Goal: Communication & Community: Answer question/provide support

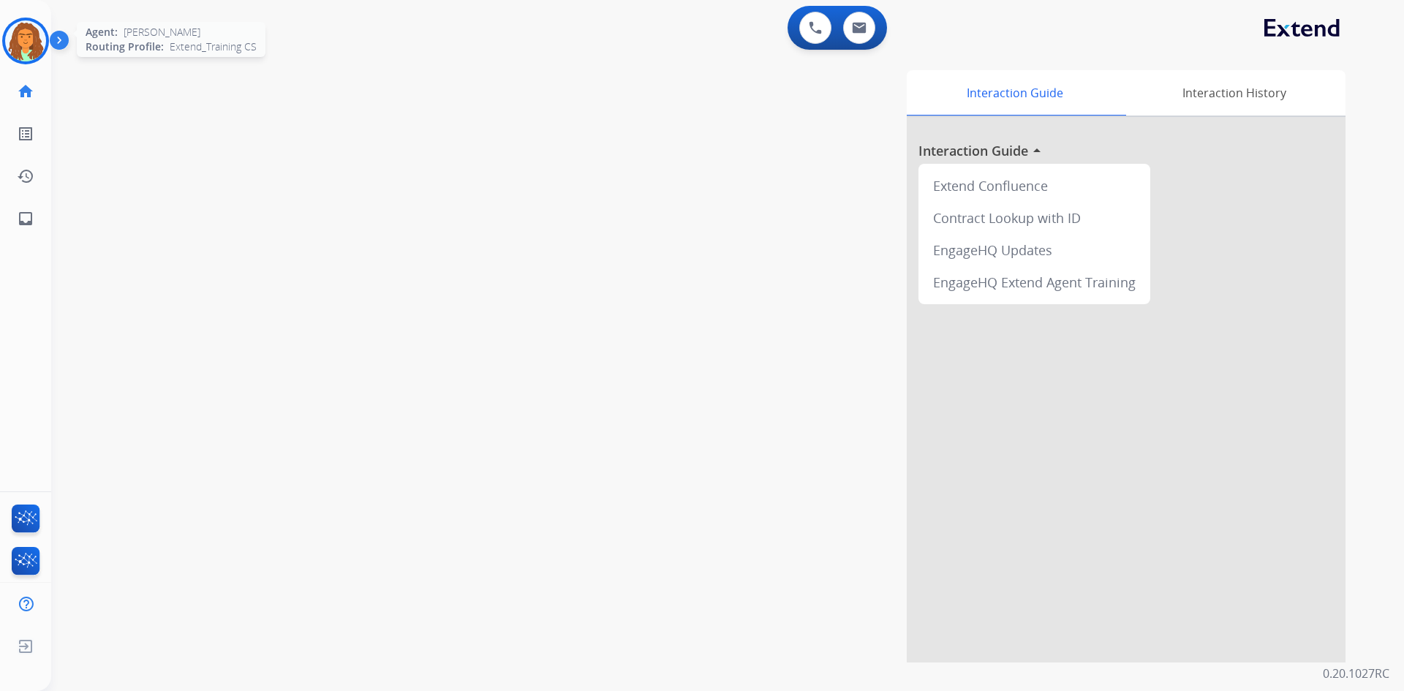
click at [37, 34] on img at bounding box center [25, 40] width 41 height 41
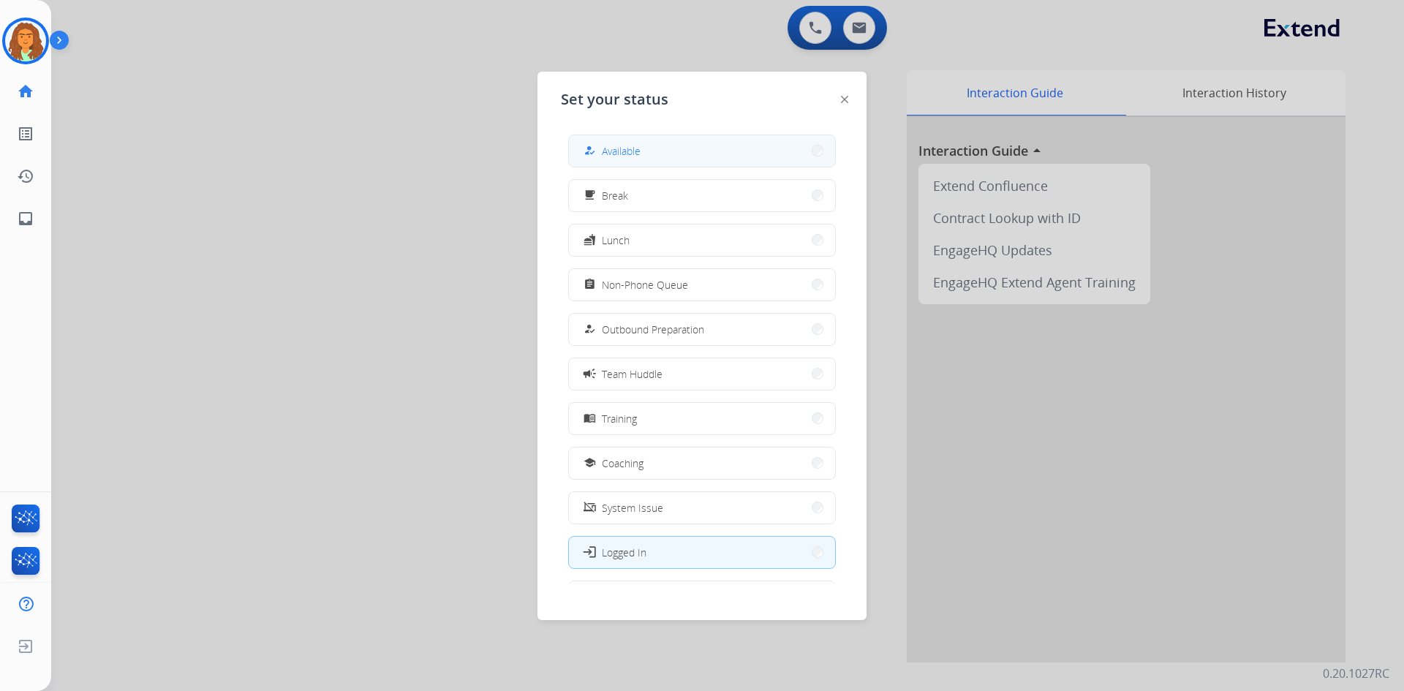
click at [657, 148] on button "how_to_reg Available" at bounding box center [702, 150] width 266 height 31
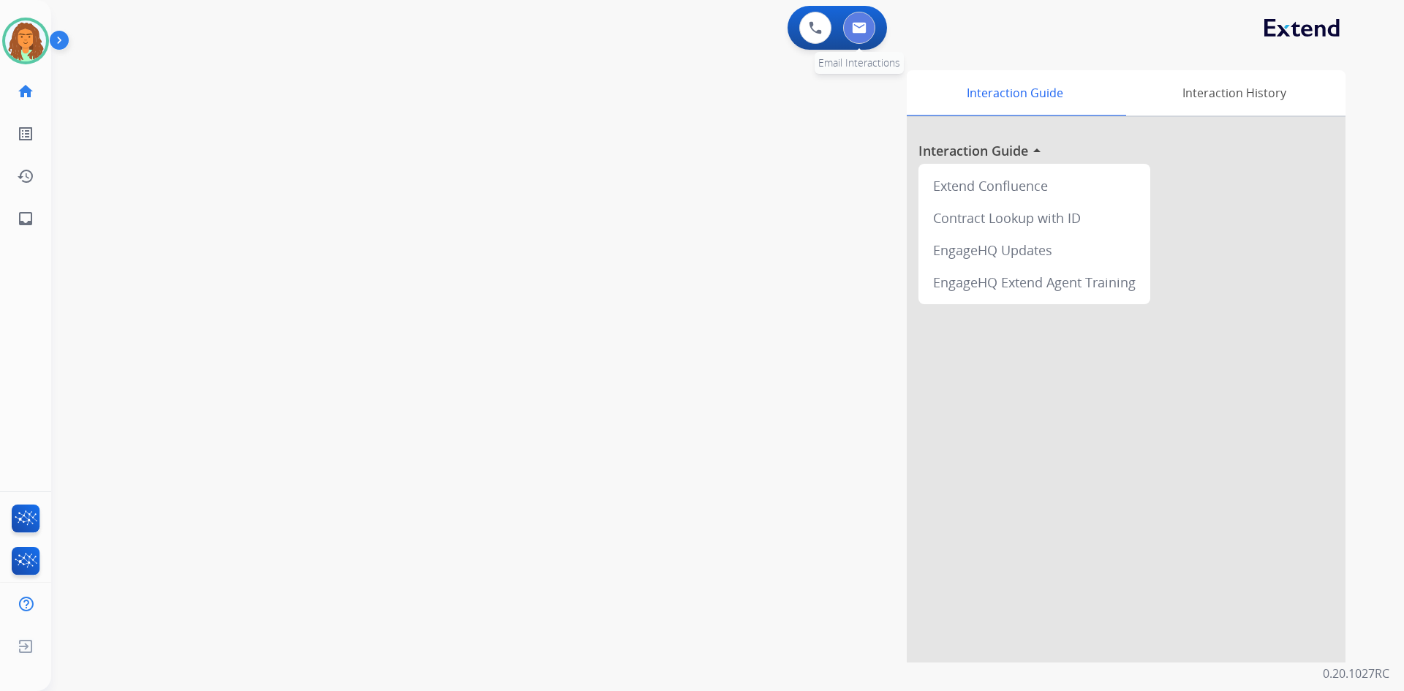
click at [679, 25] on img at bounding box center [859, 28] width 15 height 12
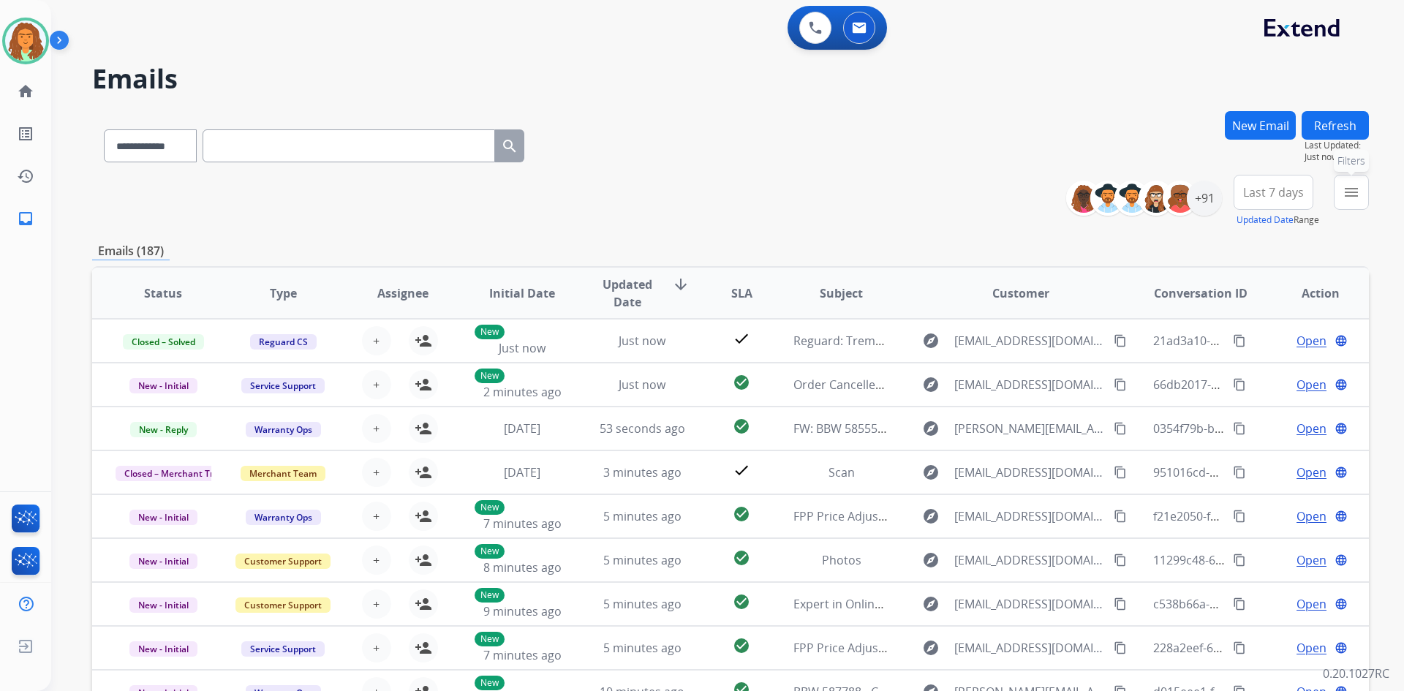
click at [679, 193] on mat-icon "menu" at bounding box center [1351, 193] width 18 height 18
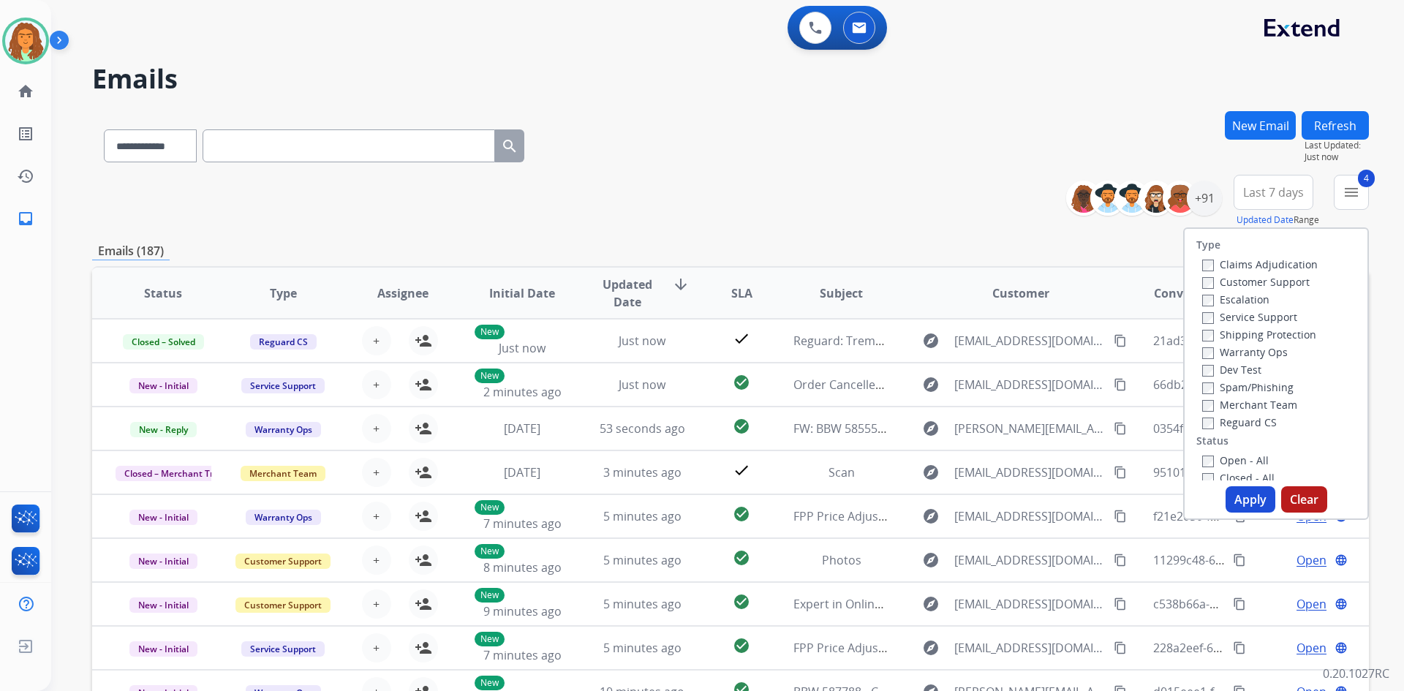
click at [679, 496] on button "Apply" at bounding box center [1250, 499] width 50 height 26
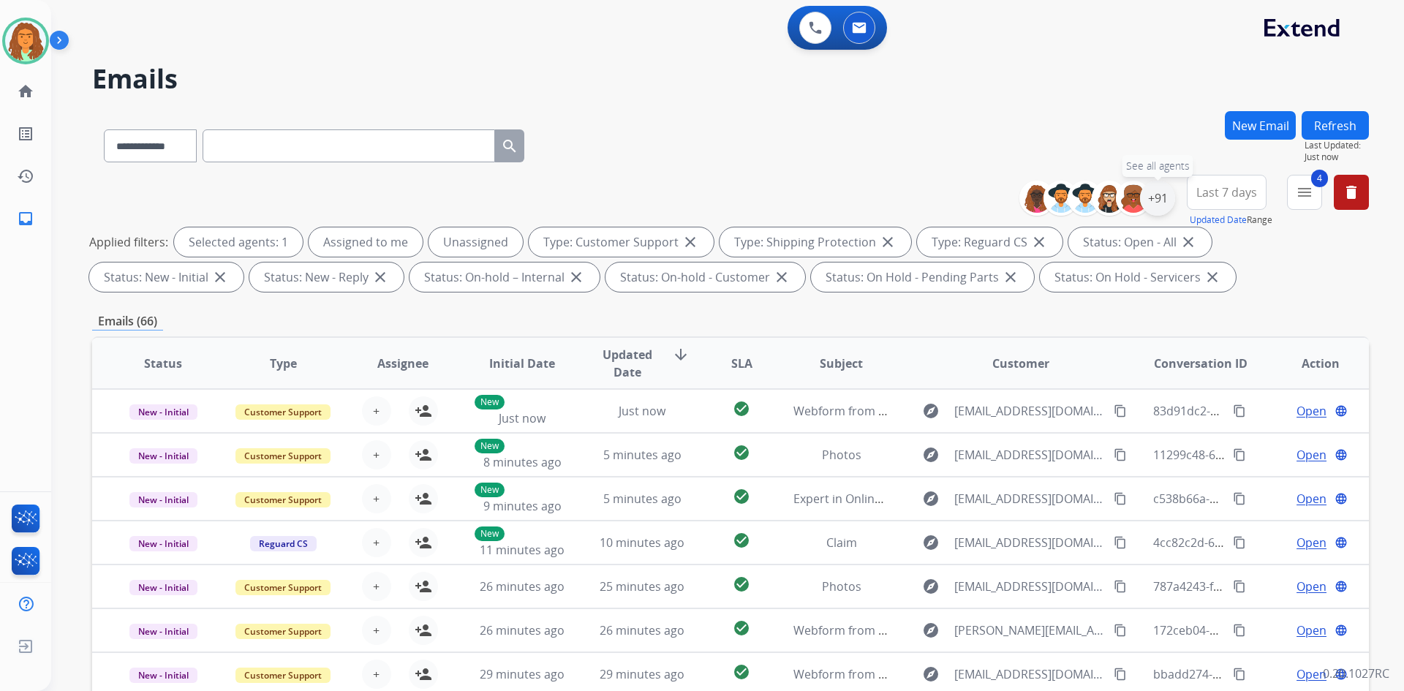
click at [679, 195] on div "+91" at bounding box center [1157, 198] width 35 height 35
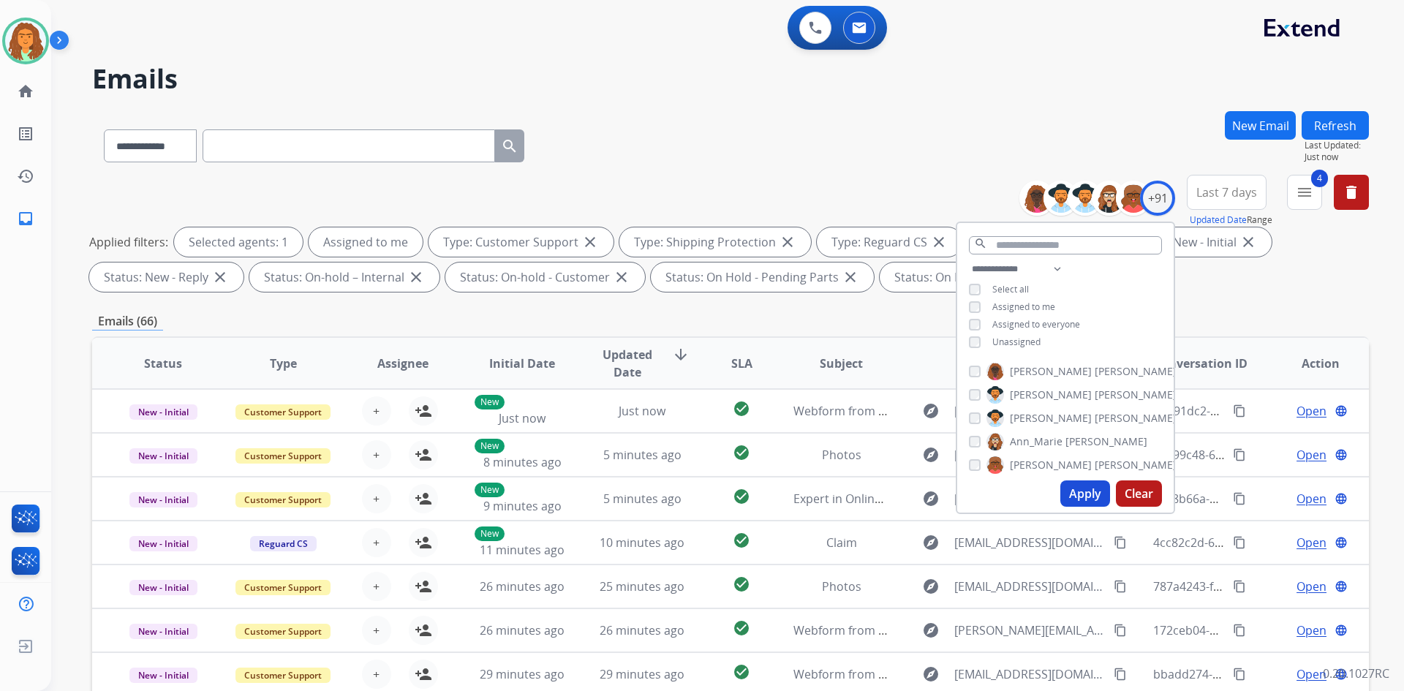
click at [679, 487] on button "Apply" at bounding box center [1085, 493] width 50 height 26
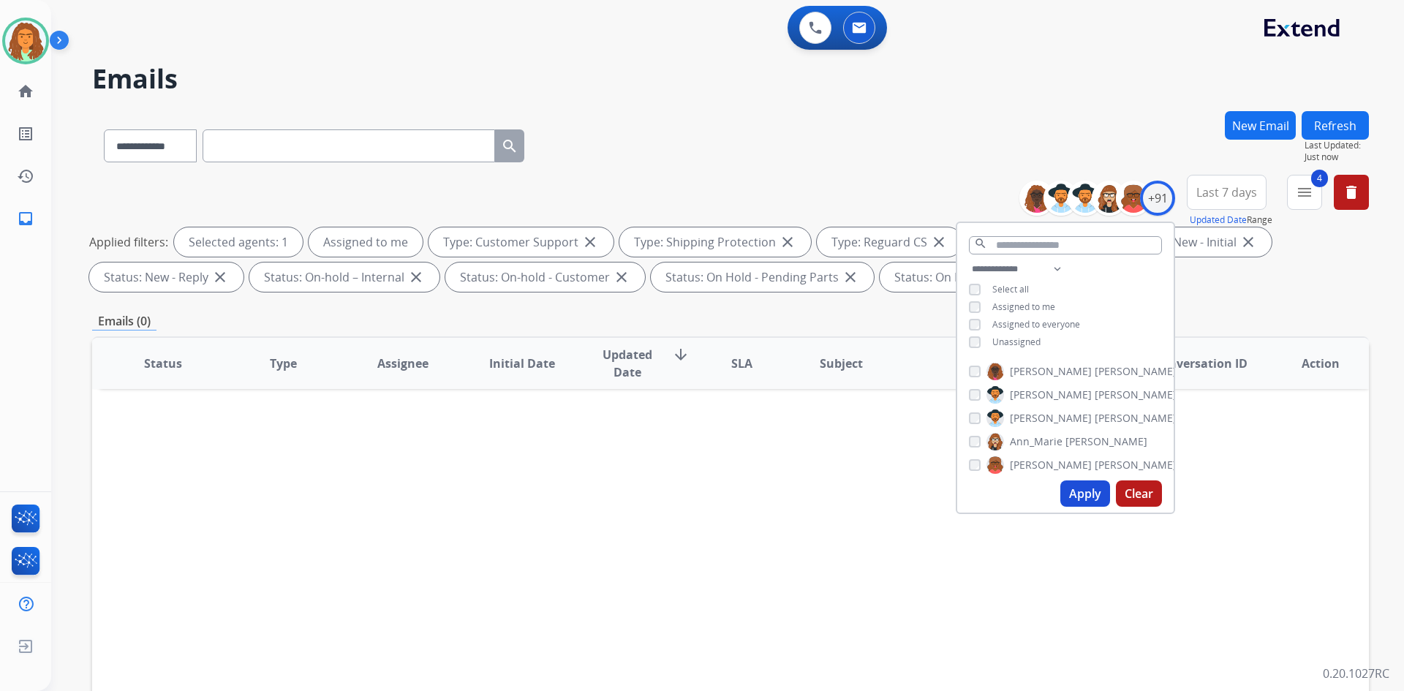
click at [679, 307] on div "**********" at bounding box center [730, 506] width 1277 height 791
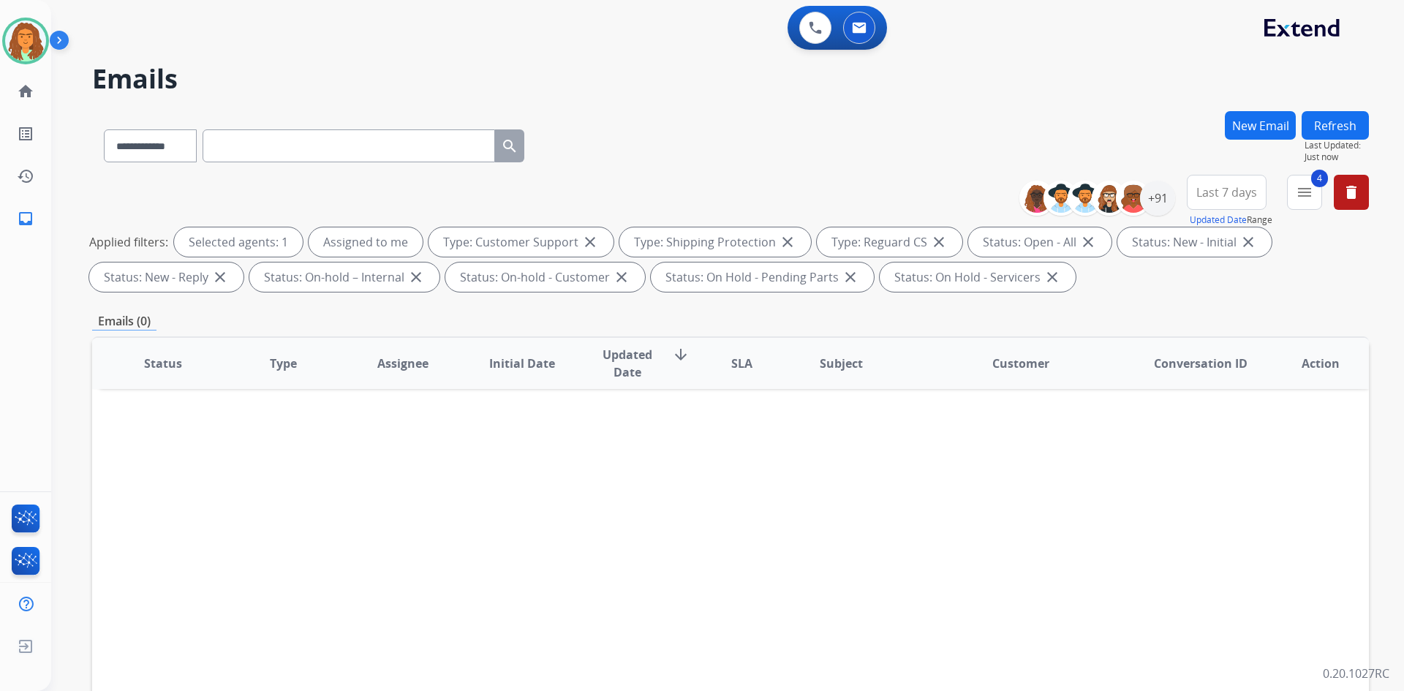
click at [679, 189] on span "Last 7 days" at bounding box center [1226, 192] width 61 height 6
click at [679, 369] on div "Last 90 days" at bounding box center [1222, 370] width 80 height 22
click at [679, 295] on div "**********" at bounding box center [730, 236] width 1277 height 123
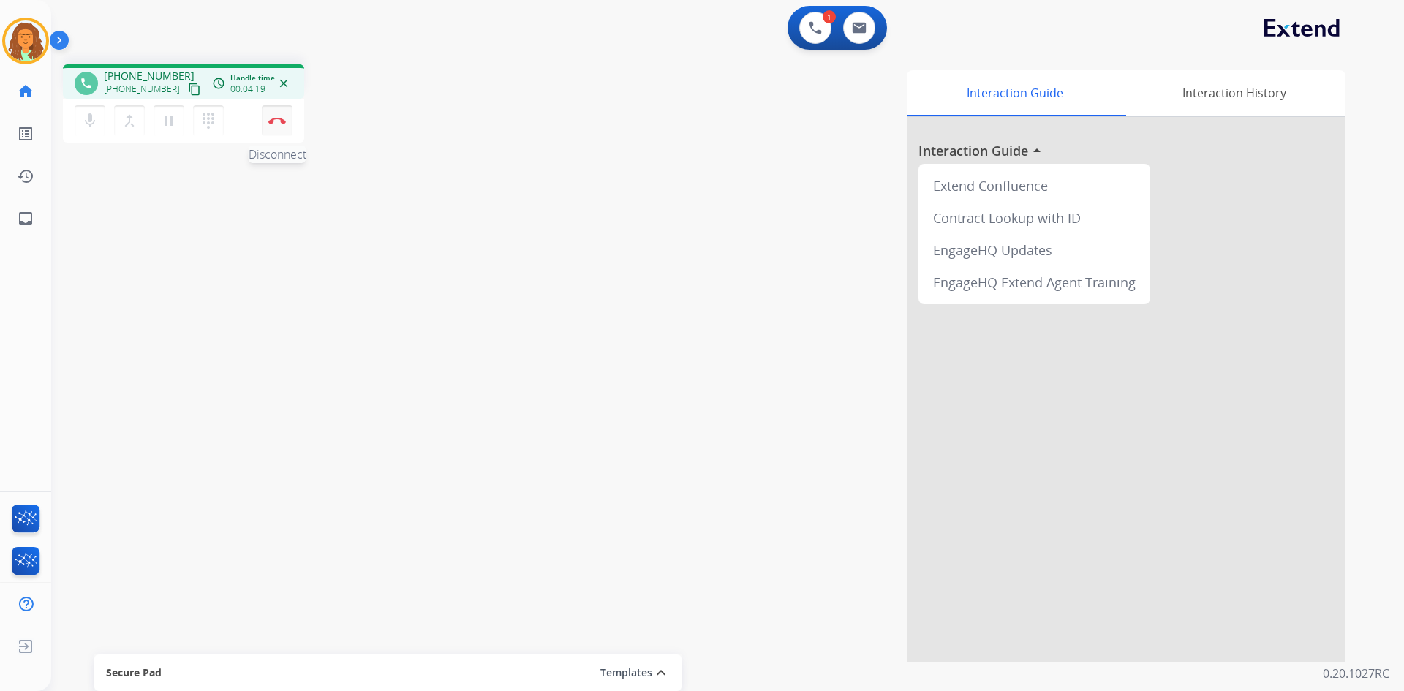
click at [281, 119] on img at bounding box center [277, 120] width 18 height 7
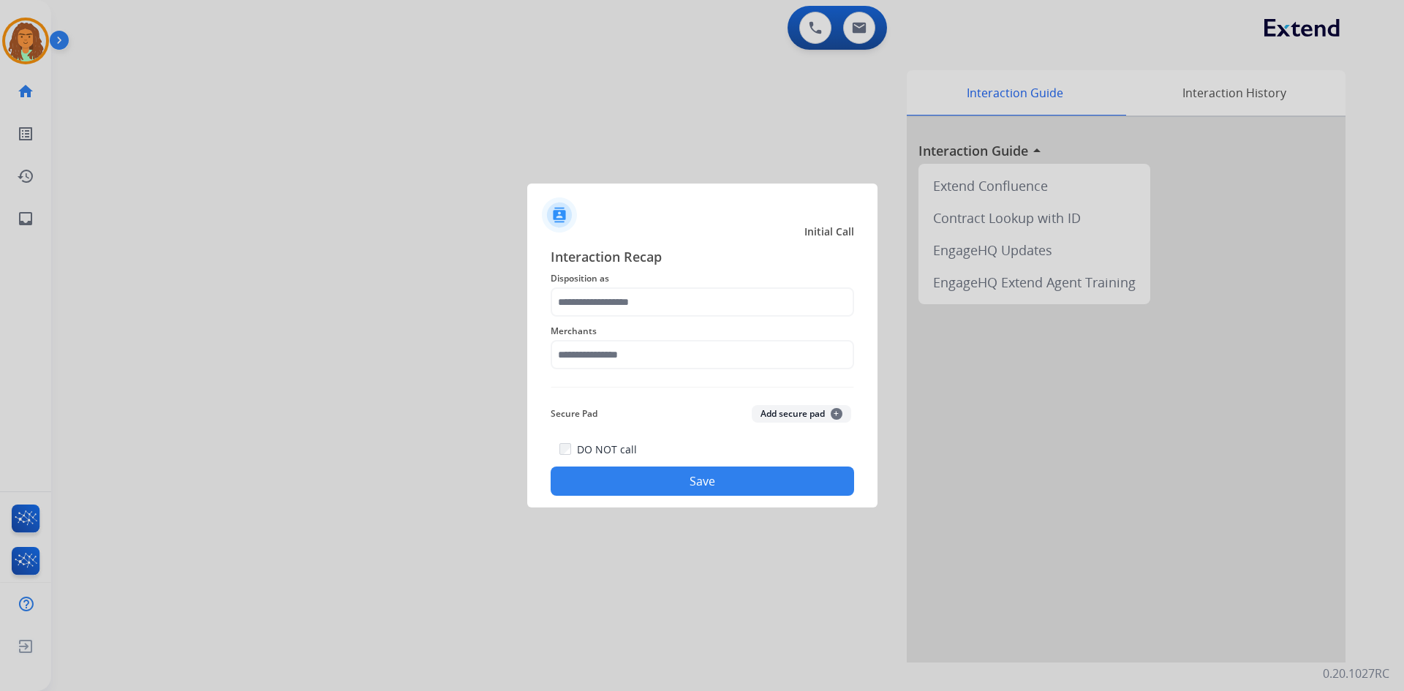
click at [591, 285] on span "Disposition as" at bounding box center [702, 279] width 303 height 18
click at [592, 293] on input "text" at bounding box center [702, 301] width 303 height 29
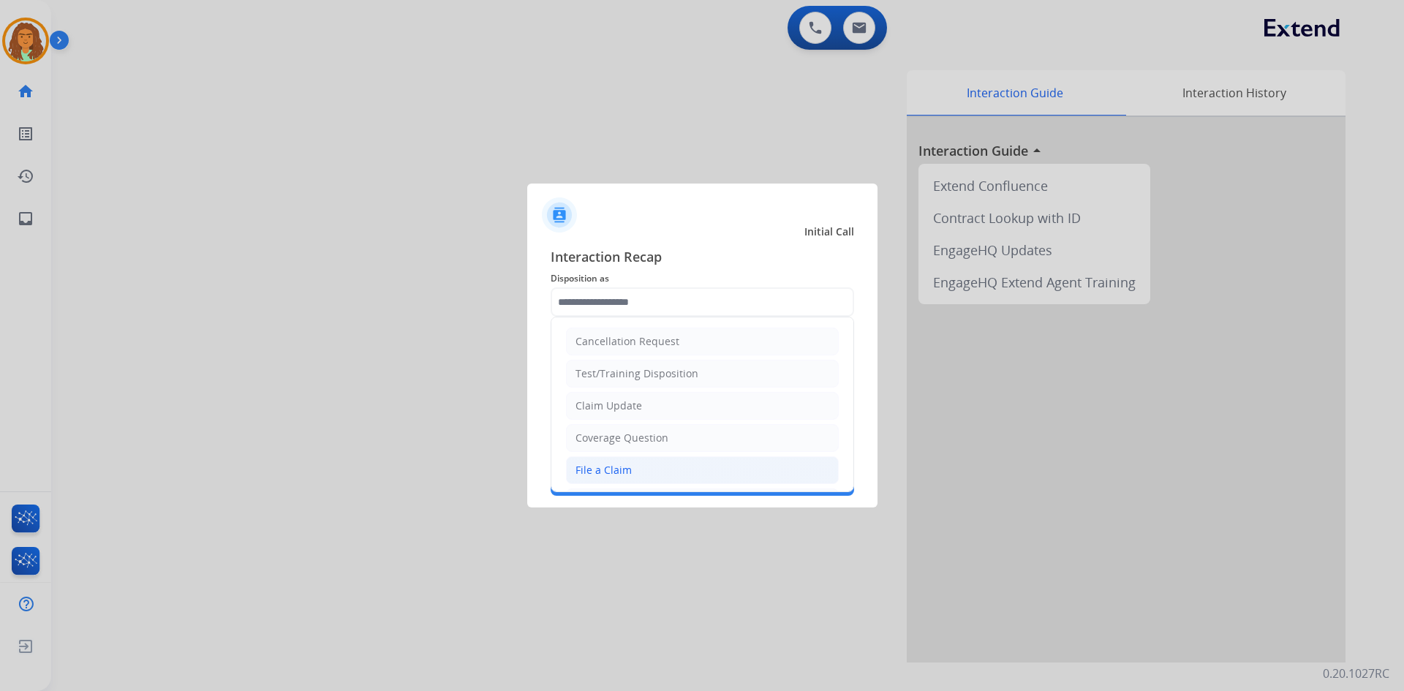
click at [608, 472] on div "File a Claim" at bounding box center [603, 470] width 56 height 15
type input "**********"
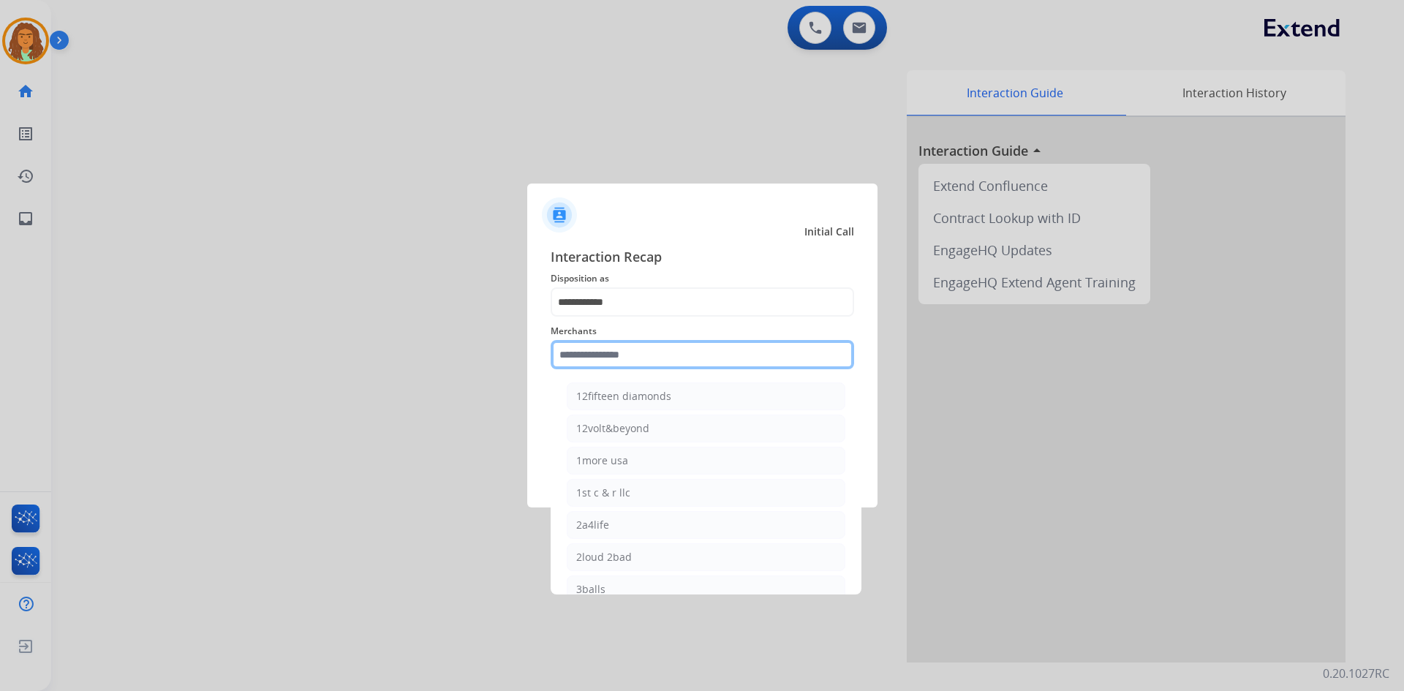
click at [585, 358] on input "text" at bounding box center [702, 354] width 303 height 29
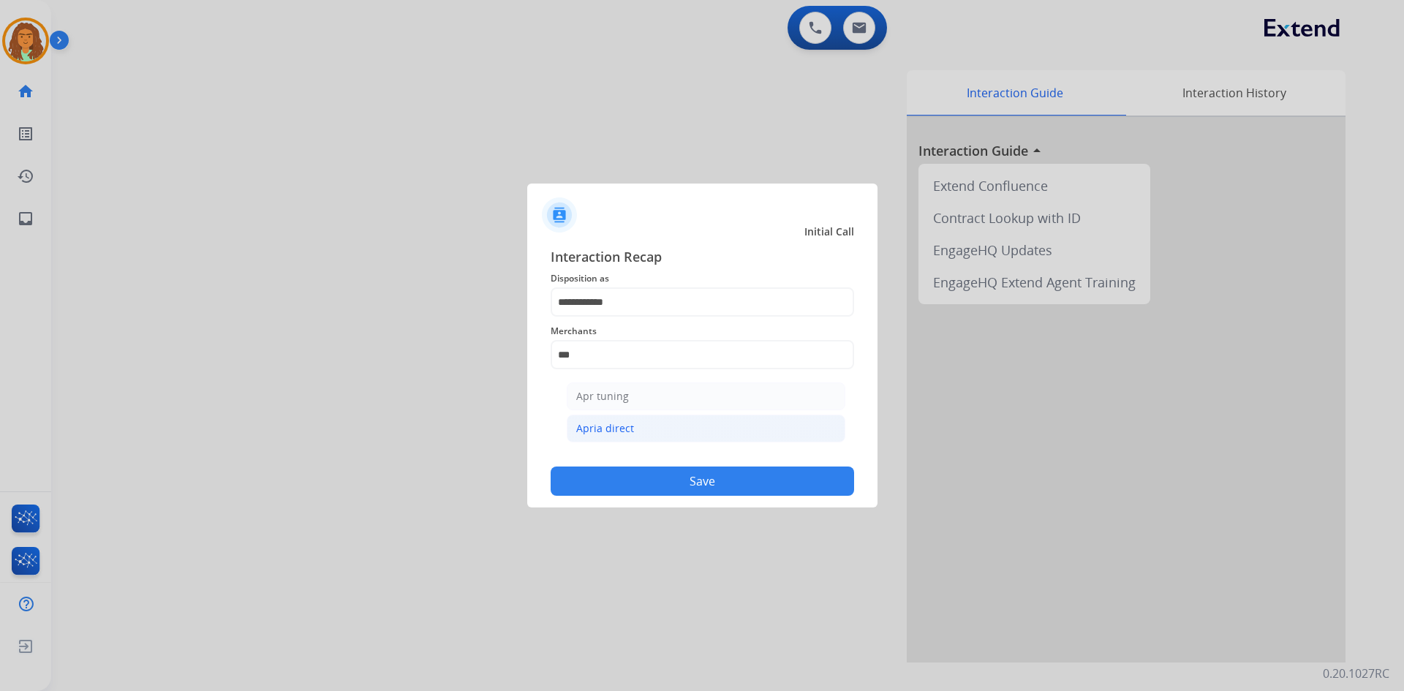
click at [617, 430] on div "Apria direct" at bounding box center [605, 428] width 58 height 15
type input "**********"
click at [679, 483] on button "Save" at bounding box center [702, 481] width 303 height 29
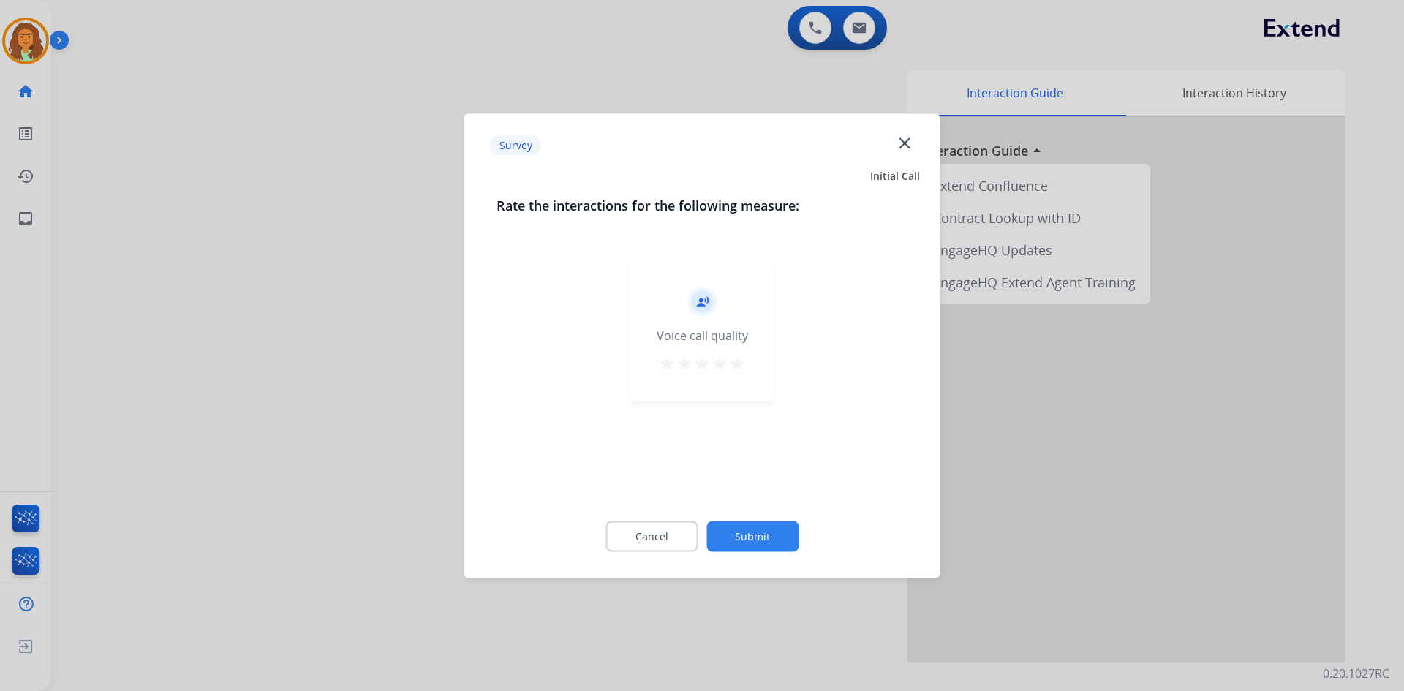
click at [679, 366] on mat-icon "star" at bounding box center [737, 363] width 18 height 18
click at [679, 537] on button "Submit" at bounding box center [752, 536] width 92 height 31
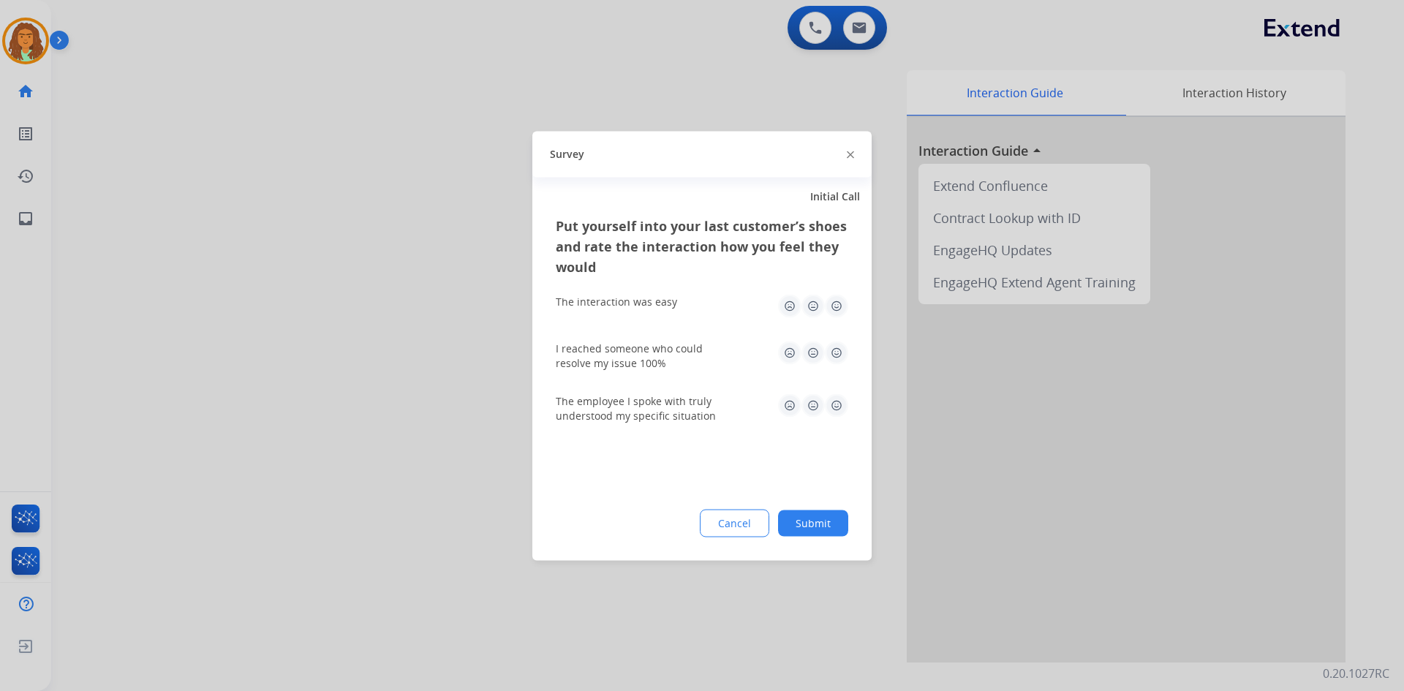
click at [679, 304] on img at bounding box center [836, 305] width 23 height 23
click at [679, 353] on img at bounding box center [836, 352] width 23 height 23
click at [679, 405] on img at bounding box center [836, 404] width 23 height 23
click at [679, 522] on button "Submit" at bounding box center [813, 523] width 70 height 26
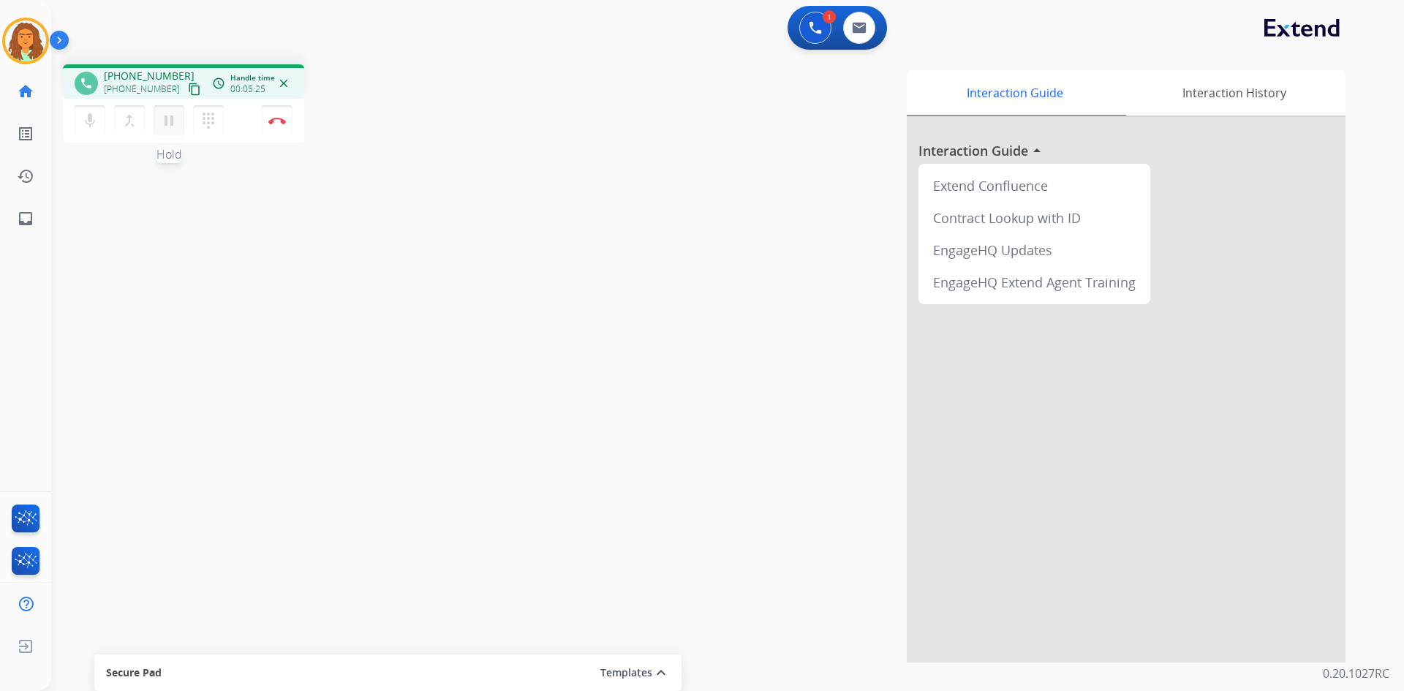
click at [169, 119] on mat-icon "pause" at bounding box center [169, 121] width 18 height 18
click at [168, 124] on mat-icon "play_arrow" at bounding box center [169, 121] width 18 height 18
click at [170, 118] on mat-icon "pause" at bounding box center [169, 121] width 18 height 18
click at [173, 119] on mat-icon "play_arrow" at bounding box center [169, 121] width 18 height 18
click at [276, 126] on button "Disconnect" at bounding box center [277, 120] width 31 height 31
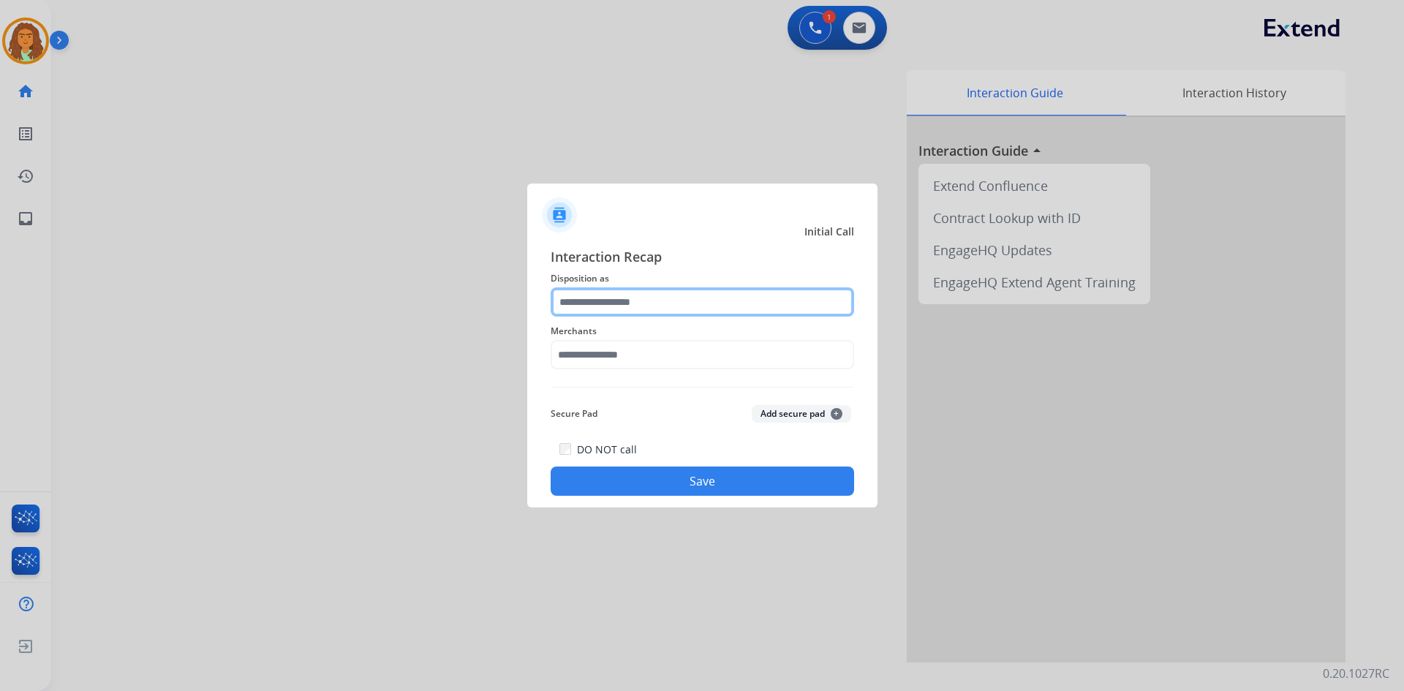
click at [589, 304] on input "text" at bounding box center [702, 301] width 303 height 29
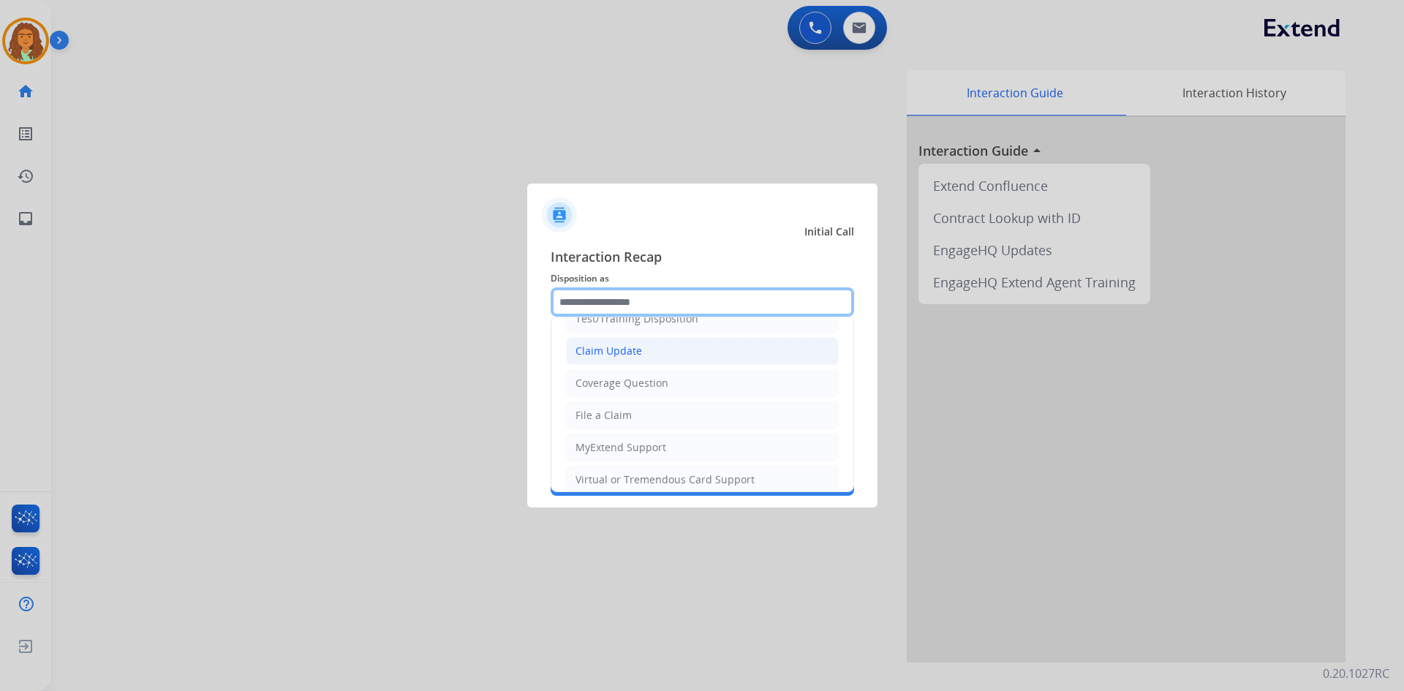
scroll to position [219, 0]
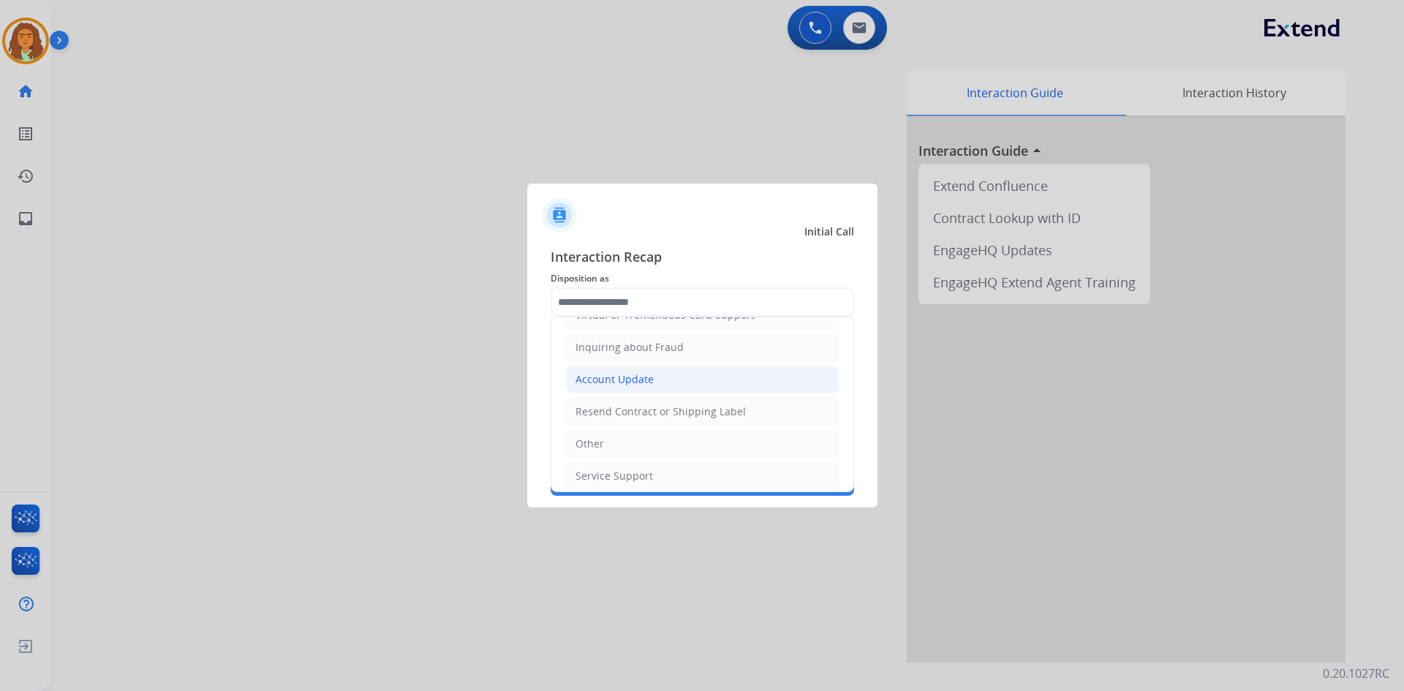
click at [608, 379] on div "Account Update" at bounding box center [614, 379] width 78 height 15
type input "**********"
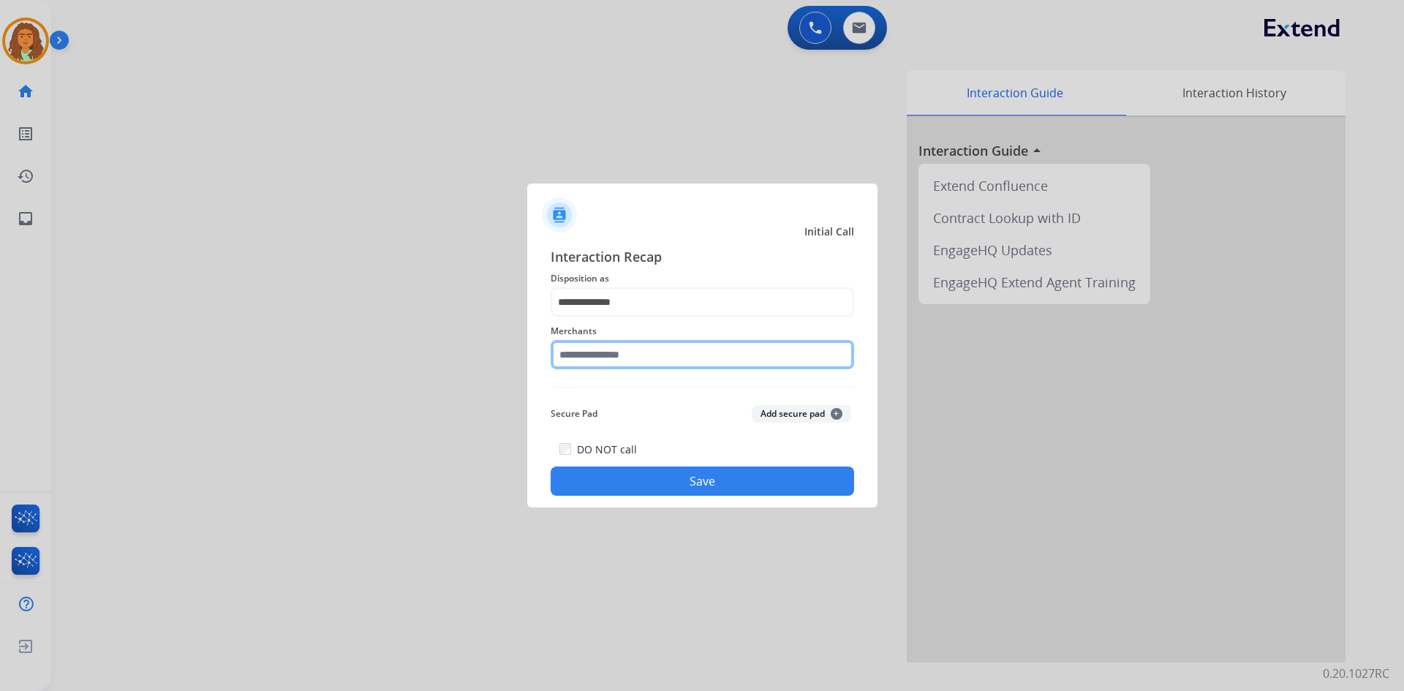
click at [592, 360] on input "text" at bounding box center [702, 354] width 303 height 29
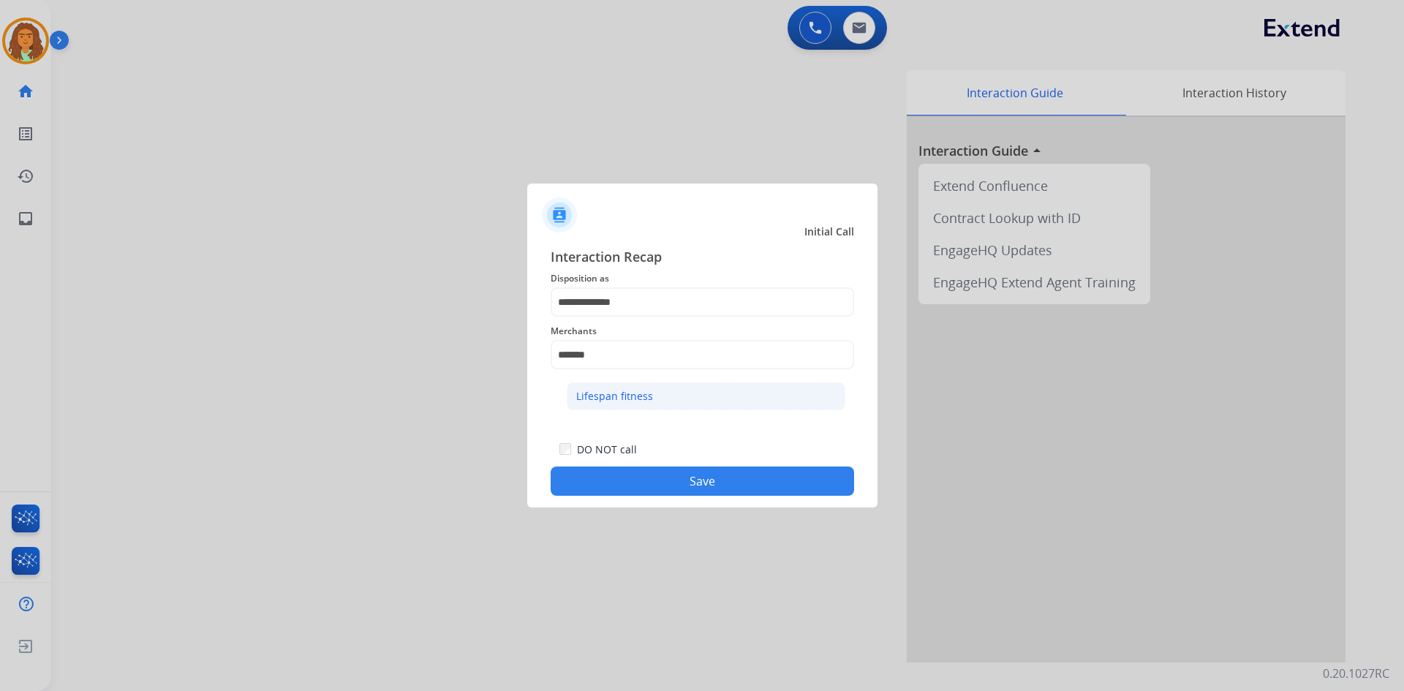
click at [624, 399] on div "Lifespan fitness" at bounding box center [614, 396] width 77 height 15
type input "**********"
click at [674, 481] on button "Save" at bounding box center [702, 481] width 303 height 29
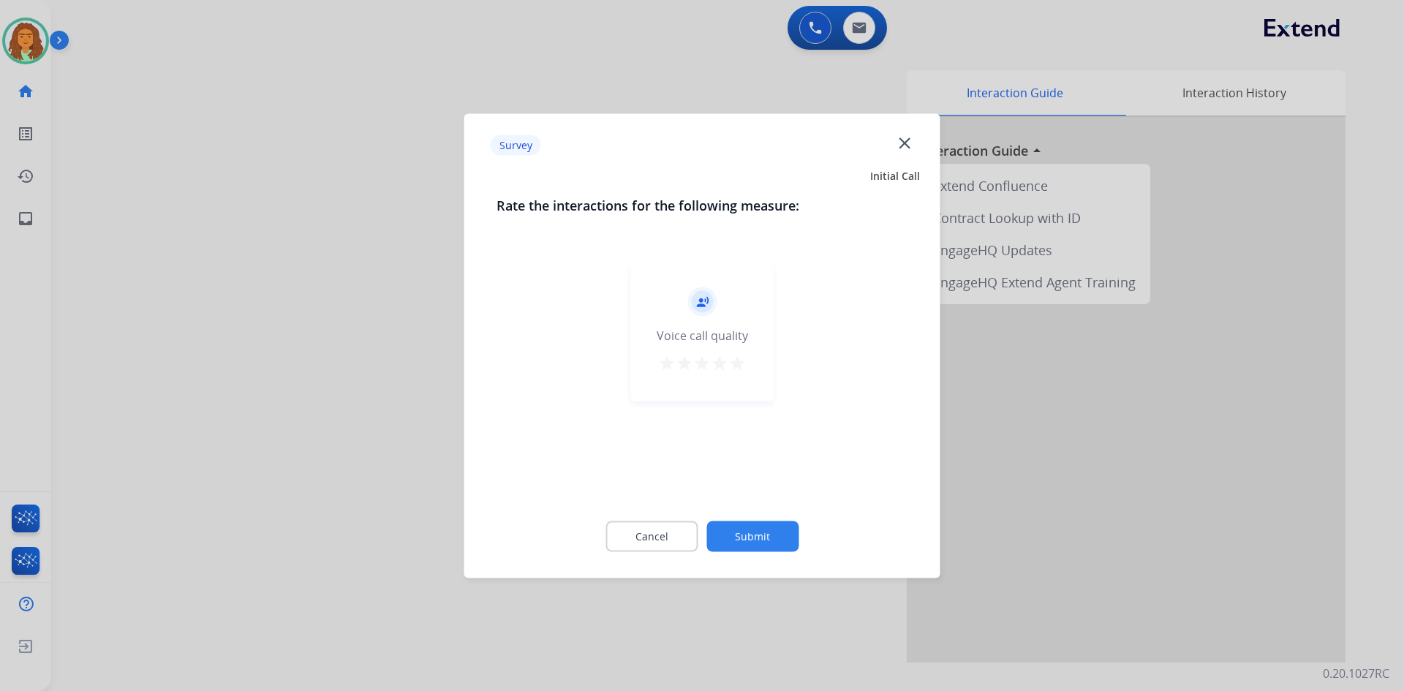
click at [679, 363] on mat-icon "star" at bounding box center [737, 363] width 18 height 18
click at [679, 538] on button "Submit" at bounding box center [752, 536] width 92 height 31
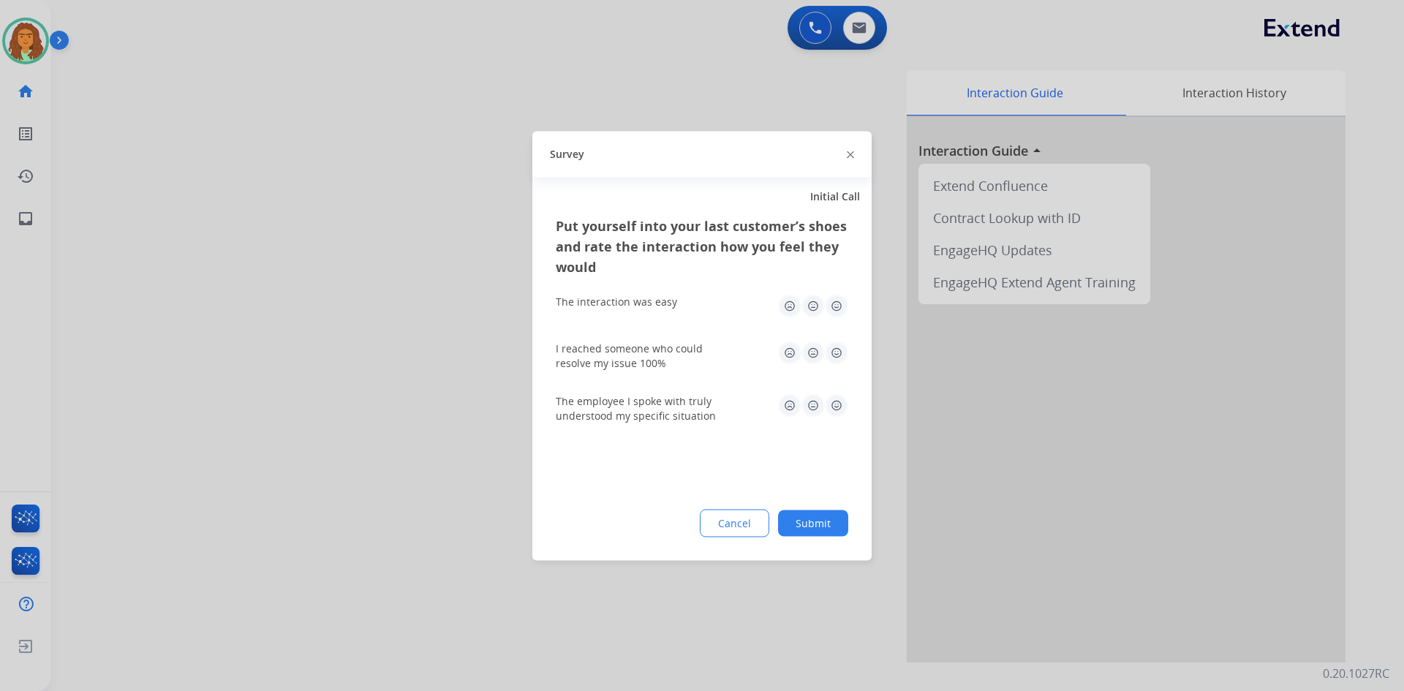
click at [679, 303] on img at bounding box center [836, 305] width 23 height 23
click at [679, 354] on img at bounding box center [836, 352] width 23 height 23
click at [679, 403] on img at bounding box center [836, 404] width 23 height 23
click at [679, 515] on button "Submit" at bounding box center [813, 523] width 70 height 26
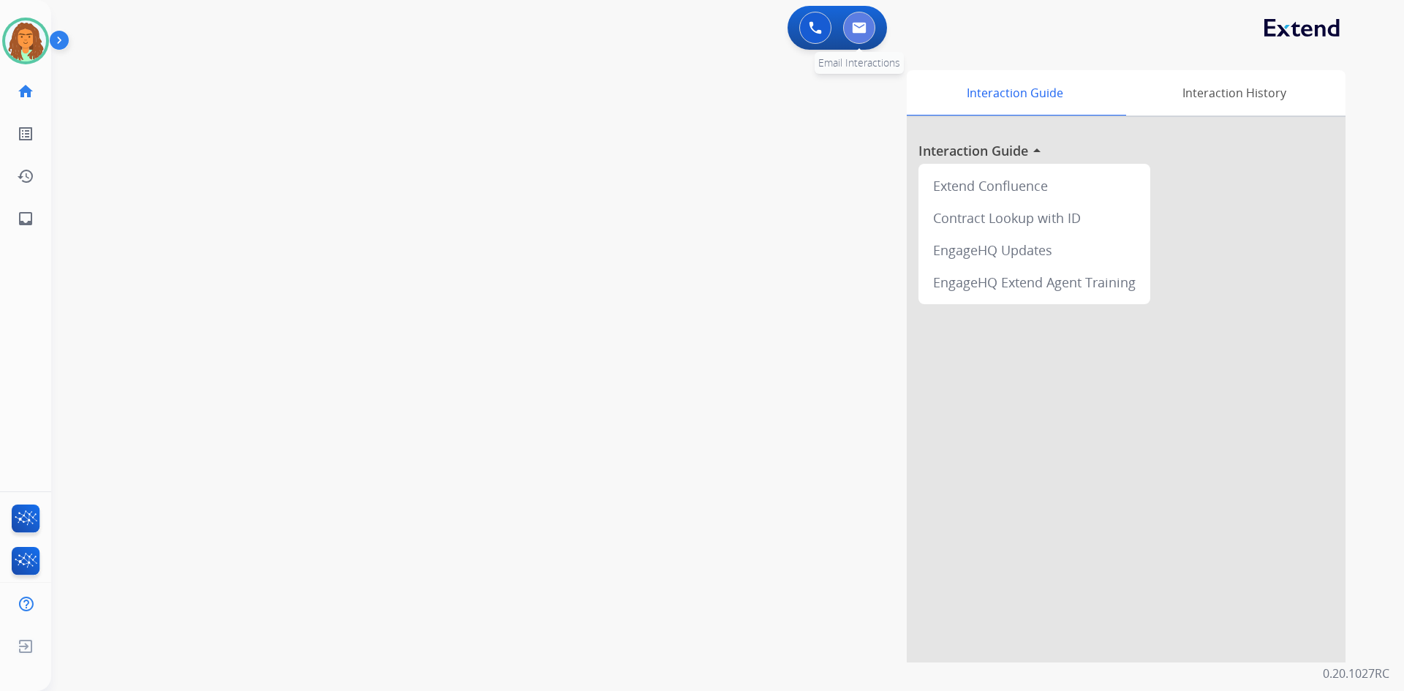
click at [679, 31] on img at bounding box center [859, 28] width 15 height 12
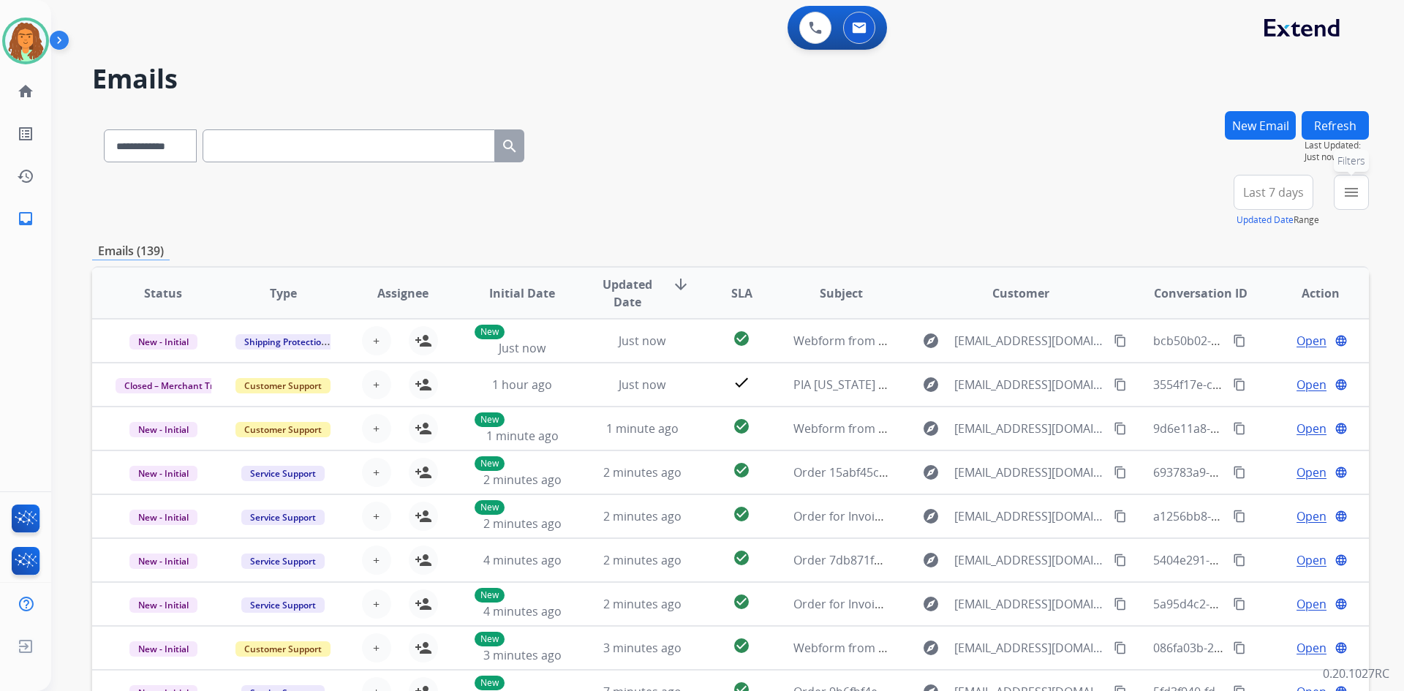
click at [679, 196] on mat-icon "menu" at bounding box center [1351, 193] width 18 height 18
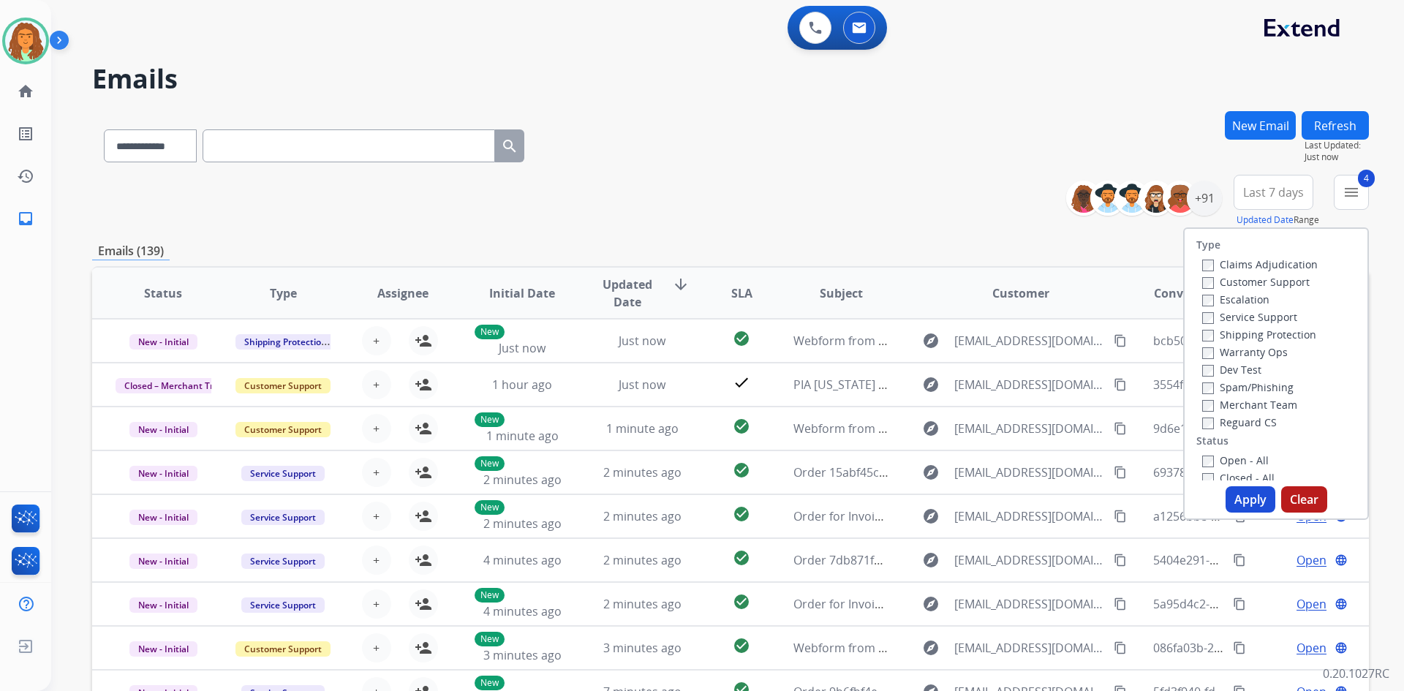
click at [679, 501] on button "Apply" at bounding box center [1250, 499] width 50 height 26
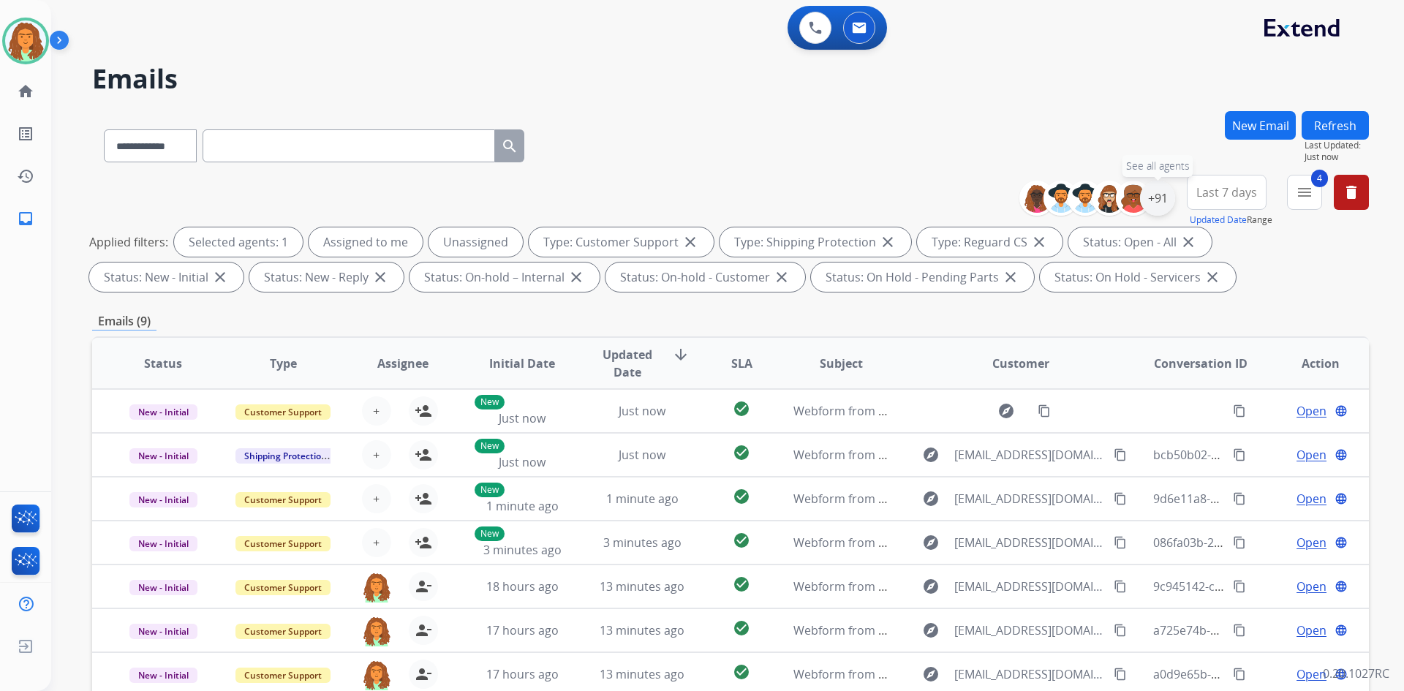
click at [679, 204] on div "+91" at bounding box center [1157, 198] width 35 height 35
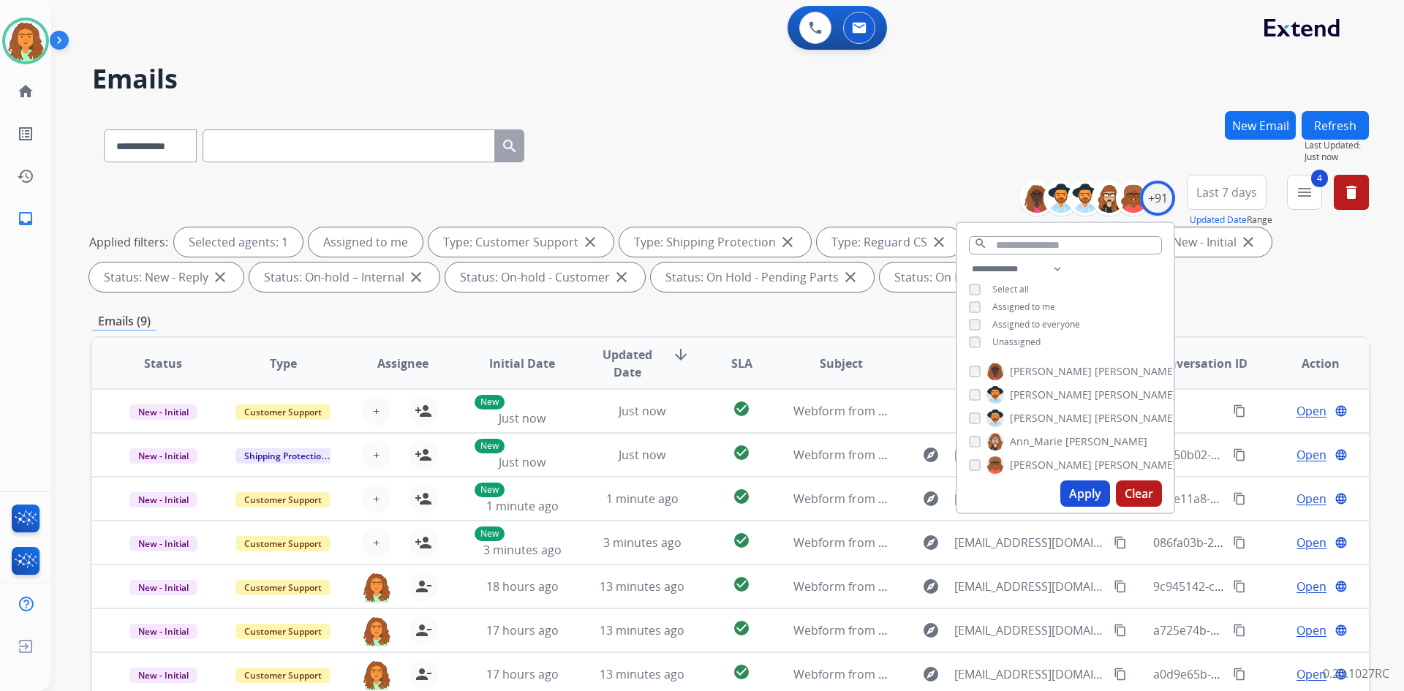
click at [679, 496] on button "Apply" at bounding box center [1085, 493] width 50 height 26
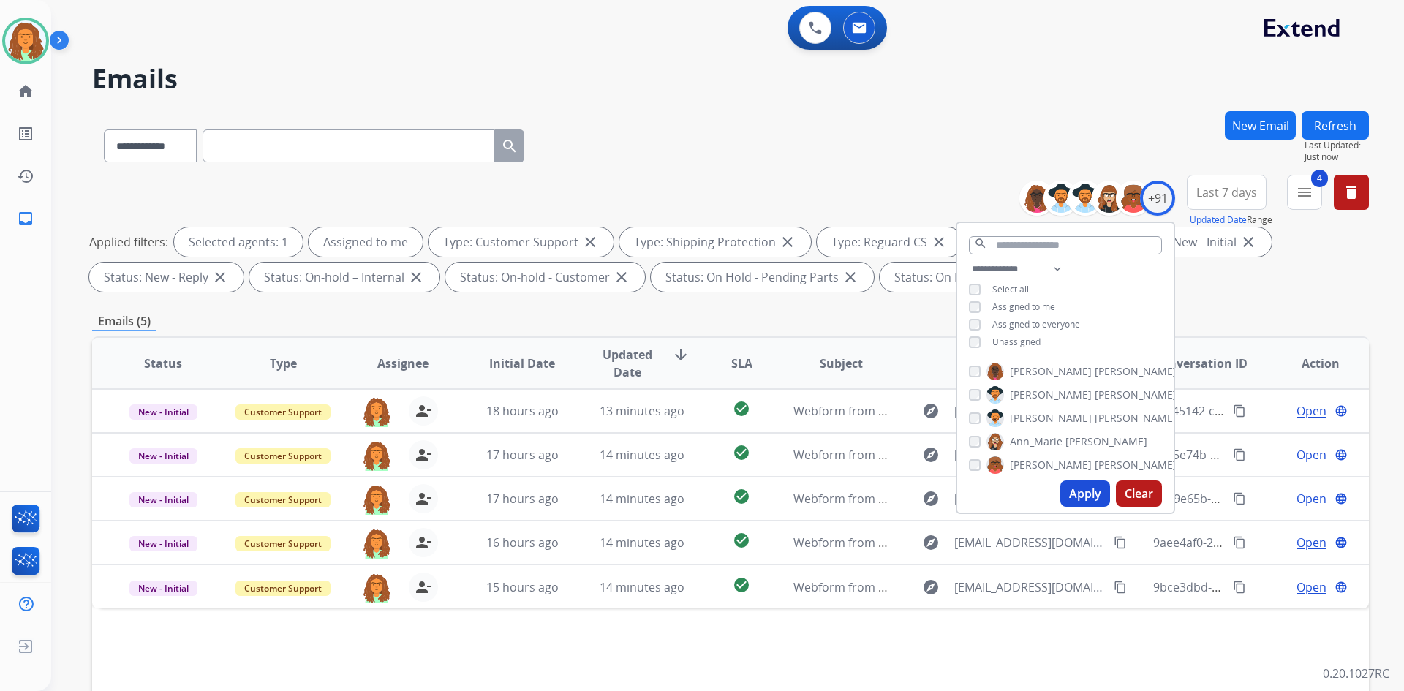
click at [679, 294] on div "**********" at bounding box center [730, 236] width 1277 height 123
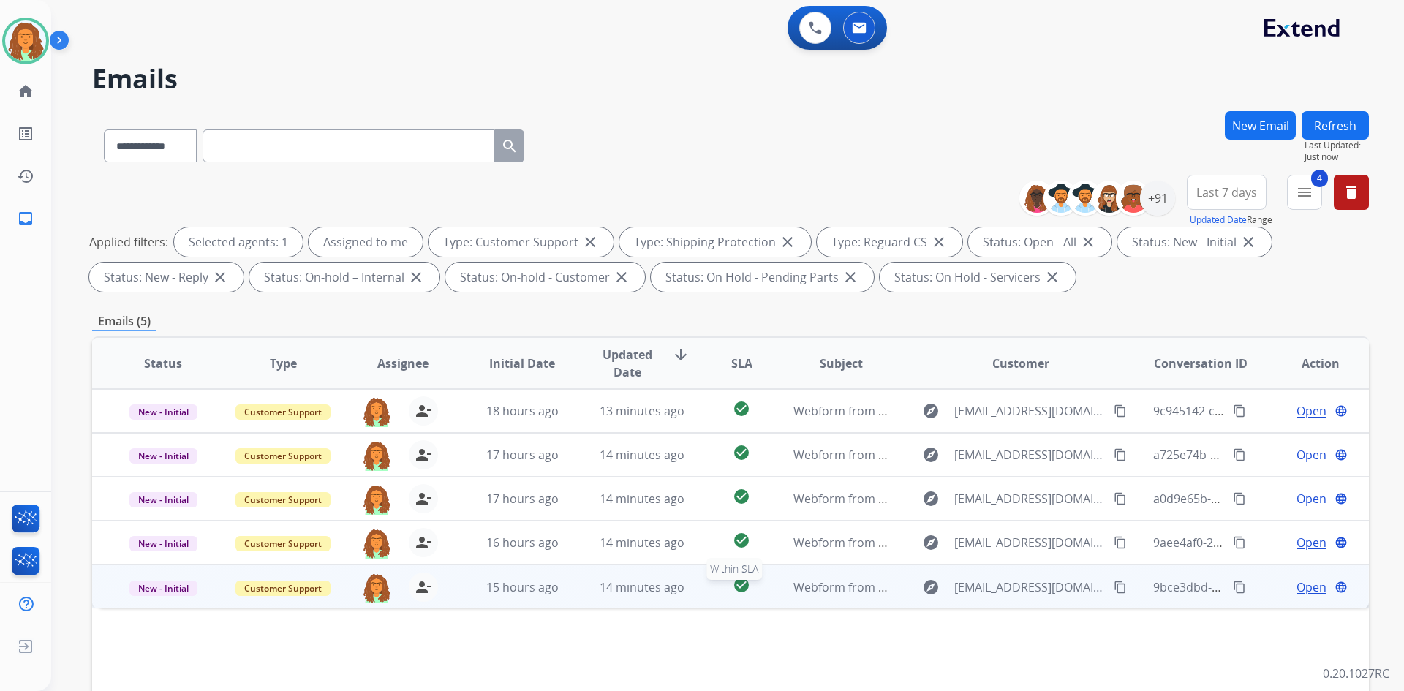
click at [679, 597] on div "check_circle" at bounding box center [742, 587] width 56 height 22
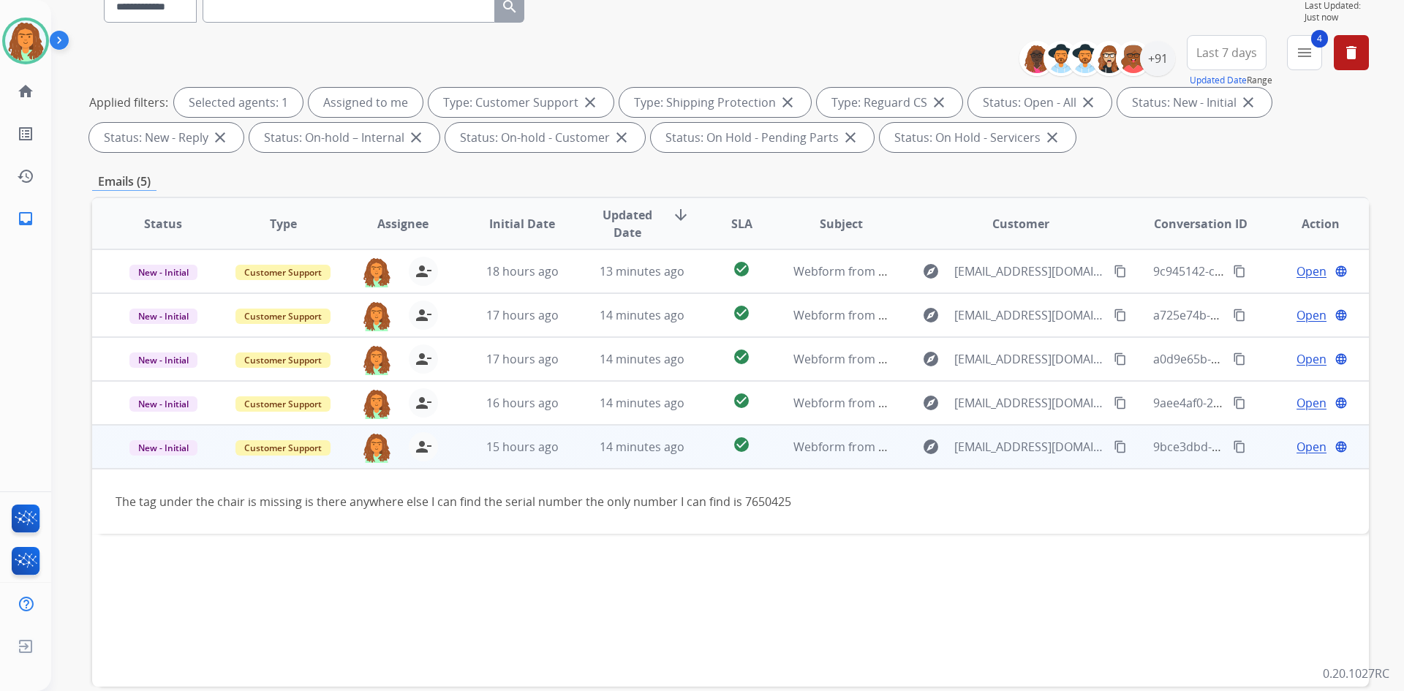
scroll to position [146, 0]
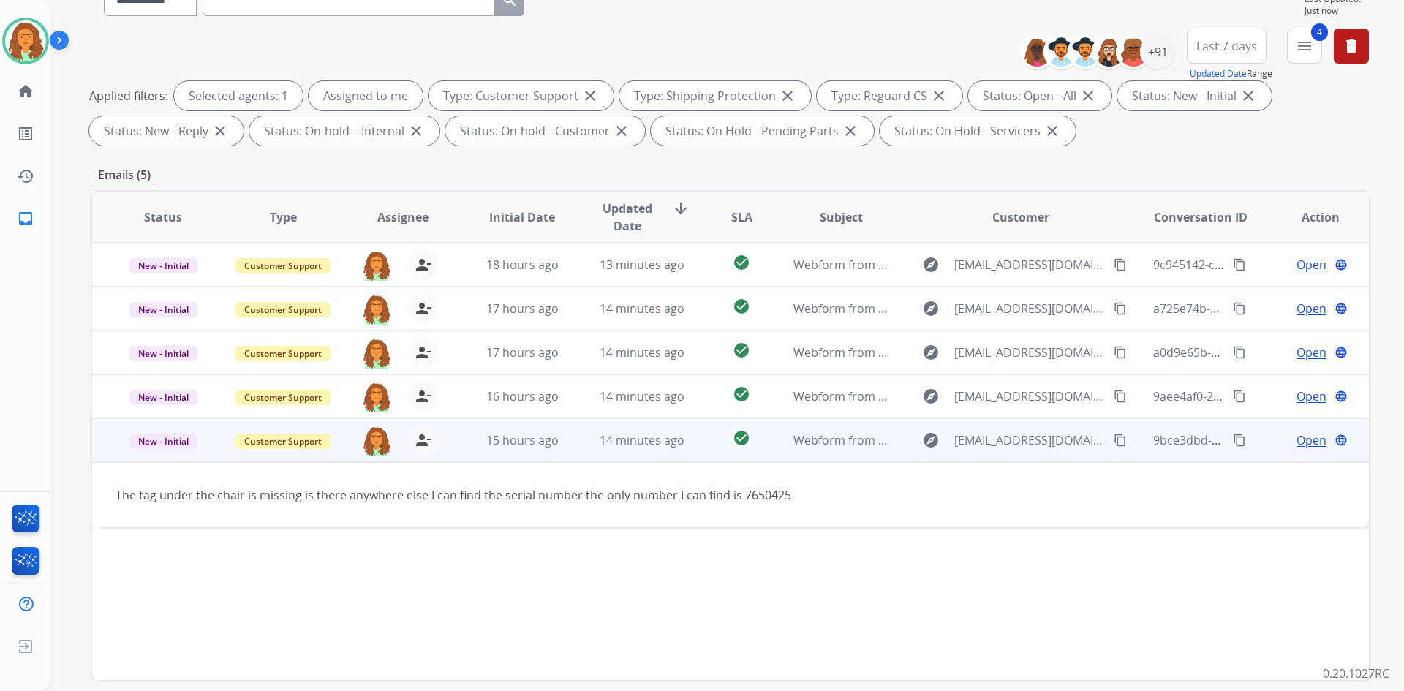
click at [679, 442] on span "Open" at bounding box center [1311, 440] width 30 height 18
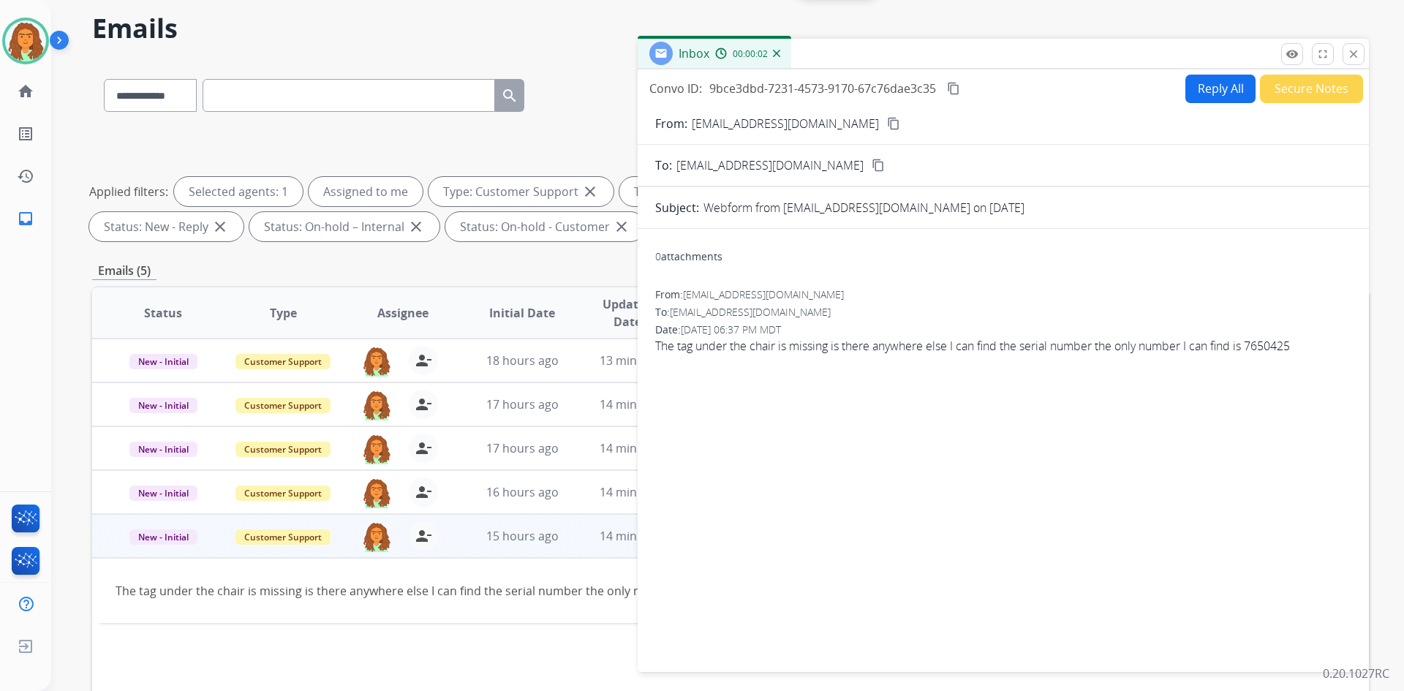
scroll to position [0, 0]
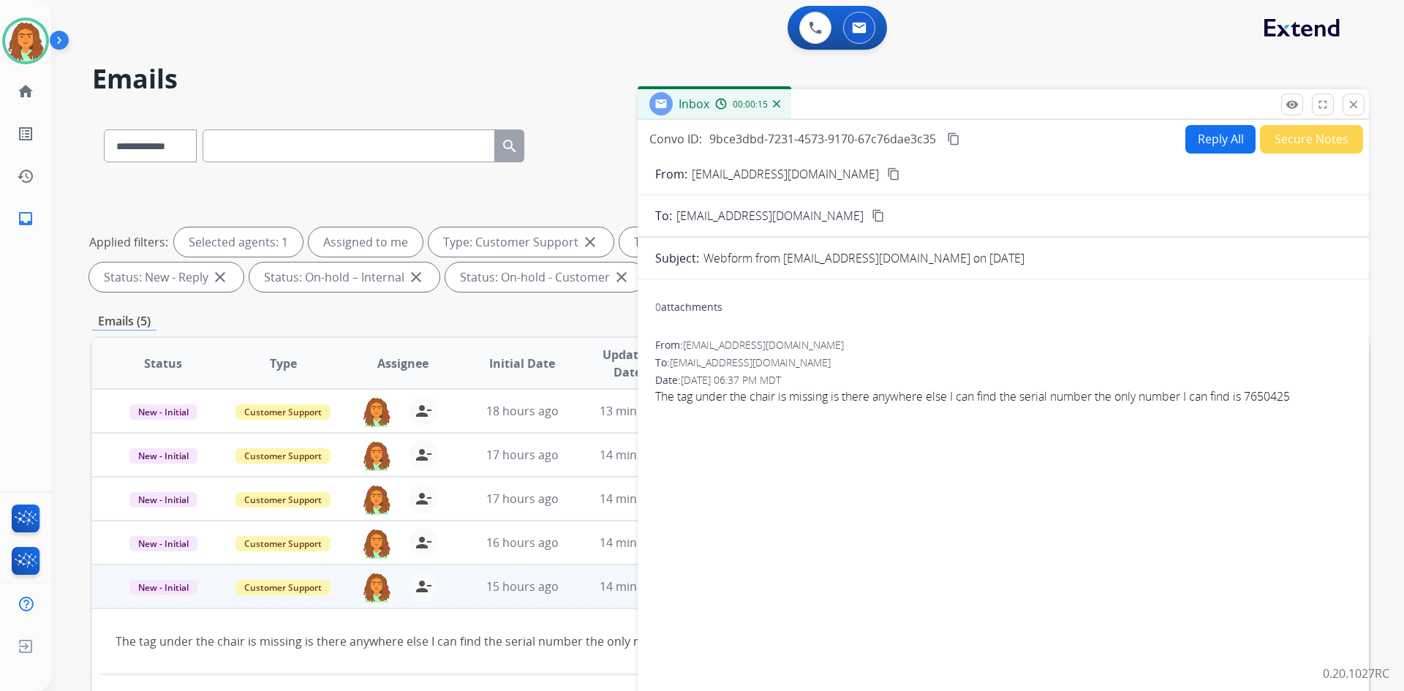
click at [679, 177] on mat-icon "content_copy" at bounding box center [893, 173] width 13 height 13
click at [679, 143] on button "Reply All" at bounding box center [1220, 139] width 70 height 29
select select "**********"
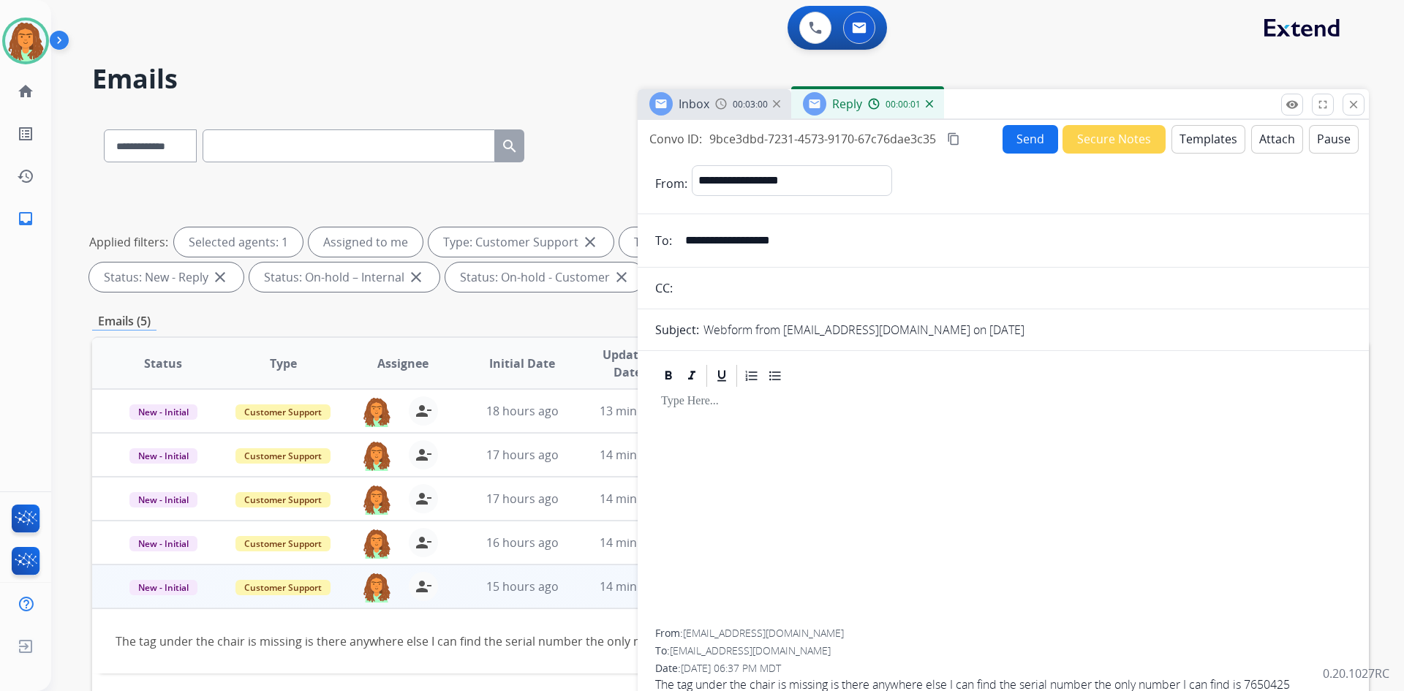
click at [679, 139] on button "Templates" at bounding box center [1208, 139] width 74 height 29
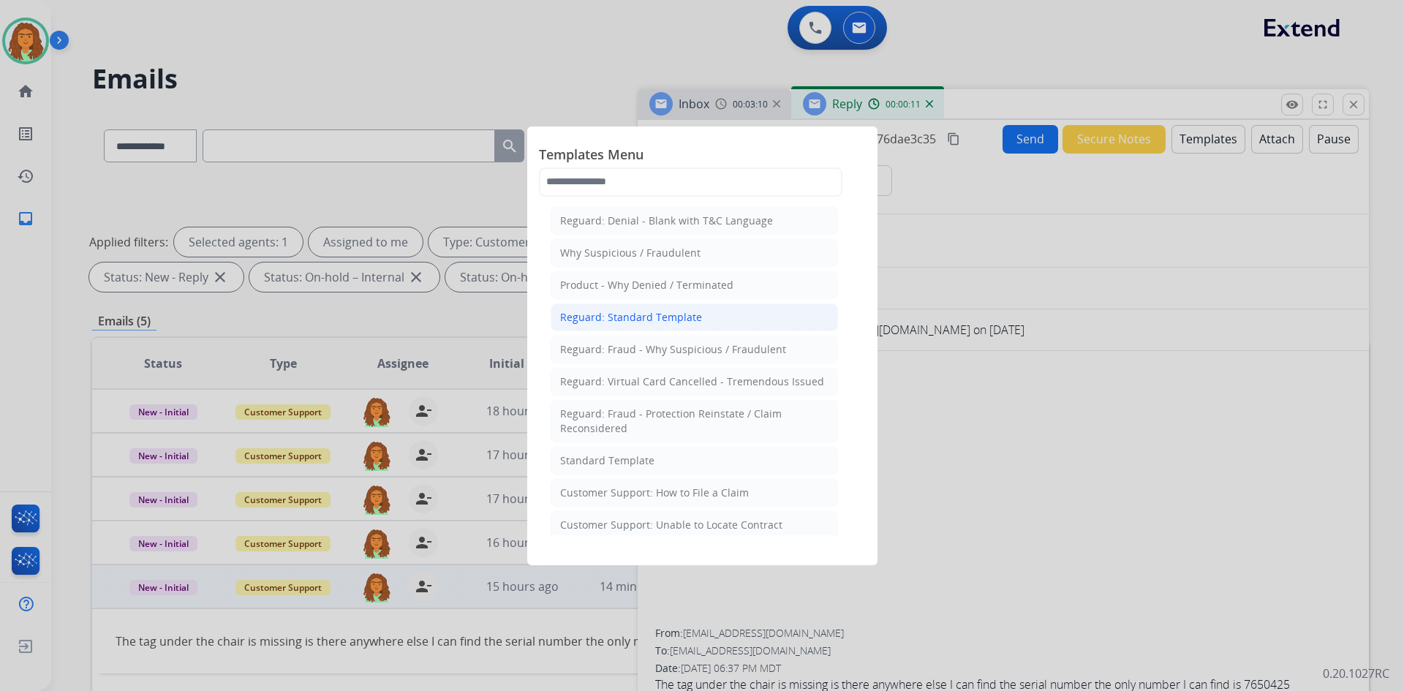
click at [619, 313] on div "Reguard: Standard Template" at bounding box center [631, 317] width 142 height 15
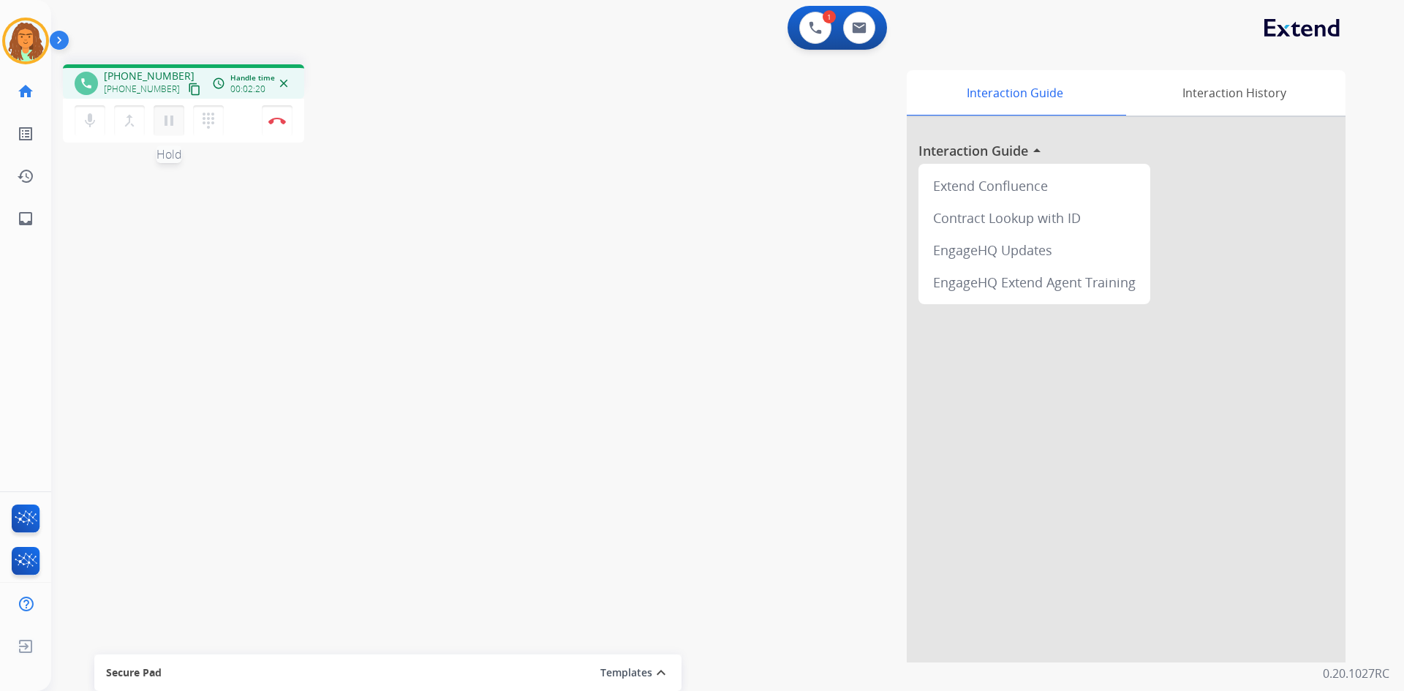
click at [167, 115] on mat-icon "pause" at bounding box center [169, 121] width 18 height 18
click at [162, 116] on mat-icon "play_arrow" at bounding box center [169, 121] width 18 height 18
click at [273, 116] on button "Disconnect" at bounding box center [277, 120] width 31 height 31
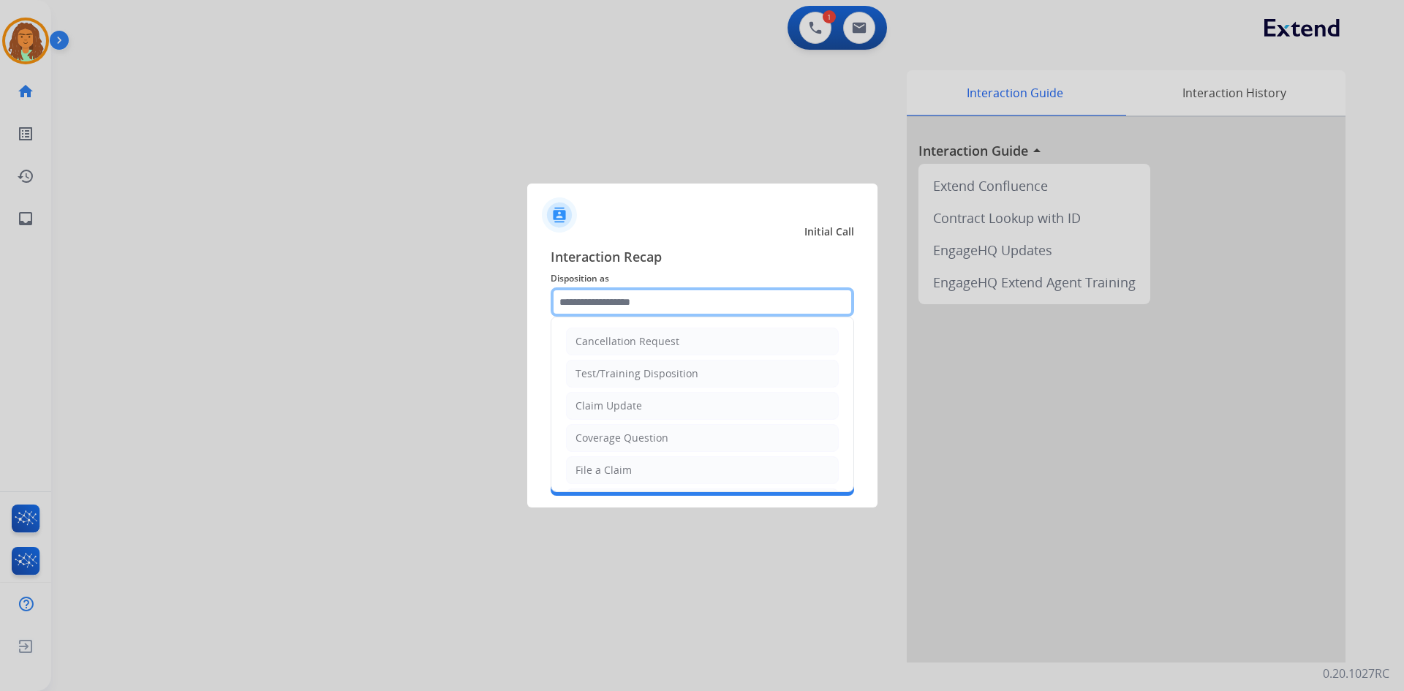
click at [603, 300] on input "text" at bounding box center [702, 301] width 303 height 29
click at [617, 406] on div "Claim Update" at bounding box center [608, 406] width 67 height 15
type input "**********"
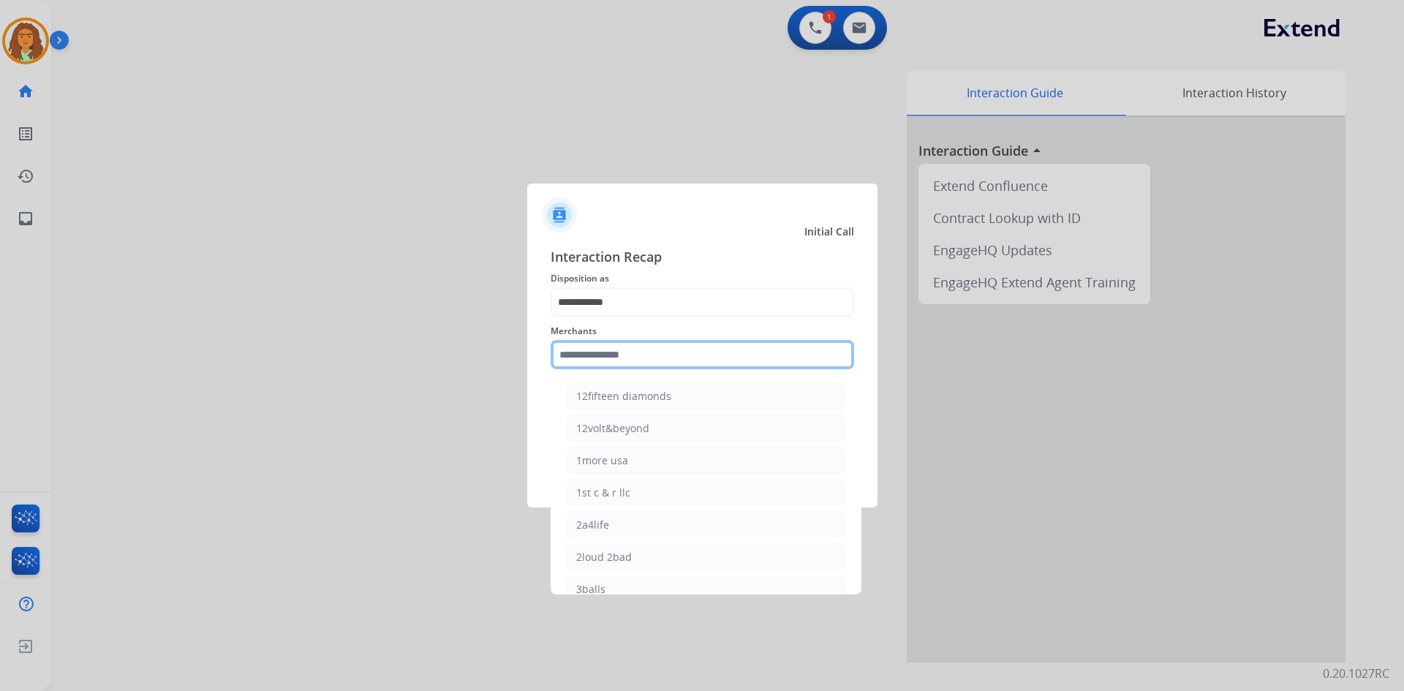
click at [592, 355] on input "text" at bounding box center [702, 354] width 303 height 29
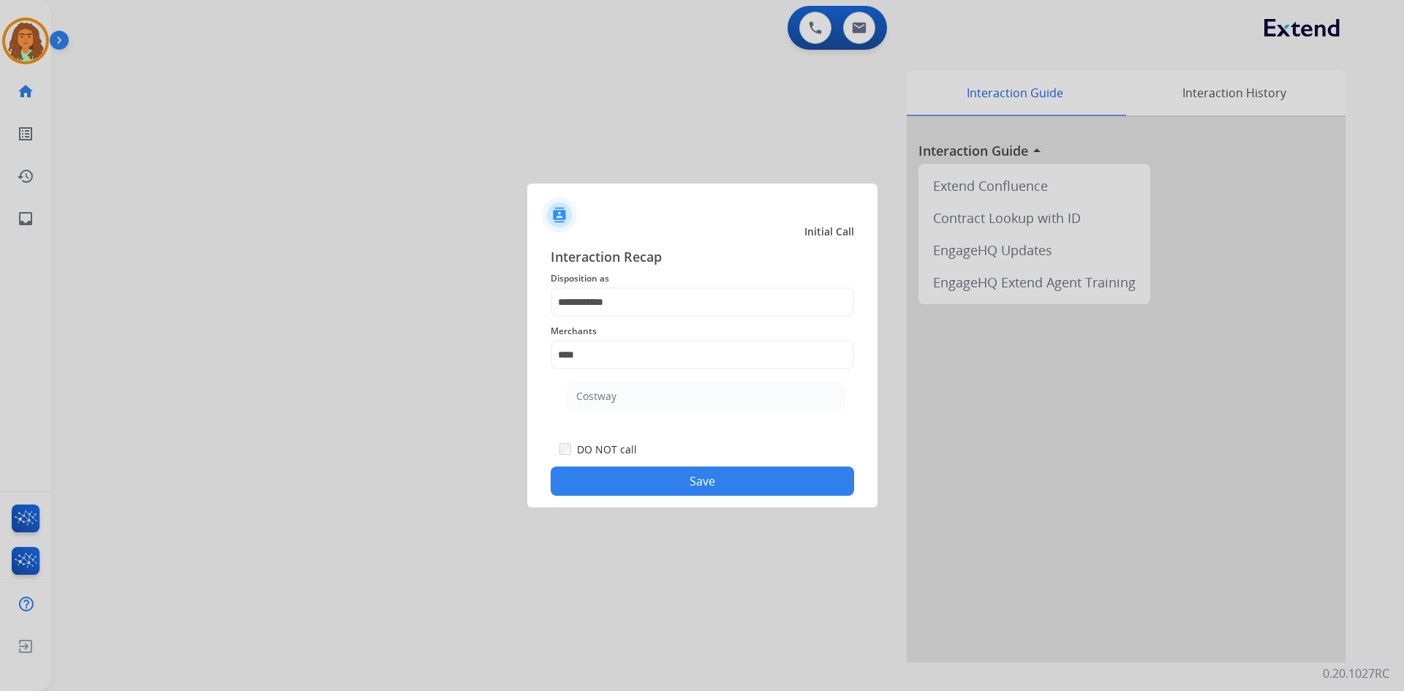
click at [602, 398] on div "Costway" at bounding box center [596, 396] width 40 height 15
type input "*******"
click at [679, 482] on button "Save" at bounding box center [702, 481] width 303 height 29
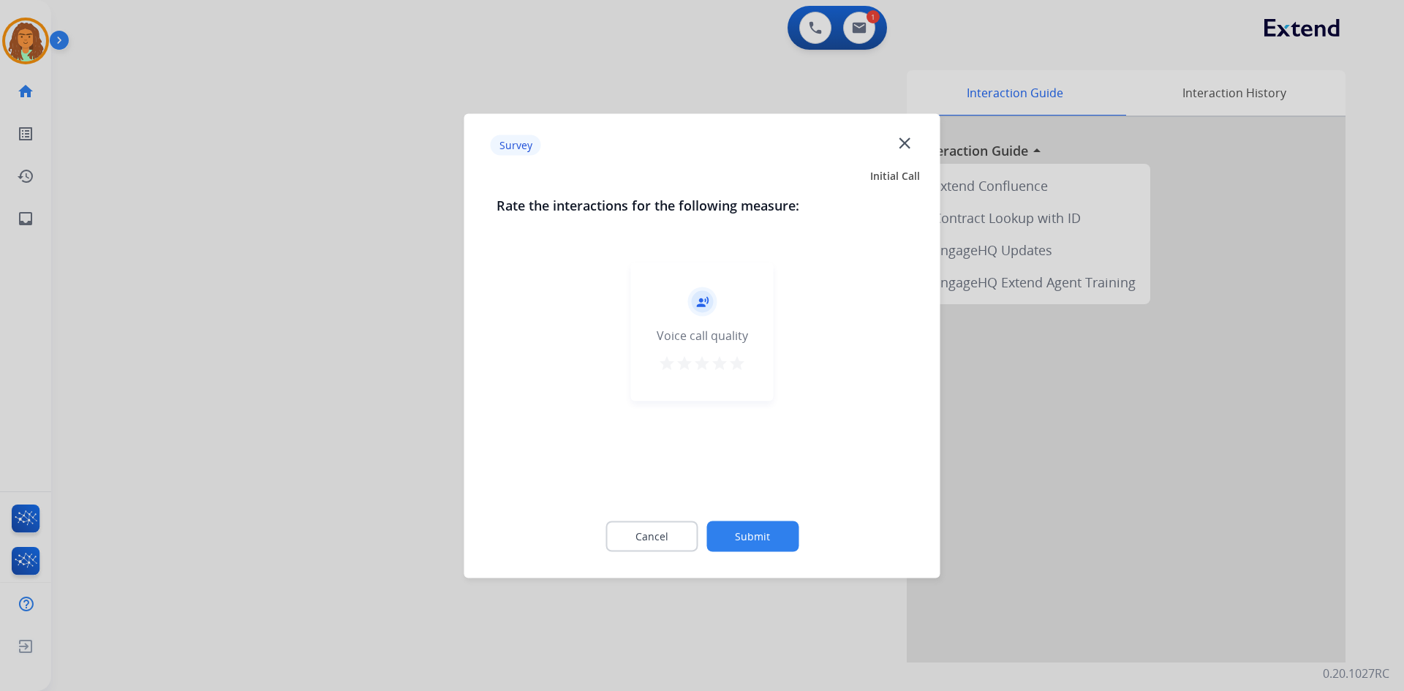
click at [679, 362] on mat-icon "star" at bounding box center [737, 363] width 18 height 18
click at [679, 535] on button "Submit" at bounding box center [752, 536] width 92 height 31
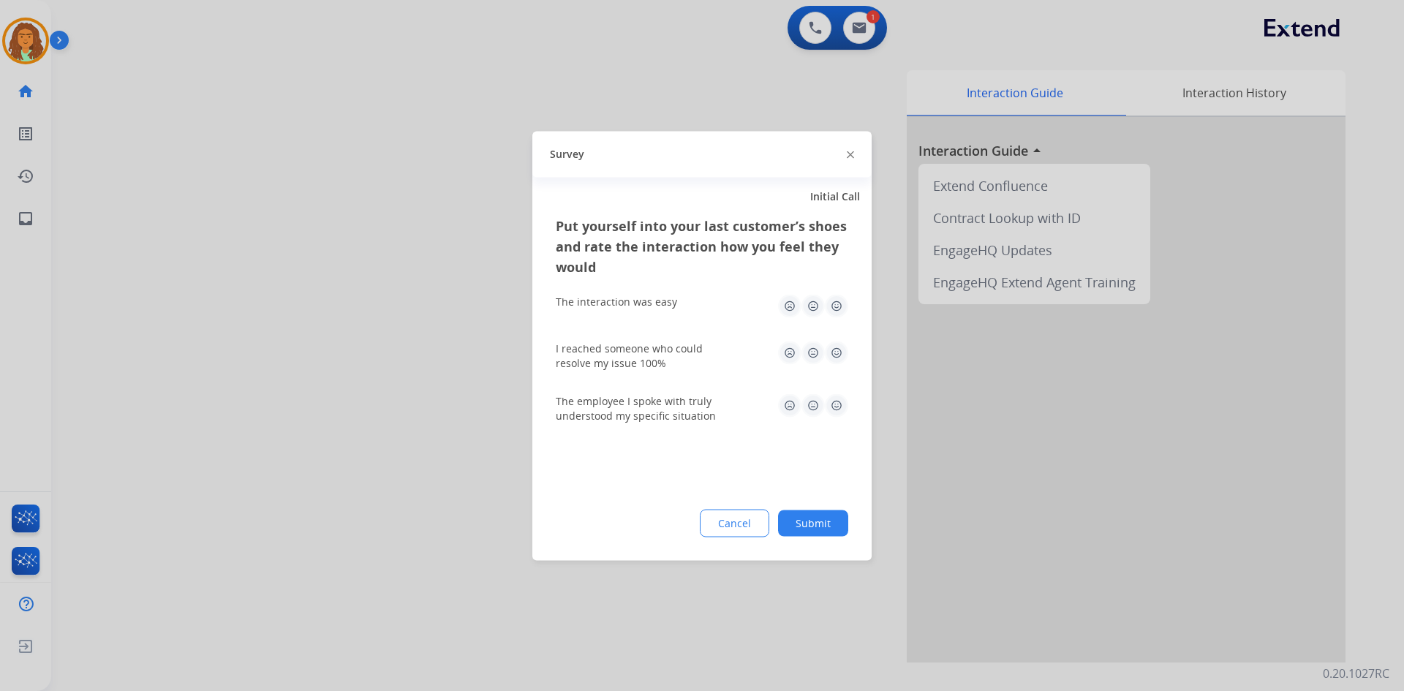
click at [679, 306] on img at bounding box center [836, 305] width 23 height 23
click at [679, 351] on img at bounding box center [836, 352] width 23 height 23
click at [679, 407] on img at bounding box center [836, 404] width 23 height 23
click at [679, 522] on button "Submit" at bounding box center [813, 523] width 70 height 26
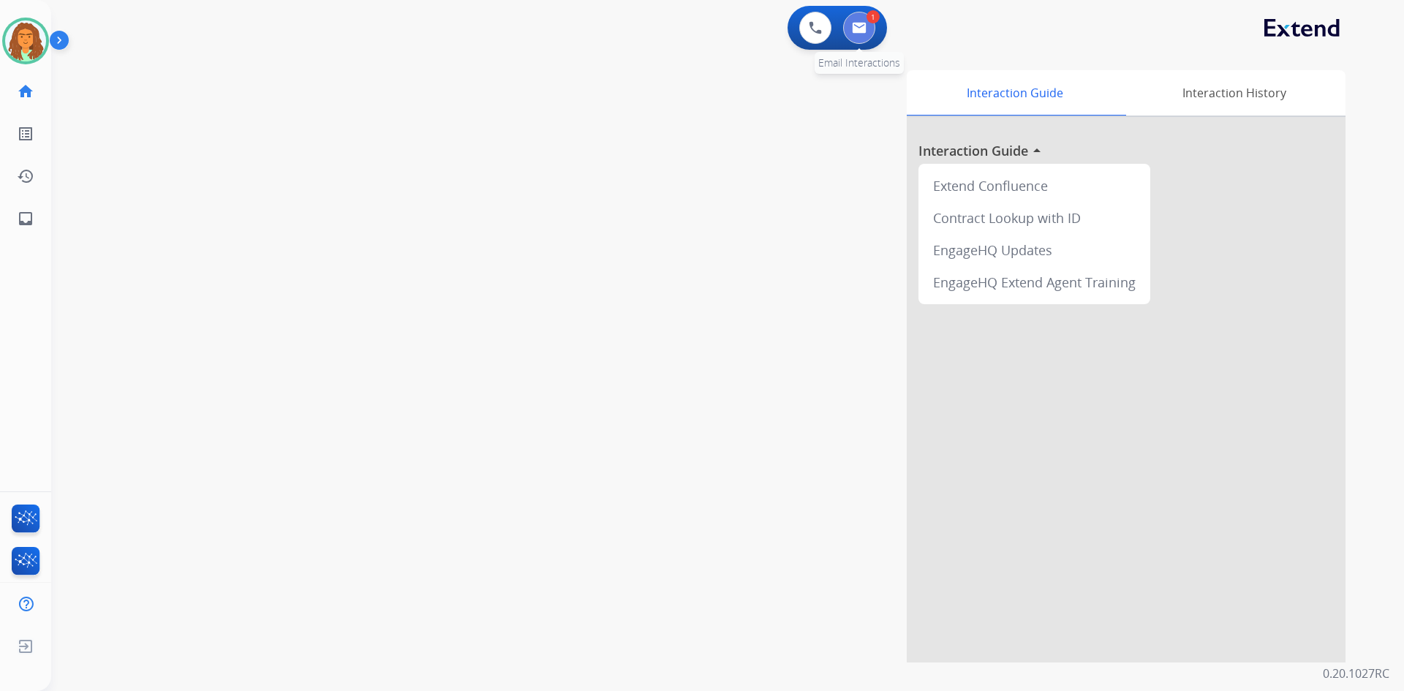
click at [679, 23] on img at bounding box center [859, 28] width 15 height 12
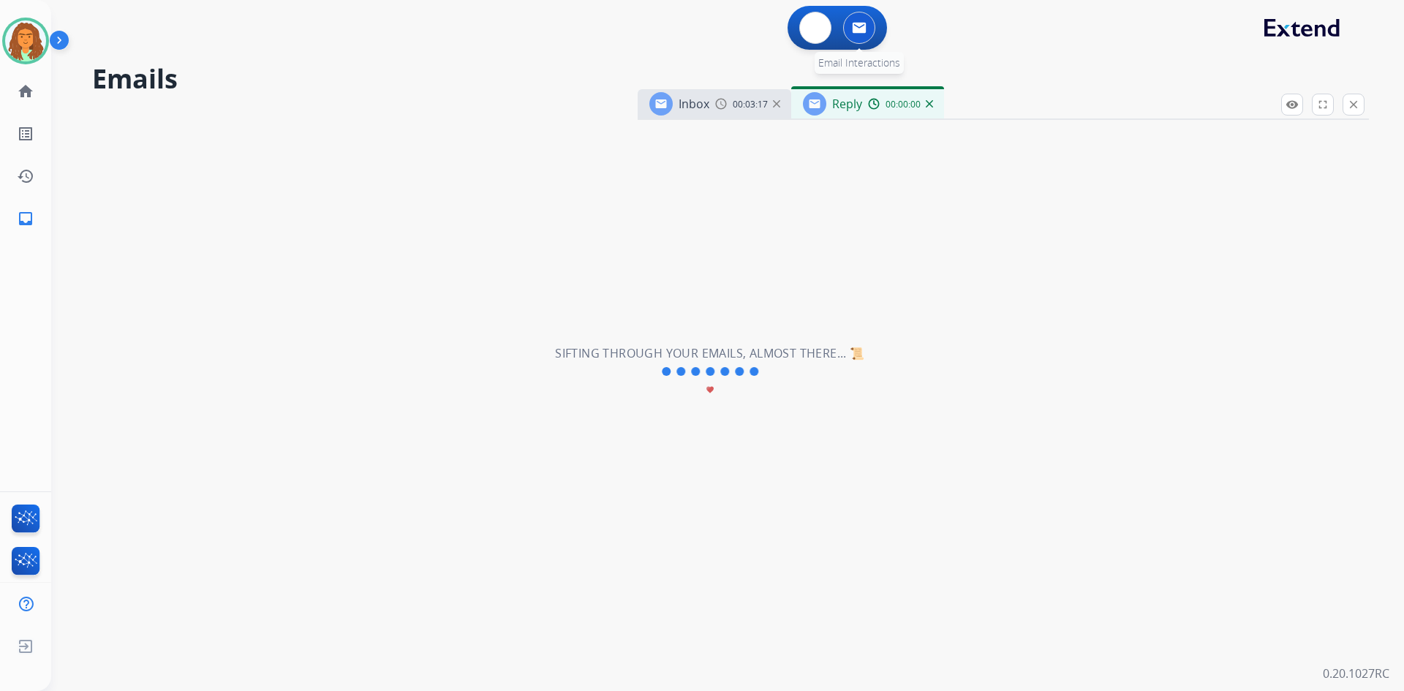
select select "**********"
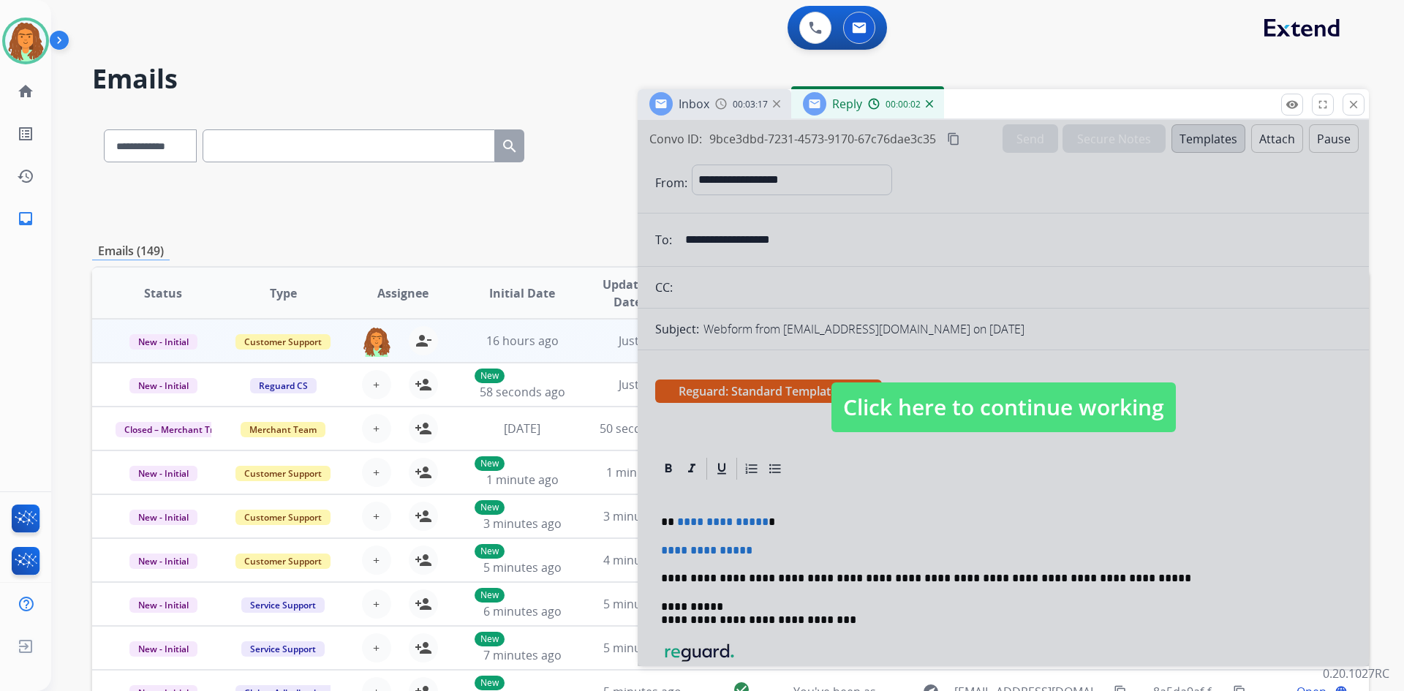
click at [679, 406] on span "Click here to continue working" at bounding box center [1003, 407] width 344 height 50
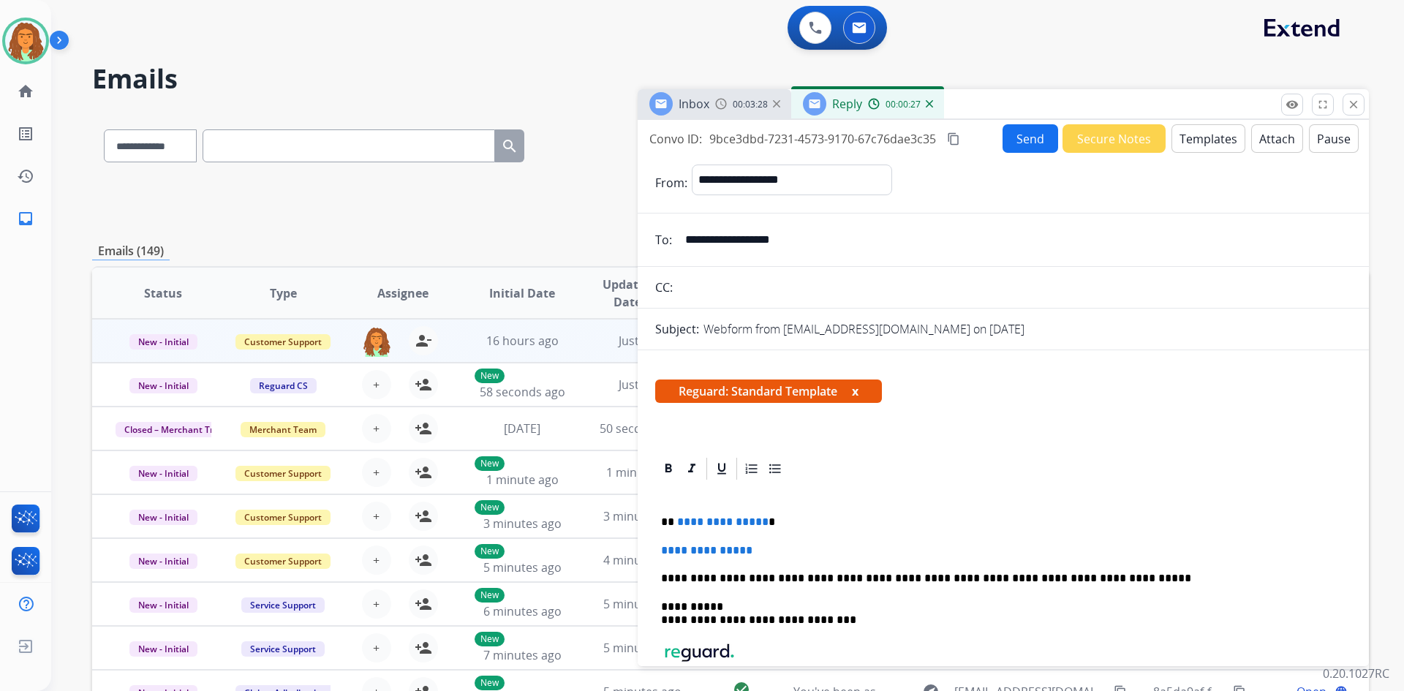
click at [679, 526] on p "**********" at bounding box center [997, 521] width 673 height 13
click at [679, 551] on p "**********" at bounding box center [1003, 550] width 684 height 13
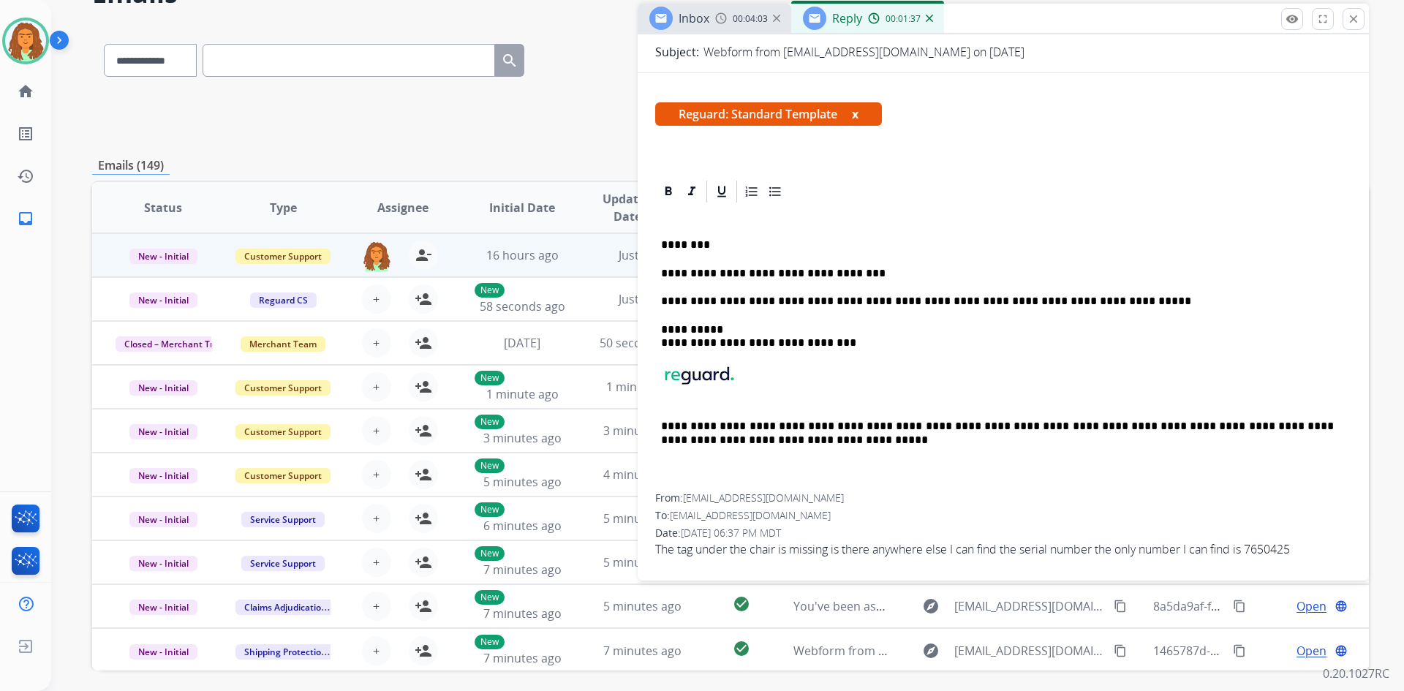
scroll to position [141, 0]
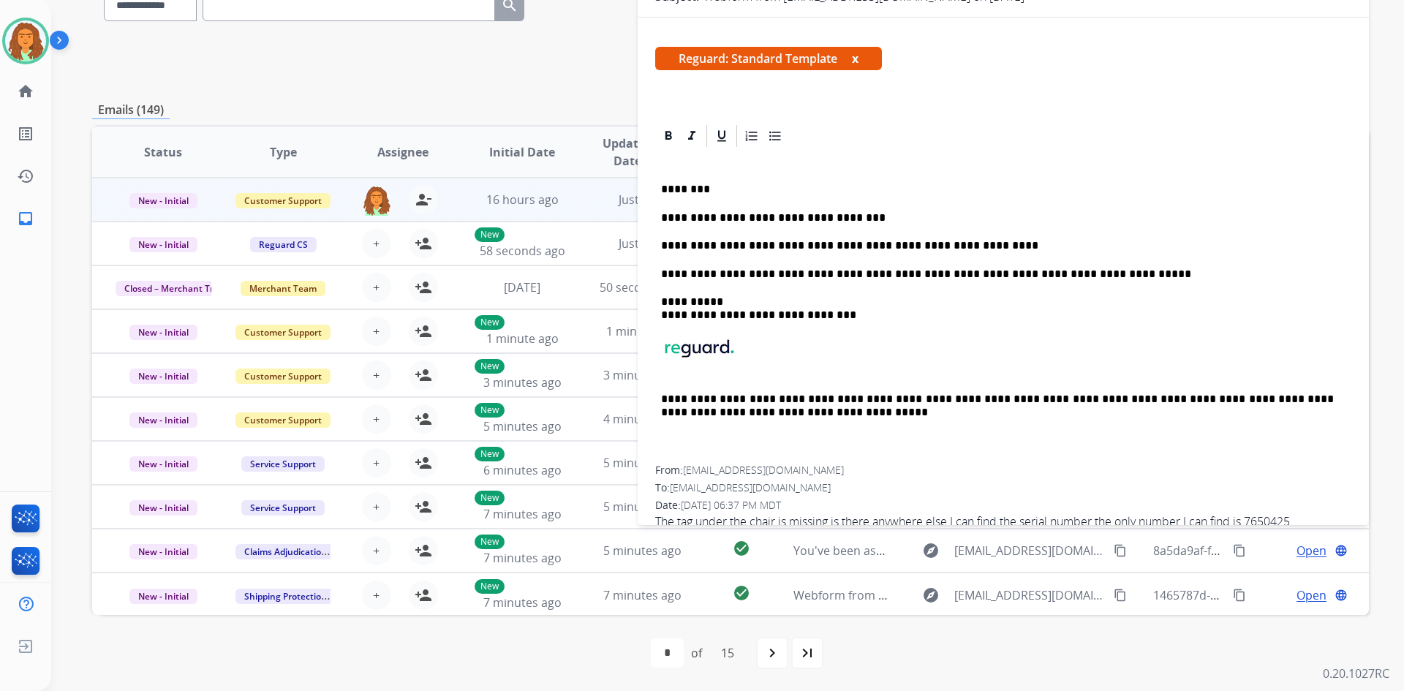
click at [679, 249] on p "**********" at bounding box center [997, 245] width 673 height 13
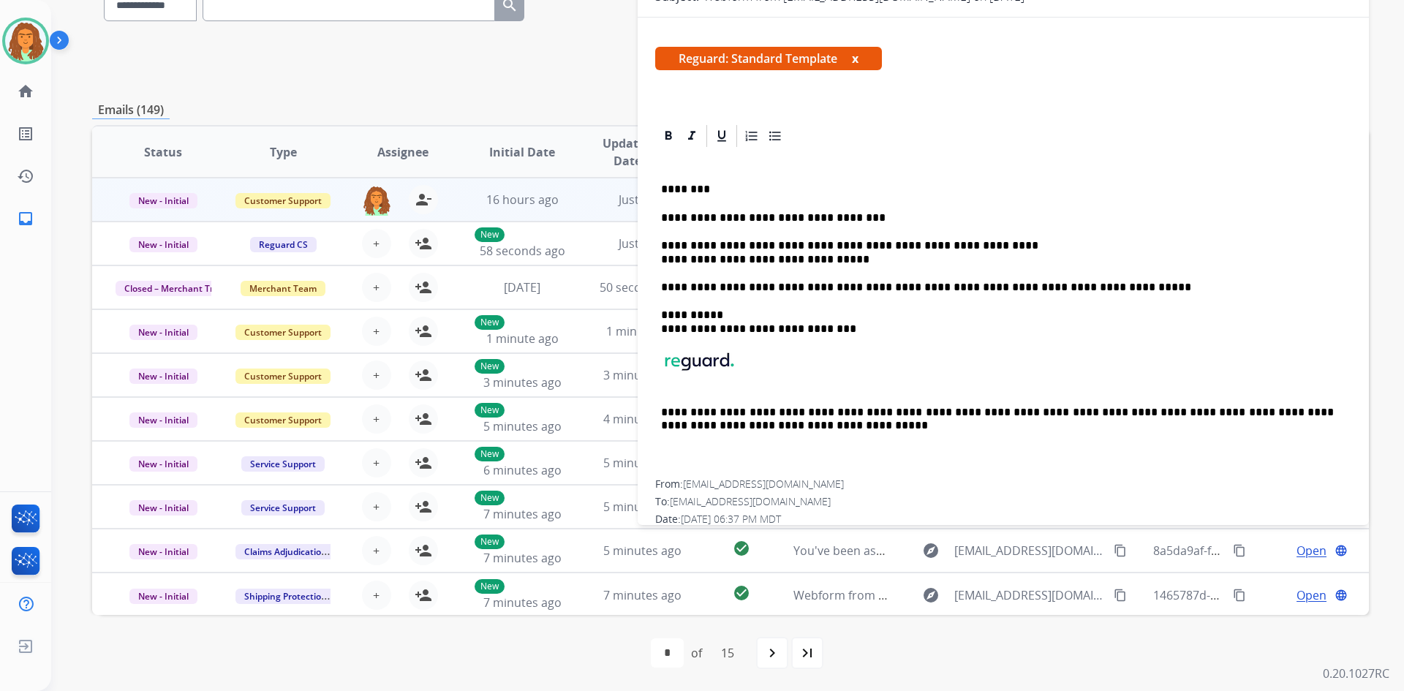
click at [657, 259] on div "**********" at bounding box center [1003, 314] width 696 height 331
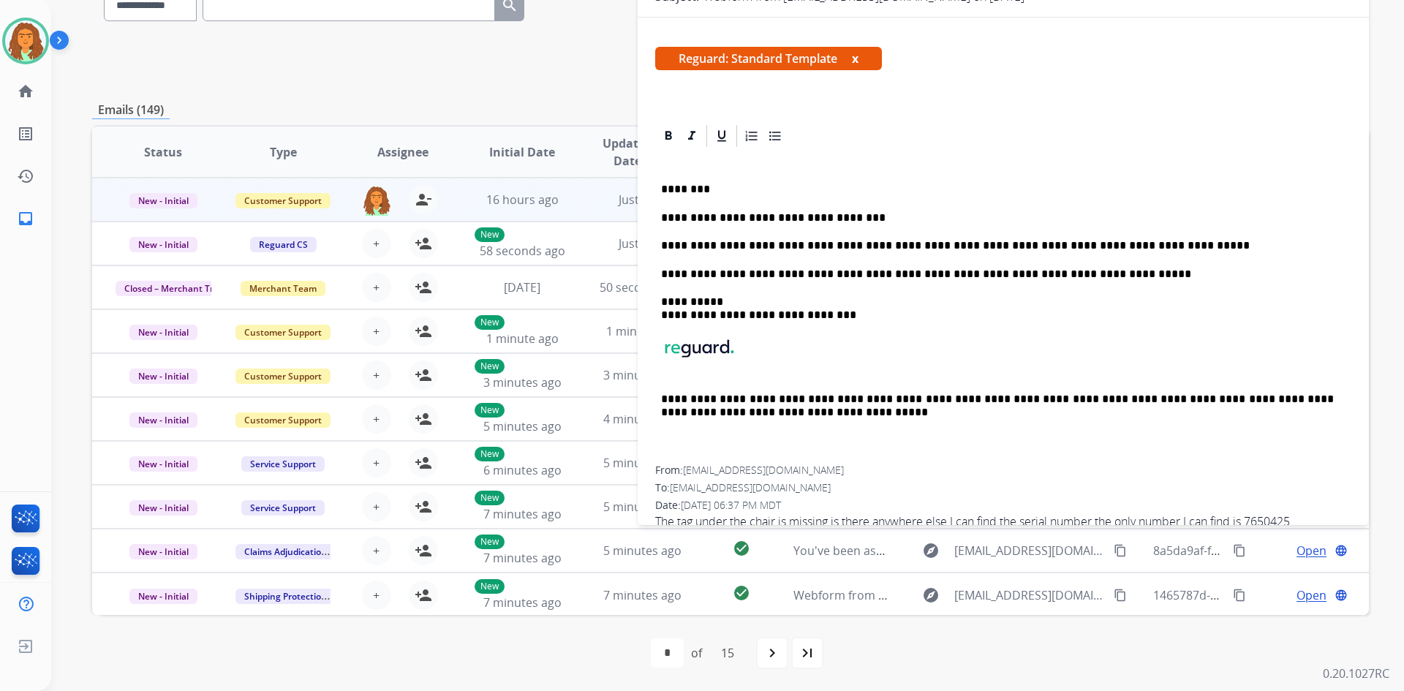
click at [679, 245] on p "**********" at bounding box center [997, 245] width 673 height 13
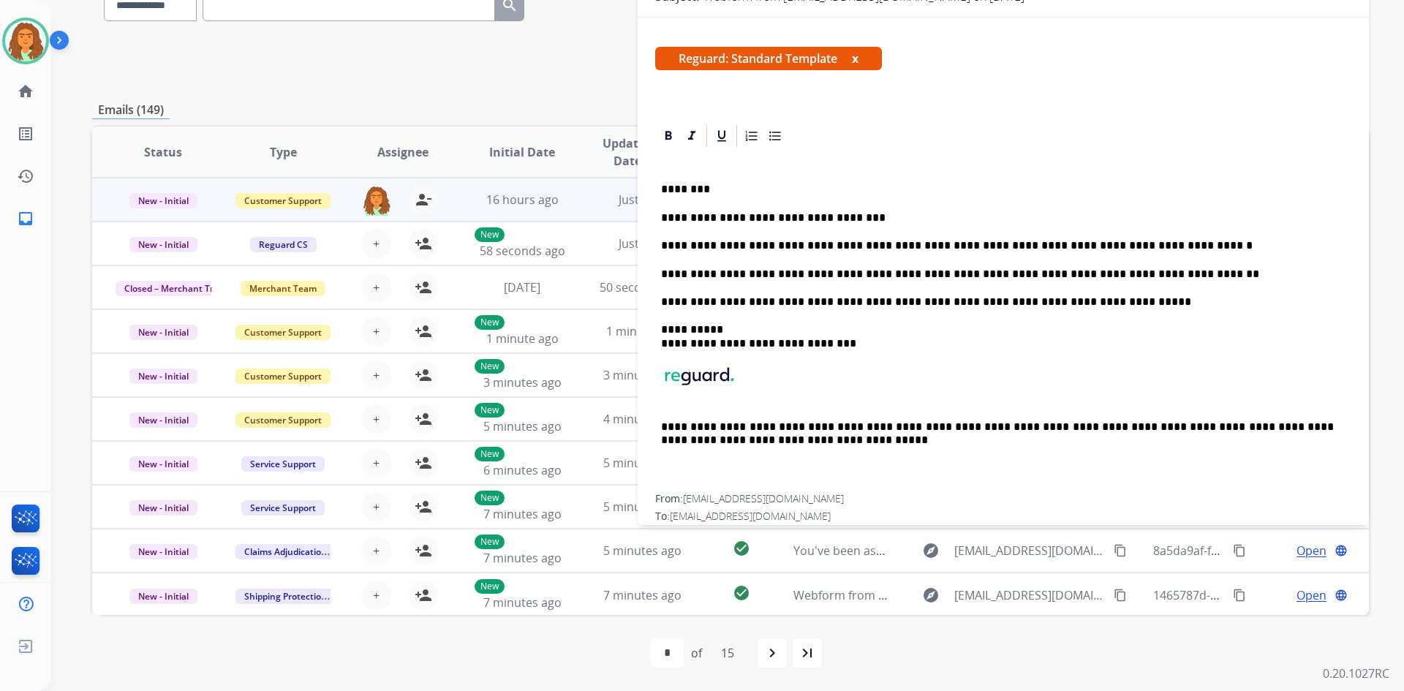
click at [679, 276] on p "**********" at bounding box center [997, 274] width 673 height 13
click at [679, 271] on p "**********" at bounding box center [997, 274] width 673 height 13
click at [679, 273] on p "**********" at bounding box center [997, 274] width 673 height 13
click at [679, 243] on p "**********" at bounding box center [997, 245] width 673 height 13
drag, startPoint x: 1140, startPoint y: 247, endPoint x: 831, endPoint y: 222, distance: 310.4
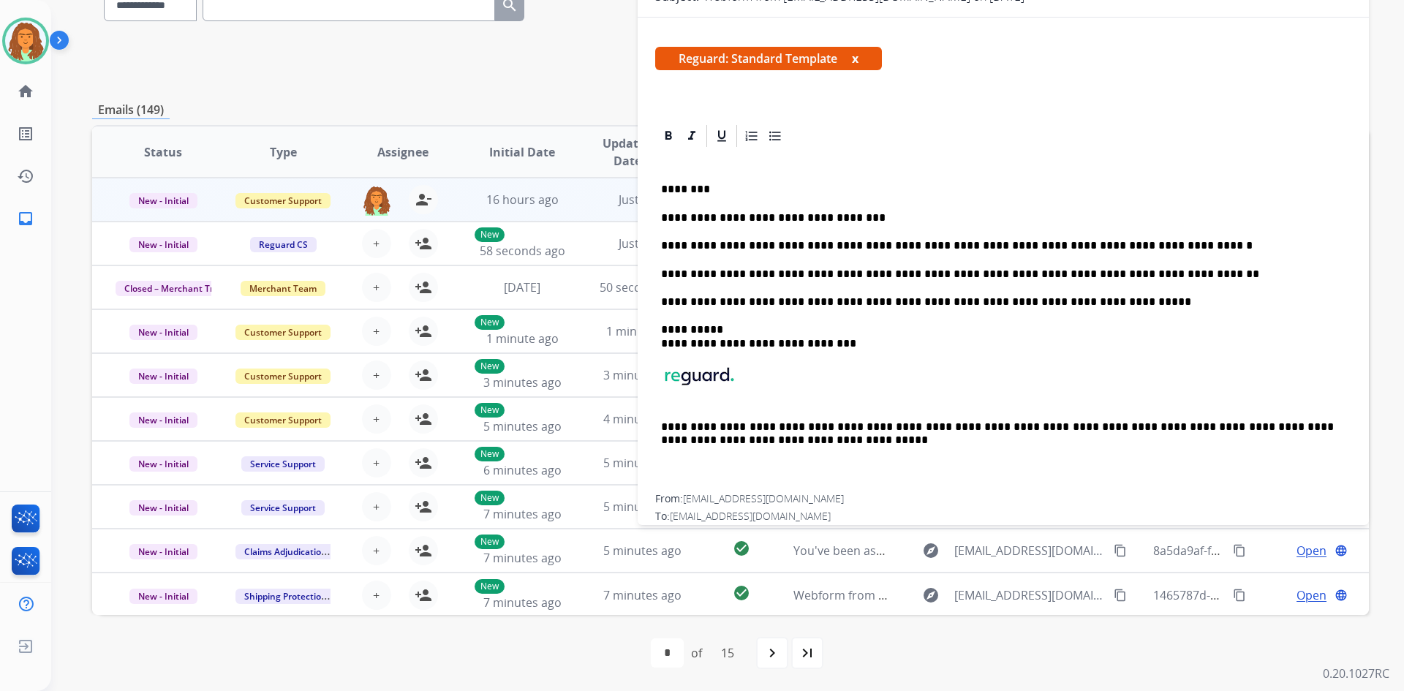
click at [679, 222] on p "**********" at bounding box center [997, 217] width 673 height 13
click at [679, 349] on p "**********" at bounding box center [997, 336] width 673 height 27
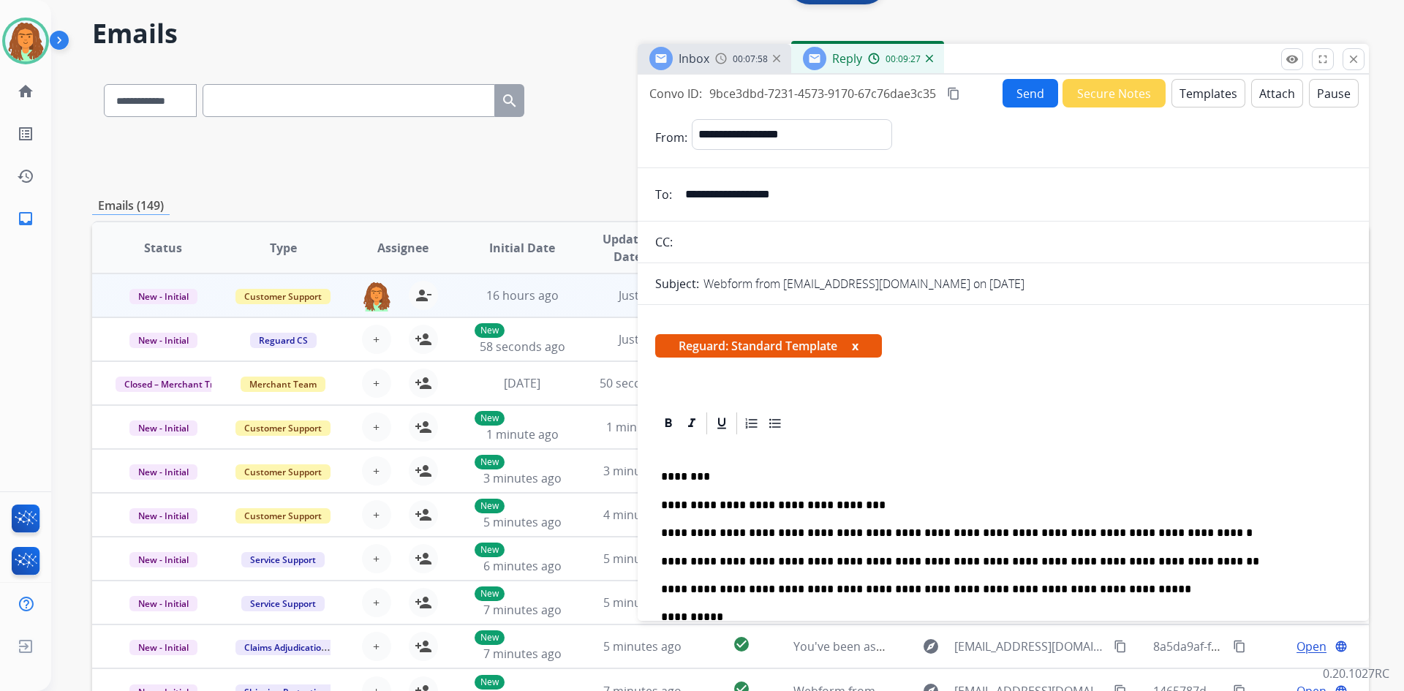
scroll to position [0, 0]
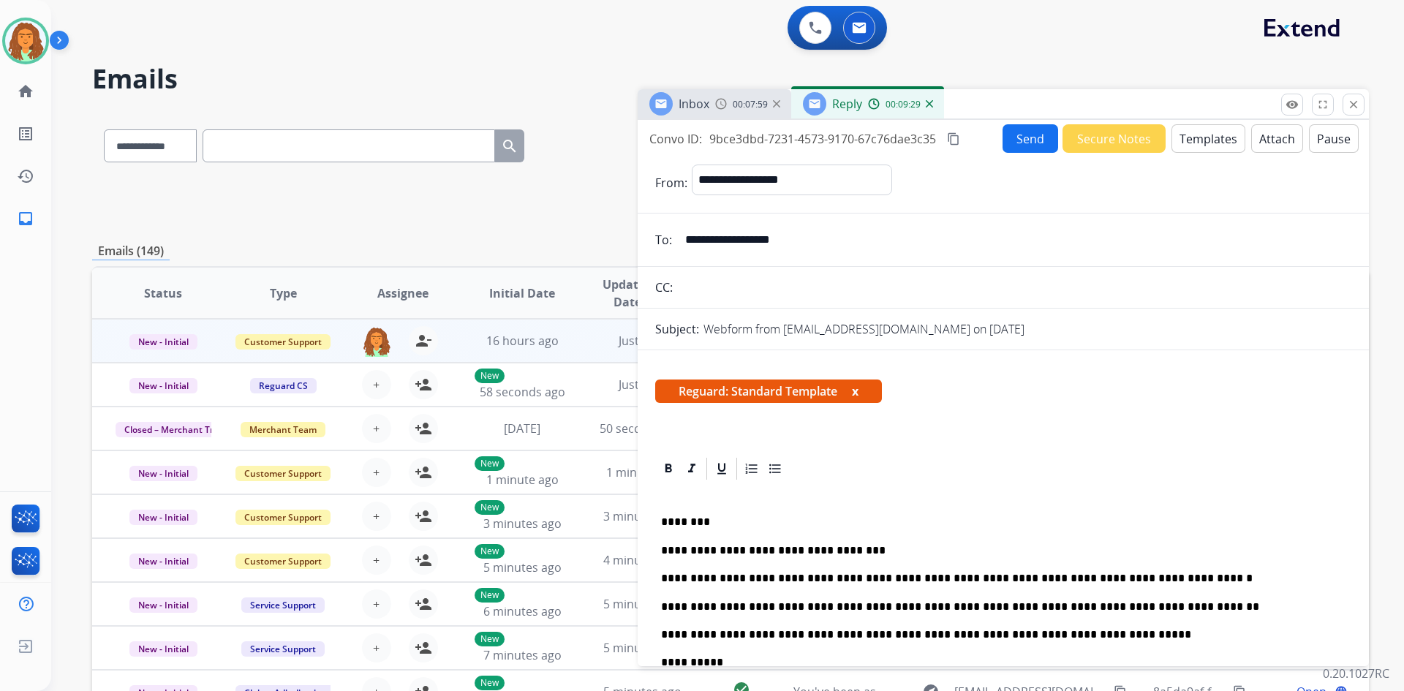
drag, startPoint x: 1110, startPoint y: 485, endPoint x: 1125, endPoint y: 453, distance: 35.0
click at [679, 485] on div "**********" at bounding box center [1003, 654] width 696 height 345
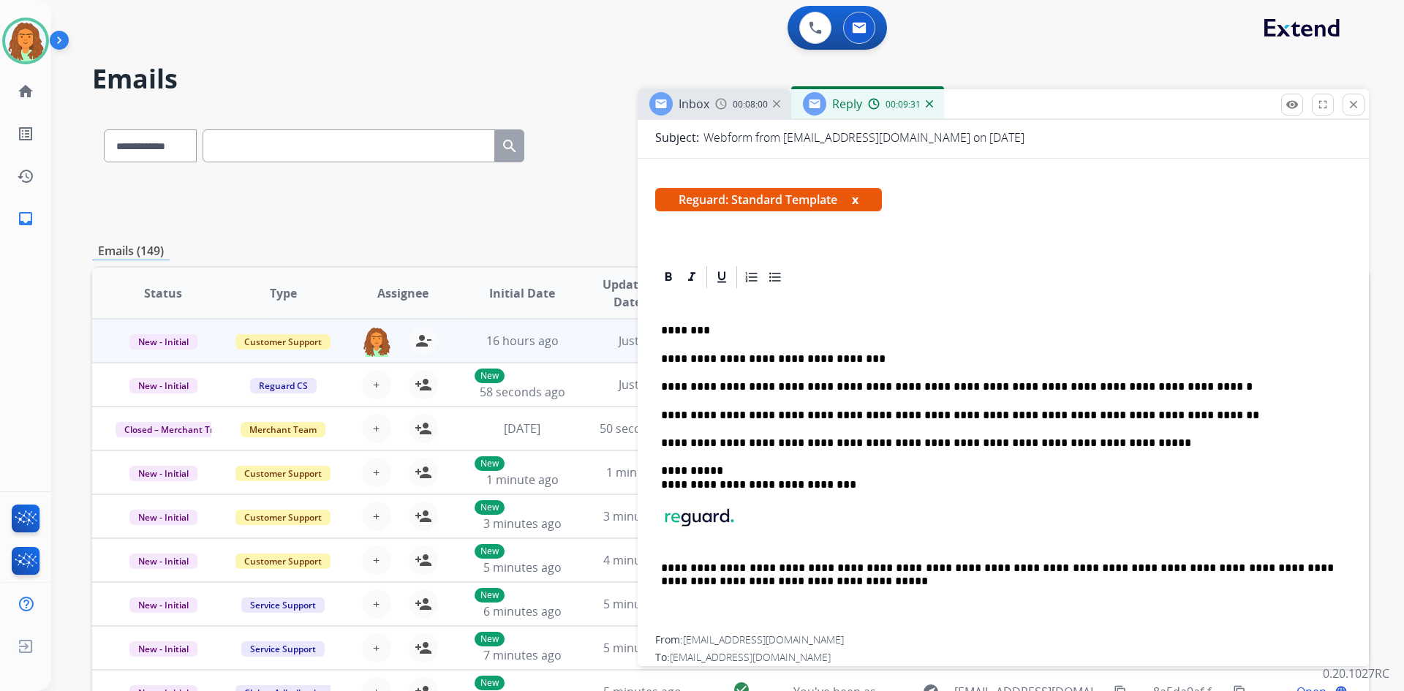
scroll to position [248, 0]
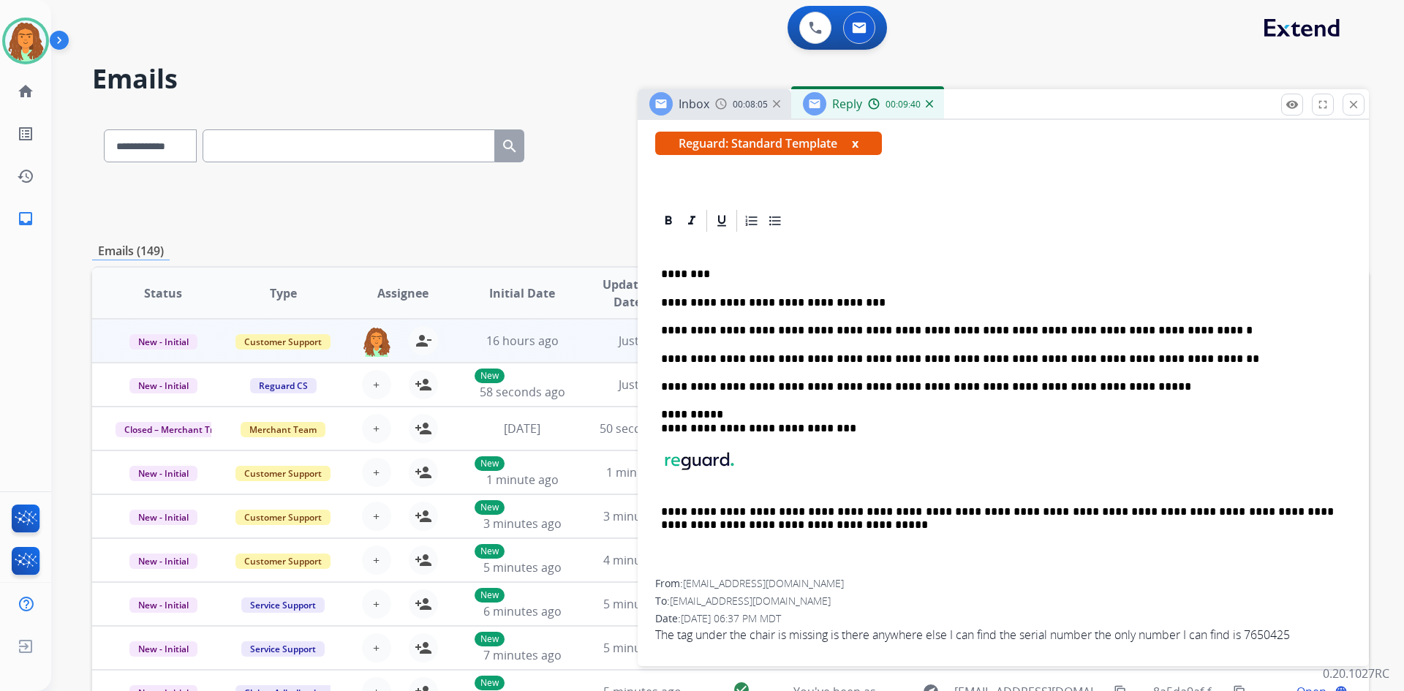
click at [679, 363] on p "**********" at bounding box center [997, 358] width 673 height 13
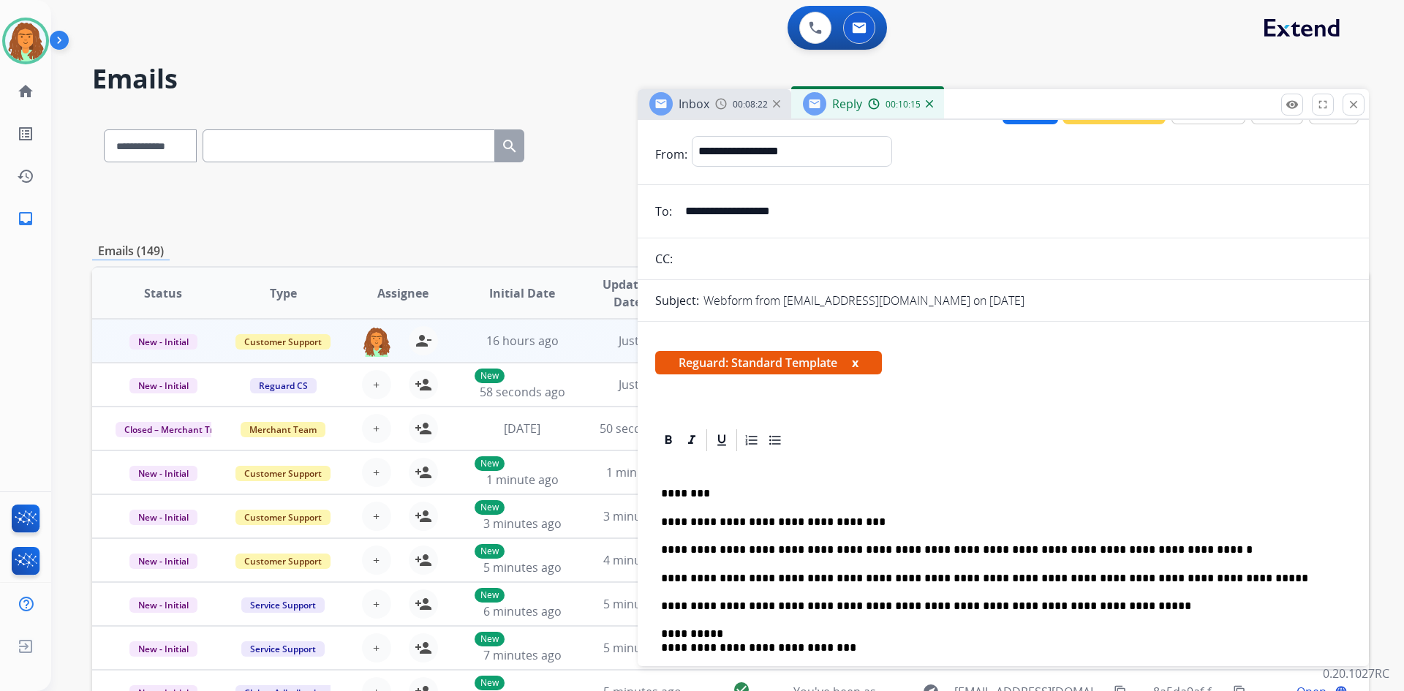
scroll to position [0, 0]
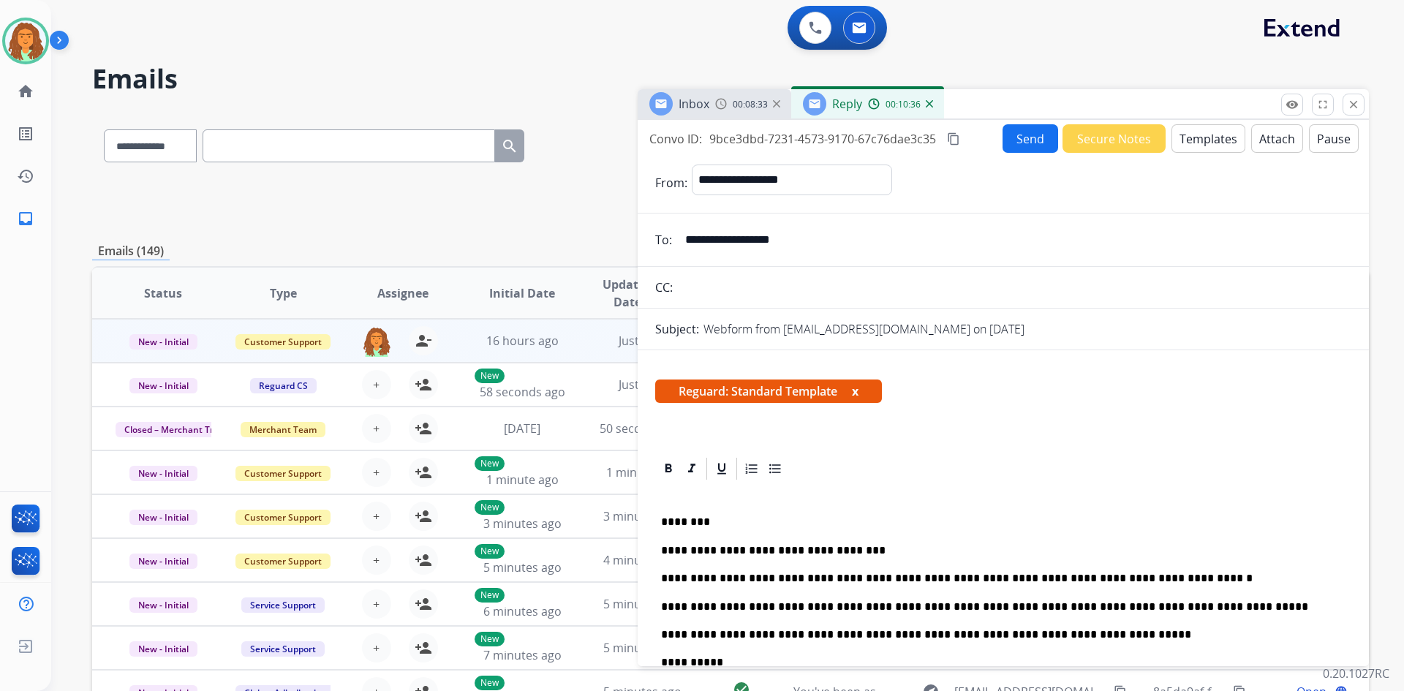
click at [679, 140] on button "Send" at bounding box center [1030, 138] width 56 height 29
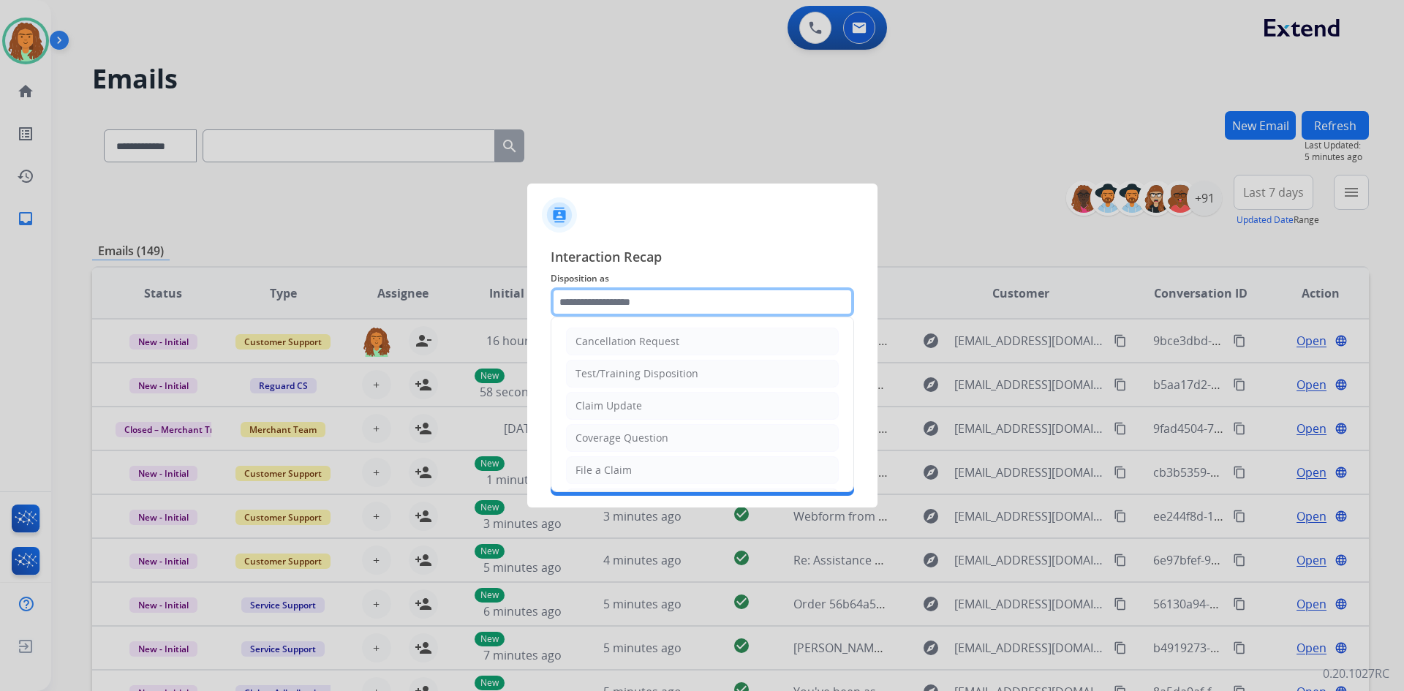
click at [581, 300] on input "text" at bounding box center [702, 301] width 303 height 29
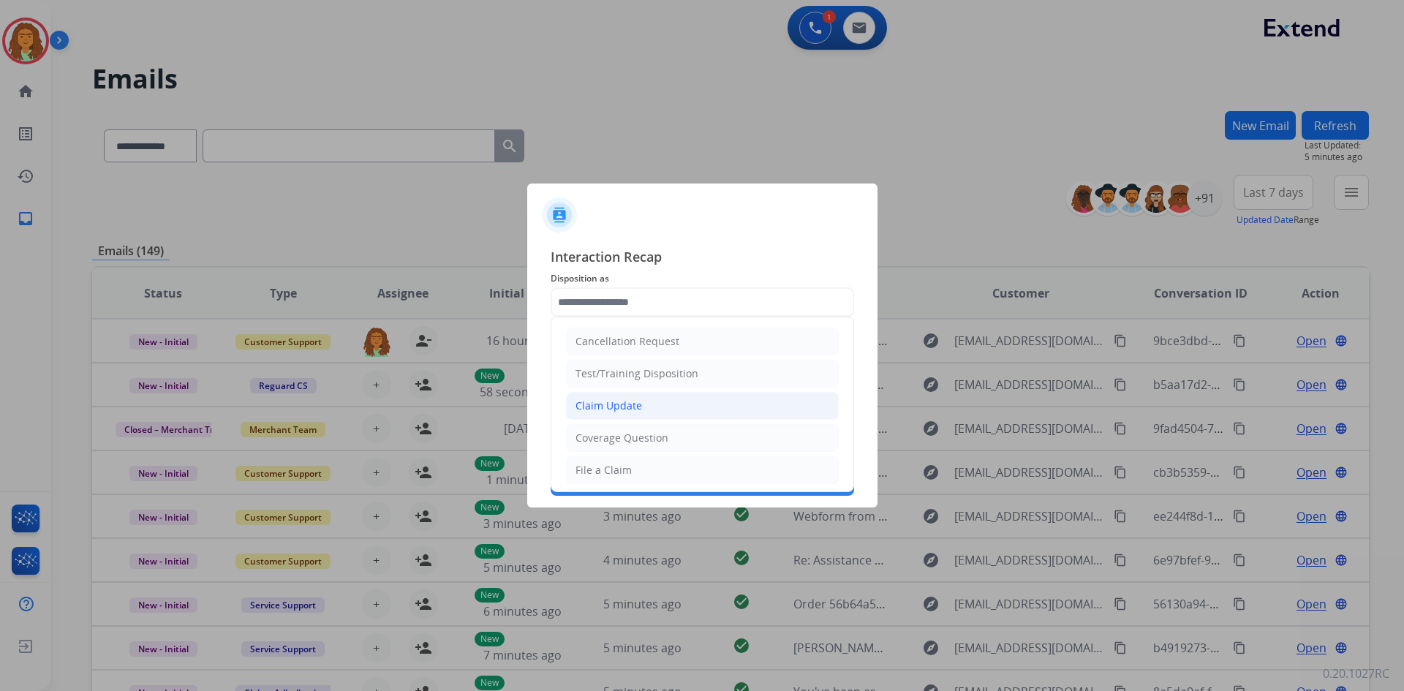
click at [624, 405] on div "Claim Update" at bounding box center [608, 406] width 67 height 15
type input "**********"
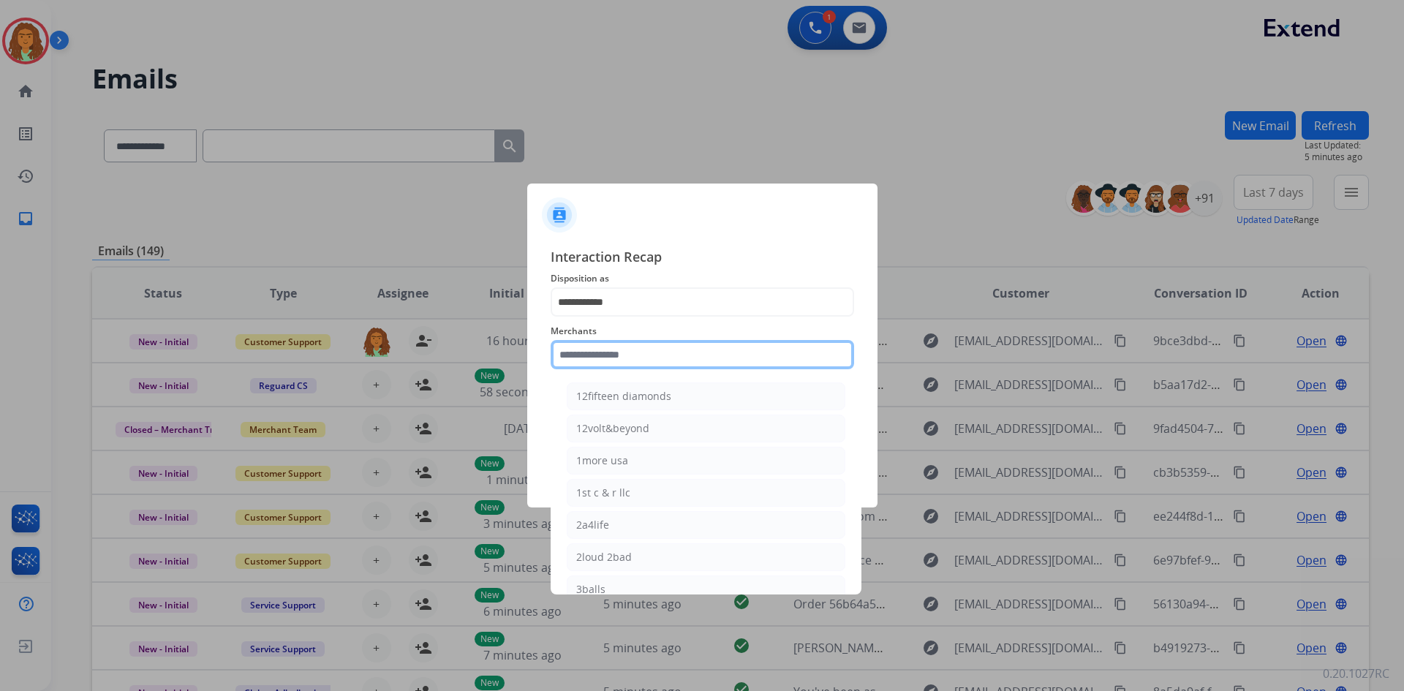
click at [592, 360] on input "text" at bounding box center [702, 354] width 303 height 29
type input "***"
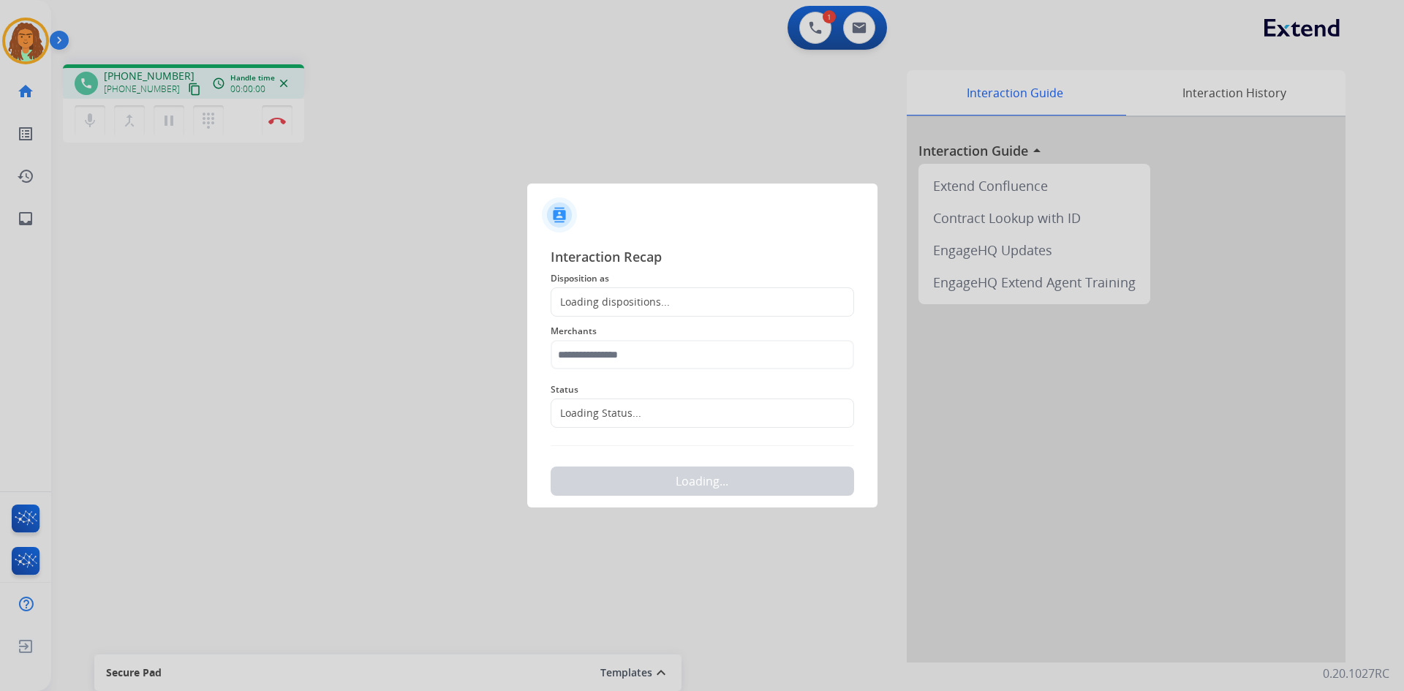
click at [608, 399] on div "Loading Status..." at bounding box center [702, 413] width 303 height 29
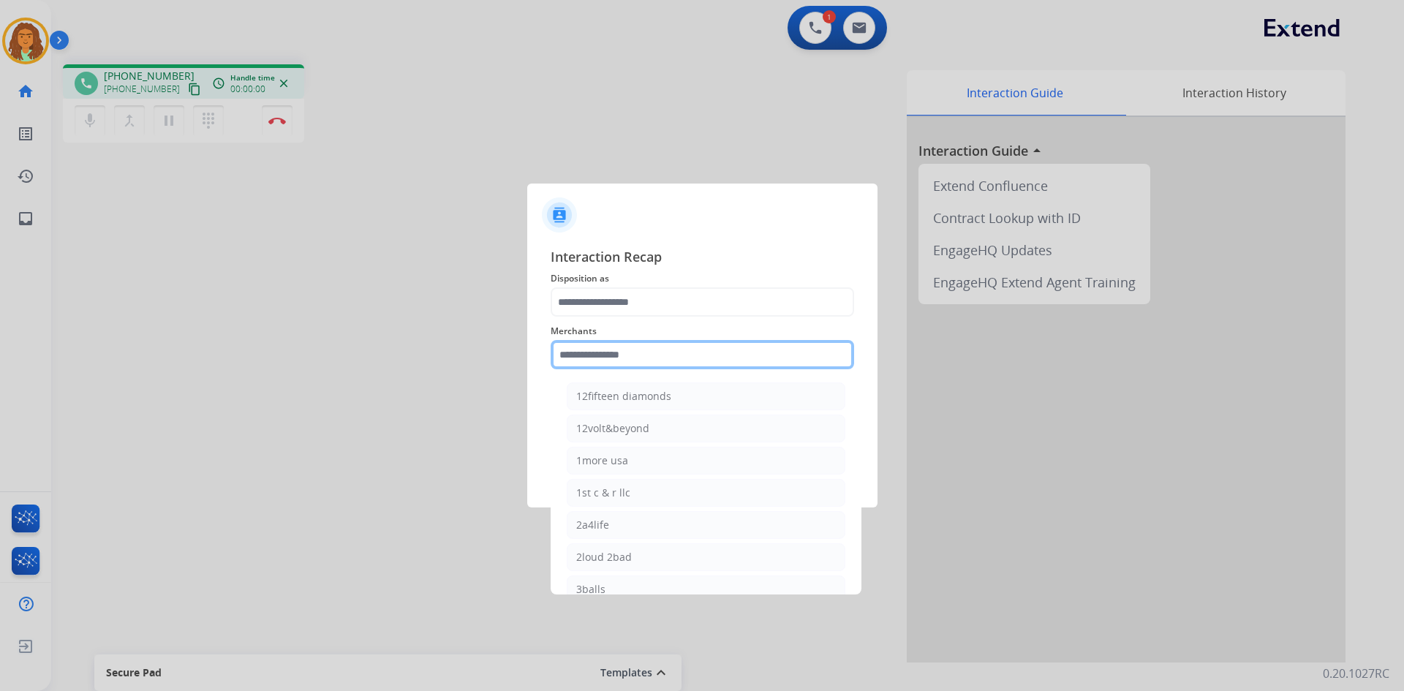
click at [616, 356] on input "text" at bounding box center [702, 354] width 303 height 29
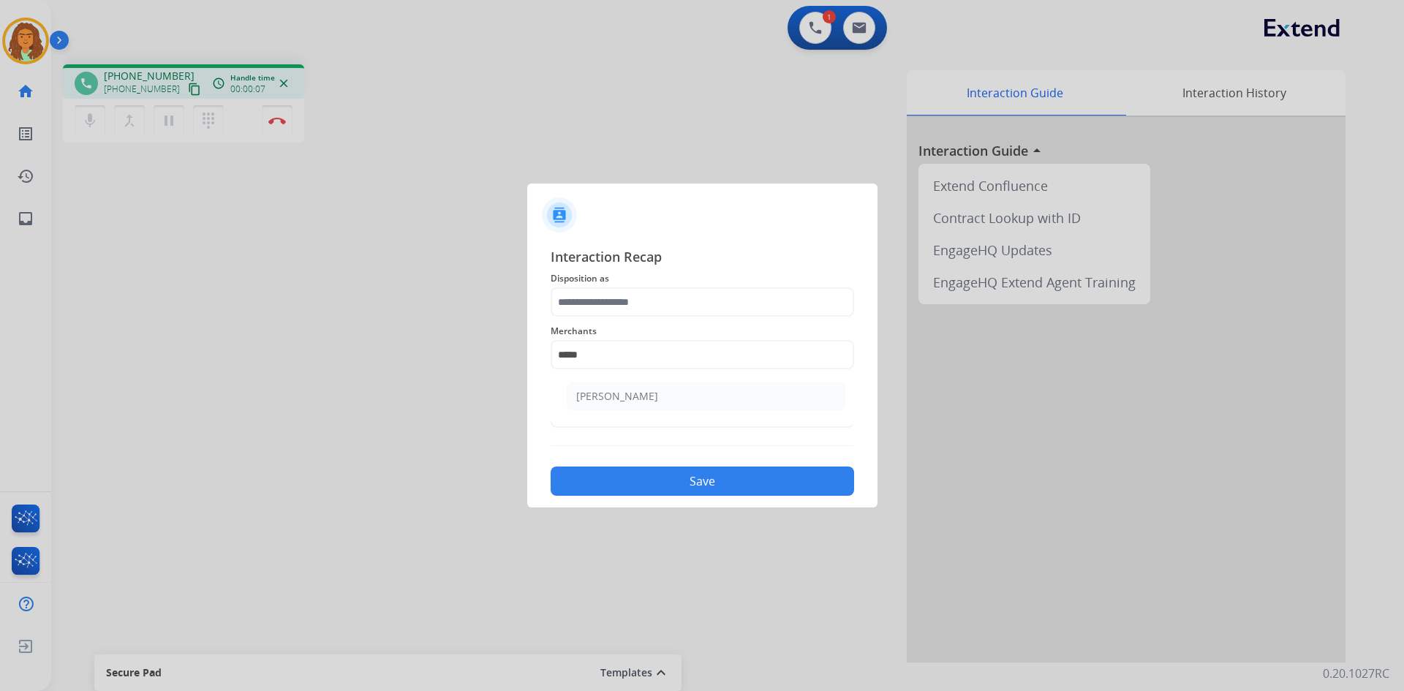
click at [613, 399] on div "Ashley - Reguard" at bounding box center [617, 396] width 82 height 15
type input "**********"
click at [594, 413] on input "text" at bounding box center [702, 413] width 303 height 29
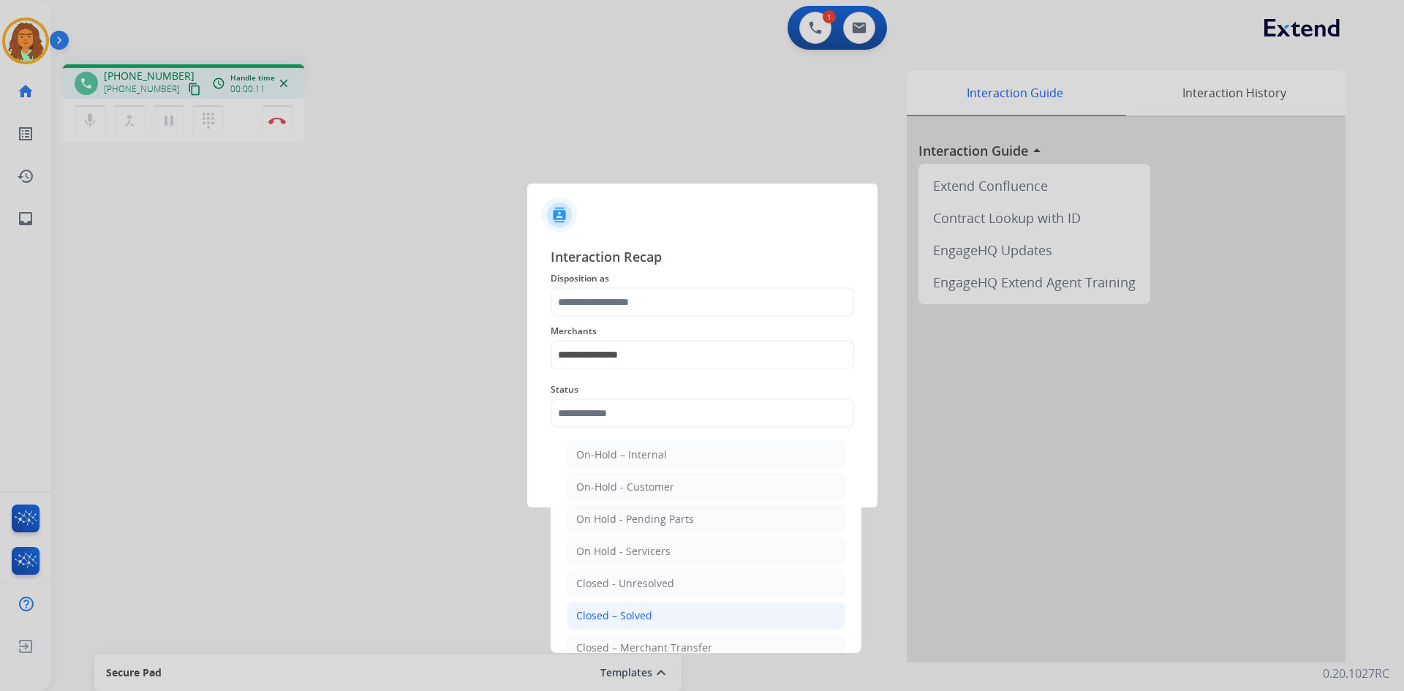
click at [626, 612] on div "Closed – Solved" at bounding box center [614, 615] width 76 height 15
type input "**********"
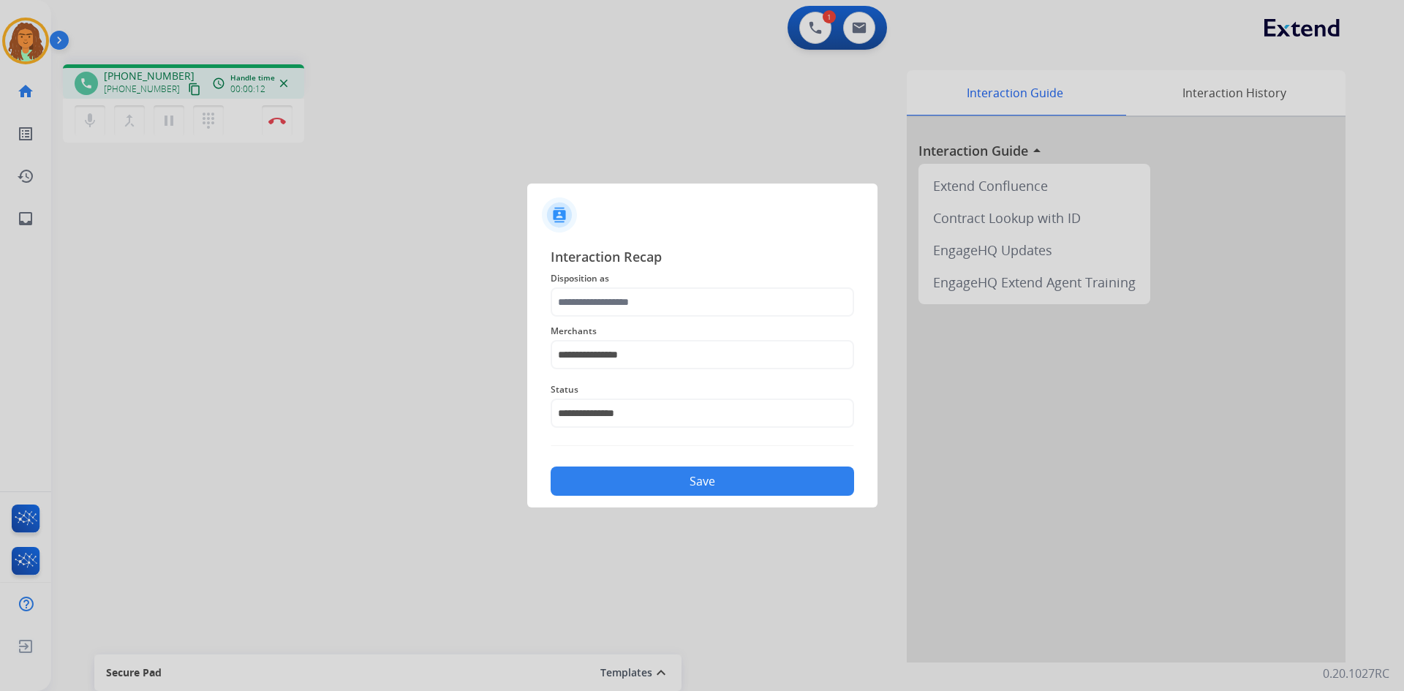
click at [679, 475] on button "Save" at bounding box center [702, 481] width 303 height 29
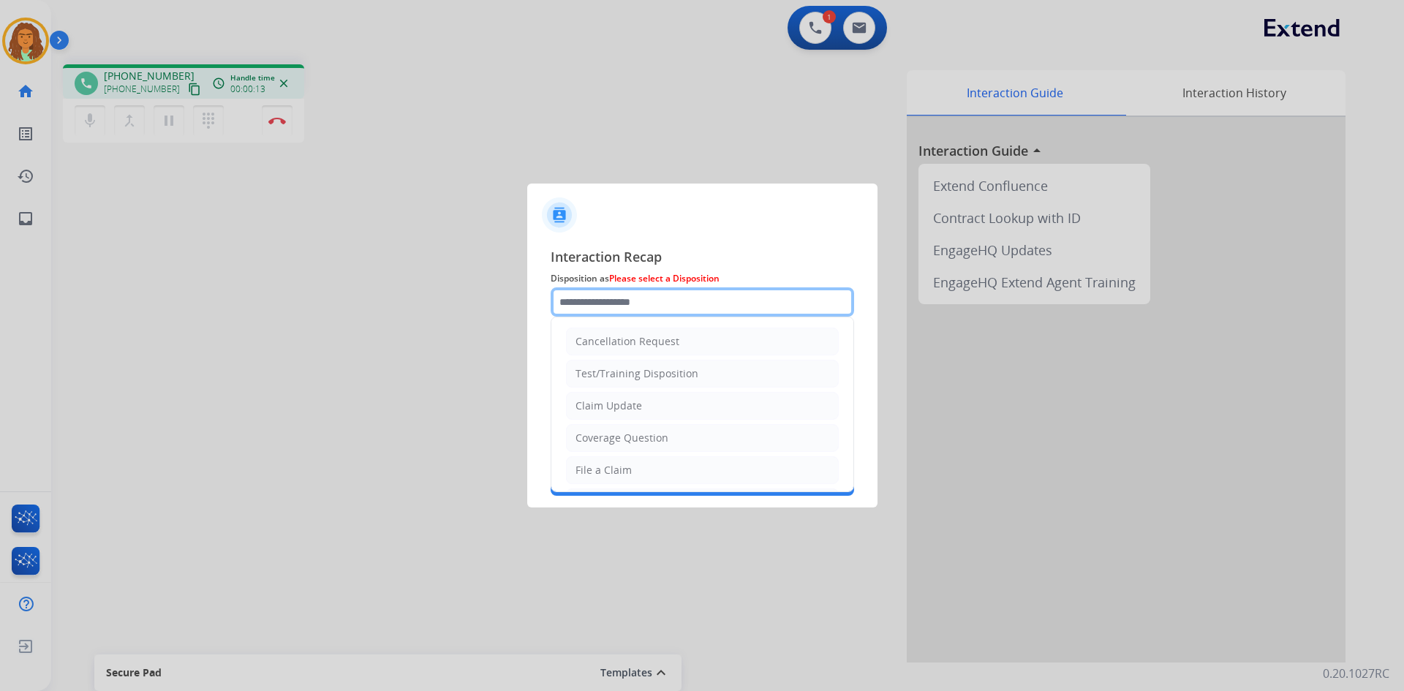
click at [632, 303] on input "text" at bounding box center [702, 301] width 303 height 29
click at [608, 404] on div "Claim Update" at bounding box center [608, 406] width 67 height 15
type input "**********"
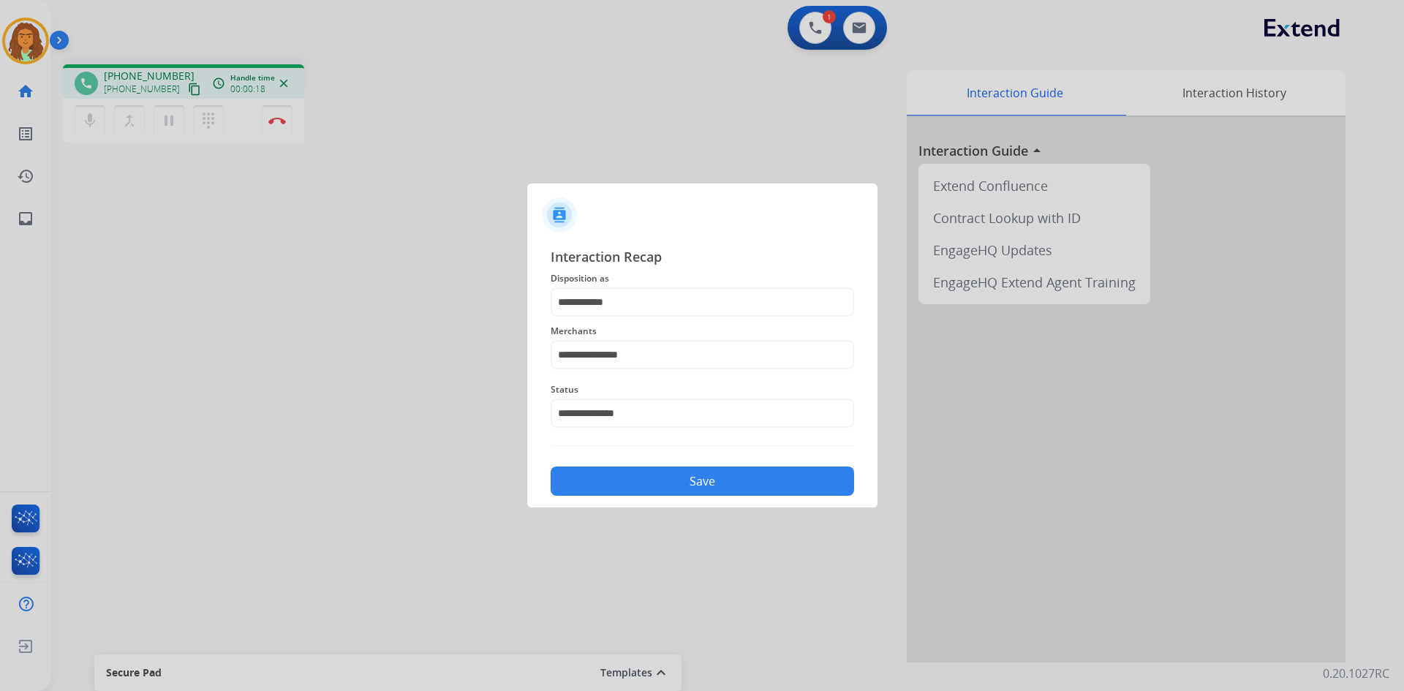
click at [646, 481] on button "Save" at bounding box center [702, 481] width 303 height 29
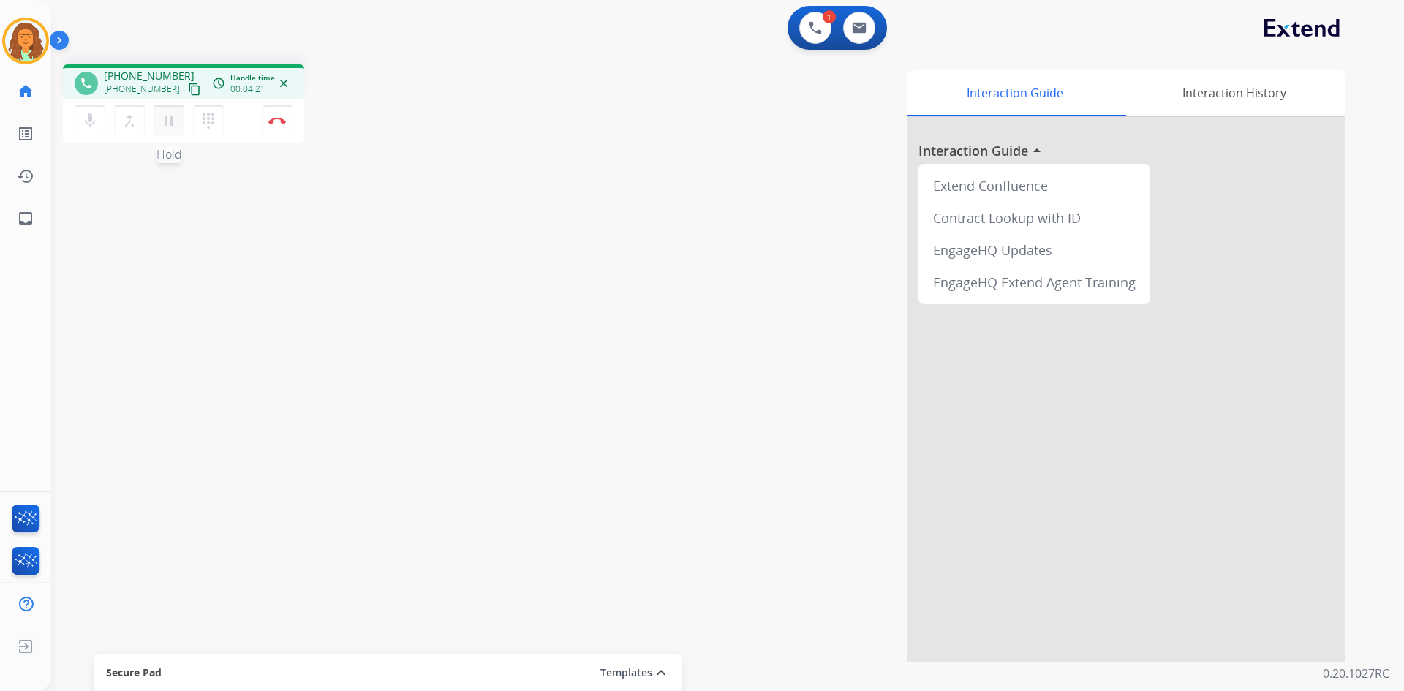
click at [171, 118] on mat-icon "pause" at bounding box center [169, 121] width 18 height 18
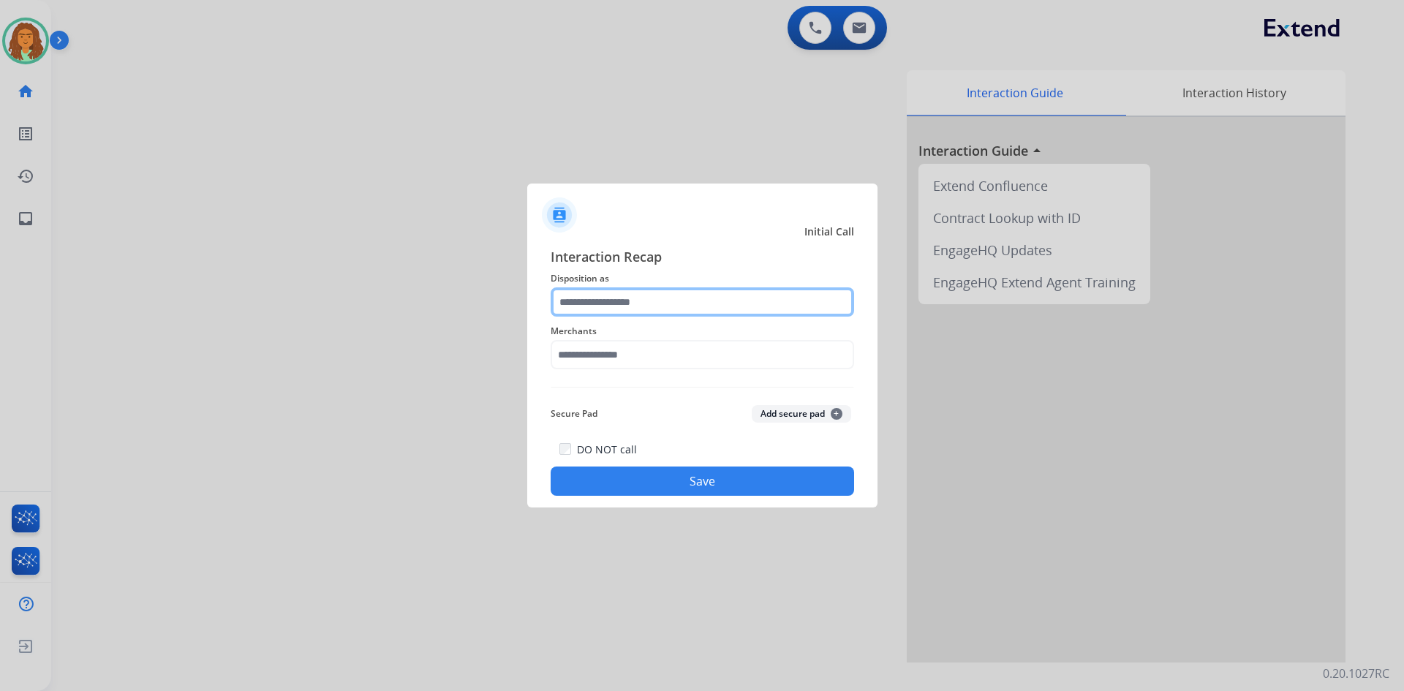
click at [592, 304] on input "text" at bounding box center [702, 301] width 303 height 29
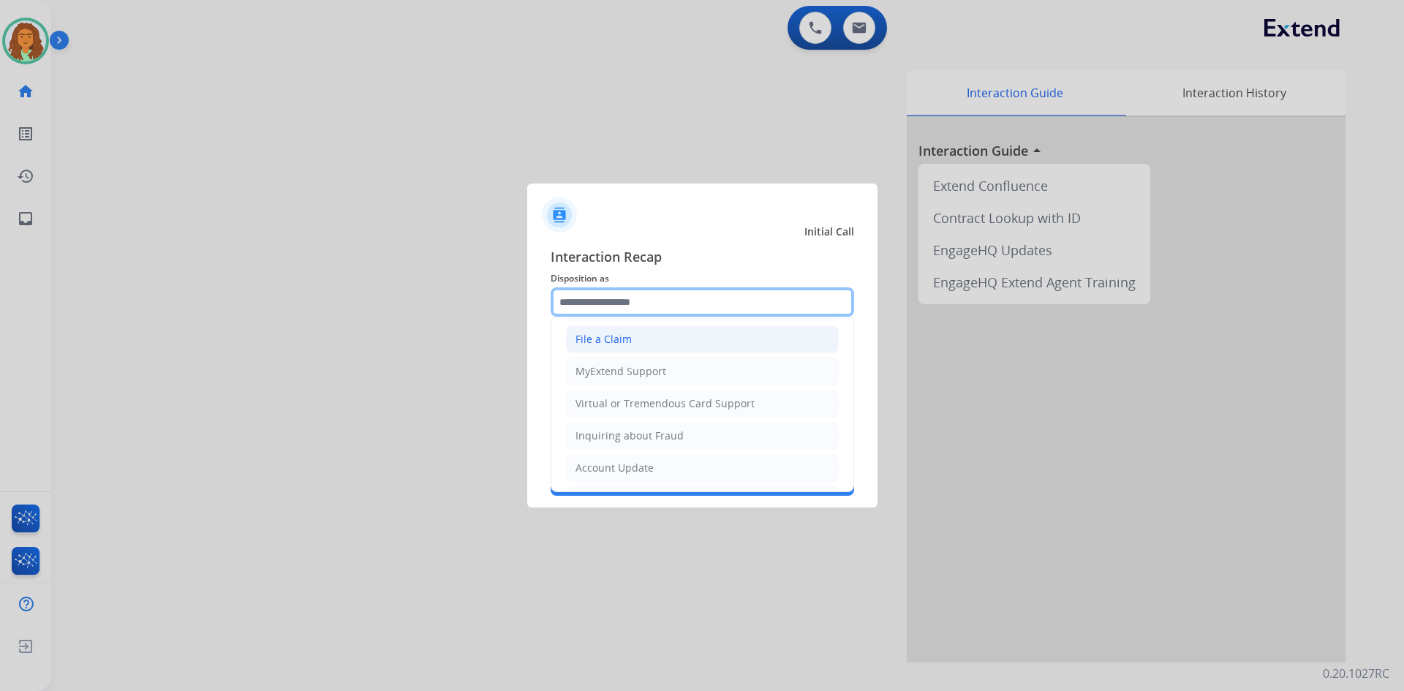
scroll to position [155, 0]
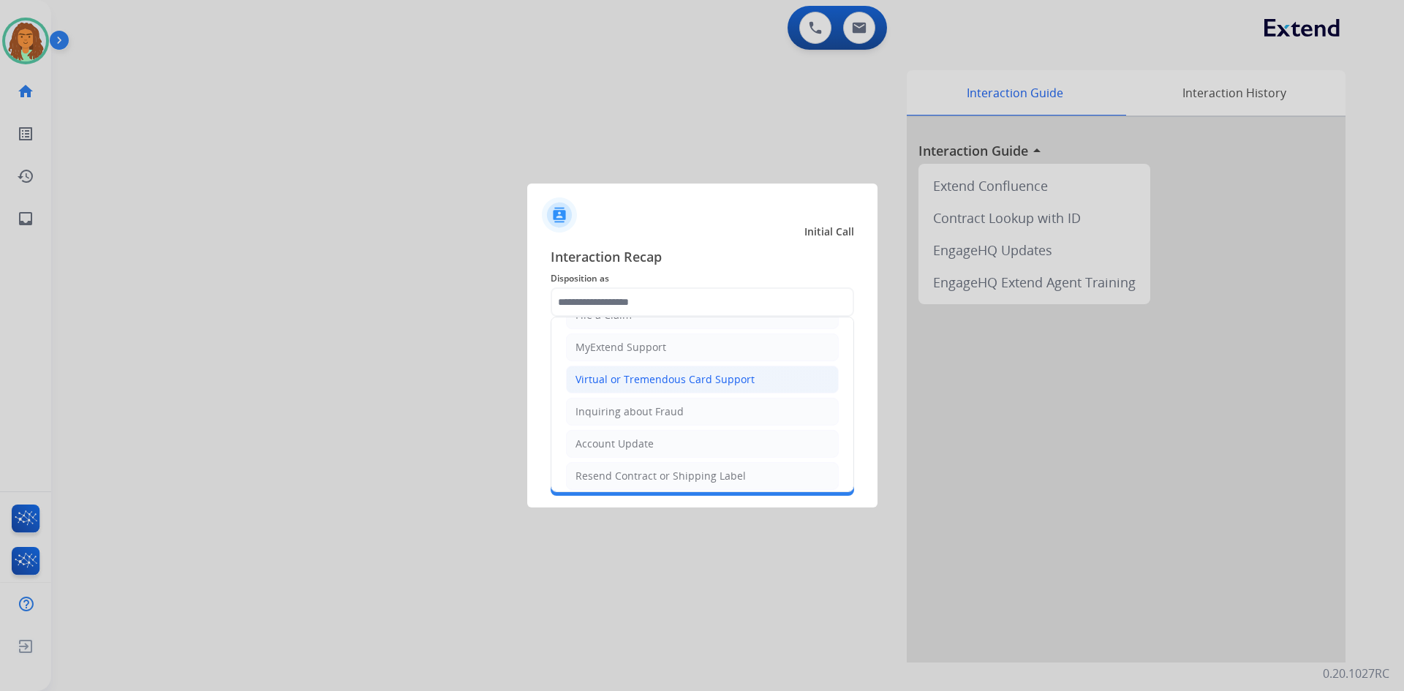
click at [647, 377] on div "Virtual or Tremendous Card Support" at bounding box center [664, 379] width 179 height 15
type input "**********"
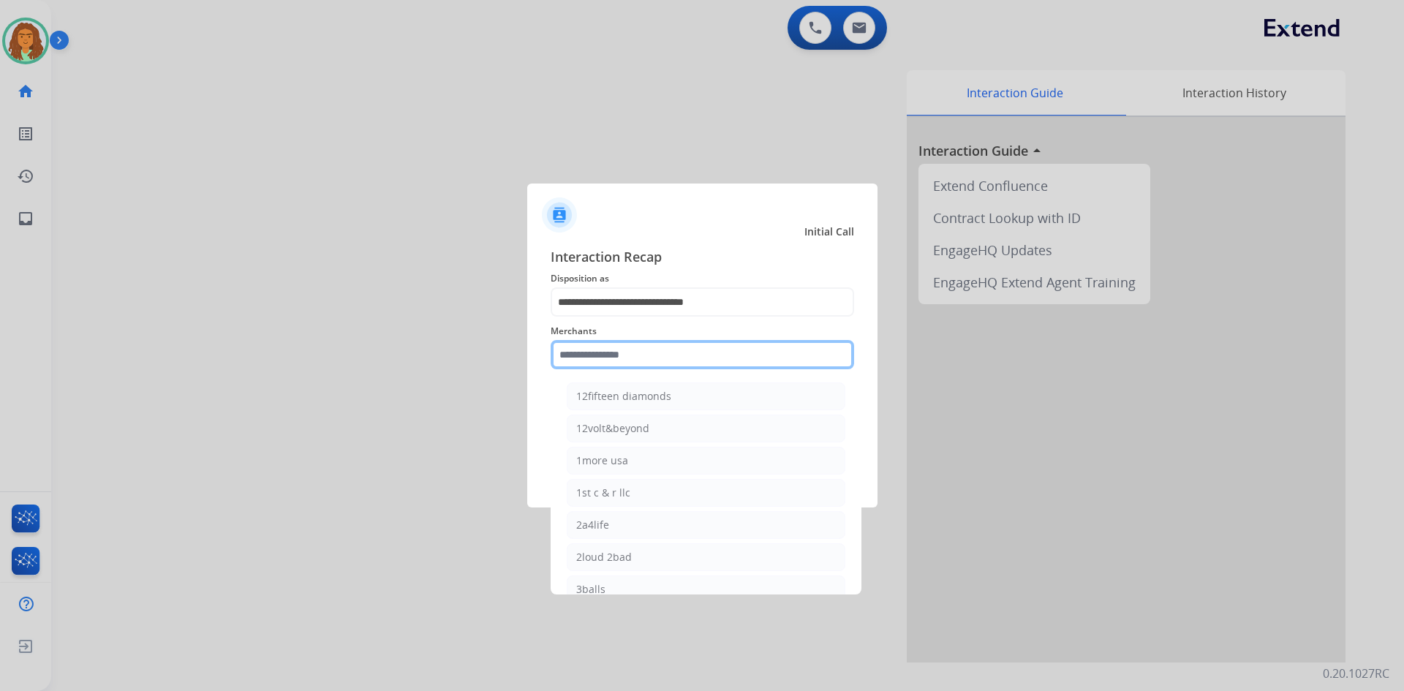
click at [623, 347] on input "text" at bounding box center [702, 354] width 303 height 29
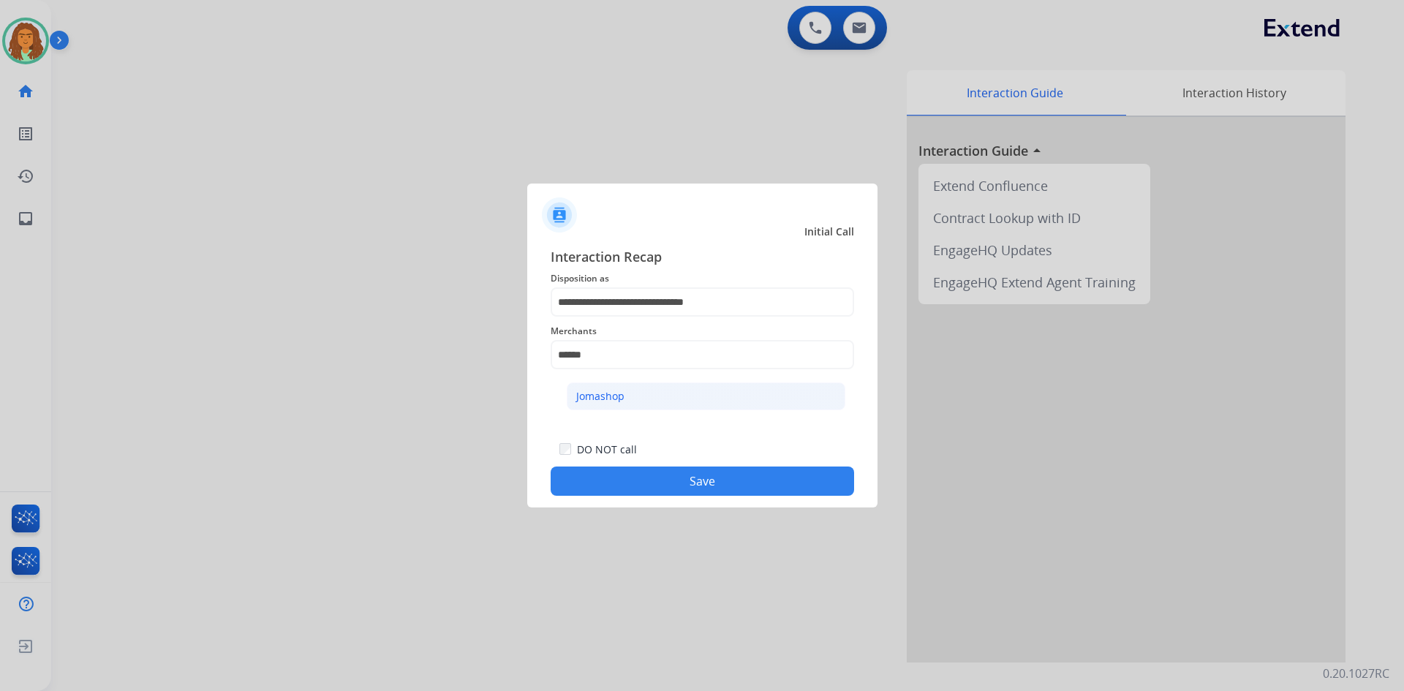
click at [605, 401] on div "Jomashop" at bounding box center [600, 396] width 48 height 15
type input "********"
click at [671, 485] on button "Save" at bounding box center [702, 481] width 303 height 29
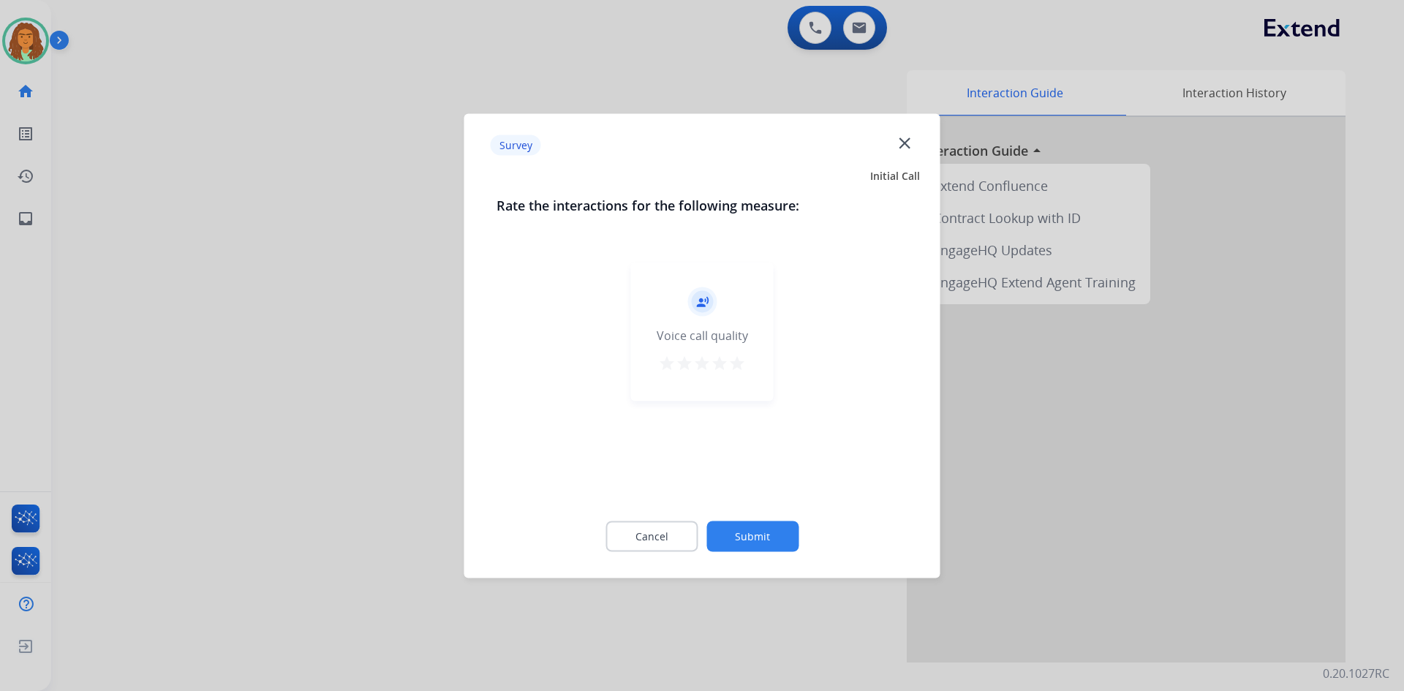
click at [679, 361] on mat-icon "star" at bounding box center [737, 363] width 18 height 18
click at [679, 534] on button "Submit" at bounding box center [752, 536] width 92 height 31
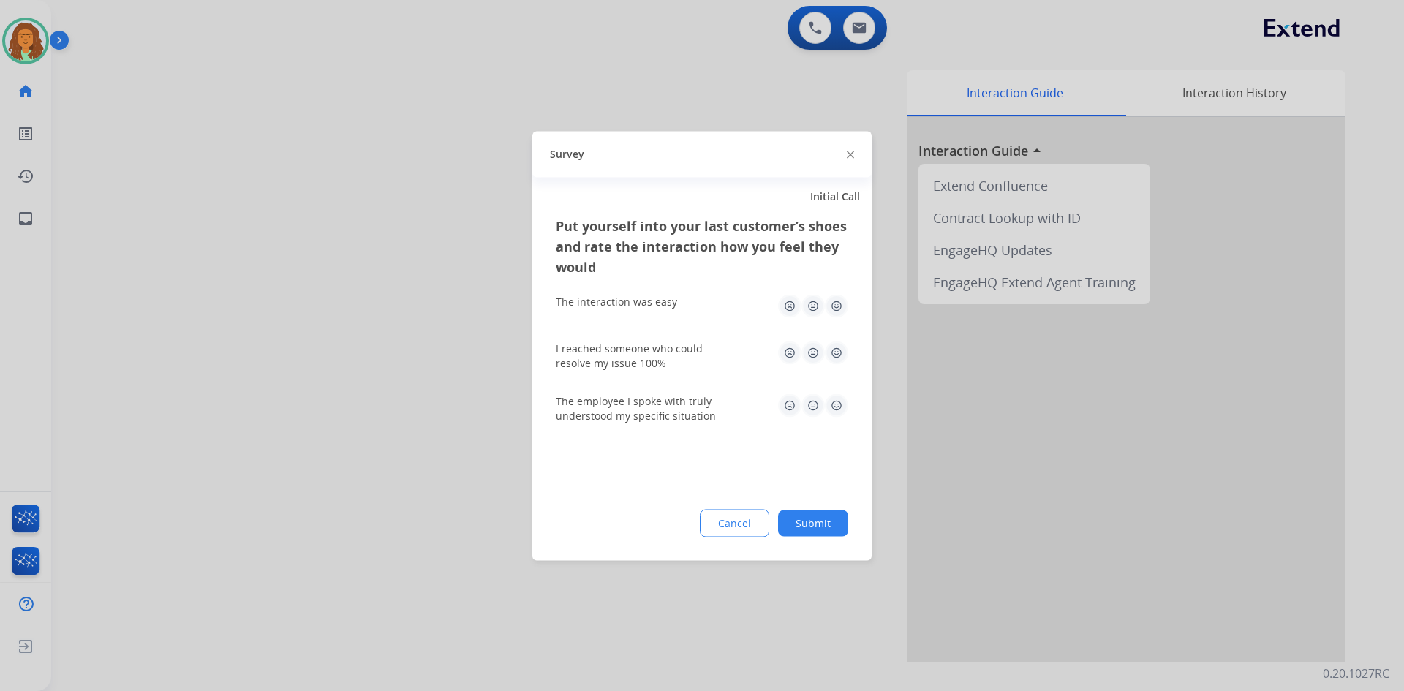
click at [679, 306] on img at bounding box center [836, 305] width 23 height 23
click at [679, 352] on img at bounding box center [836, 352] width 23 height 23
click at [679, 402] on img at bounding box center [836, 404] width 23 height 23
click at [679, 523] on button "Submit" at bounding box center [813, 523] width 70 height 26
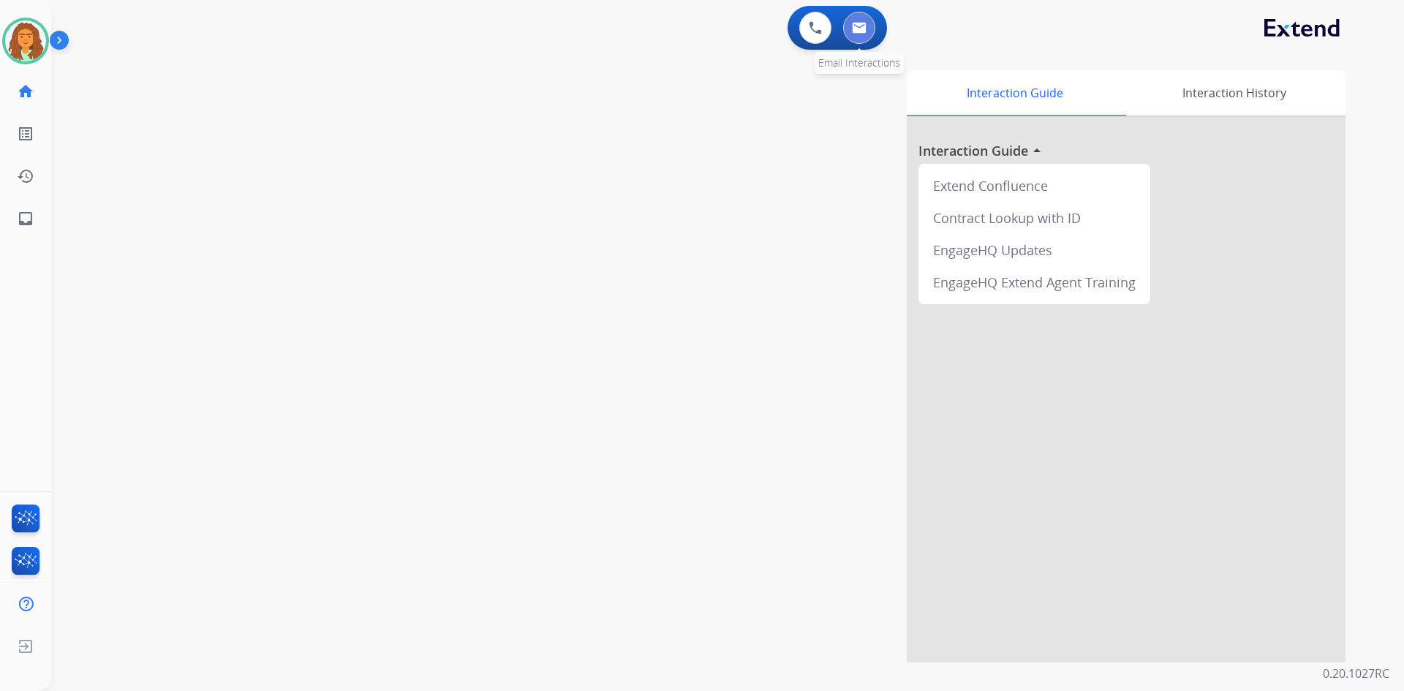
click at [679, 29] on button at bounding box center [859, 28] width 32 height 32
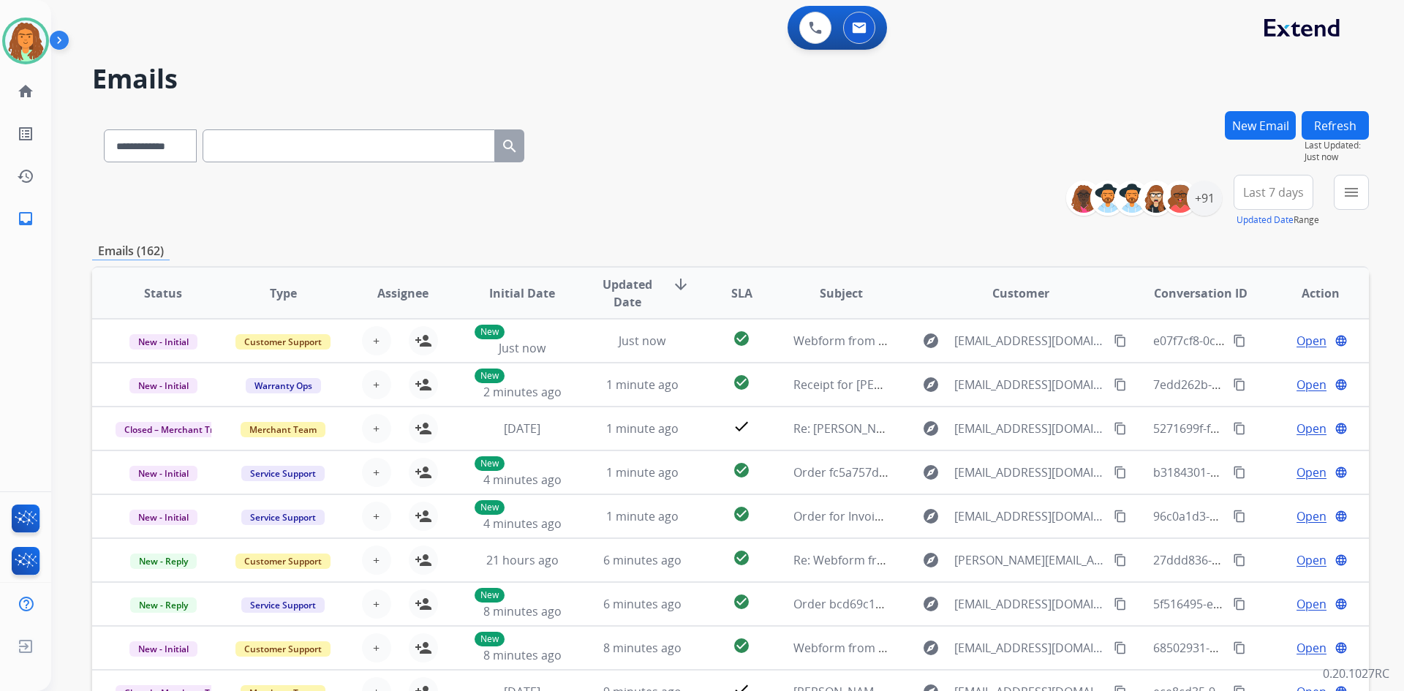
click at [254, 149] on input "text" at bounding box center [349, 145] width 292 height 33
paste input "**********"
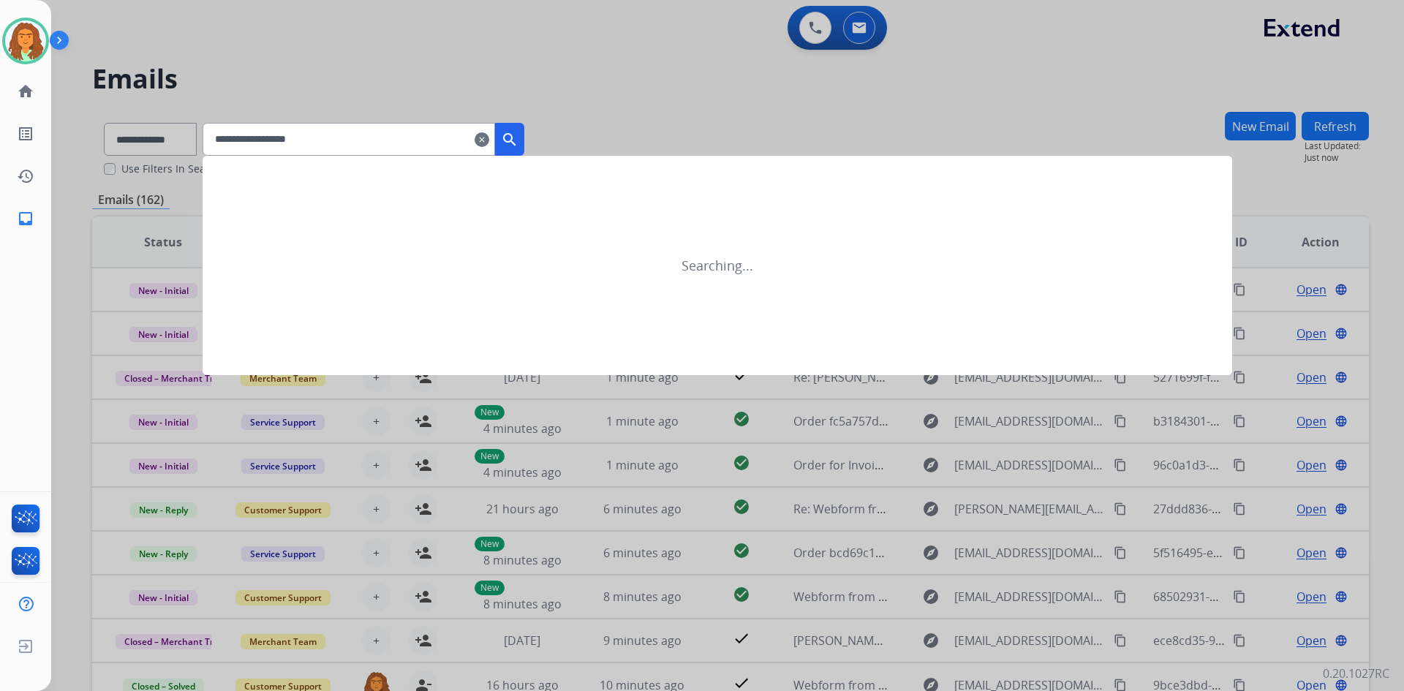
type input "**********"
click at [524, 137] on button "search" at bounding box center [509, 139] width 29 height 33
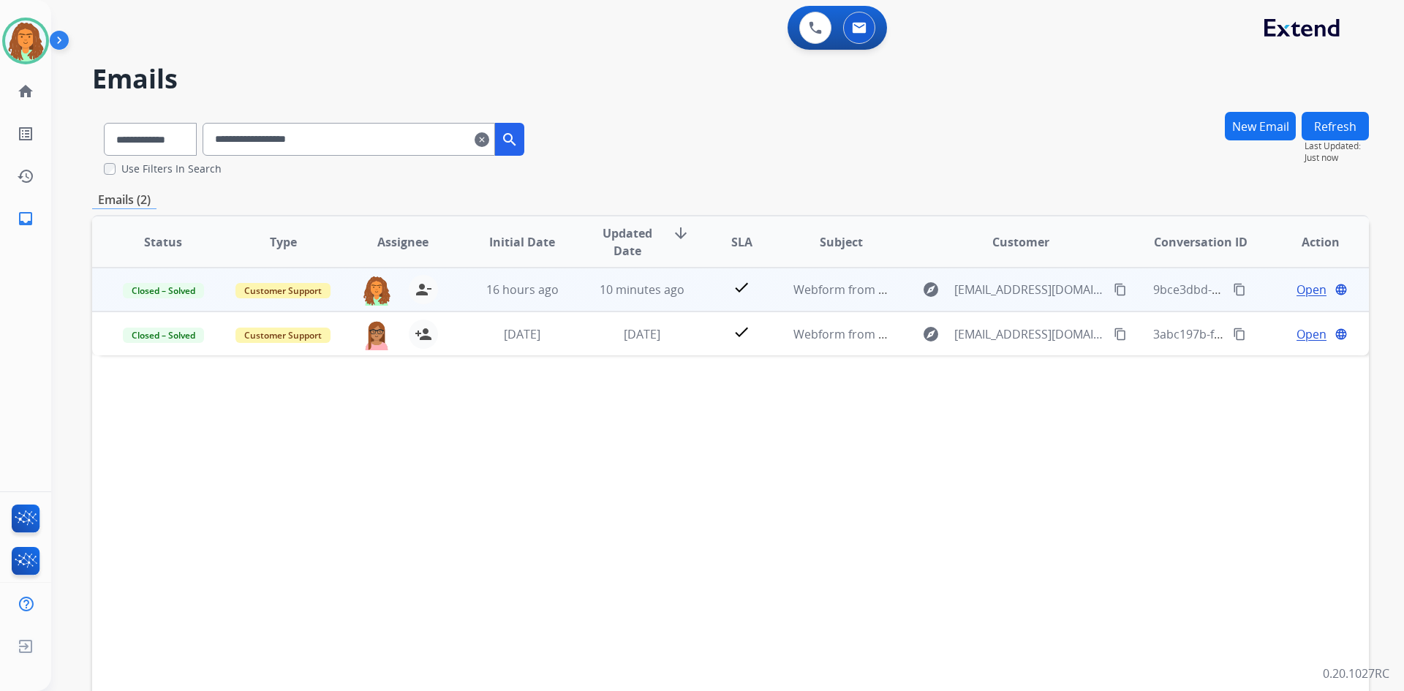
click at [679, 289] on mat-icon "content_copy" at bounding box center [1239, 289] width 13 height 13
click at [679, 306] on td "check" at bounding box center [730, 290] width 80 height 44
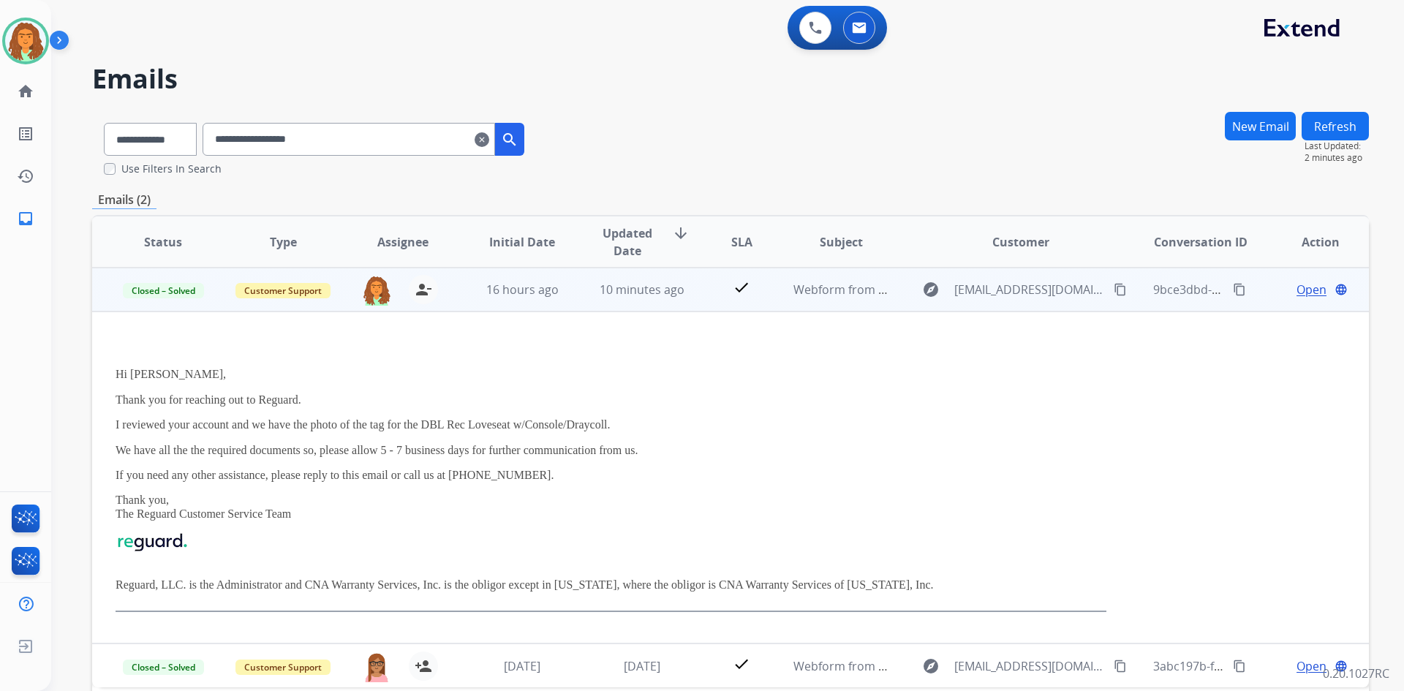
click at [679, 306] on td "check" at bounding box center [730, 290] width 80 height 44
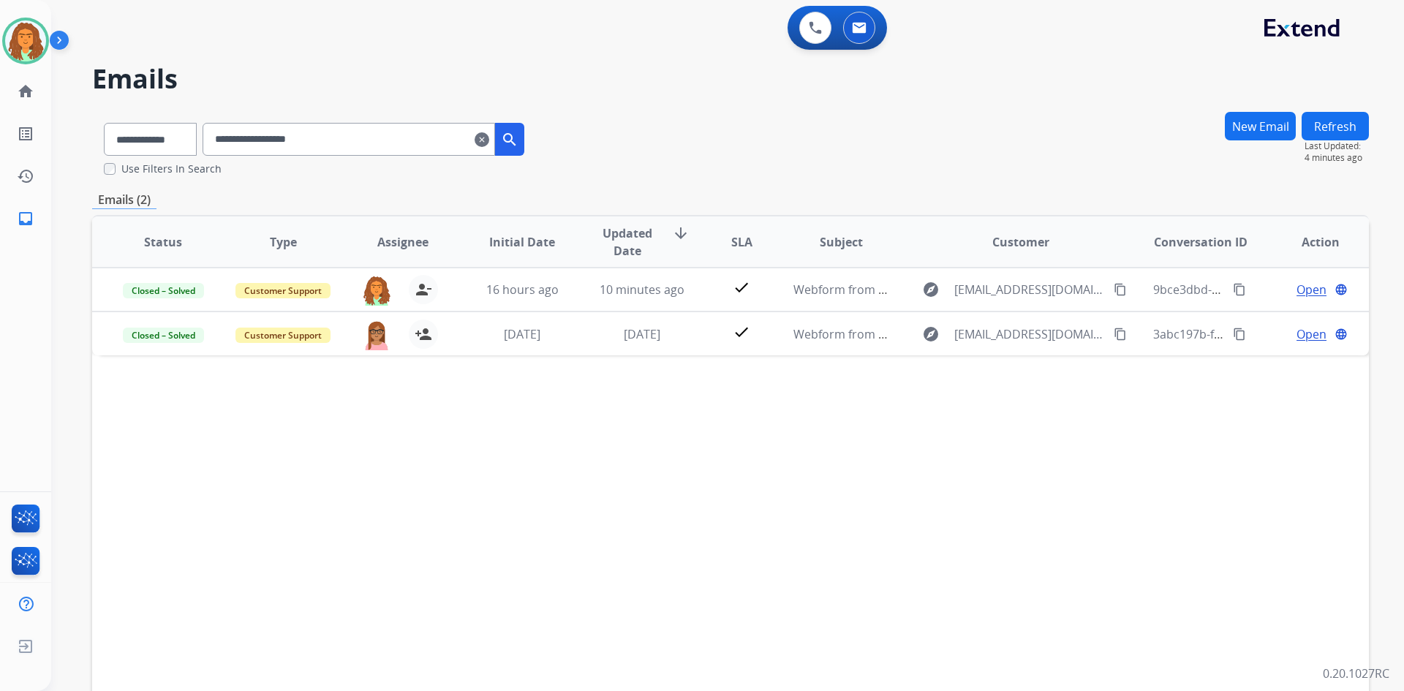
click at [489, 143] on mat-icon "clear" at bounding box center [482, 140] width 15 height 18
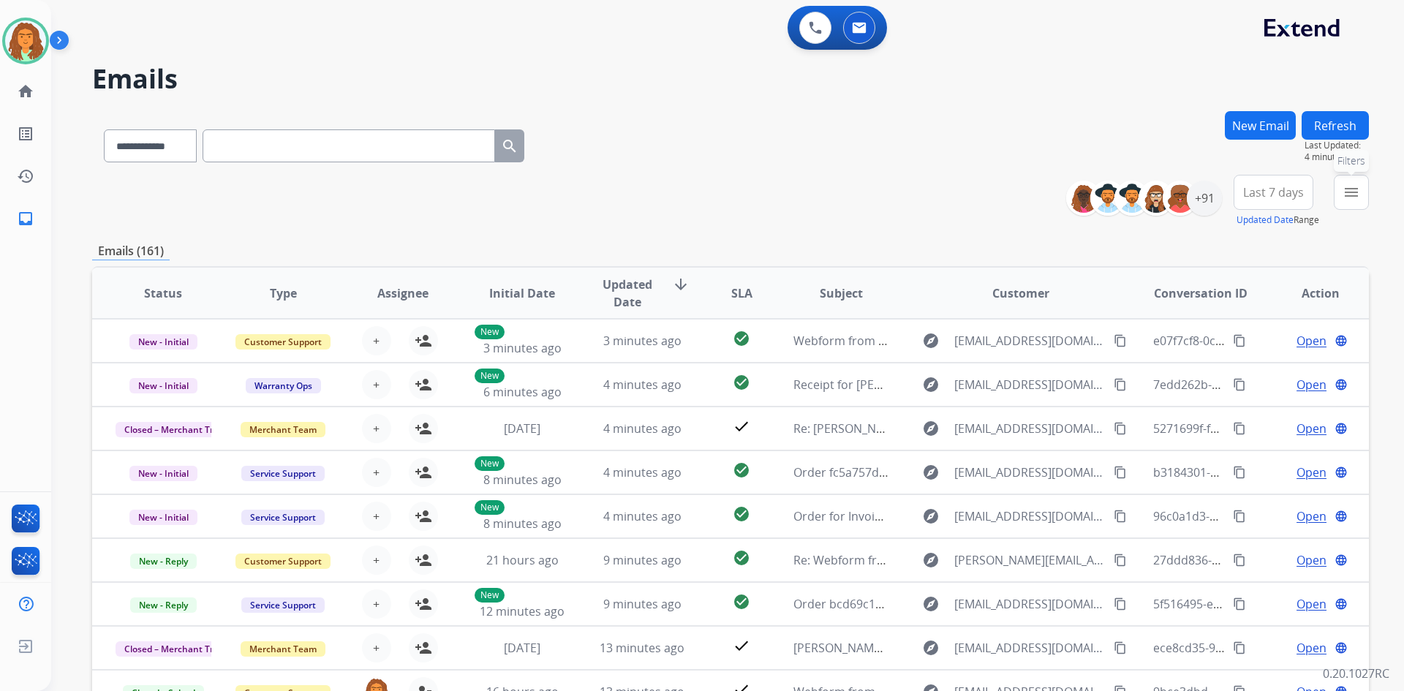
click at [679, 195] on mat-icon "menu" at bounding box center [1351, 193] width 18 height 18
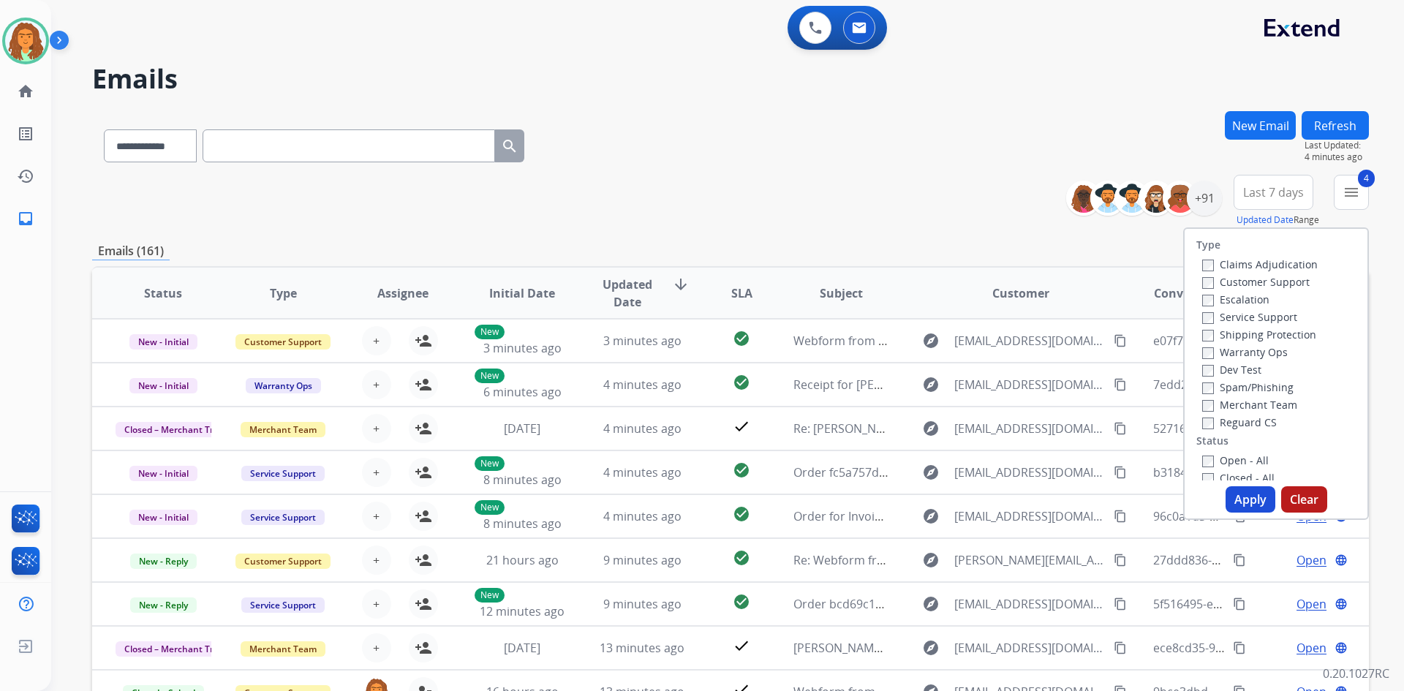
click at [679, 502] on button "Apply" at bounding box center [1250, 499] width 50 height 26
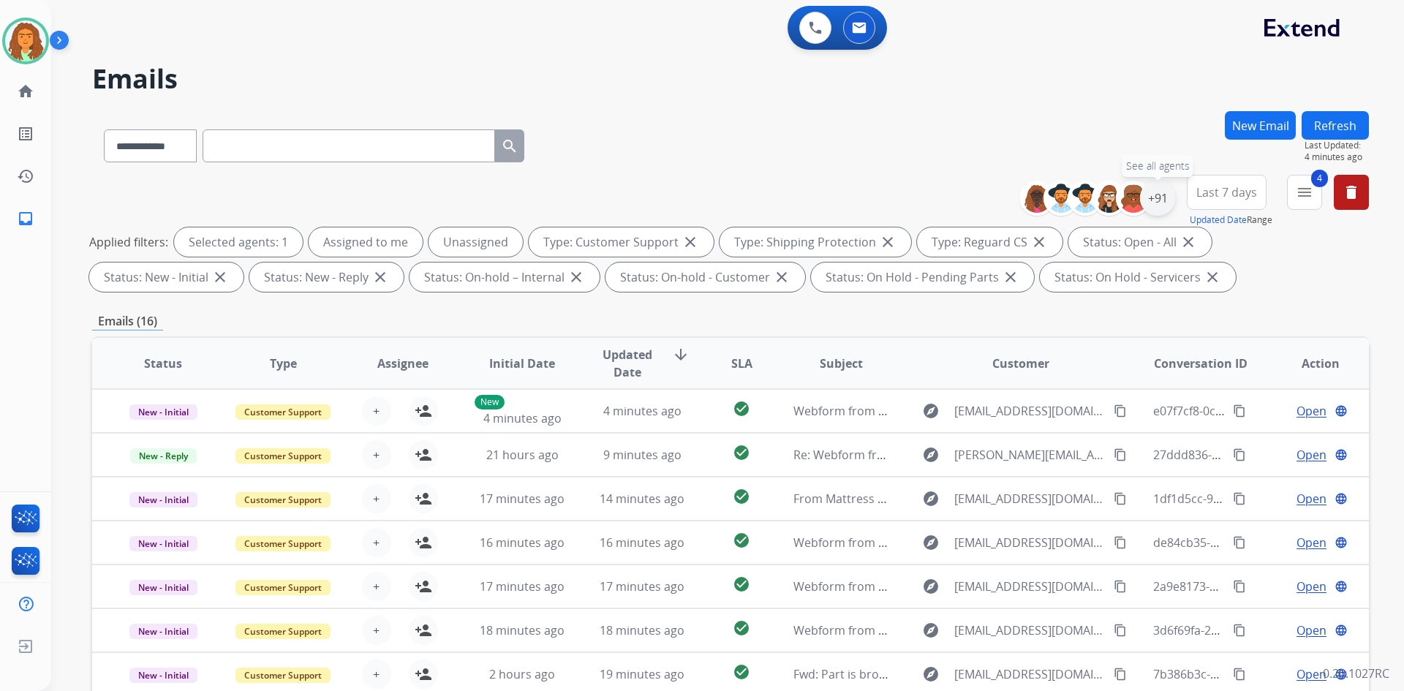
click at [679, 197] on div "+91" at bounding box center [1157, 198] width 35 height 35
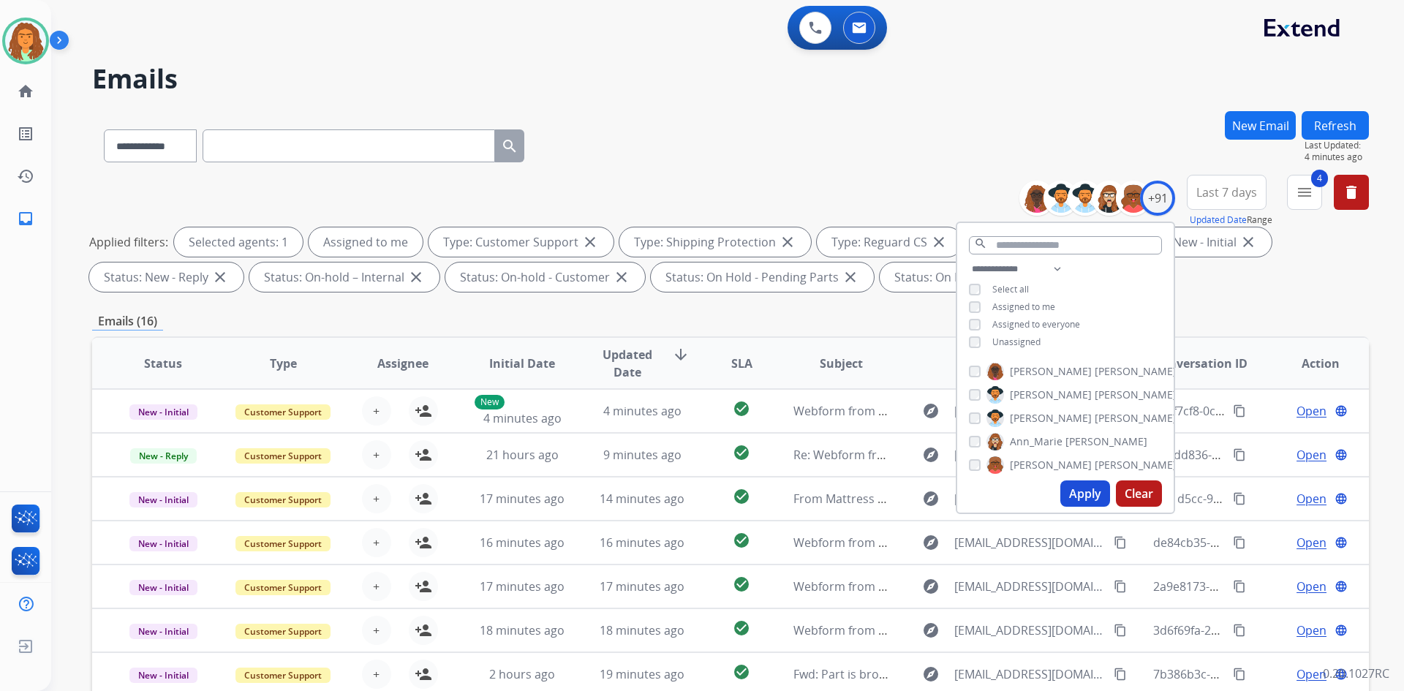
click at [679, 495] on button "Apply" at bounding box center [1085, 493] width 50 height 26
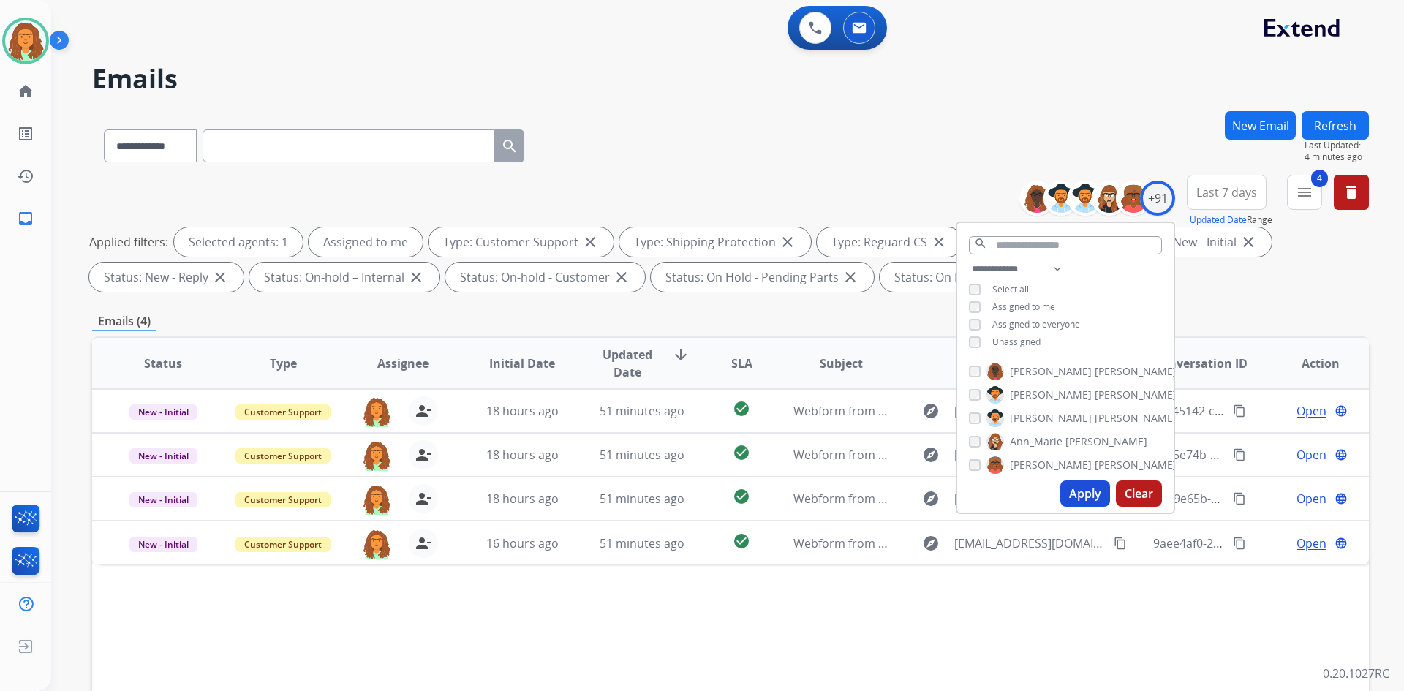
click at [679, 188] on div "**********" at bounding box center [730, 236] width 1277 height 123
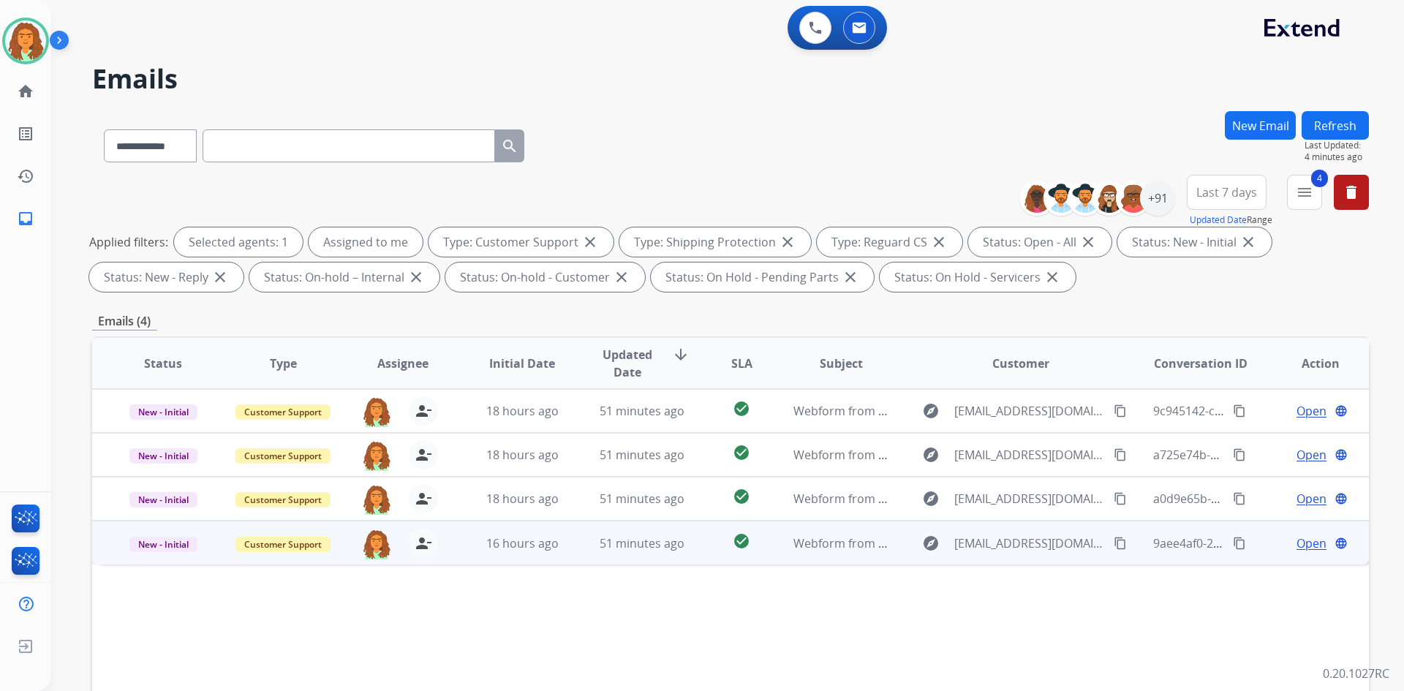
click at [679, 560] on td "check_circle" at bounding box center [730, 543] width 80 height 44
click at [679, 545] on span "Open" at bounding box center [1311, 543] width 30 height 18
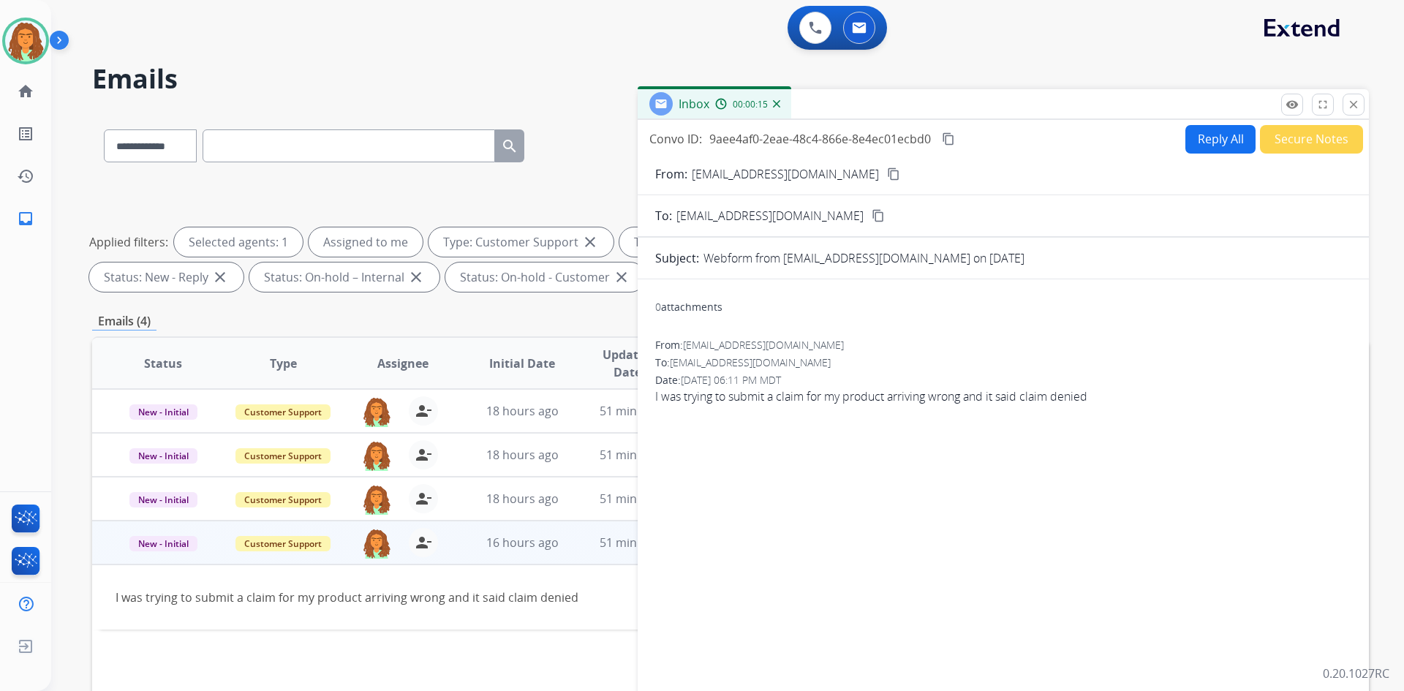
click at [679, 172] on mat-icon "content_copy" at bounding box center [893, 173] width 13 height 13
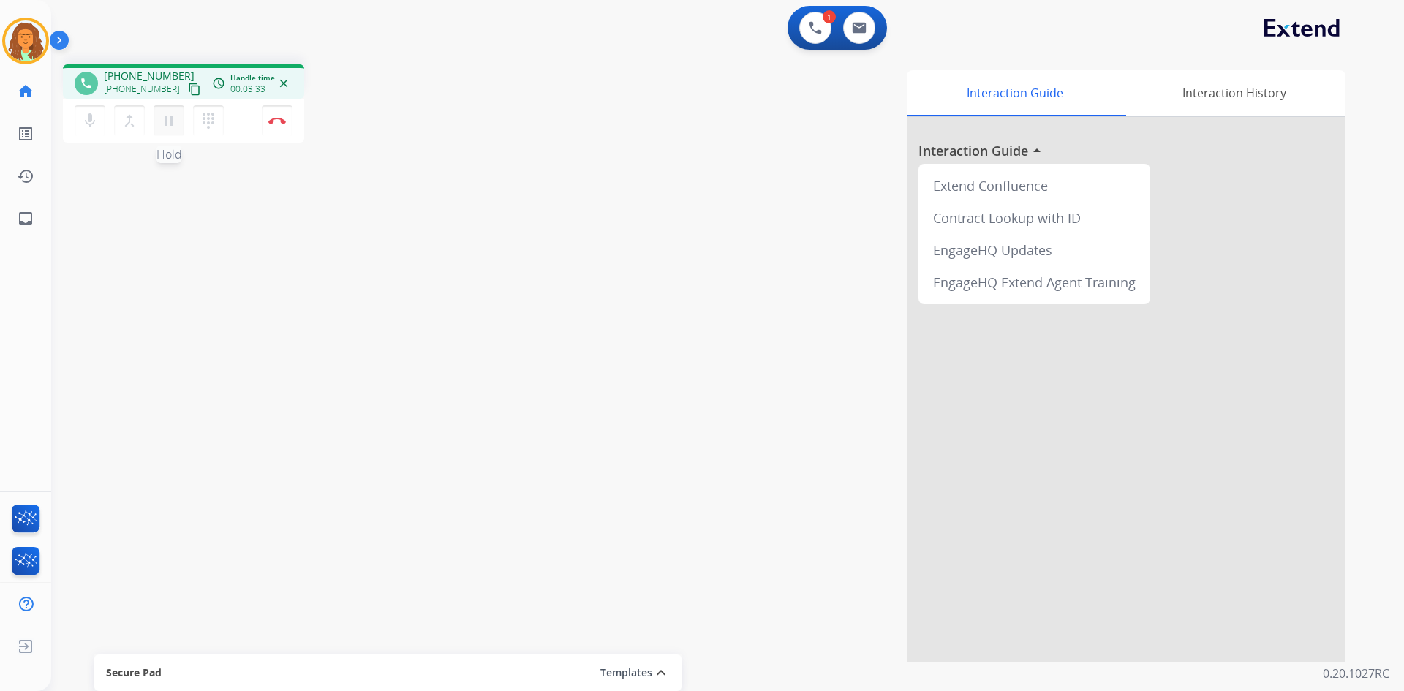
click at [169, 121] on mat-icon "pause" at bounding box center [169, 121] width 18 height 18
click at [170, 120] on mat-icon "play_arrow" at bounding box center [169, 121] width 18 height 18
click at [279, 116] on button "Disconnect" at bounding box center [277, 120] width 31 height 31
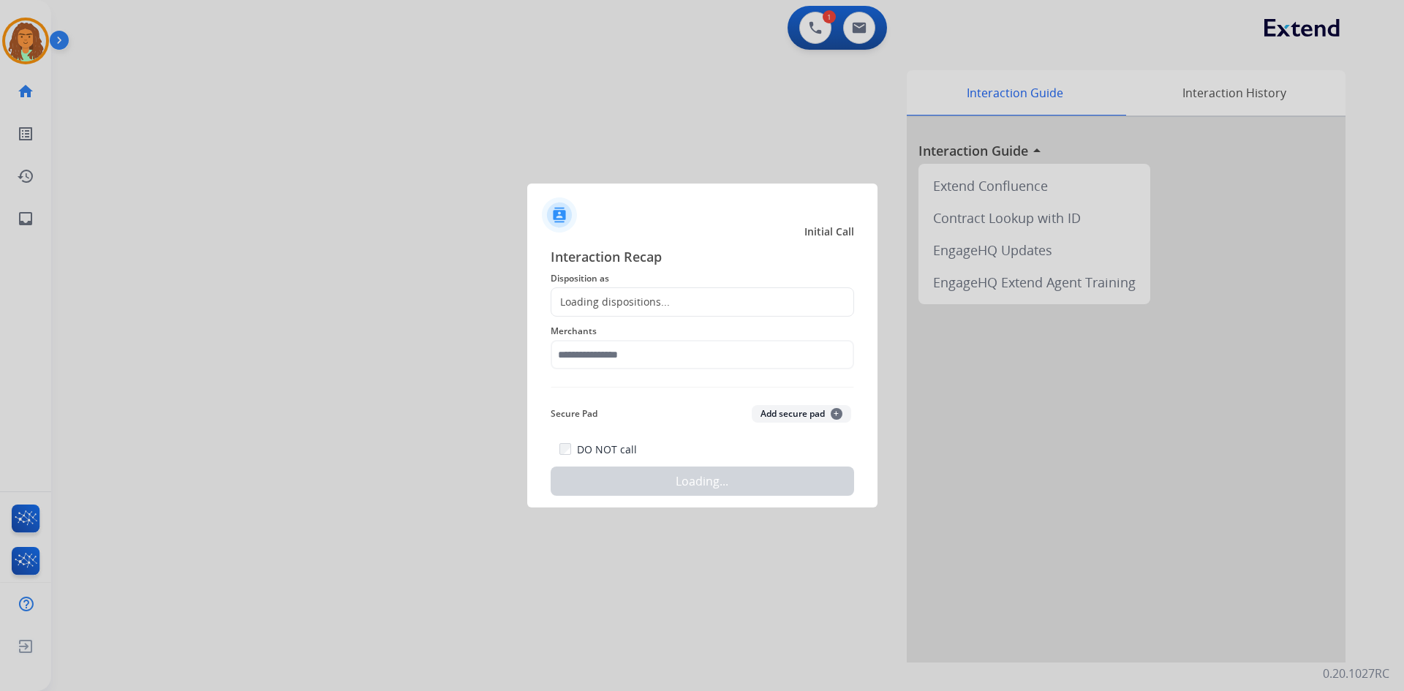
click at [600, 303] on div "Loading dispositions..." at bounding box center [610, 302] width 118 height 15
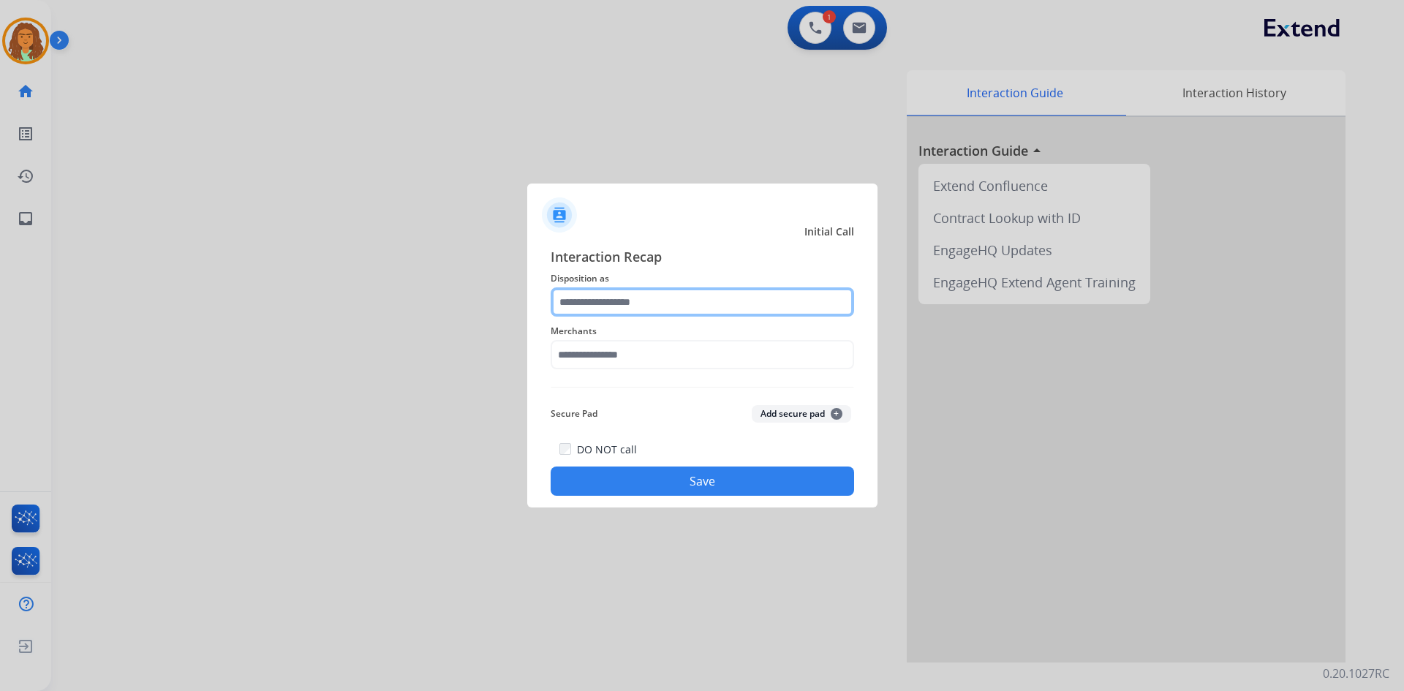
click at [595, 301] on input "text" at bounding box center [702, 301] width 303 height 29
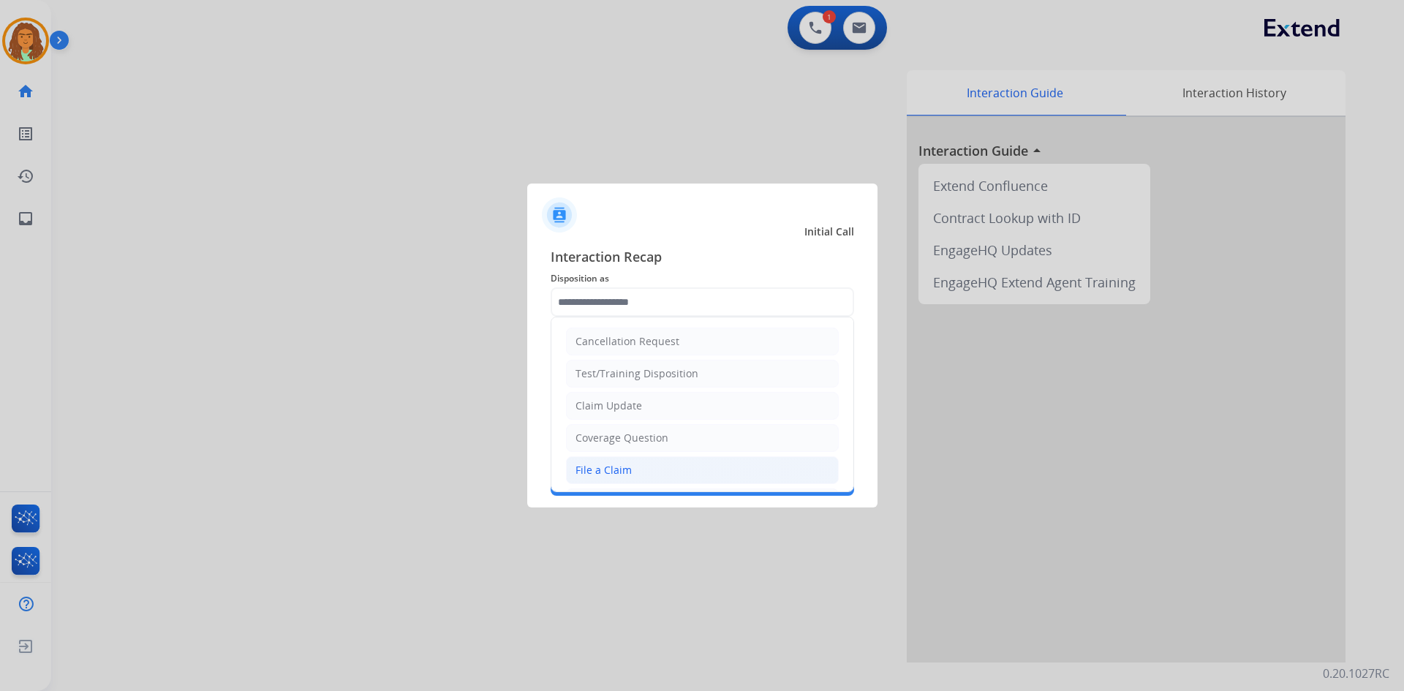
click at [605, 466] on div "File a Claim" at bounding box center [603, 470] width 56 height 15
type input "**********"
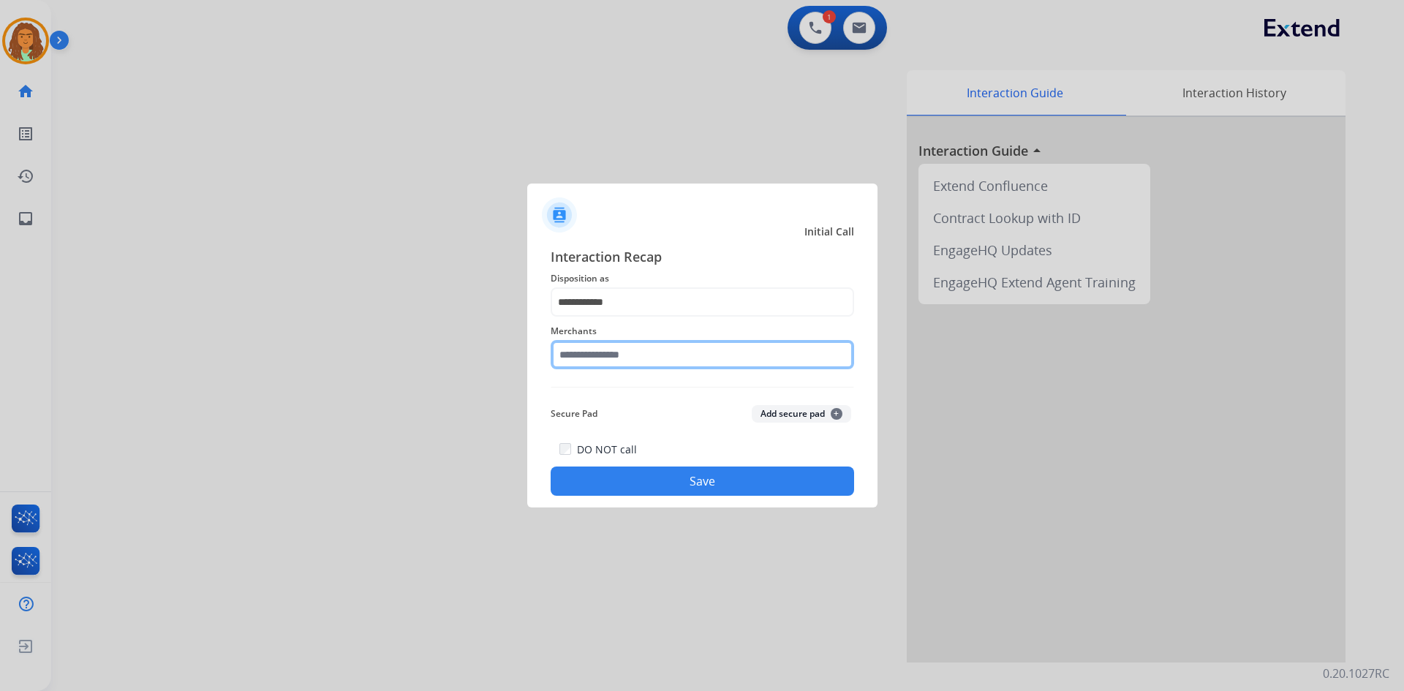
click at [578, 355] on input "text" at bounding box center [702, 354] width 303 height 29
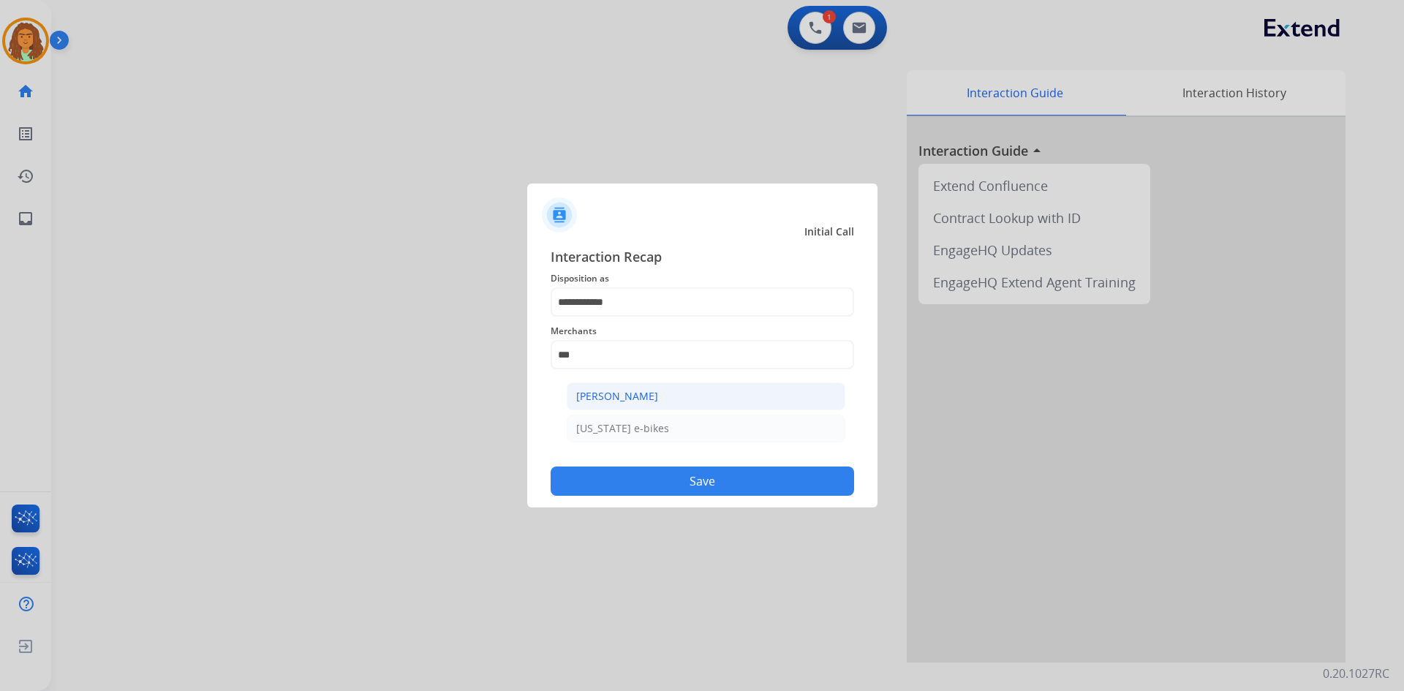
click at [613, 399] on div "Ashley - Reguard" at bounding box center [617, 396] width 82 height 15
type input "**********"
click at [651, 474] on button "Save" at bounding box center [702, 481] width 303 height 29
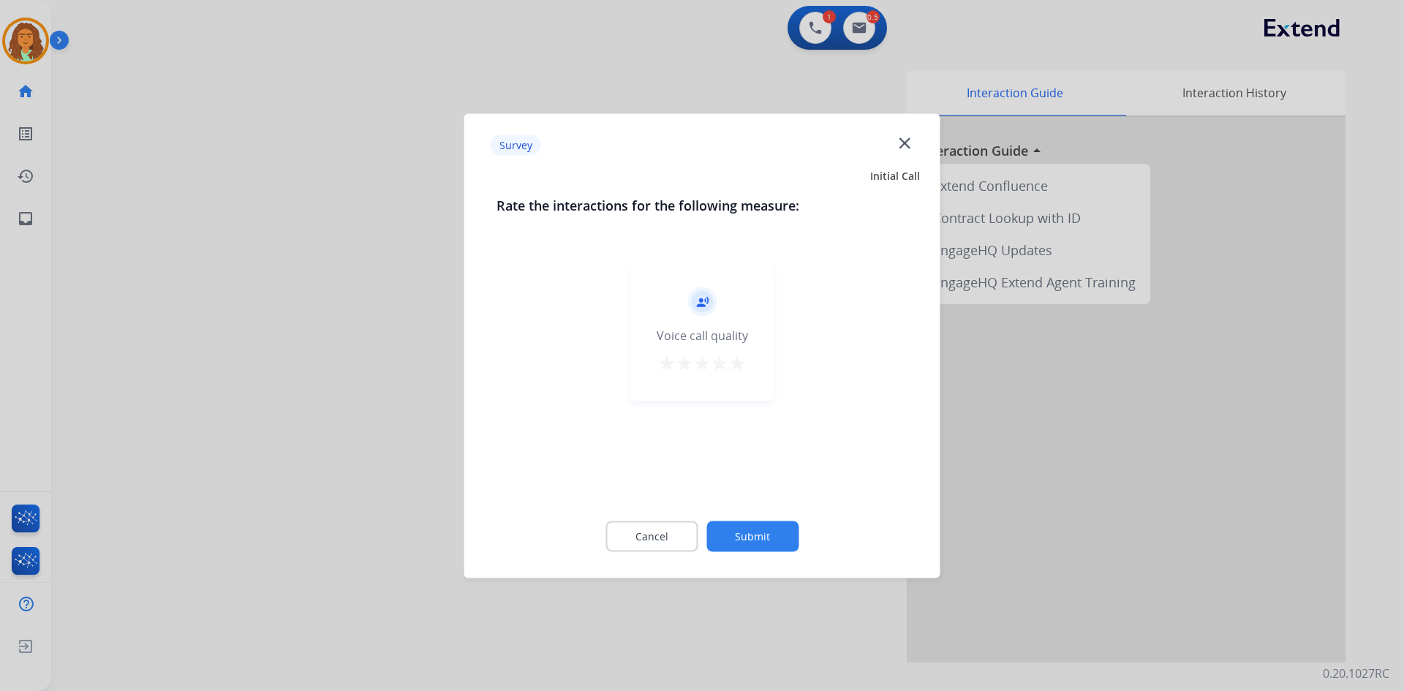
click at [679, 364] on mat-icon "star" at bounding box center [737, 363] width 18 height 18
click at [679, 535] on button "Submit" at bounding box center [752, 536] width 92 height 31
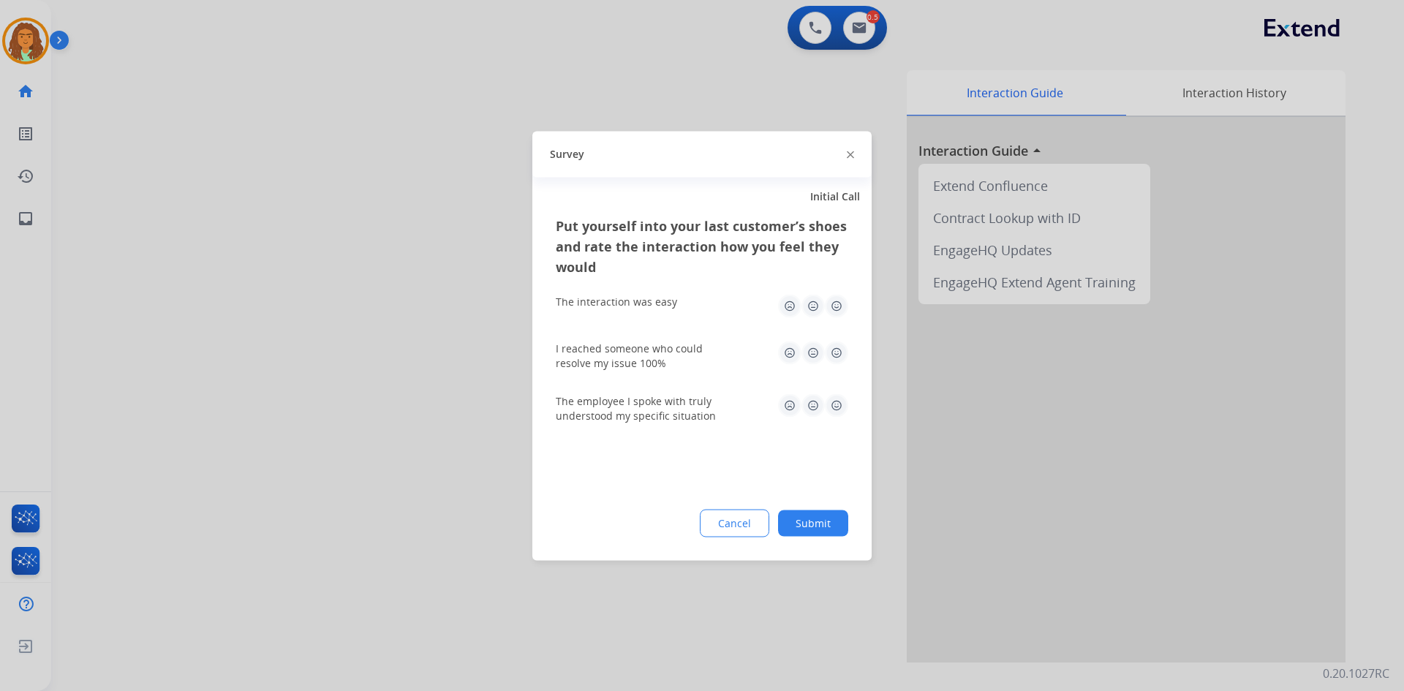
click at [679, 307] on img at bounding box center [836, 305] width 23 height 23
drag, startPoint x: 839, startPoint y: 347, endPoint x: 842, endPoint y: 361, distance: 15.1
click at [679, 347] on img at bounding box center [836, 352] width 23 height 23
click at [679, 404] on img at bounding box center [836, 404] width 23 height 23
drag, startPoint x: 815, startPoint y: 526, endPoint x: 784, endPoint y: 462, distance: 71.0
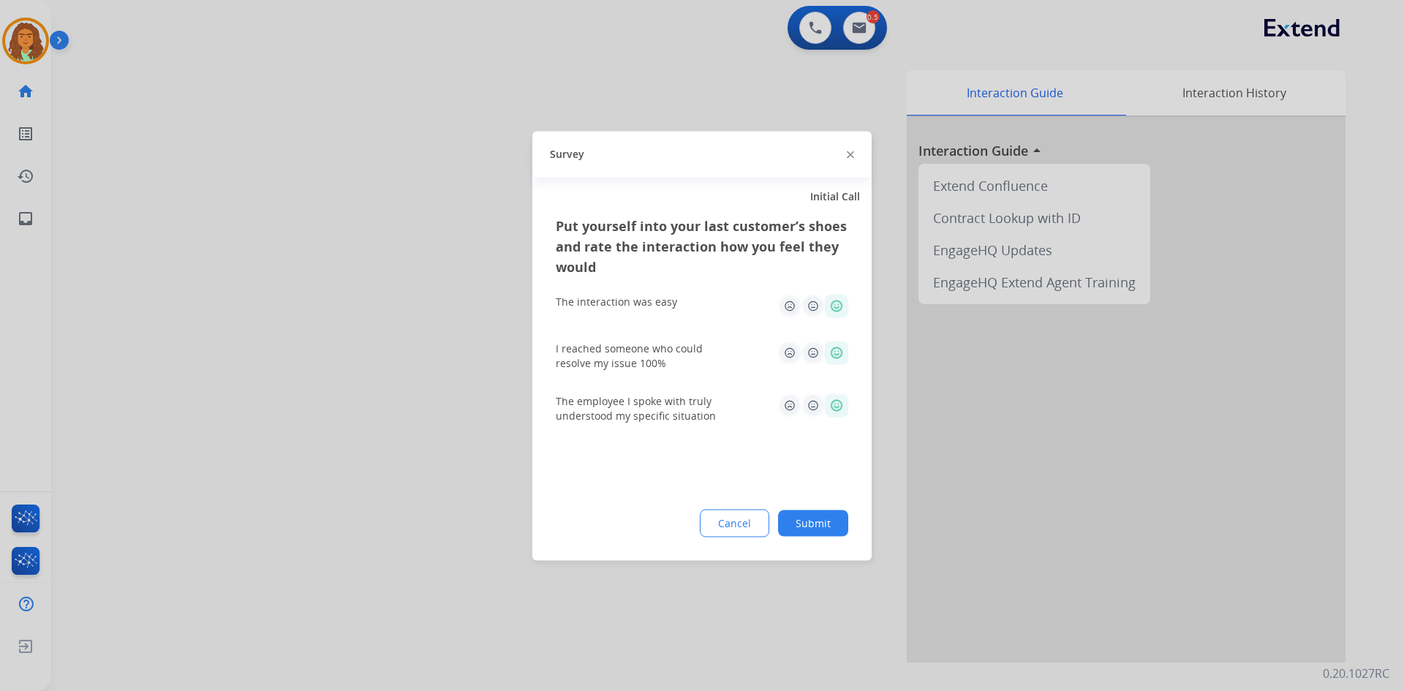
click at [679, 526] on button "Submit" at bounding box center [813, 523] width 70 height 26
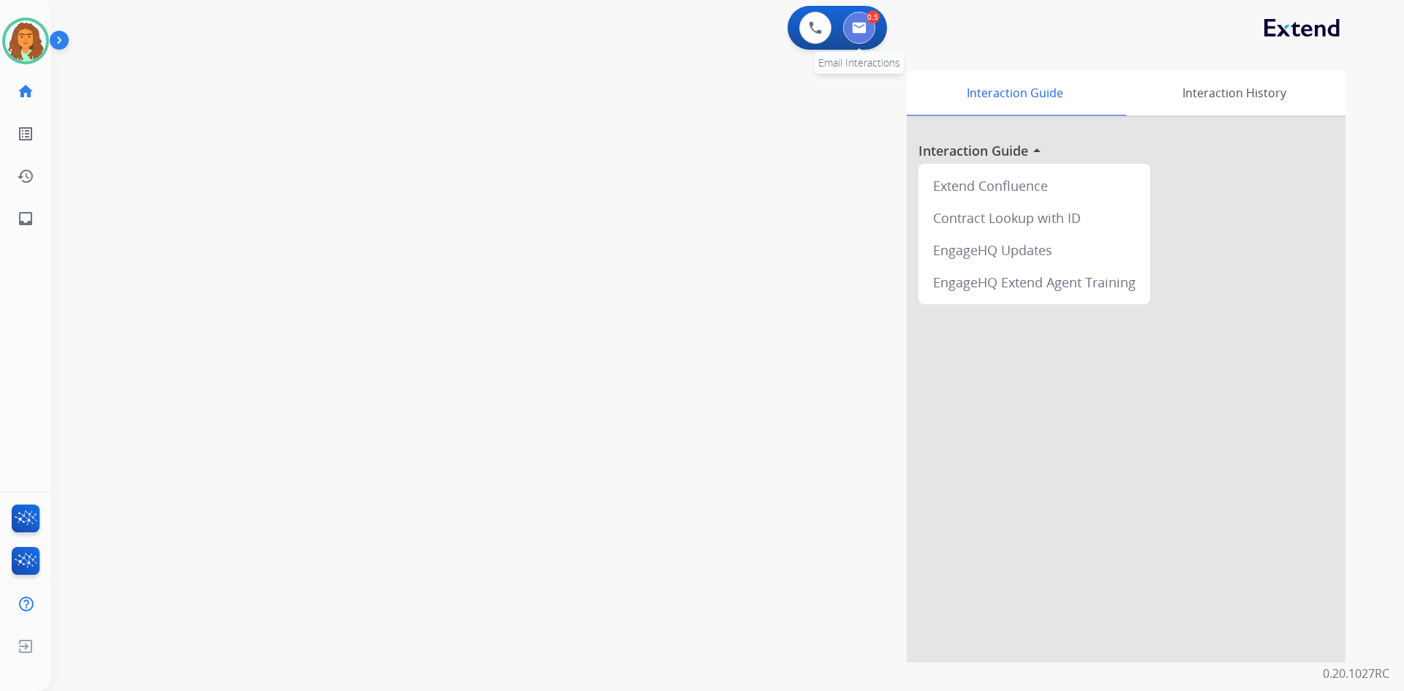
click at [679, 28] on img at bounding box center [859, 28] width 15 height 12
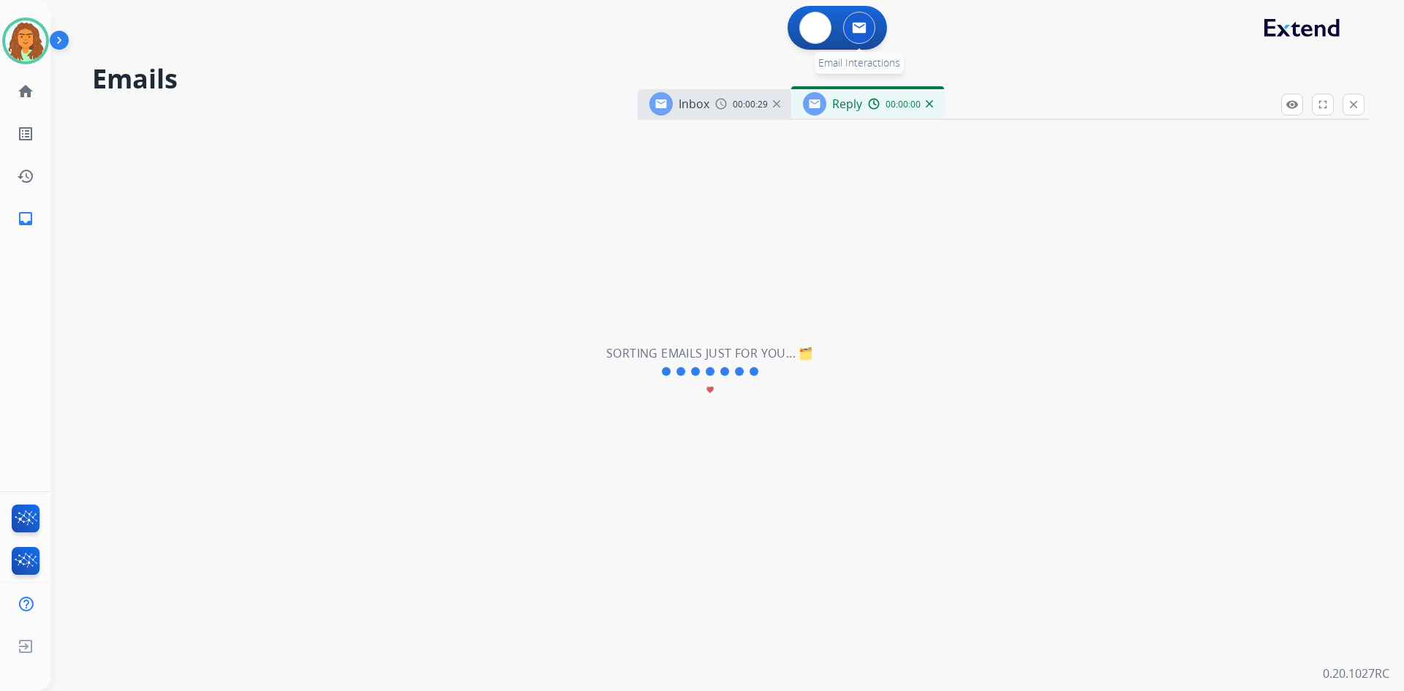
select select "**********"
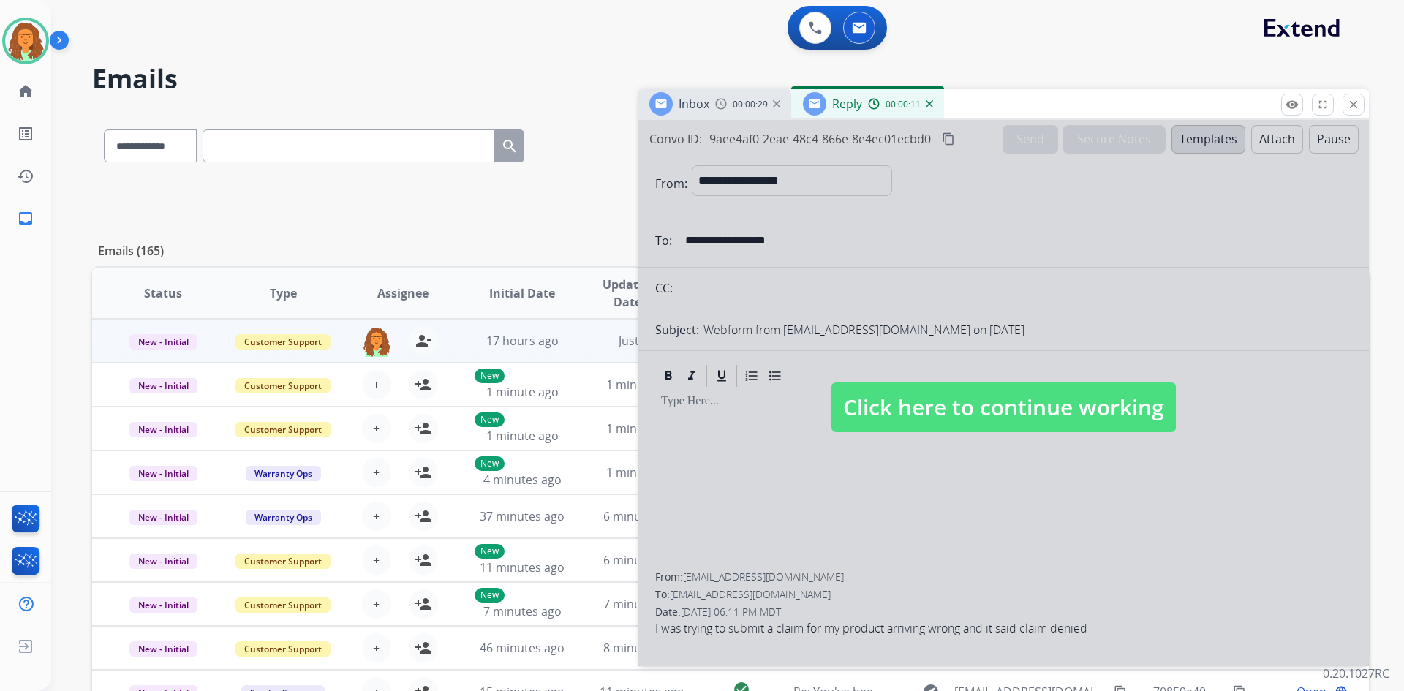
click at [679, 411] on span "Click here to continue working" at bounding box center [1003, 407] width 344 height 50
select select
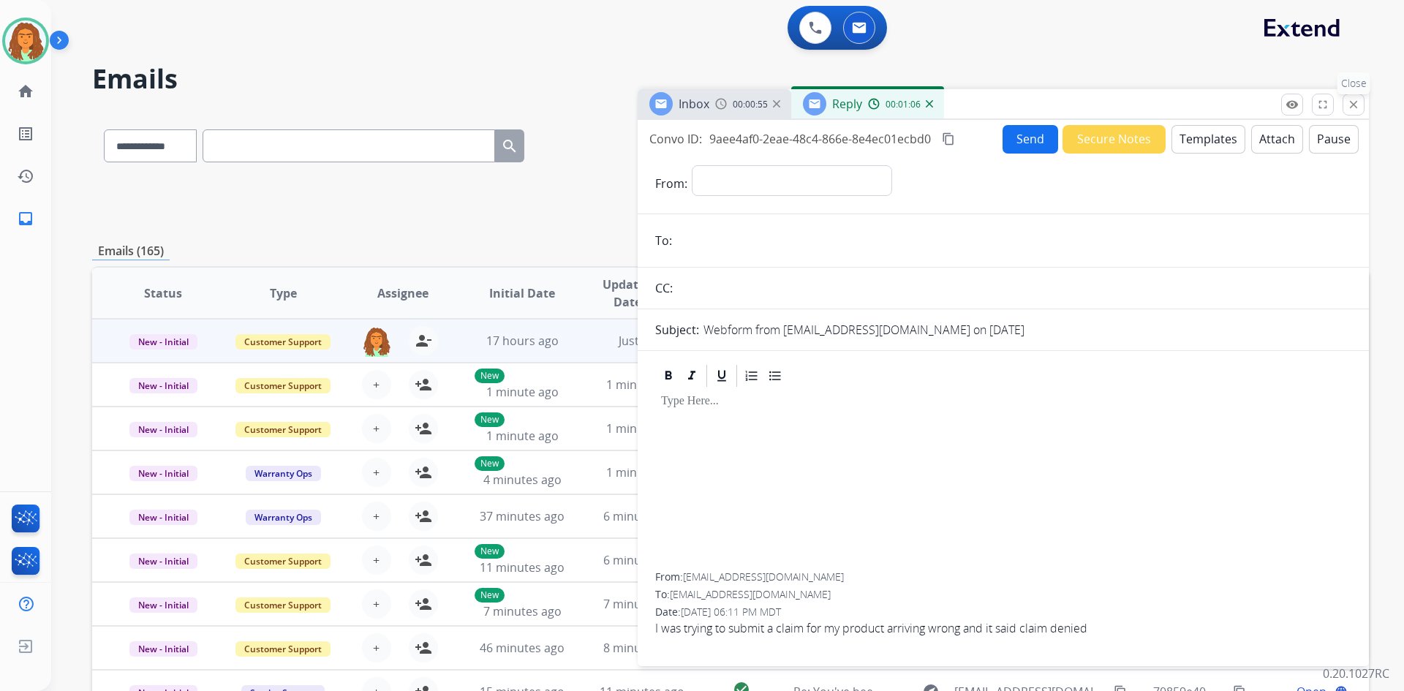
click at [679, 101] on mat-icon "close" at bounding box center [1353, 104] width 13 height 13
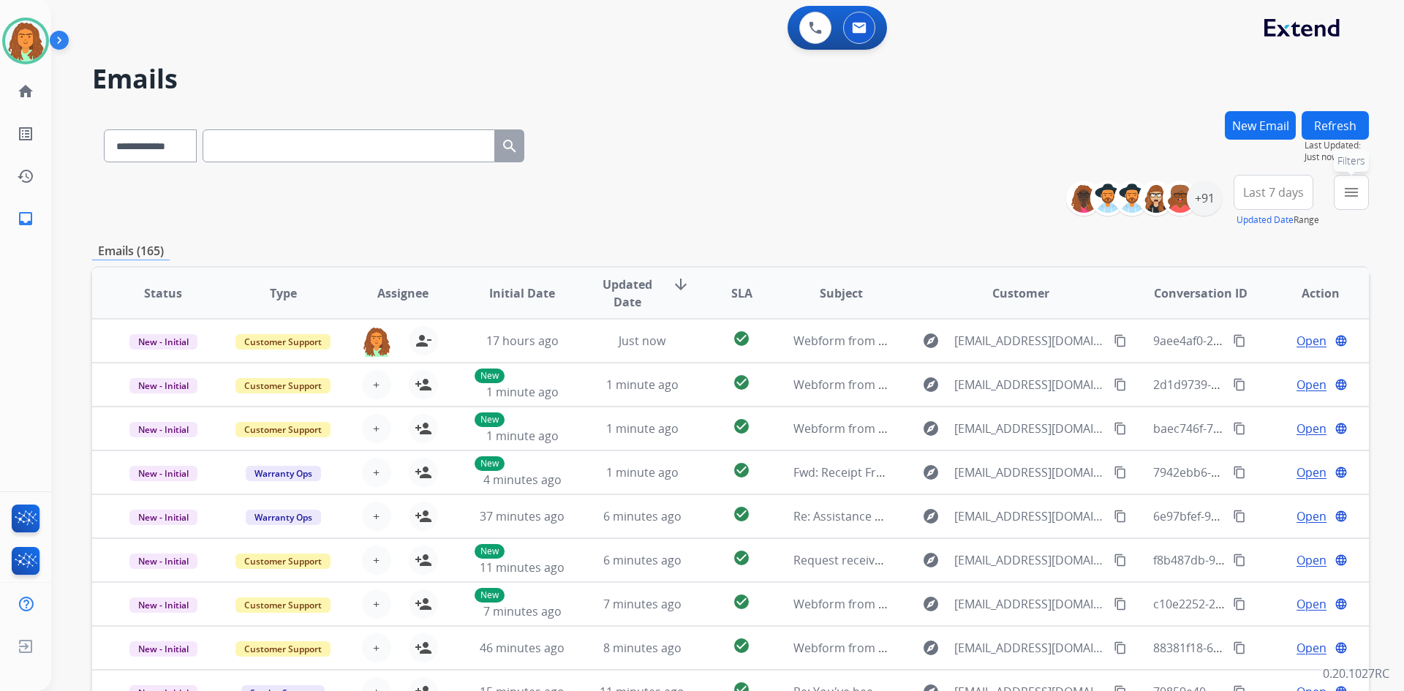
click at [679, 186] on mat-icon "menu" at bounding box center [1351, 193] width 18 height 18
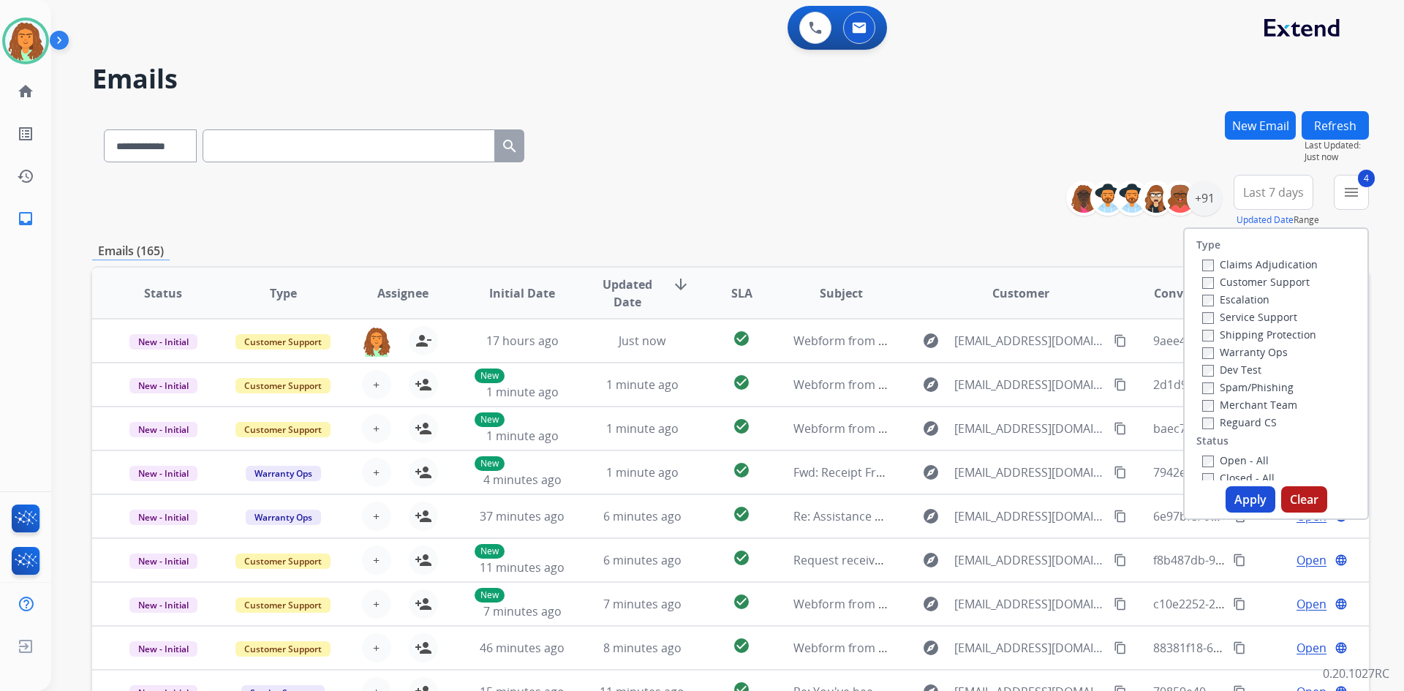
click at [679, 499] on button "Apply" at bounding box center [1250, 499] width 50 height 26
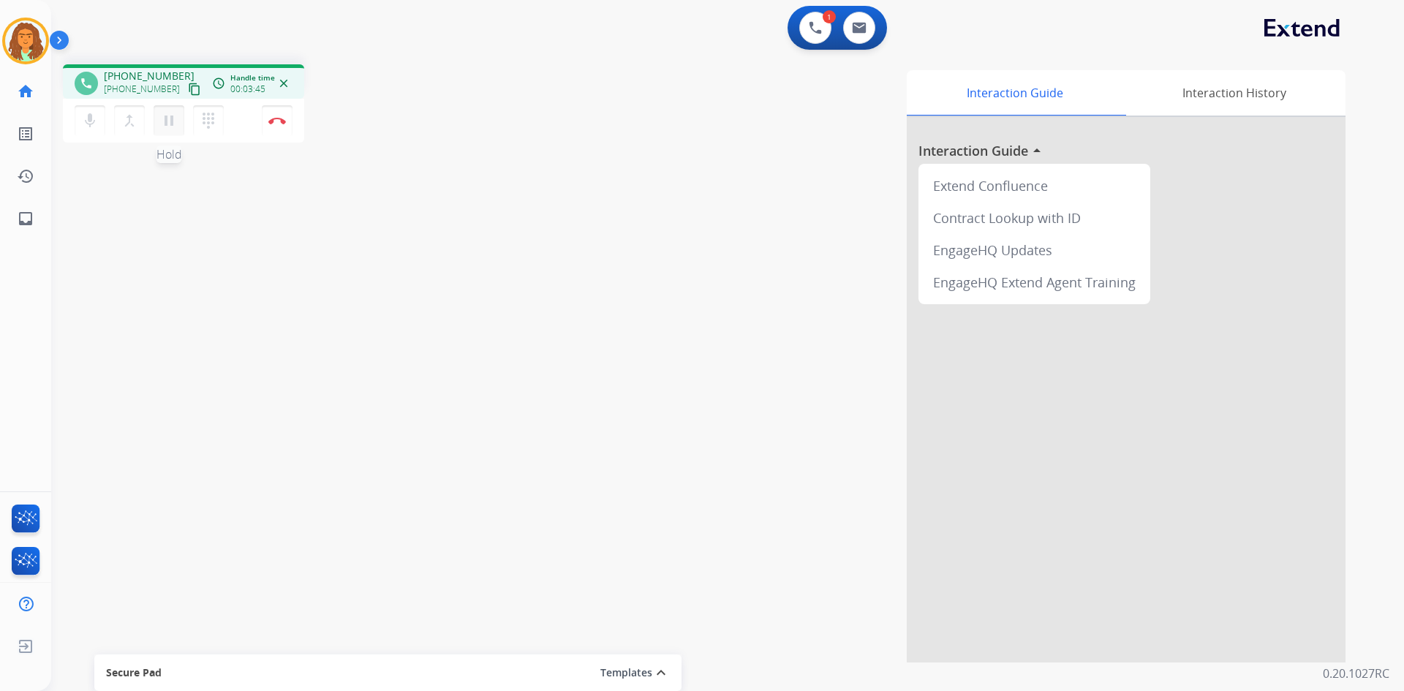
click at [168, 116] on mat-icon "pause" at bounding box center [169, 121] width 18 height 18
click at [169, 124] on mat-icon "play_arrow" at bounding box center [169, 121] width 18 height 18
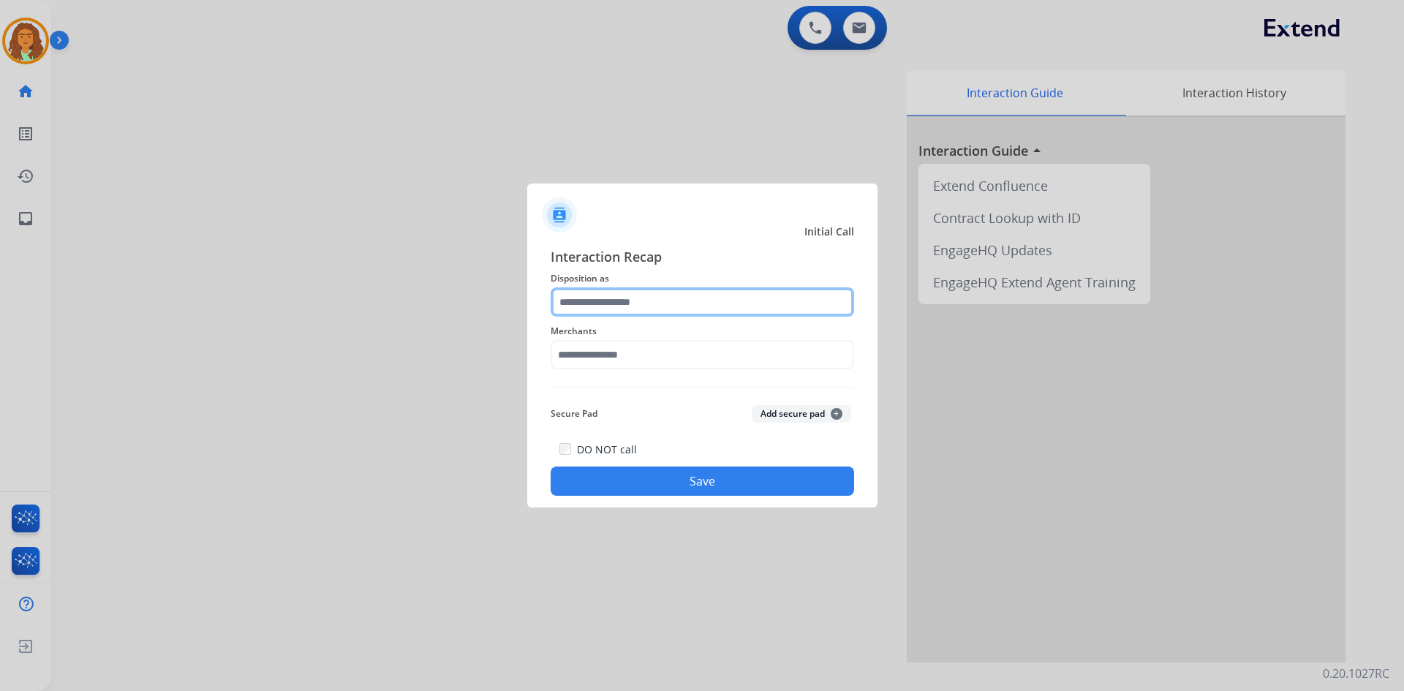
click at [586, 298] on input "text" at bounding box center [702, 301] width 303 height 29
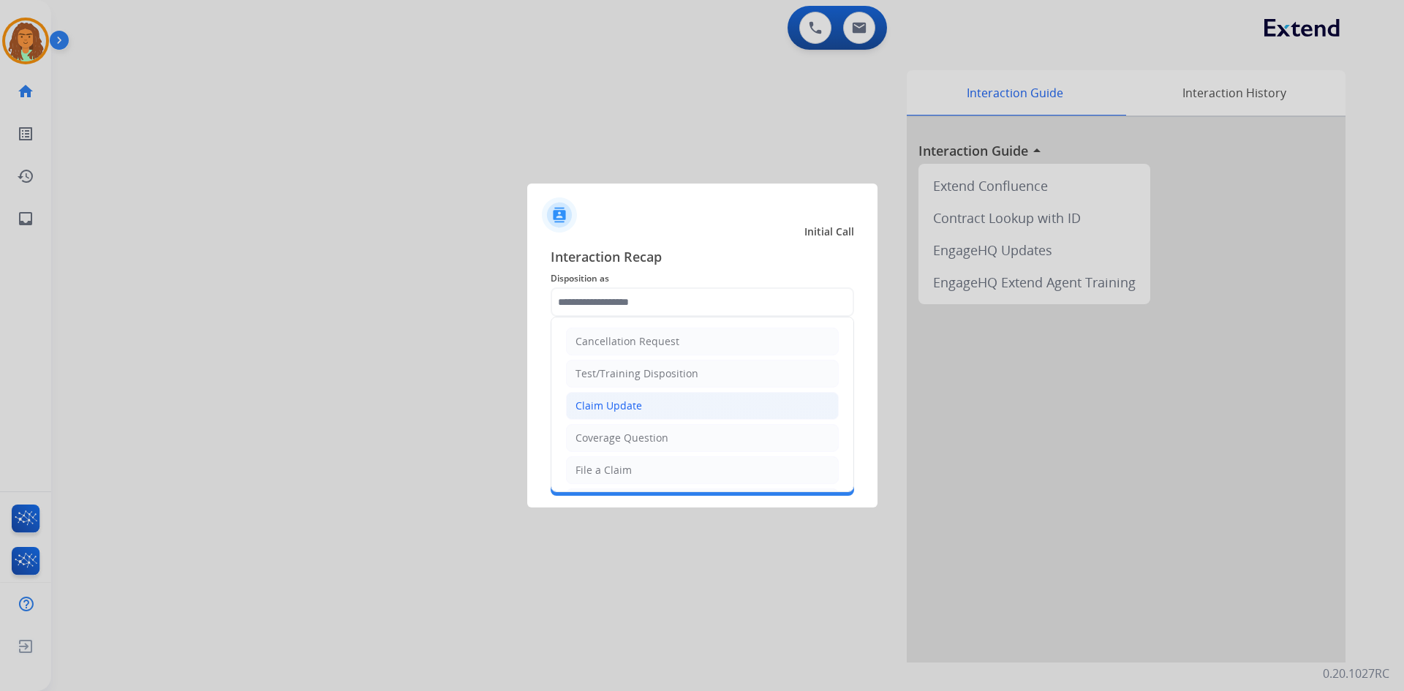
click at [624, 404] on div "Claim Update" at bounding box center [608, 406] width 67 height 15
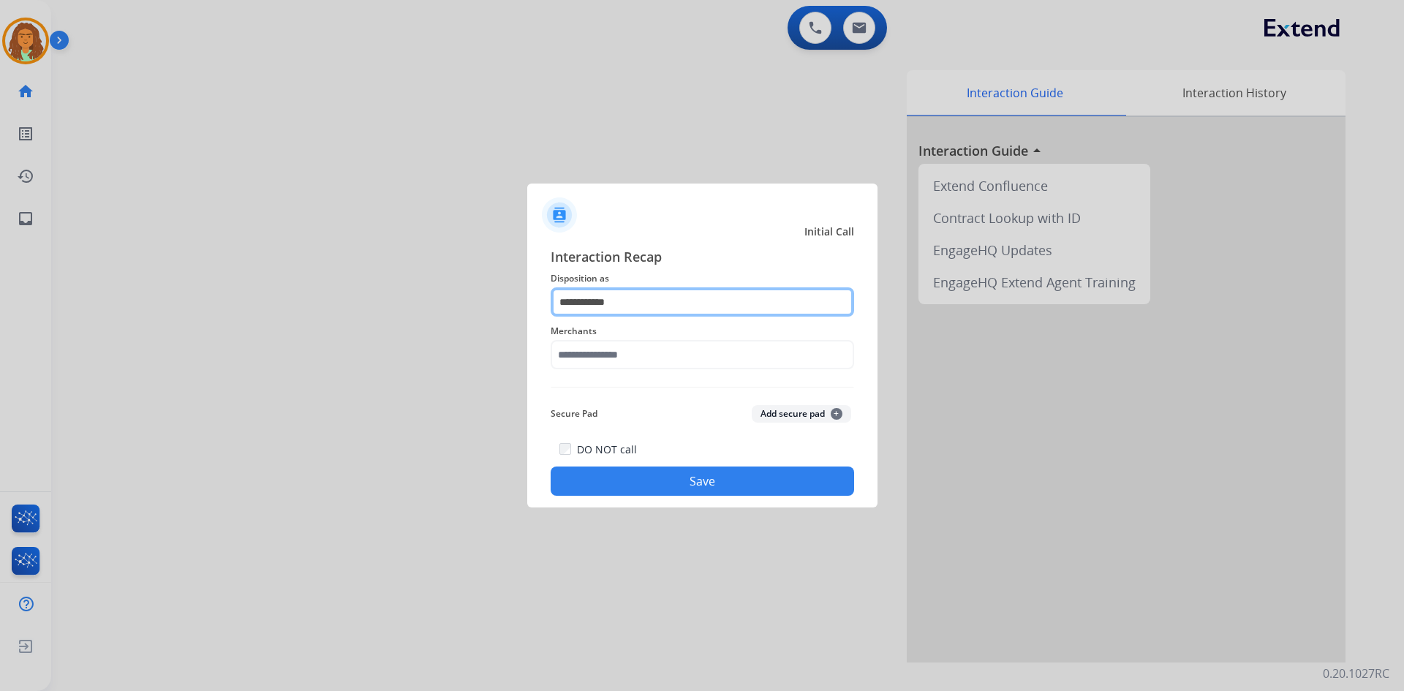
click at [652, 309] on input "**********" at bounding box center [702, 301] width 303 height 29
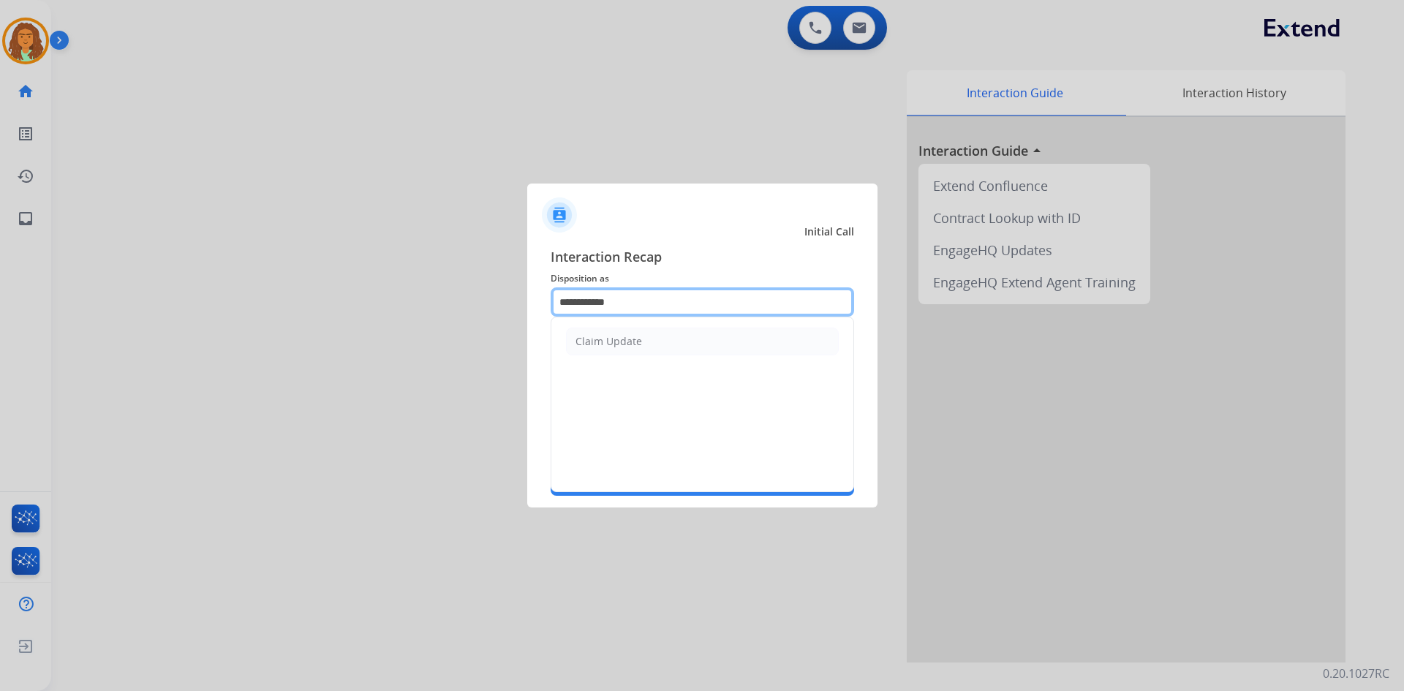
click at [663, 304] on input "**********" at bounding box center [702, 301] width 303 height 29
type input "*"
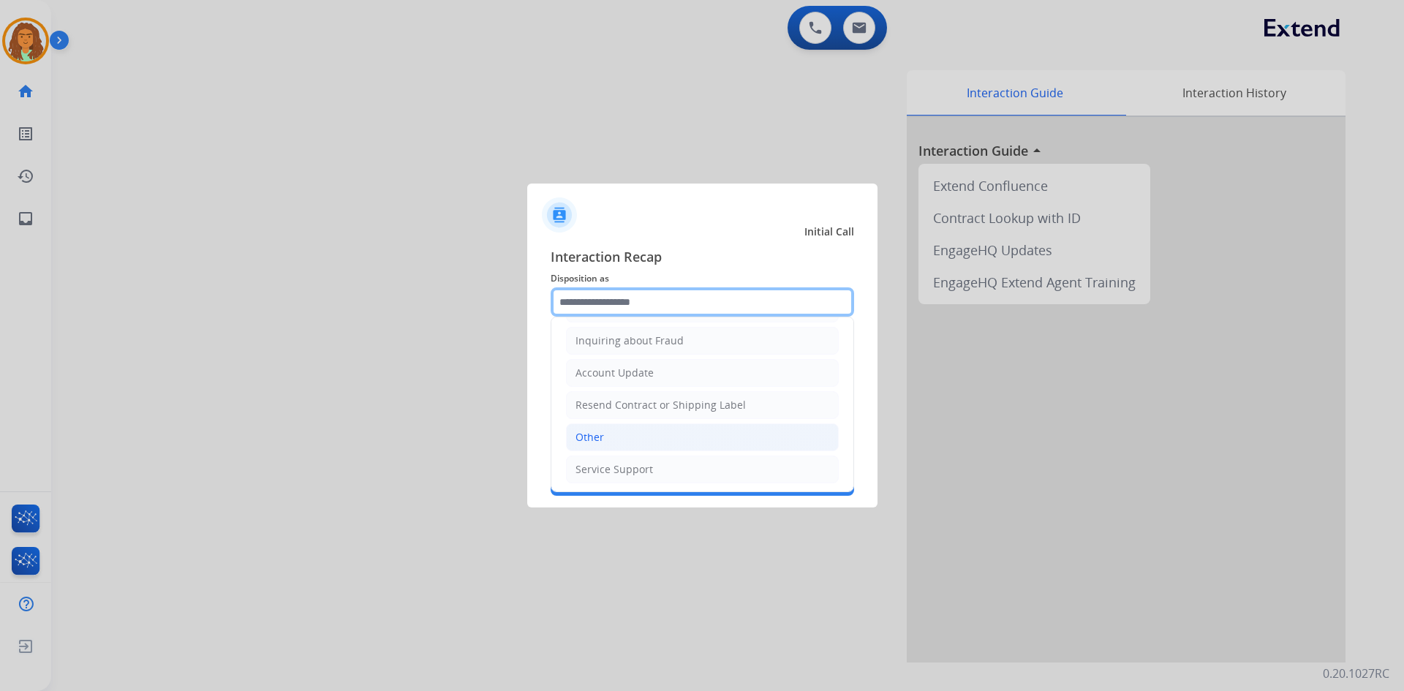
scroll to position [228, 0]
click at [630, 441] on li "Other" at bounding box center [702, 435] width 273 height 28
type input "*****"
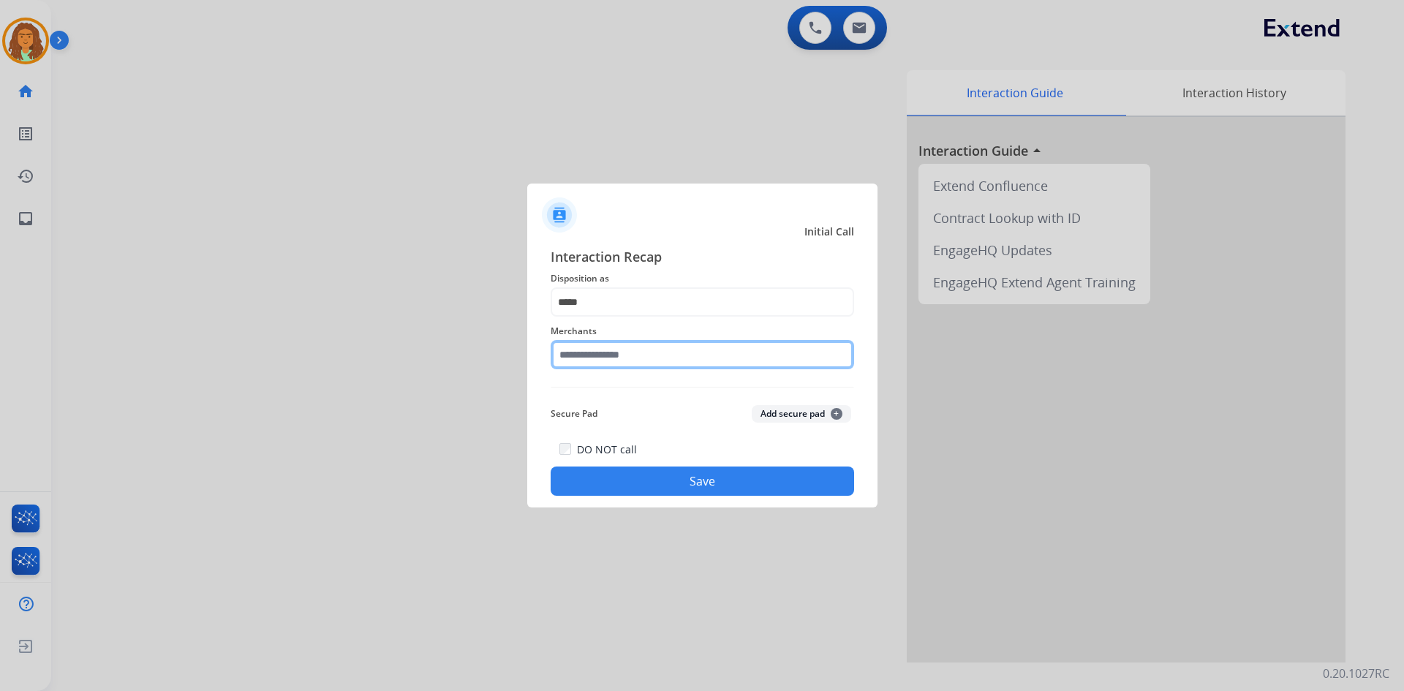
click at [638, 360] on input "text" at bounding box center [702, 354] width 303 height 29
type input "*"
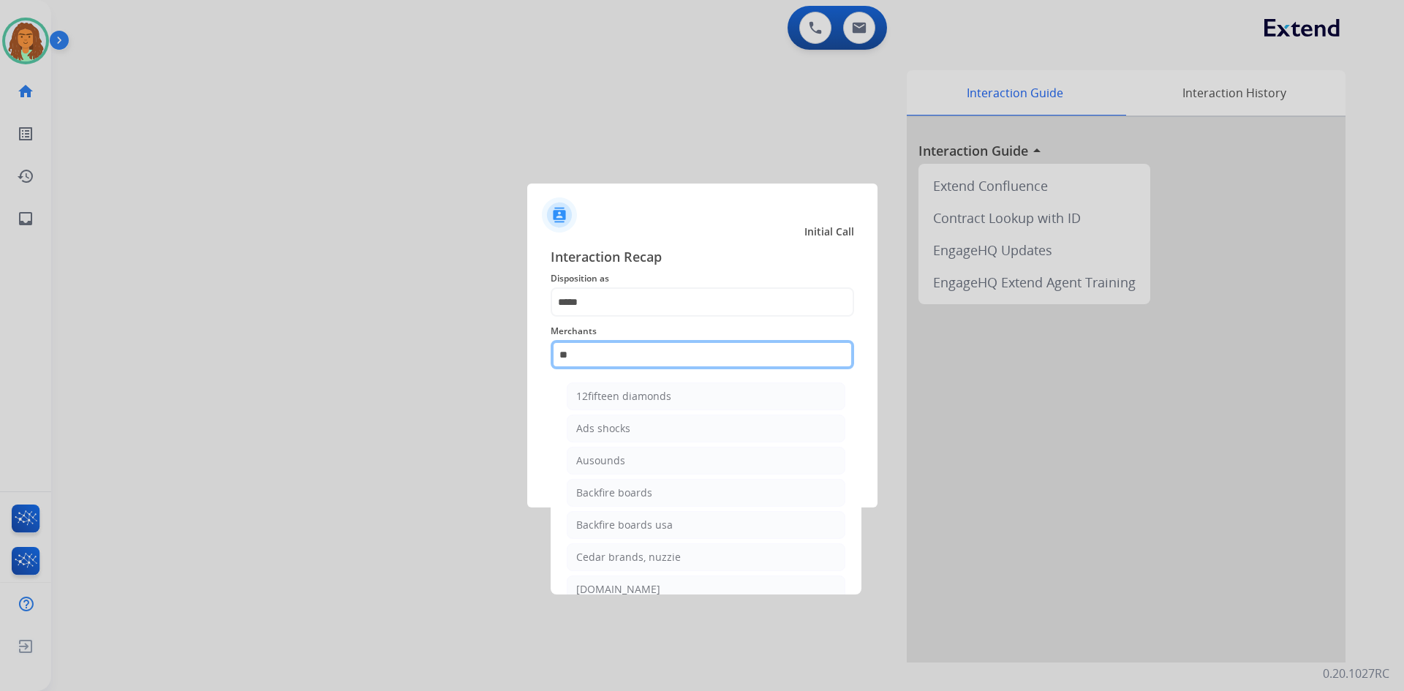
type input "*"
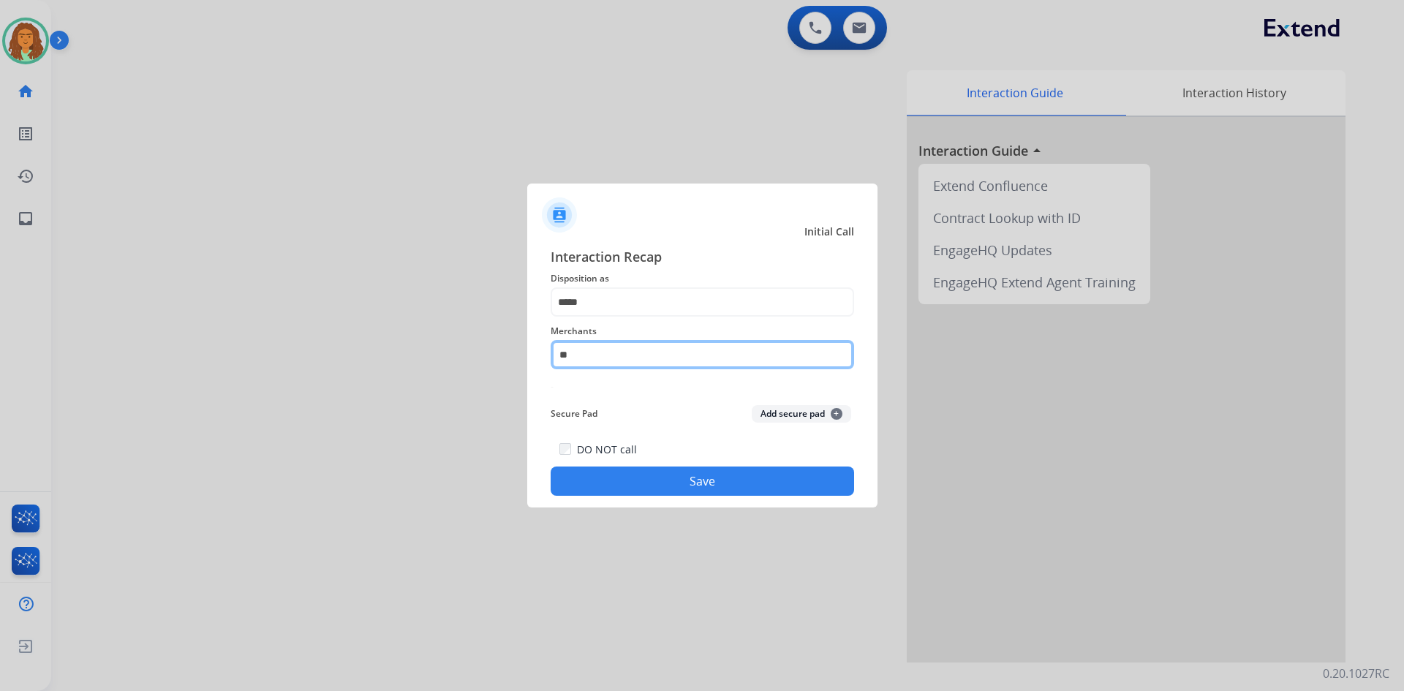
type input "*"
click at [587, 352] on input "***" at bounding box center [702, 354] width 303 height 29
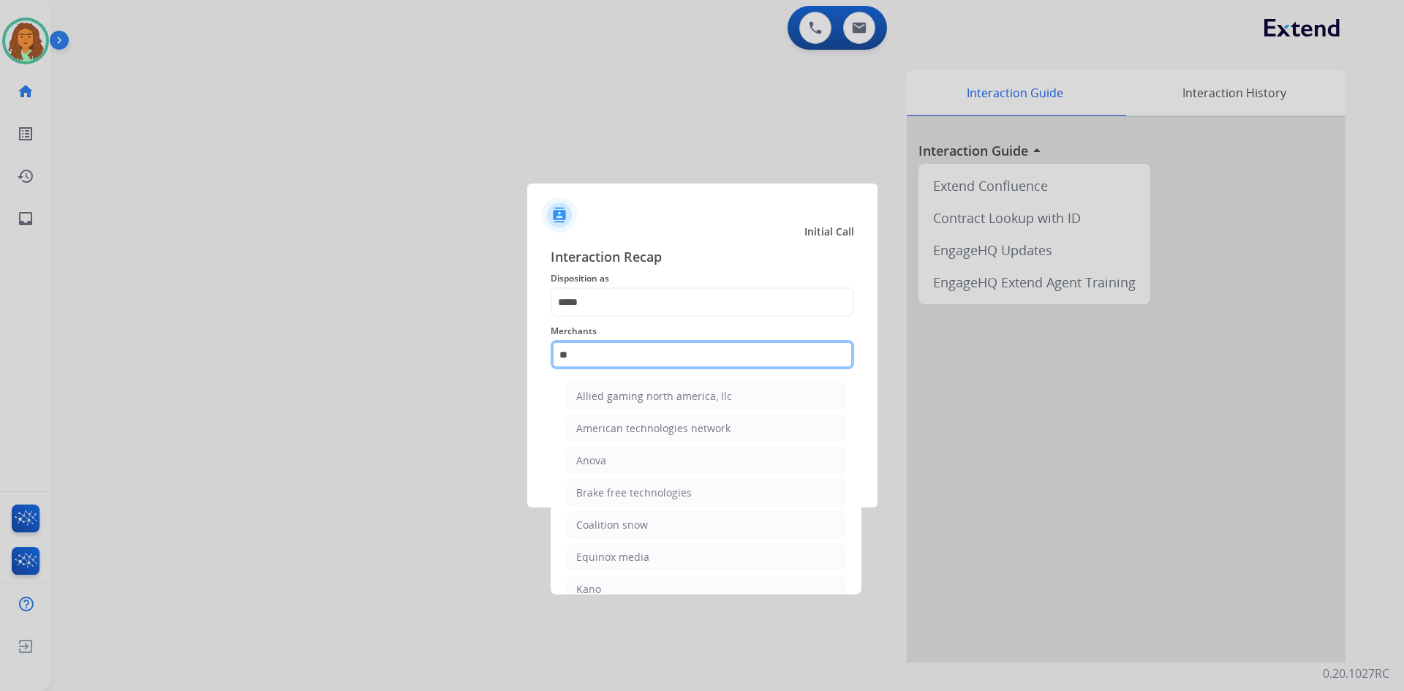
type input "*"
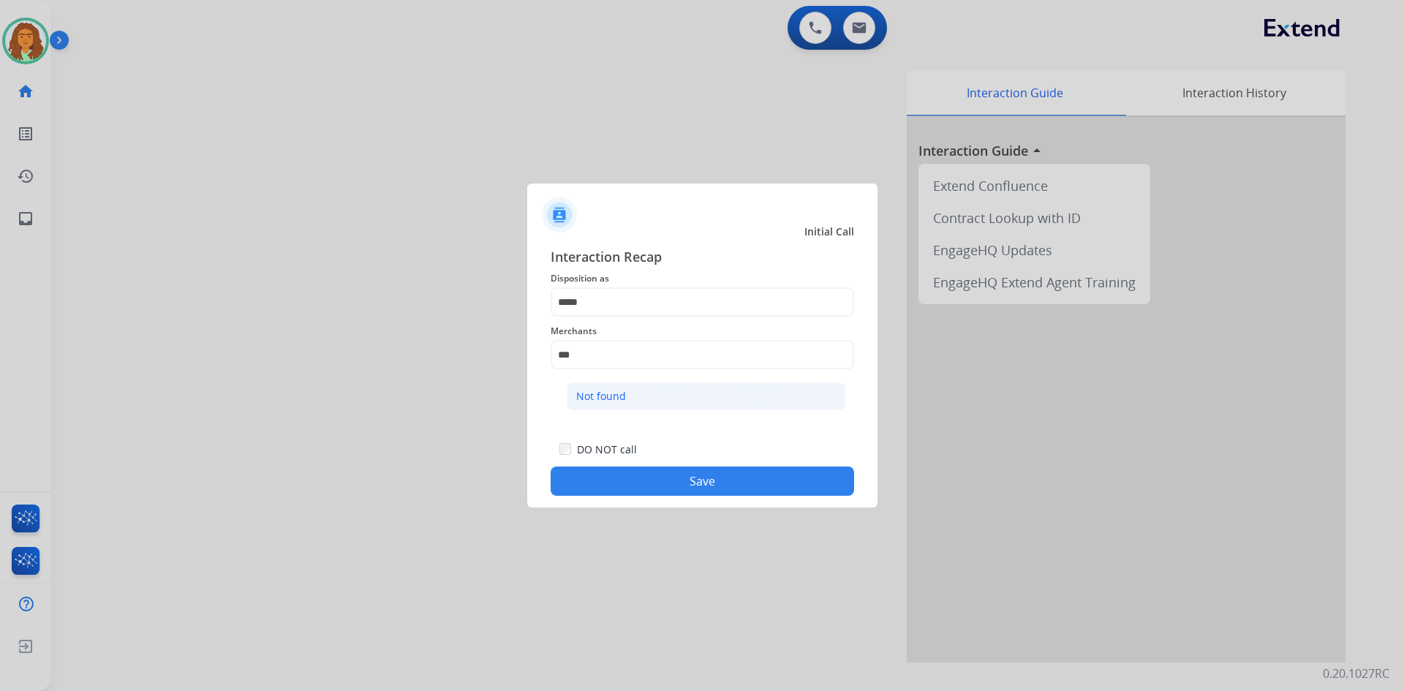
click at [608, 399] on div "Not found" at bounding box center [601, 396] width 50 height 15
type input "*********"
click at [679, 479] on button "Save" at bounding box center [702, 481] width 303 height 29
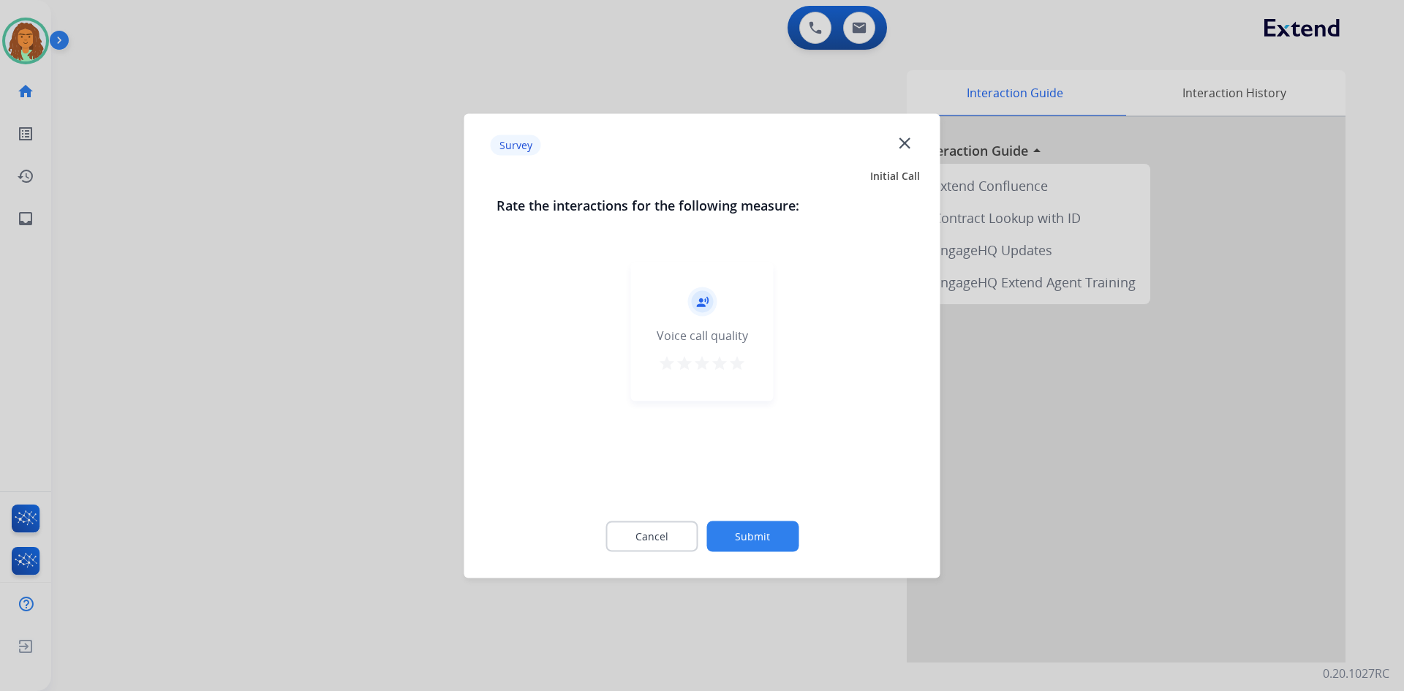
click at [679, 363] on mat-icon "star" at bounding box center [737, 363] width 18 height 18
click at [679, 534] on button "Submit" at bounding box center [752, 536] width 92 height 31
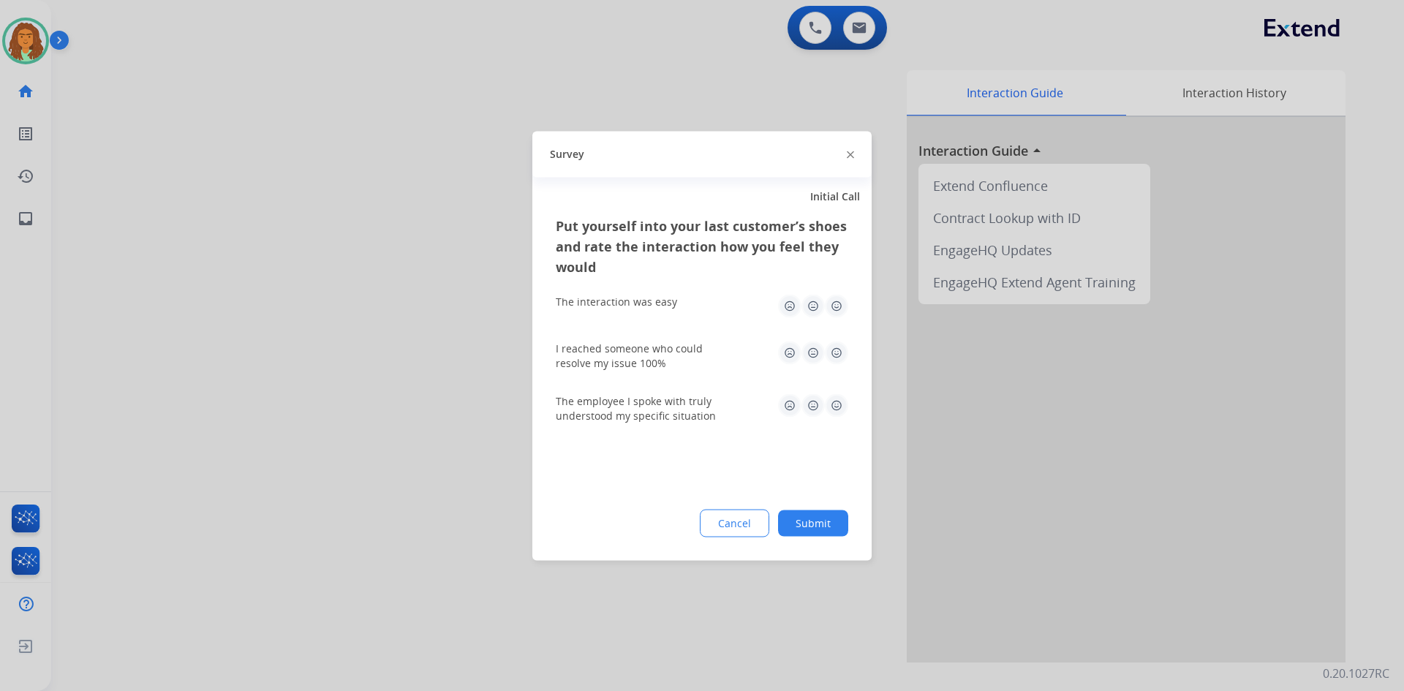
click at [679, 310] on img at bounding box center [836, 305] width 23 height 23
click at [679, 352] on img at bounding box center [836, 352] width 23 height 23
click at [679, 404] on img at bounding box center [836, 404] width 23 height 23
click at [679, 529] on button "Submit" at bounding box center [813, 523] width 70 height 26
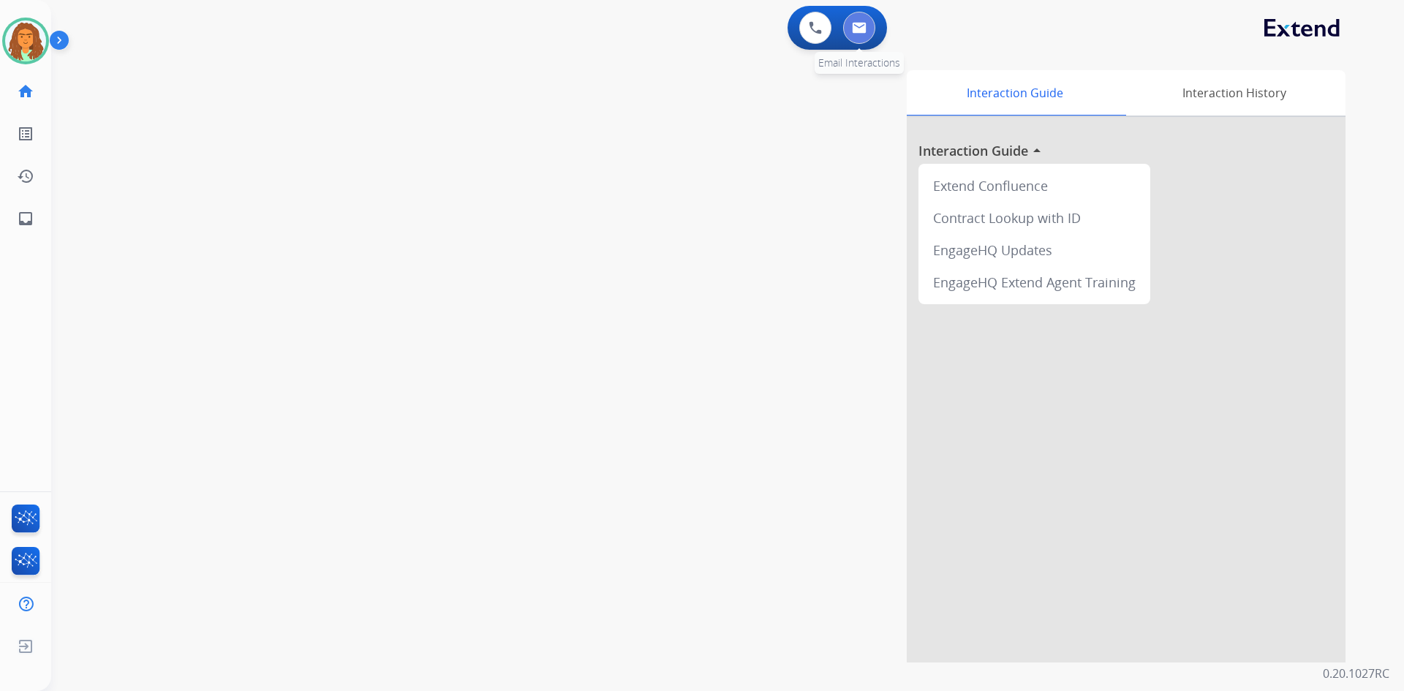
click at [679, 20] on button at bounding box center [859, 28] width 32 height 32
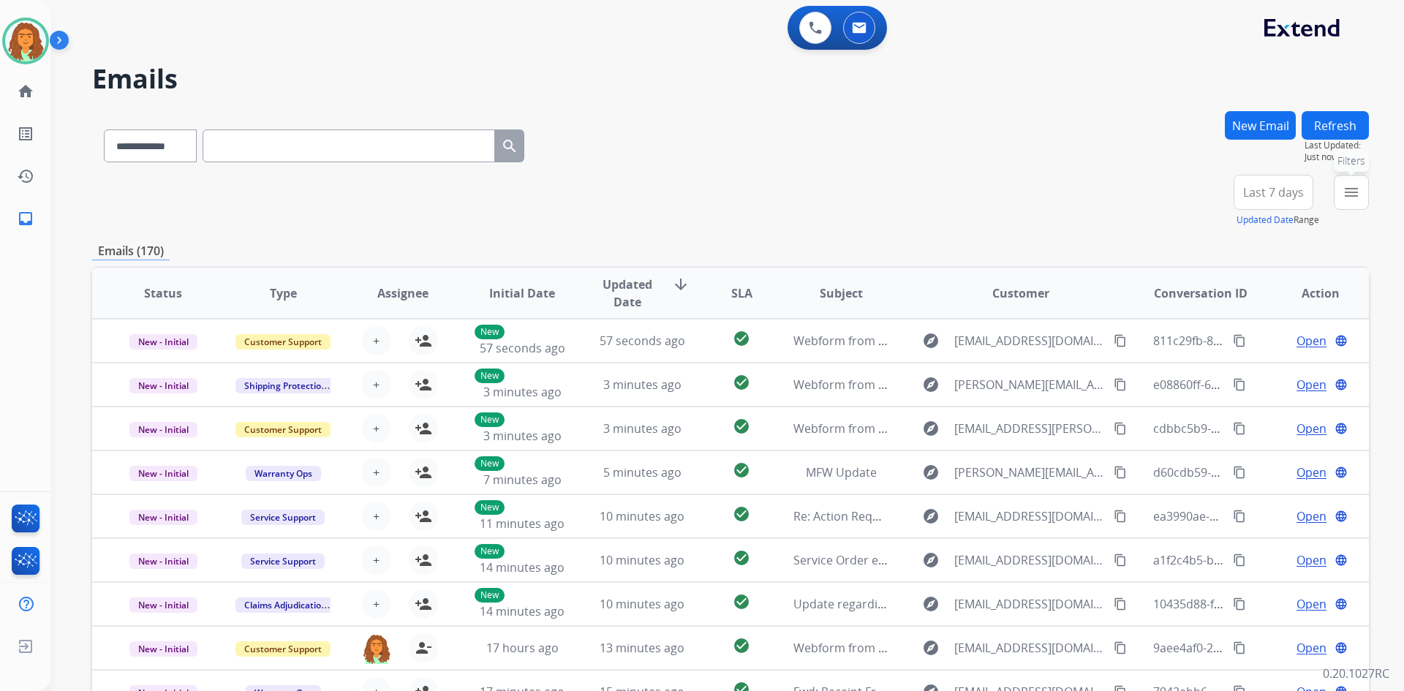
click at [679, 191] on mat-icon "menu" at bounding box center [1351, 193] width 18 height 18
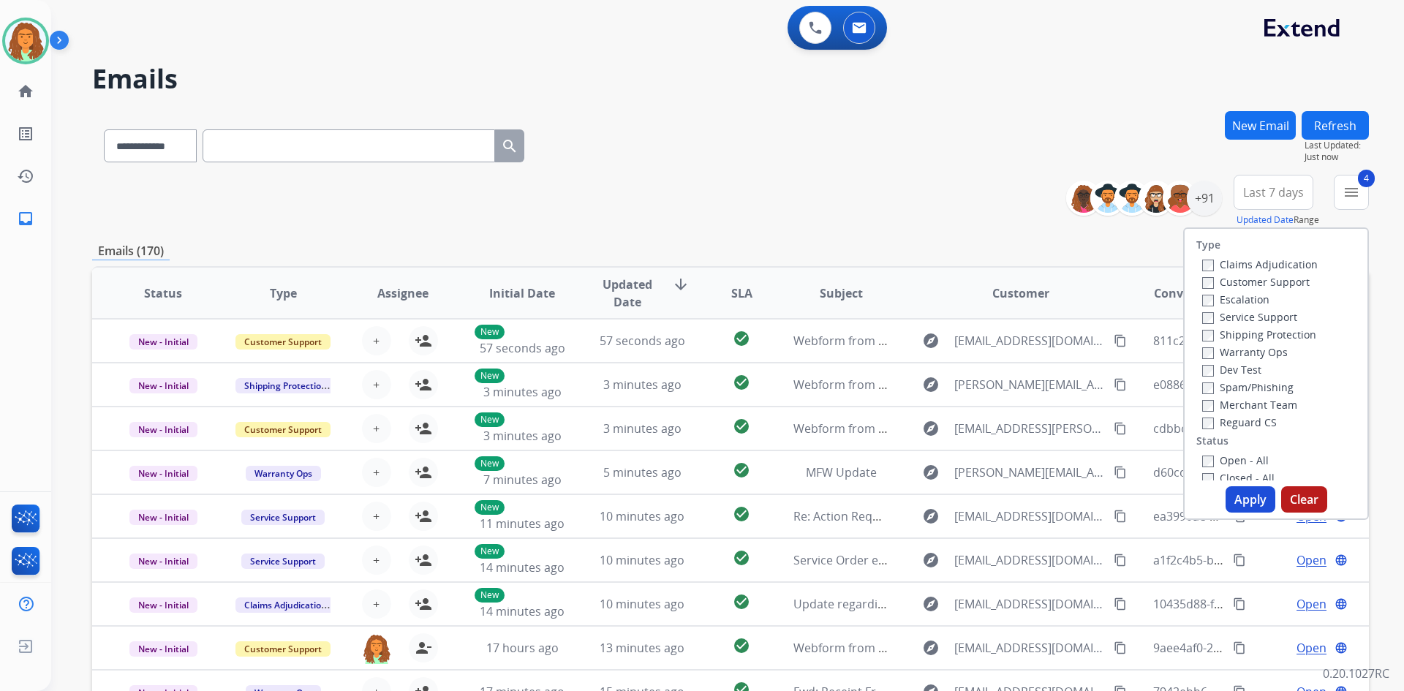
click at [679, 499] on button "Apply" at bounding box center [1250, 499] width 50 height 26
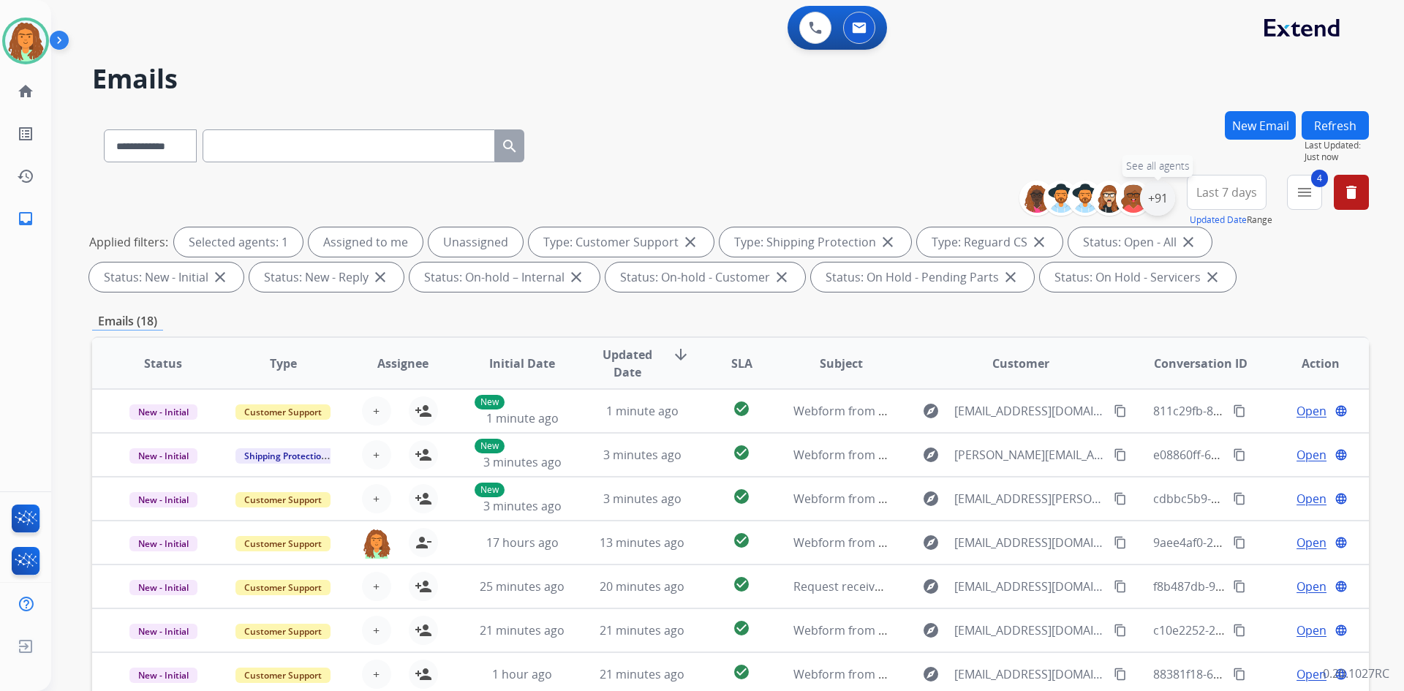
click at [679, 191] on div "+91" at bounding box center [1157, 198] width 35 height 35
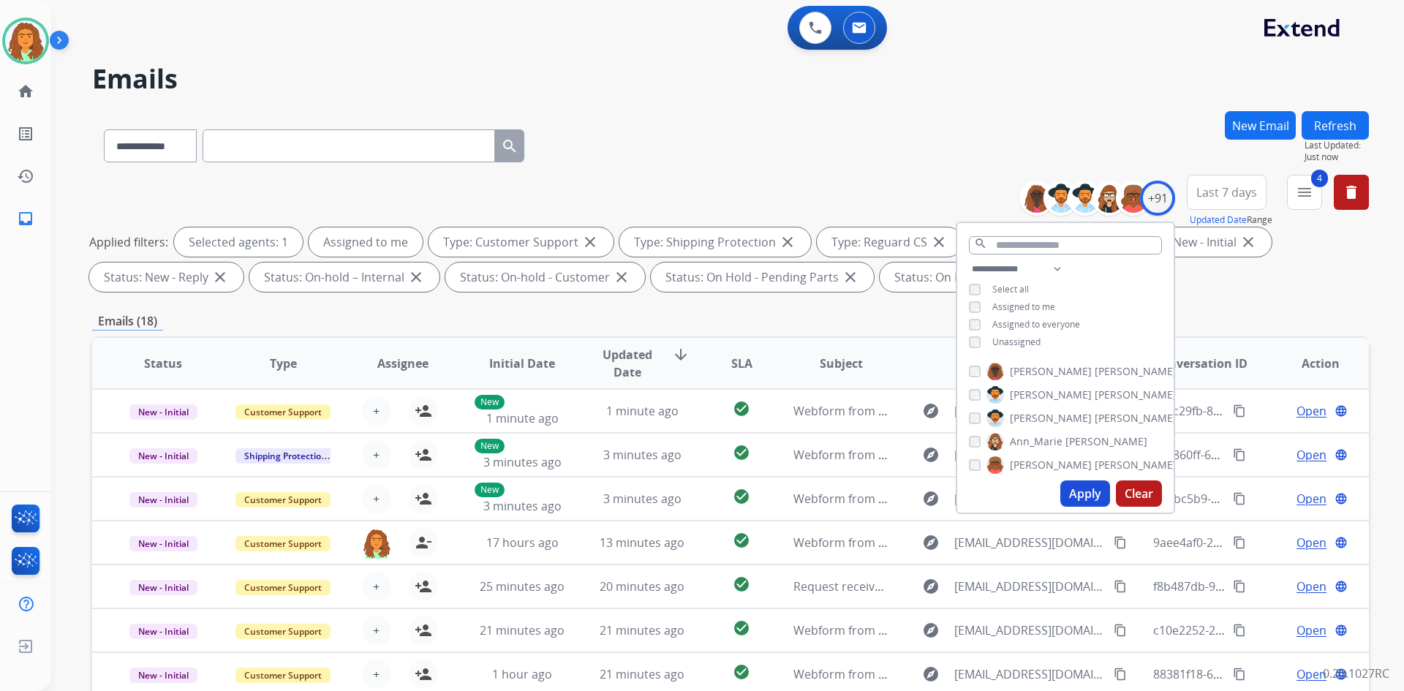
click at [679, 492] on button "Apply" at bounding box center [1085, 493] width 50 height 26
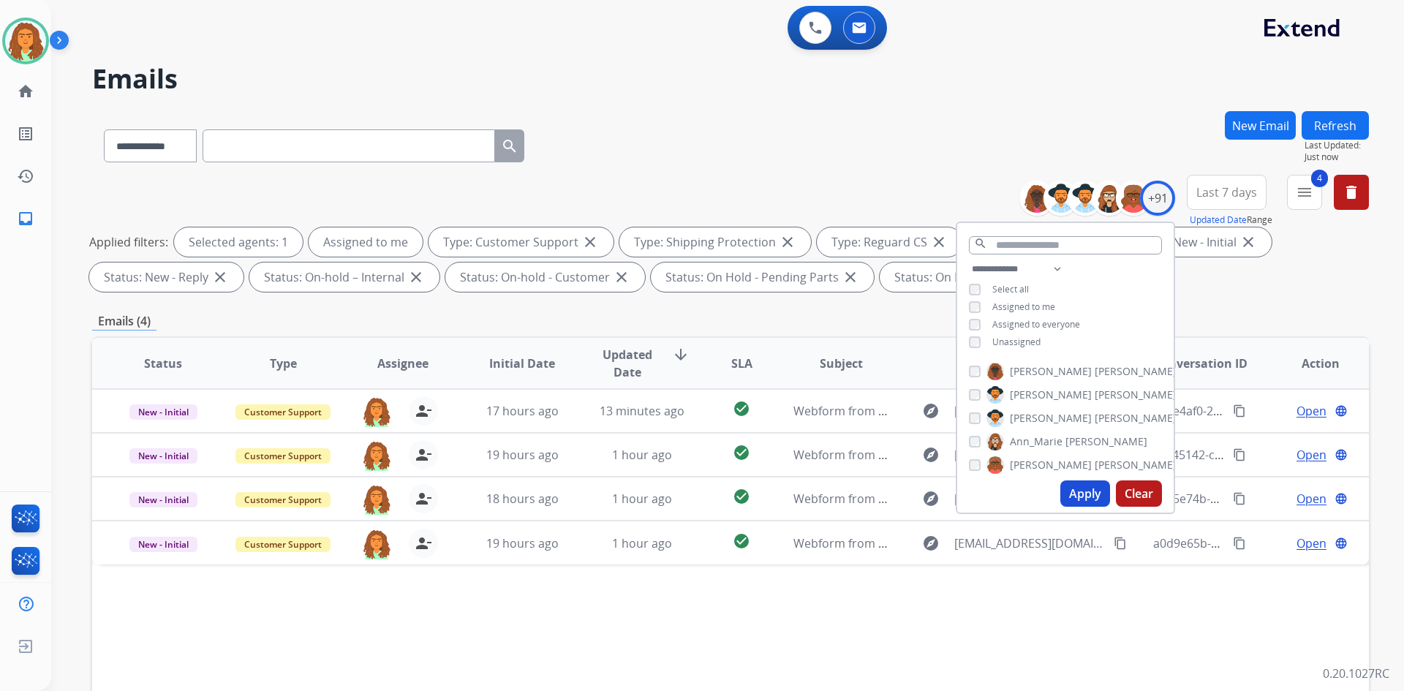
click at [679, 173] on div "**********" at bounding box center [730, 143] width 1277 height 64
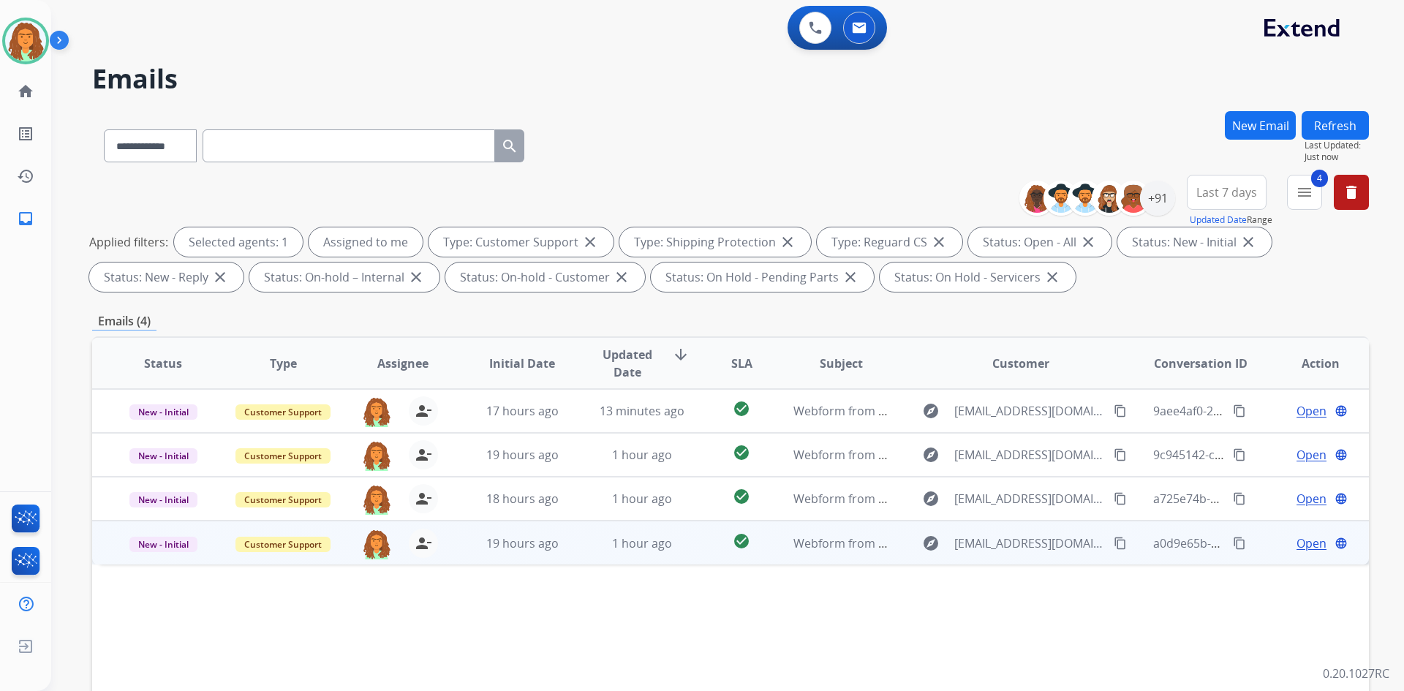
click at [679, 559] on td "check_circle" at bounding box center [730, 543] width 80 height 44
click at [679, 545] on span "Open" at bounding box center [1311, 543] width 30 height 18
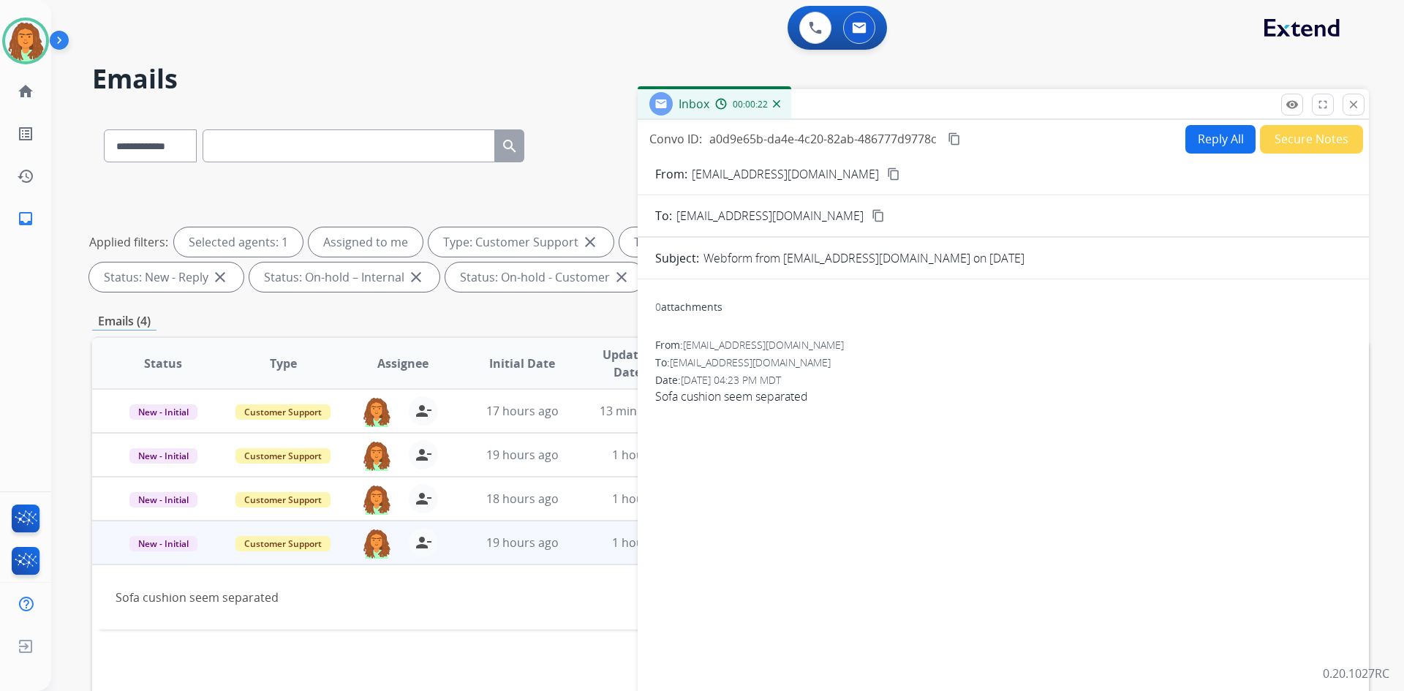
click at [679, 175] on mat-icon "content_copy" at bounding box center [893, 173] width 13 height 13
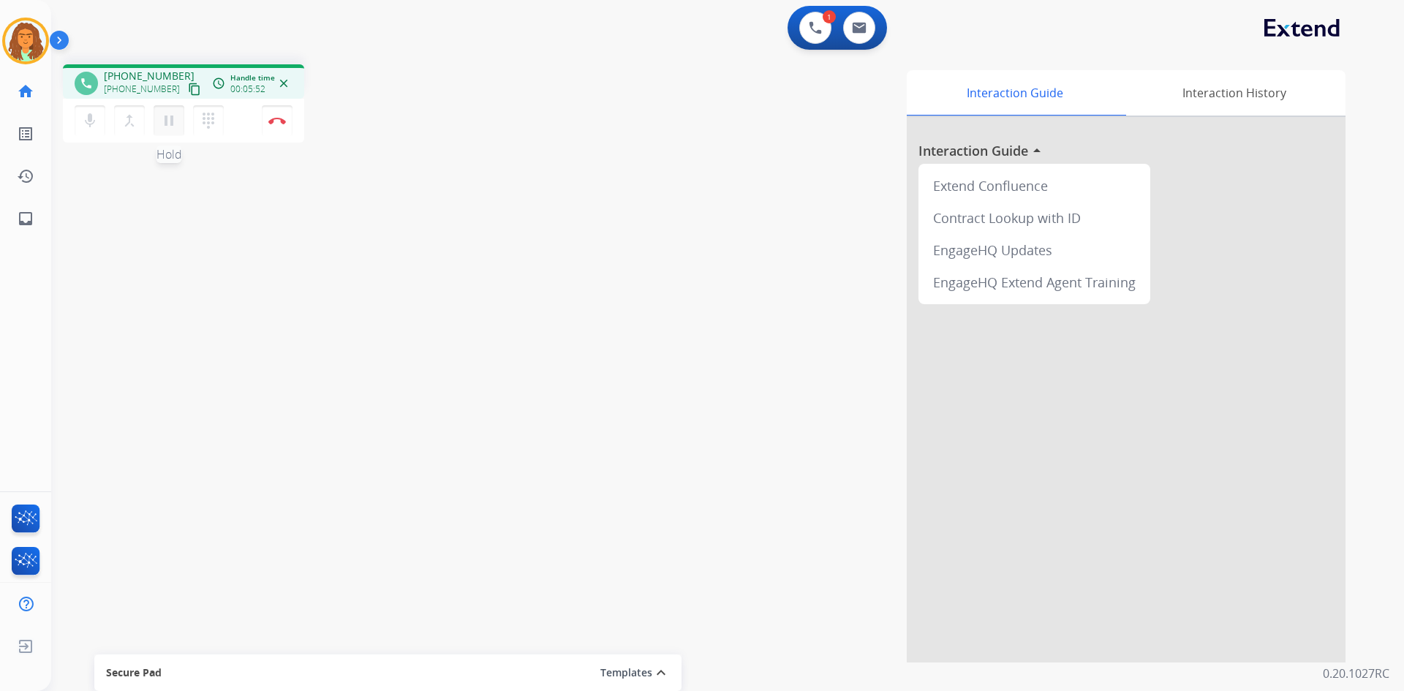
click at [173, 123] on mat-icon "pause" at bounding box center [169, 121] width 18 height 18
click at [165, 121] on mat-icon "play_arrow" at bounding box center [169, 121] width 18 height 18
click at [167, 118] on mat-icon "pause" at bounding box center [169, 121] width 18 height 18
click at [164, 118] on mat-icon "play_arrow" at bounding box center [169, 121] width 18 height 18
click at [173, 126] on mat-icon "pause" at bounding box center [169, 121] width 18 height 18
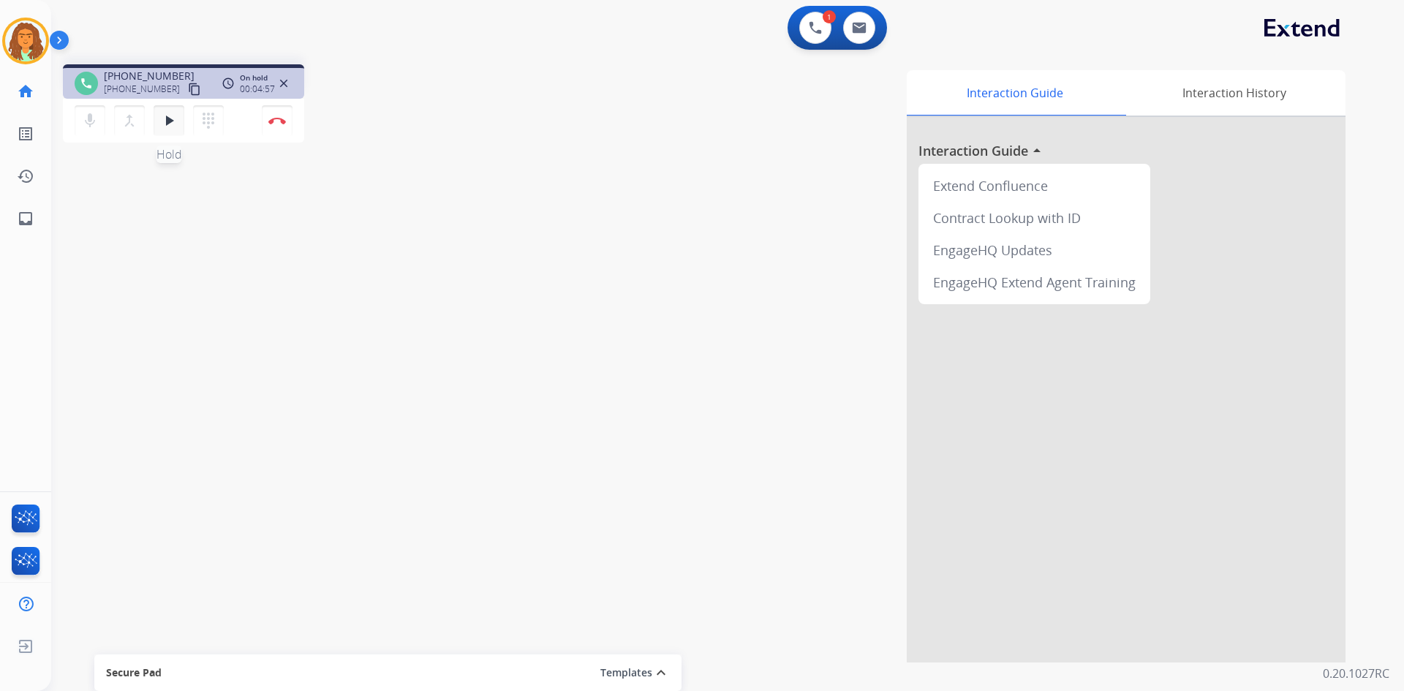
click at [169, 123] on mat-icon "play_arrow" at bounding box center [169, 121] width 18 height 18
click at [272, 117] on img at bounding box center [277, 120] width 18 height 7
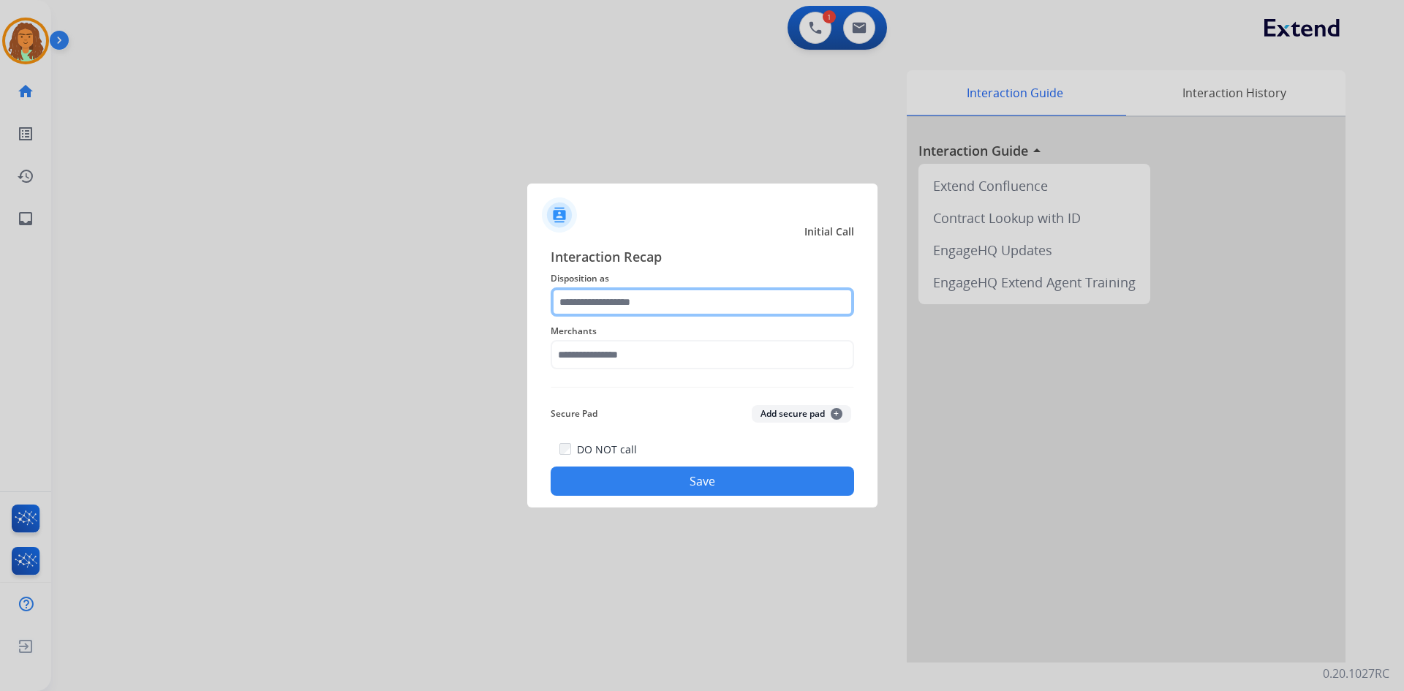
click at [599, 295] on input "text" at bounding box center [702, 301] width 303 height 29
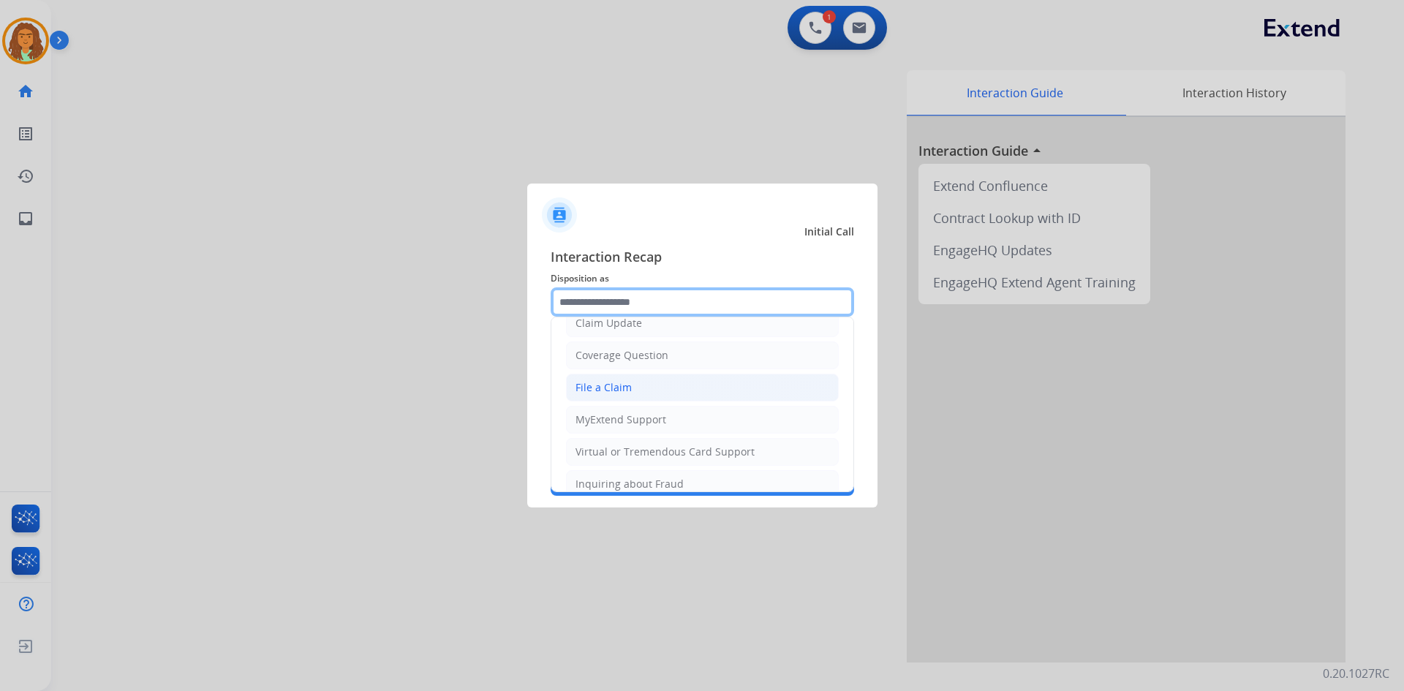
scroll to position [82, 0]
click at [627, 391] on div "File a Claim" at bounding box center [603, 388] width 56 height 15
type input "**********"
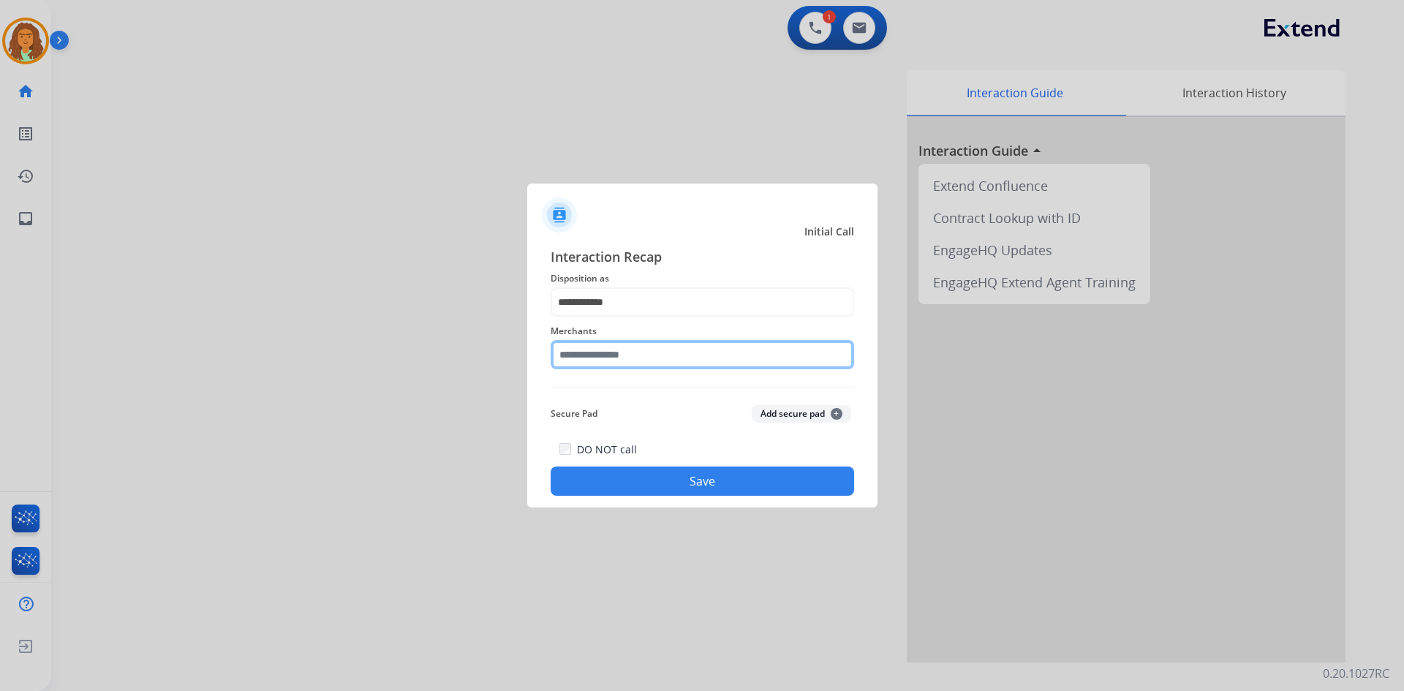
click at [640, 361] on input "text" at bounding box center [702, 354] width 303 height 29
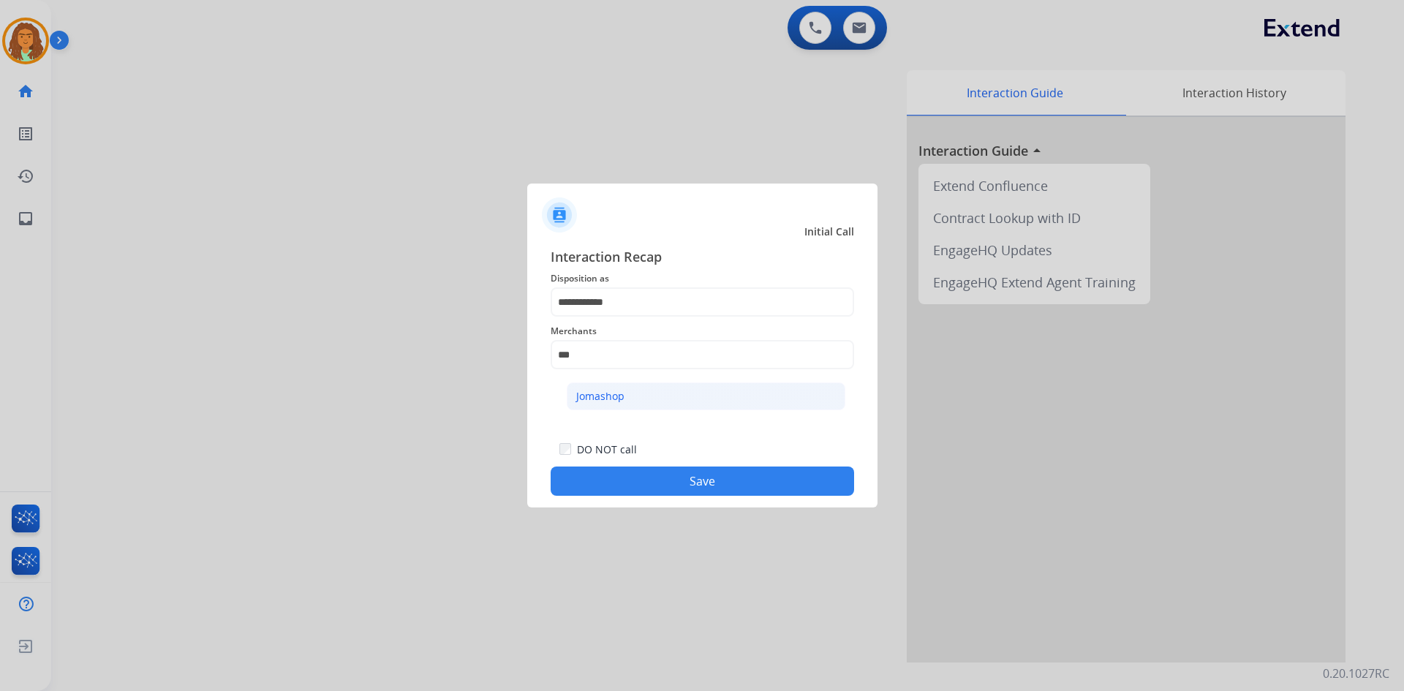
click at [615, 401] on div "Jomashop" at bounding box center [600, 396] width 48 height 15
type input "********"
click at [679, 483] on button "Save" at bounding box center [702, 481] width 303 height 29
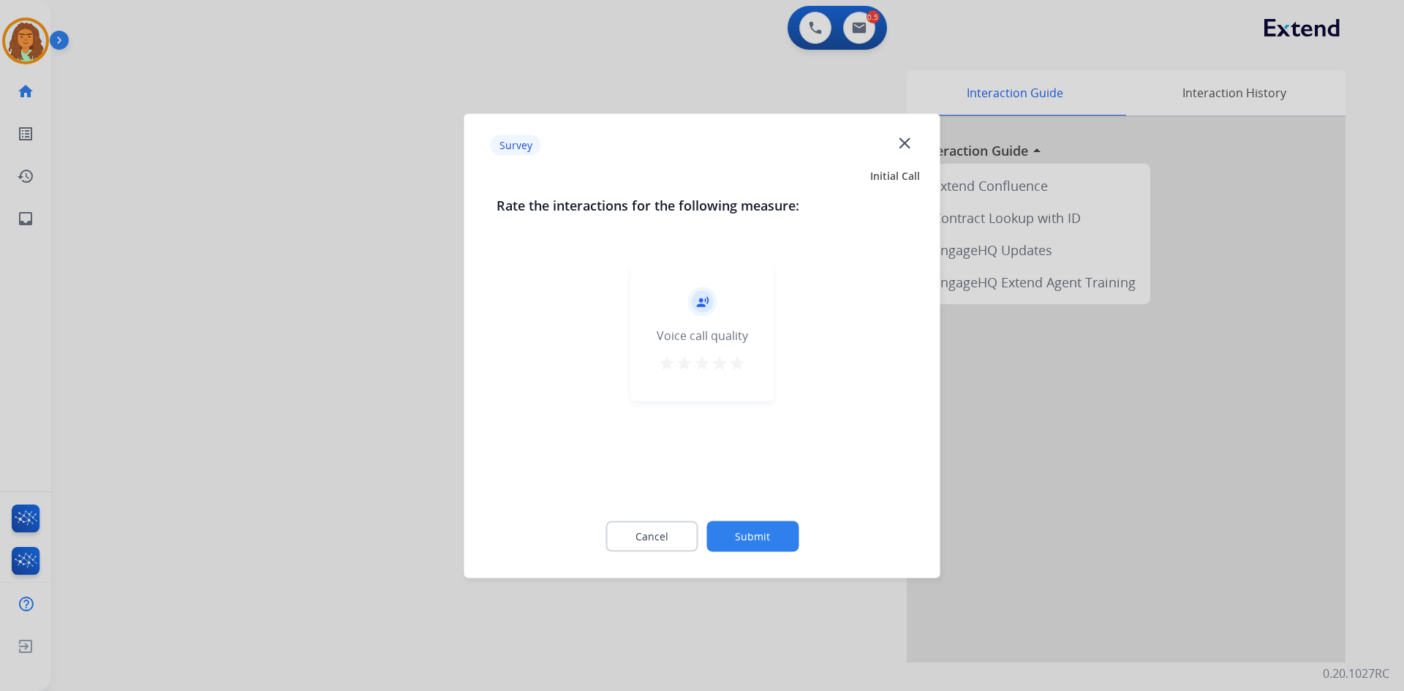
click at [679, 360] on mat-icon "star" at bounding box center [737, 363] width 18 height 18
click at [679, 529] on button "Submit" at bounding box center [752, 536] width 92 height 31
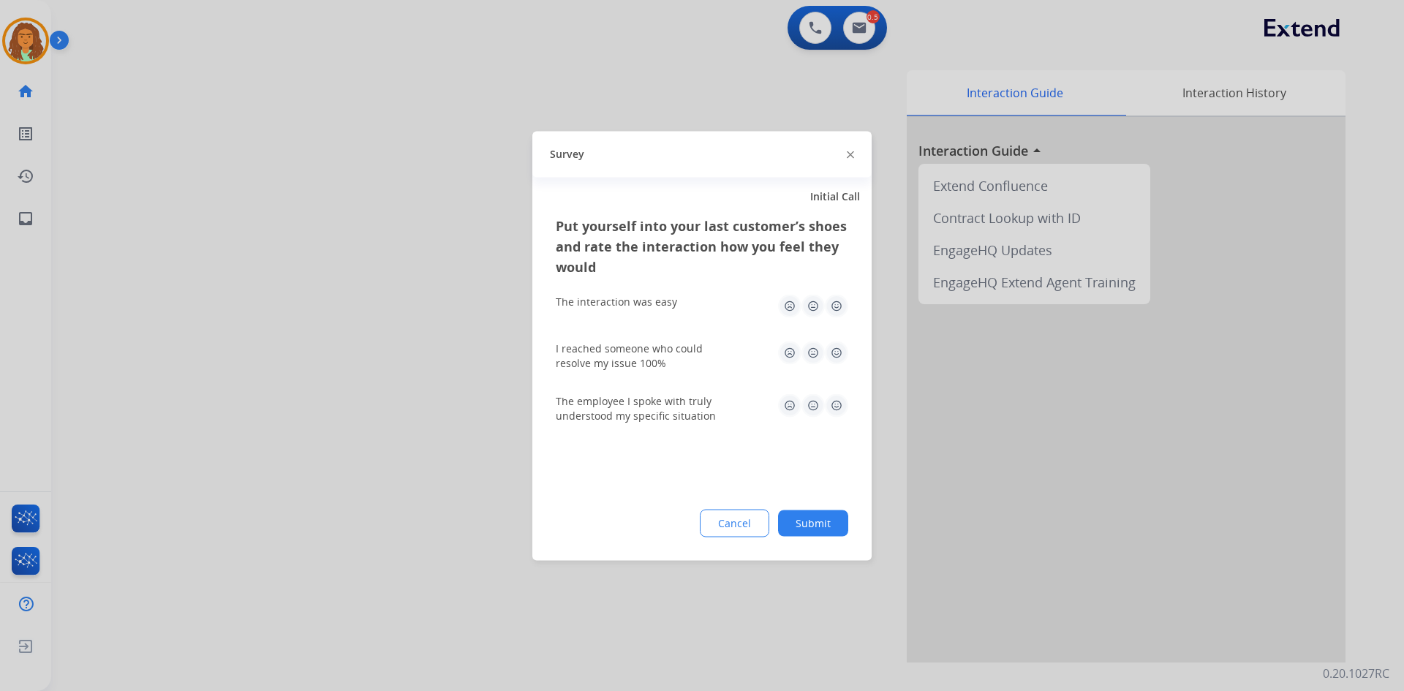
click at [679, 300] on img at bounding box center [836, 305] width 23 height 23
click at [679, 339] on div "I reached someone who could resolve my issue 100%" at bounding box center [702, 355] width 292 height 53
click at [679, 348] on img at bounding box center [836, 352] width 23 height 23
click at [679, 397] on img at bounding box center [836, 404] width 23 height 23
drag, startPoint x: 808, startPoint y: 523, endPoint x: 808, endPoint y: 507, distance: 15.4
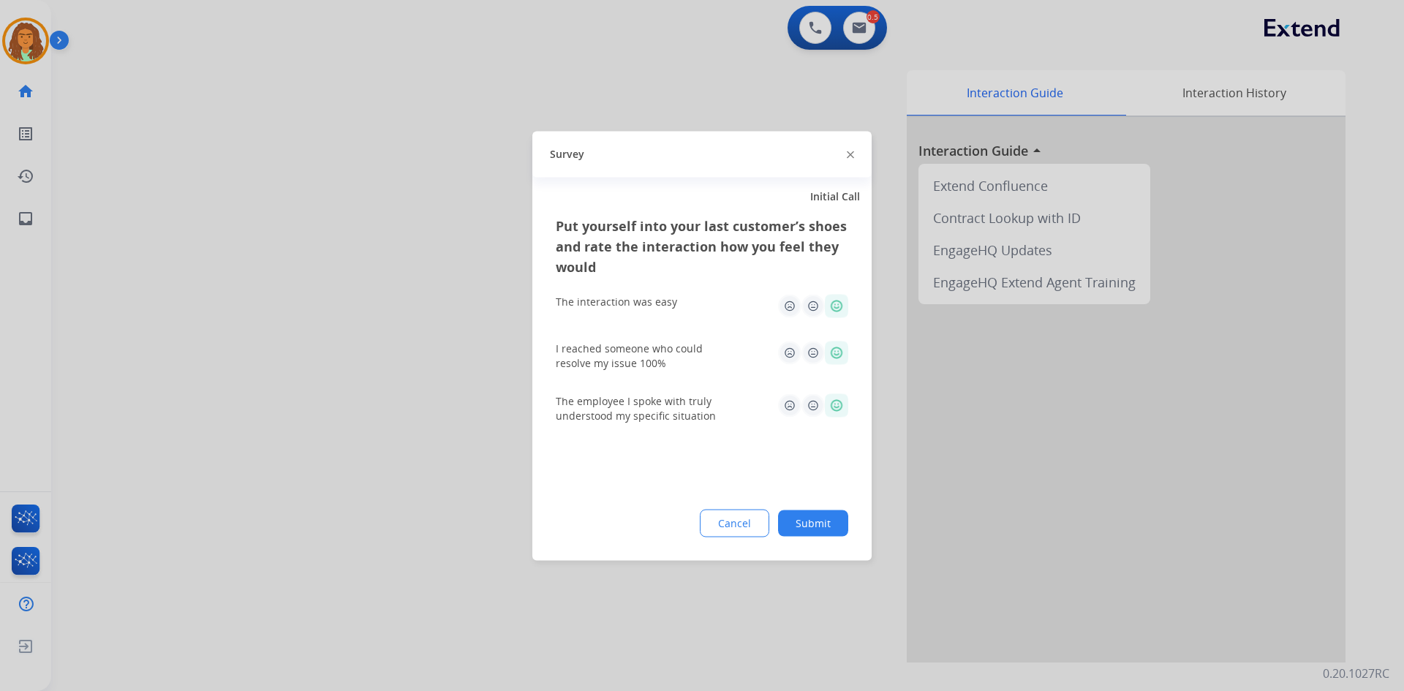
click at [679, 522] on button "Submit" at bounding box center [813, 523] width 70 height 26
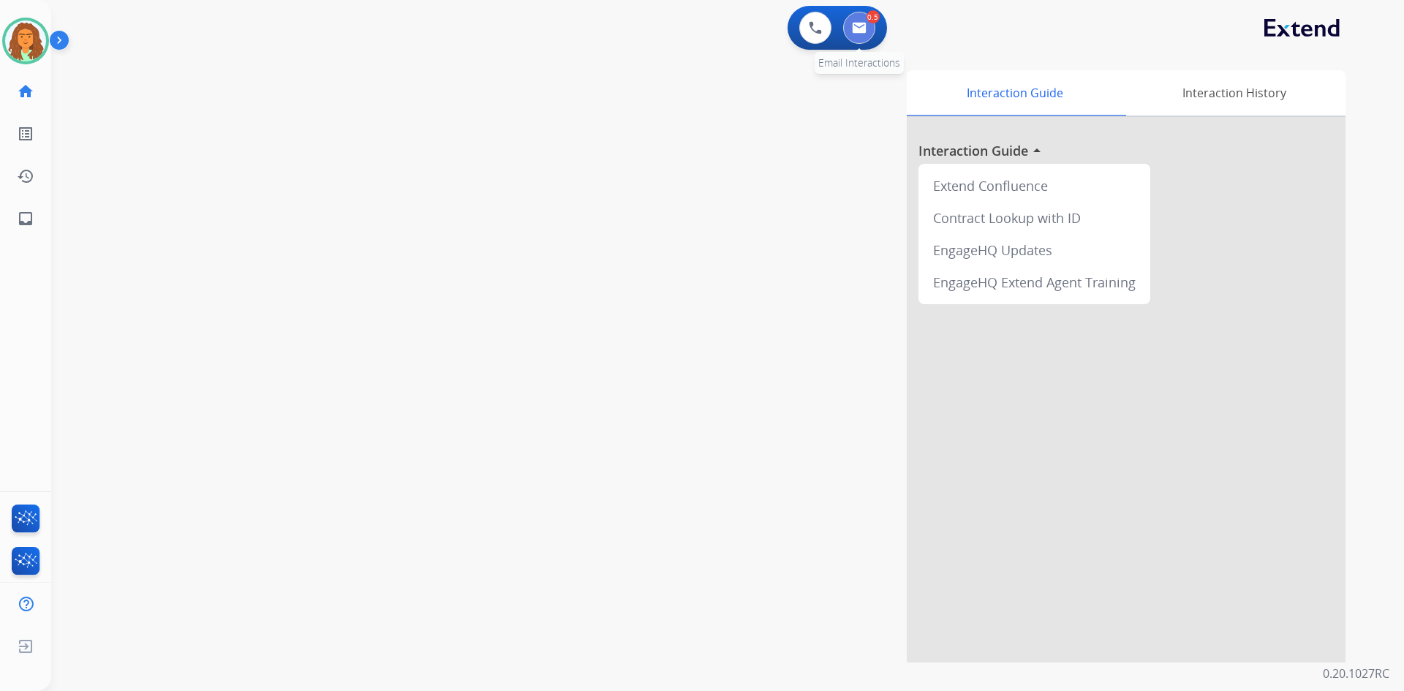
click at [679, 29] on img at bounding box center [859, 28] width 15 height 12
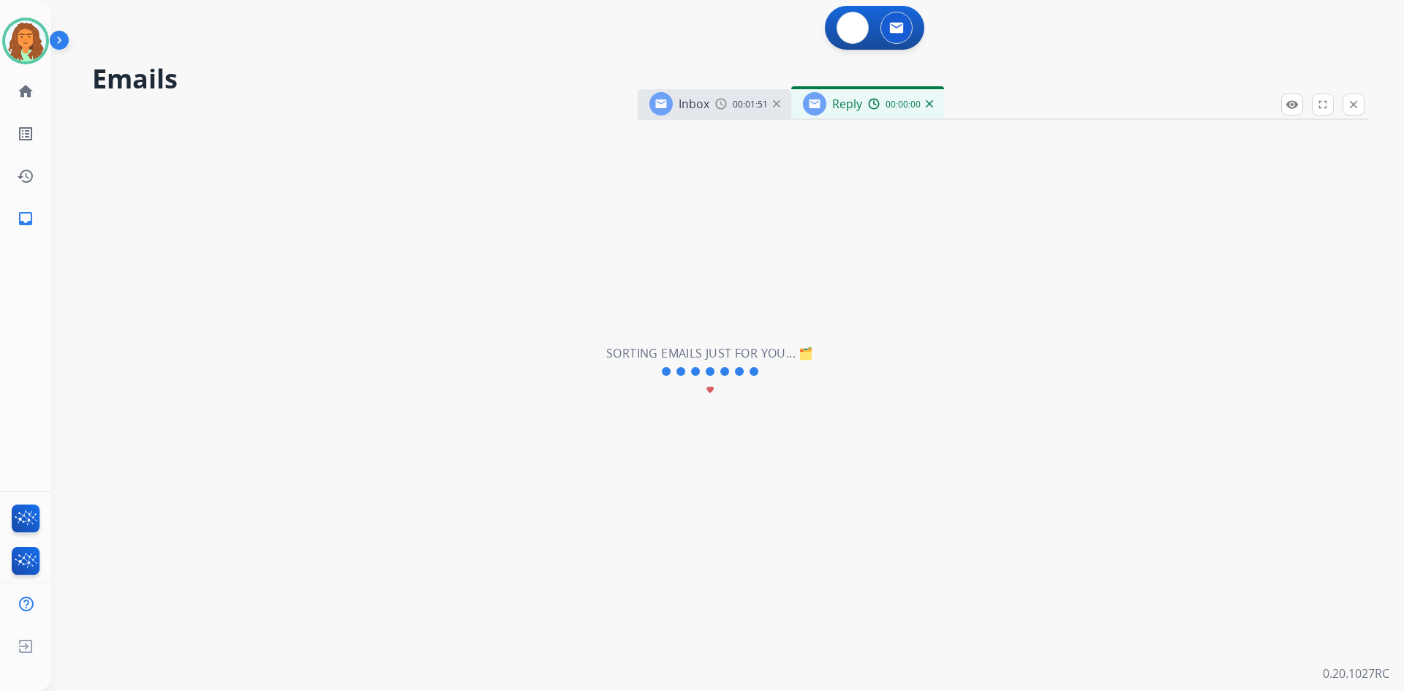
select select "**********"
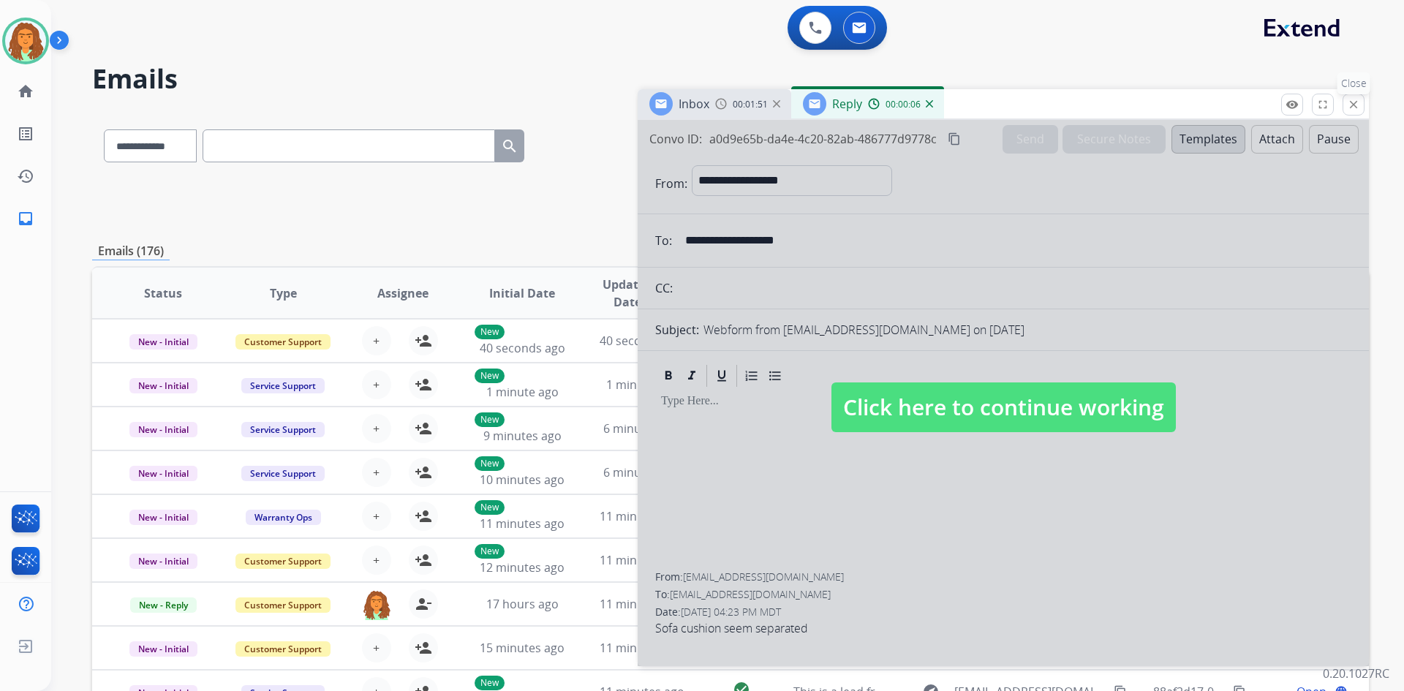
click at [679, 107] on mat-icon "close" at bounding box center [1353, 104] width 13 height 13
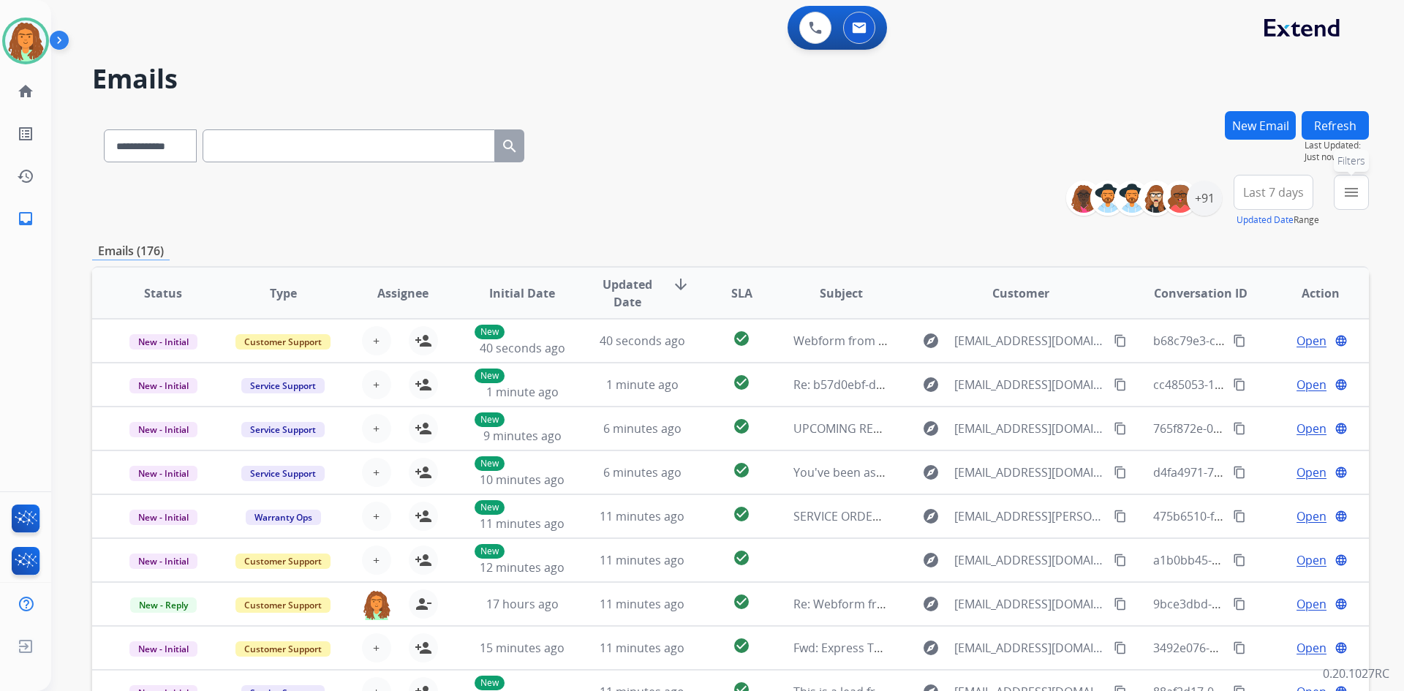
click at [679, 192] on mat-icon "menu" at bounding box center [1351, 193] width 18 height 18
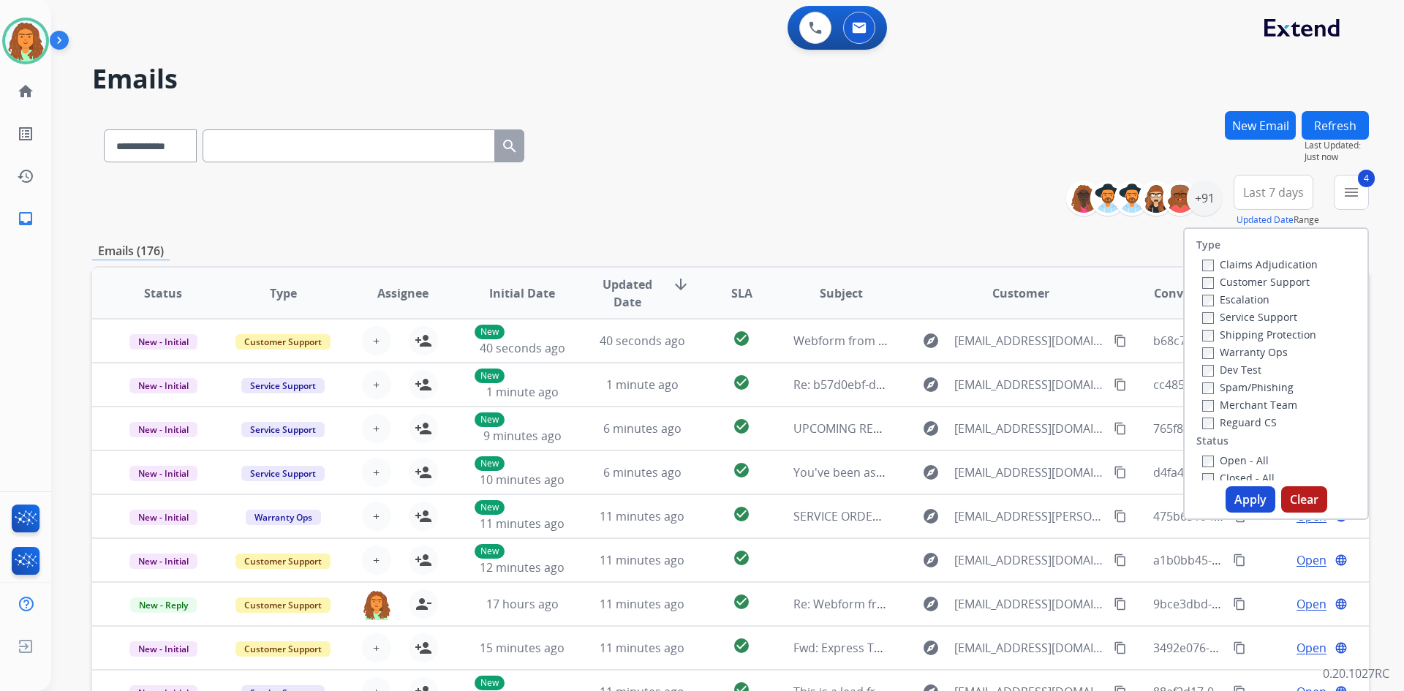
click at [679, 496] on button "Apply" at bounding box center [1250, 499] width 50 height 26
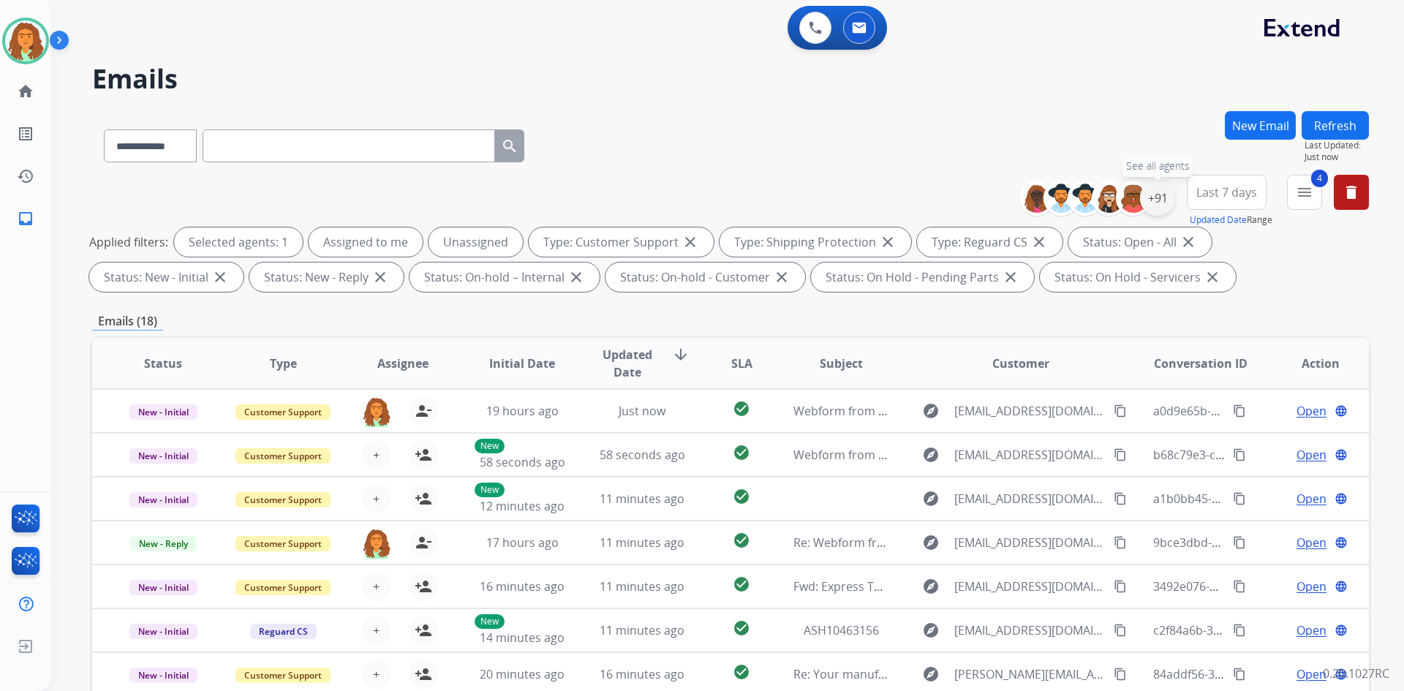
click at [679, 194] on div "+91" at bounding box center [1157, 198] width 35 height 35
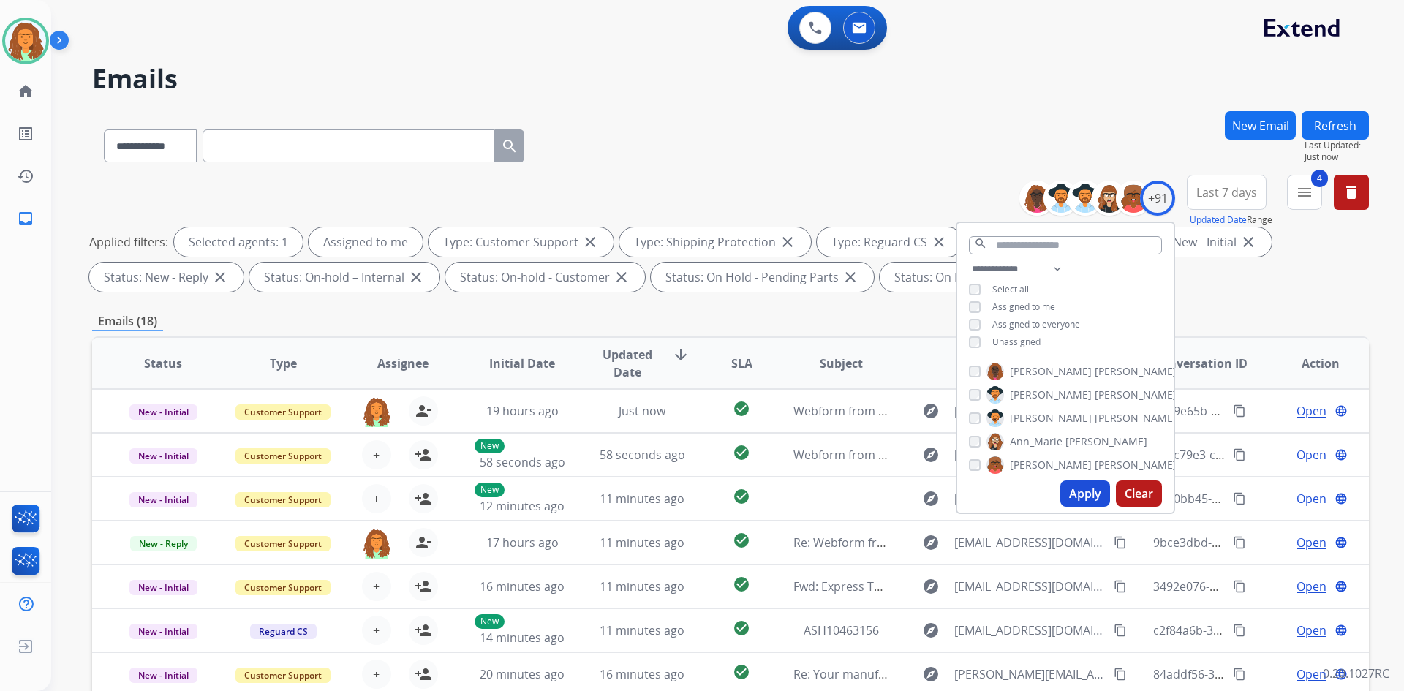
click at [679, 491] on button "Apply" at bounding box center [1085, 493] width 50 height 26
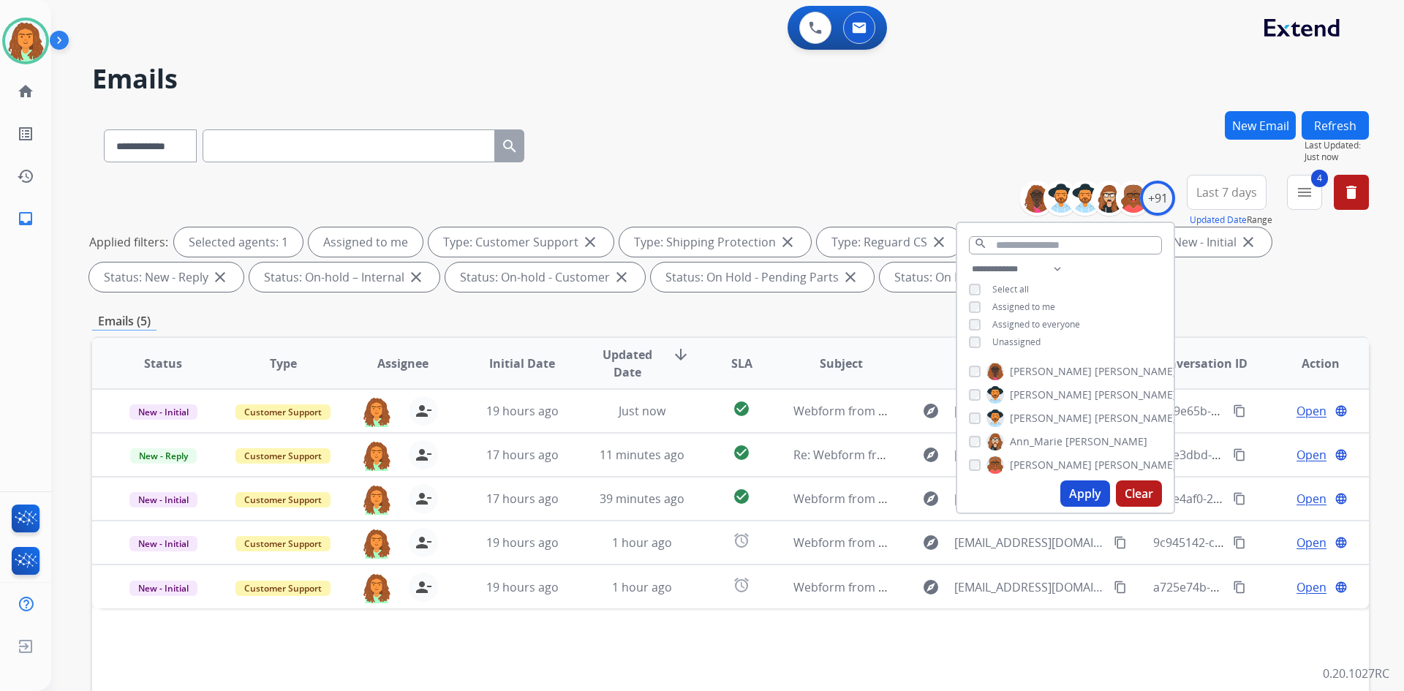
click at [679, 175] on div "**********" at bounding box center [730, 236] width 1277 height 123
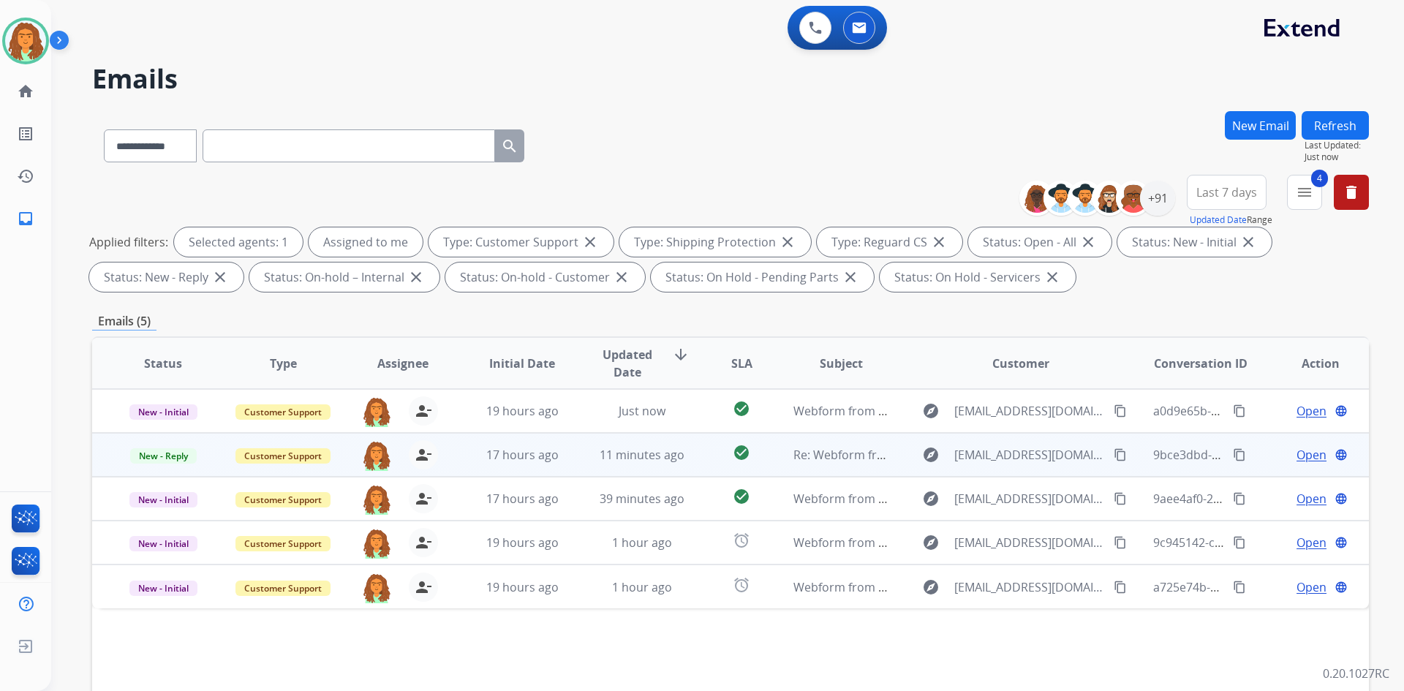
click at [679, 461] on td "check_circle" at bounding box center [730, 455] width 80 height 44
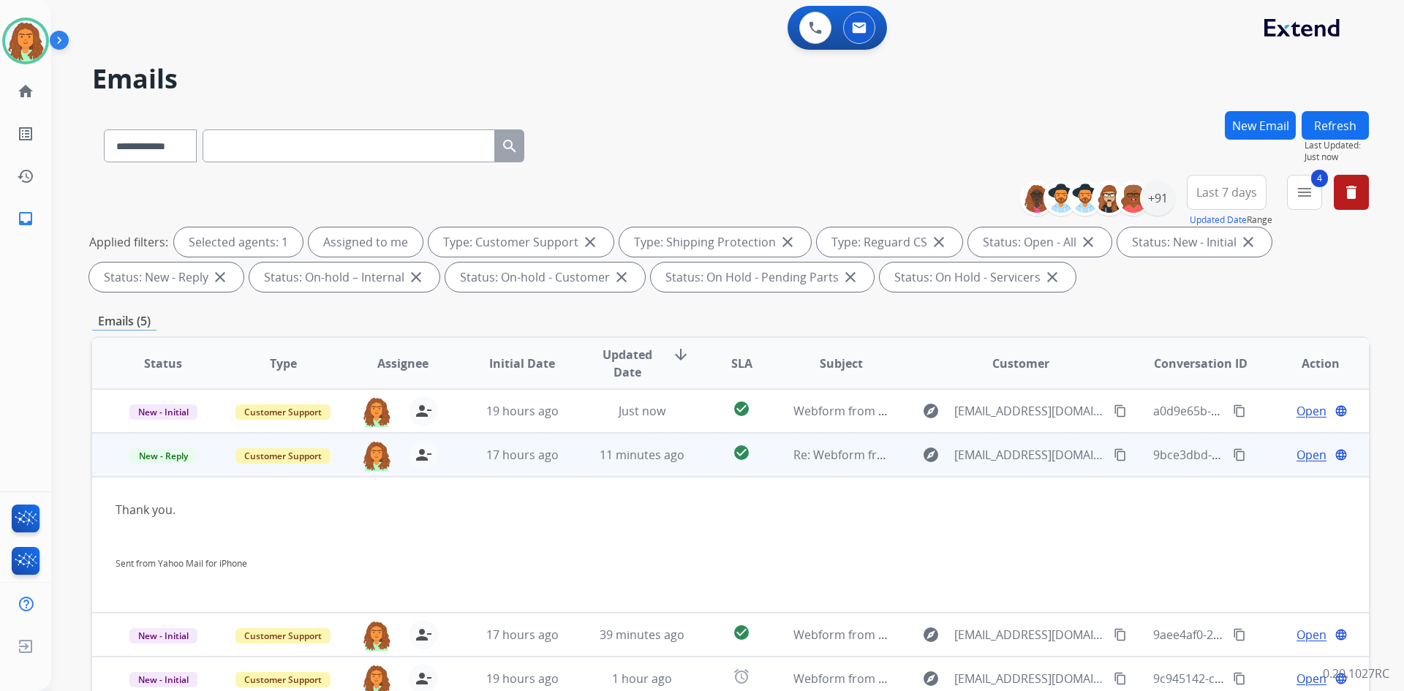
scroll to position [211, 0]
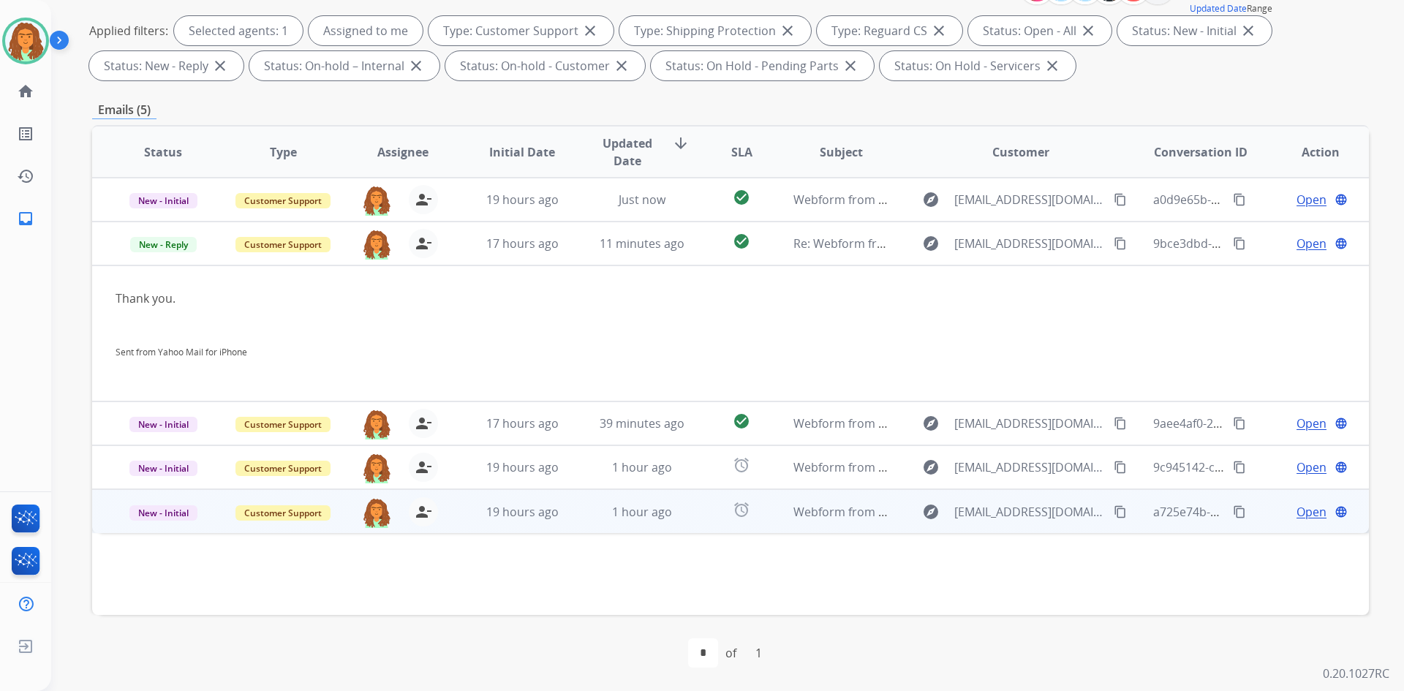
click at [679, 513] on td "alarm" at bounding box center [730, 511] width 80 height 44
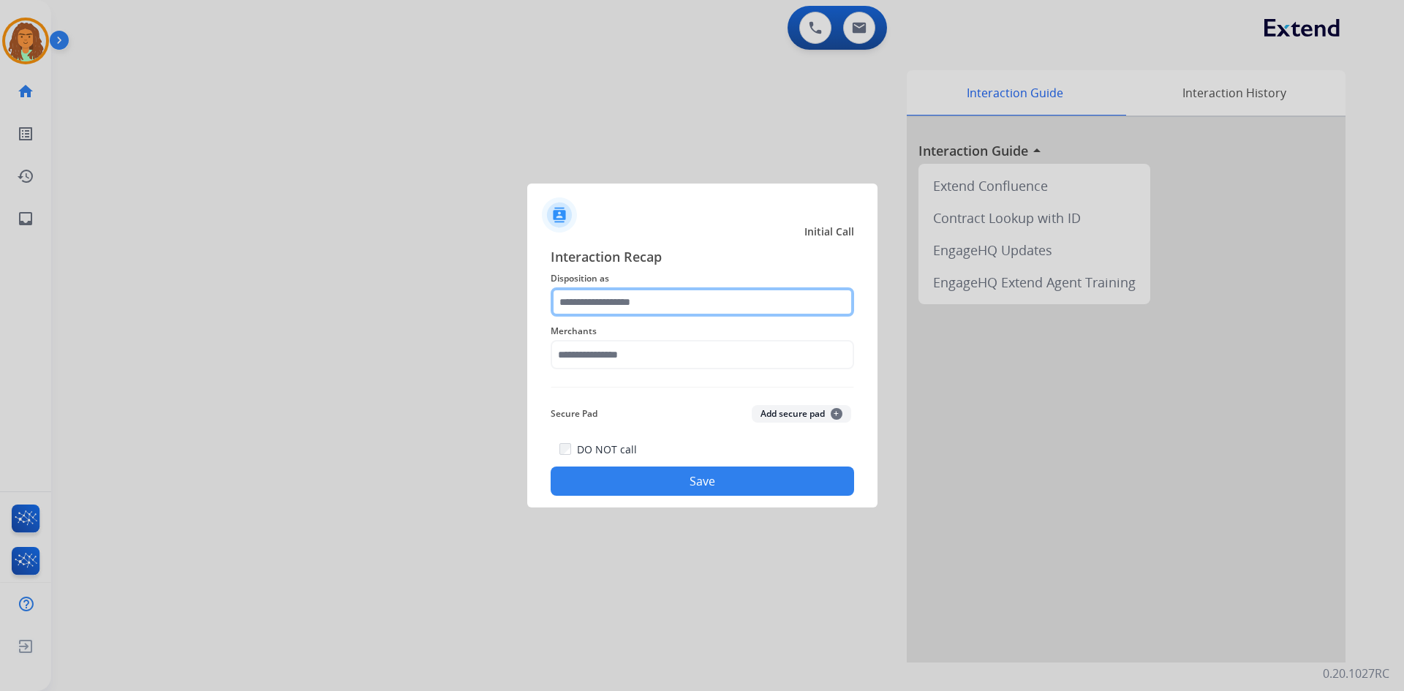
click at [578, 298] on input "text" at bounding box center [702, 301] width 303 height 29
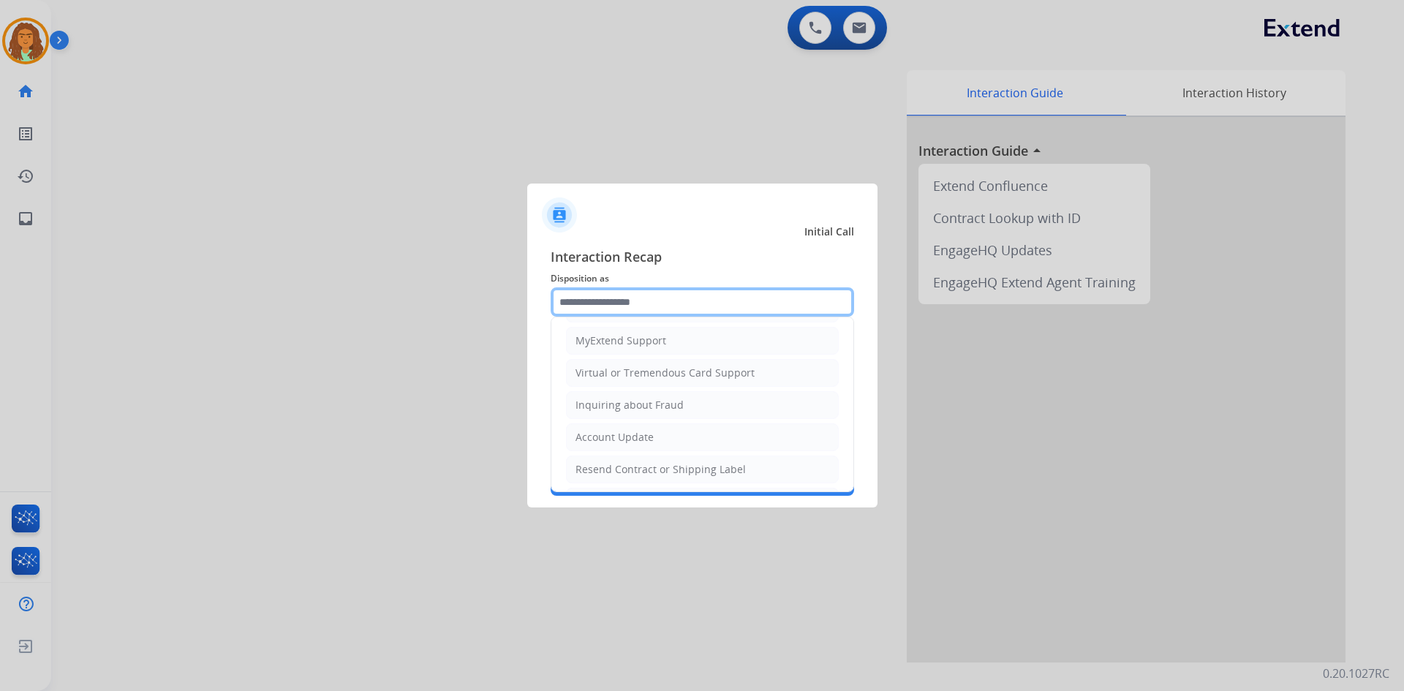
scroll to position [228, 0]
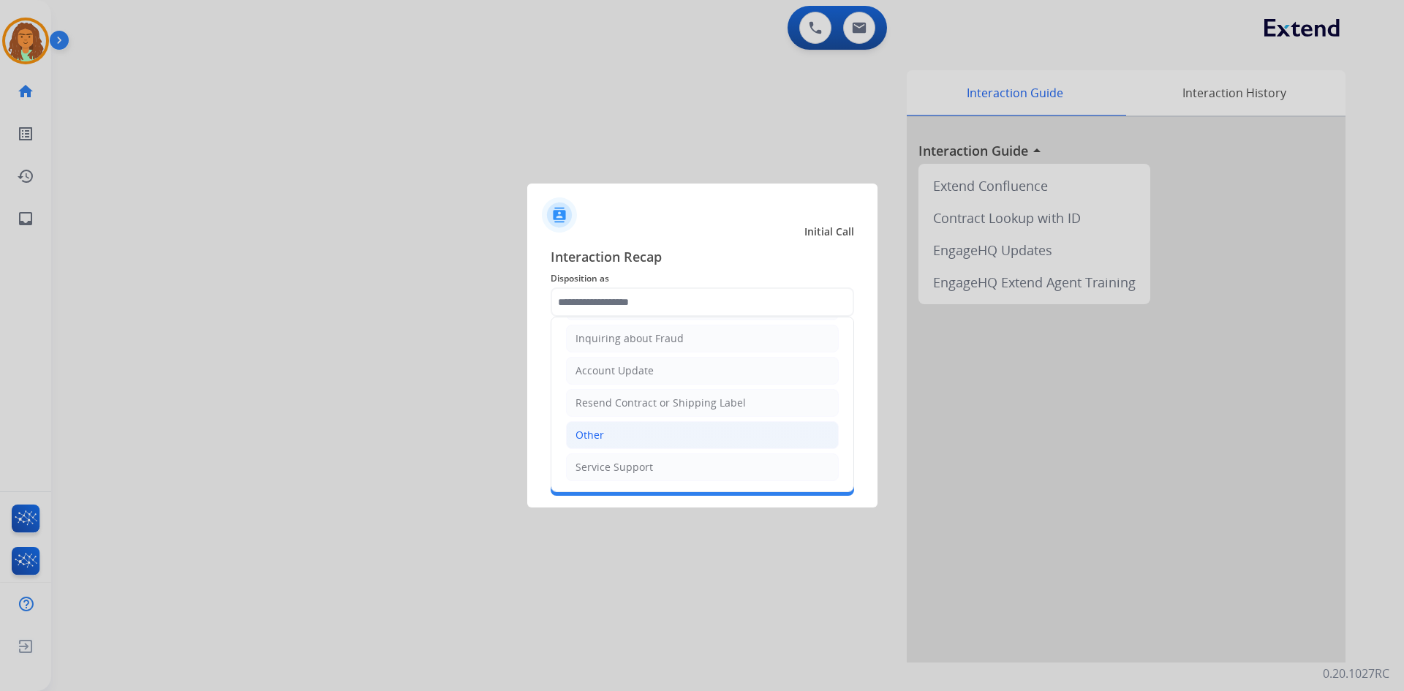
click at [619, 429] on li "Other" at bounding box center [702, 435] width 273 height 28
type input "*****"
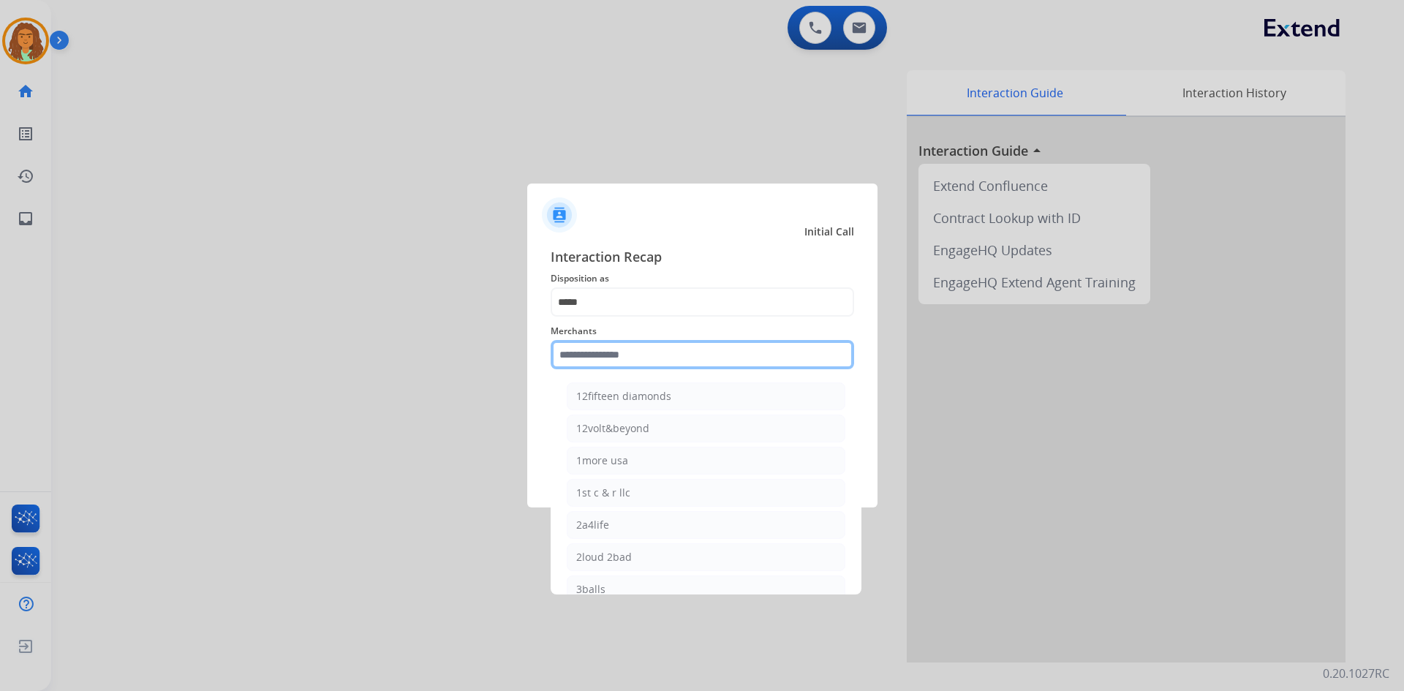
click at [619, 361] on input "text" at bounding box center [702, 354] width 303 height 29
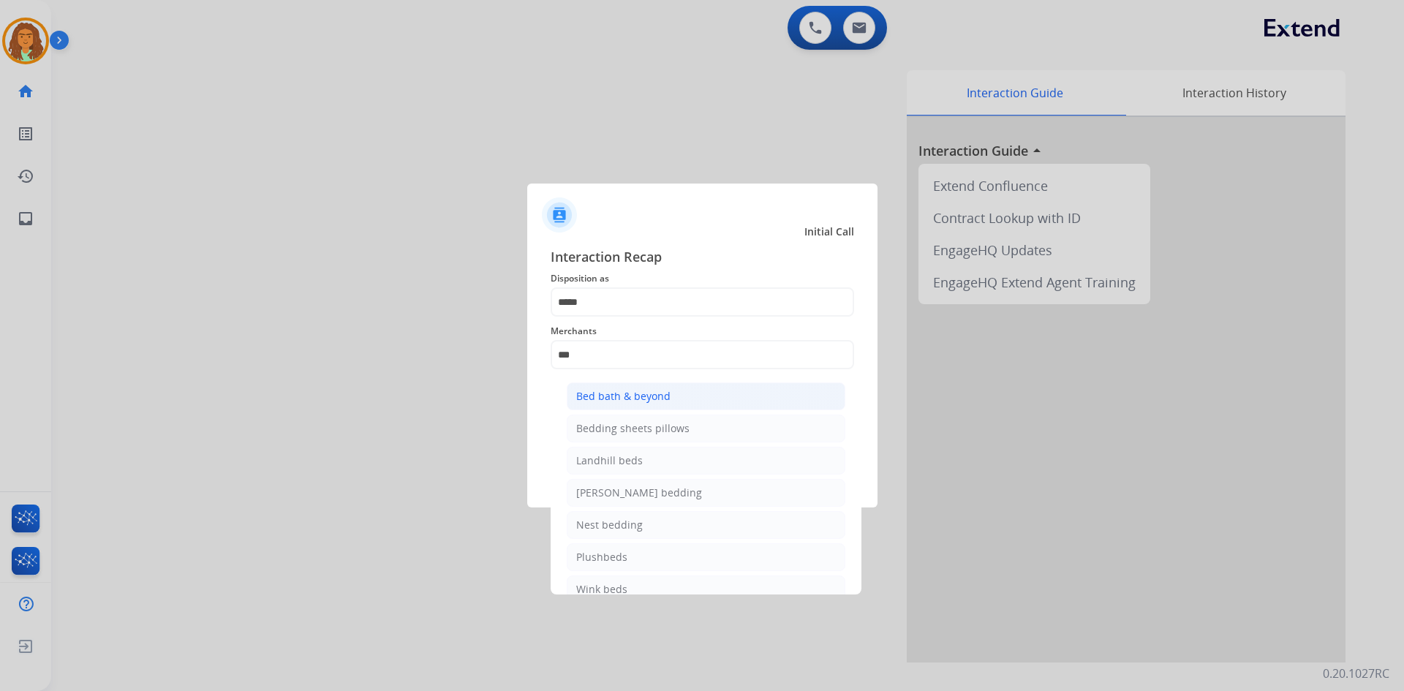
click at [649, 397] on div "Bed bath & beyond" at bounding box center [623, 396] width 94 height 15
type input "**********"
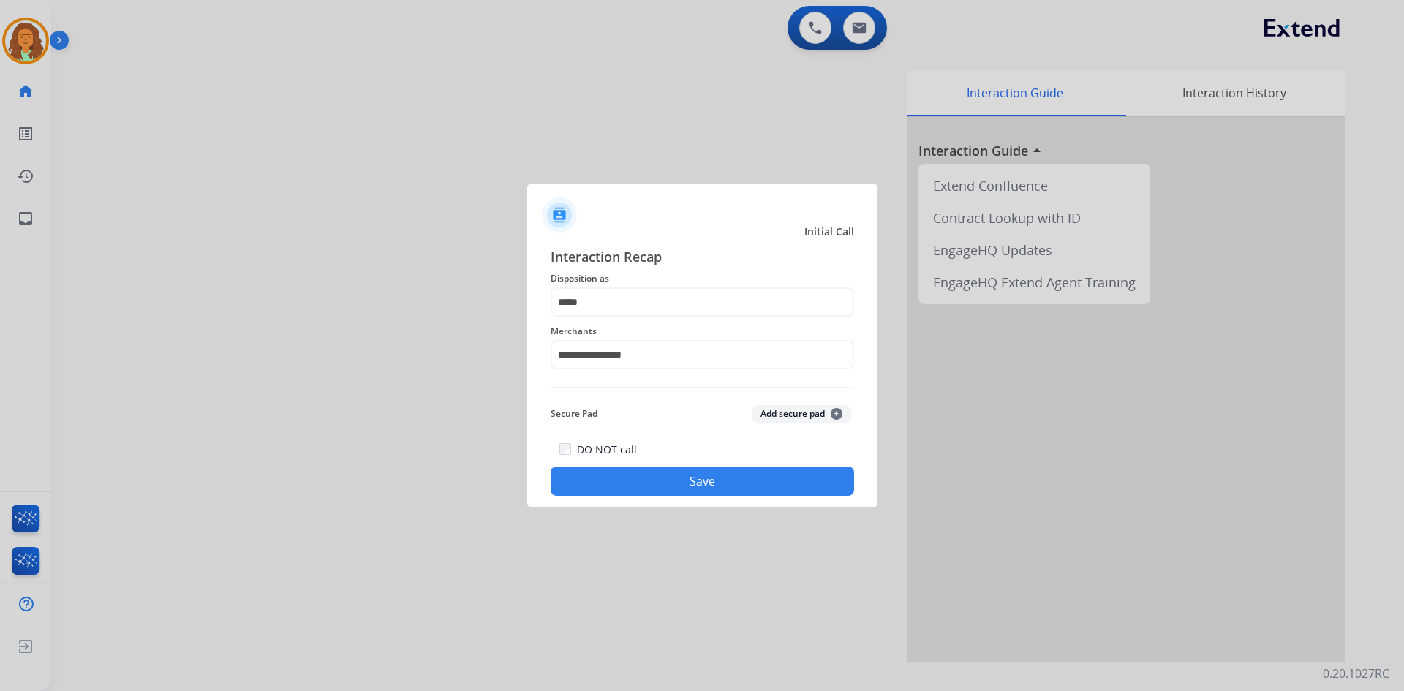
click at [679, 483] on button "Save" at bounding box center [702, 481] width 303 height 29
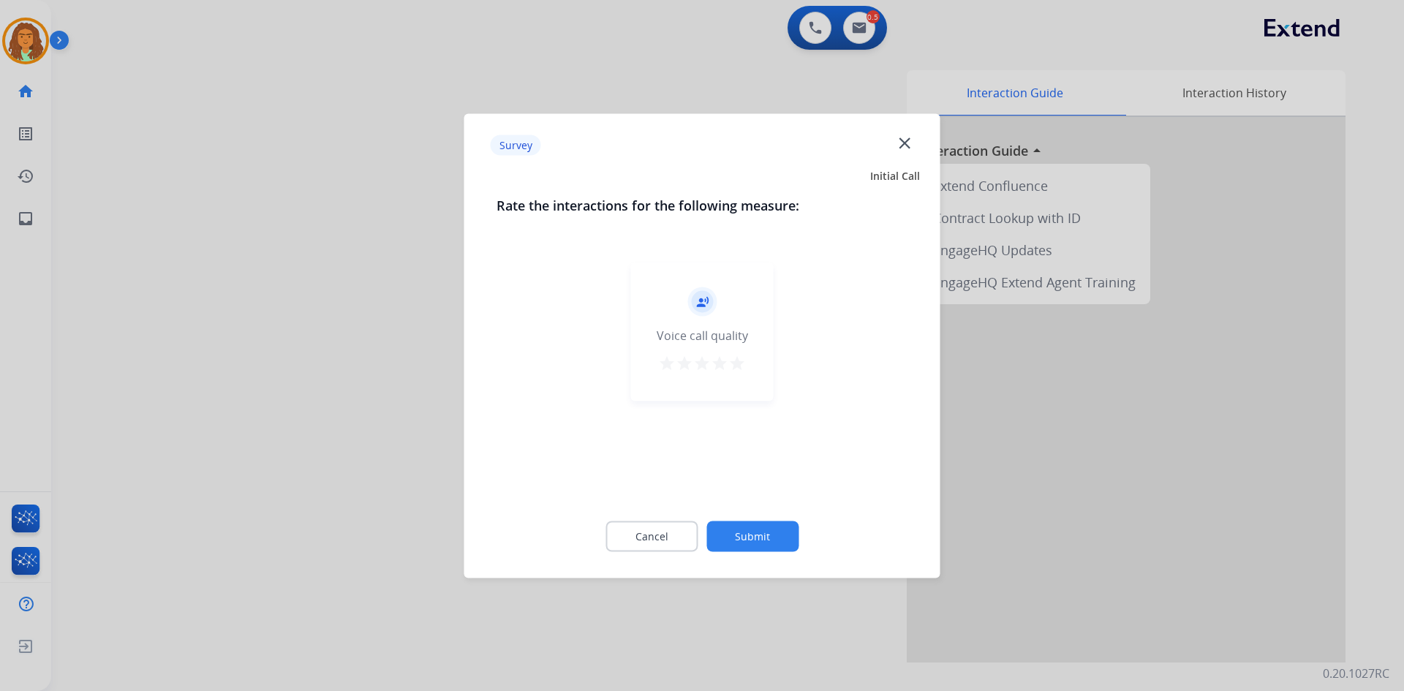
click at [679, 361] on mat-icon "star" at bounding box center [737, 363] width 18 height 18
click at [679, 535] on button "Submit" at bounding box center [752, 536] width 92 height 31
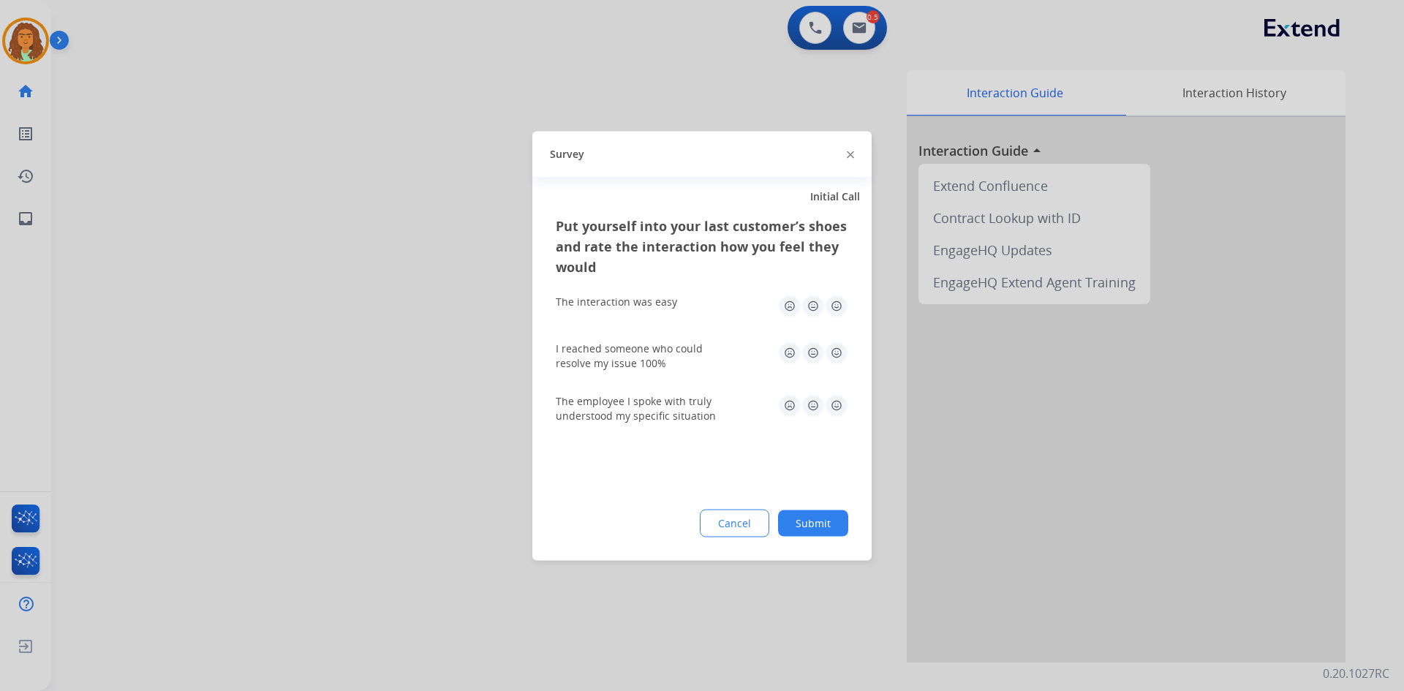
click at [679, 304] on img at bounding box center [836, 305] width 23 height 23
click at [679, 350] on img at bounding box center [836, 352] width 23 height 23
click at [679, 404] on img at bounding box center [836, 404] width 23 height 23
click at [679, 524] on button "Submit" at bounding box center [813, 523] width 70 height 26
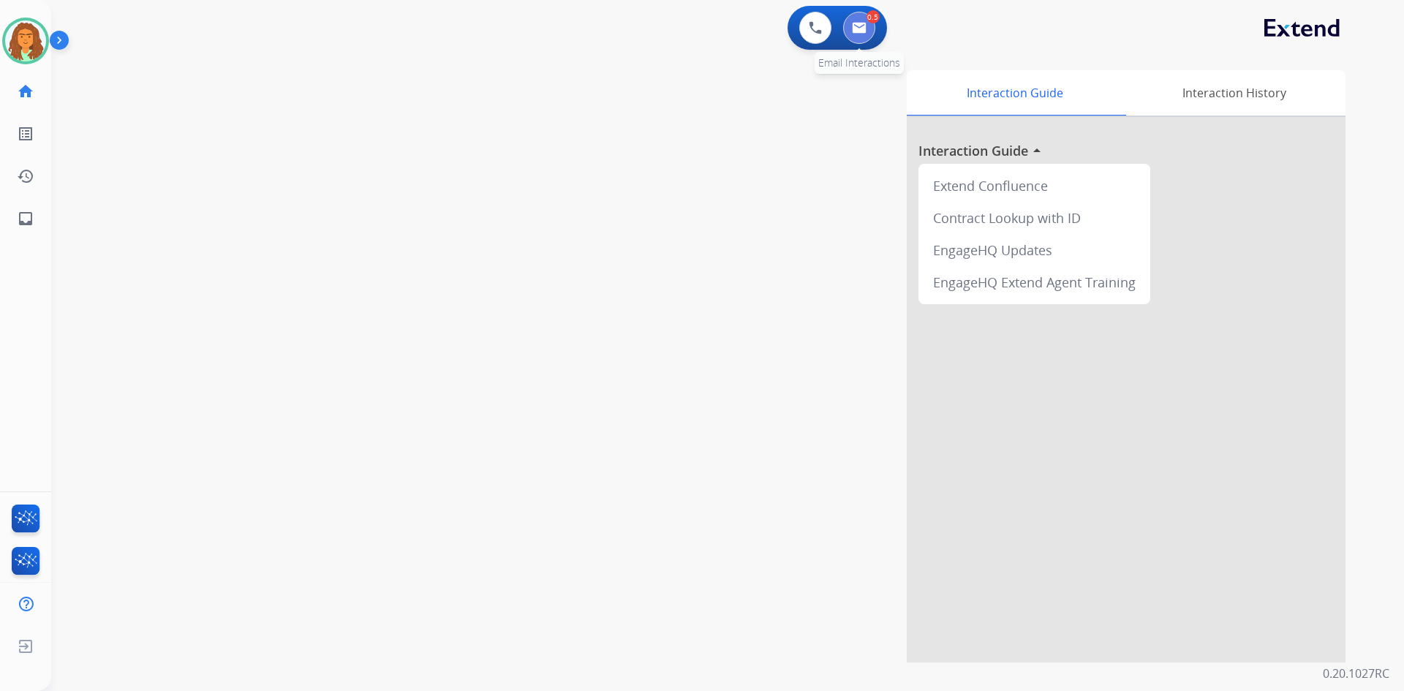
click at [679, 28] on button at bounding box center [859, 28] width 32 height 32
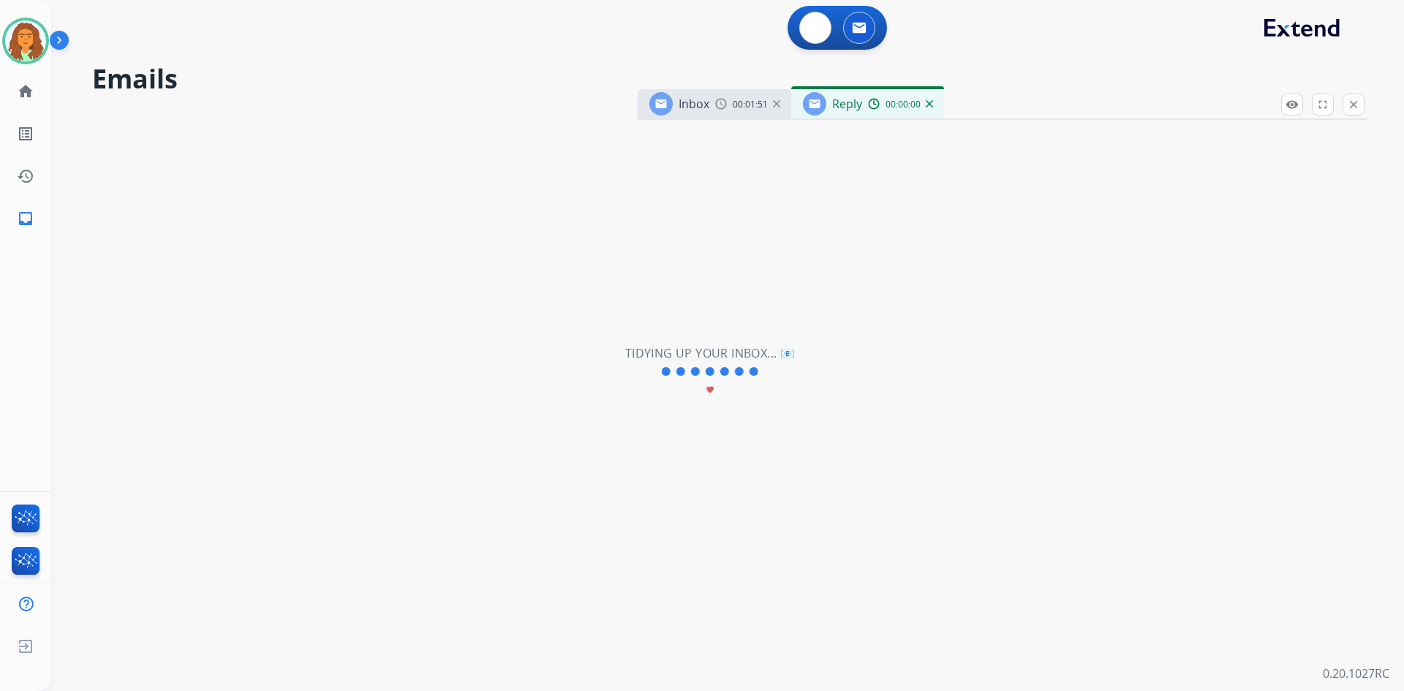
select select "**********"
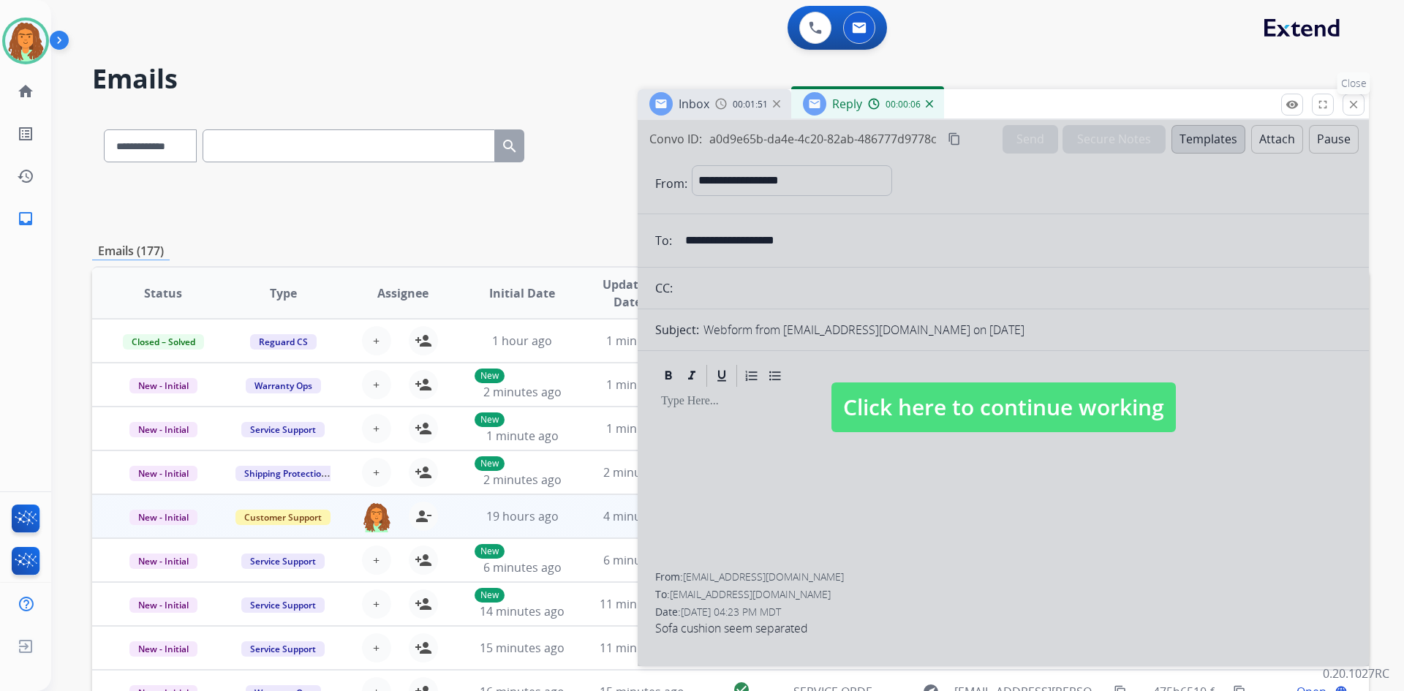
click at [679, 110] on mat-icon "close" at bounding box center [1353, 104] width 13 height 13
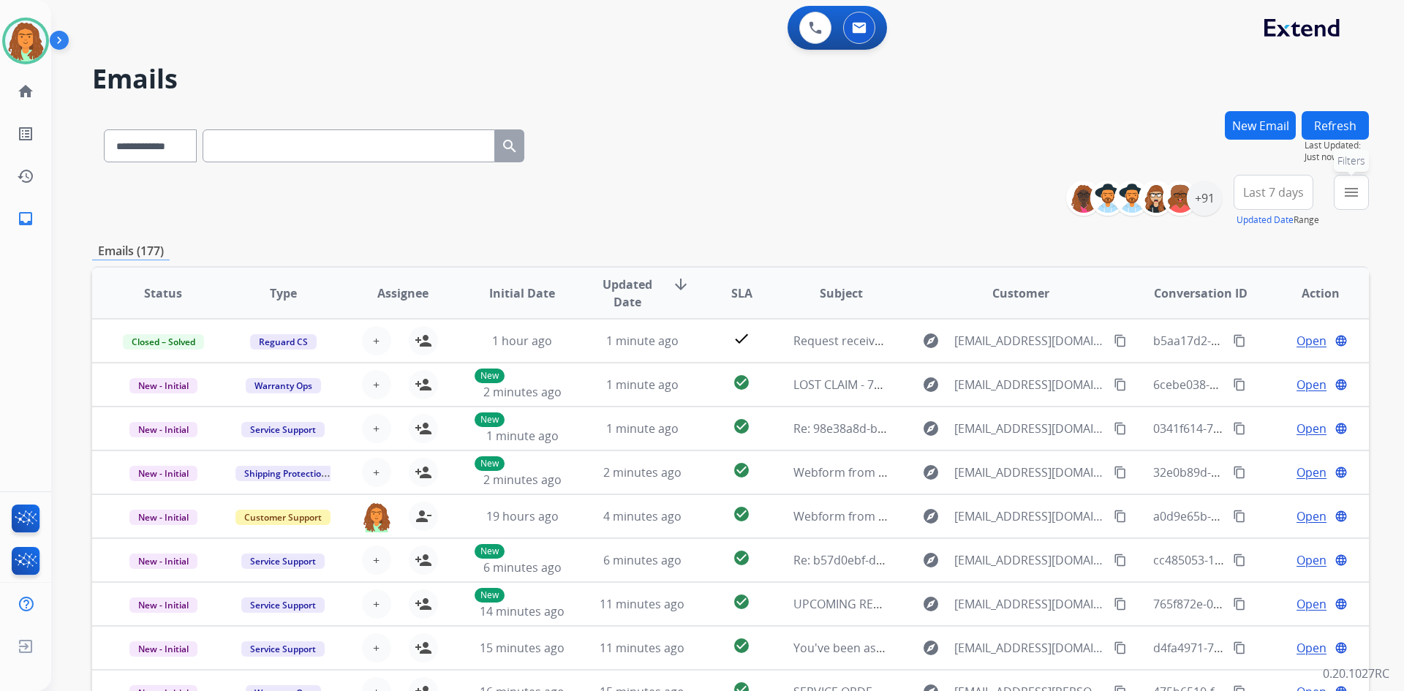
click at [679, 190] on mat-icon "menu" at bounding box center [1351, 193] width 18 height 18
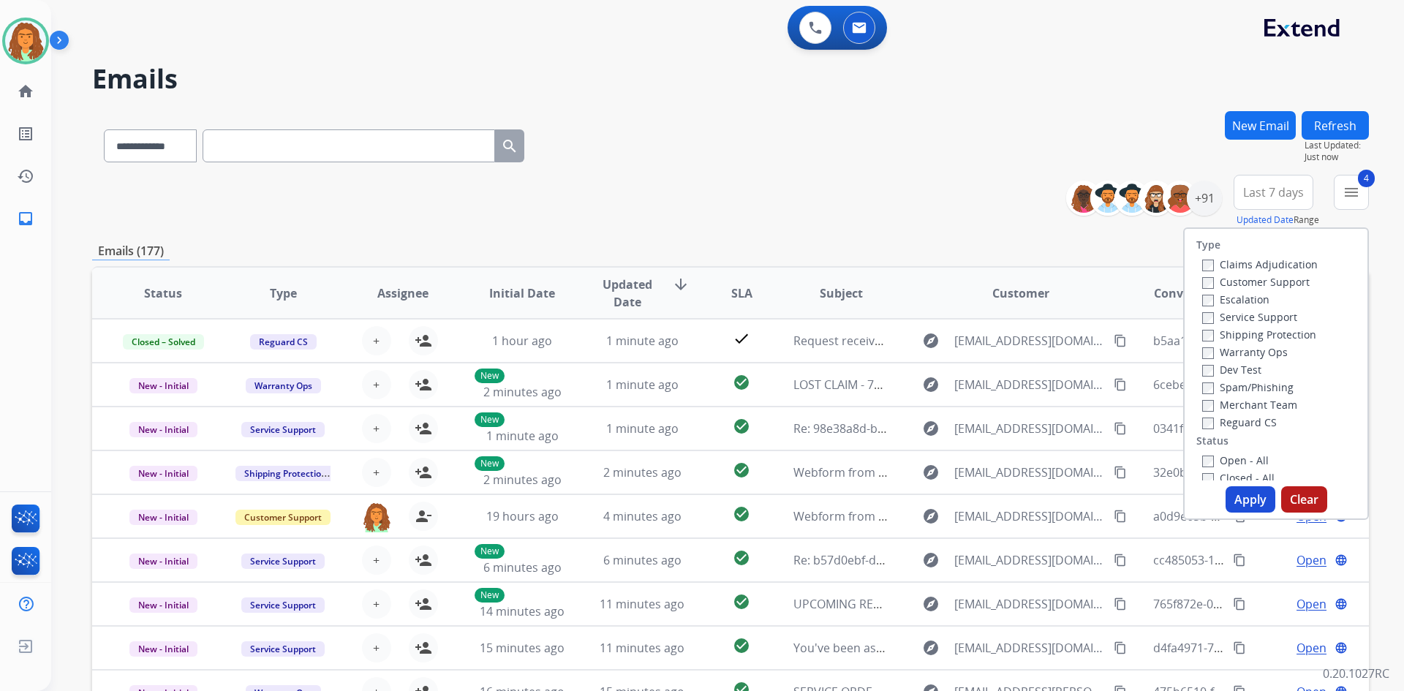
click at [679, 499] on button "Apply" at bounding box center [1250, 499] width 50 height 26
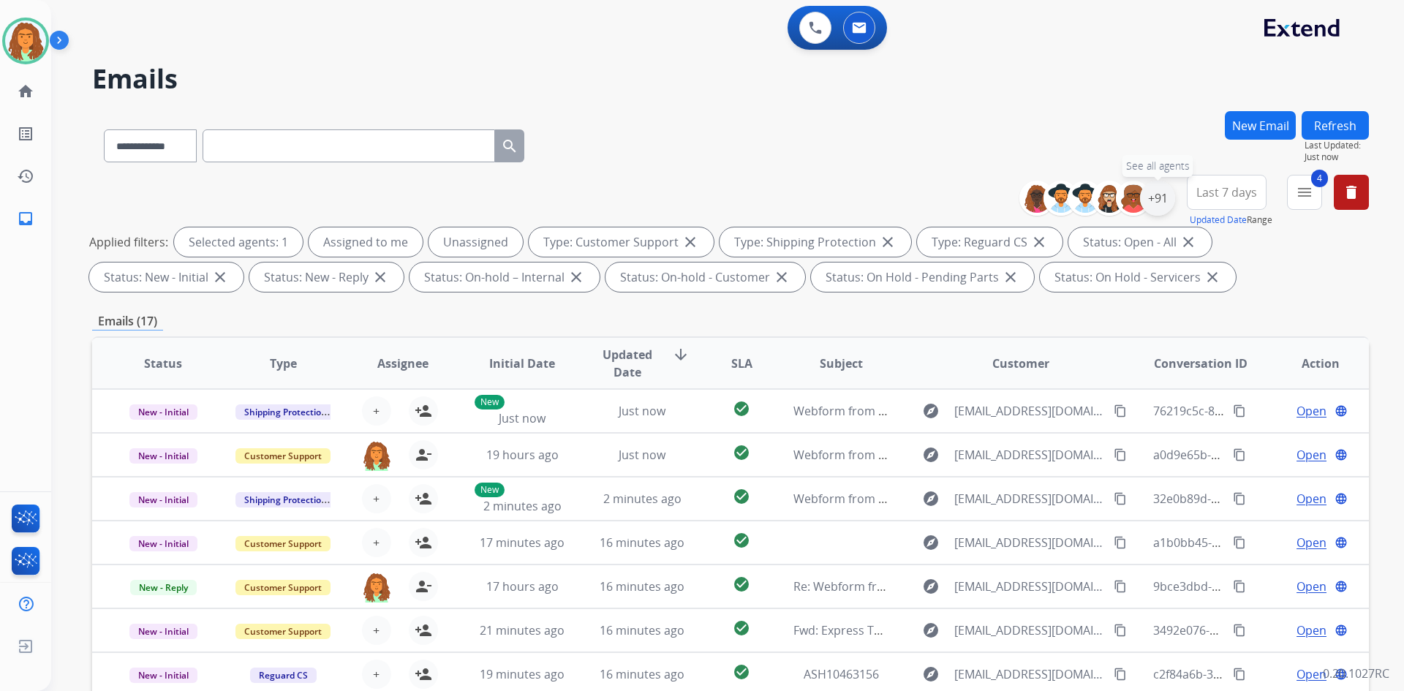
click at [679, 195] on div "+91" at bounding box center [1157, 198] width 35 height 35
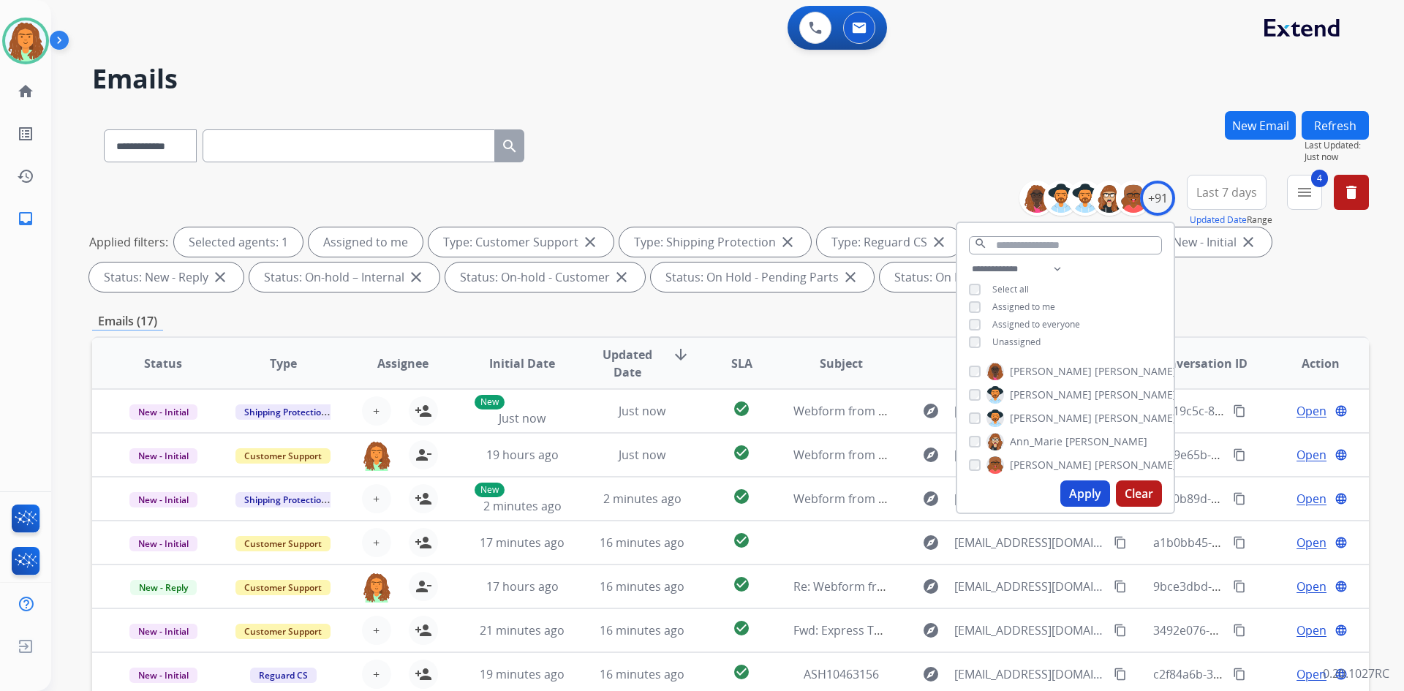
click at [679, 494] on button "Apply" at bounding box center [1085, 493] width 50 height 26
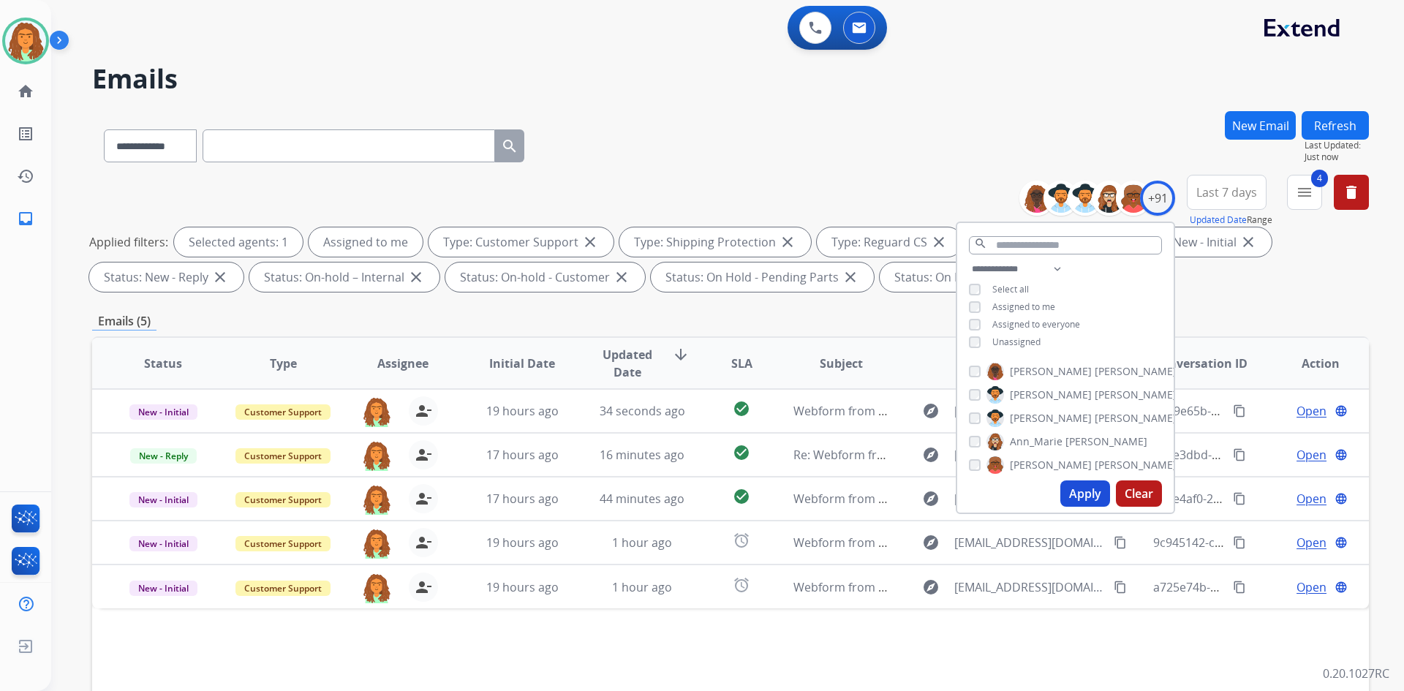
click at [679, 170] on div "**********" at bounding box center [730, 143] width 1277 height 64
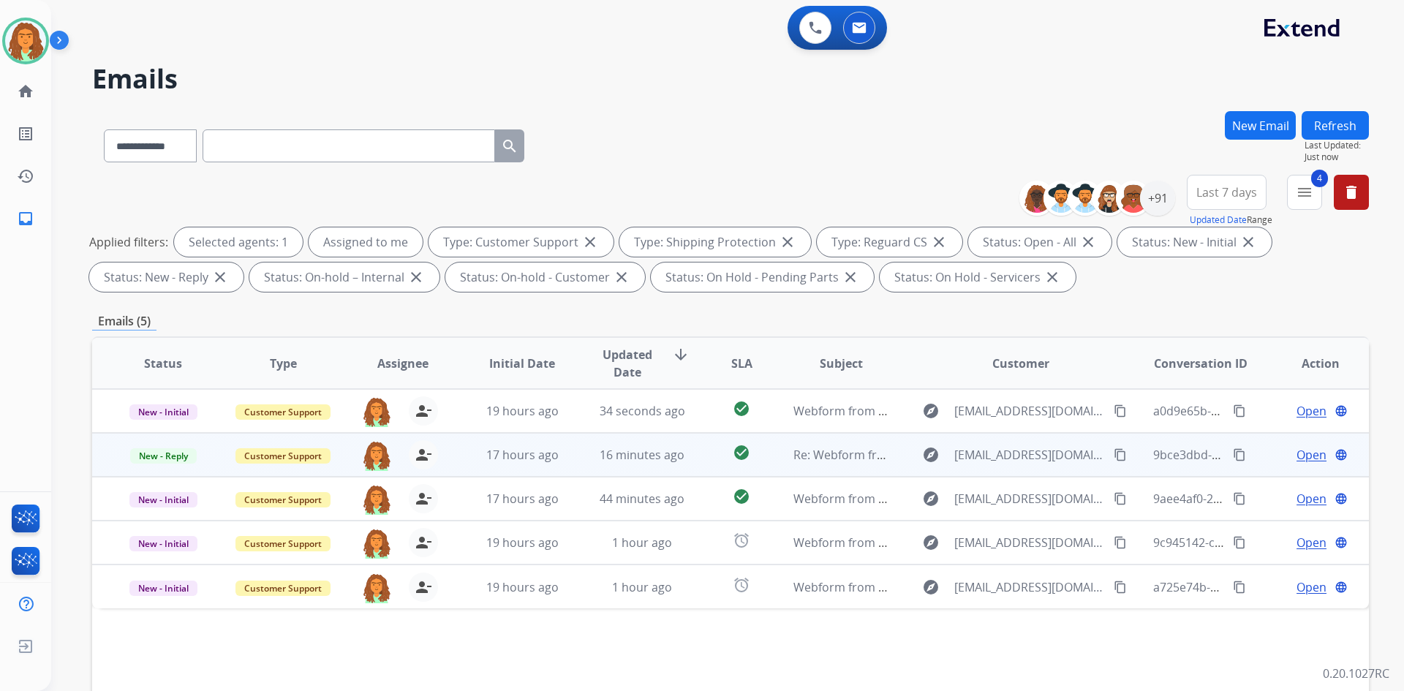
click at [679, 456] on td "Re: Webform from jojo92259@yahoo.com on 08/11/2025" at bounding box center [830, 455] width 120 height 44
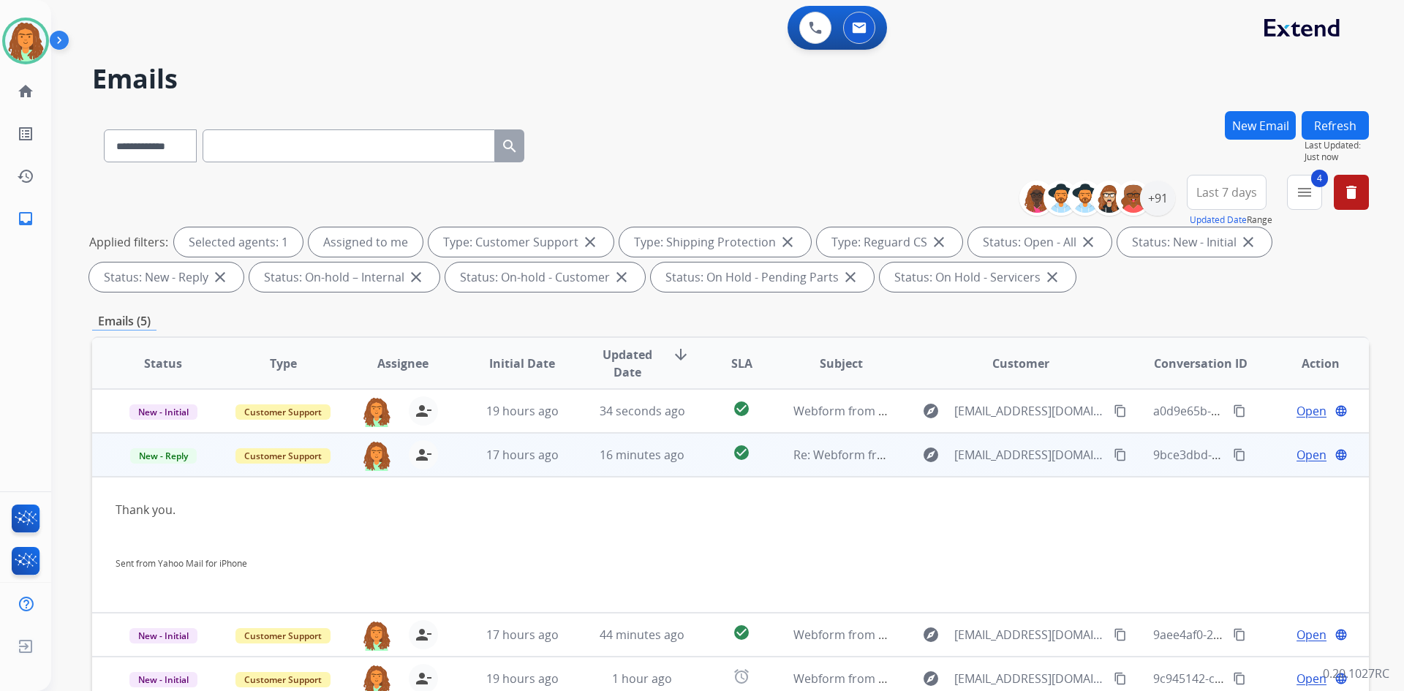
click at [679, 454] on span "Open" at bounding box center [1311, 455] width 30 height 18
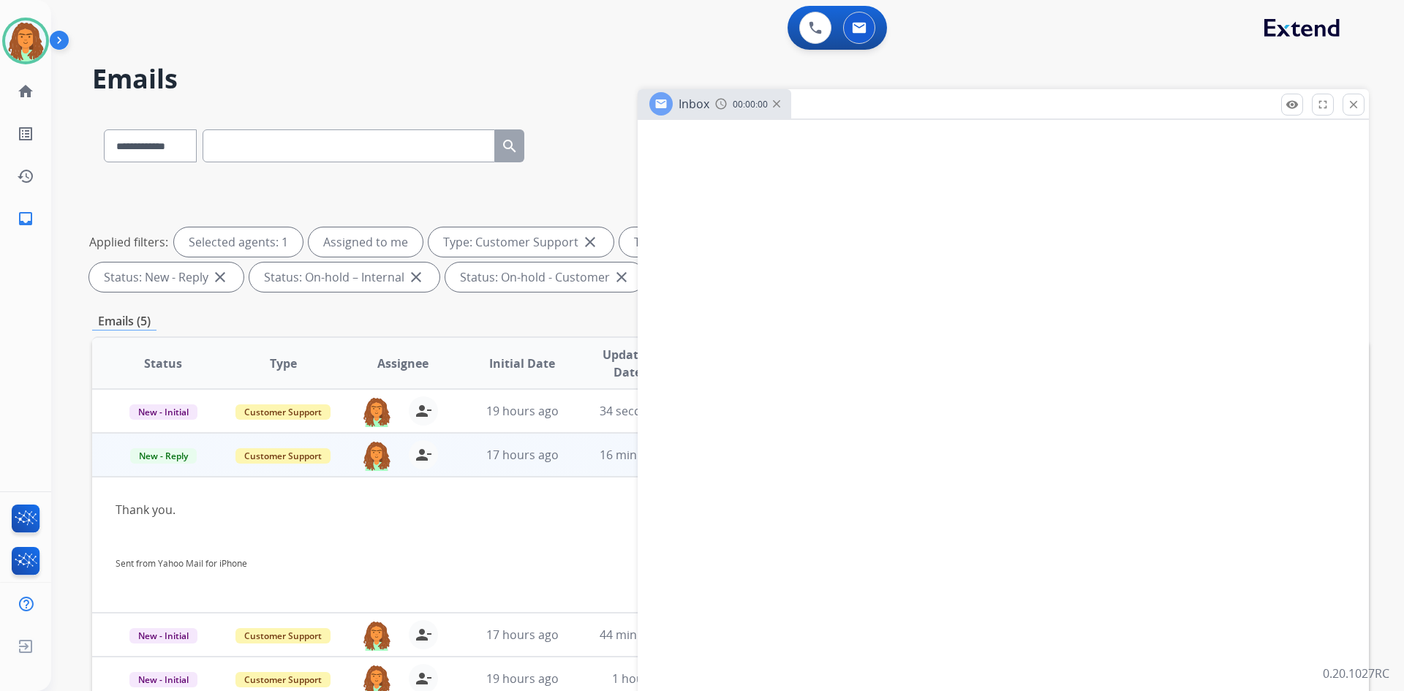
select select "**********"
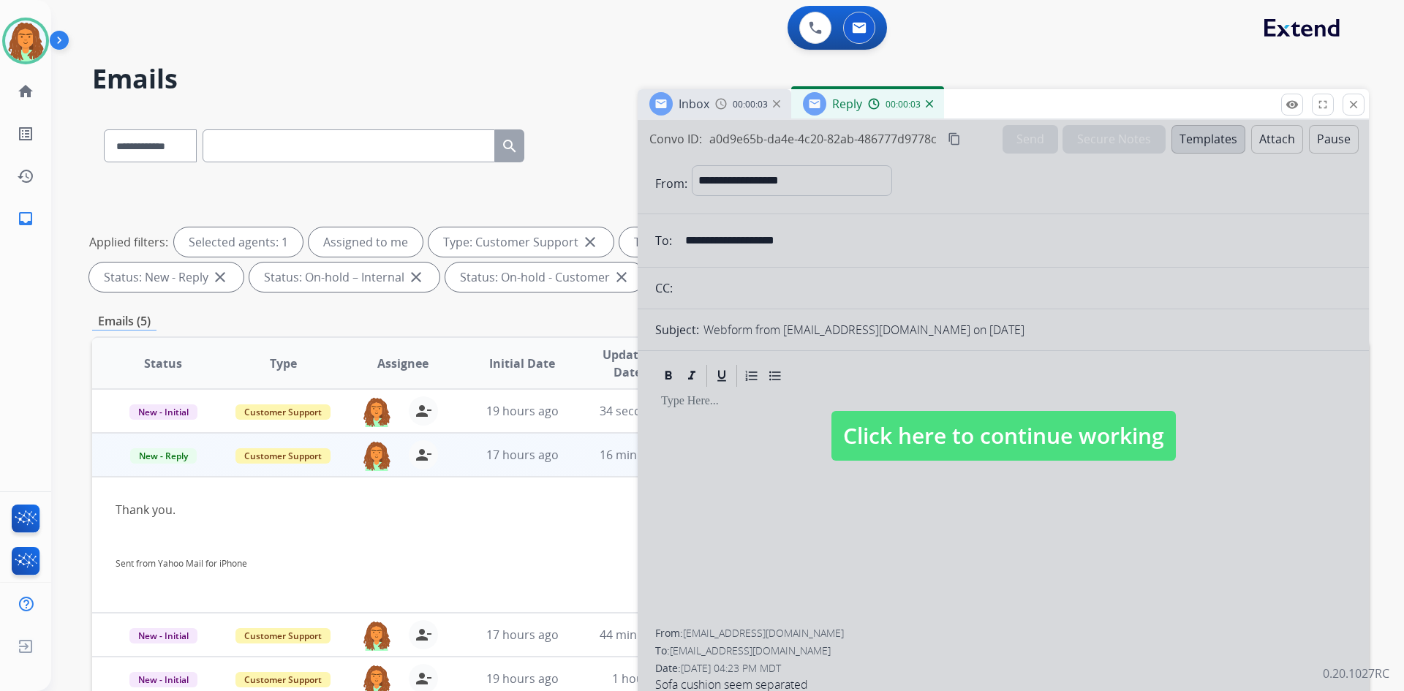
click at [679, 440] on span "Click here to continue working" at bounding box center [1003, 436] width 344 height 50
select select
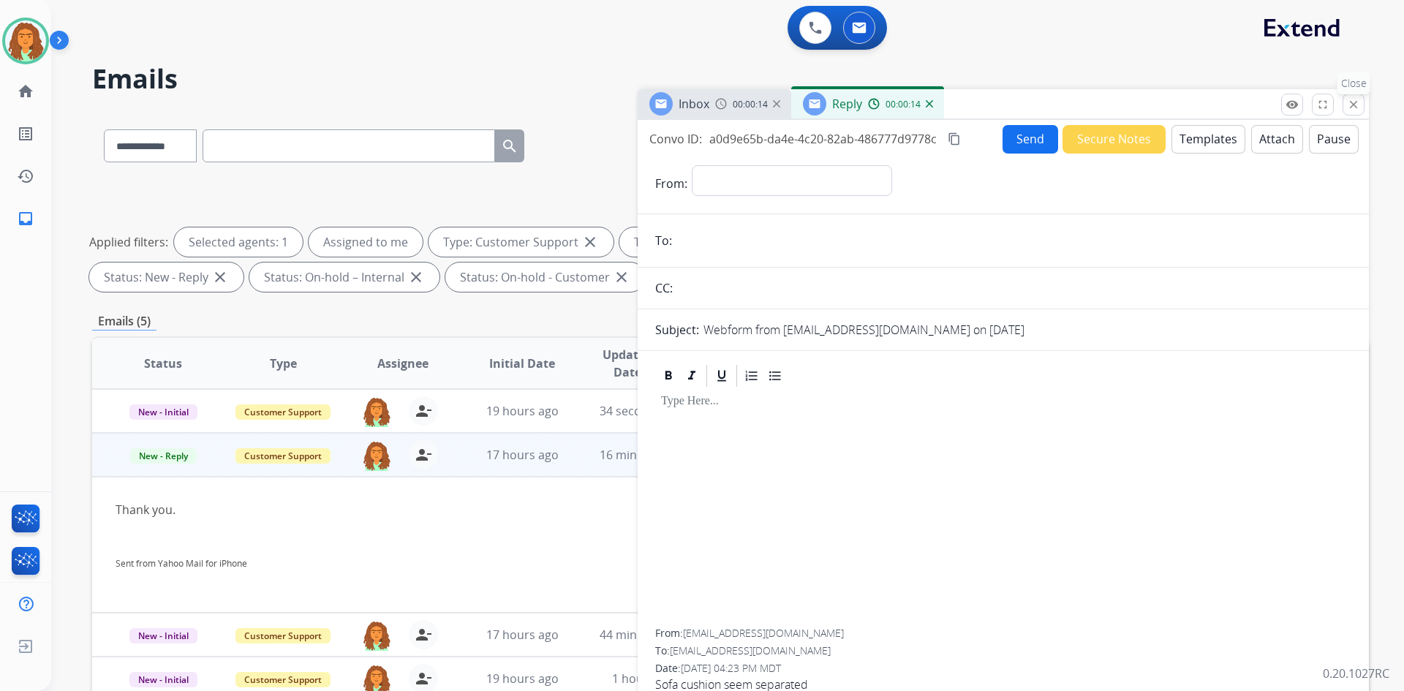
click at [679, 104] on mat-icon "close" at bounding box center [1353, 104] width 13 height 13
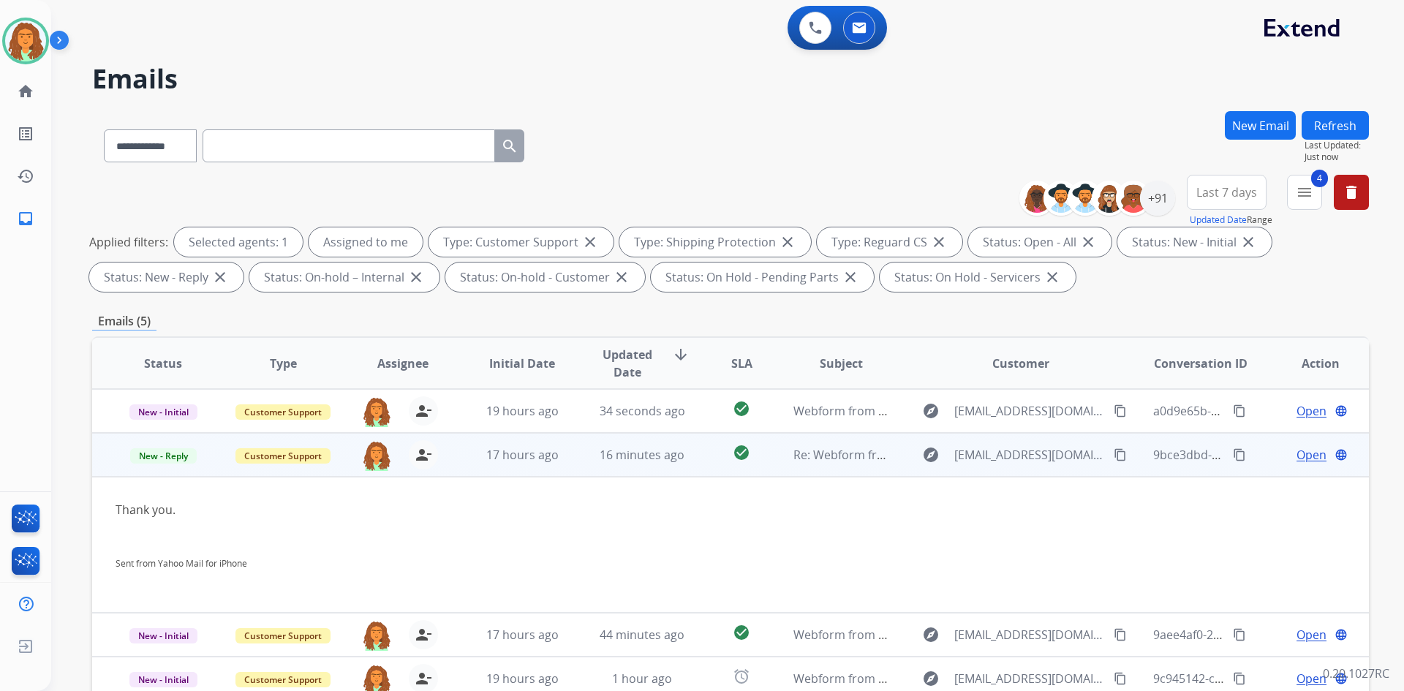
click at [170, 504] on div "Thank you. Sent from Yahoo Mail for iPhone" at bounding box center [611, 545] width 991 height 88
click at [679, 456] on span "Open" at bounding box center [1311, 455] width 30 height 18
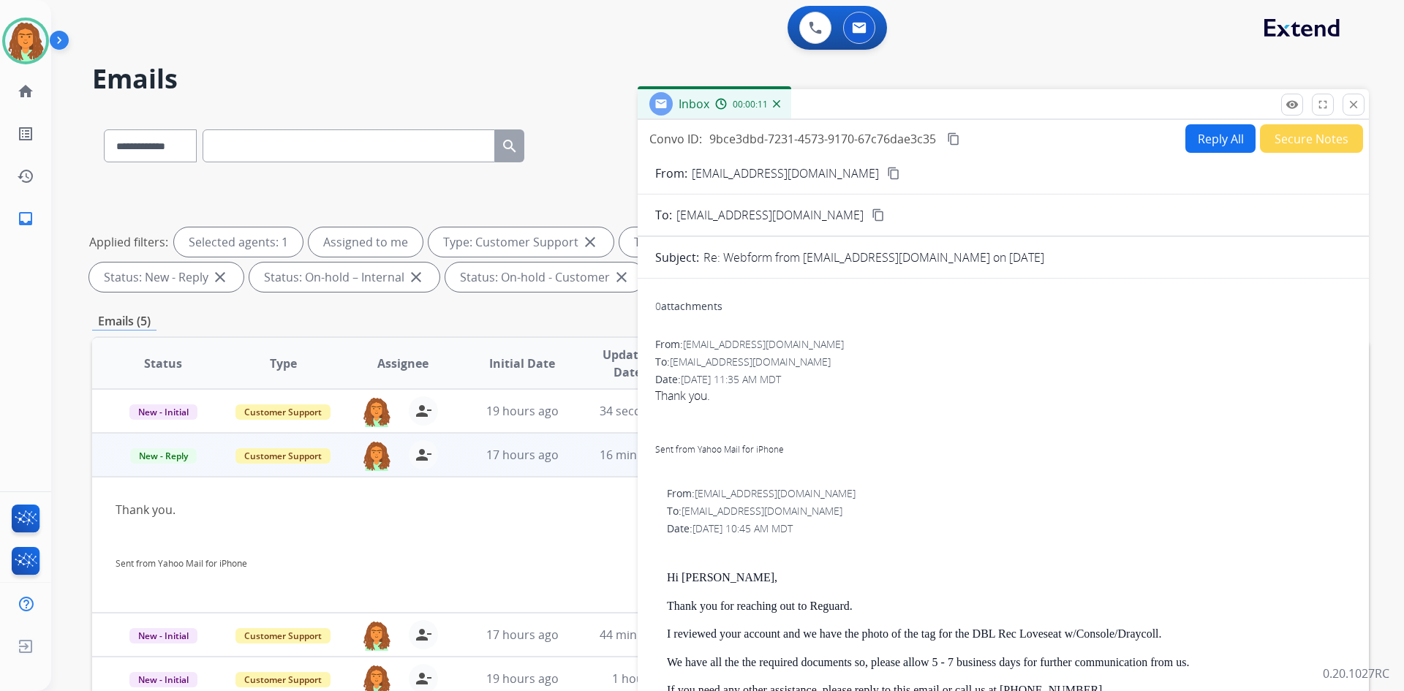
click at [679, 137] on button "Secure Notes" at bounding box center [1311, 138] width 103 height 29
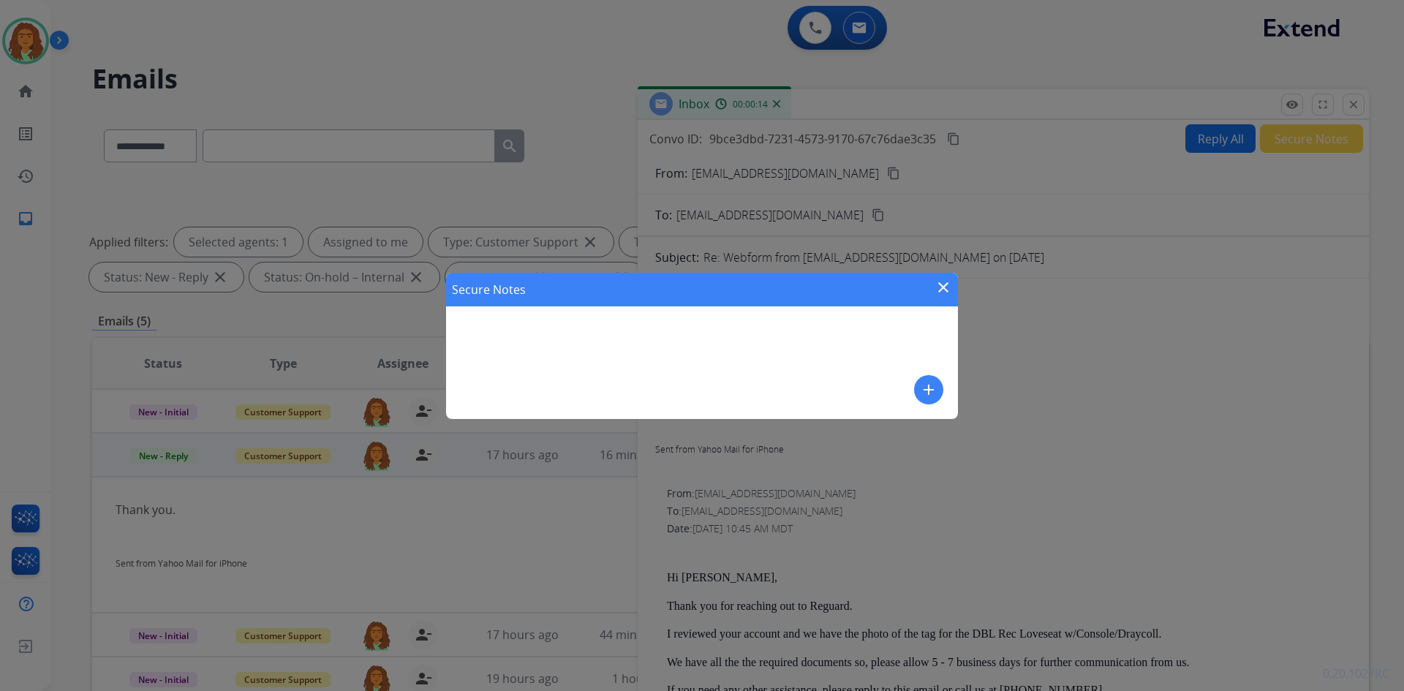
click at [547, 352] on div "Secure Notes close add" at bounding box center [702, 346] width 512 height 146
click at [499, 336] on div "Secure Notes close add" at bounding box center [702, 346] width 512 height 146
click at [562, 328] on div "Secure Notes close add" at bounding box center [702, 346] width 512 height 146
click at [559, 328] on div "Secure Notes close add" at bounding box center [702, 346] width 512 height 146
click at [558, 328] on div "Secure Notes close add" at bounding box center [702, 346] width 512 height 146
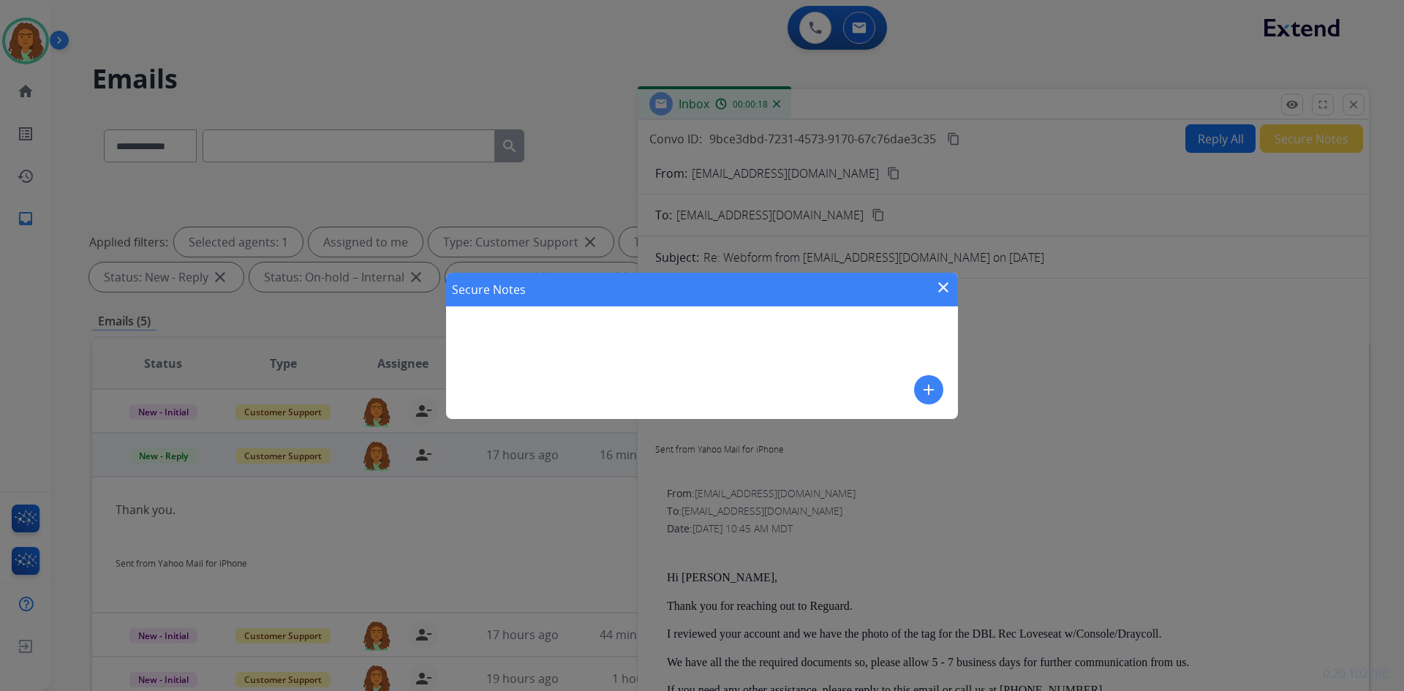
click at [679, 393] on mat-icon "add" at bounding box center [929, 390] width 18 height 18
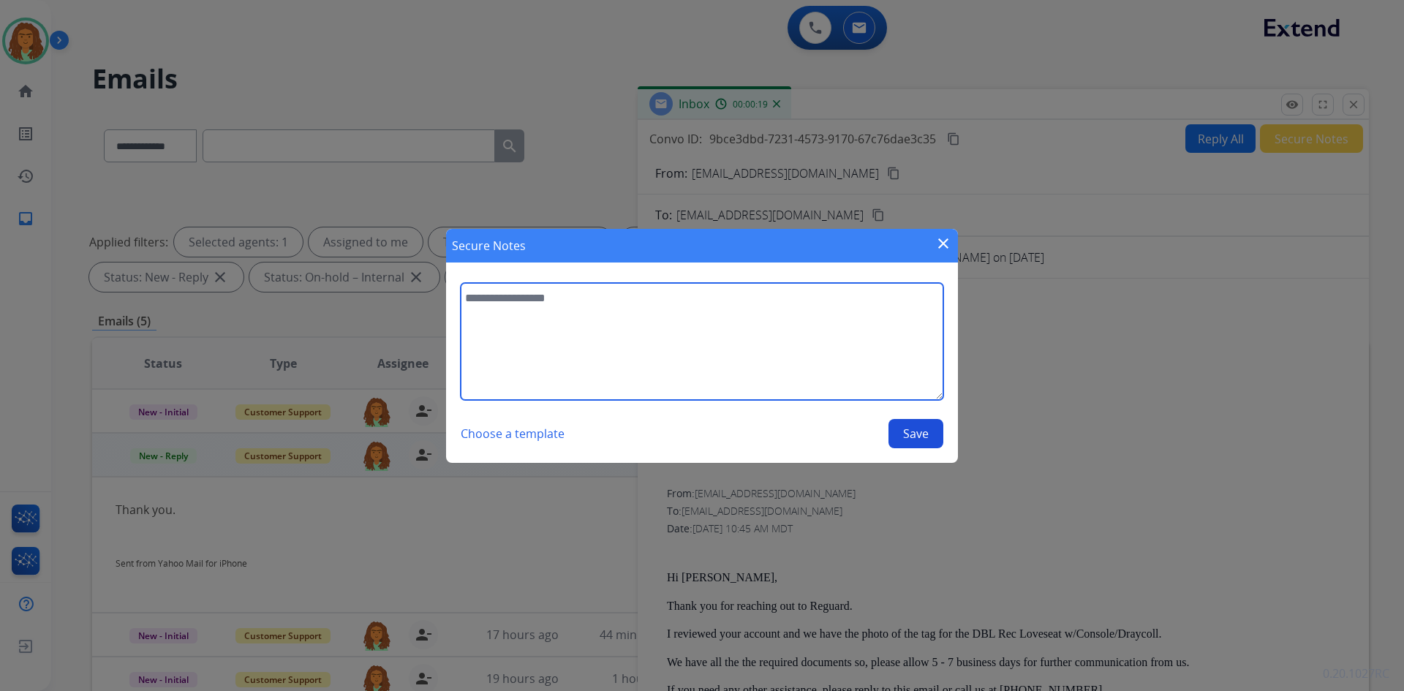
click at [509, 308] on textarea at bounding box center [702, 341] width 483 height 117
type textarea "**********"
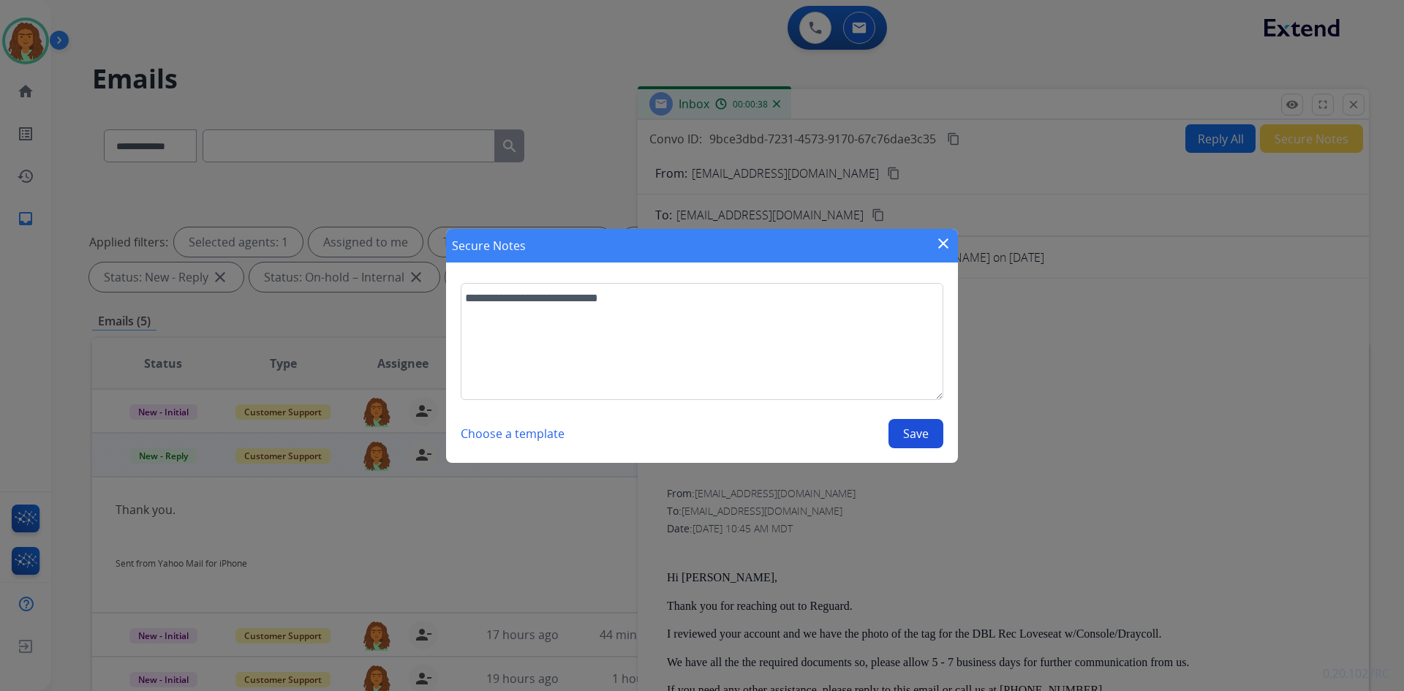
click at [679, 432] on button "Save" at bounding box center [915, 433] width 55 height 29
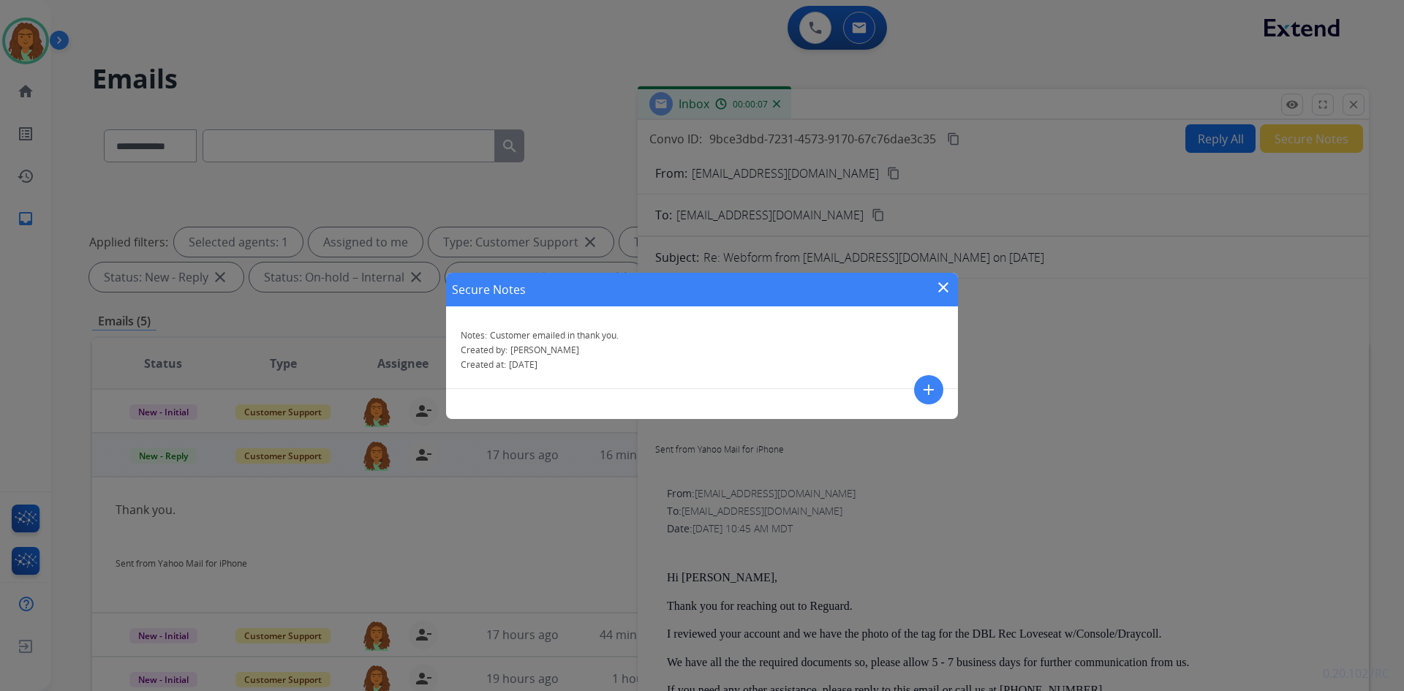
click at [679, 282] on mat-icon "close" at bounding box center [943, 288] width 18 height 18
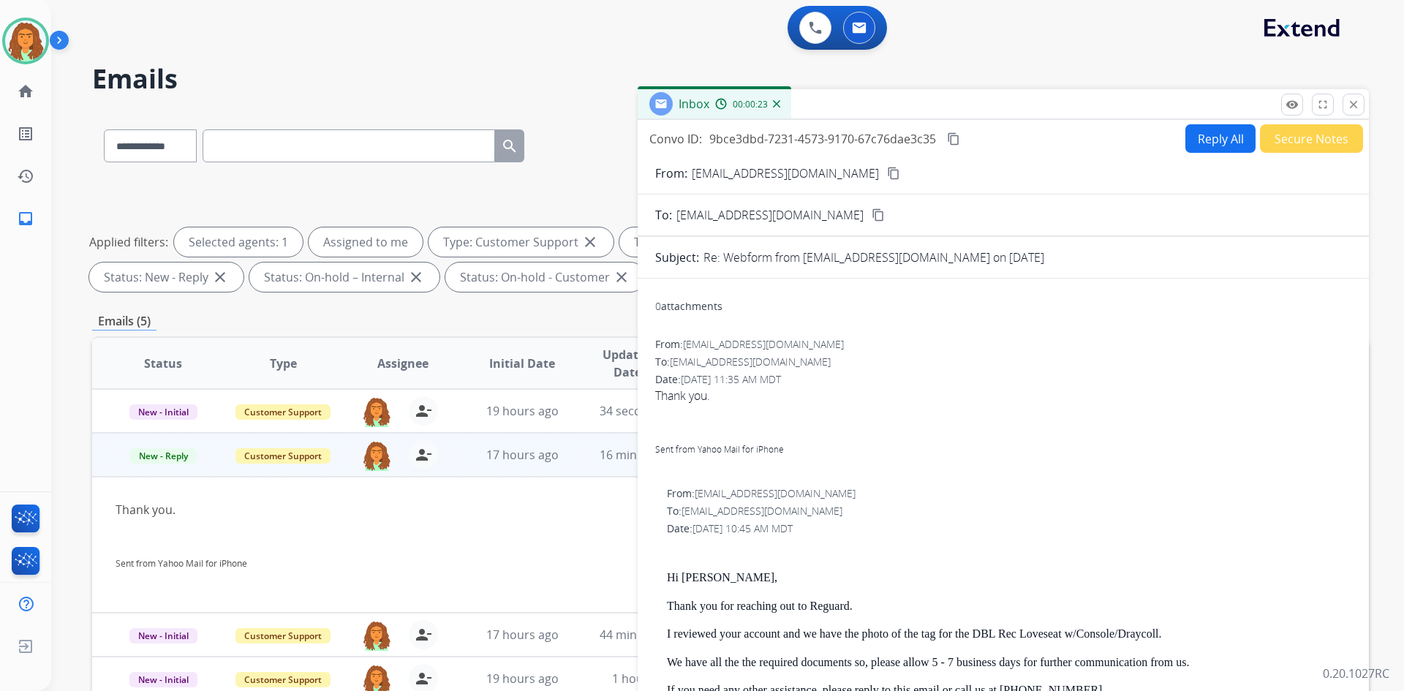
click at [679, 137] on button "Secure Notes" at bounding box center [1311, 138] width 103 height 29
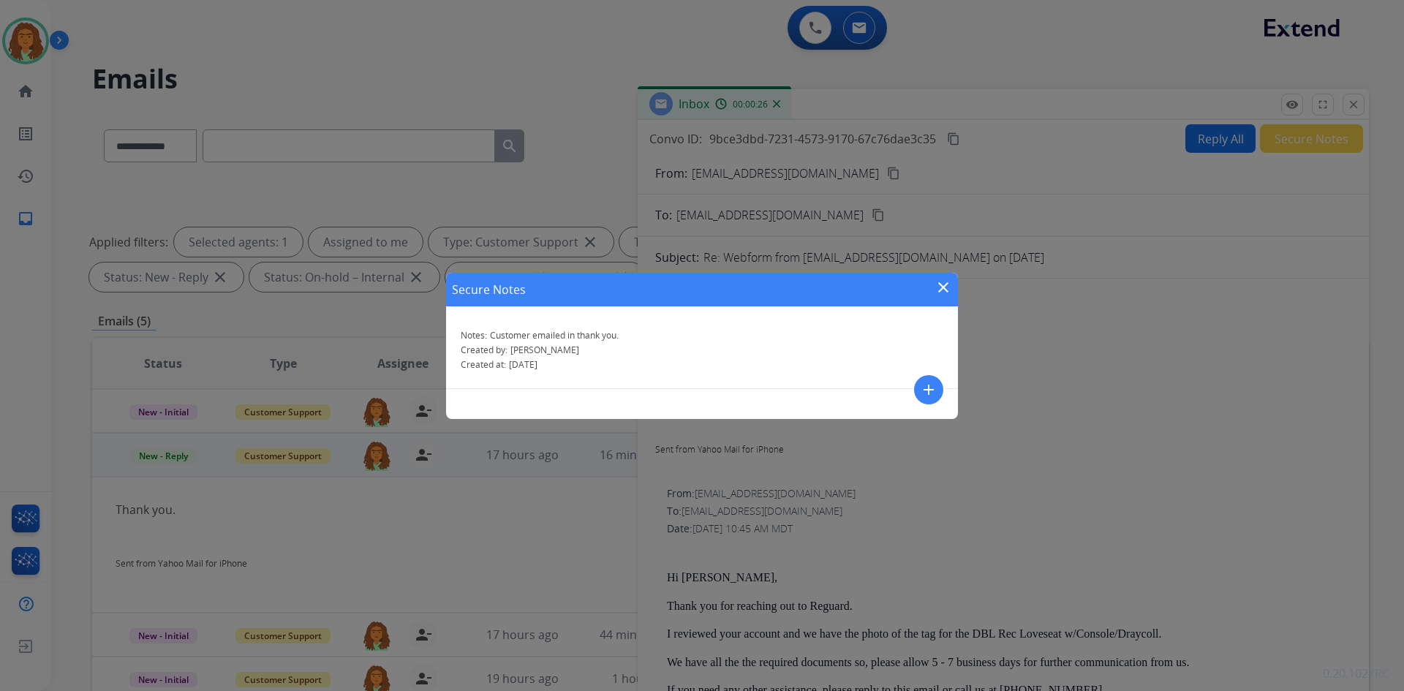
click at [679, 289] on mat-icon "close" at bounding box center [943, 288] width 18 height 18
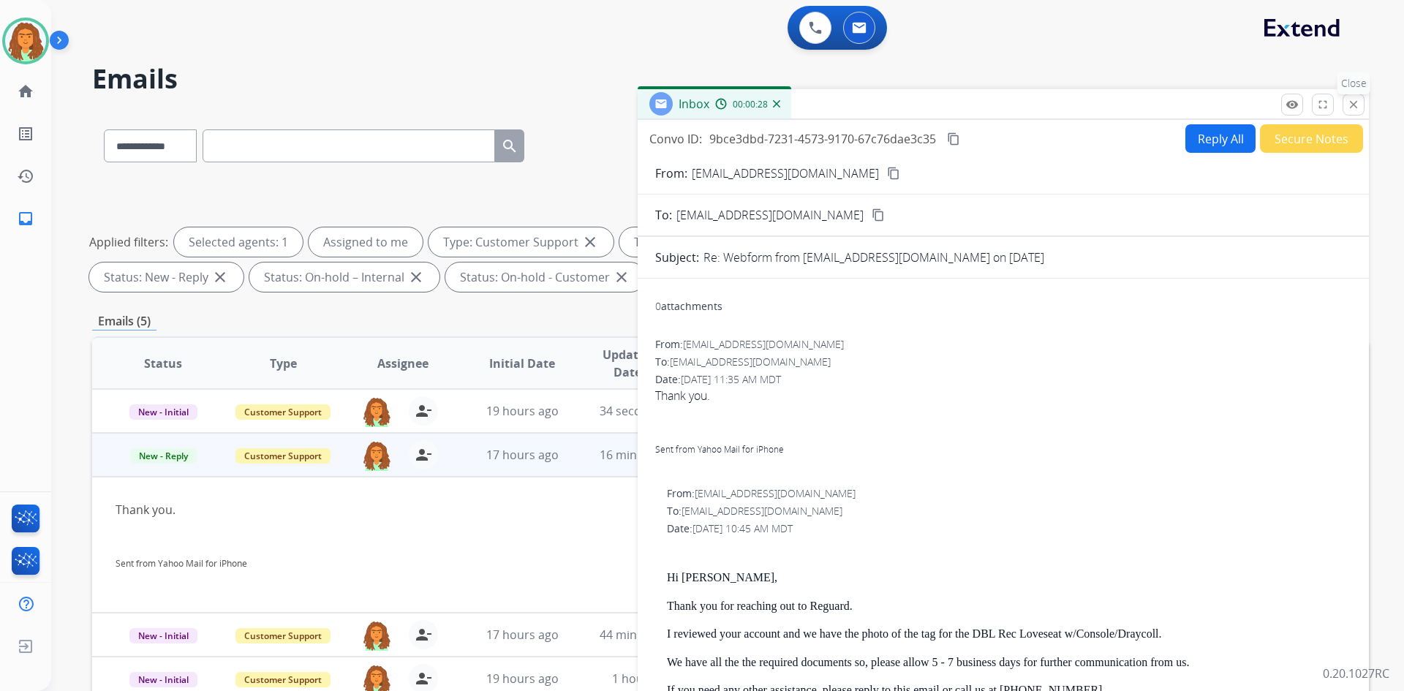
click at [679, 103] on mat-icon "close" at bounding box center [1353, 104] width 13 height 13
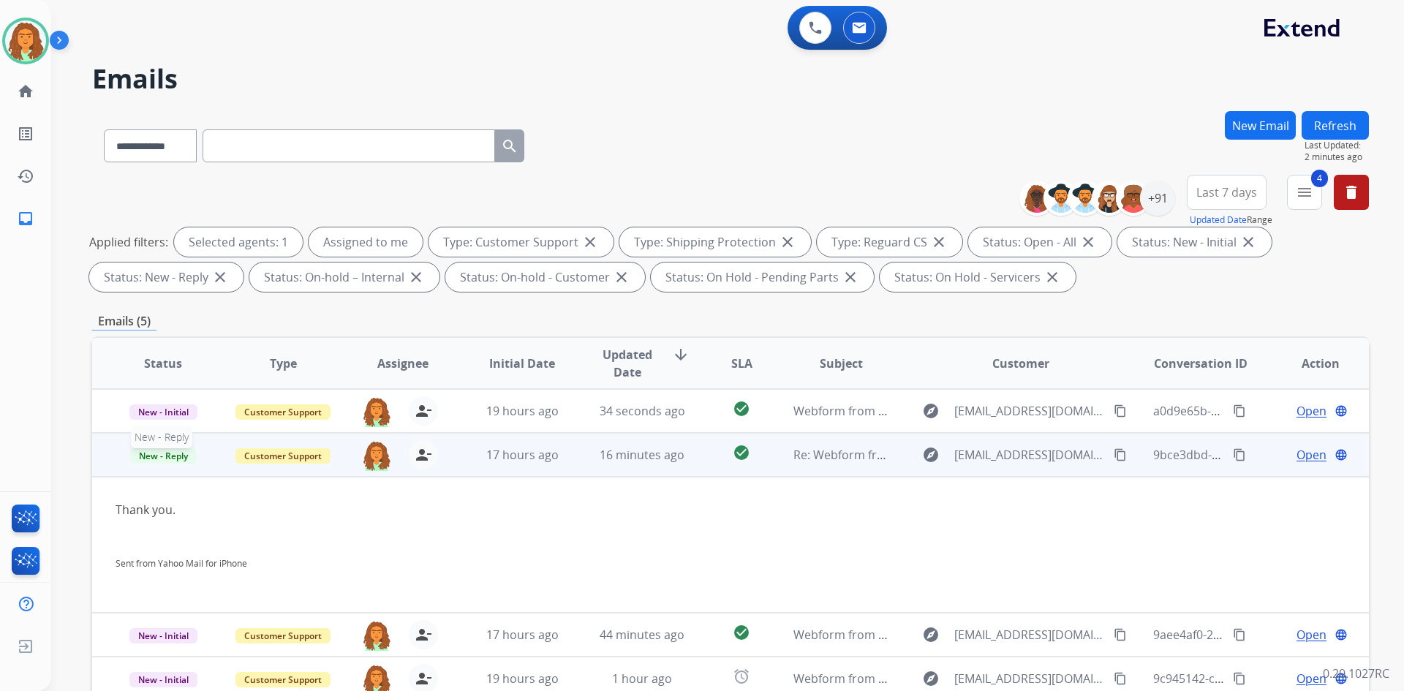
click at [157, 456] on span "New - Reply" at bounding box center [163, 455] width 67 height 15
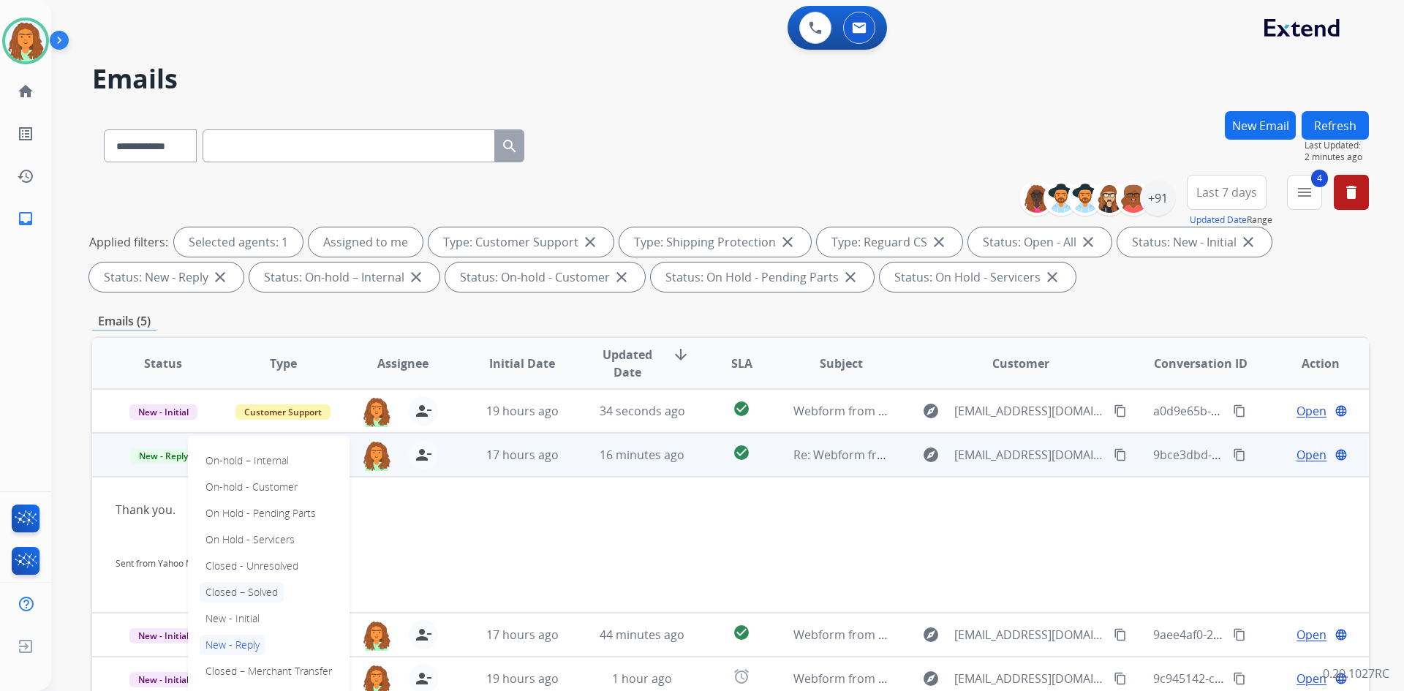
click at [243, 592] on p "Closed – Solved" at bounding box center [242, 592] width 84 height 20
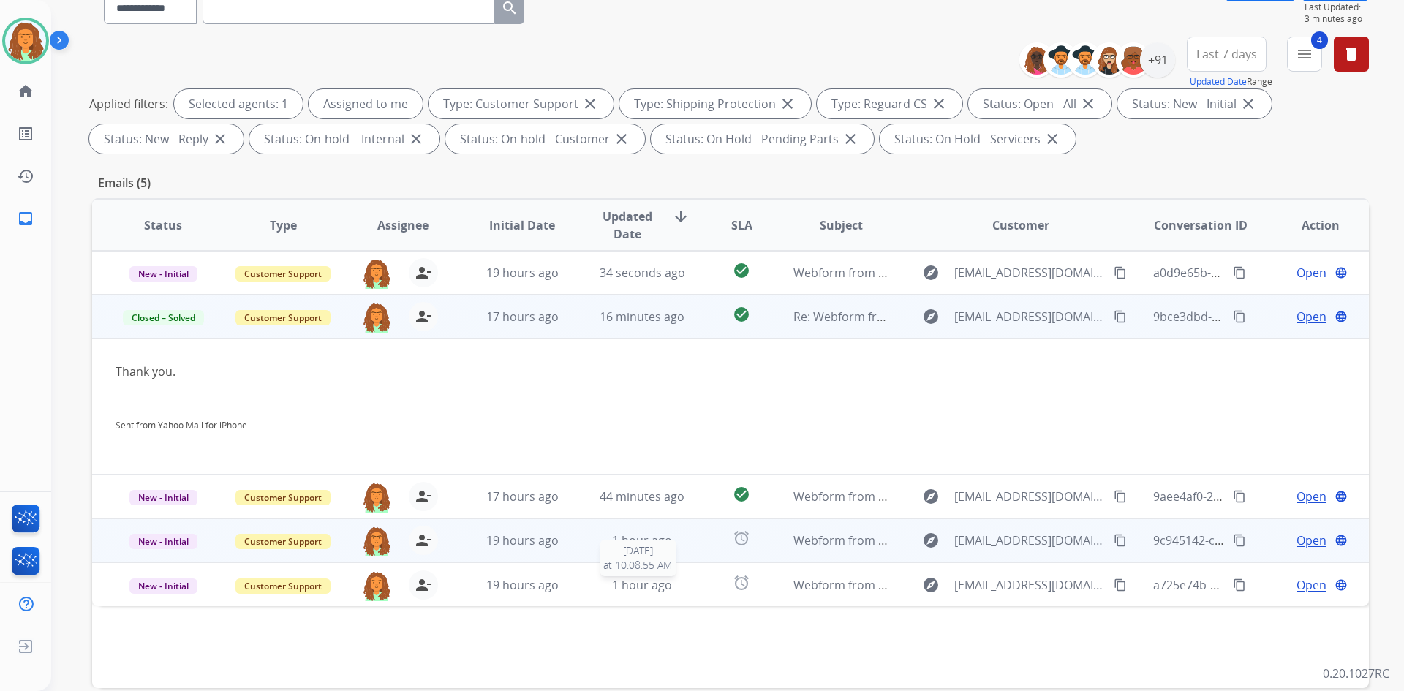
scroll to position [211, 0]
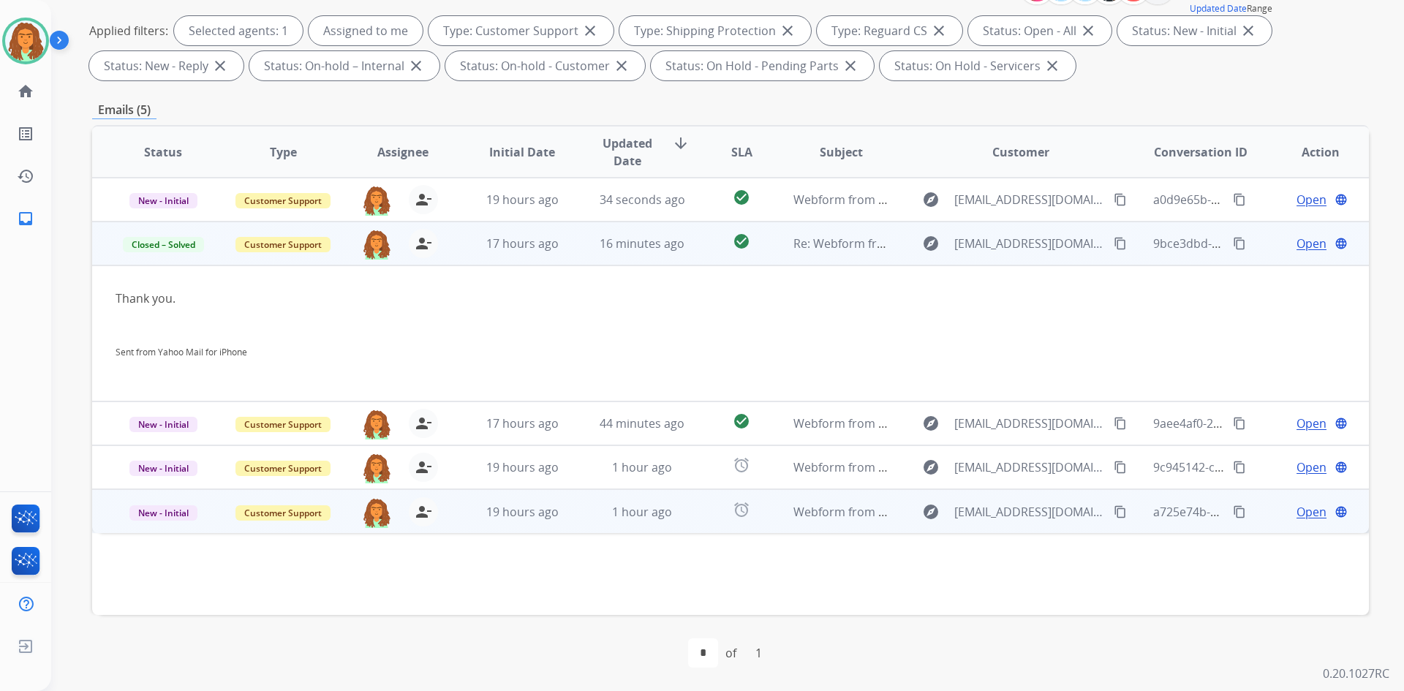
click at [679, 528] on td "alarm" at bounding box center [730, 511] width 80 height 44
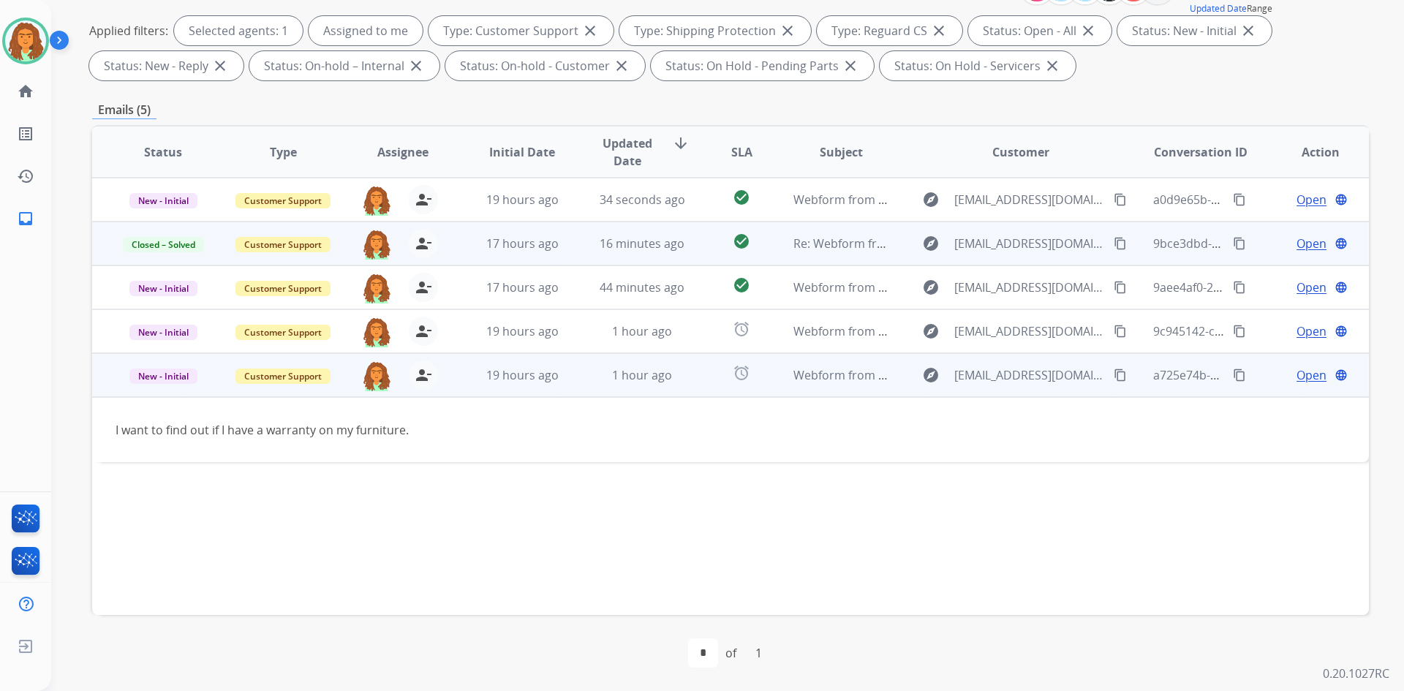
click at [679, 374] on mat-icon "content_copy" at bounding box center [1120, 375] width 13 height 13
click at [679, 377] on span "Open" at bounding box center [1311, 375] width 30 height 18
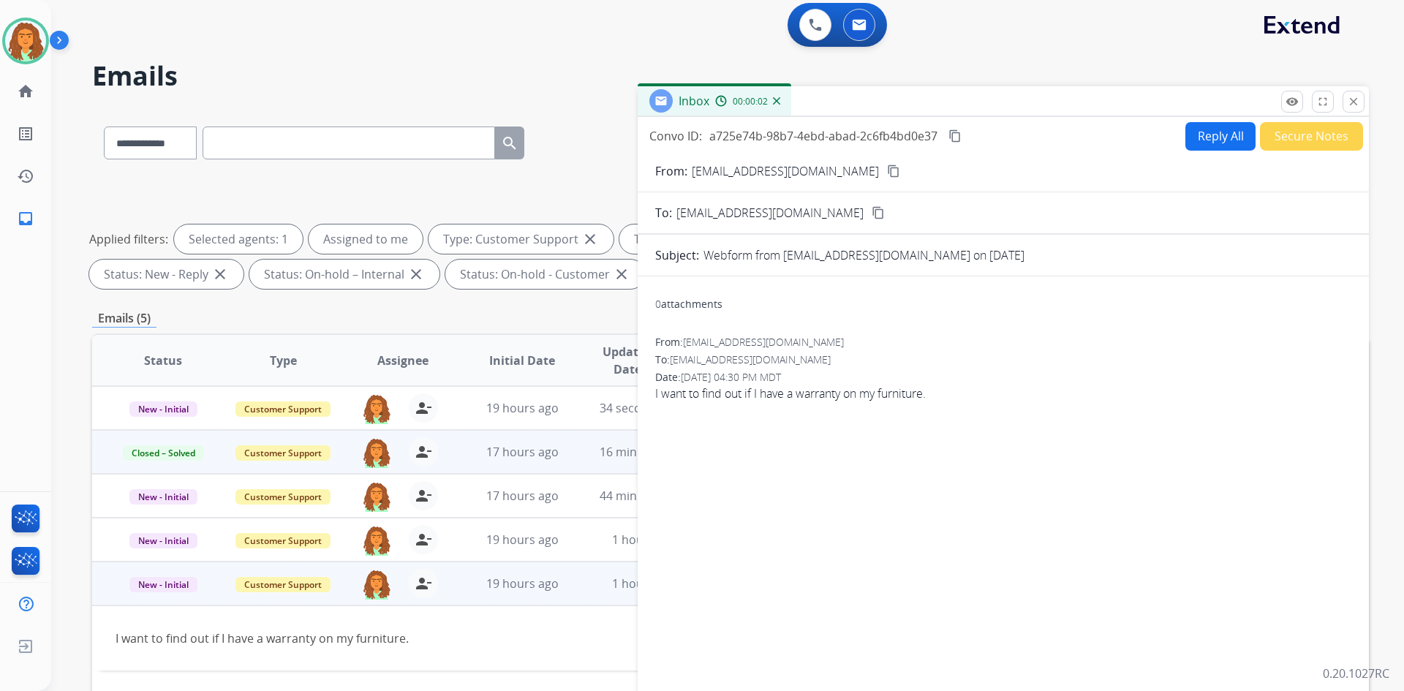
scroll to position [0, 0]
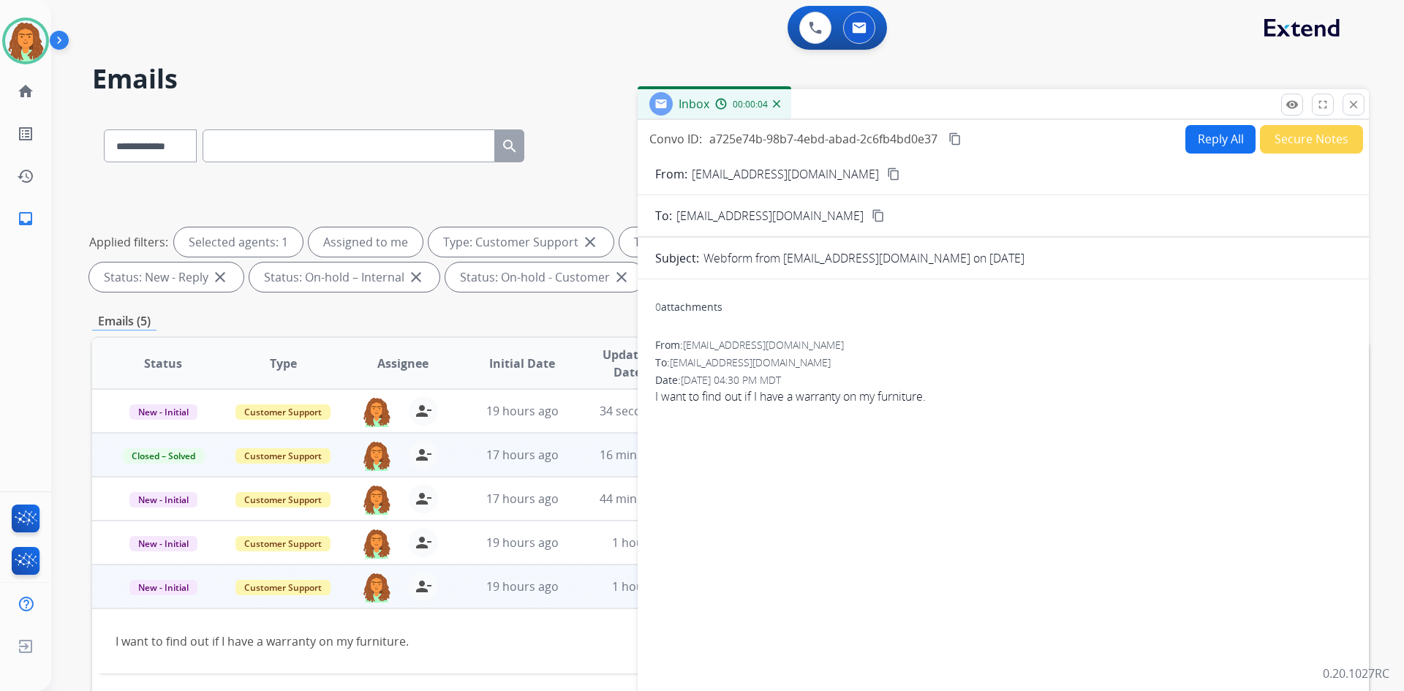
click at [679, 136] on button "Reply All" at bounding box center [1220, 139] width 70 height 29
select select "**********"
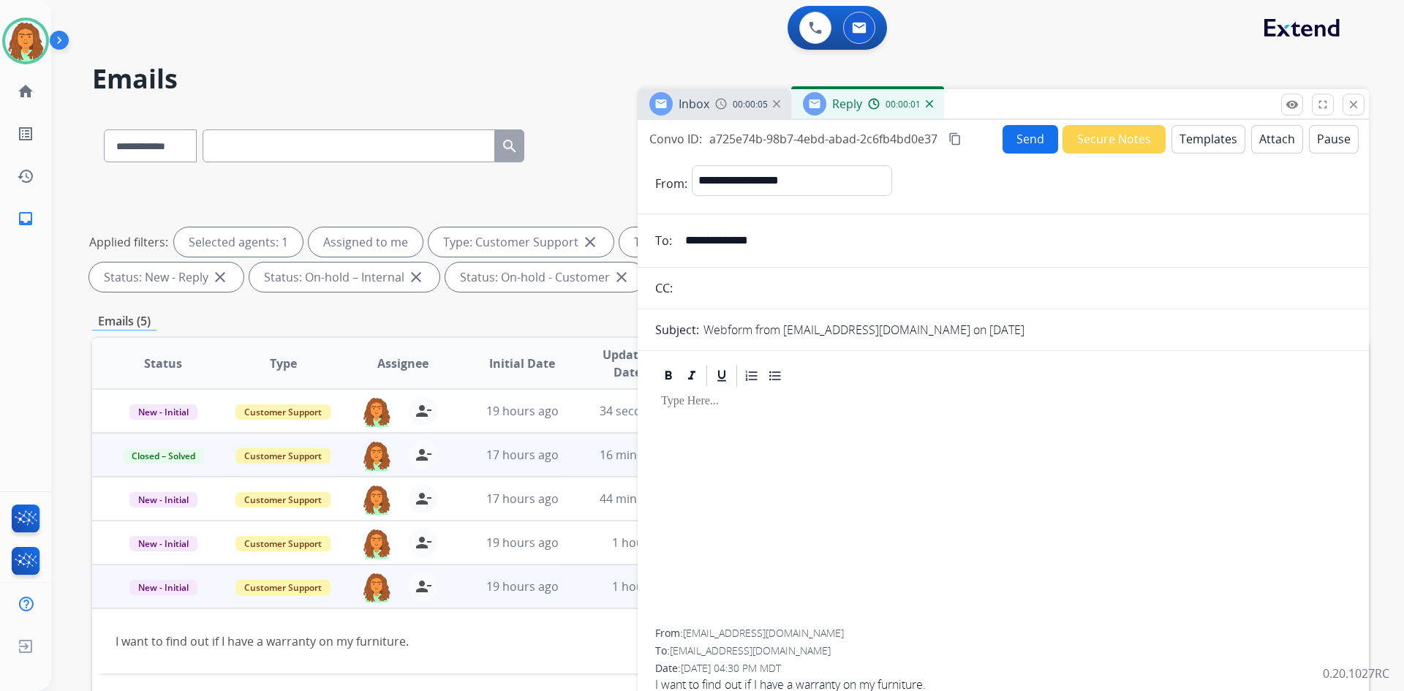
click at [679, 137] on button "Templates" at bounding box center [1208, 139] width 74 height 29
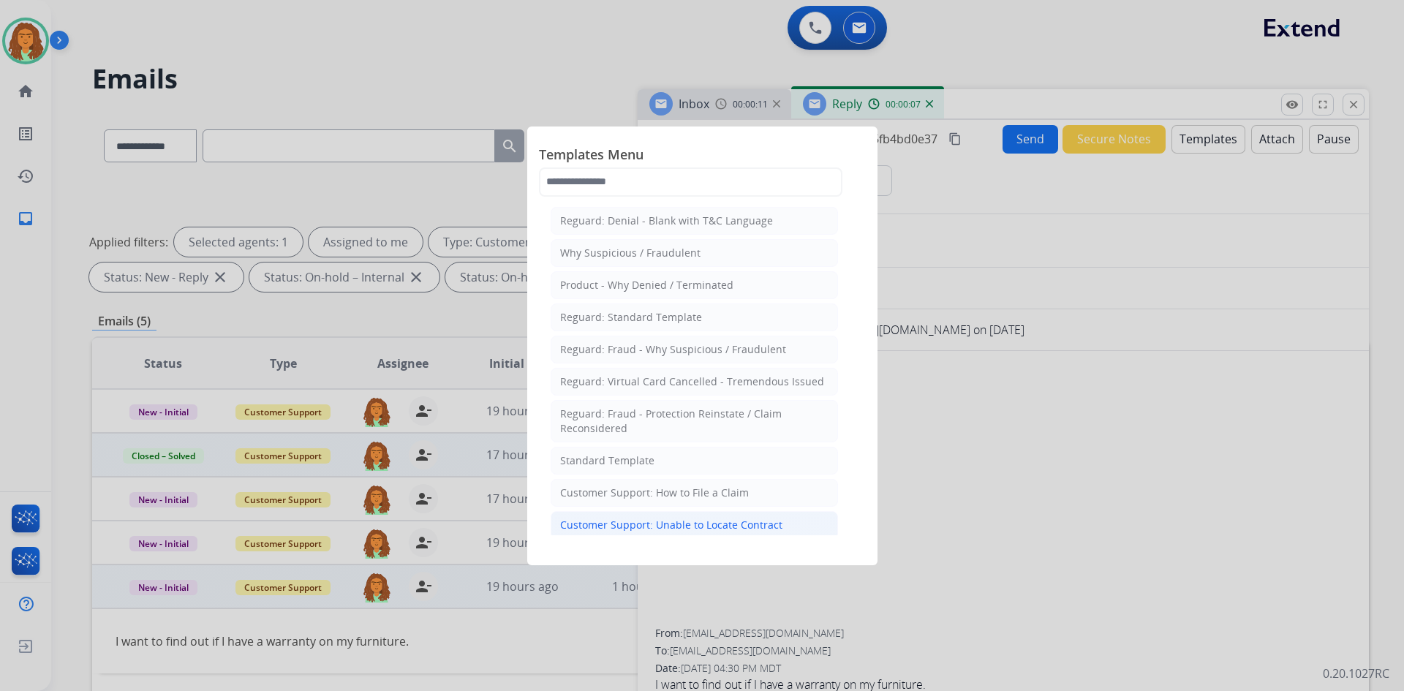
click at [616, 525] on div "Customer Support: Unable to Locate Contract" at bounding box center [671, 525] width 222 height 15
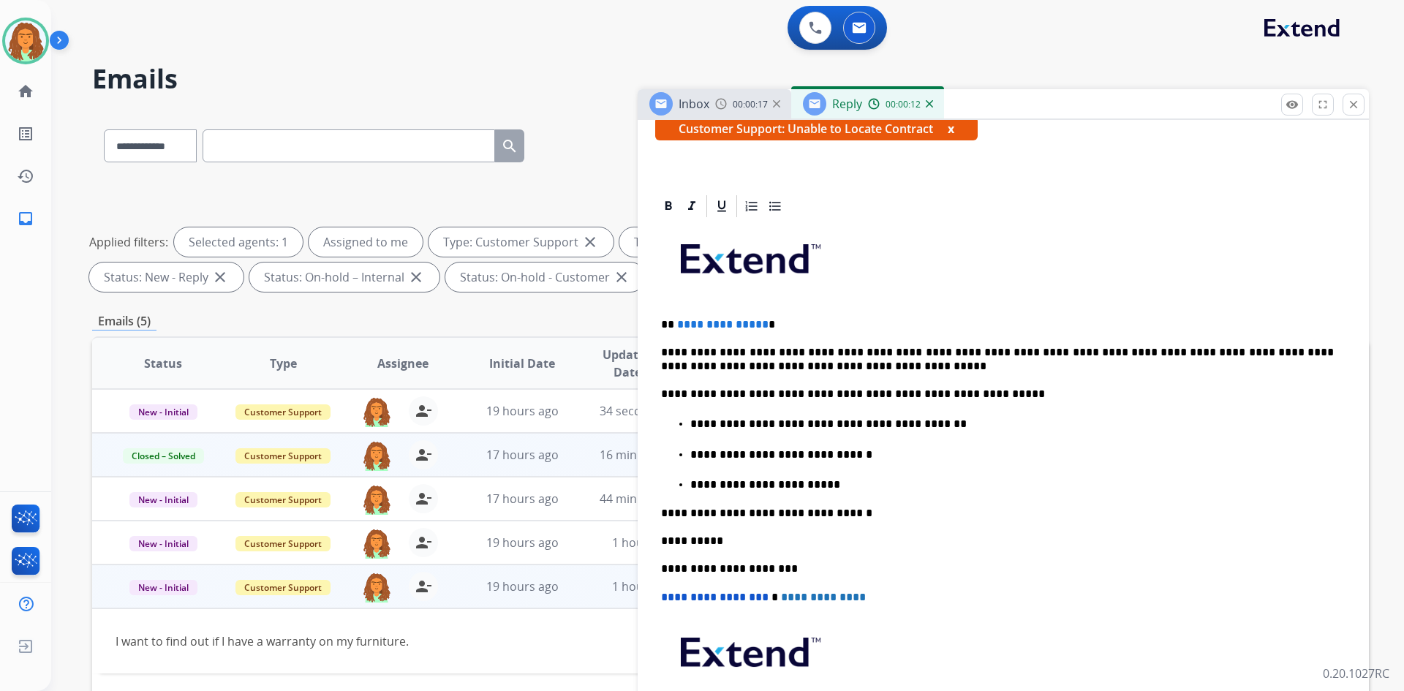
scroll to position [46, 0]
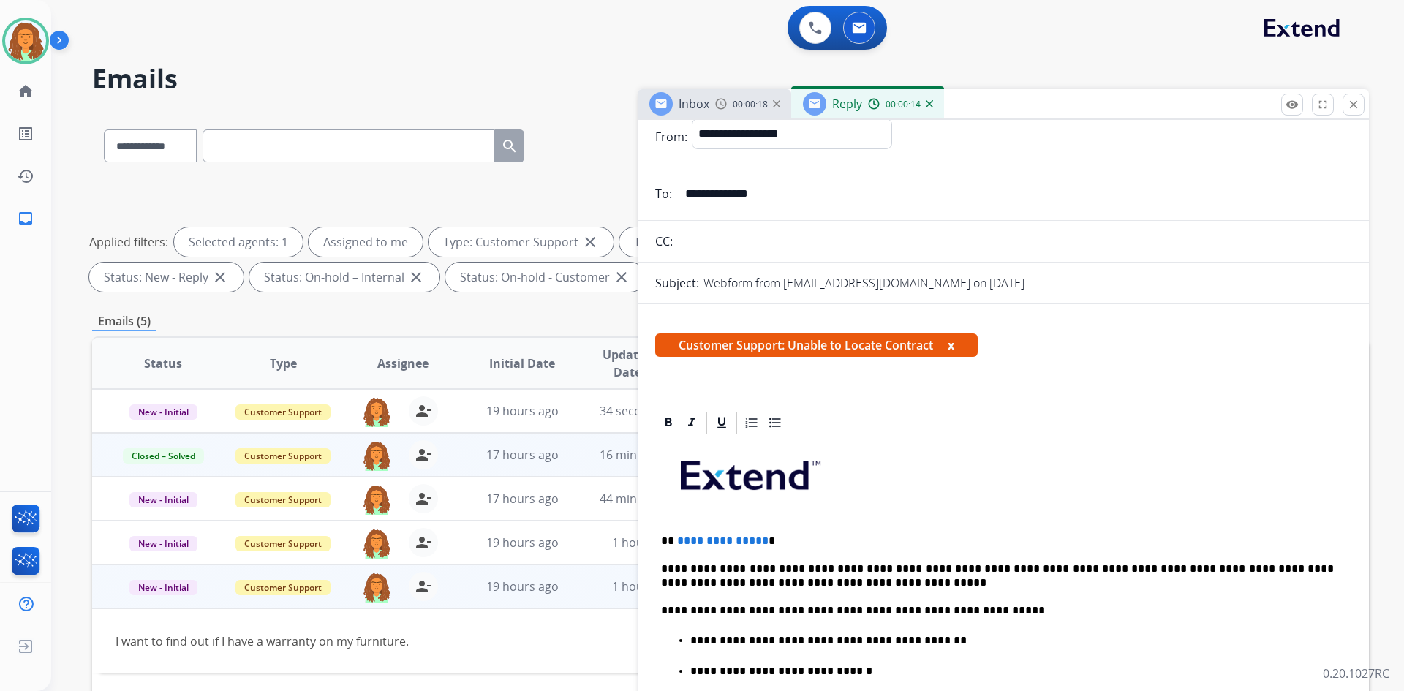
drag, startPoint x: 763, startPoint y: 543, endPoint x: 770, endPoint y: 537, distance: 9.3
click at [679, 543] on p "**********" at bounding box center [997, 541] width 673 height 13
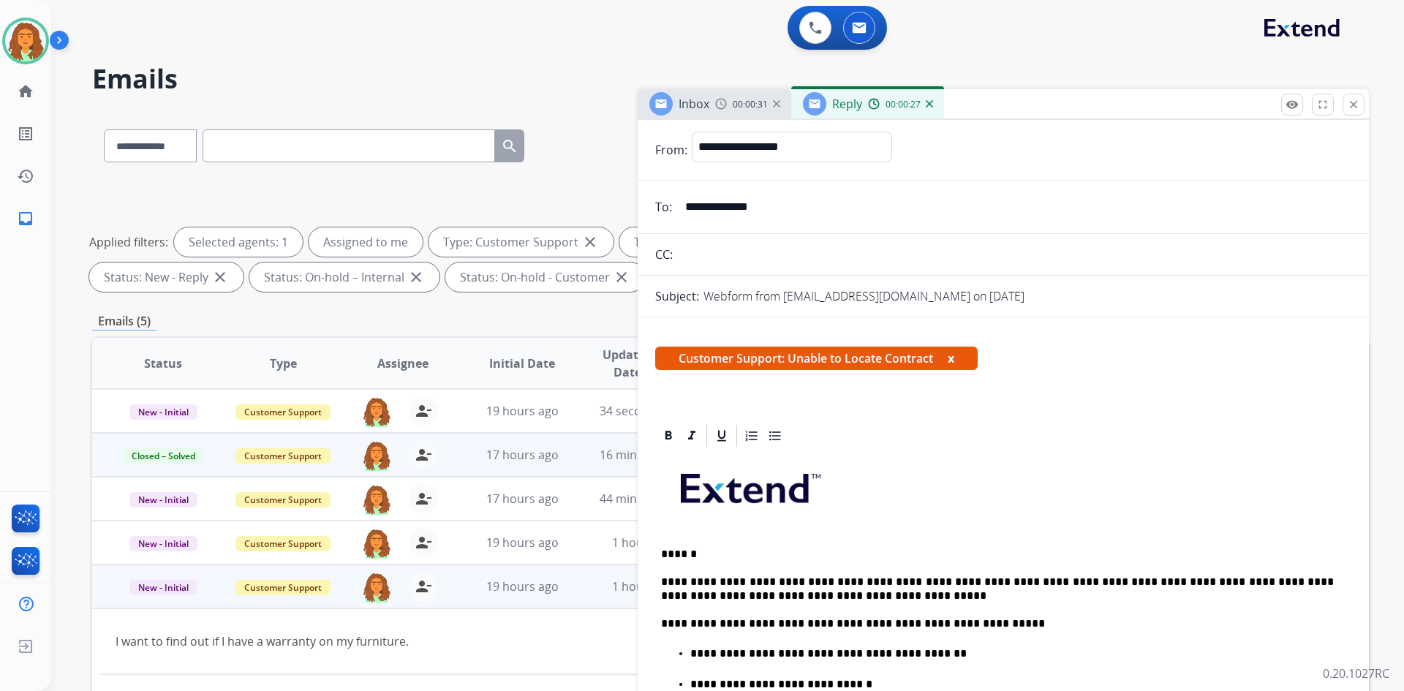
scroll to position [0, 0]
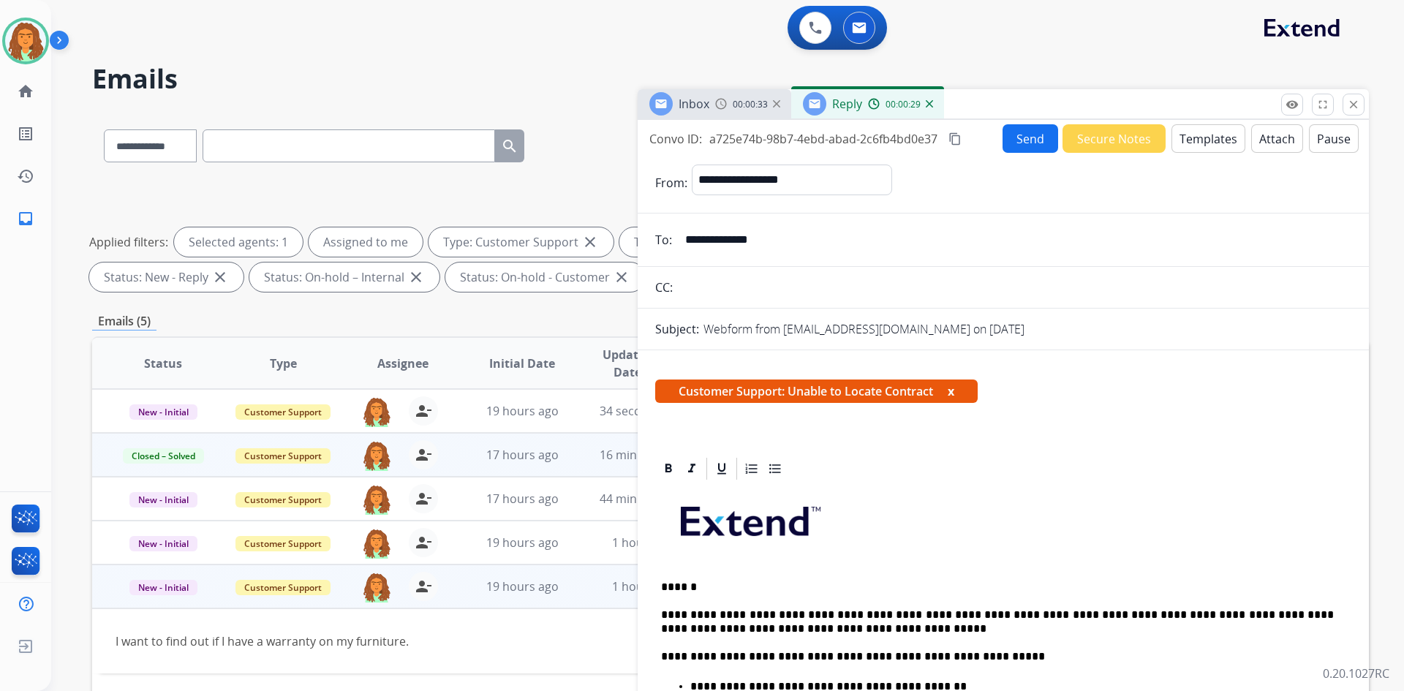
click at [679, 139] on button "Send" at bounding box center [1030, 138] width 56 height 29
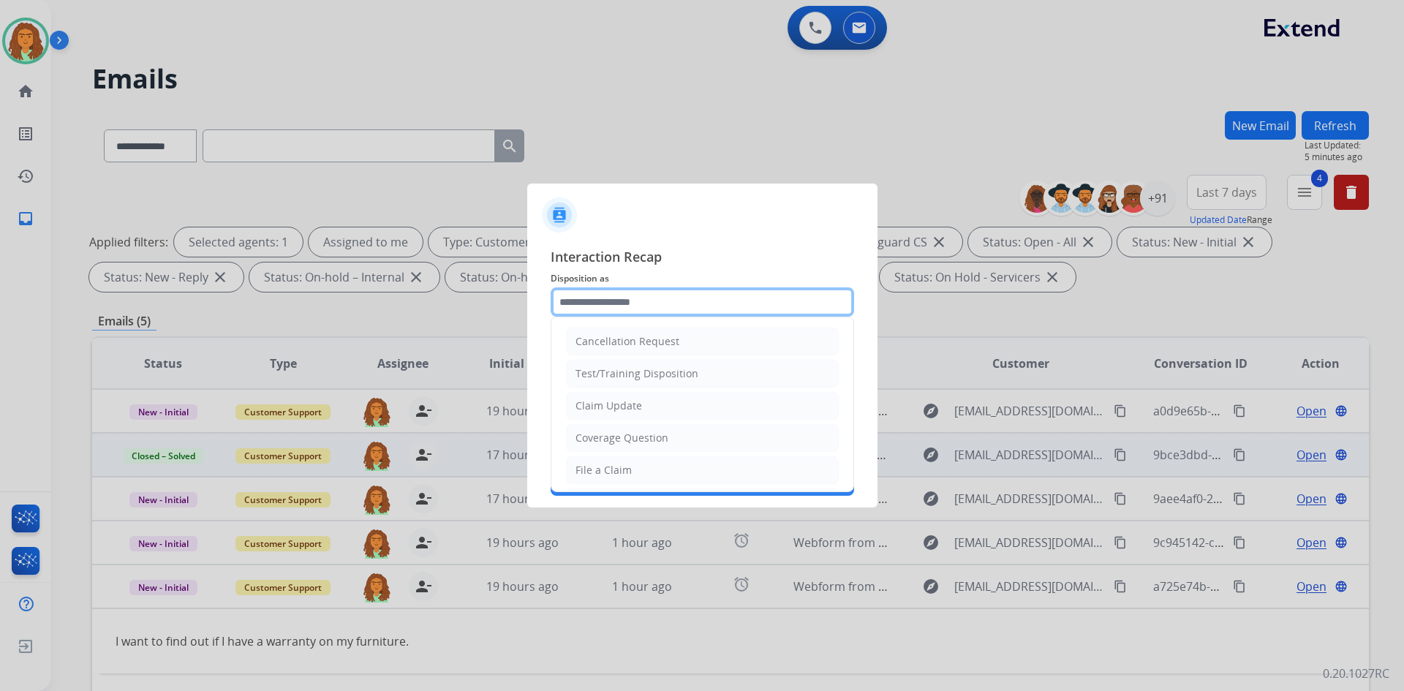
click at [592, 306] on input "text" at bounding box center [702, 301] width 303 height 29
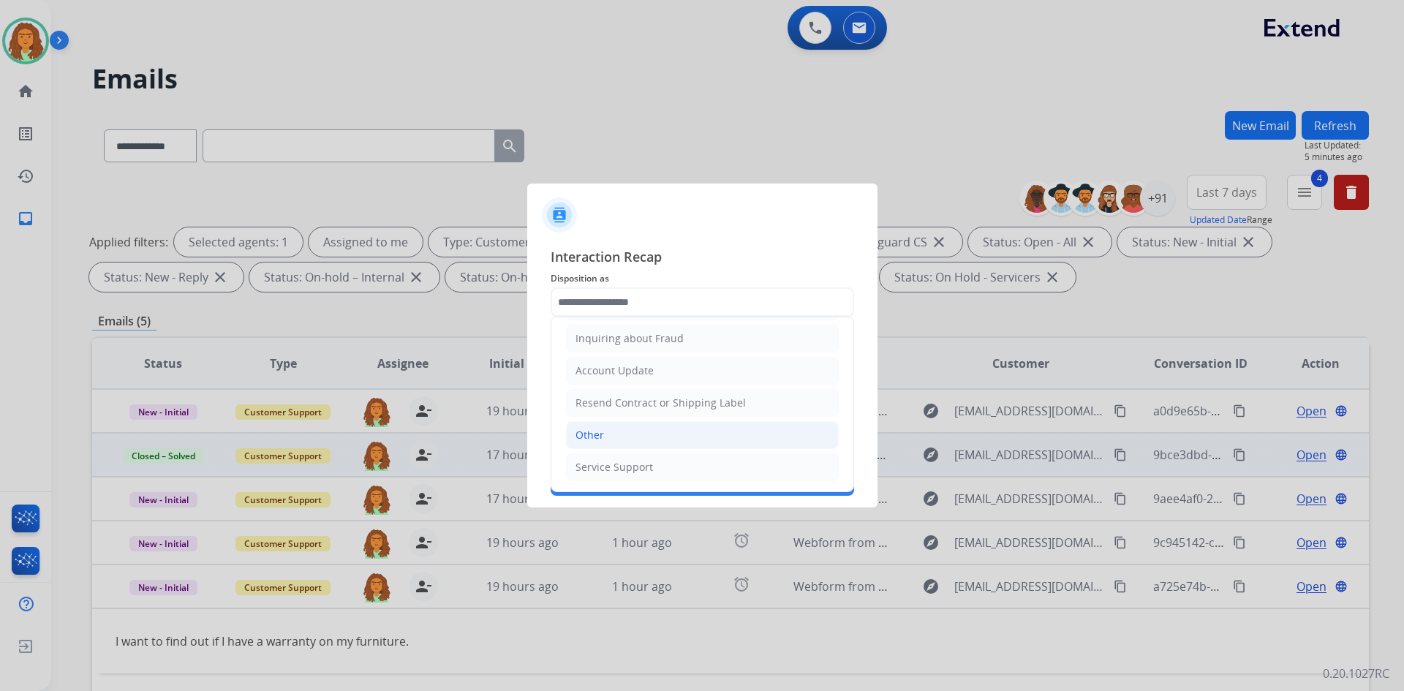
click at [602, 437] on div "Other" at bounding box center [589, 435] width 29 height 15
type input "*****"
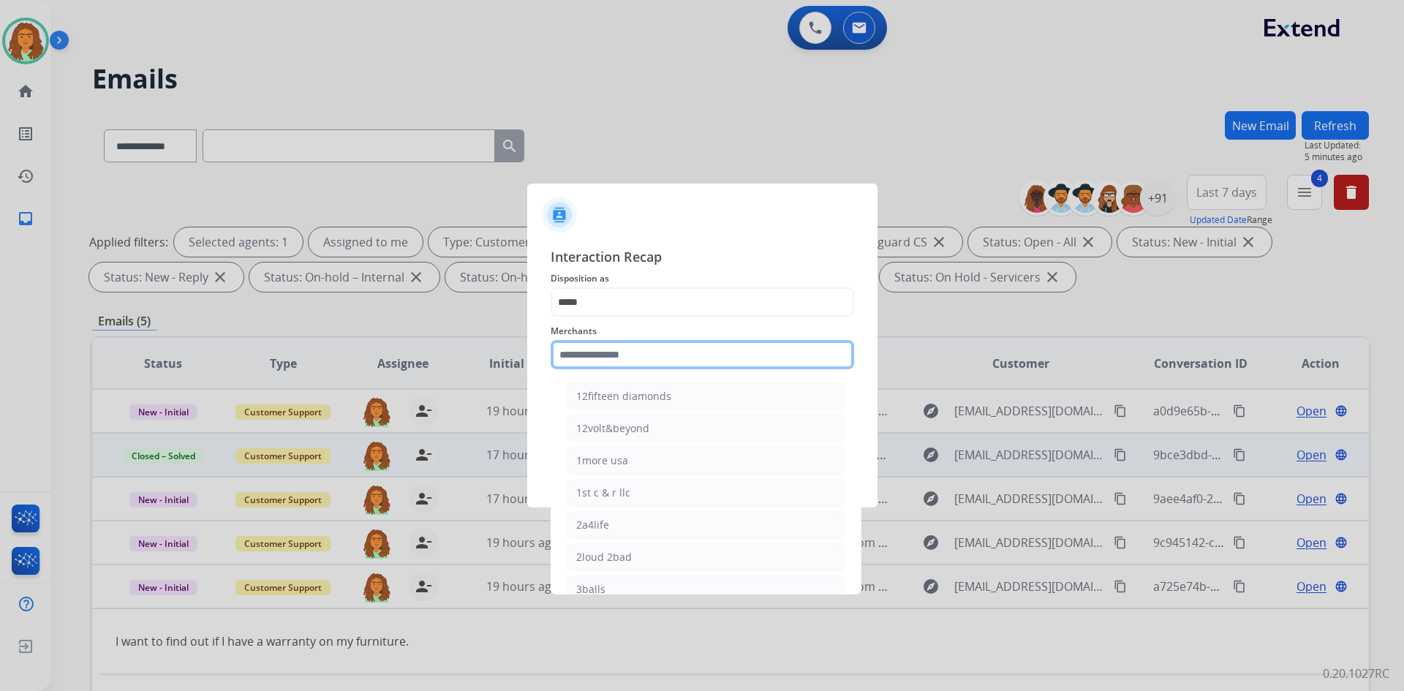
click at [635, 360] on input "text" at bounding box center [702, 354] width 303 height 29
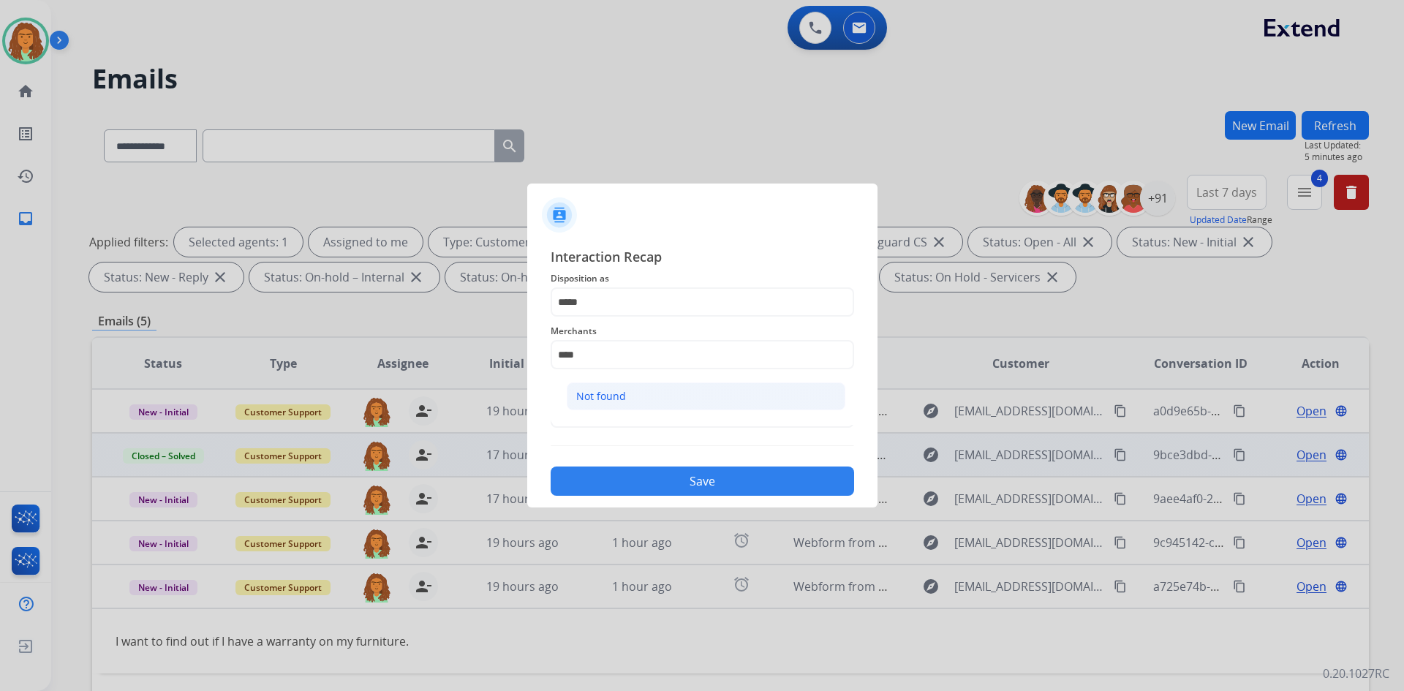
click at [652, 393] on li "Not found" at bounding box center [706, 396] width 279 height 28
type input "*********"
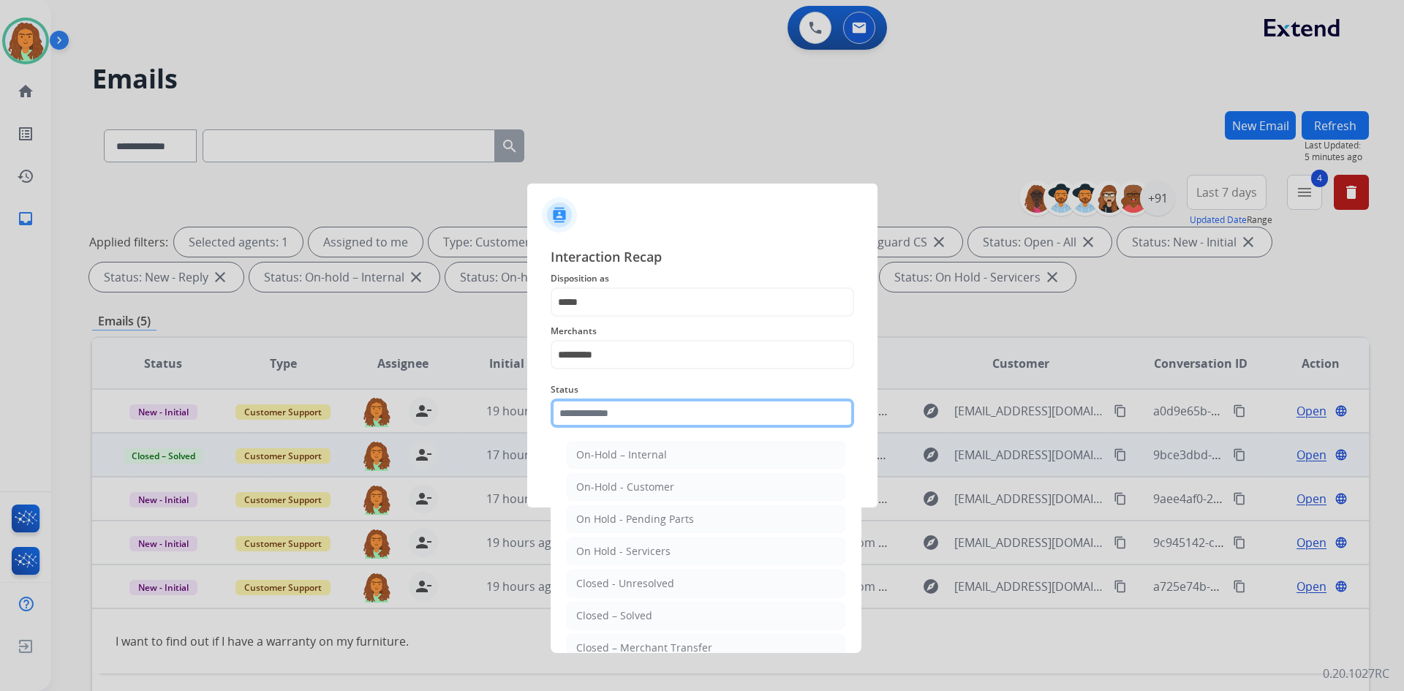
click at [581, 418] on input "text" at bounding box center [702, 413] width 303 height 29
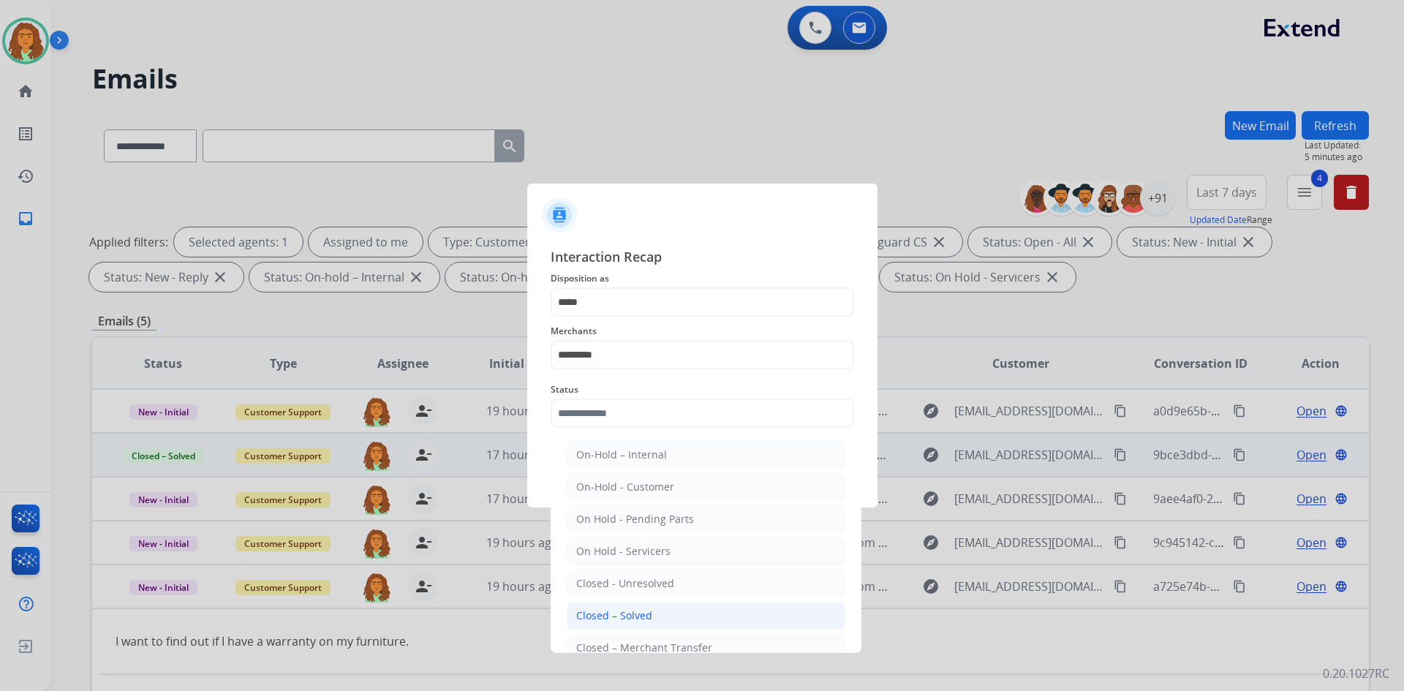
click at [641, 616] on div "Closed – Solved" at bounding box center [614, 615] width 76 height 15
type input "**********"
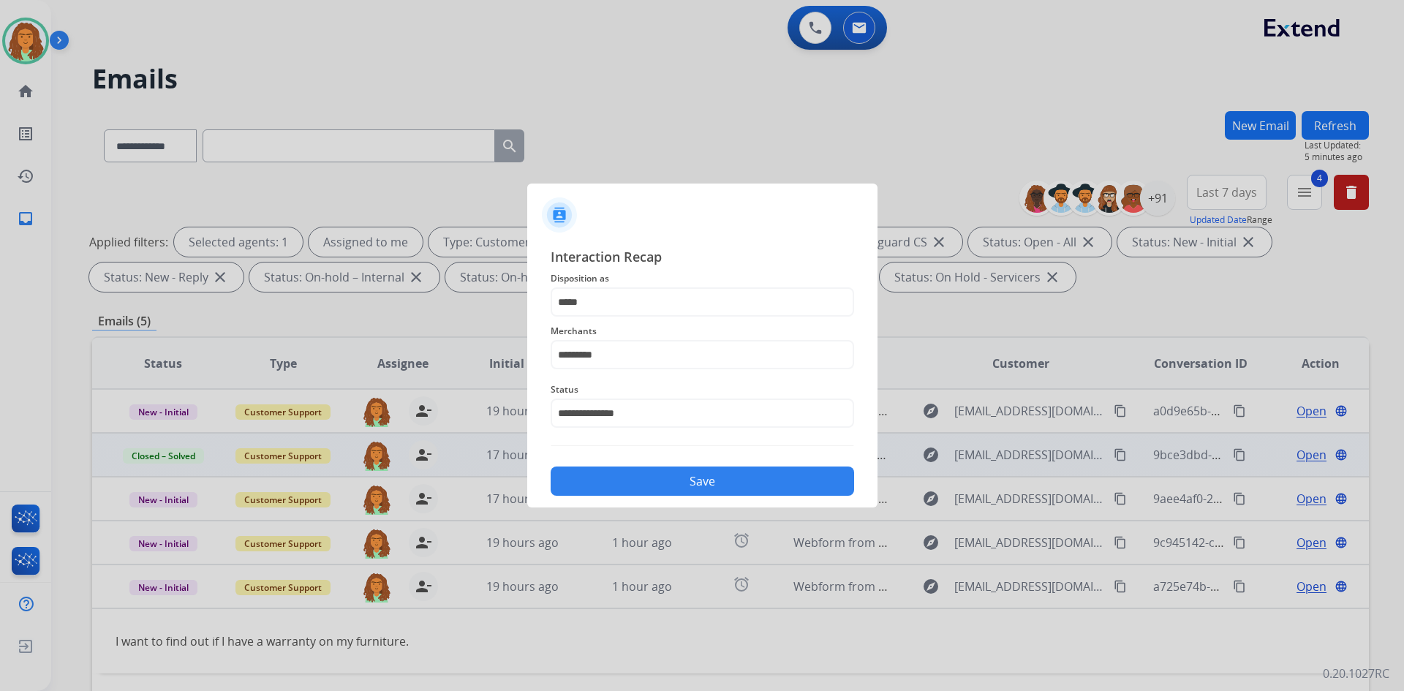
click at [679, 483] on button "Save" at bounding box center [702, 481] width 303 height 29
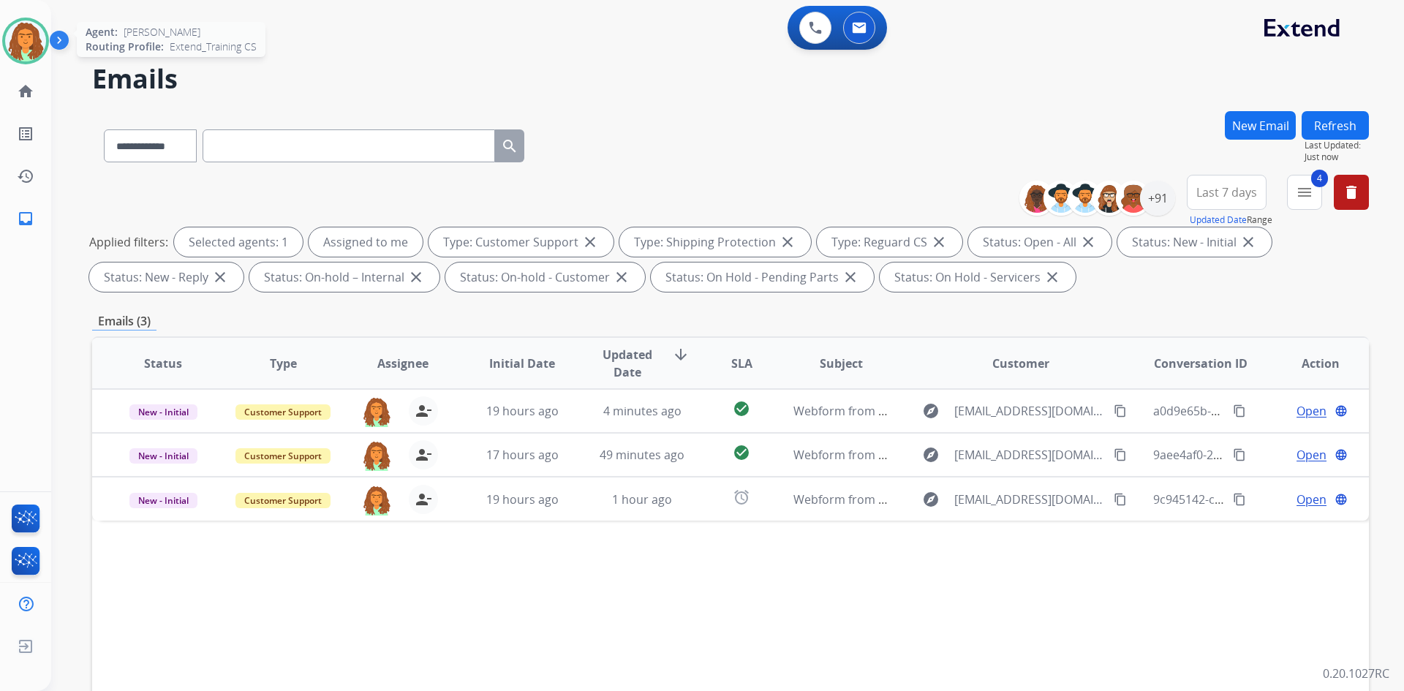
drag, startPoint x: 33, startPoint y: 43, endPoint x: 30, endPoint y: 34, distance: 9.9
click at [33, 42] on img at bounding box center [25, 40] width 41 height 41
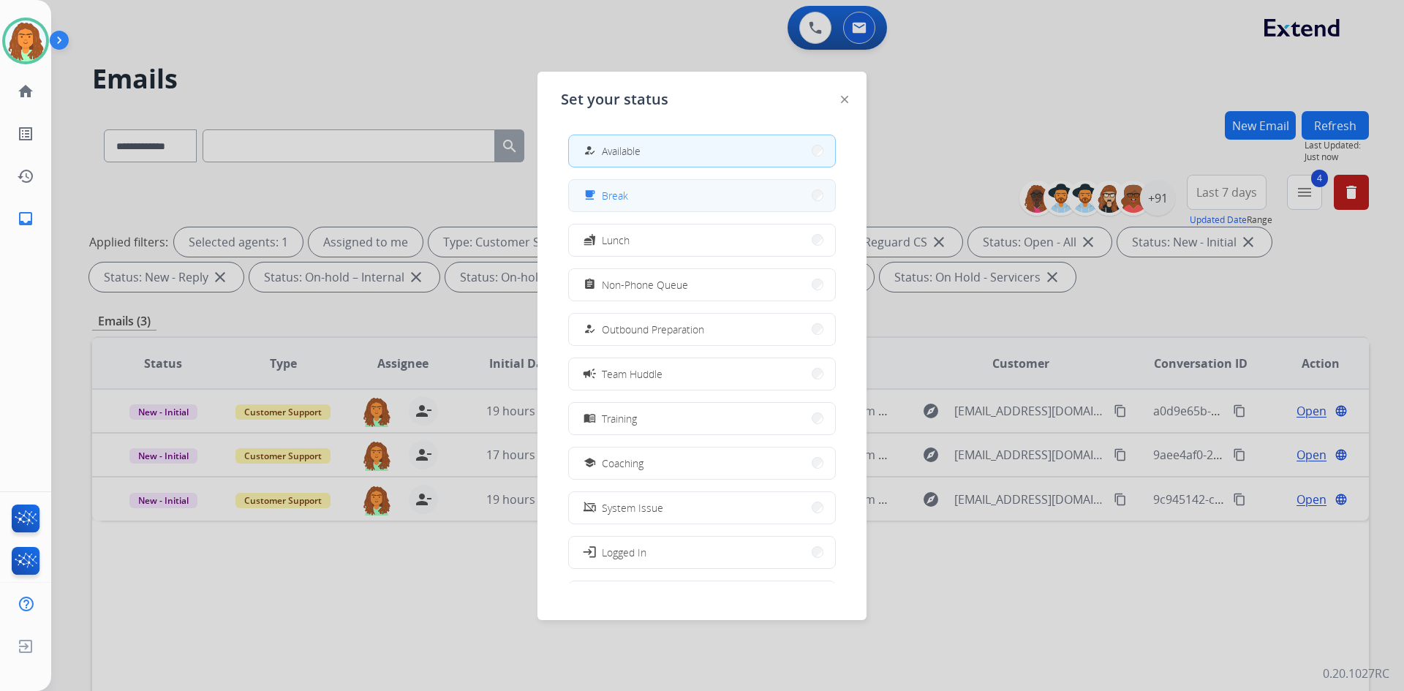
click at [630, 199] on button "free_breakfast Break" at bounding box center [702, 195] width 266 height 31
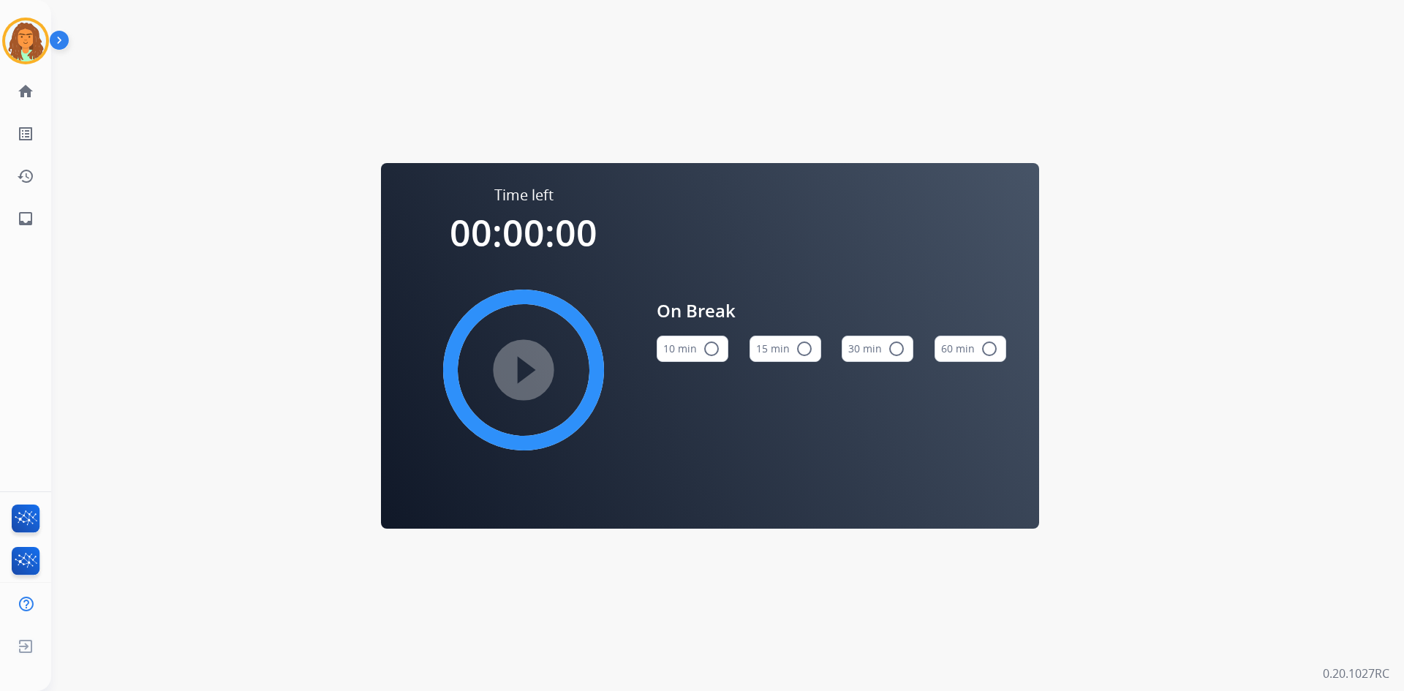
click at [679, 350] on mat-icon "radio_button_unchecked" at bounding box center [712, 349] width 18 height 18
click at [32, 50] on img at bounding box center [25, 40] width 41 height 41
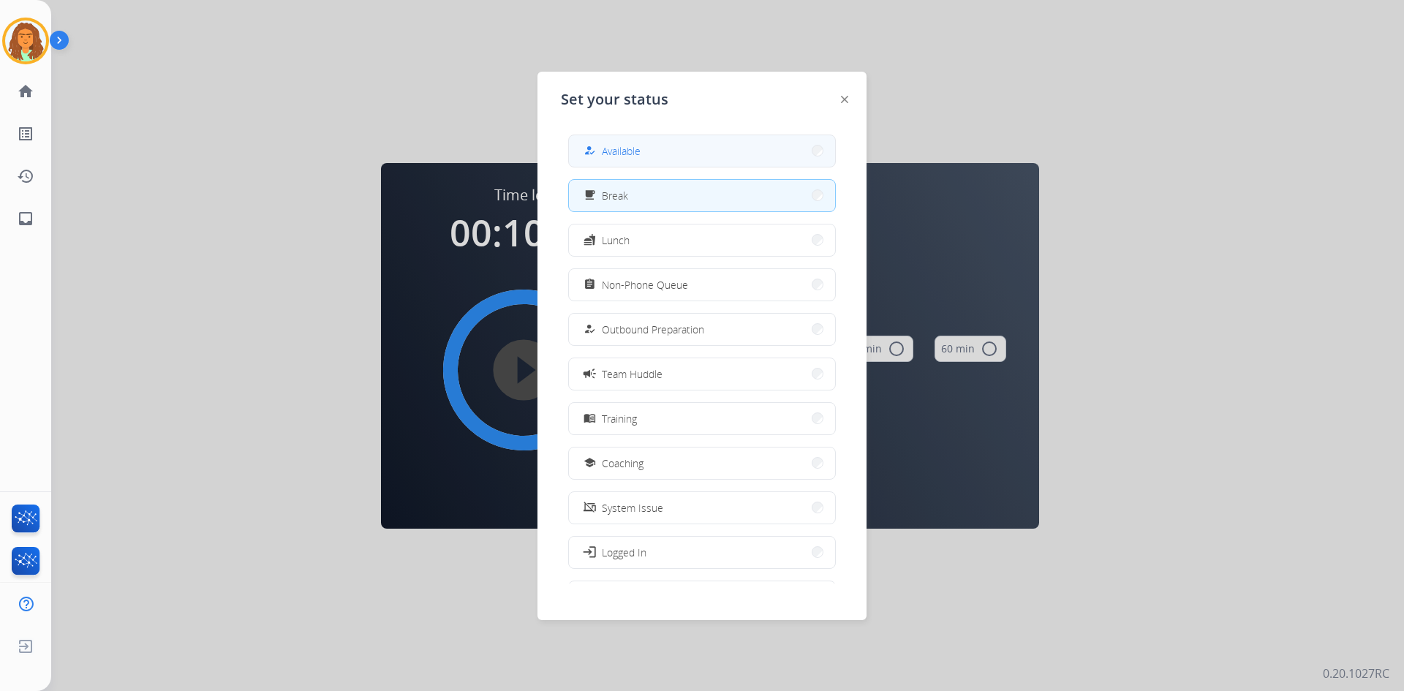
click at [633, 163] on button "how_to_reg Available" at bounding box center [702, 150] width 266 height 31
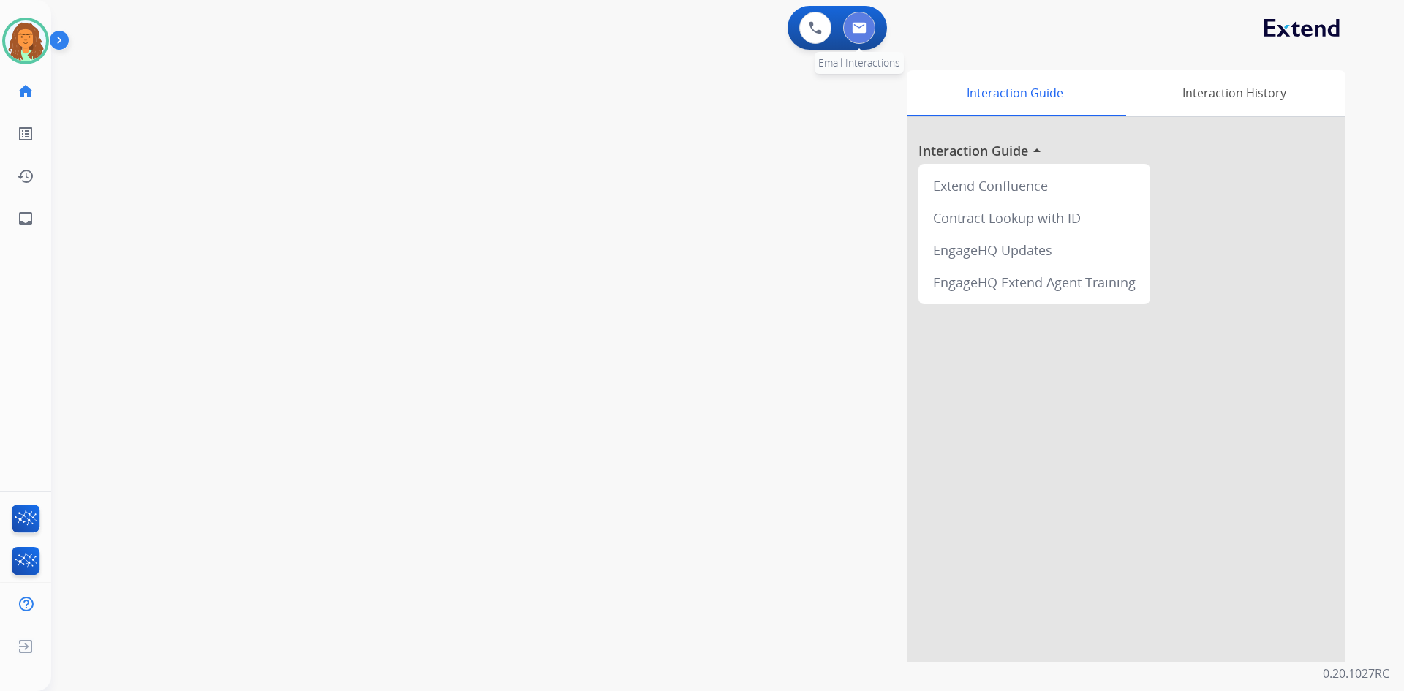
click at [679, 25] on img at bounding box center [859, 28] width 15 height 12
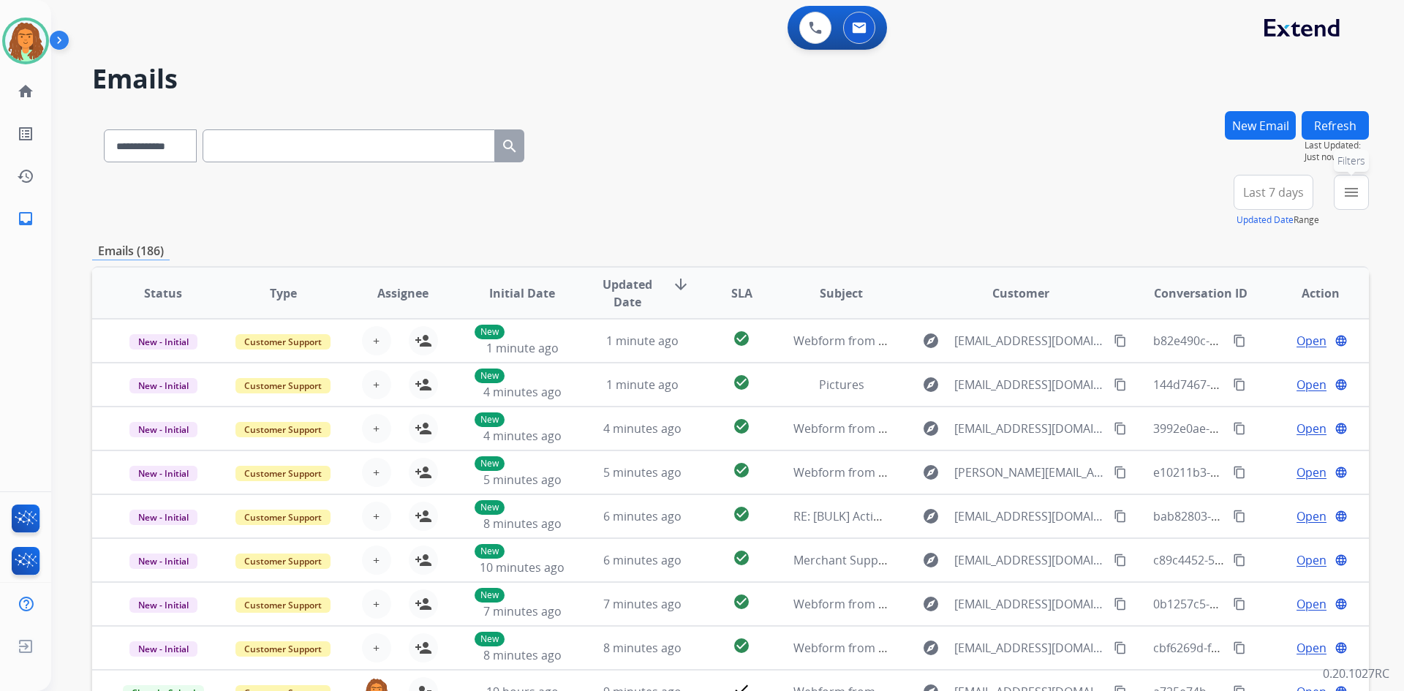
click at [679, 195] on mat-icon "menu" at bounding box center [1351, 193] width 18 height 18
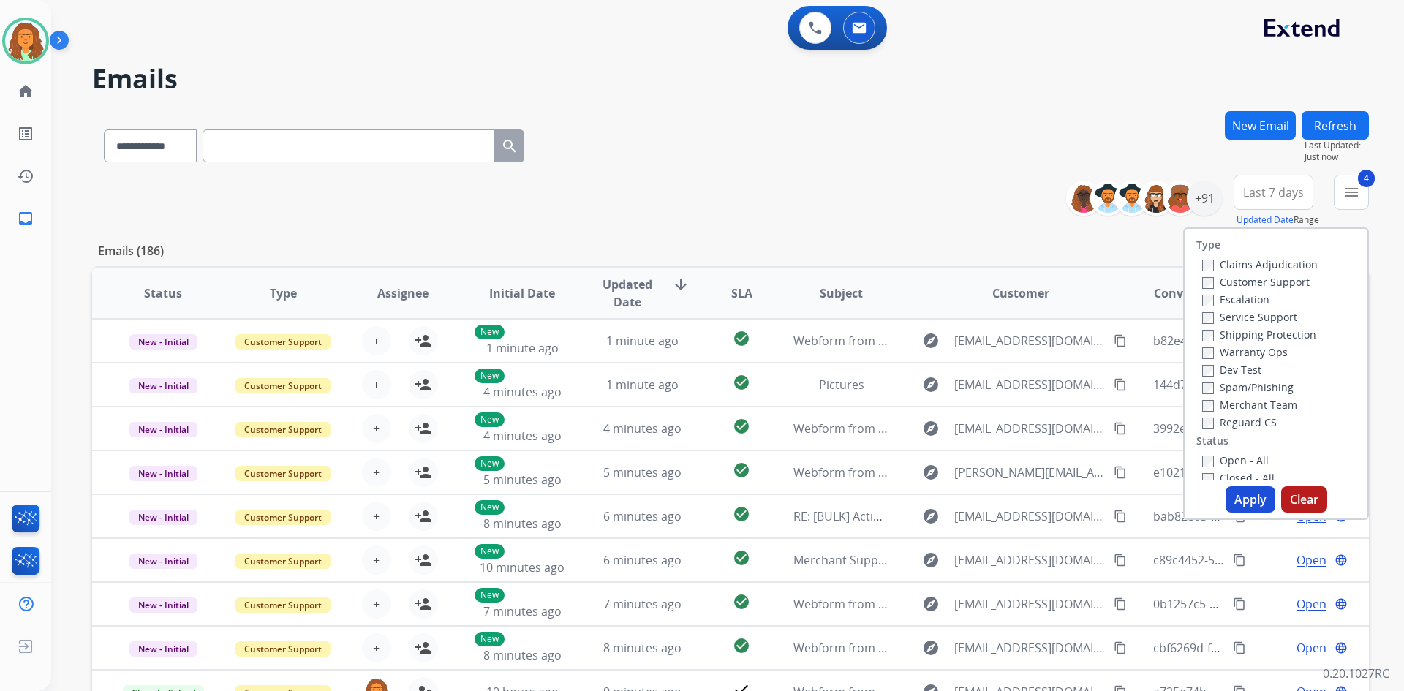
click at [679, 501] on button "Apply" at bounding box center [1250, 499] width 50 height 26
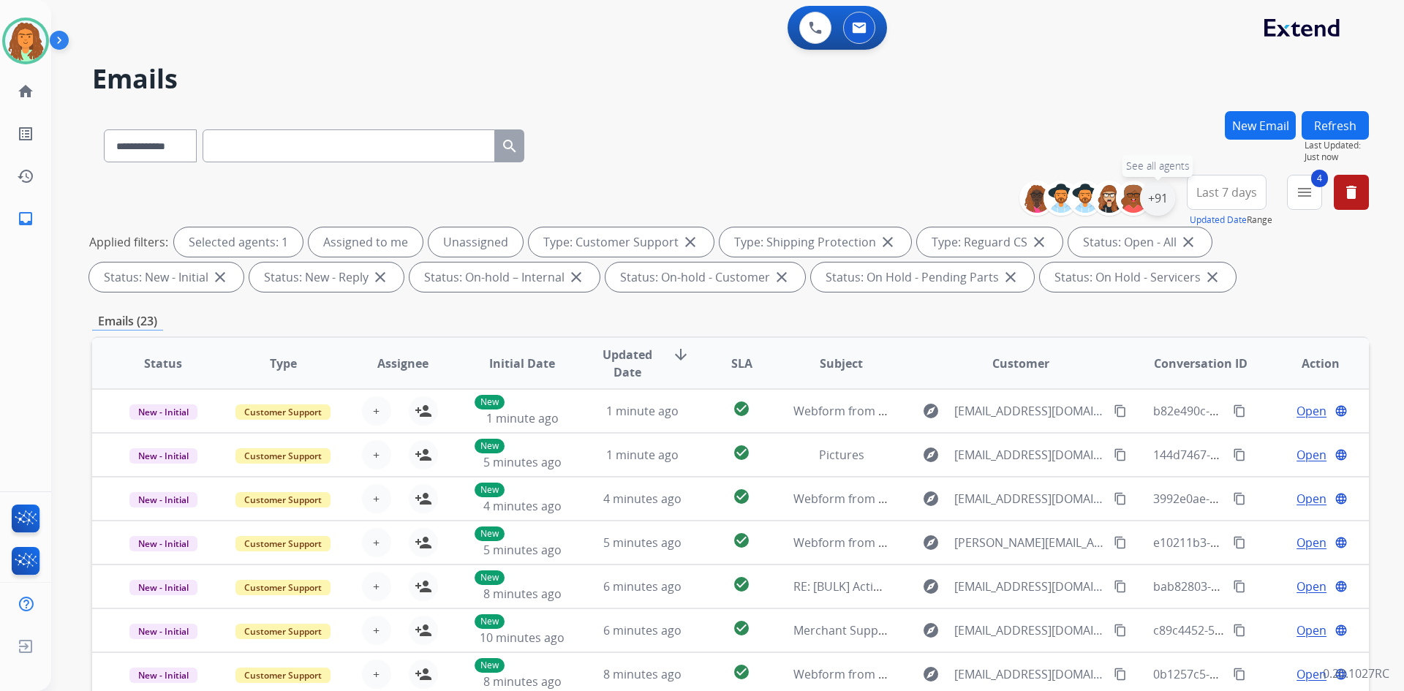
click at [679, 197] on div "+91" at bounding box center [1157, 198] width 35 height 35
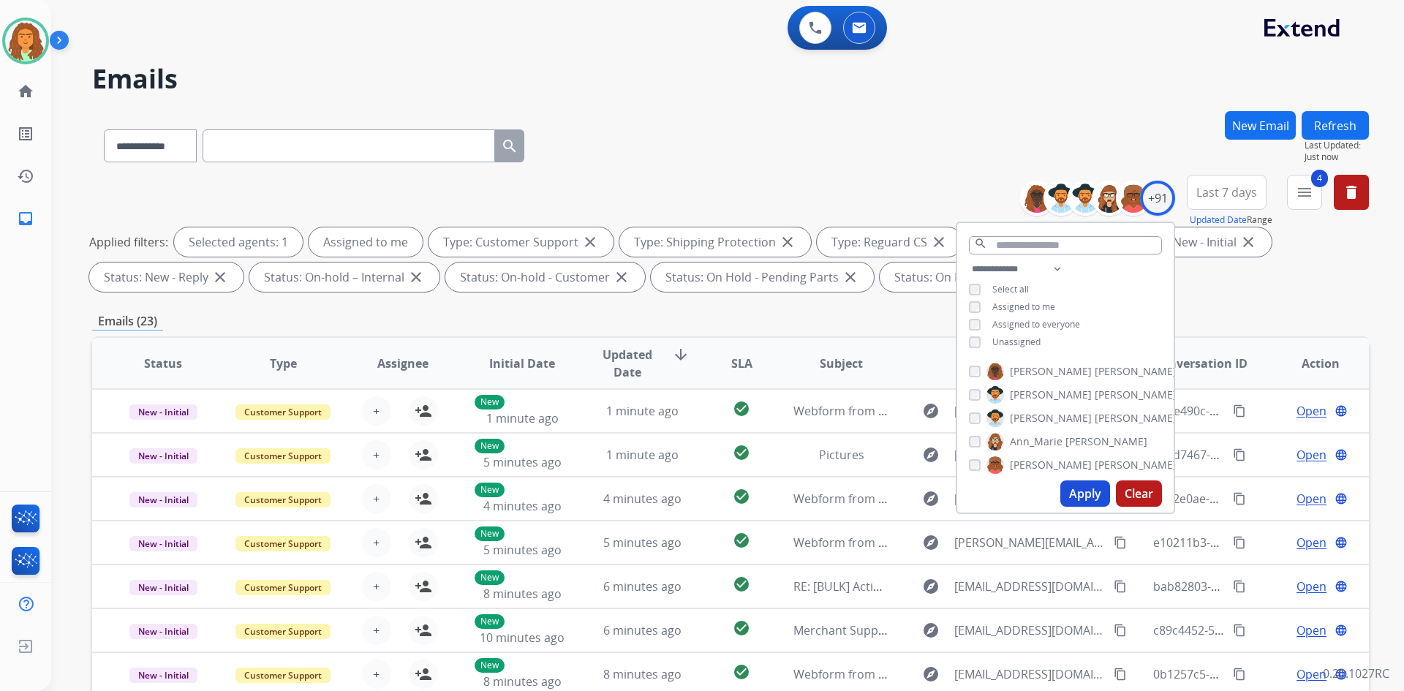
click at [679, 301] on div "**********" at bounding box center [1065, 307] width 216 height 94
click at [679, 159] on div "**********" at bounding box center [730, 143] width 1277 height 64
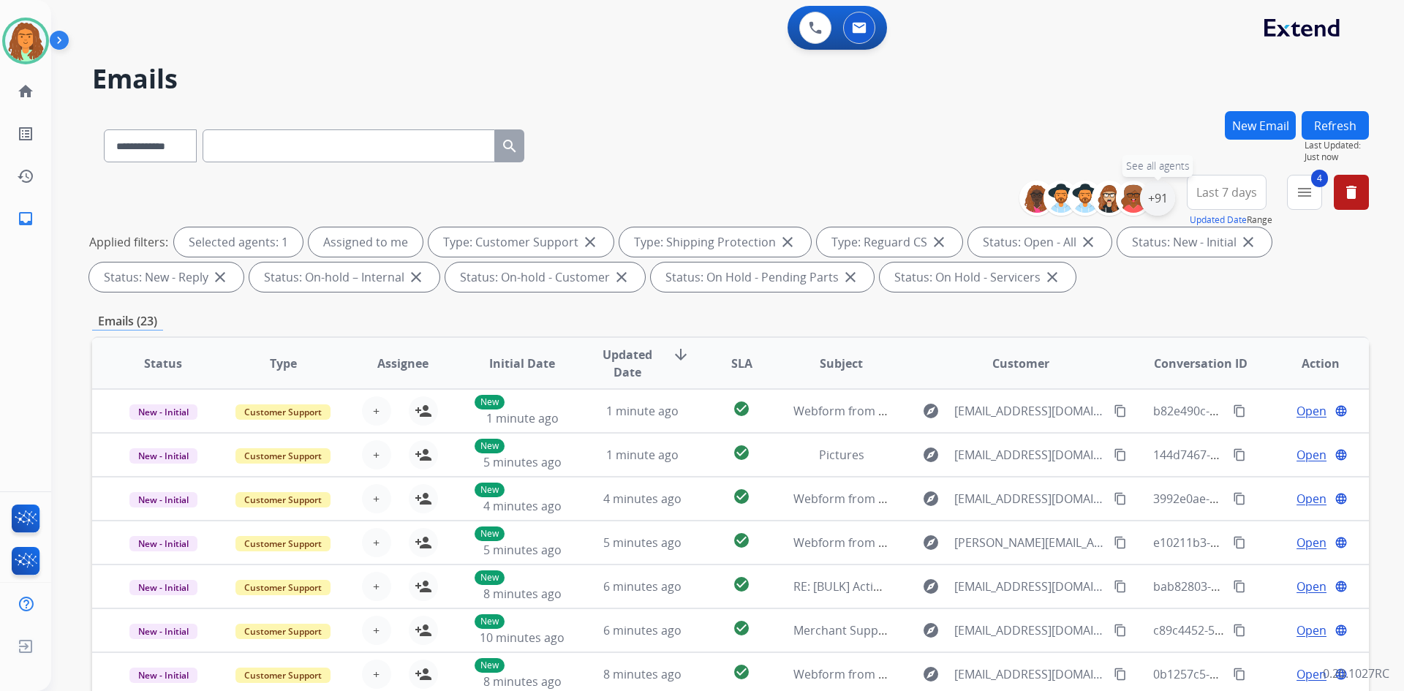
click at [679, 201] on div "+91" at bounding box center [1157, 198] width 35 height 35
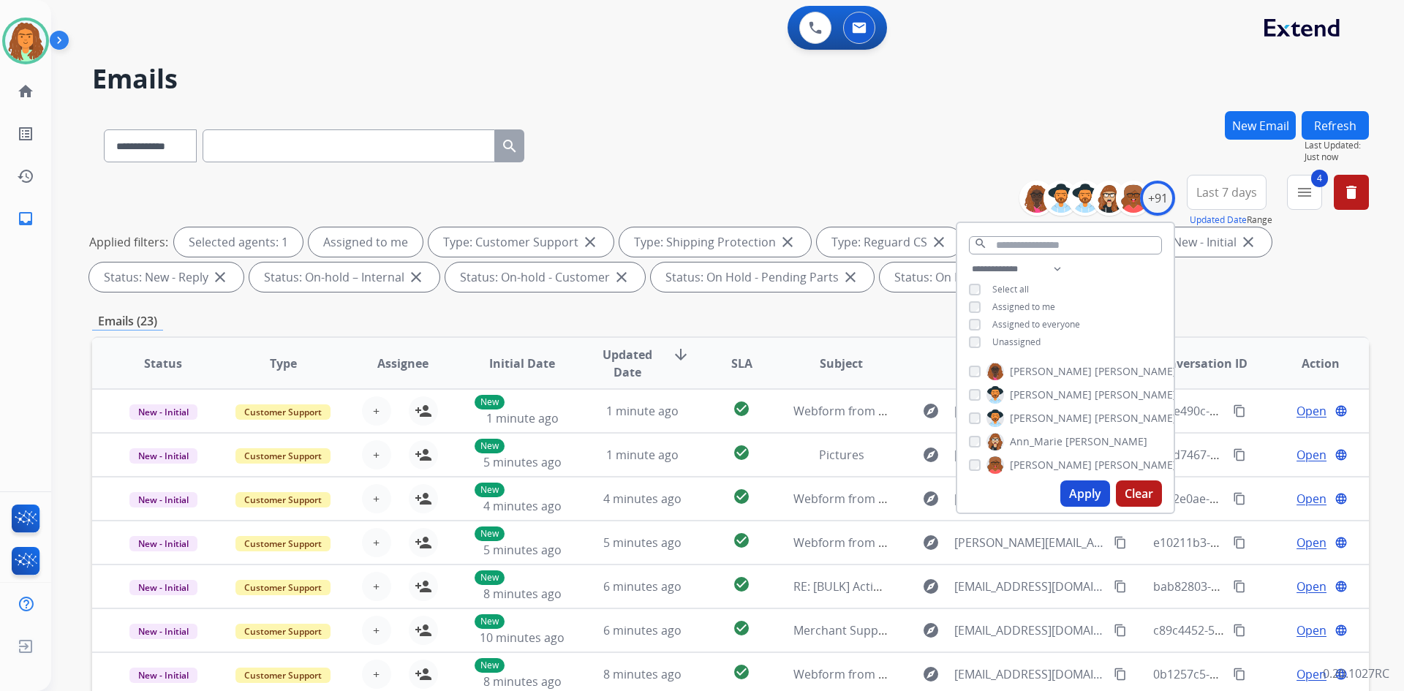
click at [679, 491] on button "Apply" at bounding box center [1085, 493] width 50 height 26
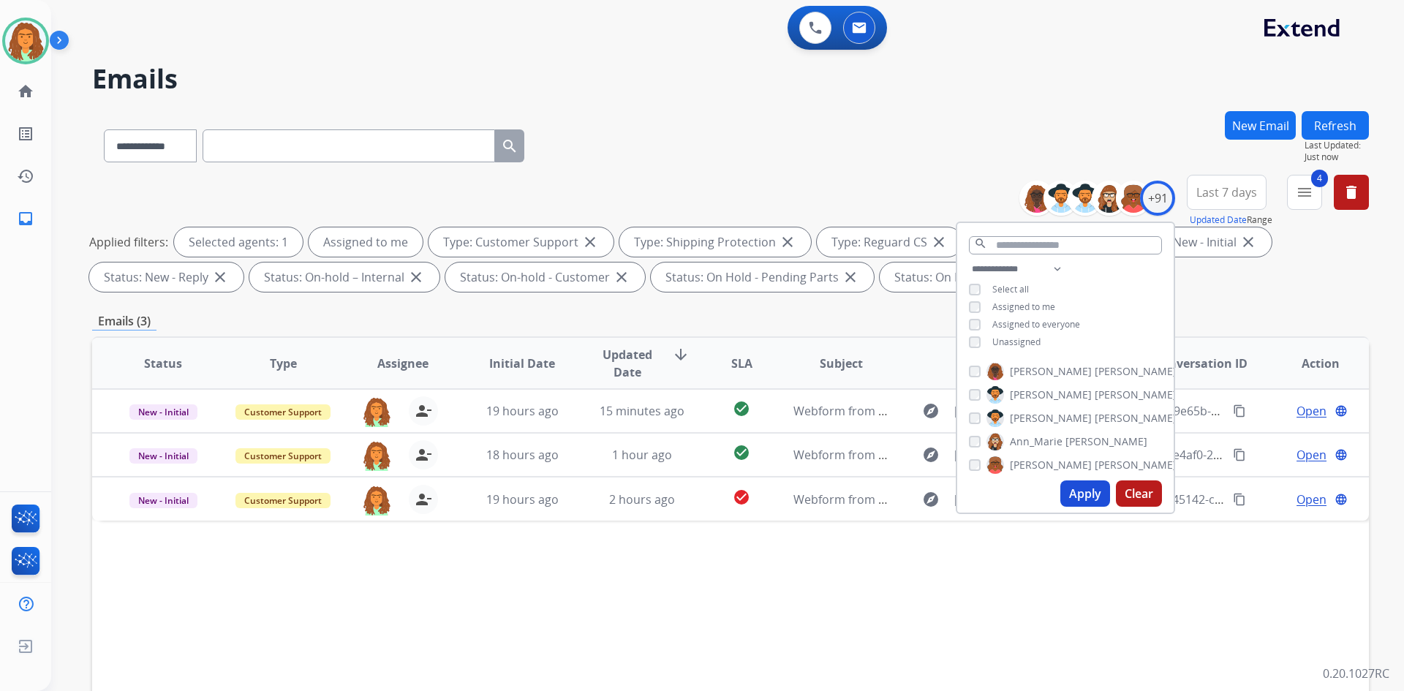
click at [679, 316] on div "Emails (3)" at bounding box center [730, 321] width 1277 height 18
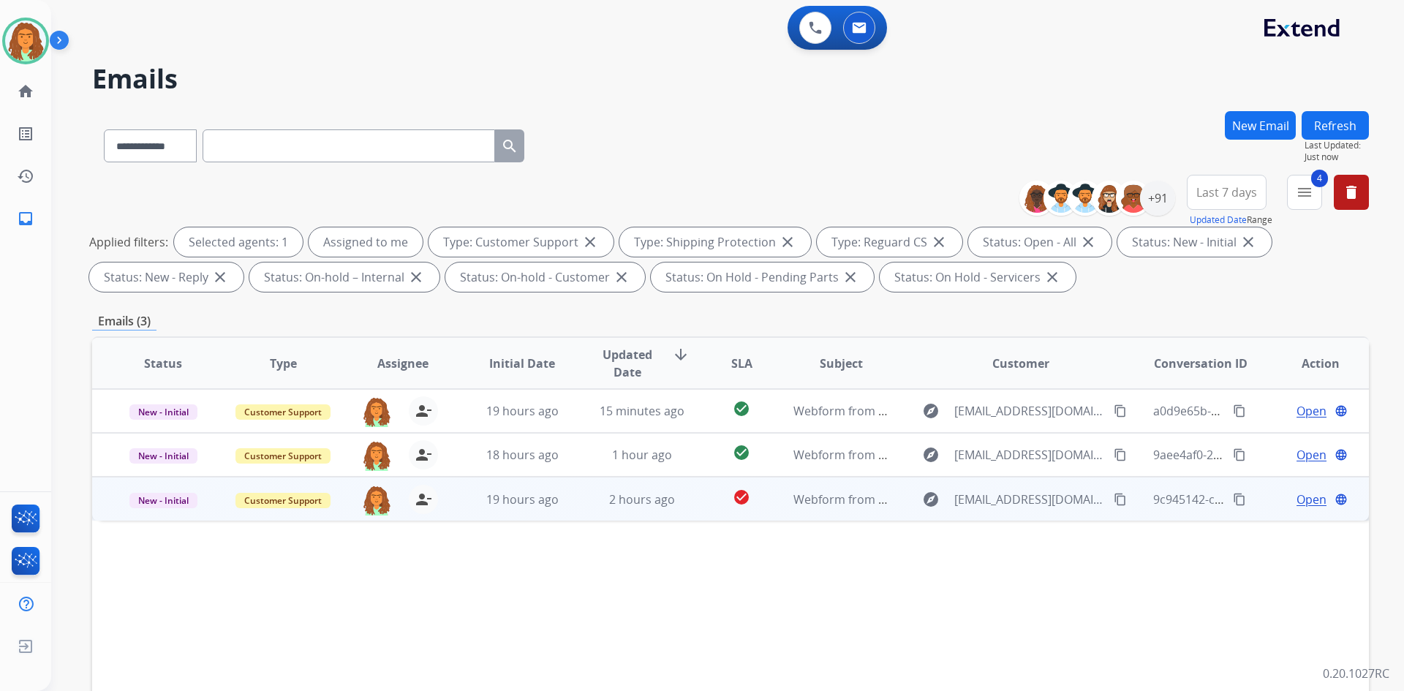
click at [679, 510] on td "2 hours ago" at bounding box center [631, 499] width 120 height 44
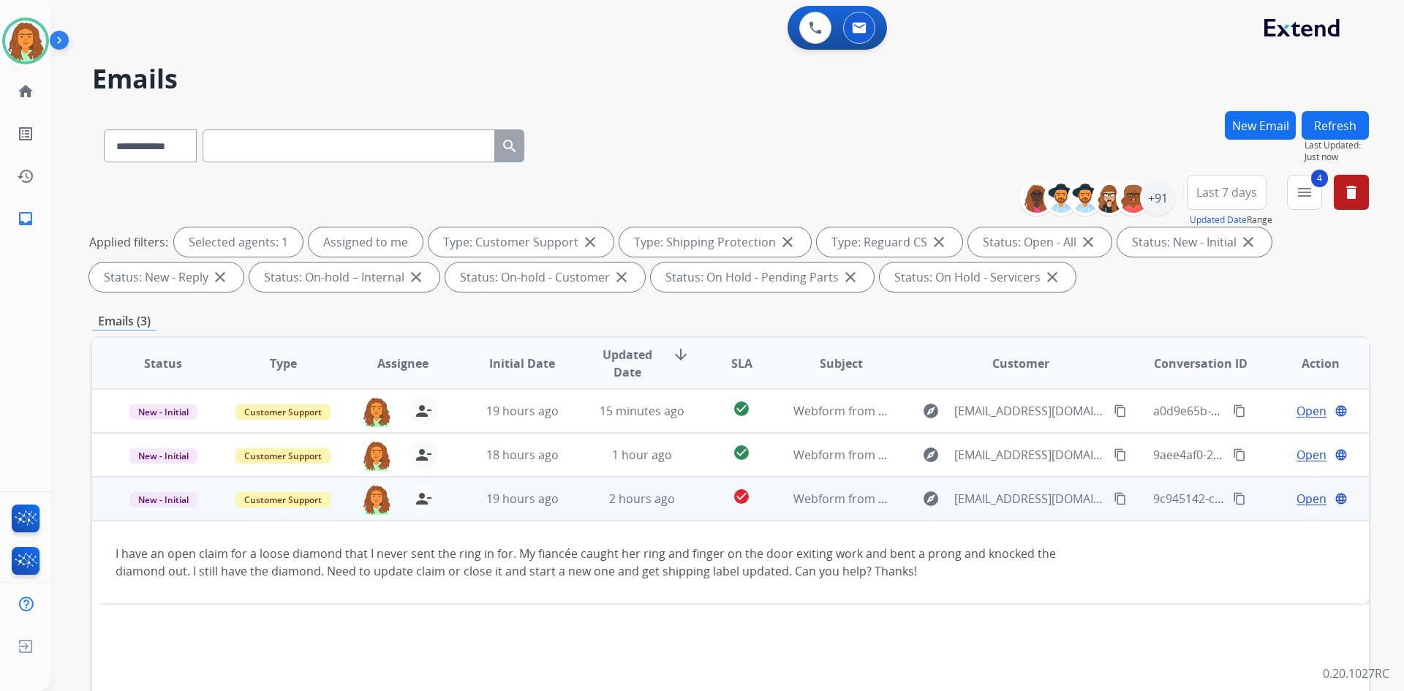
click at [679, 497] on mat-icon "content_copy" at bounding box center [1120, 498] width 13 height 13
click at [679, 503] on span "Open" at bounding box center [1311, 499] width 30 height 18
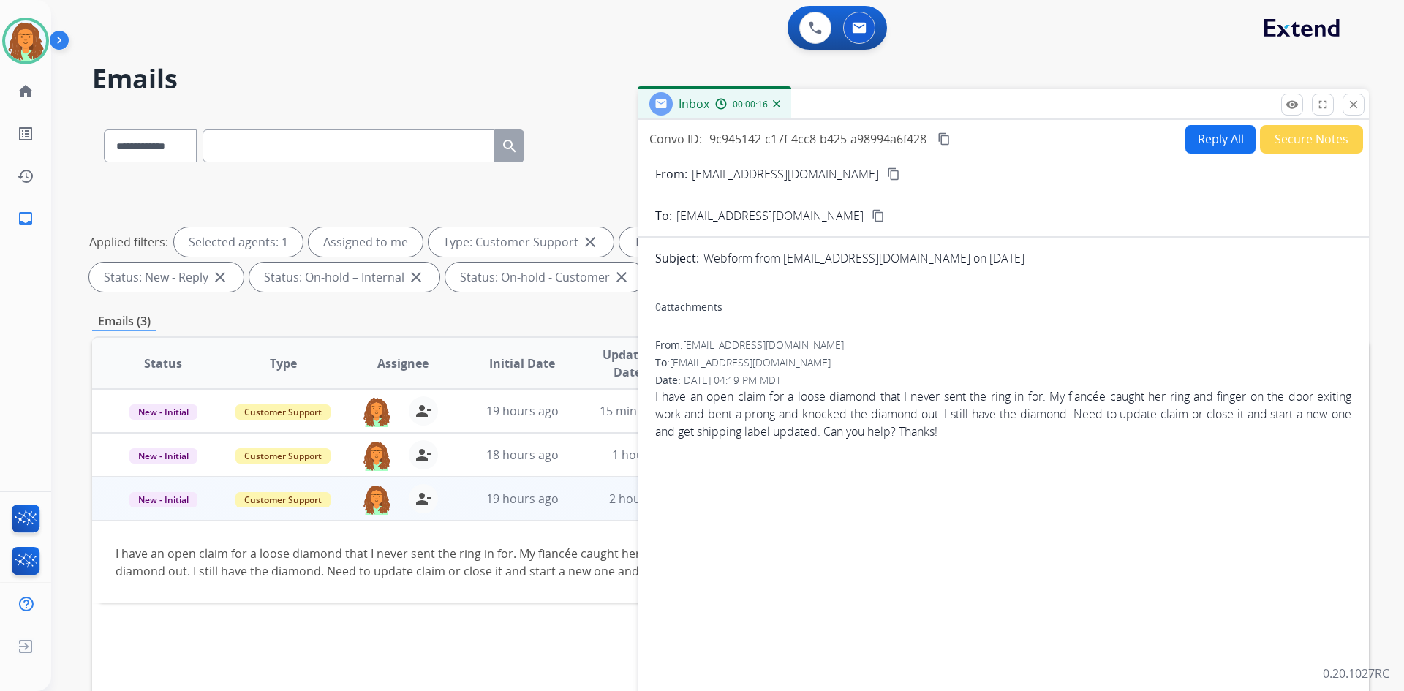
click at [679, 138] on button "Reply All" at bounding box center [1220, 139] width 70 height 29
select select "**********"
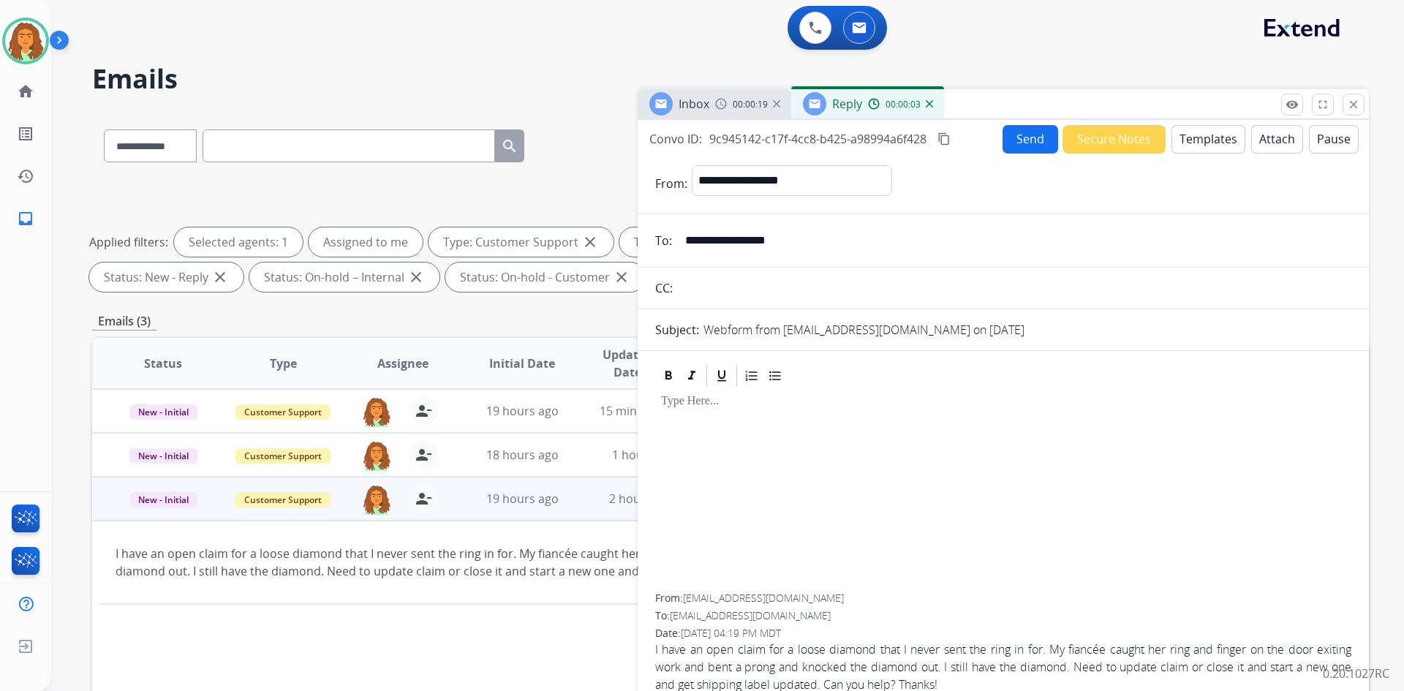
click at [679, 140] on button "Templates" at bounding box center [1208, 139] width 74 height 29
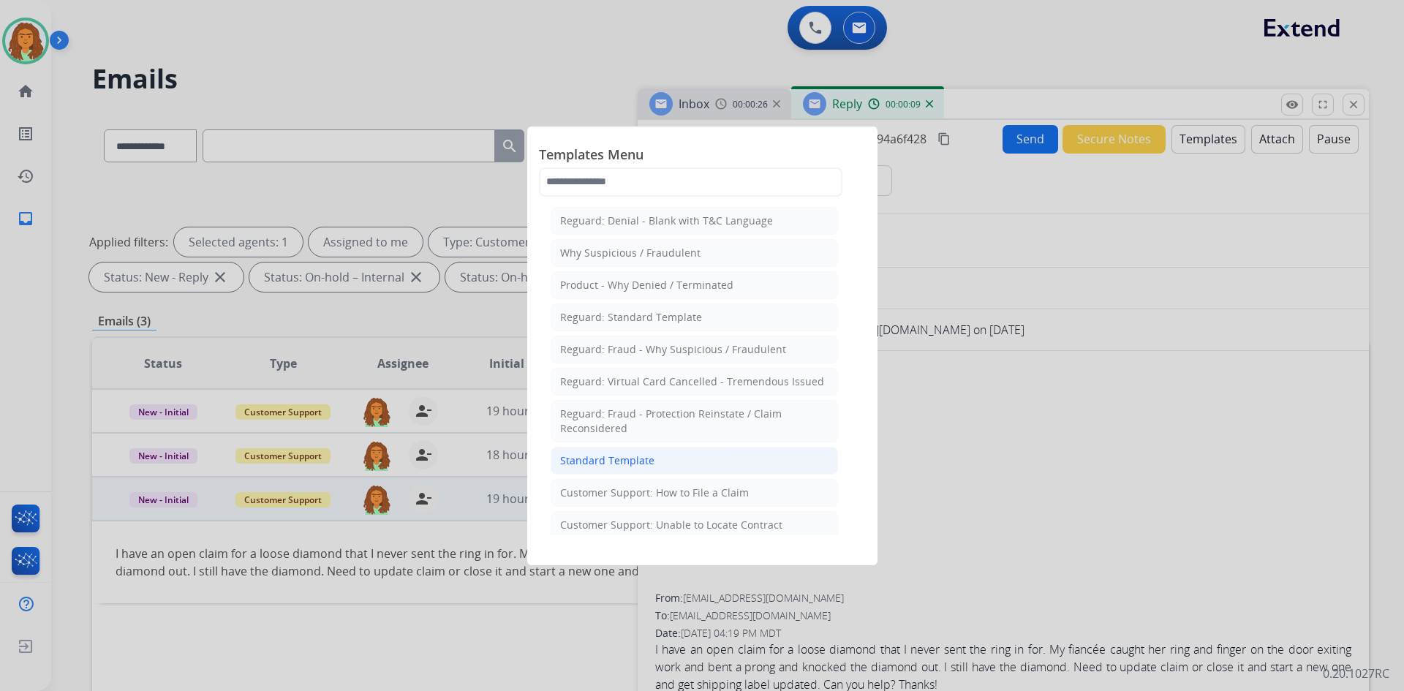
click at [651, 464] on div "Standard Template" at bounding box center [607, 460] width 94 height 15
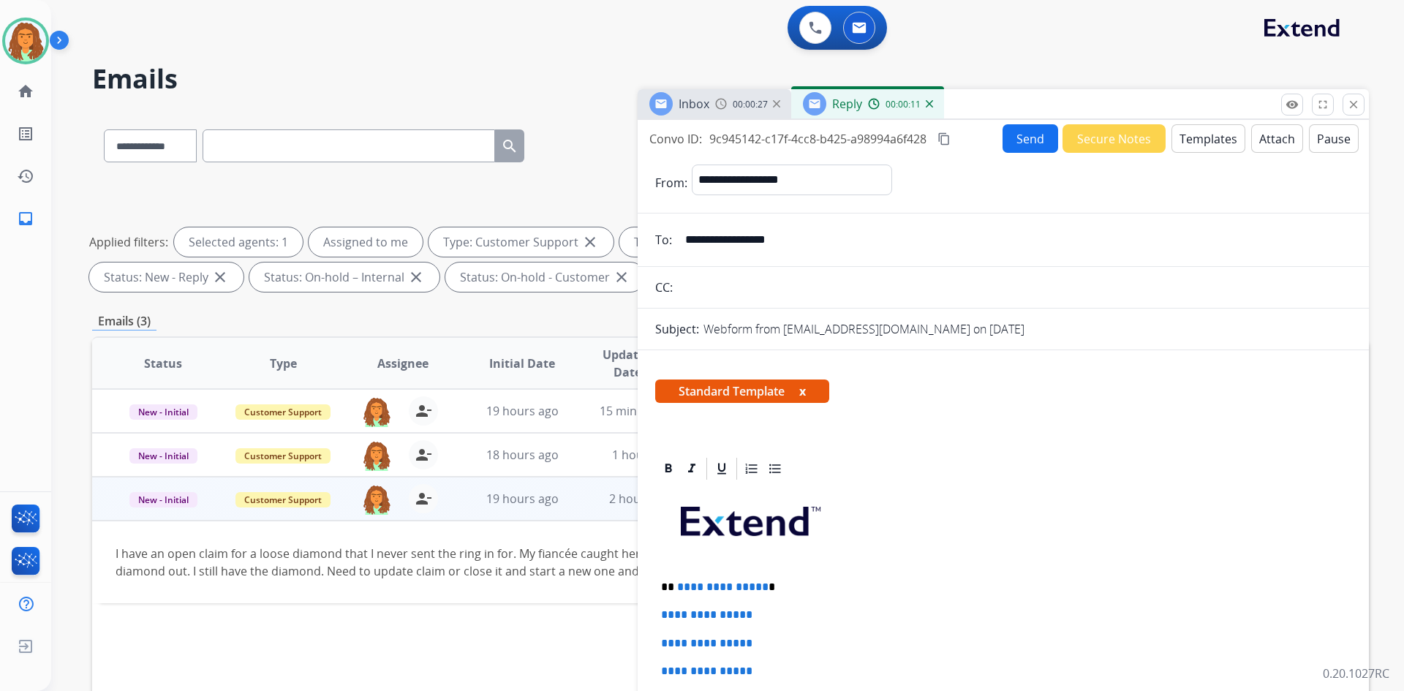
scroll to position [146, 0]
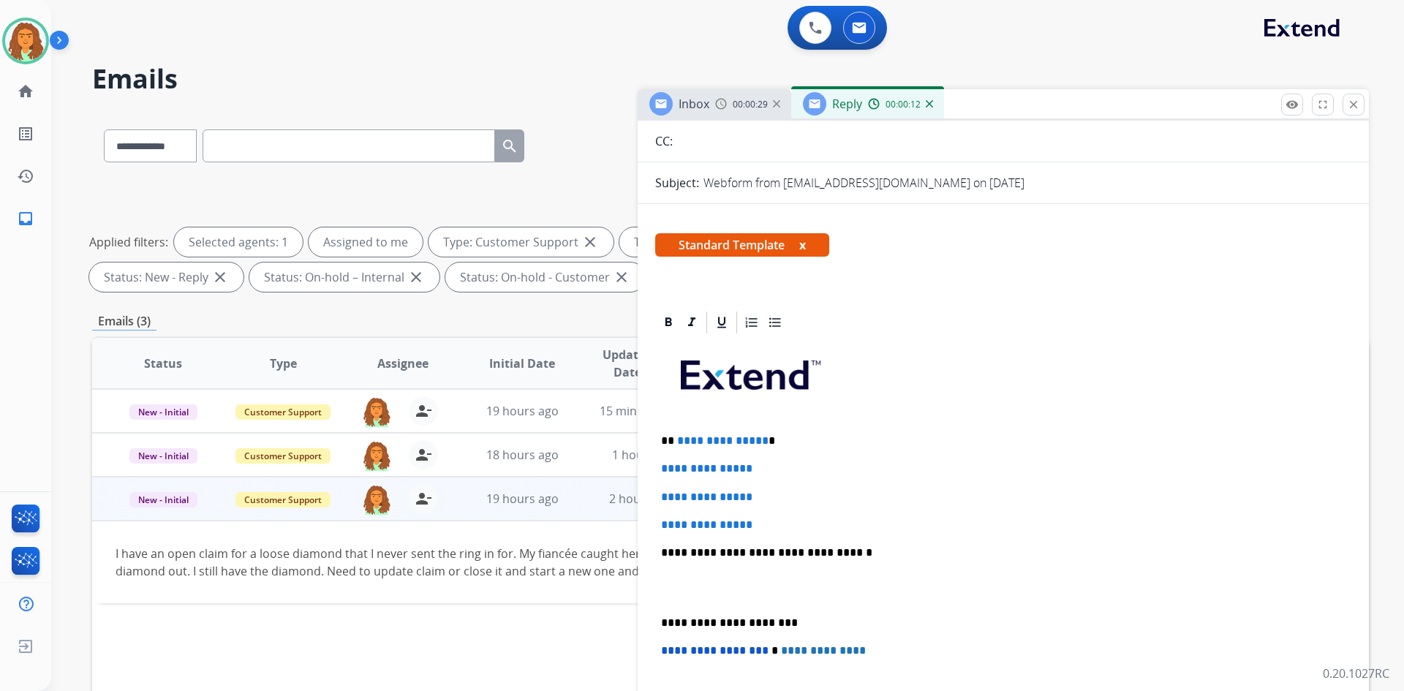
click at [679, 442] on p "**********" at bounding box center [997, 440] width 673 height 13
drag, startPoint x: 657, startPoint y: 467, endPoint x: 762, endPoint y: 518, distance: 116.4
click at [679, 521] on div "**********" at bounding box center [1003, 587] width 696 height 503
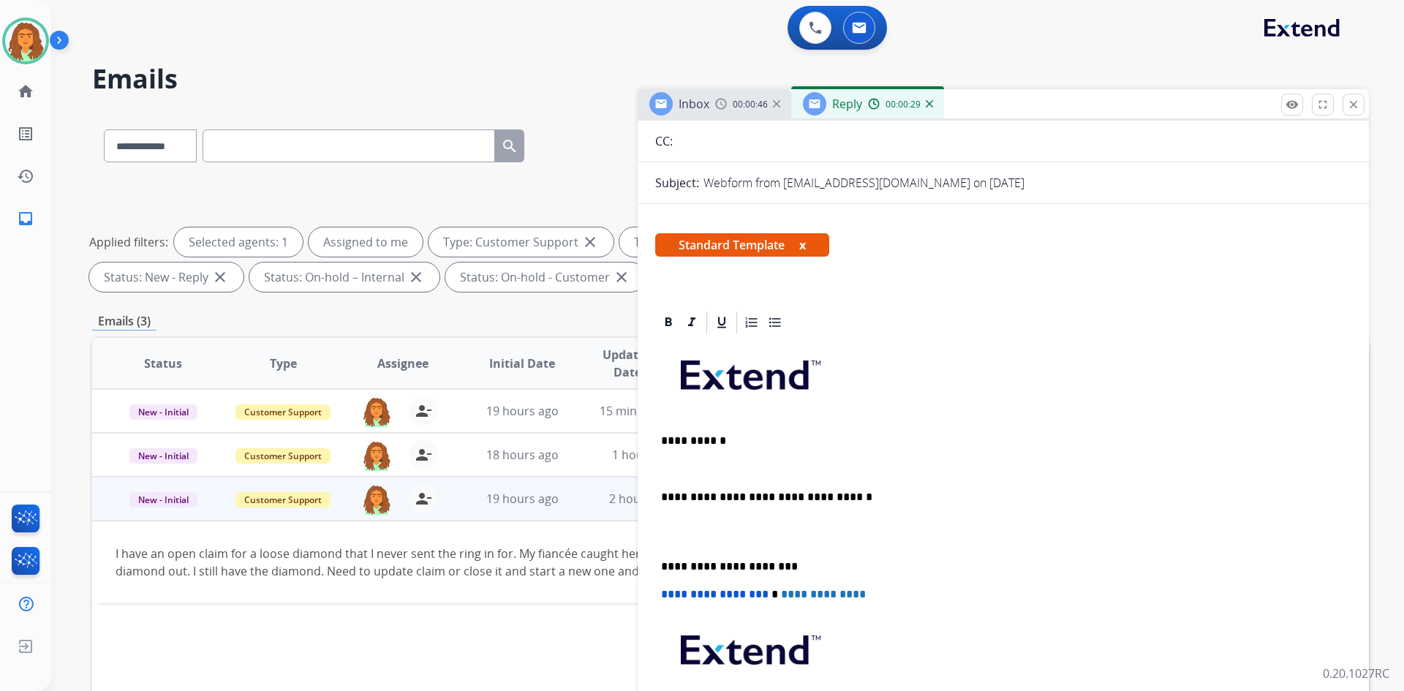
drag, startPoint x: 715, startPoint y: 445, endPoint x: 728, endPoint y: 440, distance: 13.9
click at [679, 444] on p "**********" at bounding box center [997, 440] width 673 height 13
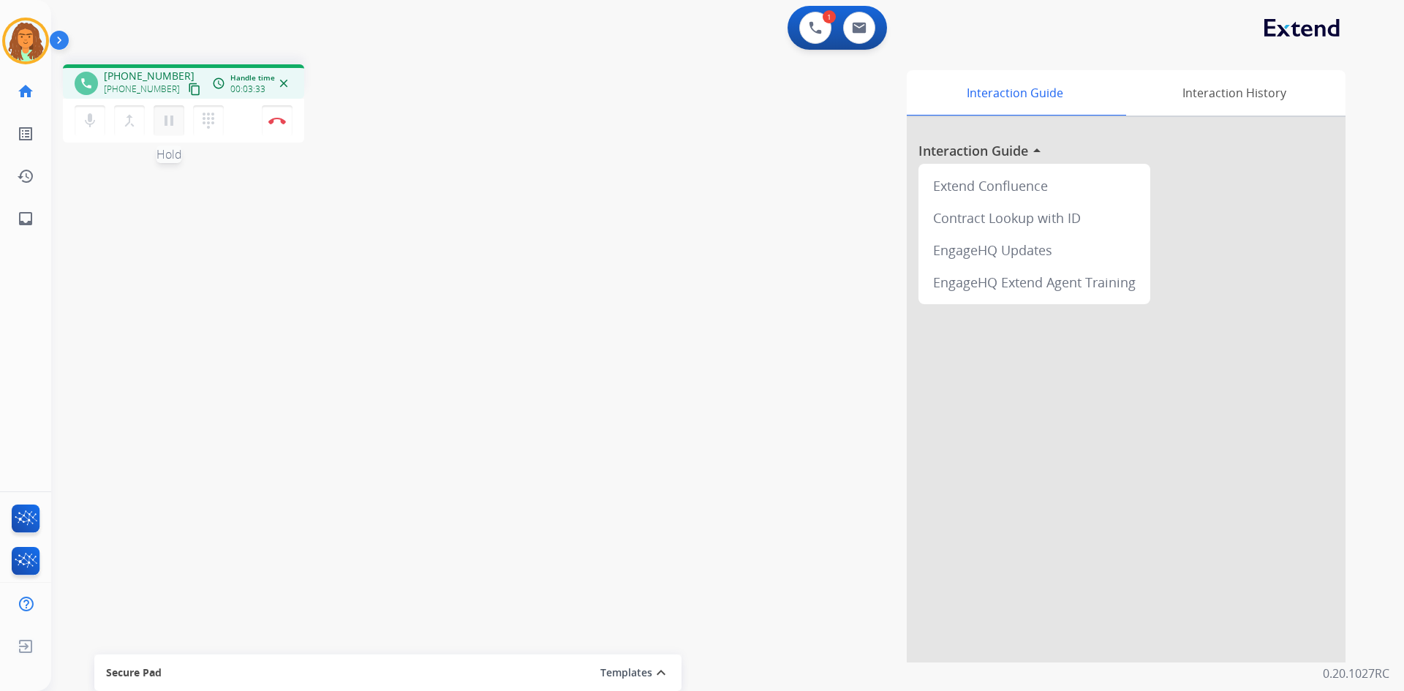
click at [174, 117] on mat-icon "pause" at bounding box center [169, 121] width 18 height 18
click at [168, 123] on mat-icon "play_arrow" at bounding box center [169, 121] width 18 height 18
click at [284, 121] on img at bounding box center [277, 120] width 18 height 7
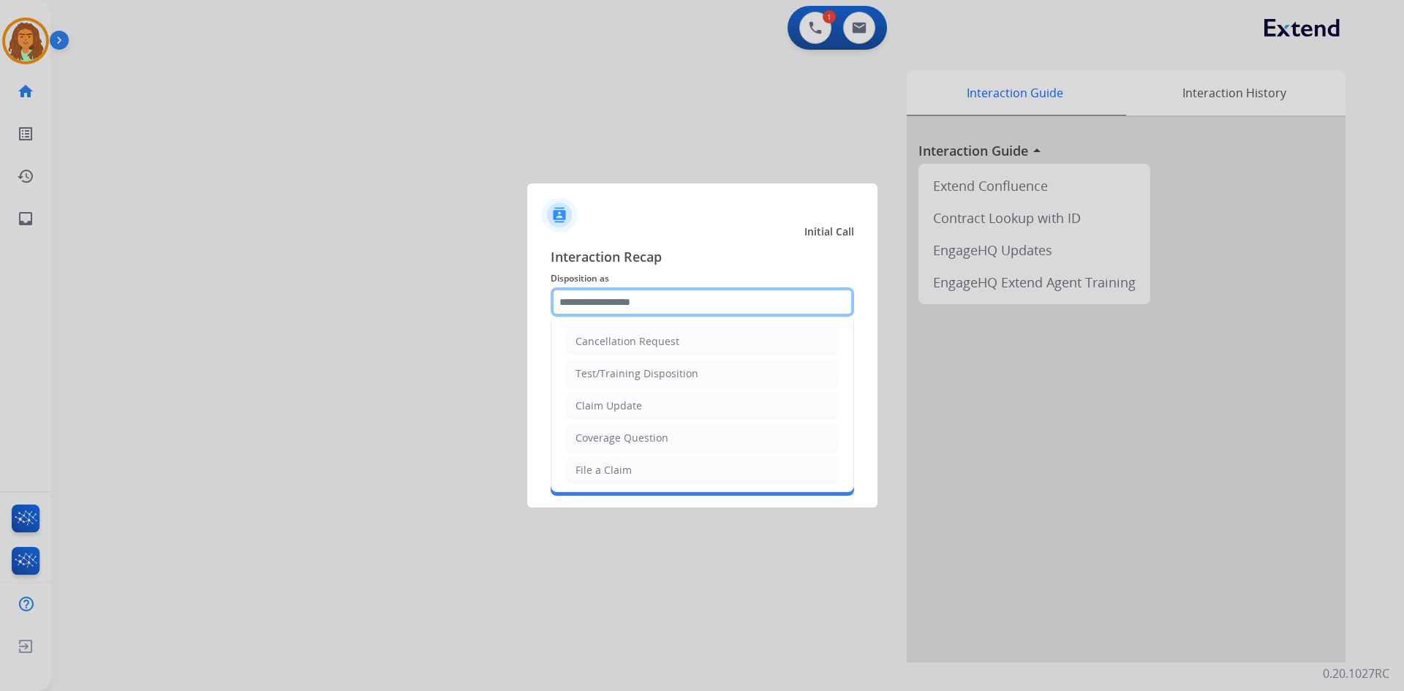
click at [679, 299] on input "text" at bounding box center [702, 301] width 303 height 29
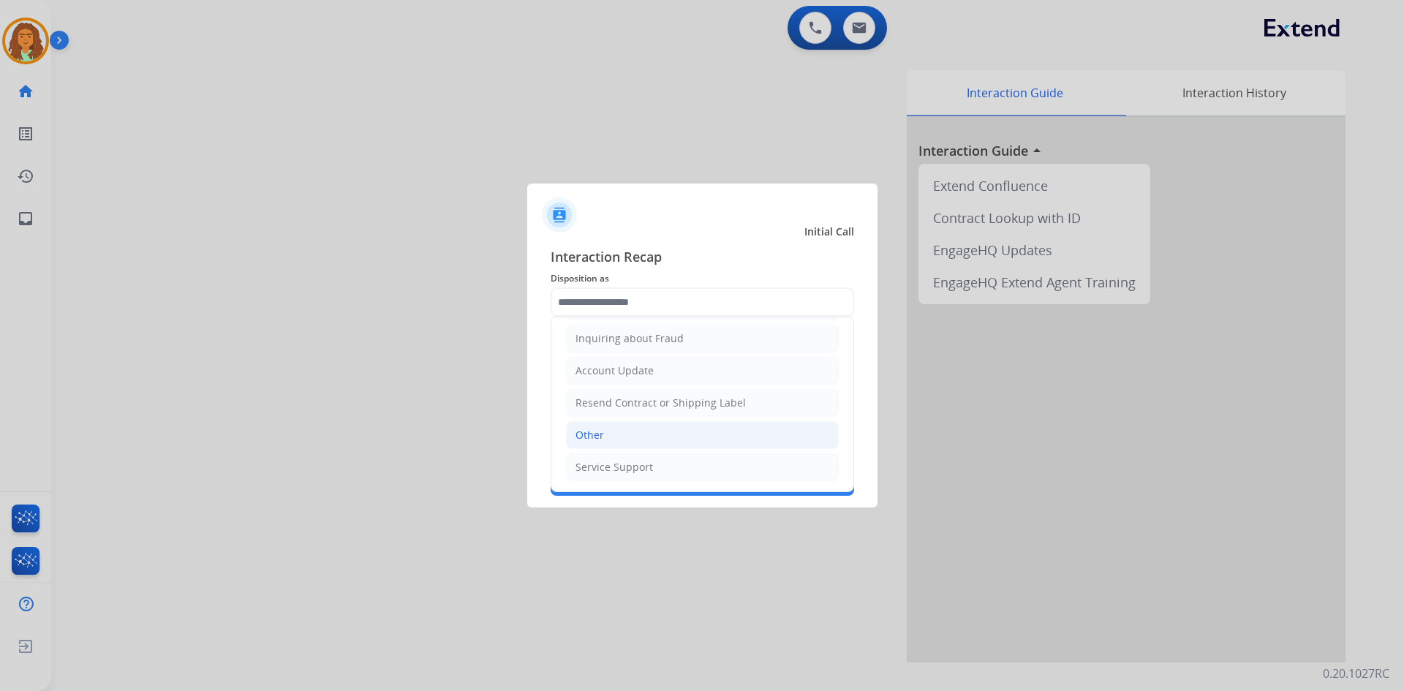
click at [600, 433] on div "Other" at bounding box center [589, 435] width 29 height 15
type input "*****"
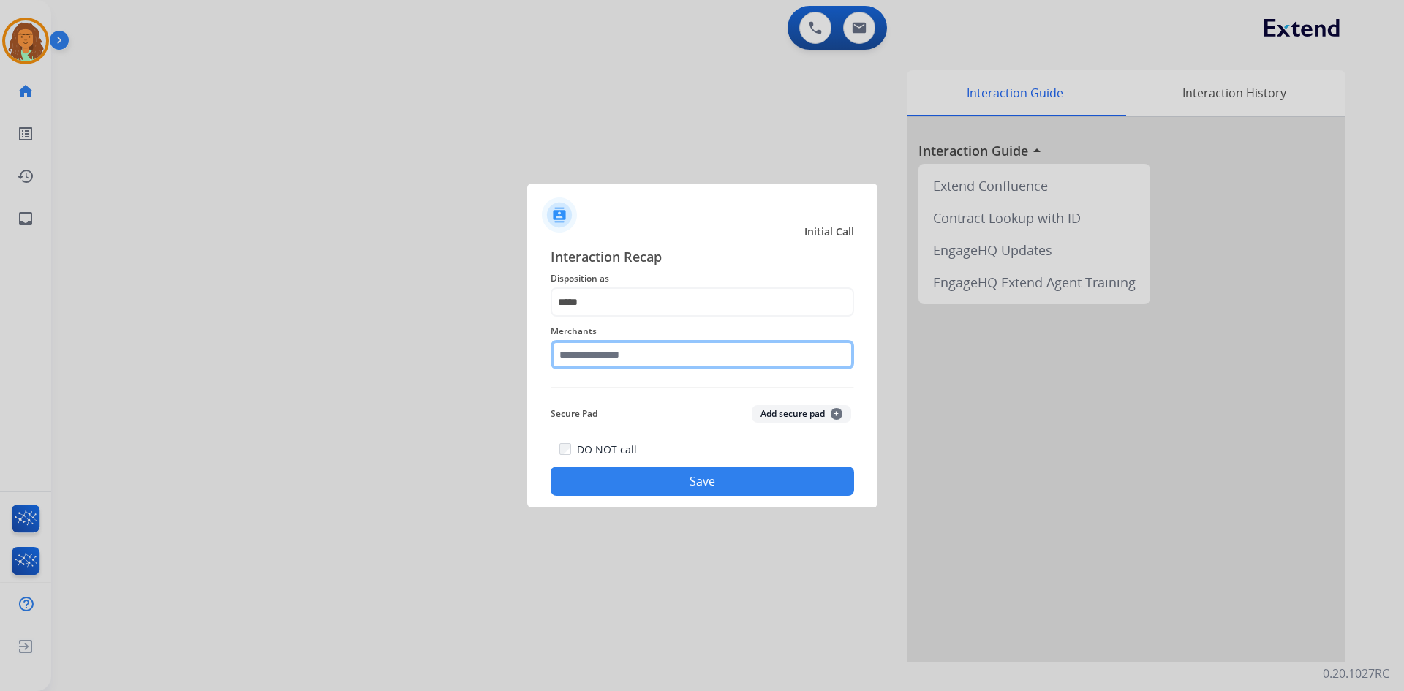
click at [598, 358] on input "text" at bounding box center [702, 354] width 303 height 29
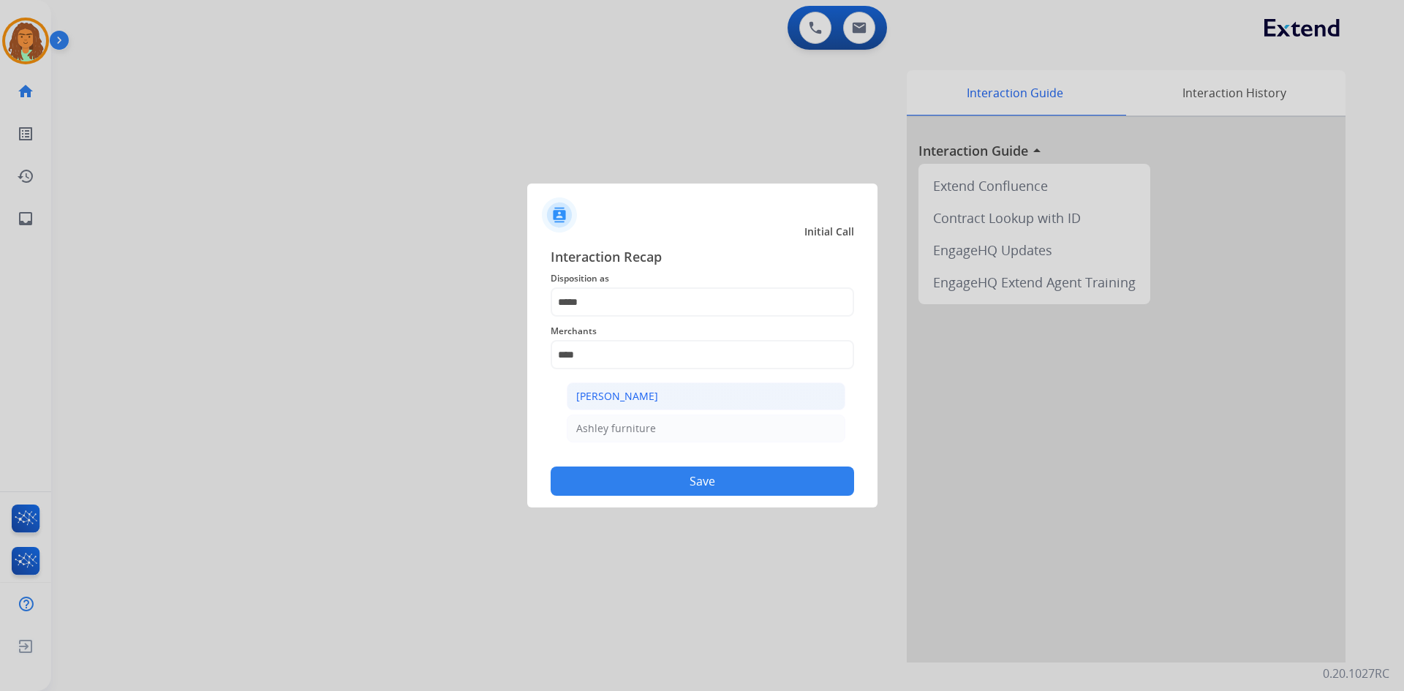
click at [616, 399] on div "Ashley - Reguard" at bounding box center [617, 396] width 82 height 15
type input "**********"
click at [679, 481] on button "Save" at bounding box center [702, 481] width 303 height 29
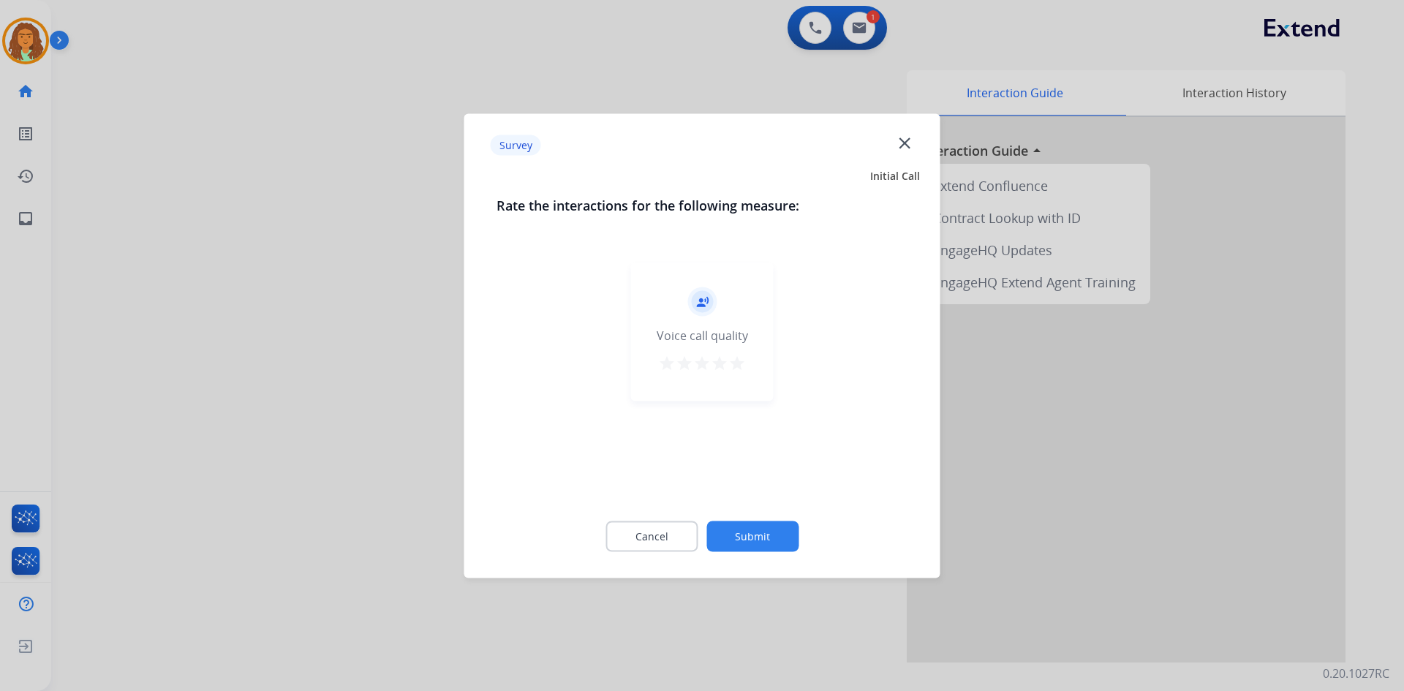
click at [679, 363] on mat-icon "star" at bounding box center [737, 363] width 18 height 18
click at [679, 535] on button "Submit" at bounding box center [752, 536] width 92 height 31
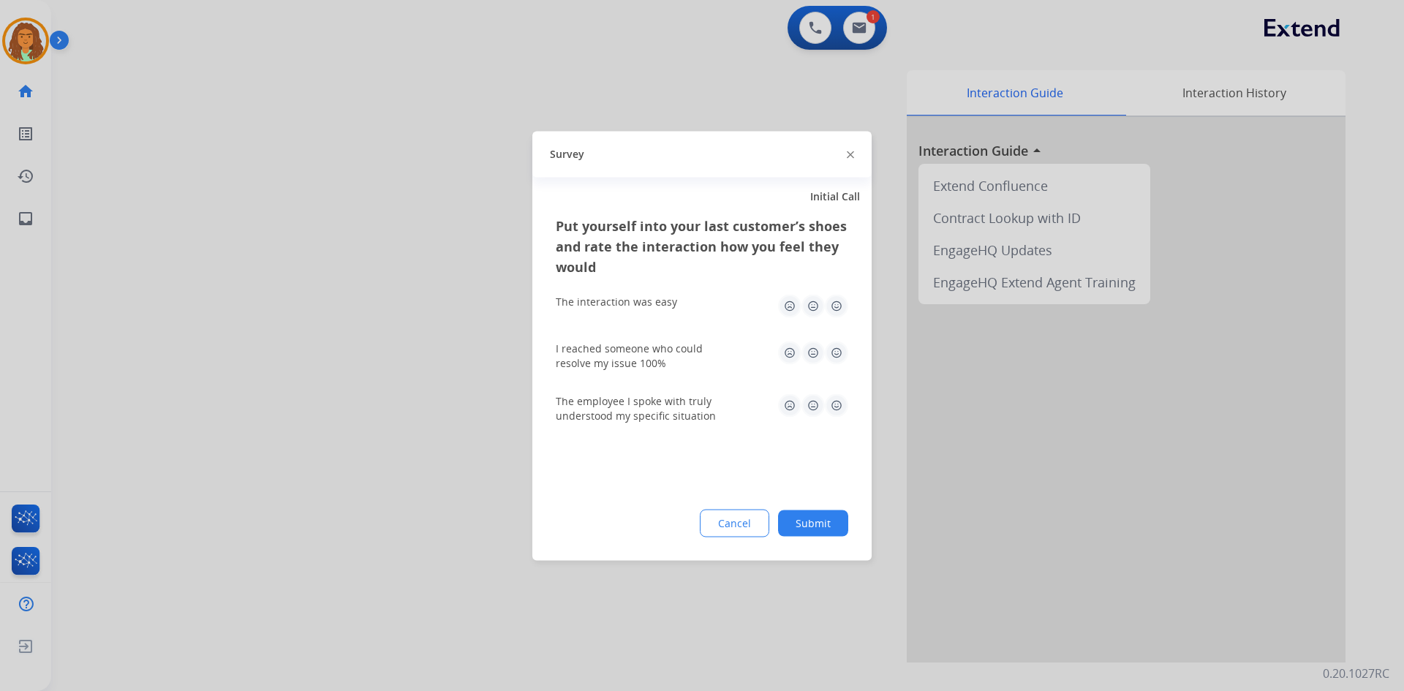
click at [679, 303] on img at bounding box center [836, 305] width 23 height 23
click at [679, 349] on img at bounding box center [836, 352] width 23 height 23
click at [679, 409] on img at bounding box center [836, 404] width 23 height 23
click at [679, 524] on button "Submit" at bounding box center [813, 523] width 70 height 26
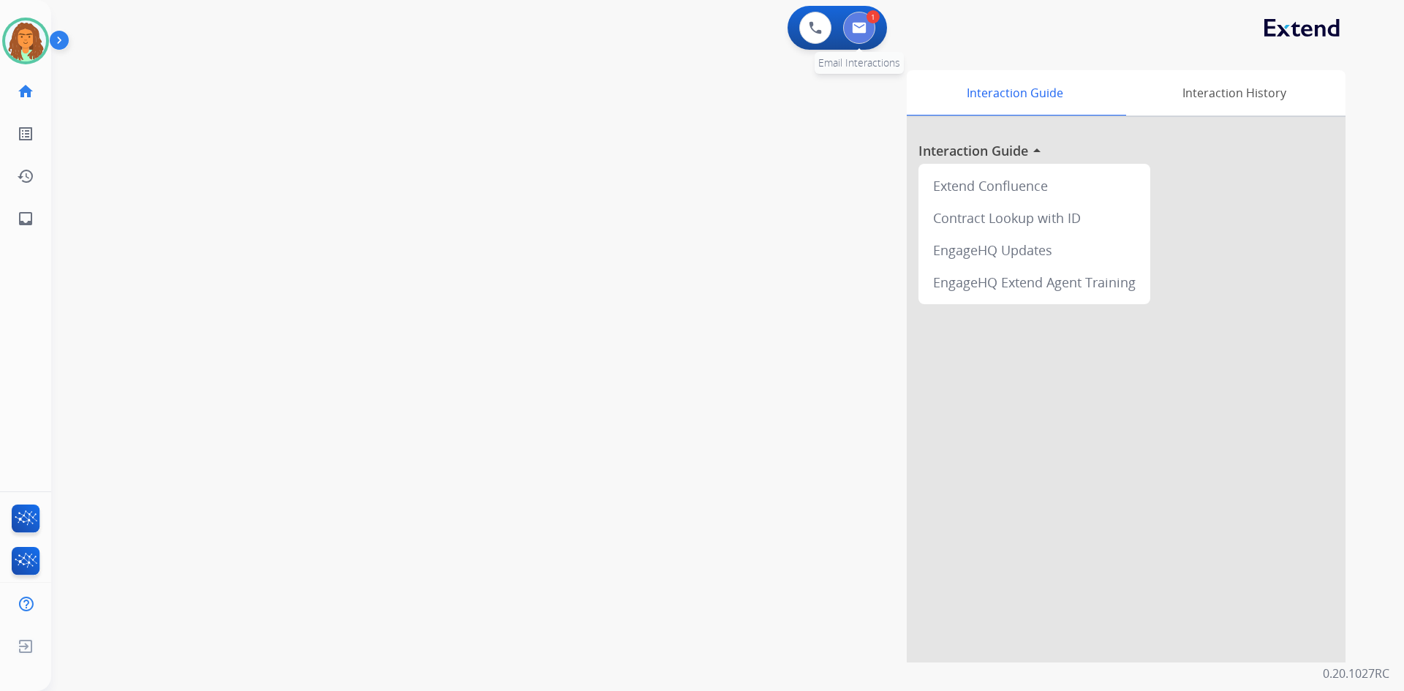
click at [679, 29] on img at bounding box center [859, 28] width 15 height 12
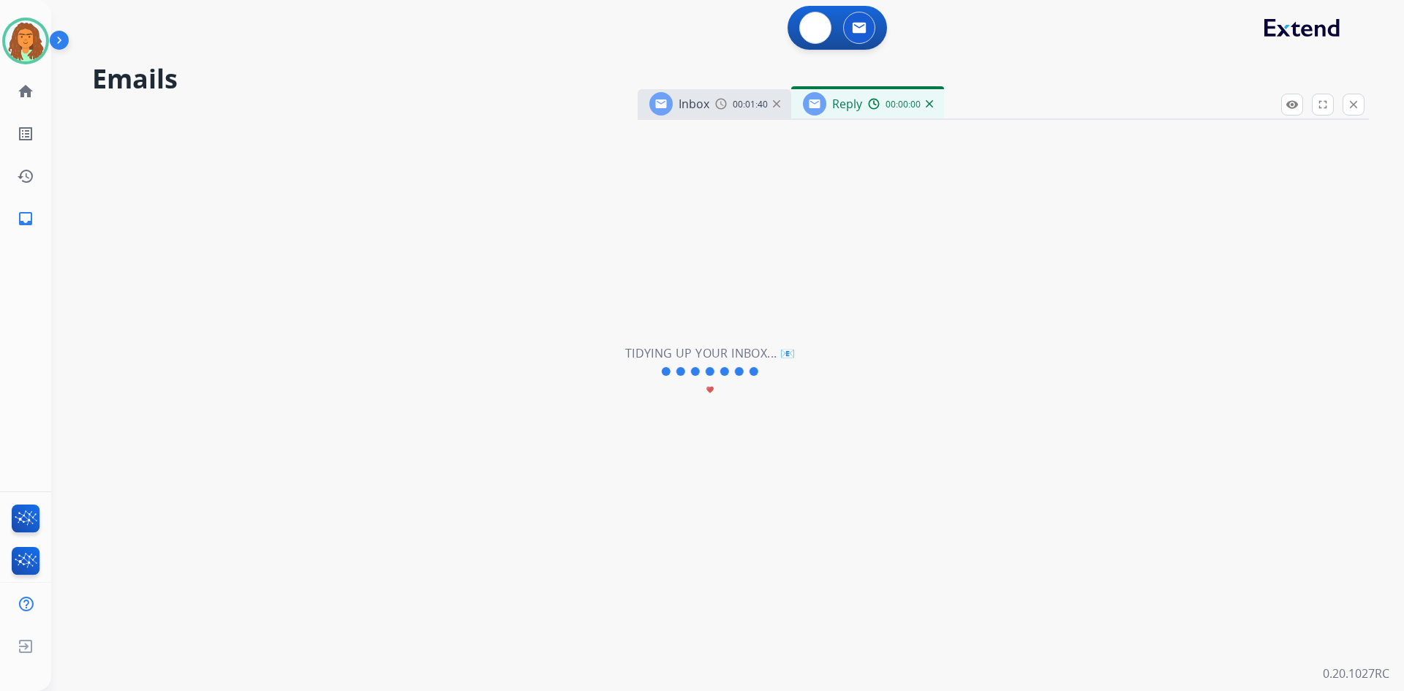
select select "**********"
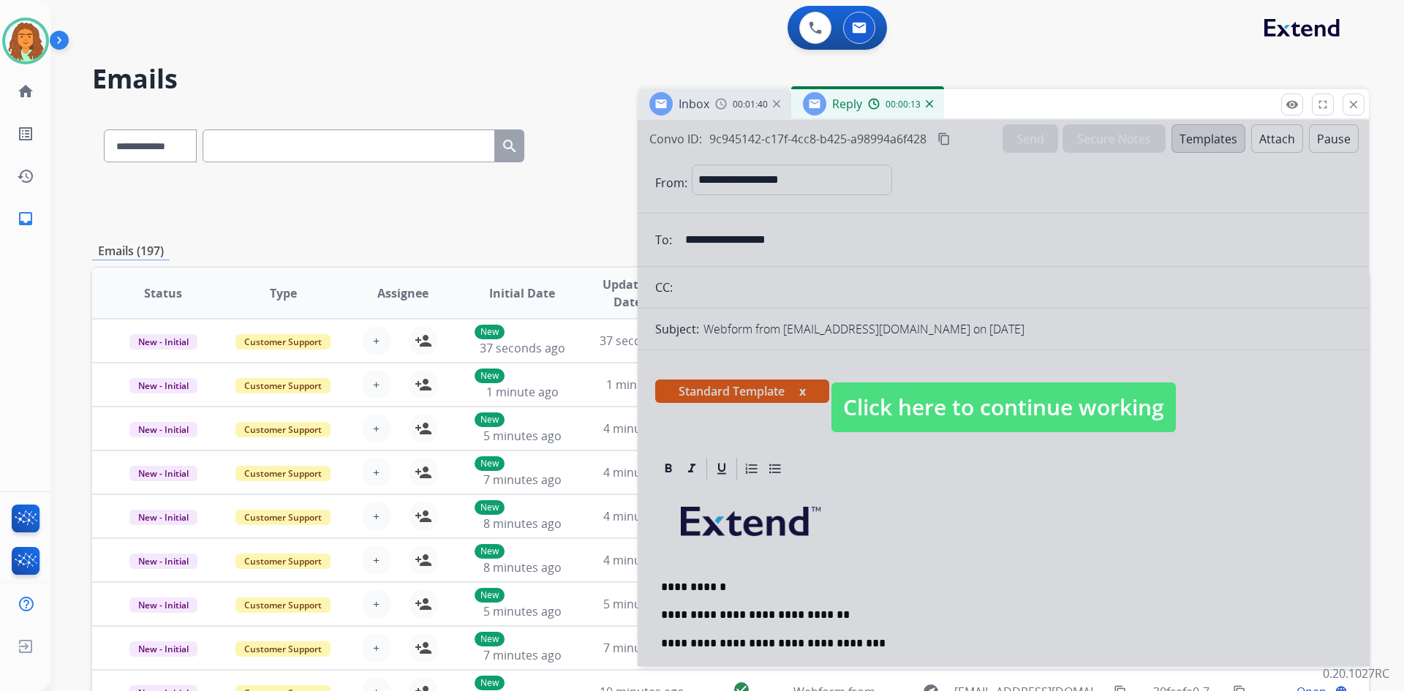
click at [679, 411] on span "Click here to continue working" at bounding box center [1003, 407] width 344 height 50
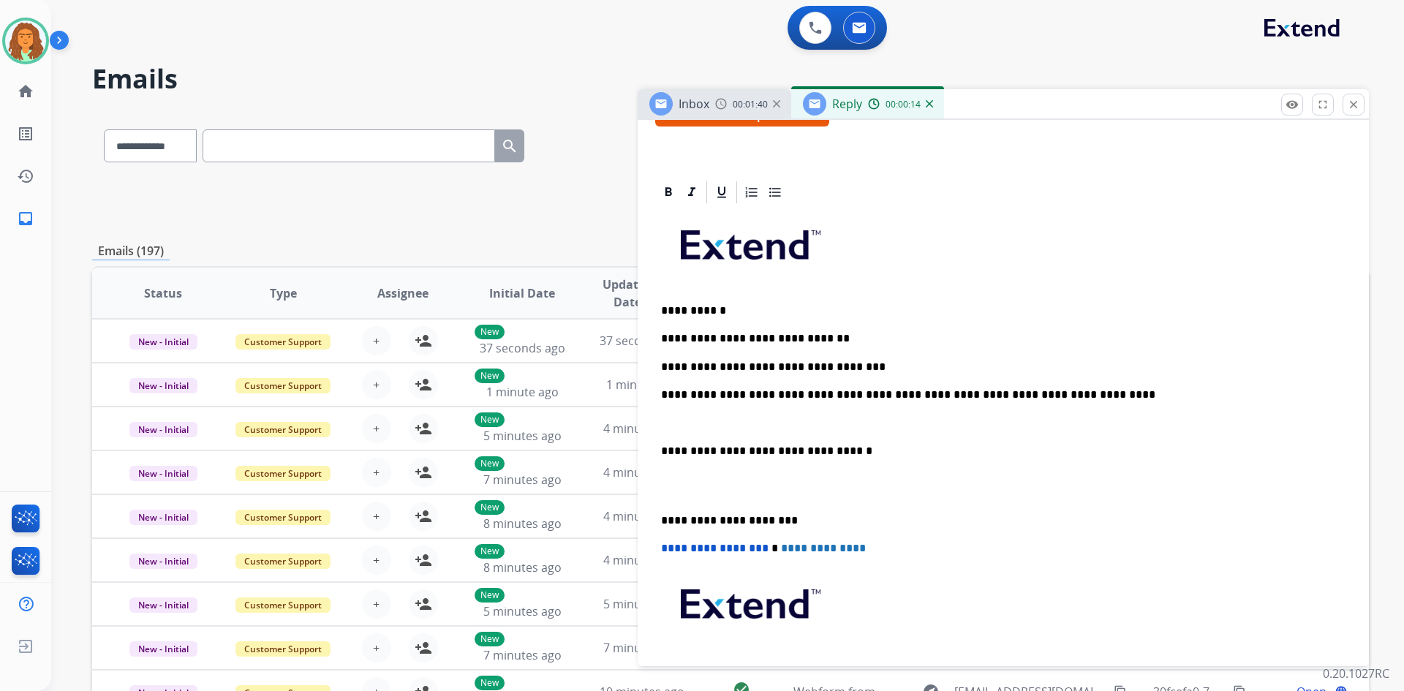
scroll to position [292, 0]
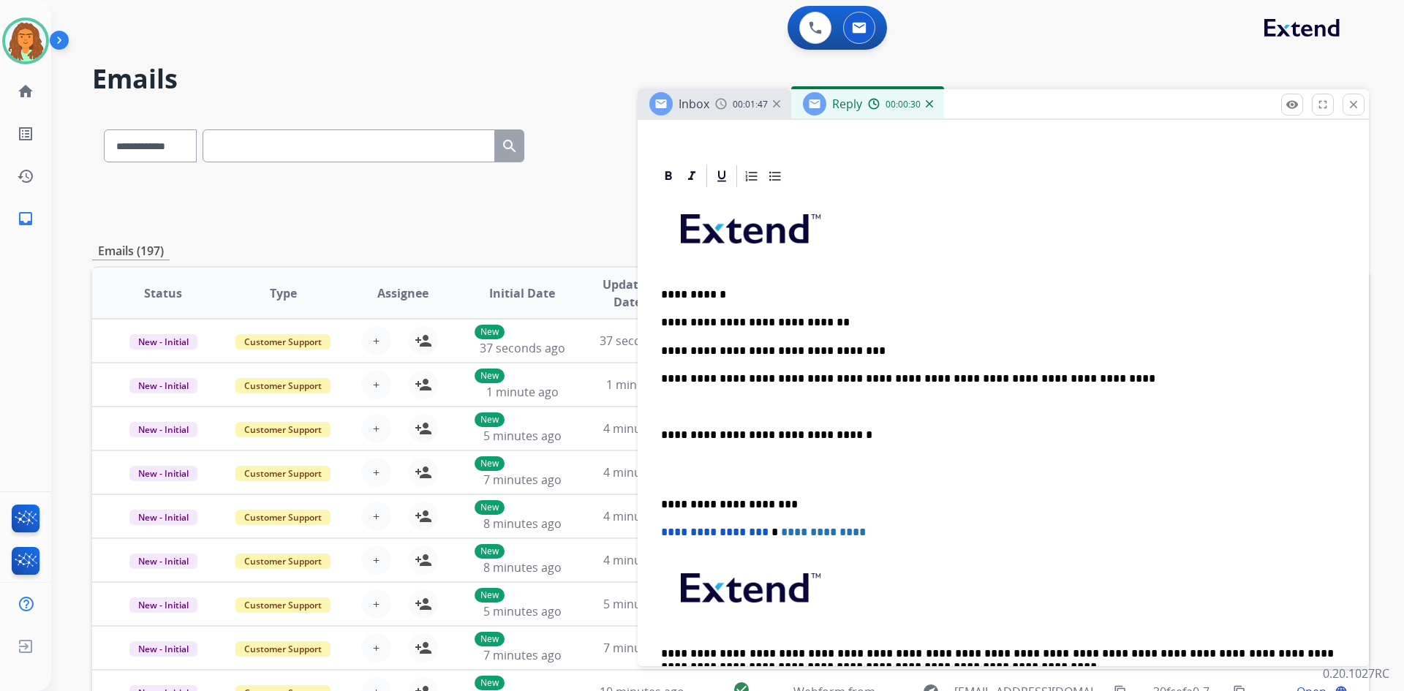
click at [679, 380] on p "**********" at bounding box center [997, 378] width 673 height 13
click at [657, 433] on div "**********" at bounding box center [1003, 455] width 696 height 532
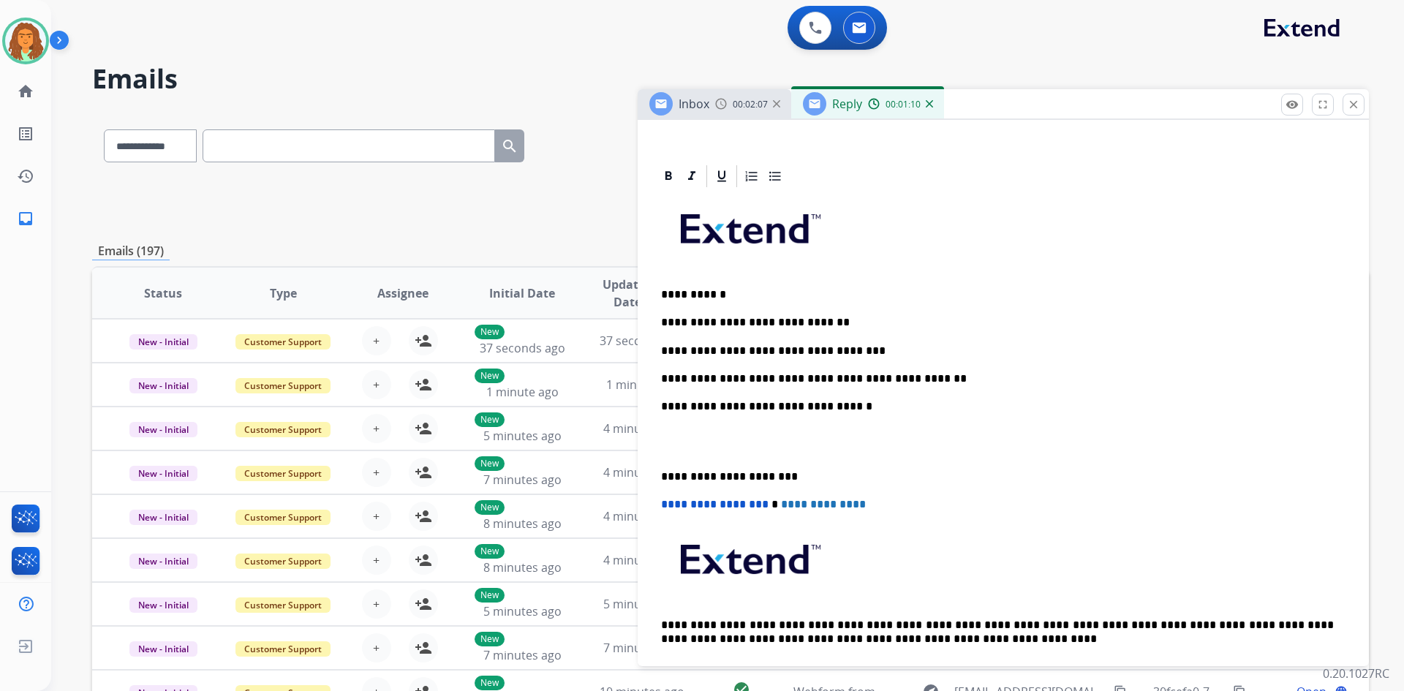
click at [659, 471] on div "**********" at bounding box center [1003, 440] width 696 height 503
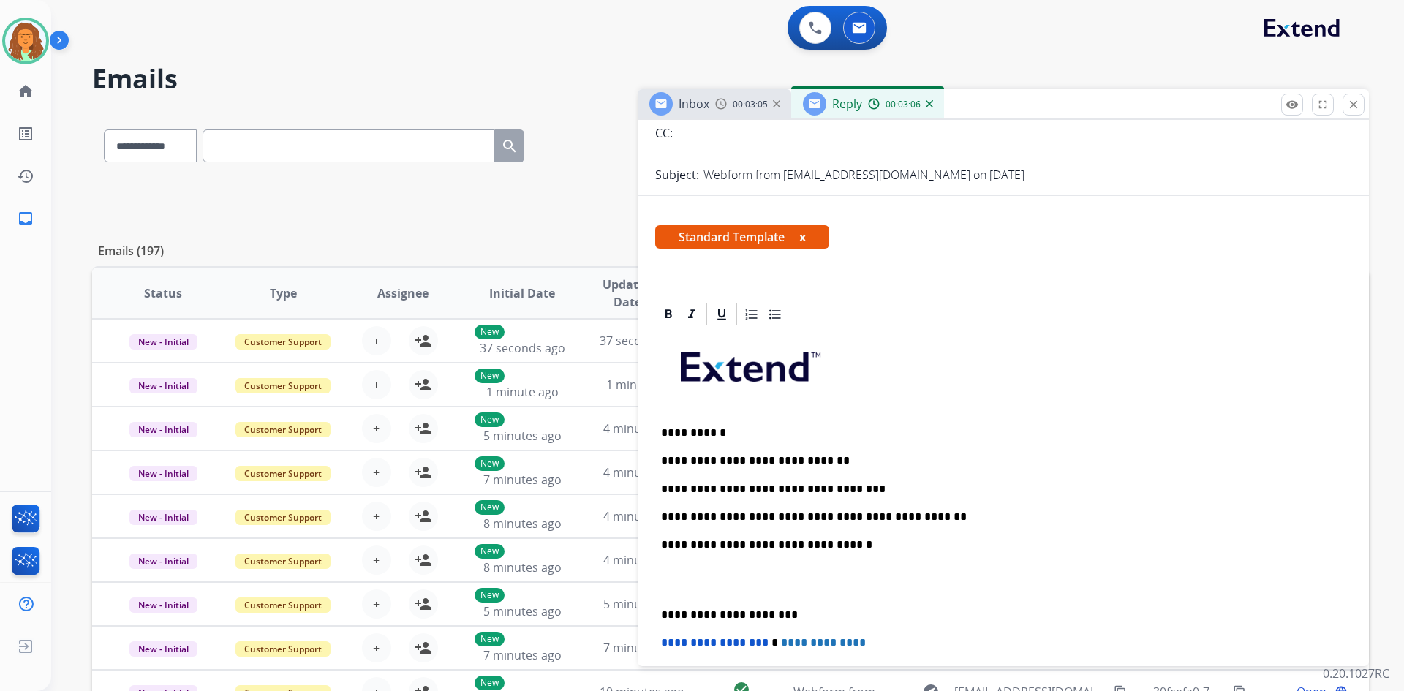
scroll to position [219, 0]
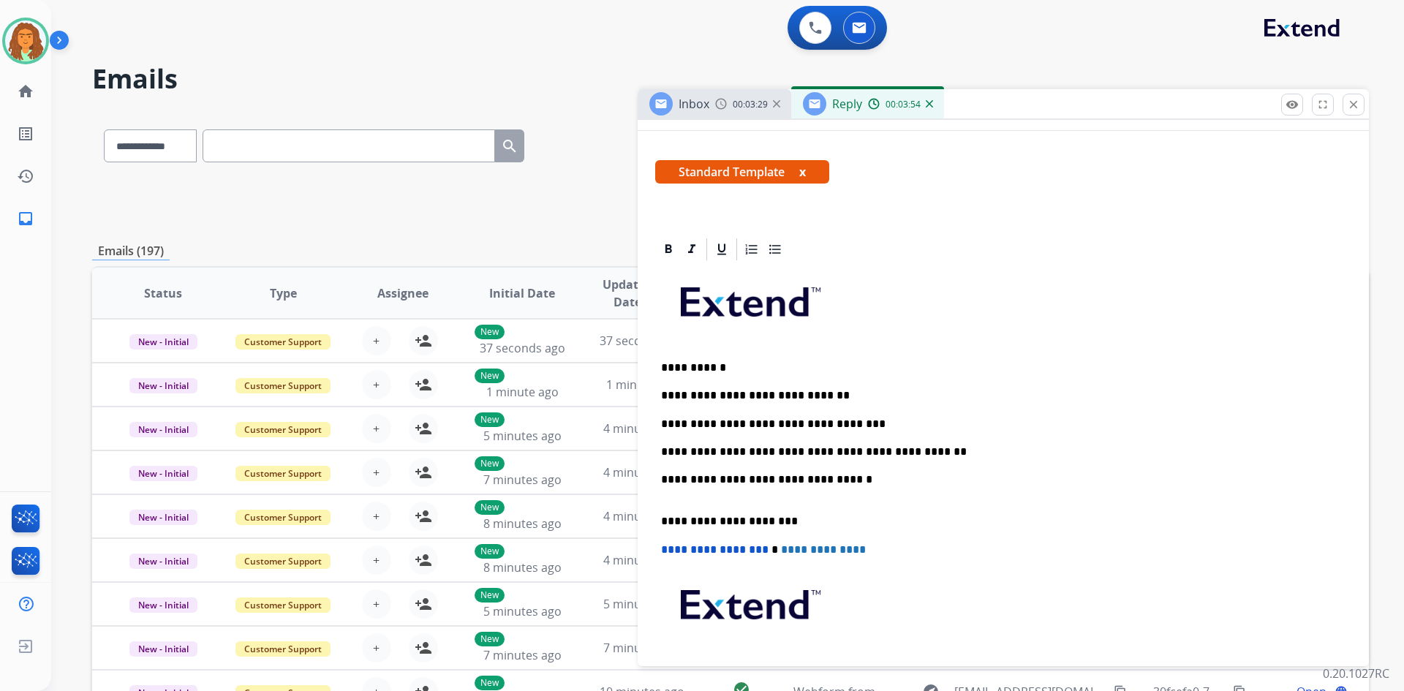
click at [679, 450] on p "**********" at bounding box center [997, 451] width 673 height 13
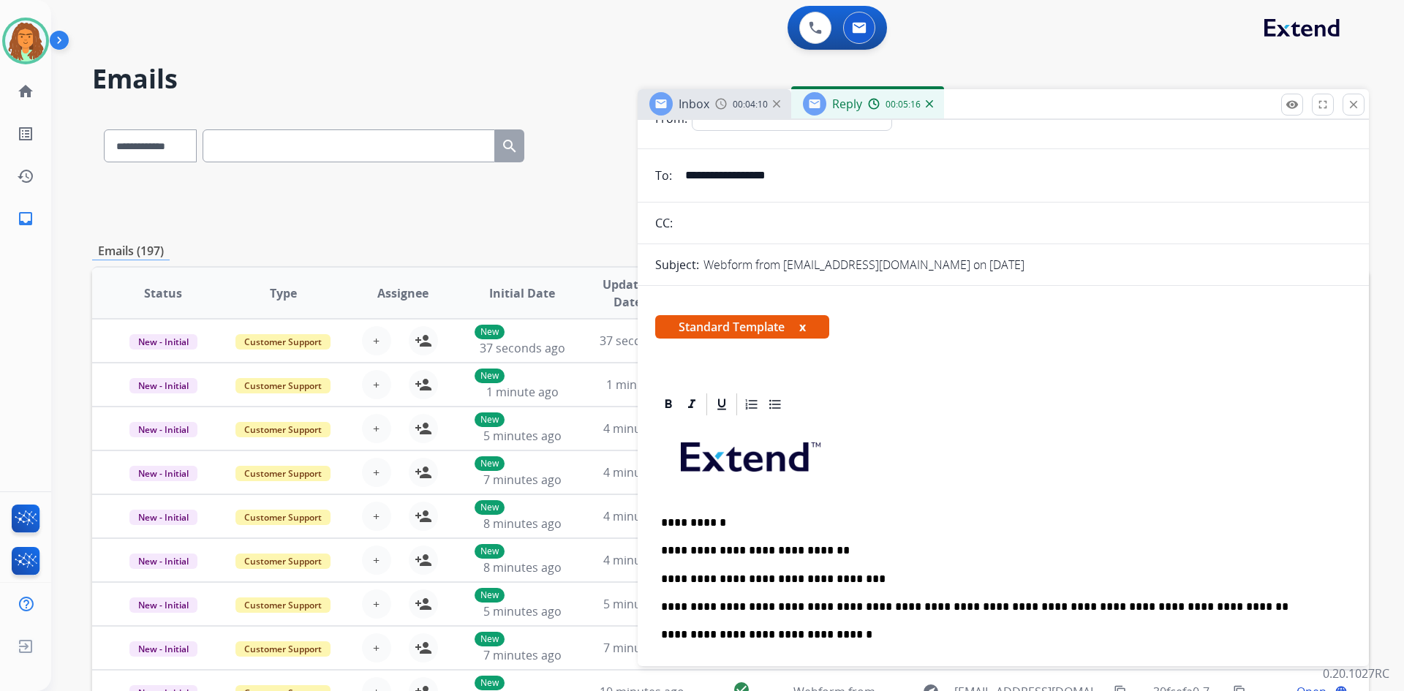
scroll to position [0, 0]
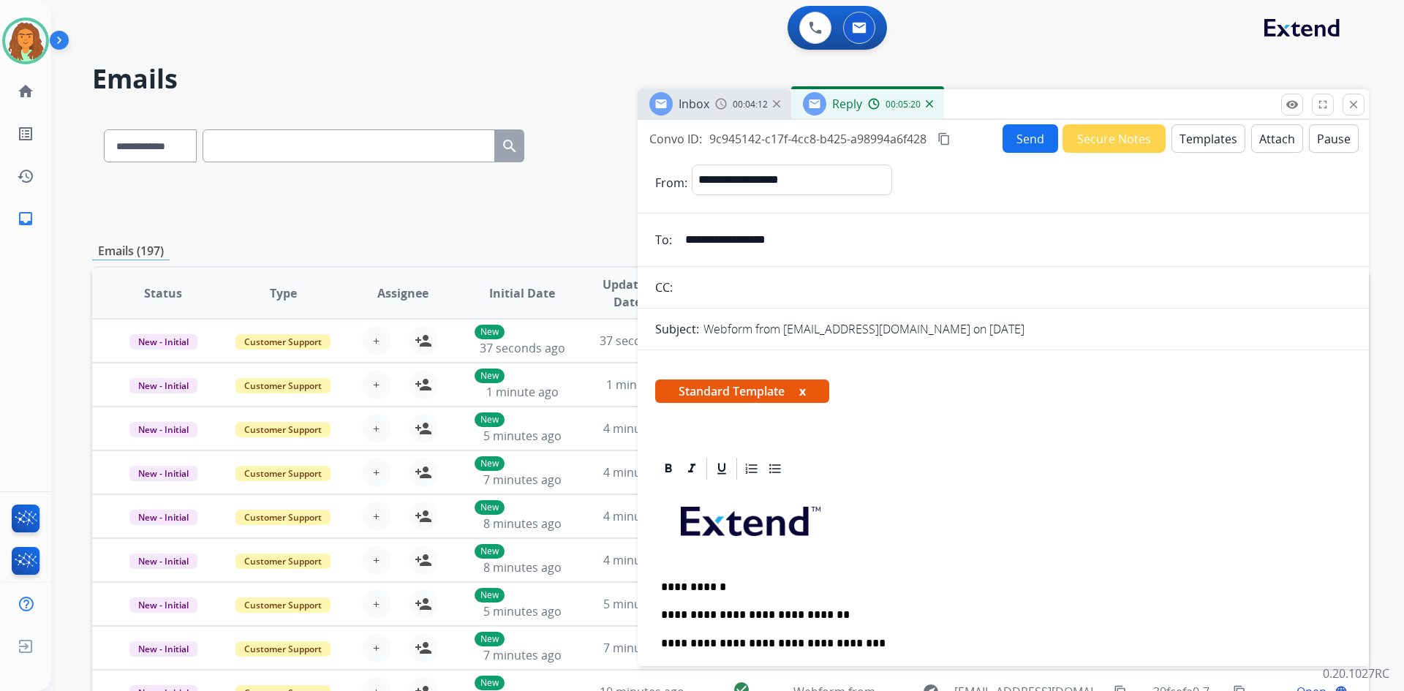
click at [679, 138] on mat-icon "content_copy" at bounding box center [943, 138] width 13 height 13
click at [679, 141] on button "Send" at bounding box center [1030, 138] width 56 height 29
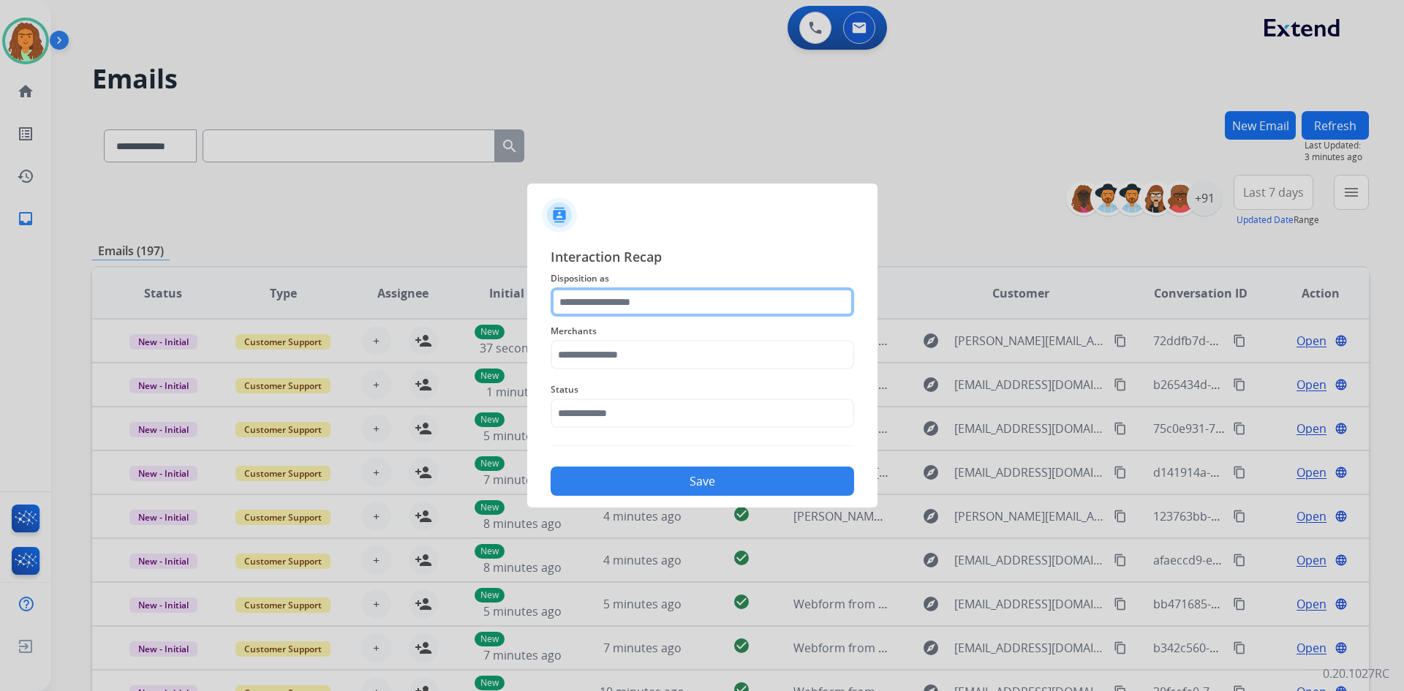
click at [589, 306] on input "text" at bounding box center [702, 301] width 303 height 29
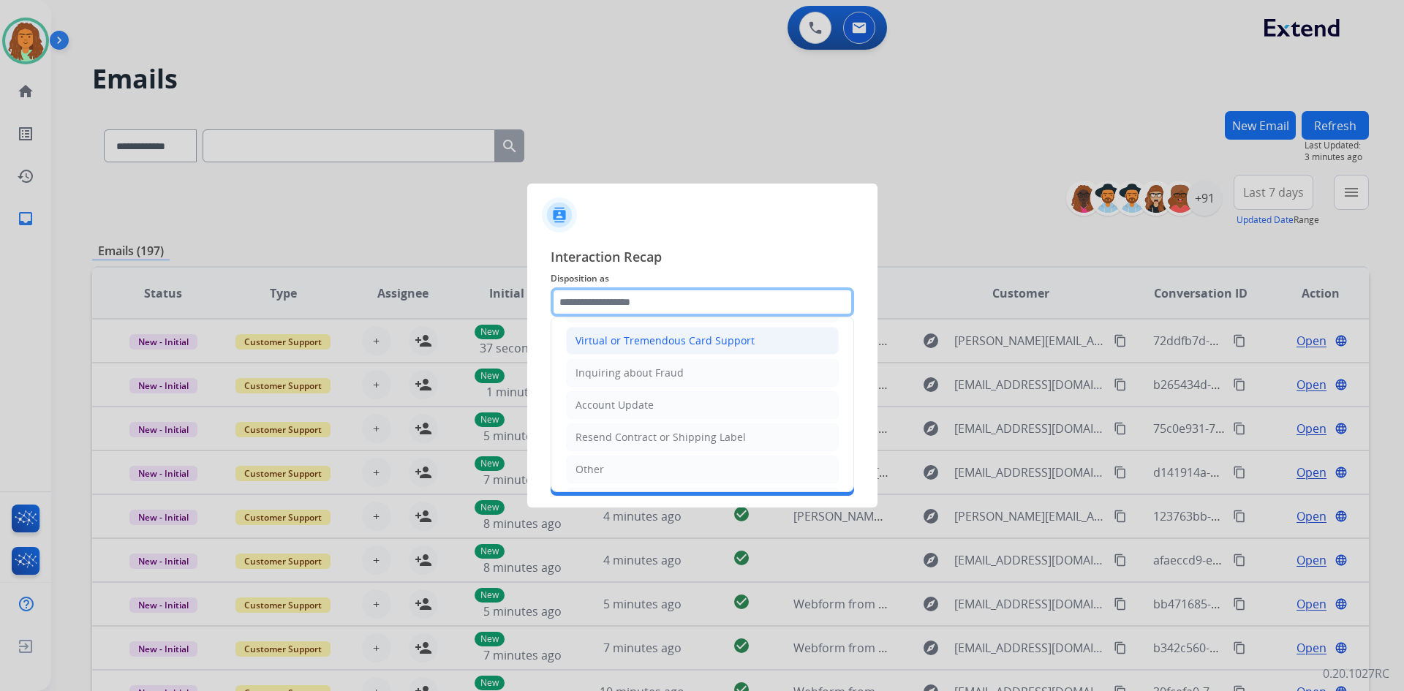
scroll to position [219, 0]
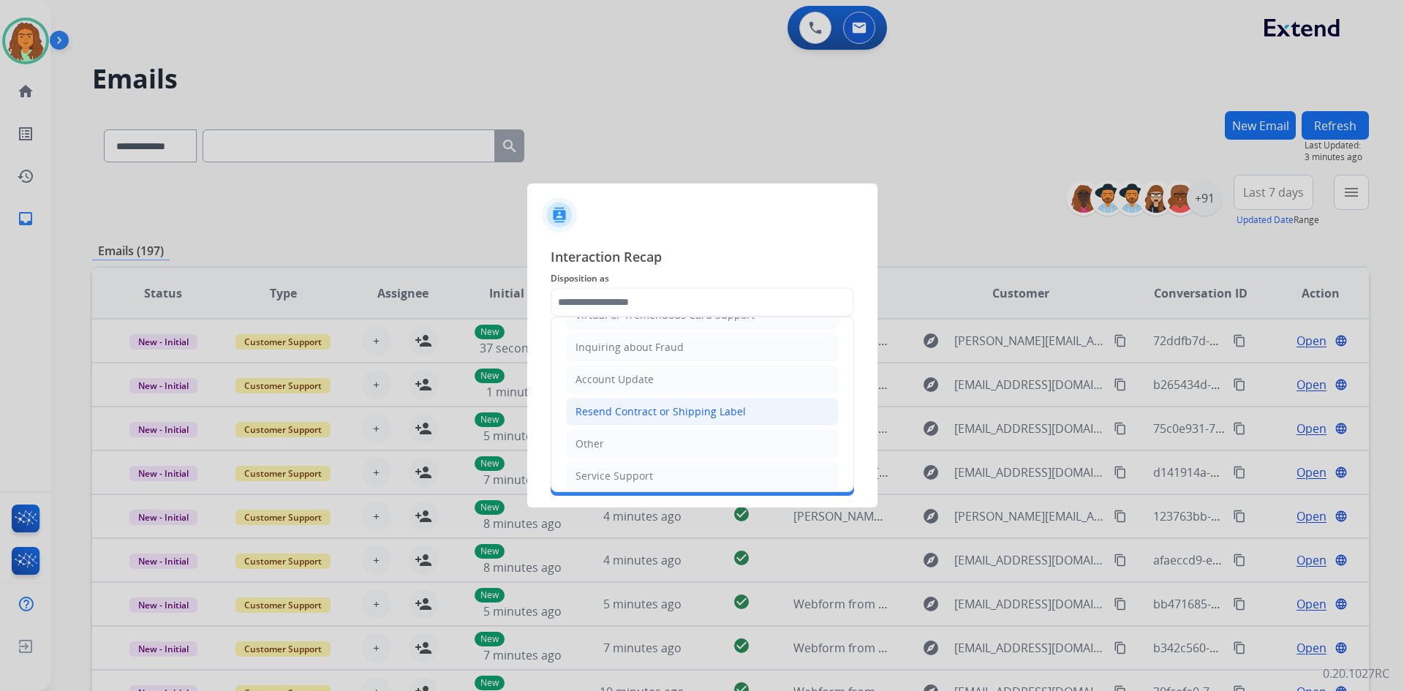
click at [651, 409] on div "Resend Contract or Shipping Label" at bounding box center [660, 411] width 170 height 15
type input "**********"
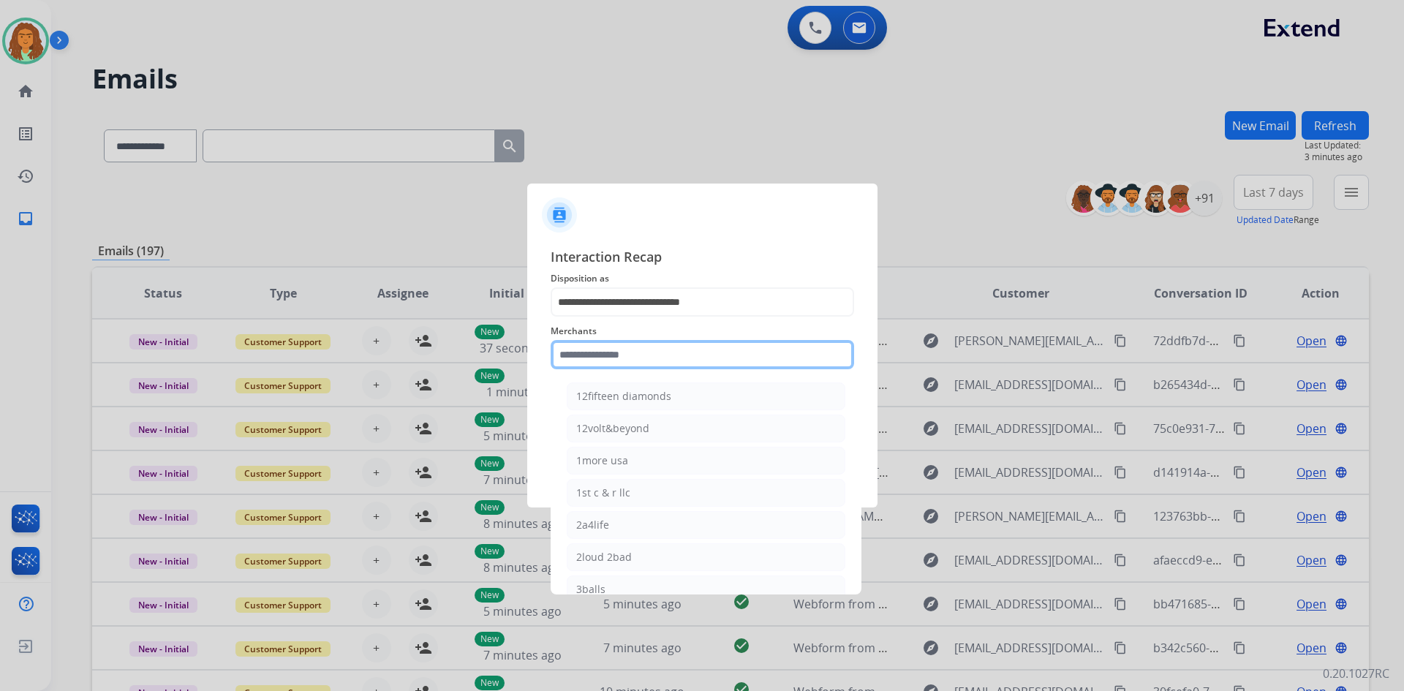
click at [623, 352] on input "text" at bounding box center [702, 354] width 303 height 29
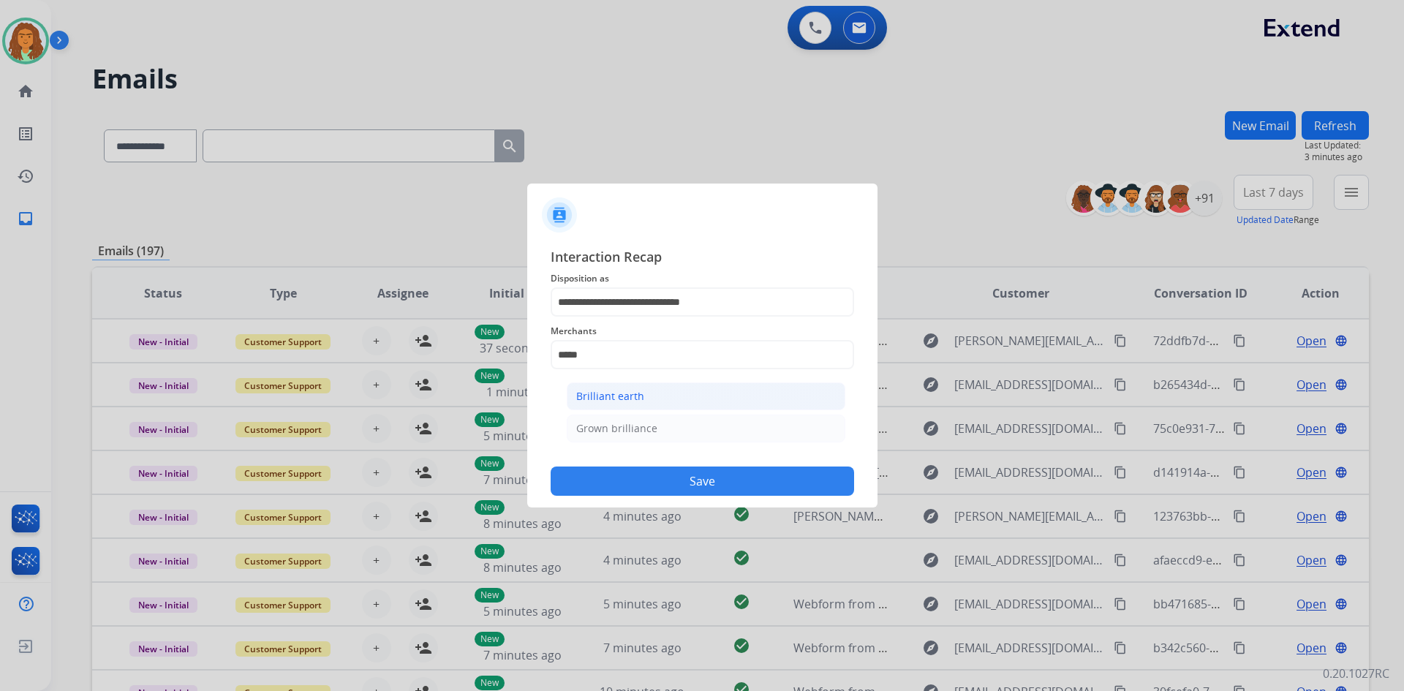
click at [613, 397] on div "Brilliant earth" at bounding box center [610, 396] width 68 height 15
type input "**********"
click at [605, 415] on input "text" at bounding box center [702, 413] width 303 height 29
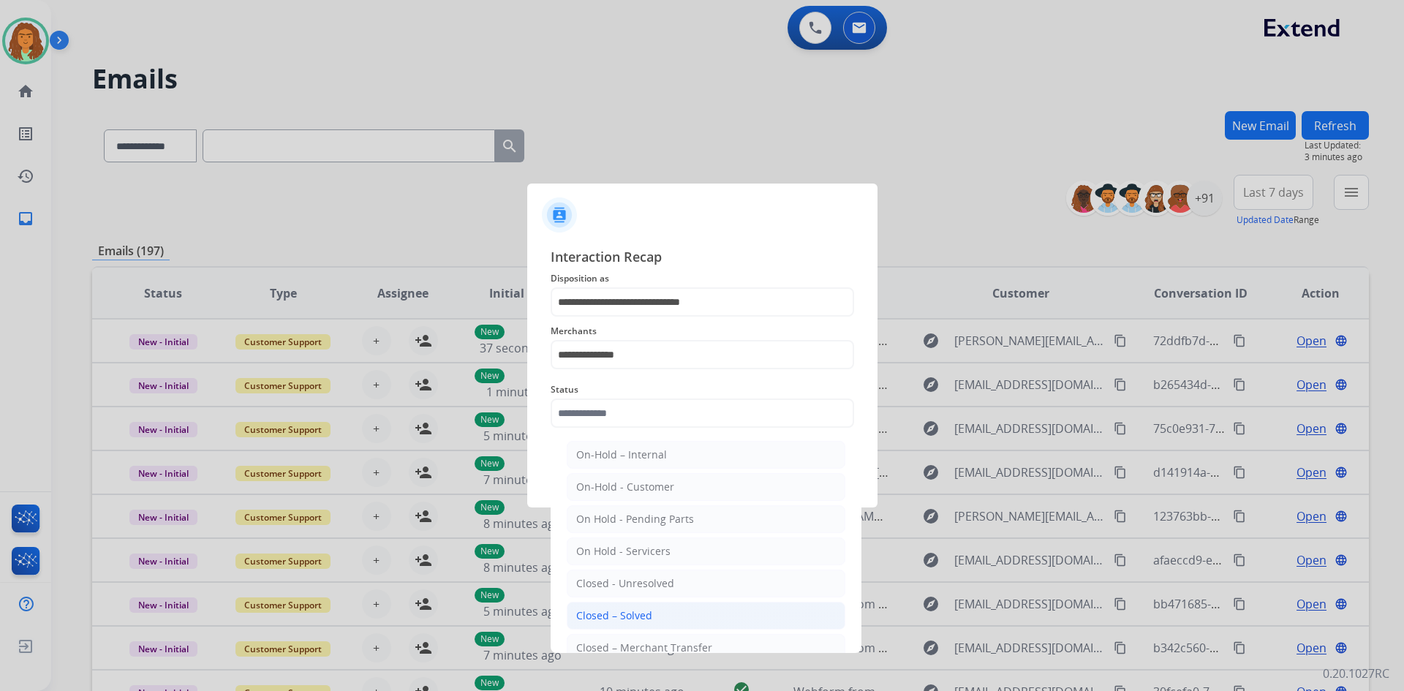
click at [617, 613] on div "Closed – Solved" at bounding box center [614, 615] width 76 height 15
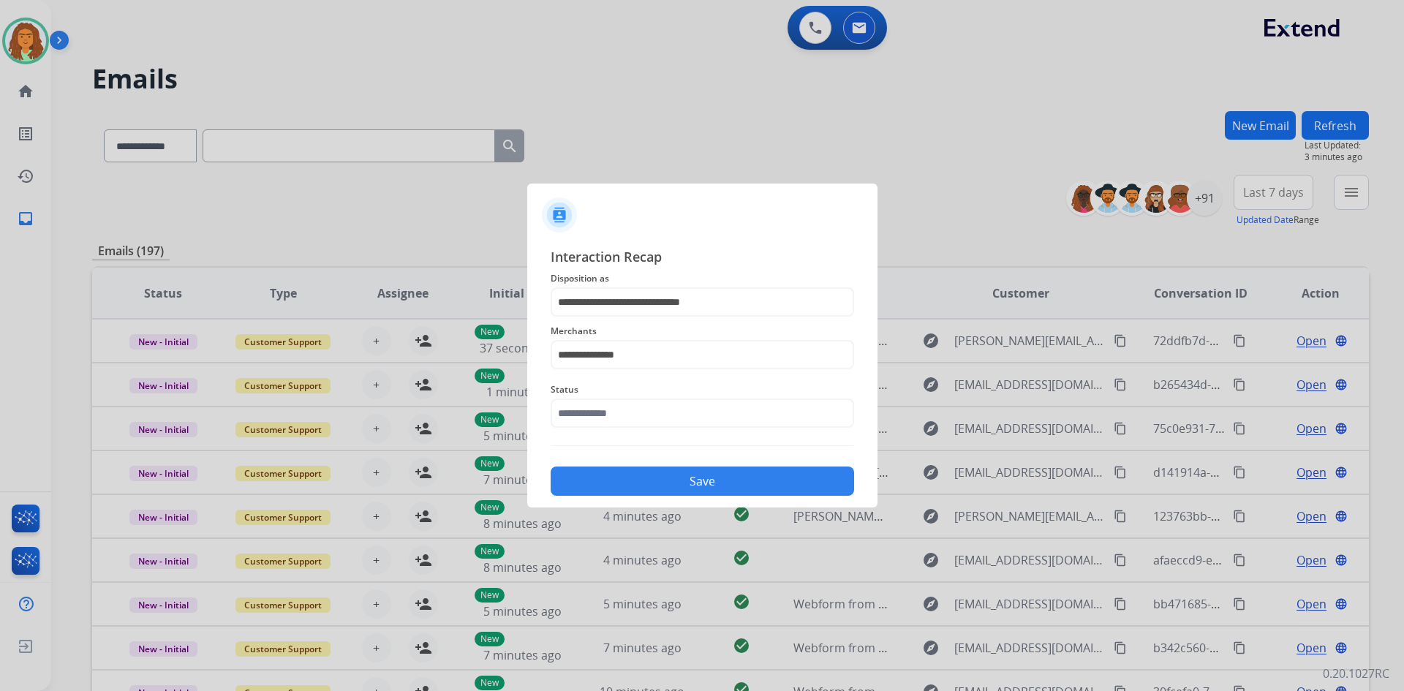
type input "**********"
click at [673, 474] on button "Save" at bounding box center [702, 481] width 303 height 29
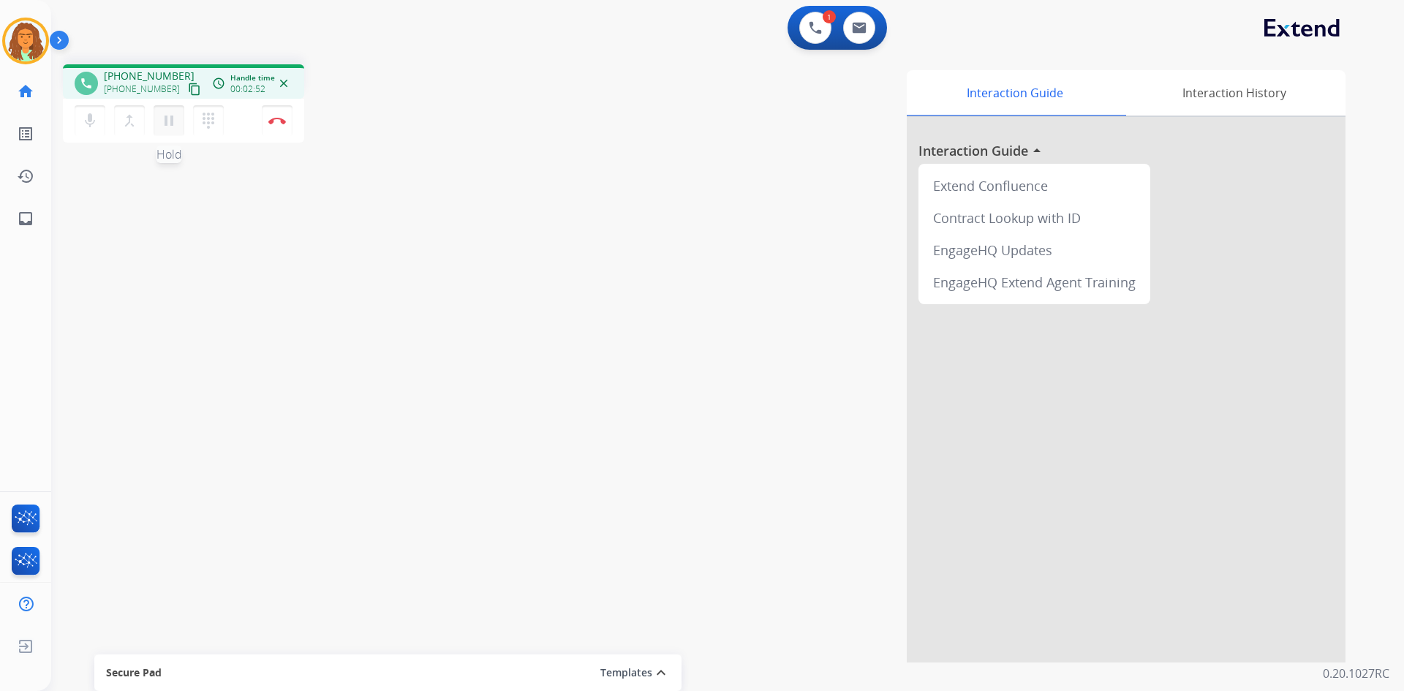
click at [166, 120] on mat-icon "pause" at bounding box center [169, 121] width 18 height 18
click at [171, 121] on mat-icon "play_arrow" at bounding box center [169, 121] width 18 height 18
click at [168, 123] on mat-icon "pause" at bounding box center [169, 121] width 18 height 18
click at [168, 124] on mat-icon "play_arrow" at bounding box center [169, 121] width 18 height 18
click at [281, 123] on img at bounding box center [277, 120] width 18 height 7
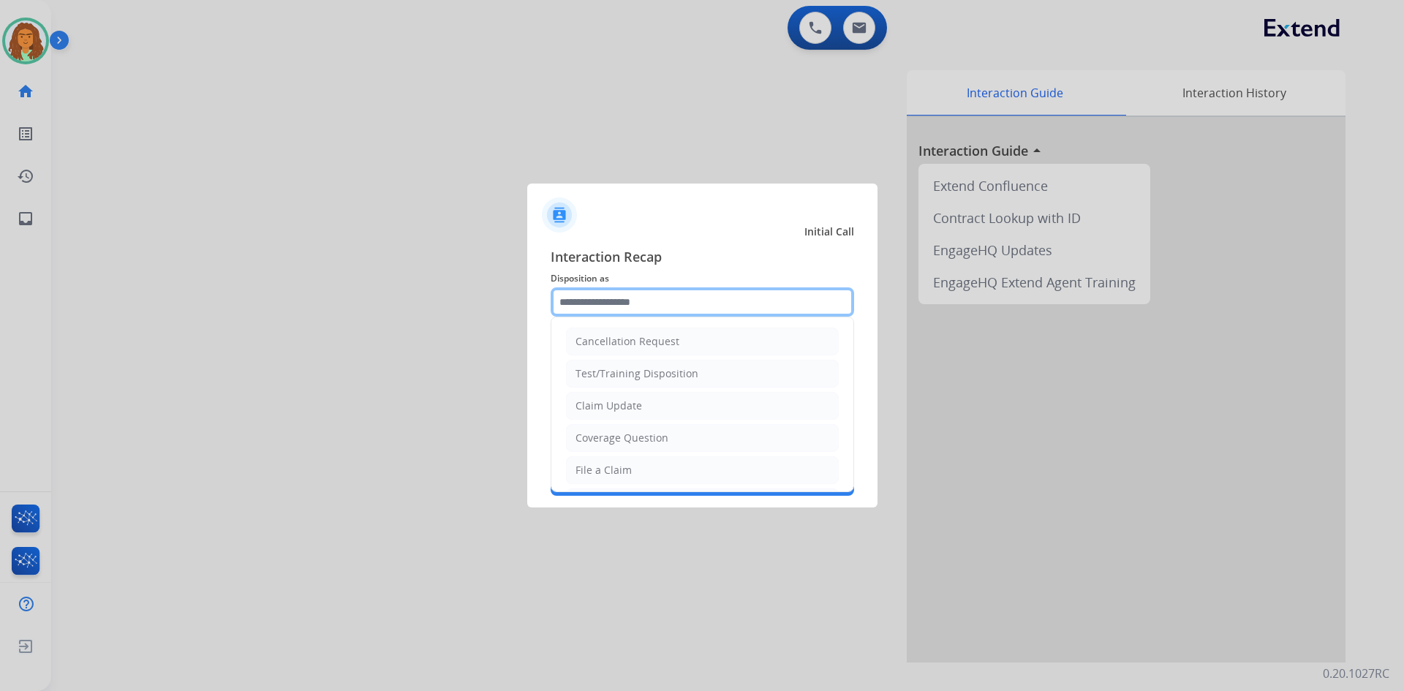
click at [594, 301] on input "text" at bounding box center [702, 301] width 303 height 29
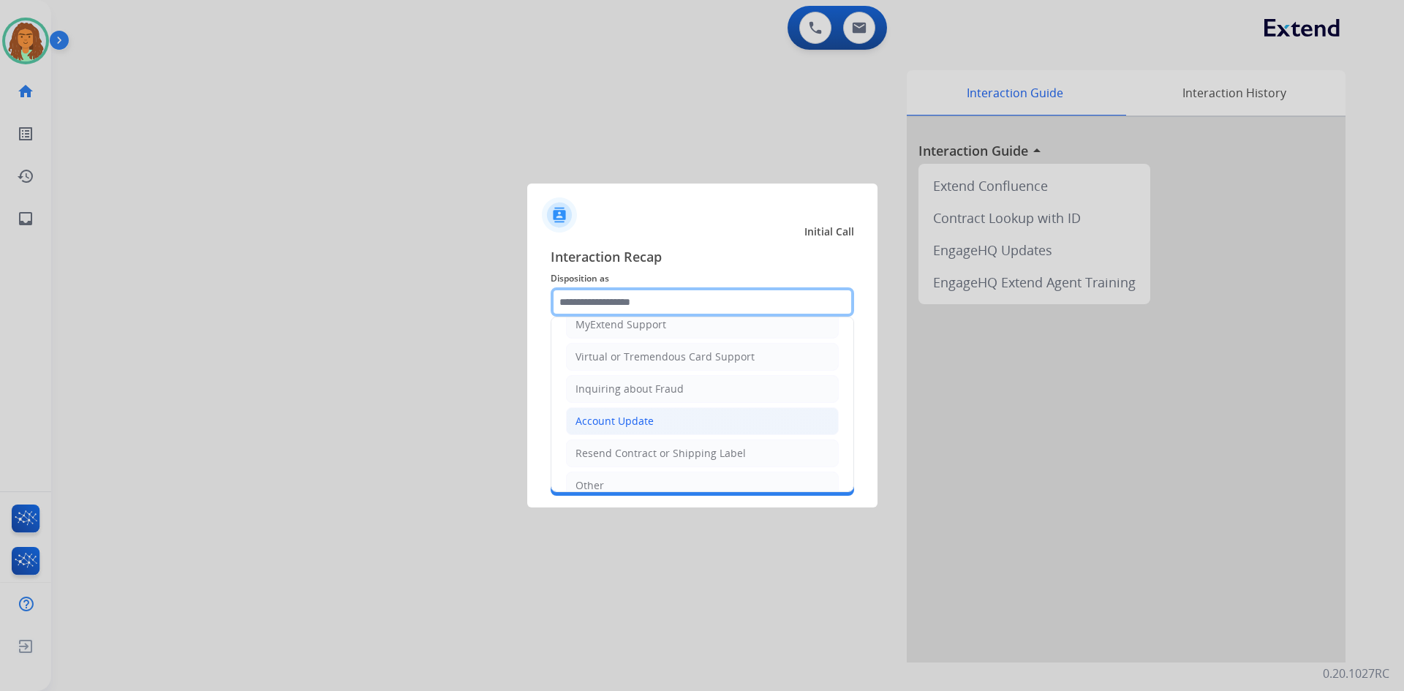
scroll to position [228, 0]
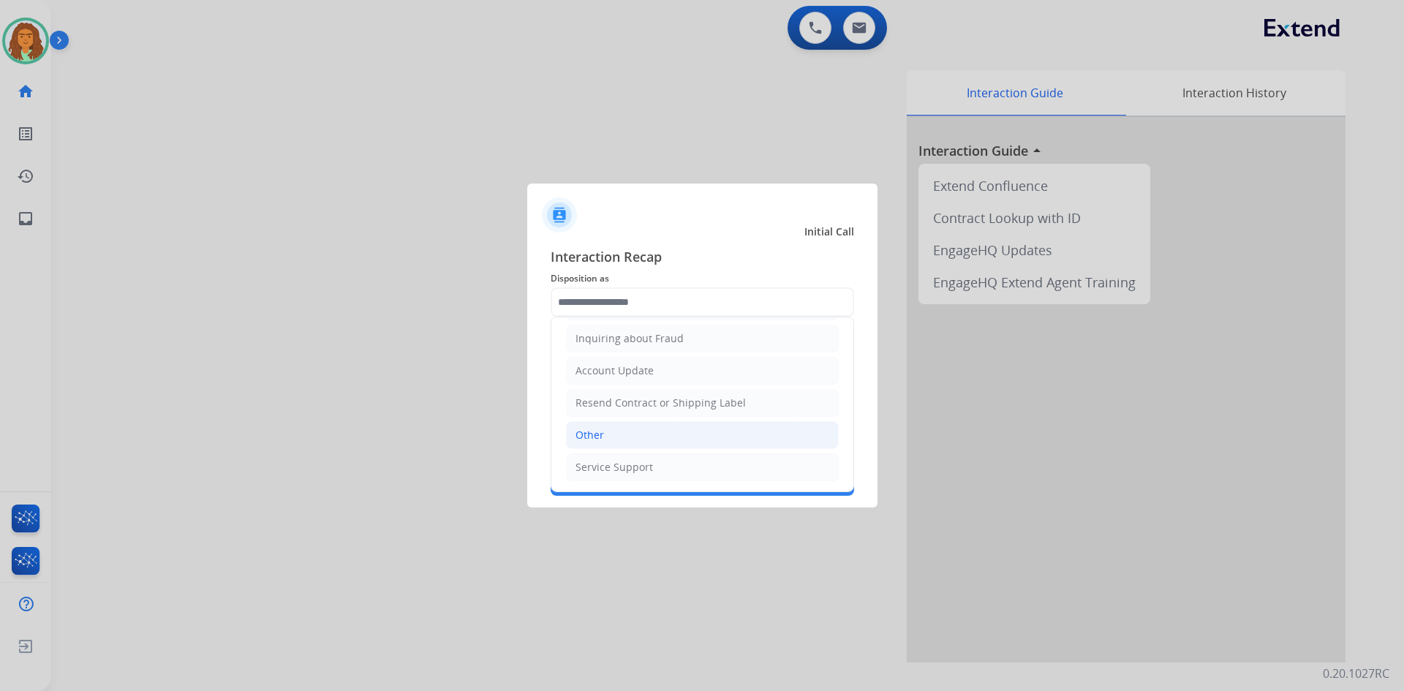
click at [616, 439] on li "Other" at bounding box center [702, 435] width 273 height 28
type input "*****"
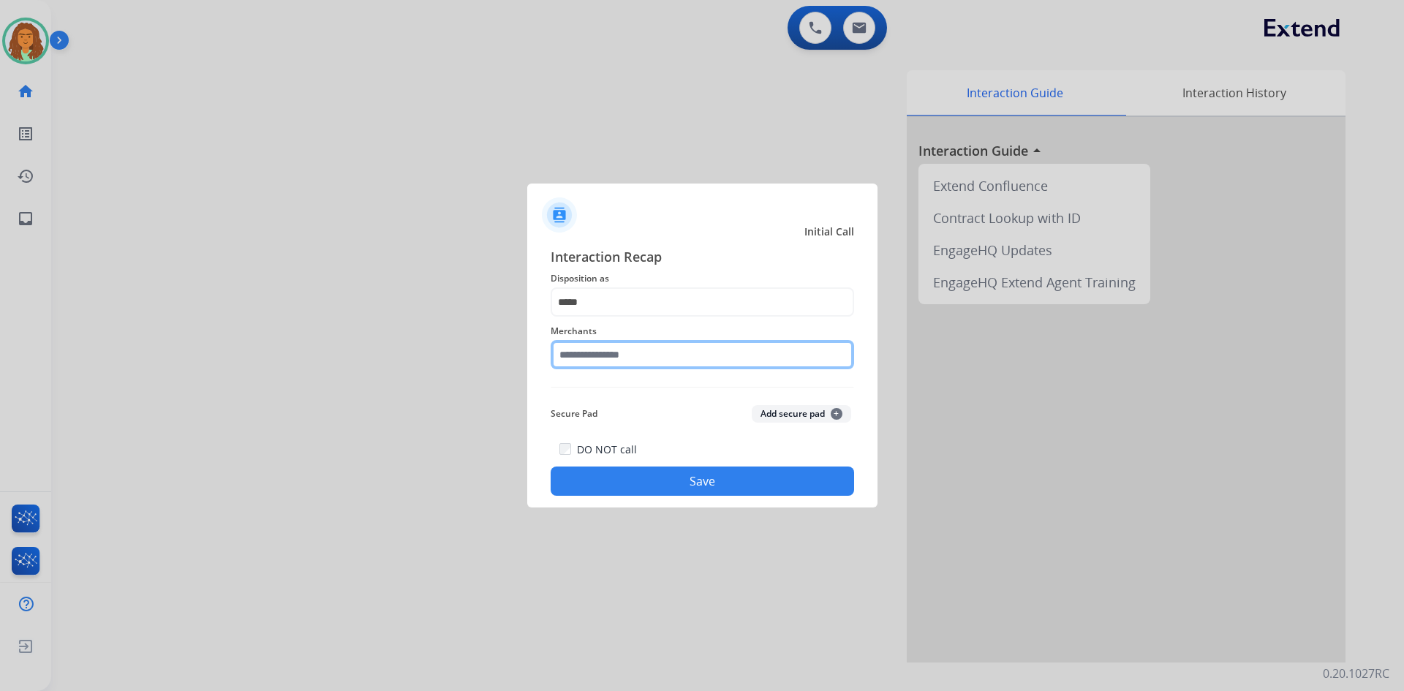
click at [610, 352] on input "text" at bounding box center [702, 354] width 303 height 29
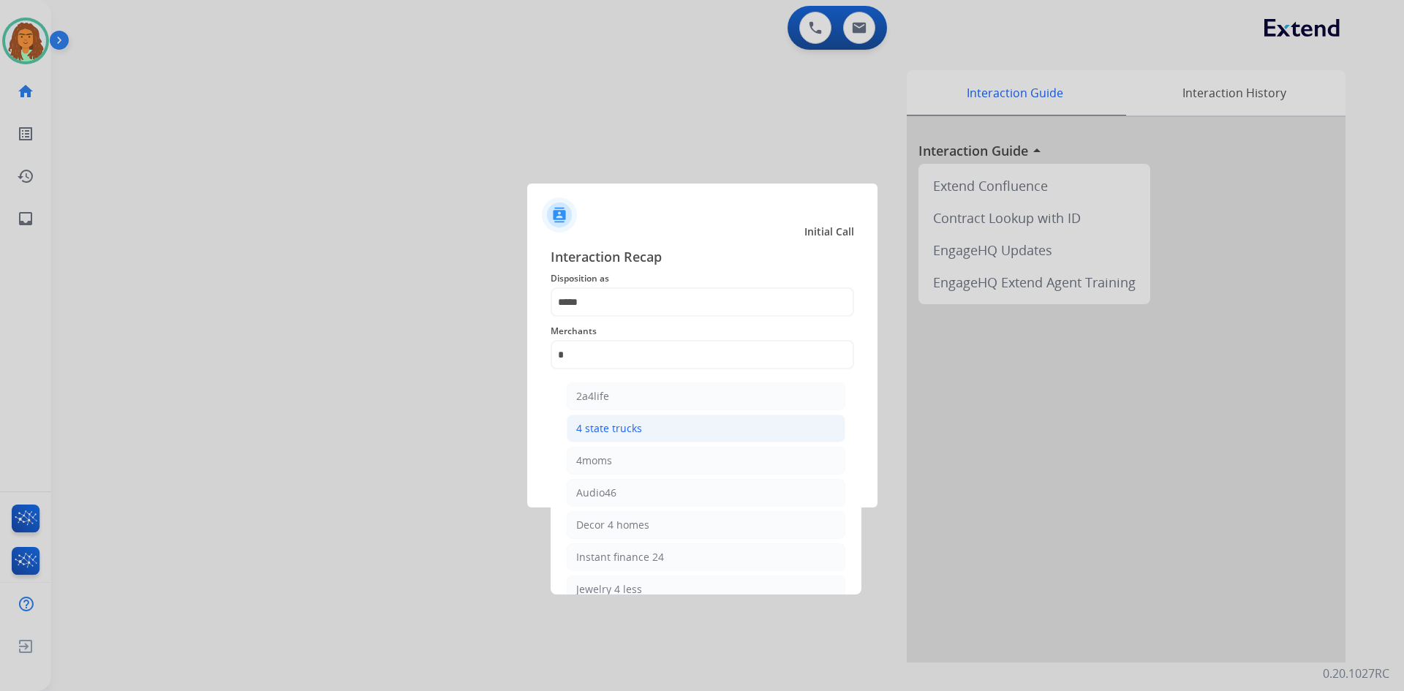
click at [610, 429] on div "4 state trucks" at bounding box center [609, 428] width 66 height 15
type input "**********"
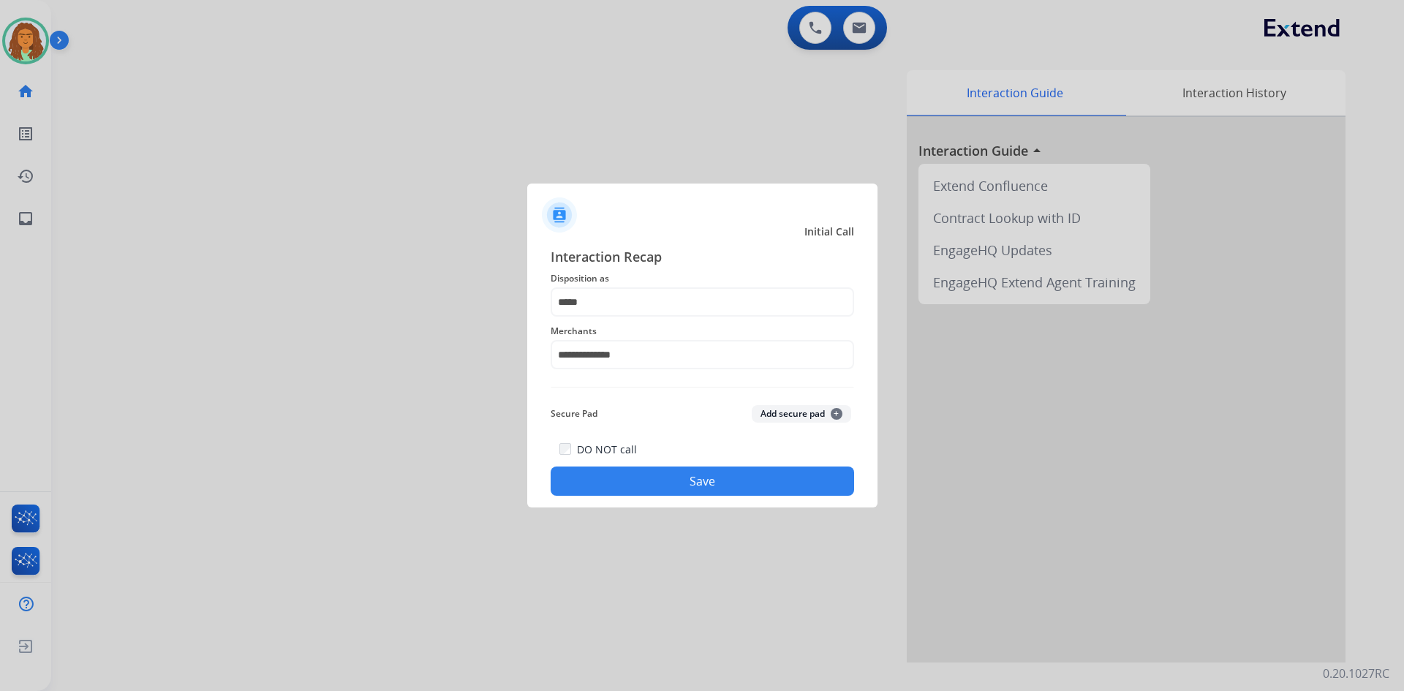
click at [679, 480] on button "Save" at bounding box center [702, 481] width 303 height 29
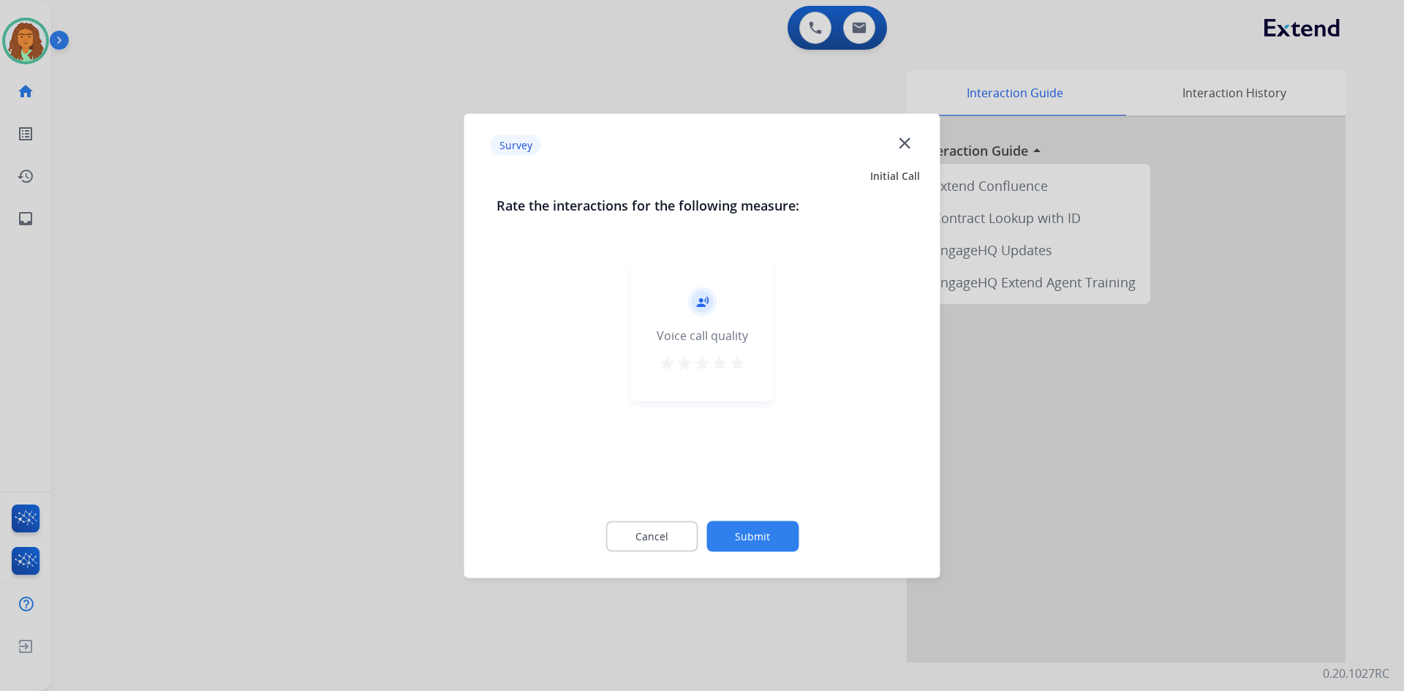
click at [679, 363] on mat-icon "star" at bounding box center [737, 363] width 18 height 18
click at [679, 536] on button "Submit" at bounding box center [752, 536] width 92 height 31
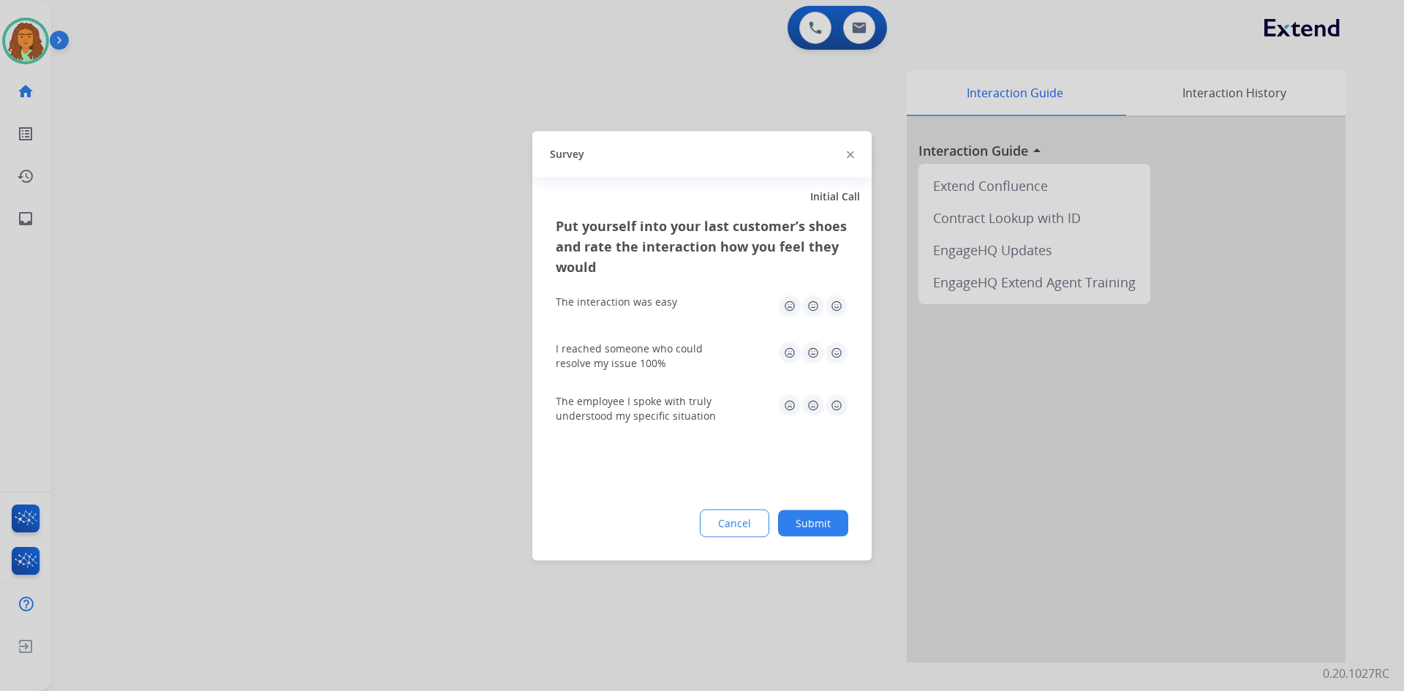
click at [679, 306] on img at bounding box center [836, 305] width 23 height 23
click at [679, 354] on img at bounding box center [836, 352] width 23 height 23
click at [679, 408] on img at bounding box center [836, 404] width 23 height 23
click at [679, 519] on button "Submit" at bounding box center [813, 523] width 70 height 26
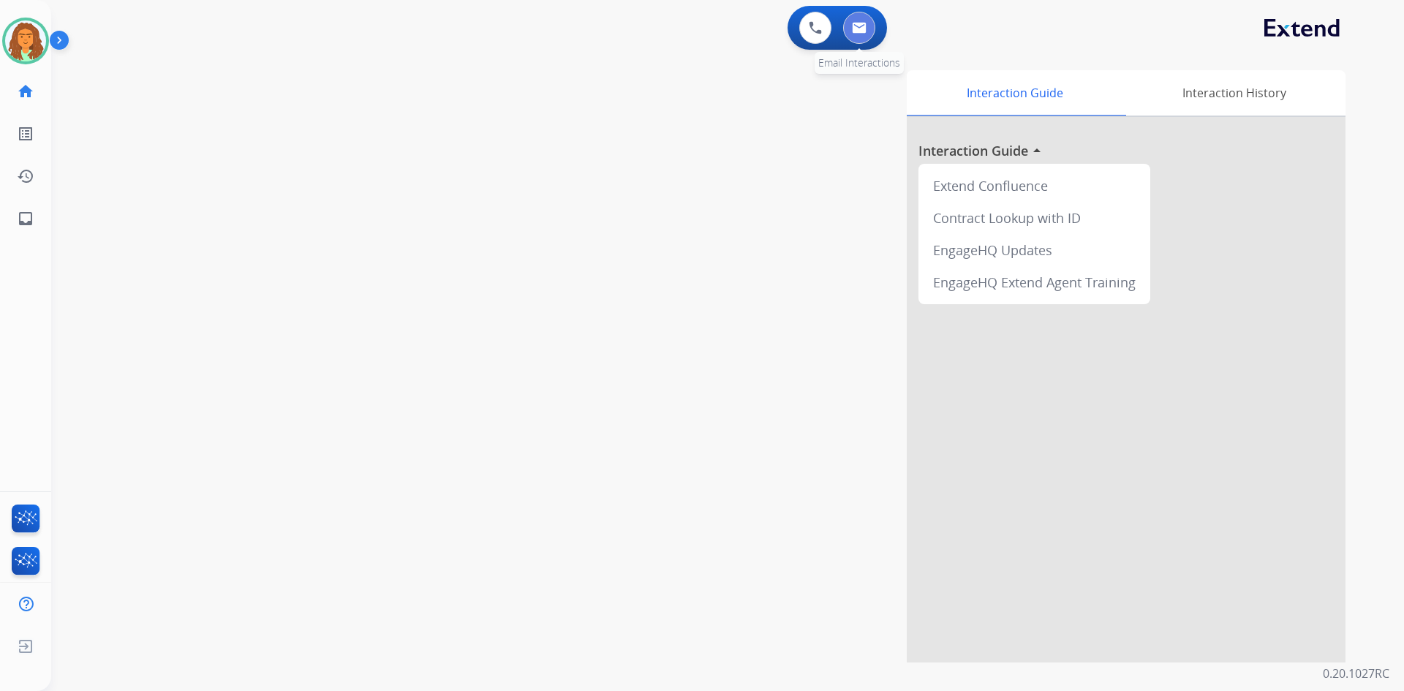
click at [679, 34] on button at bounding box center [859, 28] width 32 height 32
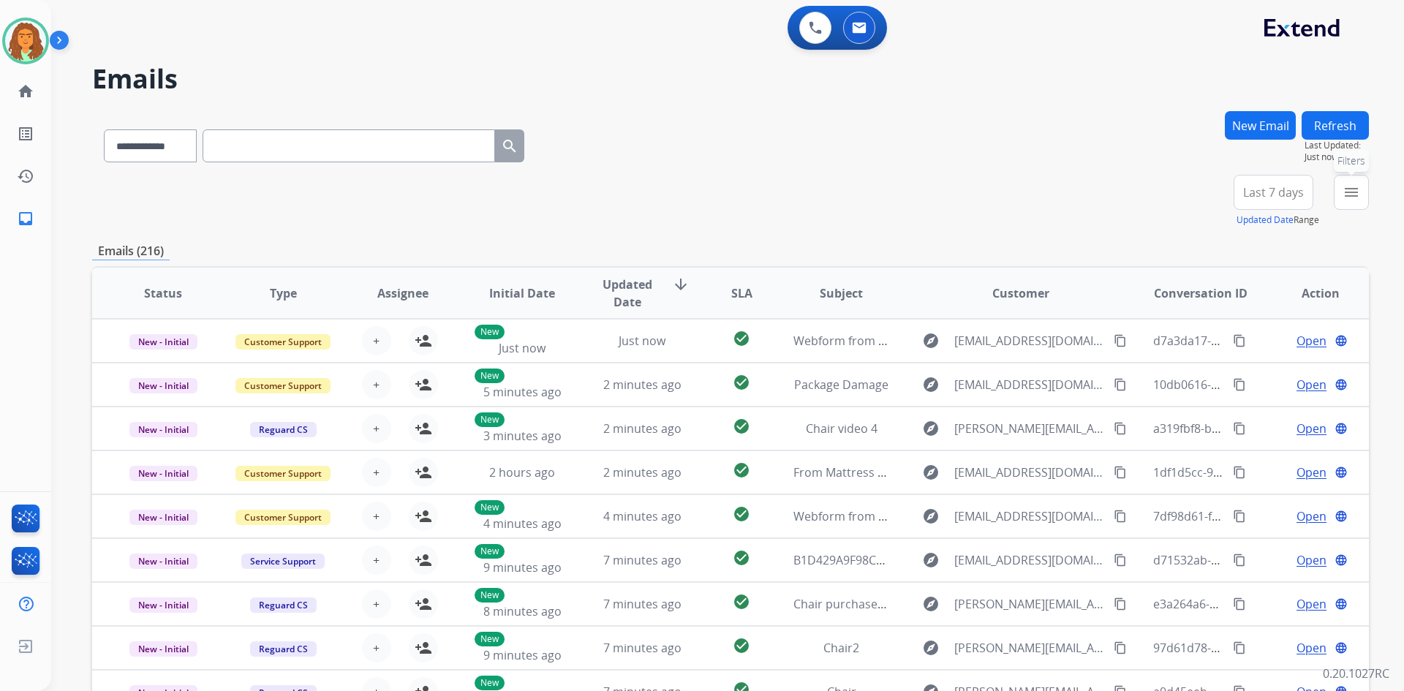
click at [679, 195] on mat-icon "menu" at bounding box center [1351, 193] width 18 height 18
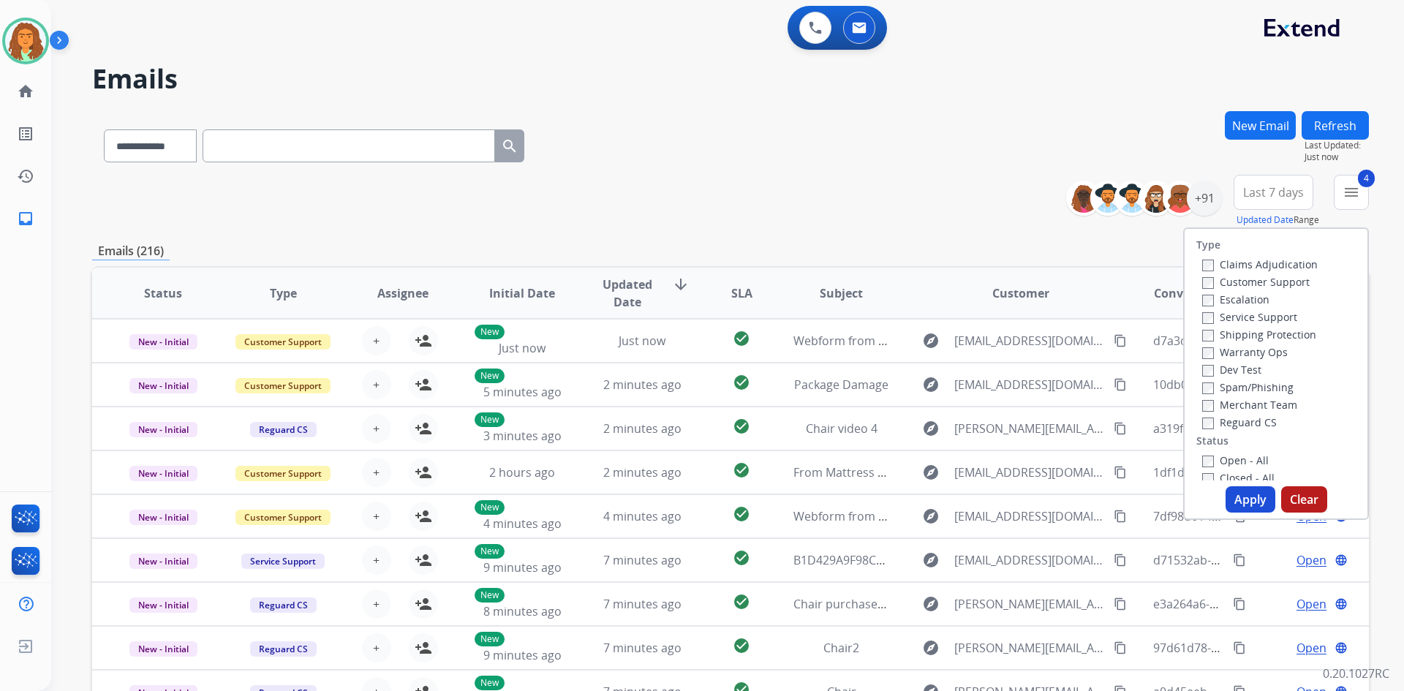
click at [679, 499] on button "Apply" at bounding box center [1250, 499] width 50 height 26
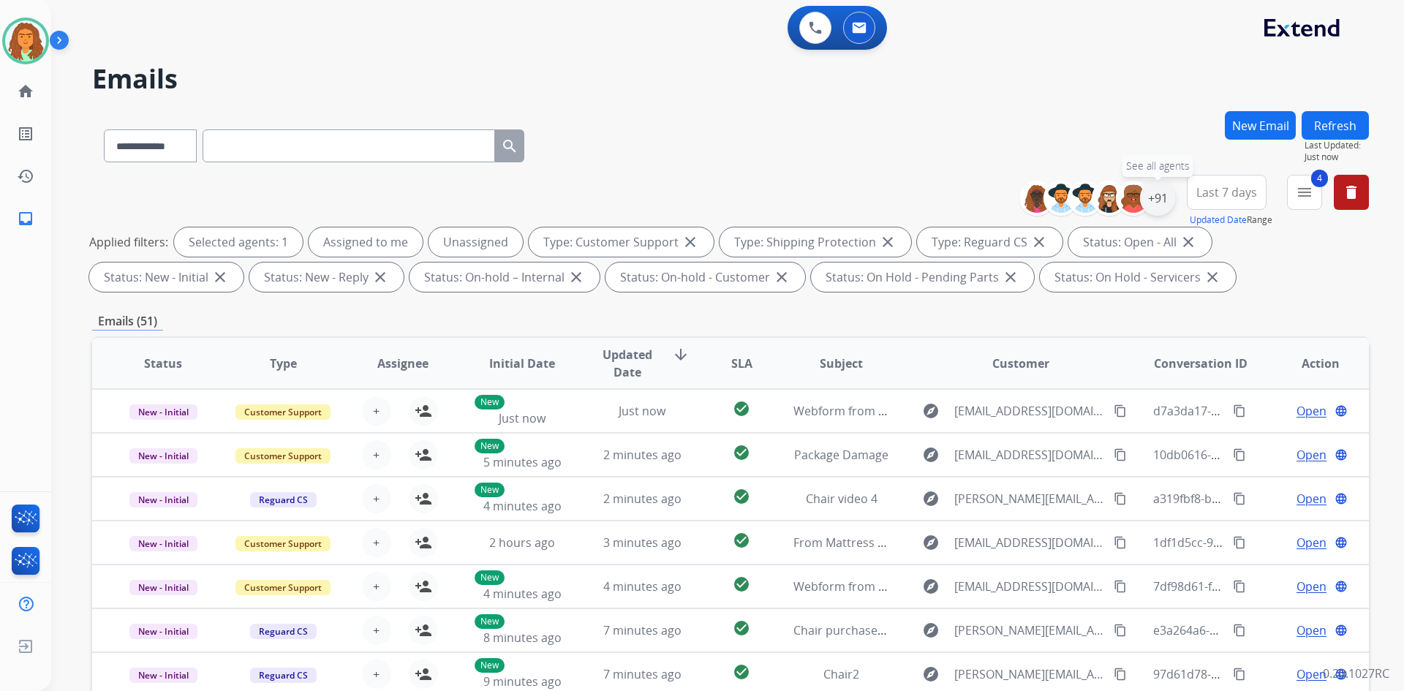
click at [679, 198] on div "+91" at bounding box center [1157, 198] width 35 height 35
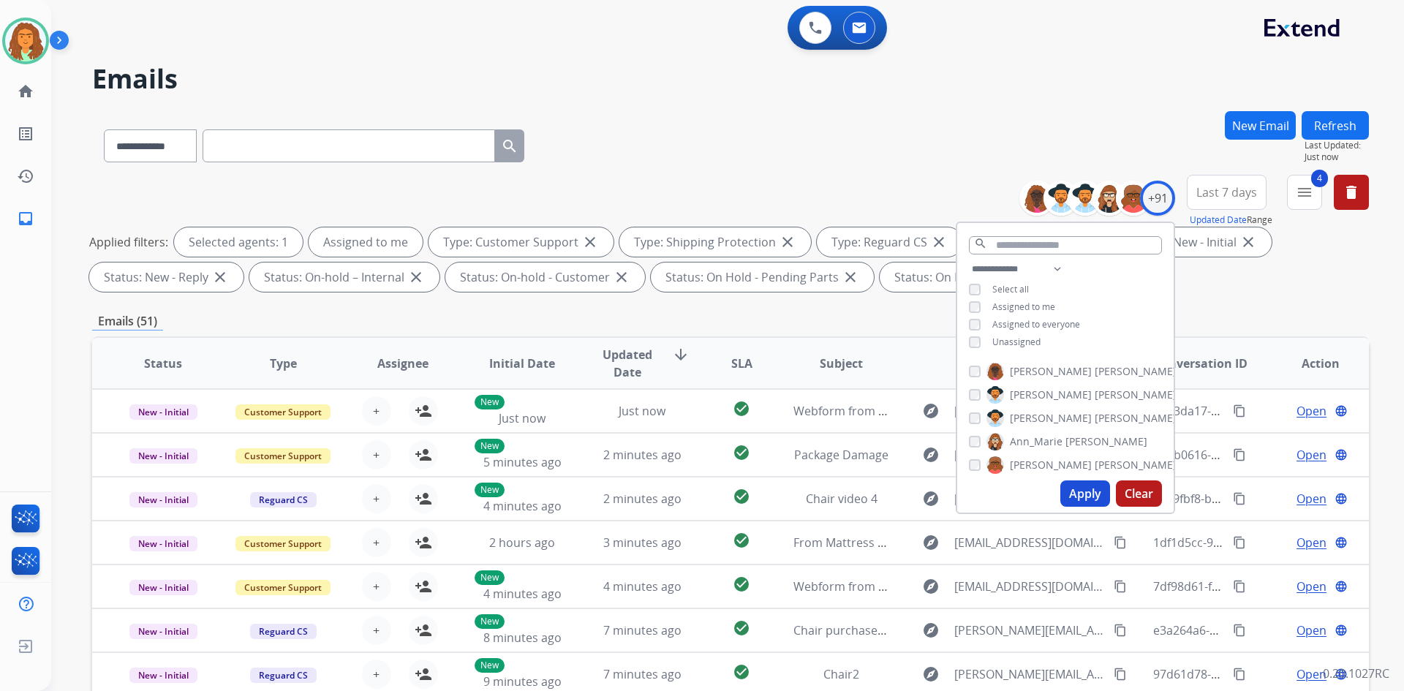
click at [679, 493] on button "Apply" at bounding box center [1085, 493] width 50 height 26
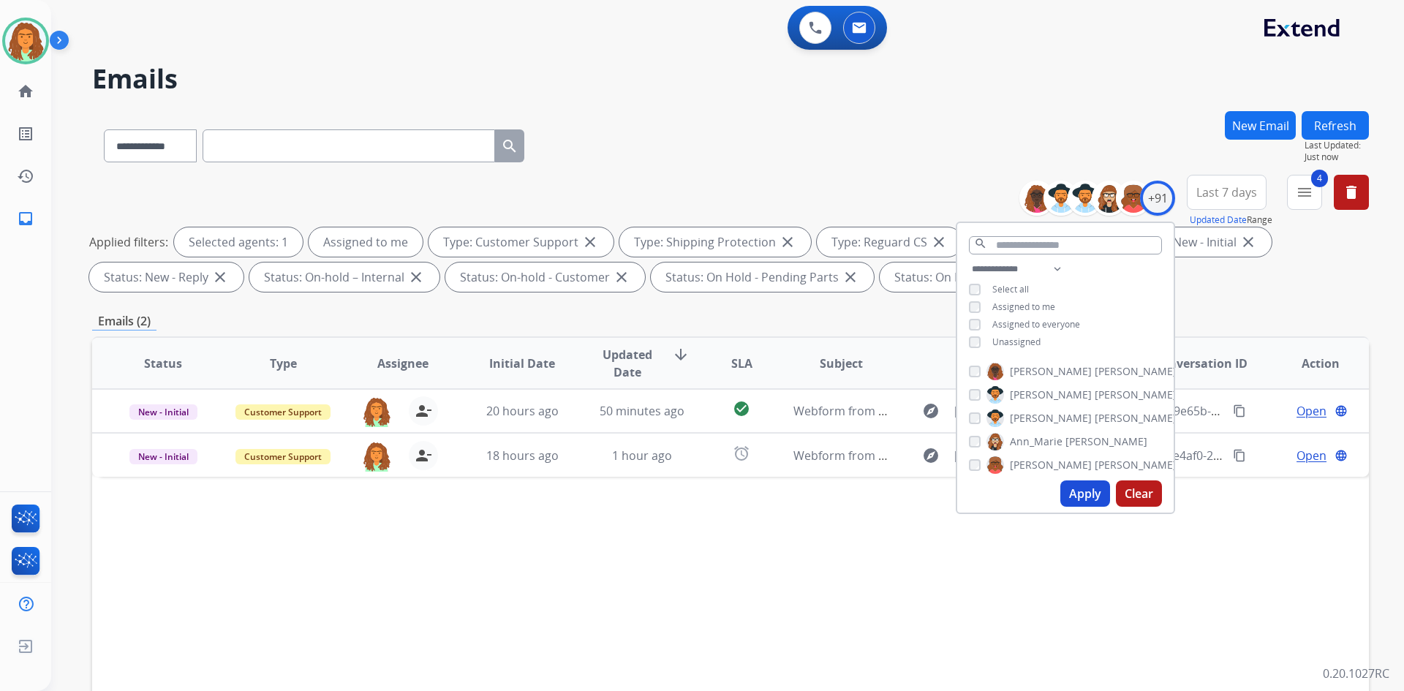
click at [679, 325] on div "Emails (2)" at bounding box center [730, 321] width 1277 height 18
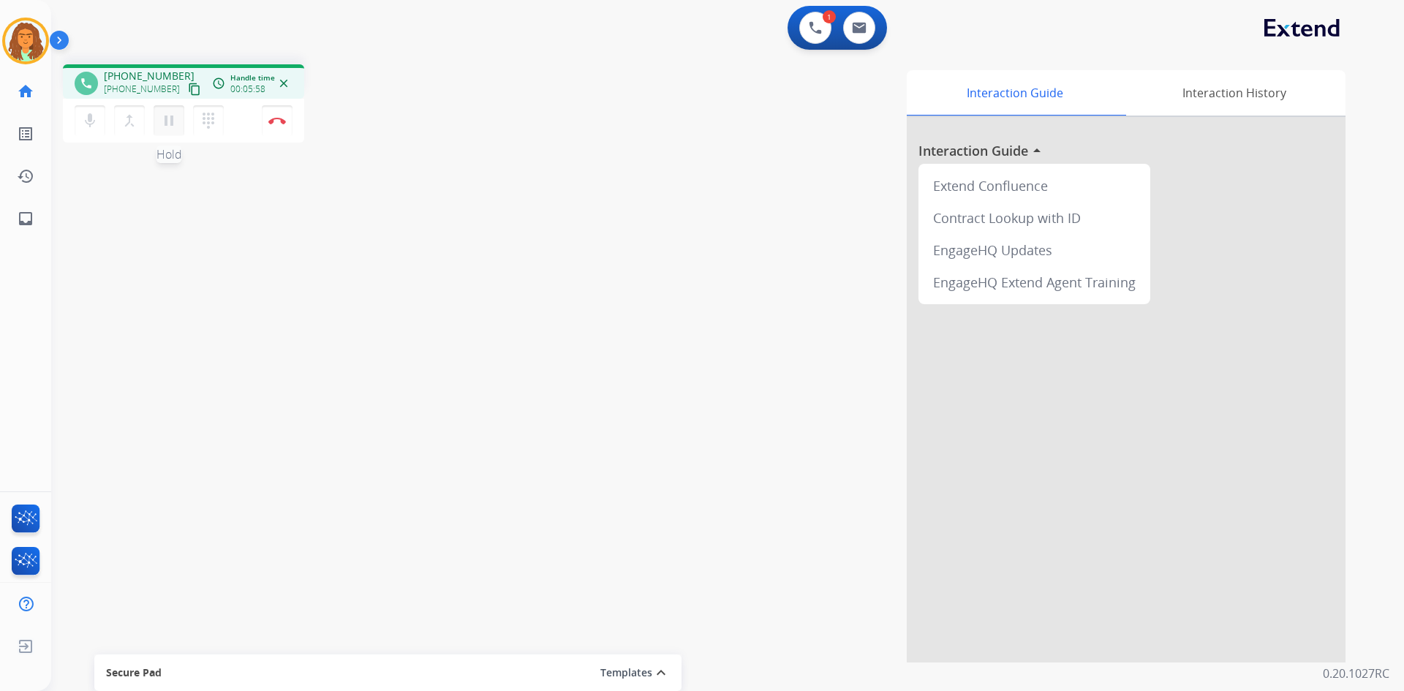
click at [166, 121] on mat-icon "pause" at bounding box center [169, 121] width 18 height 18
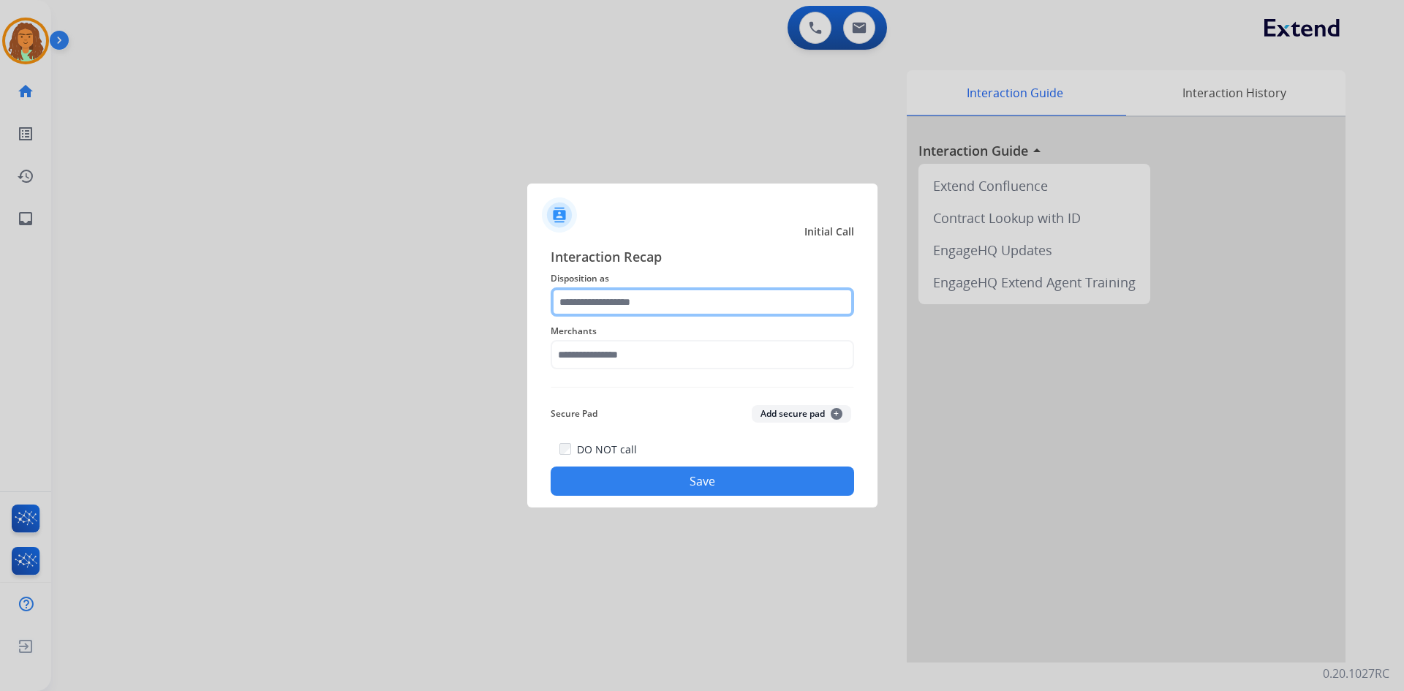
click at [609, 300] on input "text" at bounding box center [702, 301] width 303 height 29
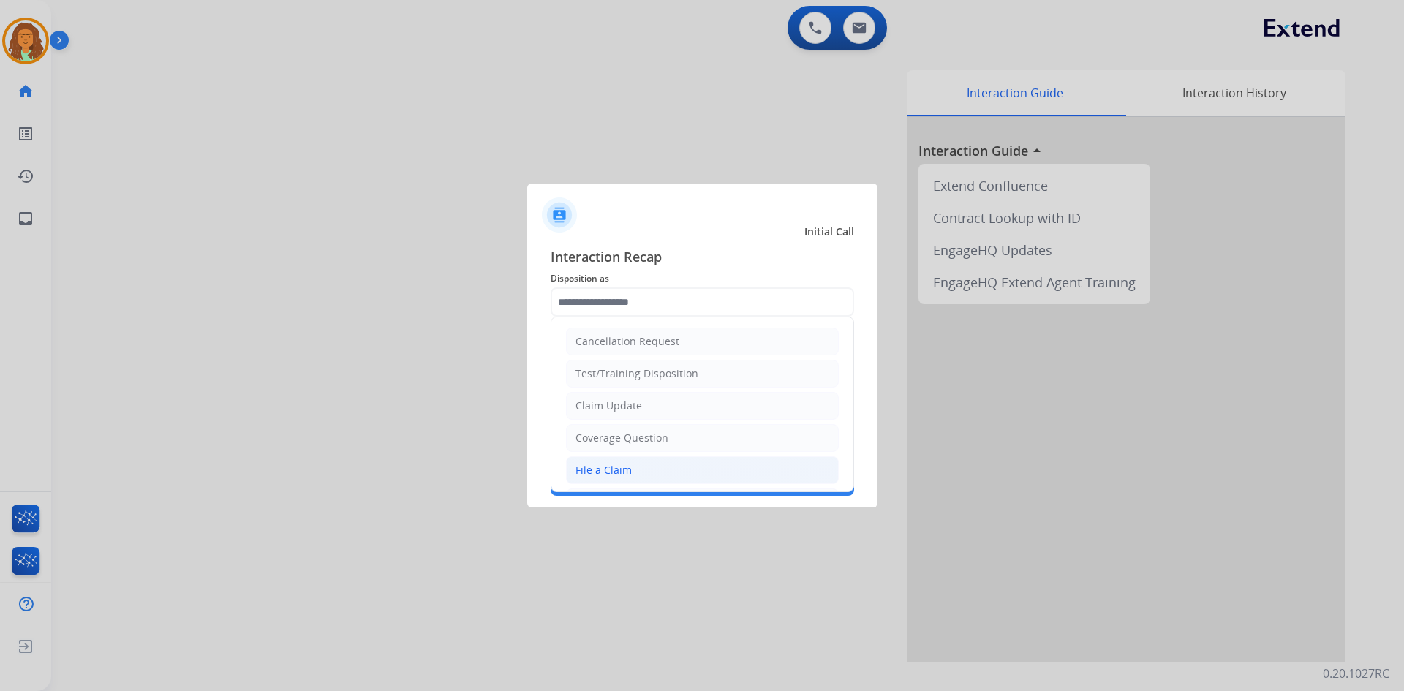
click at [612, 469] on div "File a Claim" at bounding box center [603, 470] width 56 height 15
type input "**********"
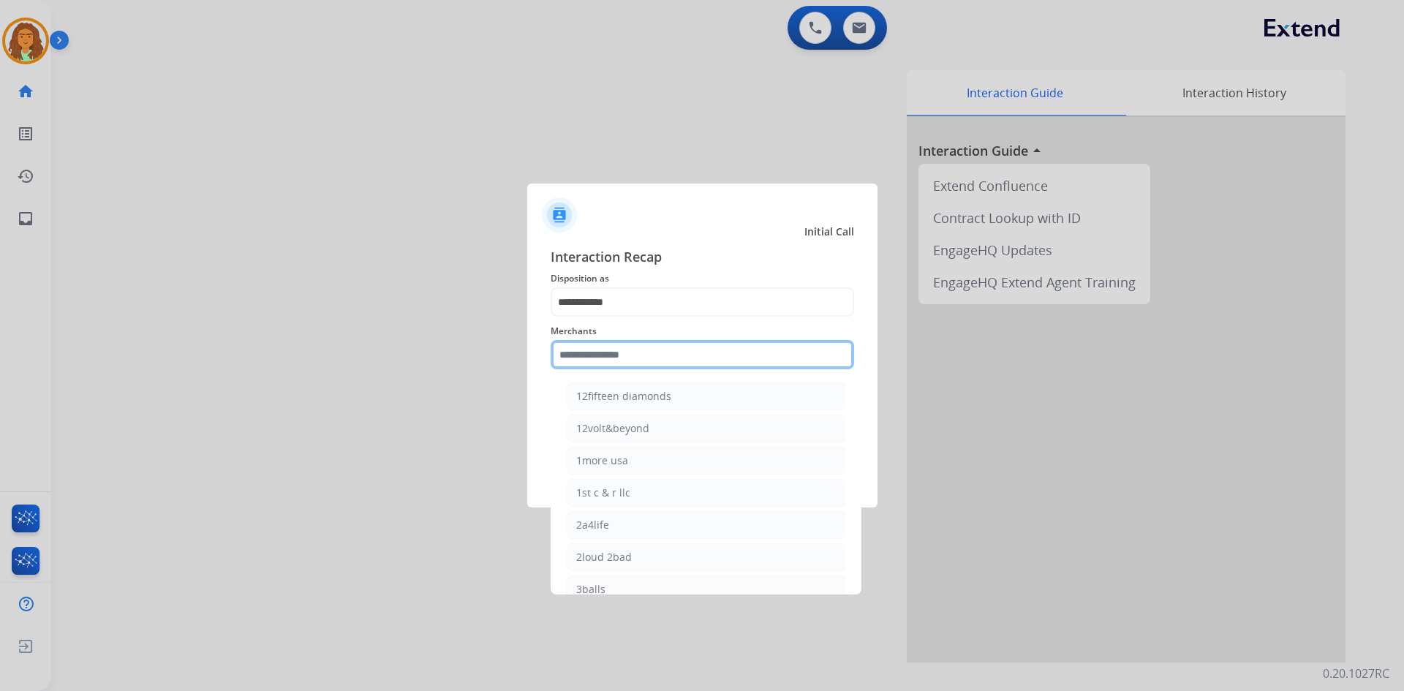
click at [602, 361] on input "text" at bounding box center [702, 354] width 303 height 29
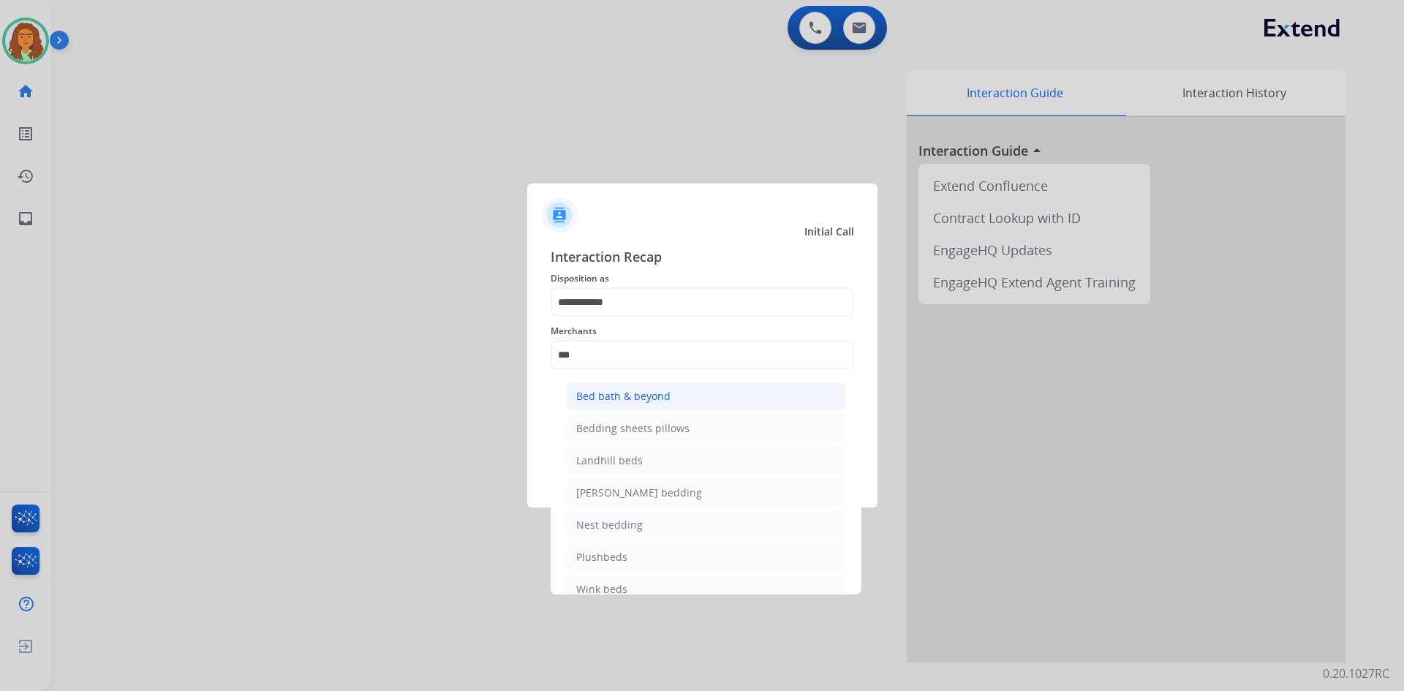
click at [626, 390] on div "Bed bath & beyond" at bounding box center [623, 396] width 94 height 15
type input "**********"
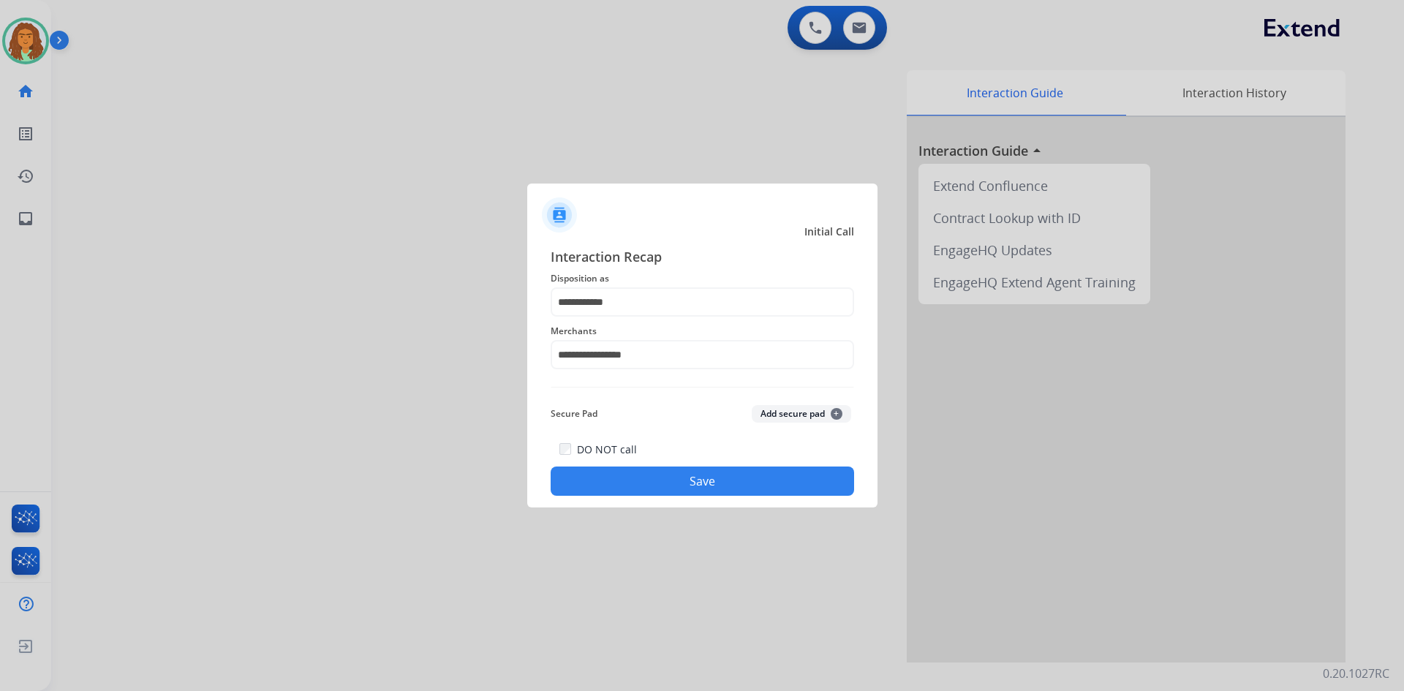
click at [679, 480] on button "Save" at bounding box center [702, 481] width 303 height 29
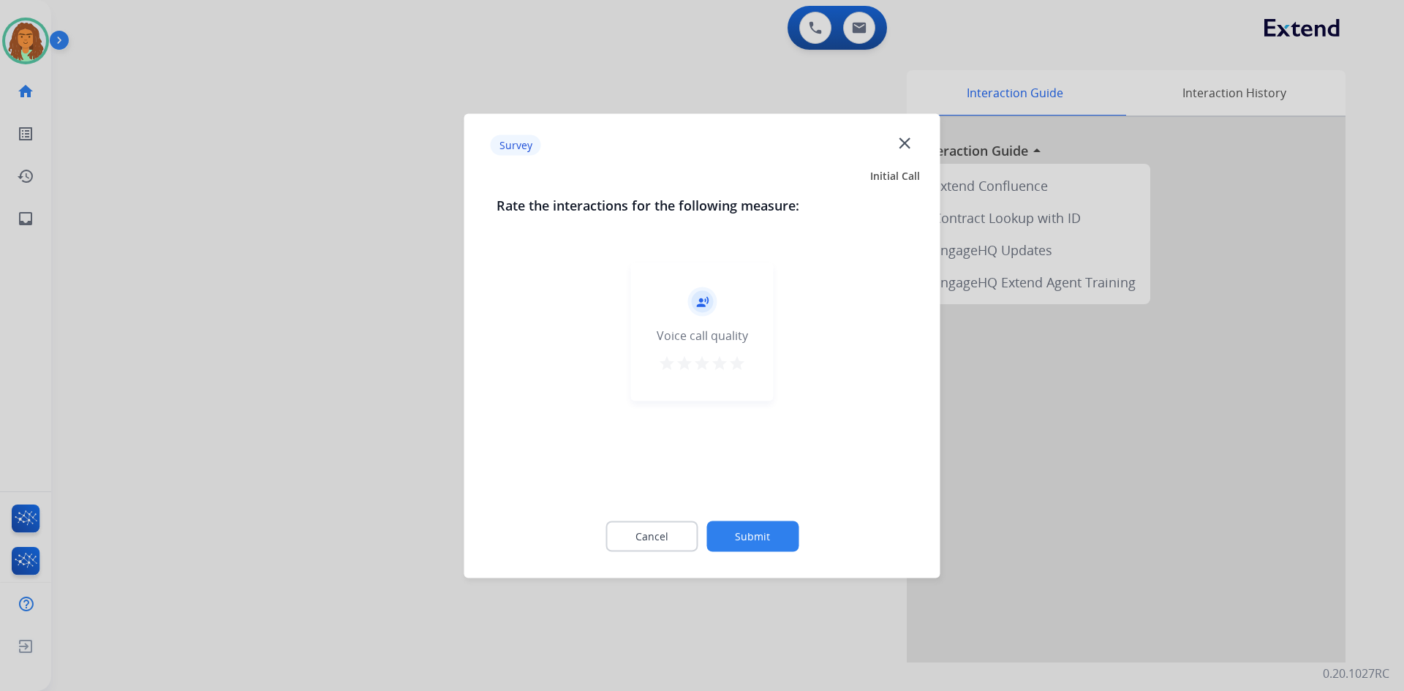
click at [679, 368] on mat-icon "star" at bounding box center [737, 363] width 18 height 18
click at [679, 535] on button "Submit" at bounding box center [752, 536] width 92 height 31
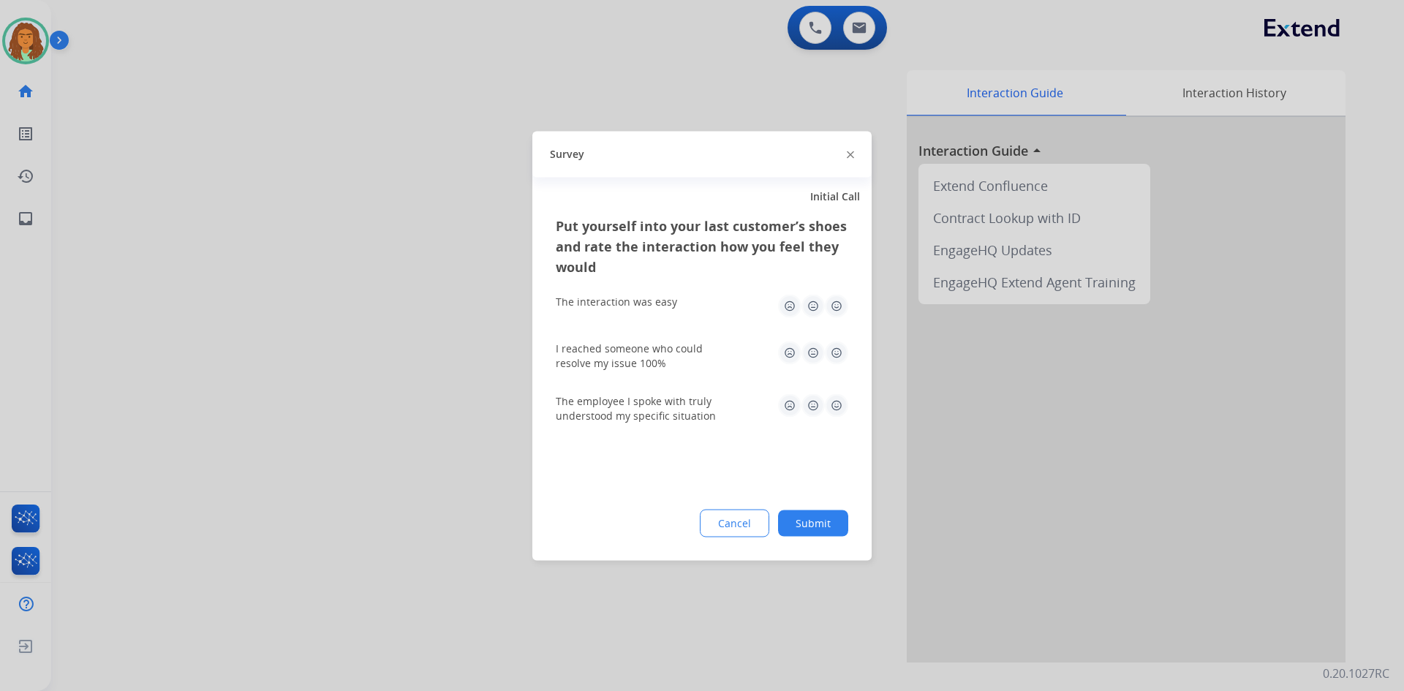
click at [679, 310] on img at bounding box center [836, 305] width 23 height 23
click at [679, 352] on img at bounding box center [836, 352] width 23 height 23
click at [679, 406] on img at bounding box center [836, 404] width 23 height 23
click at [679, 523] on button "Submit" at bounding box center [813, 523] width 70 height 26
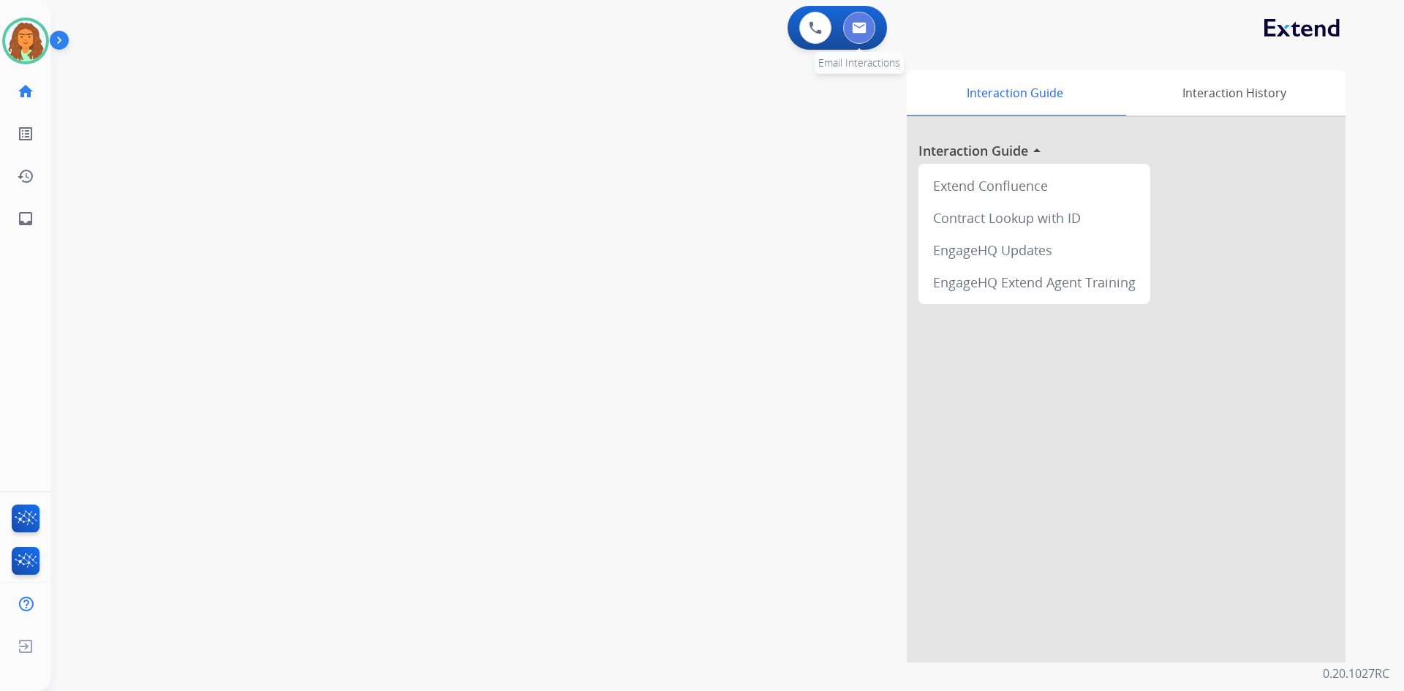
click at [679, 31] on img at bounding box center [859, 28] width 15 height 12
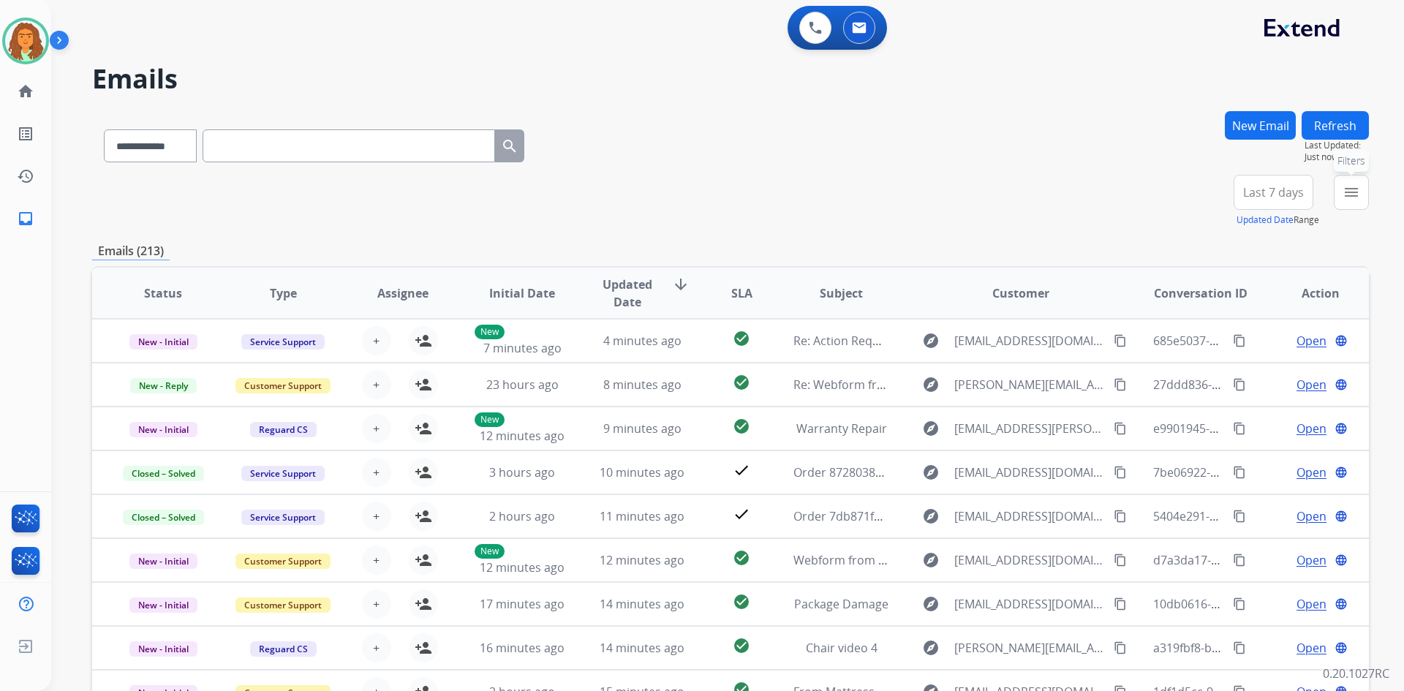
click at [679, 195] on mat-icon "menu" at bounding box center [1351, 193] width 18 height 18
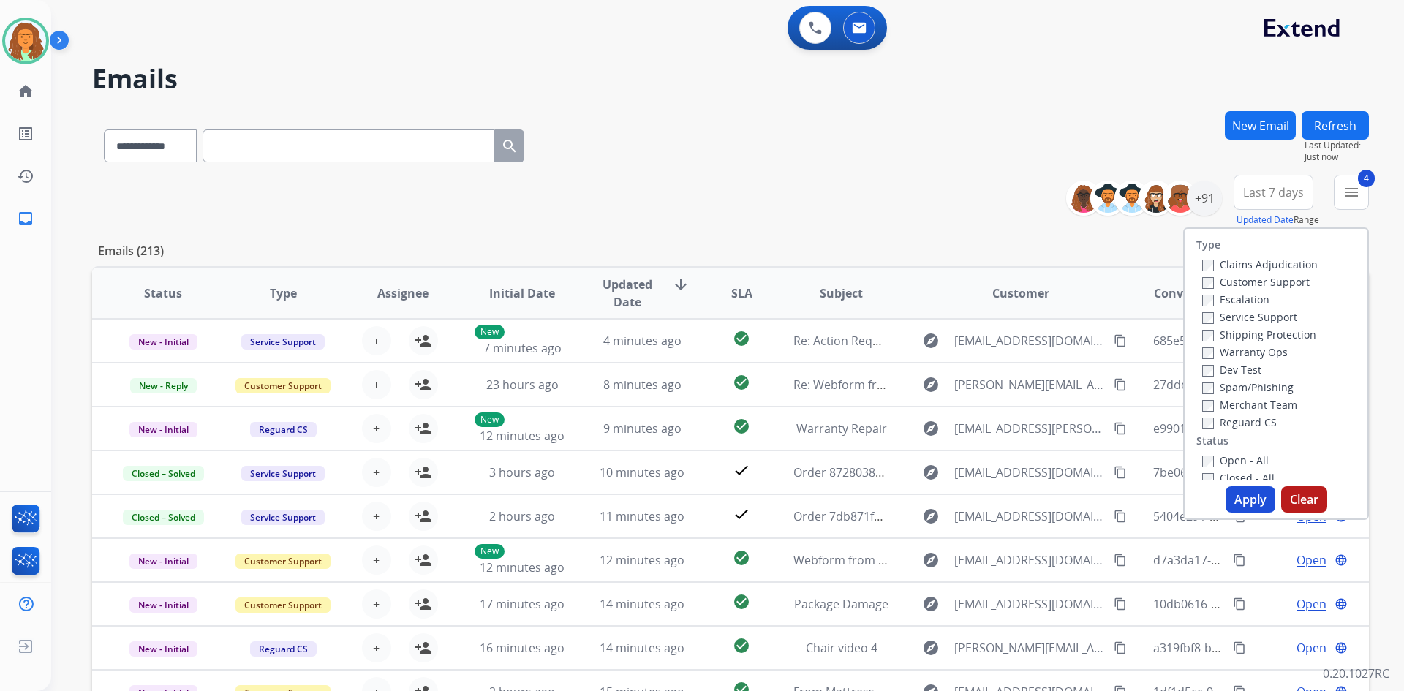
click at [679, 500] on button "Apply" at bounding box center [1250, 499] width 50 height 26
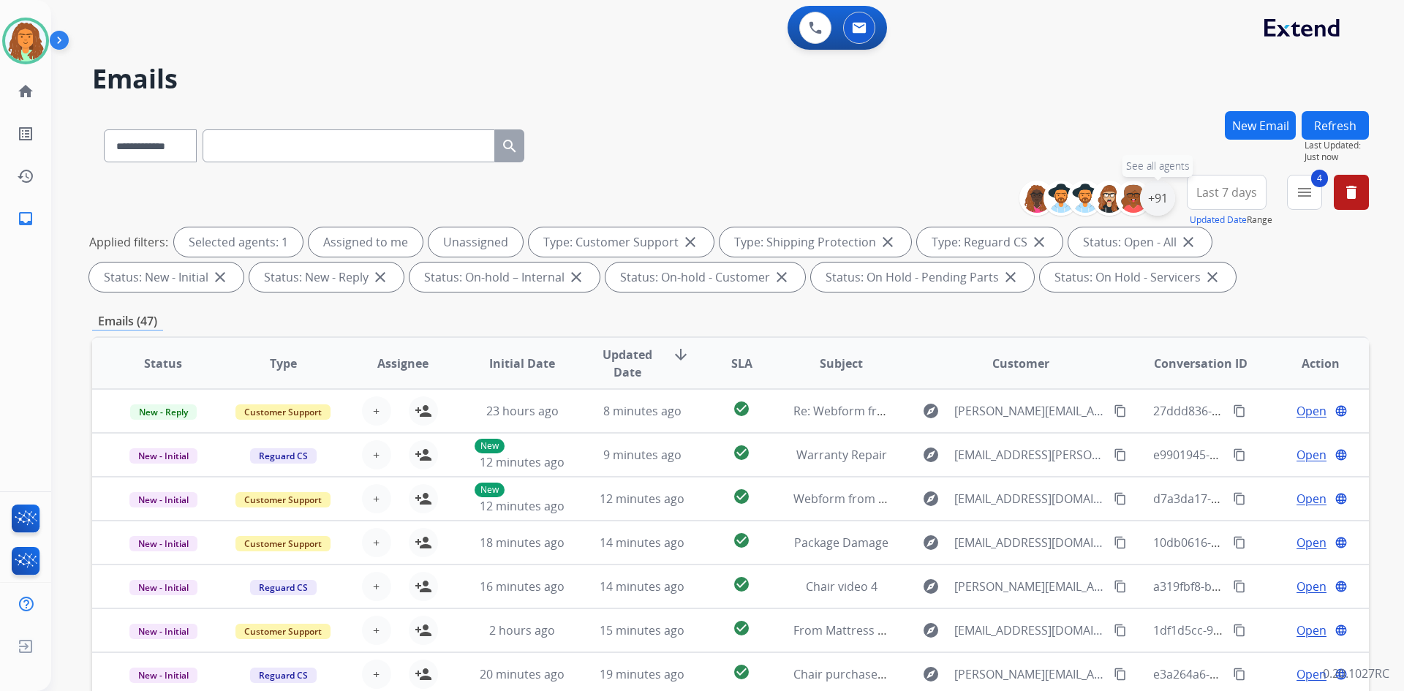
click at [679, 192] on div "+91" at bounding box center [1157, 198] width 35 height 35
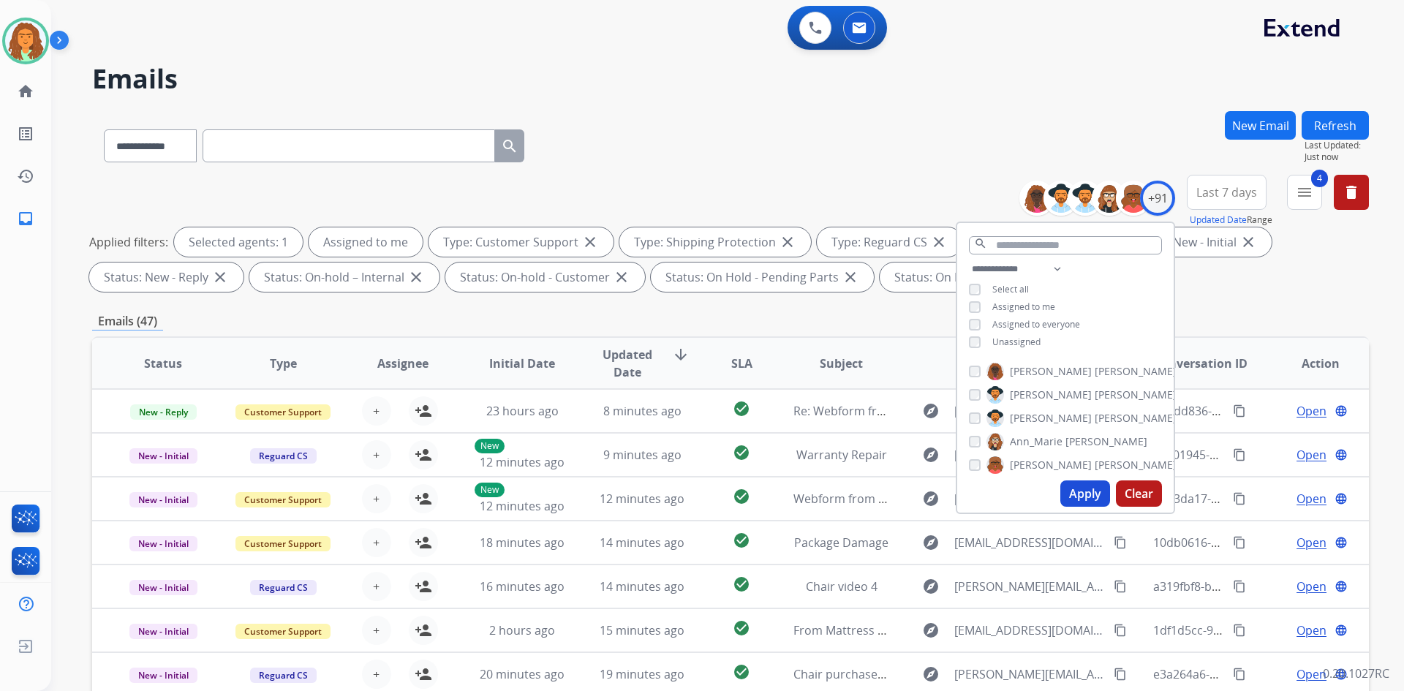
click at [679, 489] on button "Apply" at bounding box center [1085, 493] width 50 height 26
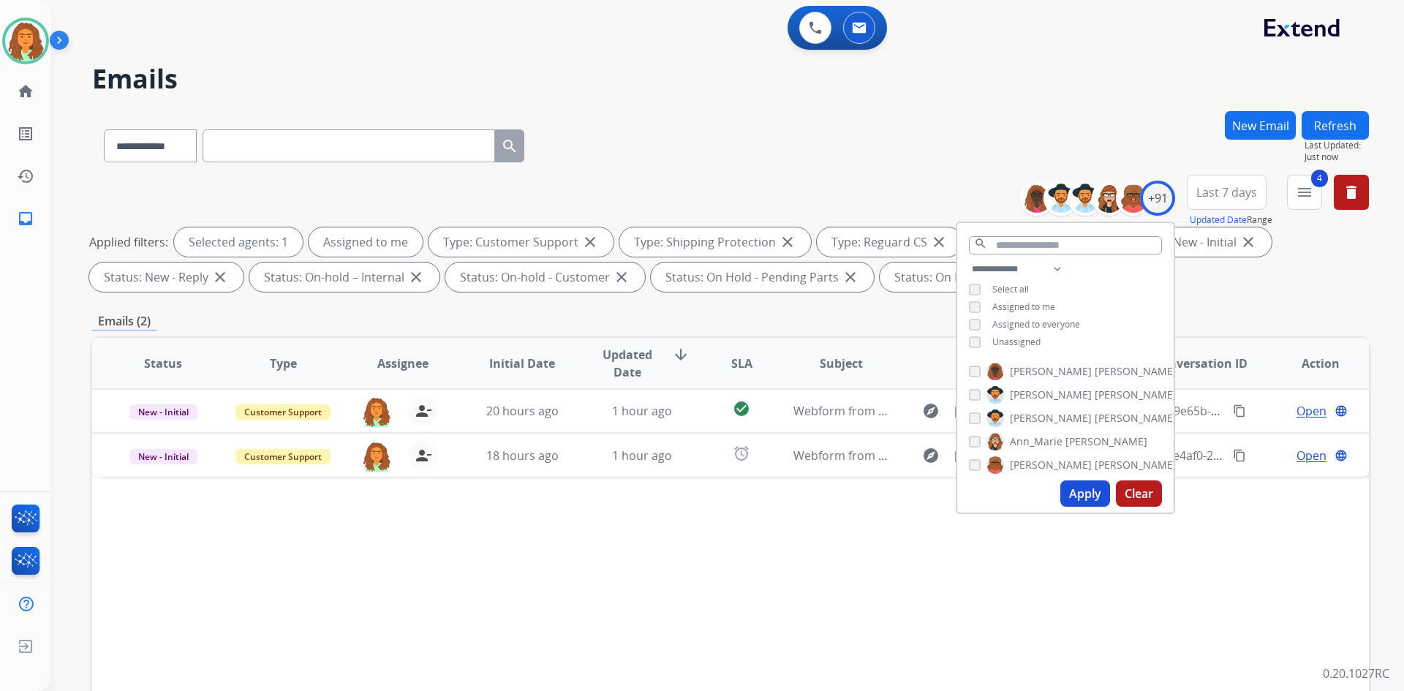
click at [679, 301] on div "**********" at bounding box center [730, 506] width 1277 height 791
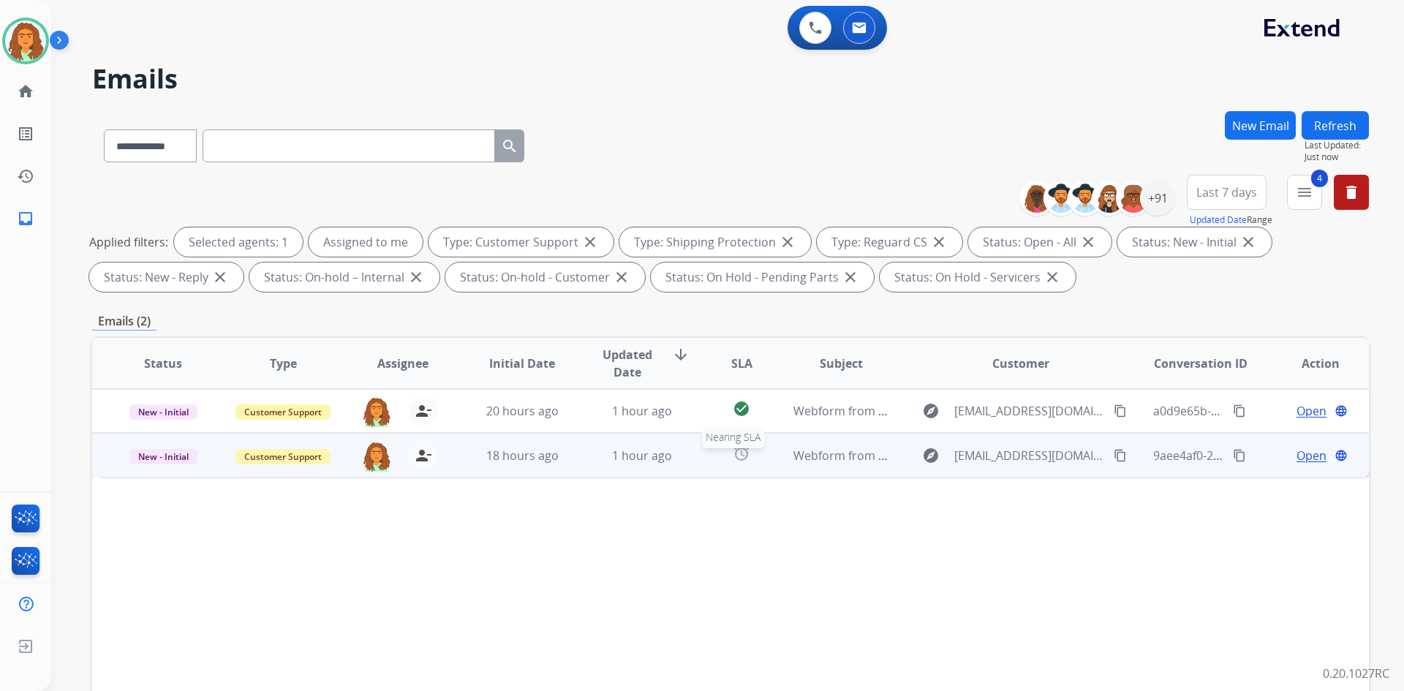
click at [679, 458] on mat-icon "alarm" at bounding box center [742, 454] width 18 height 18
click at [679, 456] on mat-icon "content_copy" at bounding box center [1120, 454] width 13 height 13
click at [679, 454] on span "Open" at bounding box center [1311, 455] width 30 height 18
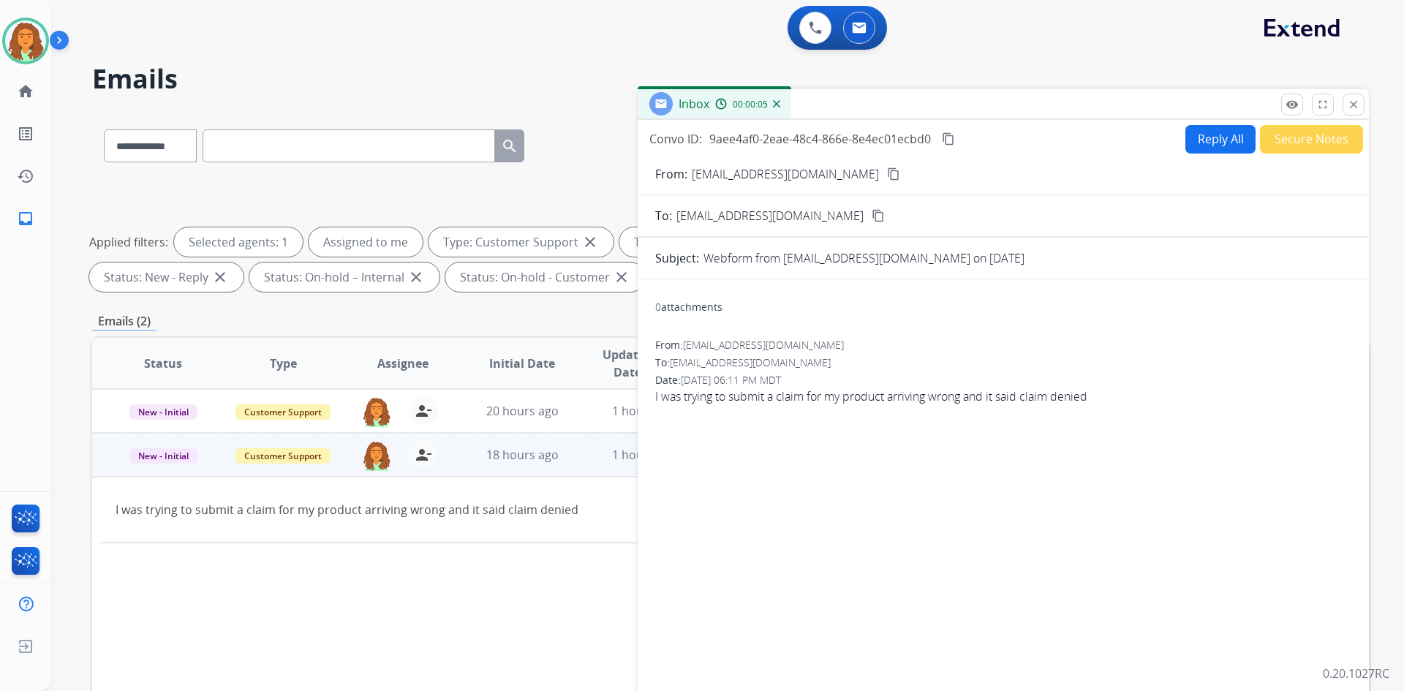
click at [679, 136] on button "Reply All" at bounding box center [1220, 139] width 70 height 29
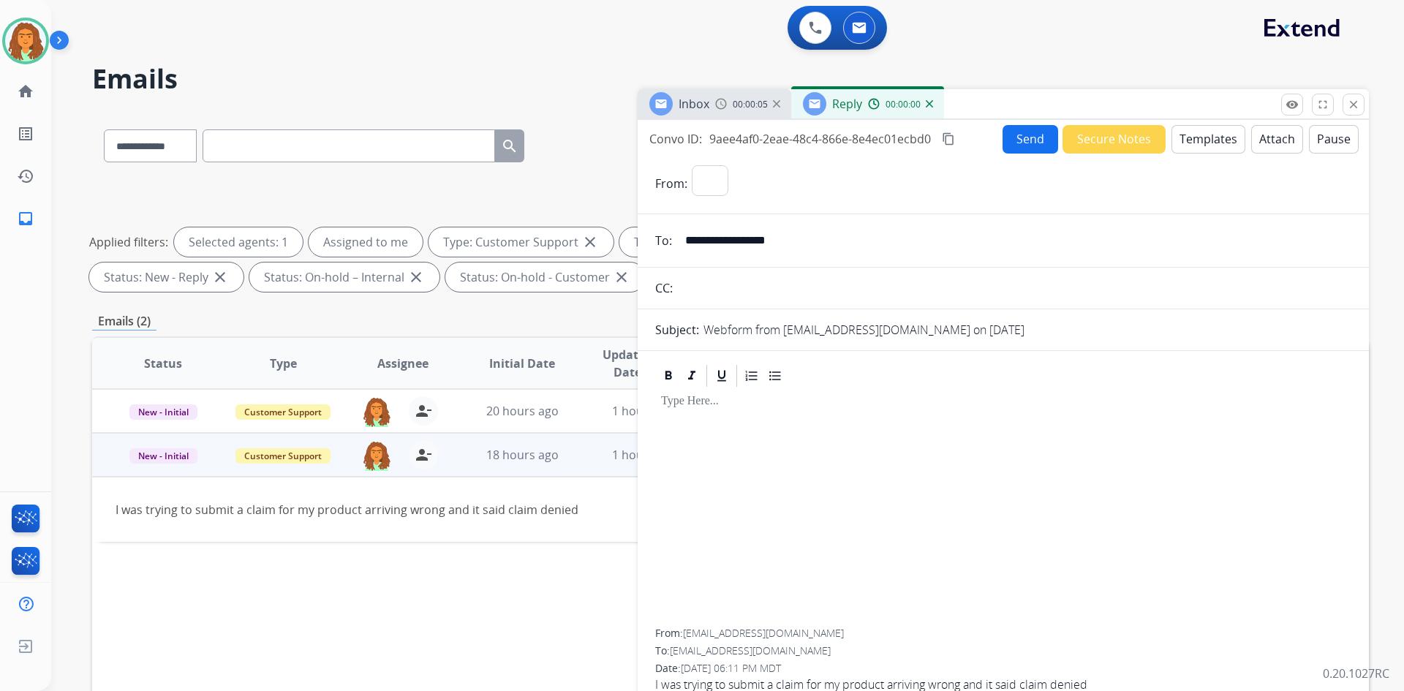
select select "**********"
click at [679, 139] on button "Templates" at bounding box center [1208, 139] width 74 height 29
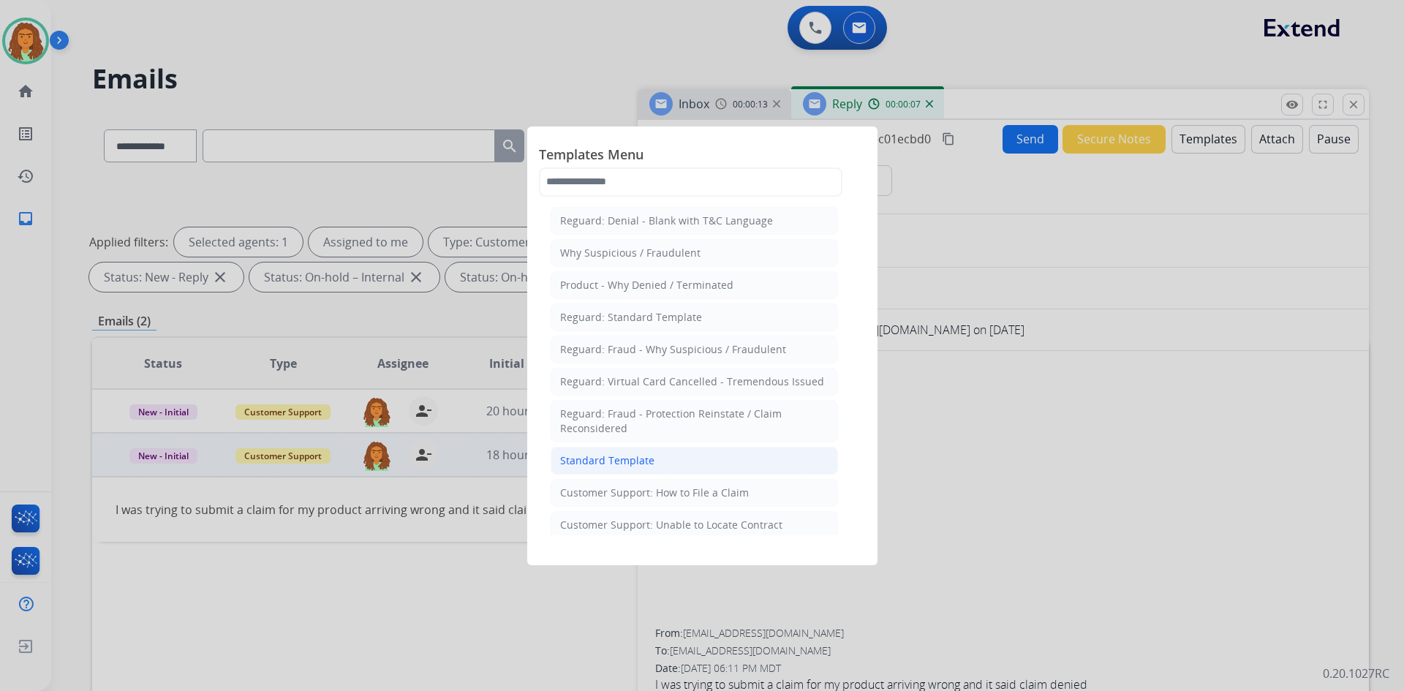
click at [630, 458] on div "Standard Template" at bounding box center [607, 460] width 94 height 15
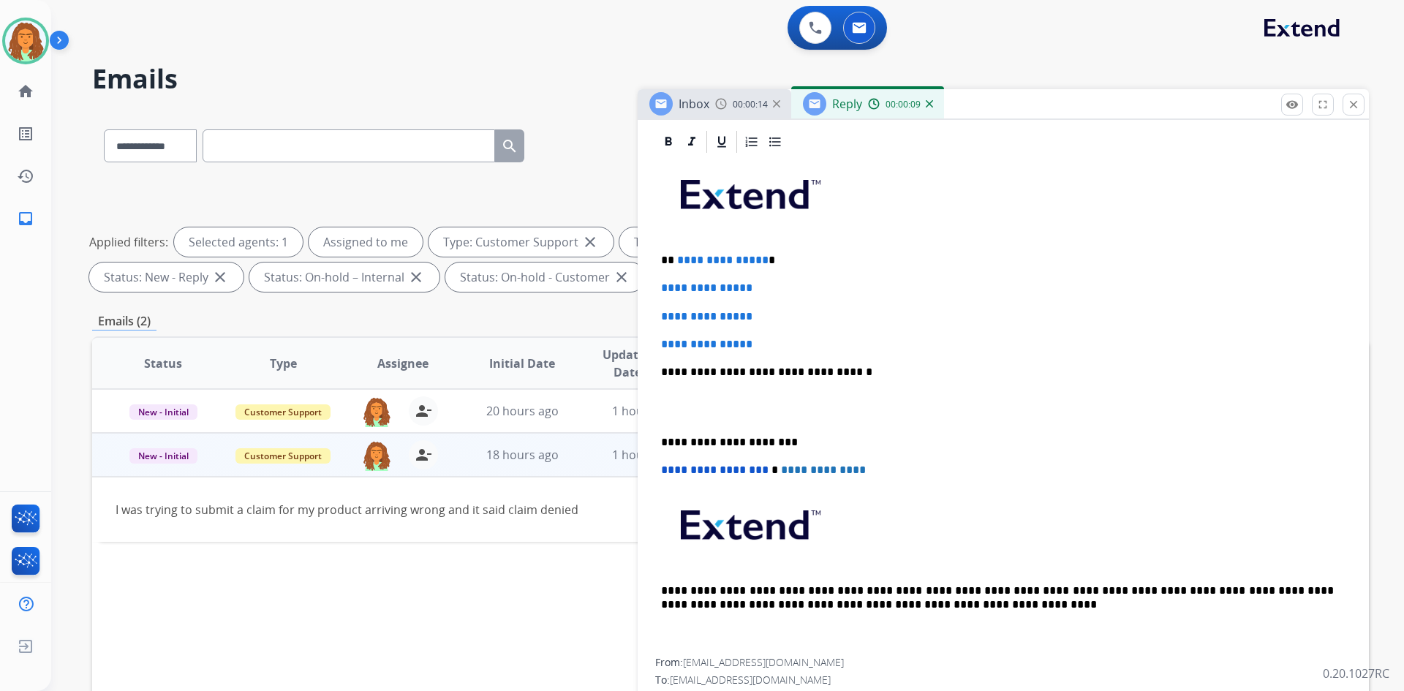
scroll to position [349, 0]
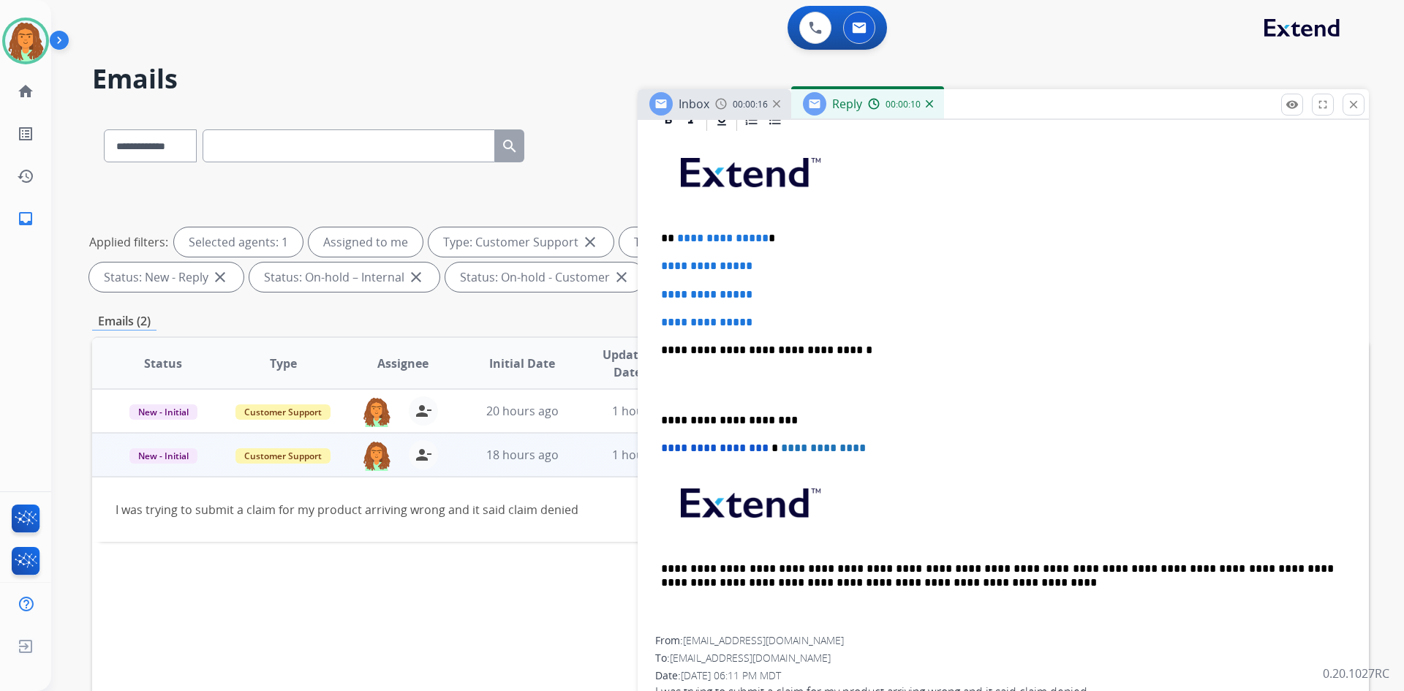
drag, startPoint x: 654, startPoint y: 265, endPoint x: 675, endPoint y: 275, distance: 23.5
click at [679, 279] on div "**********" at bounding box center [1003, 409] width 731 height 605
drag, startPoint x: 657, startPoint y: 267, endPoint x: 760, endPoint y: 316, distance: 113.5
click at [679, 317] on div "**********" at bounding box center [1003, 384] width 696 height 503
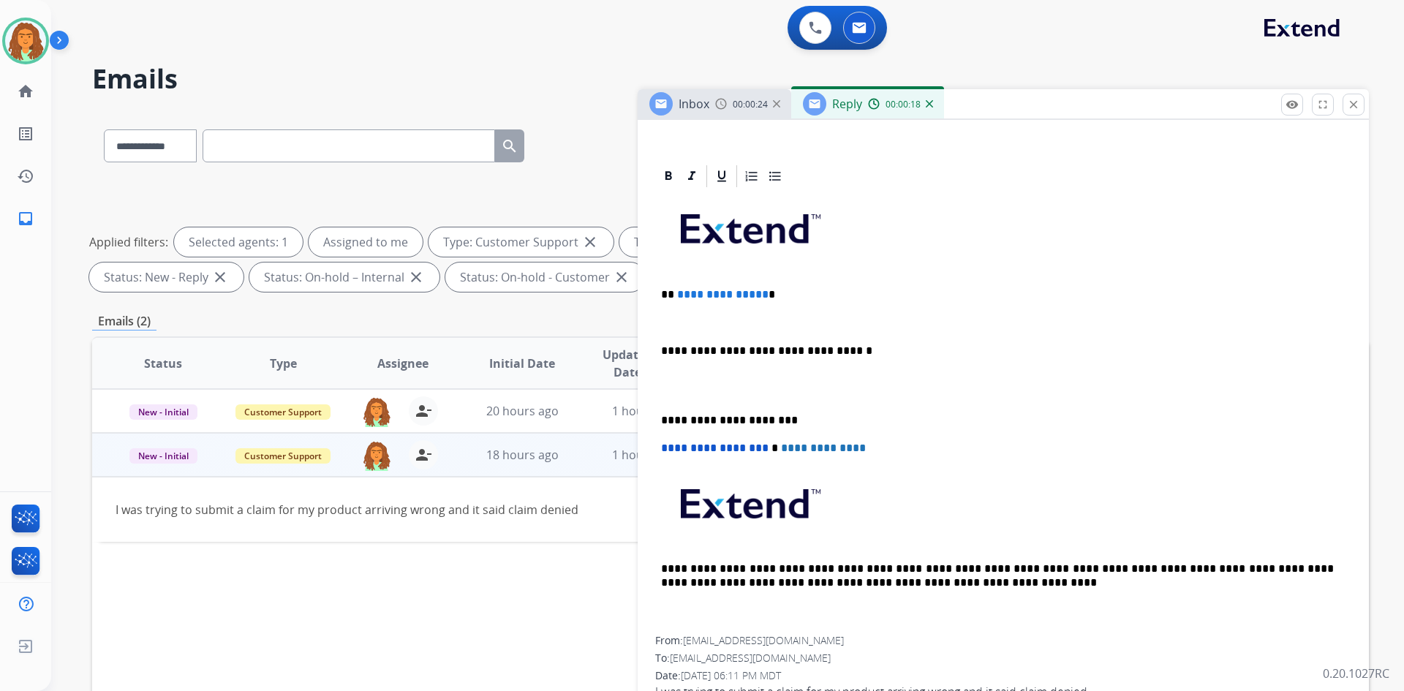
click at [679, 292] on p "**********" at bounding box center [997, 294] width 673 height 13
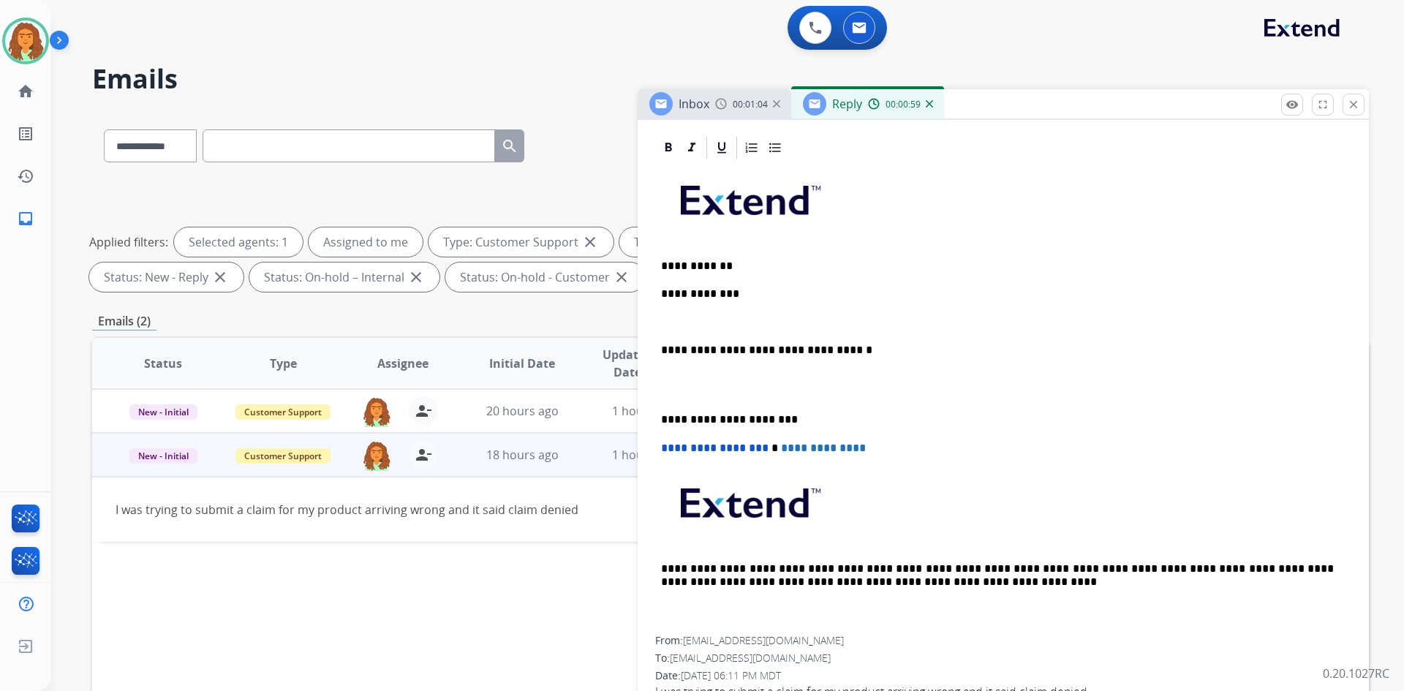
click at [679, 293] on p "**********" at bounding box center [997, 293] width 673 height 13
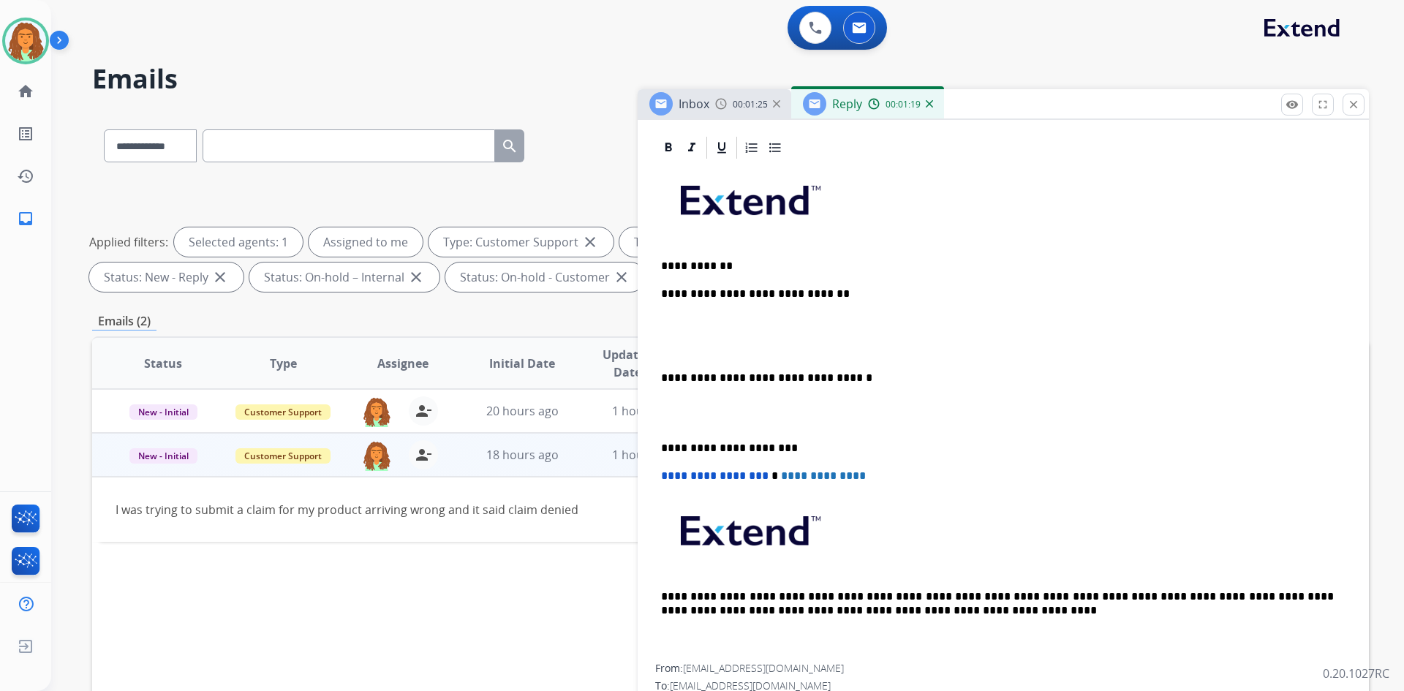
scroll to position [349, 0]
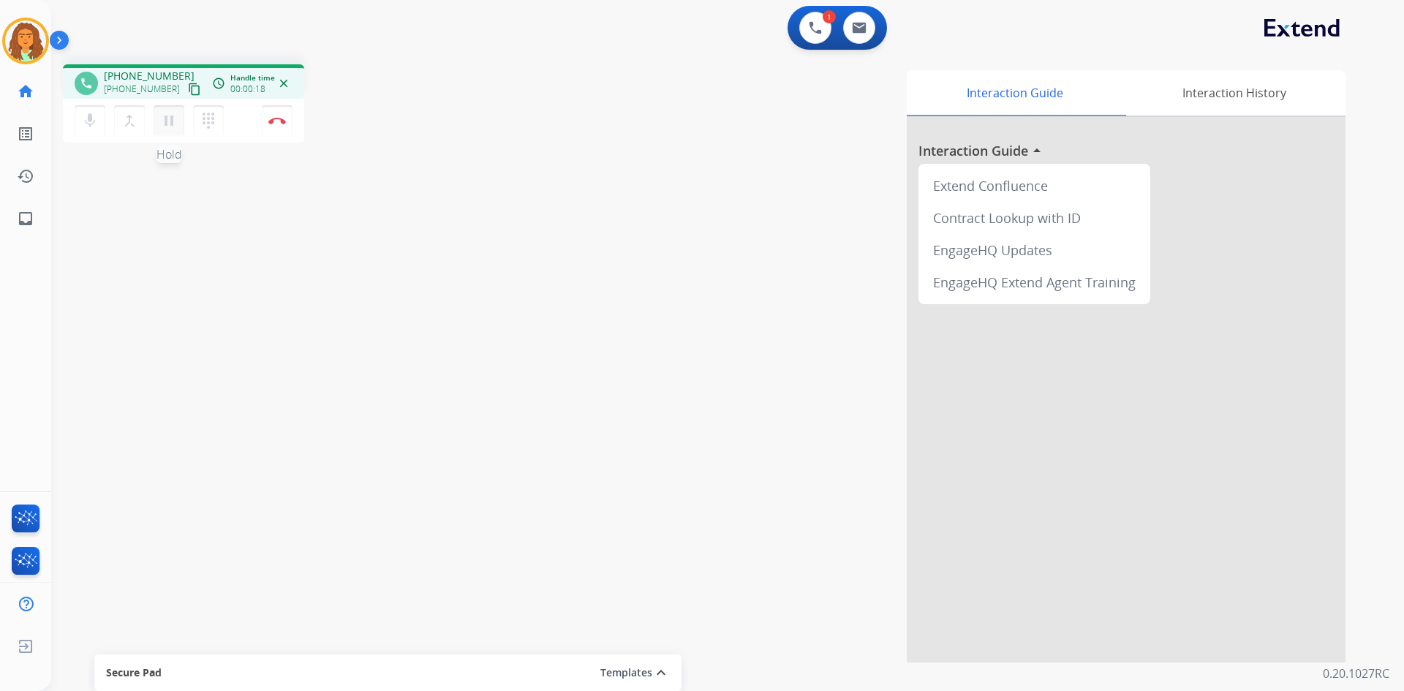
click at [166, 125] on mat-icon "pause" at bounding box center [169, 121] width 18 height 18
click at [210, 129] on mat-icon "dialpad" at bounding box center [209, 121] width 18 height 18
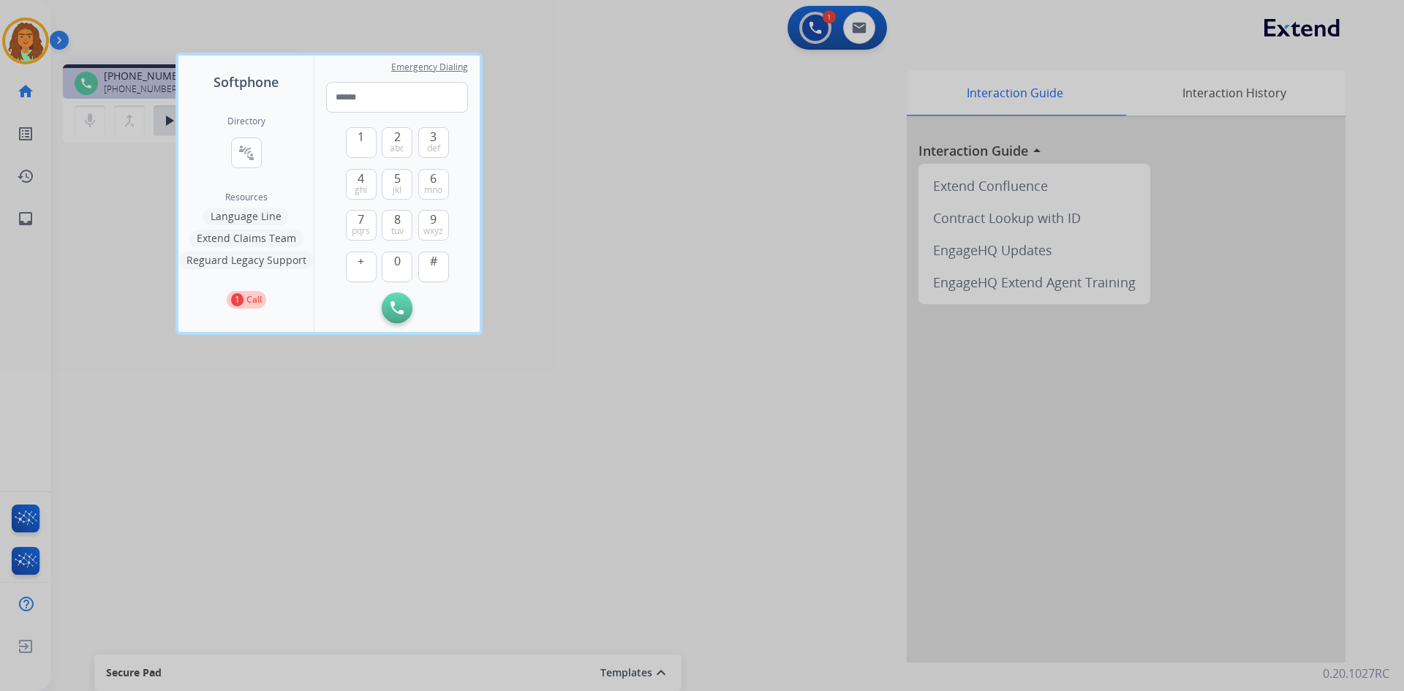
click at [236, 217] on button "Language Line" at bounding box center [246, 217] width 86 height 18
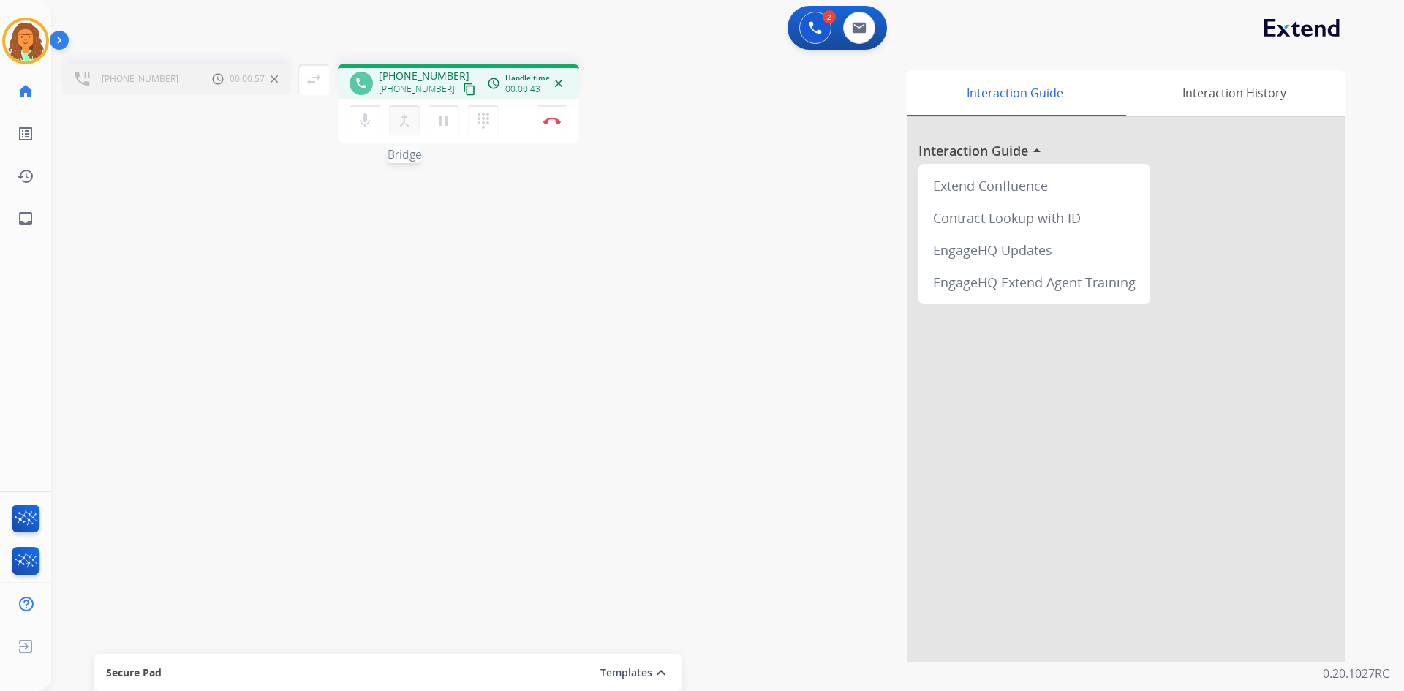
click at [401, 120] on mat-icon "merge_type" at bounding box center [405, 121] width 18 height 18
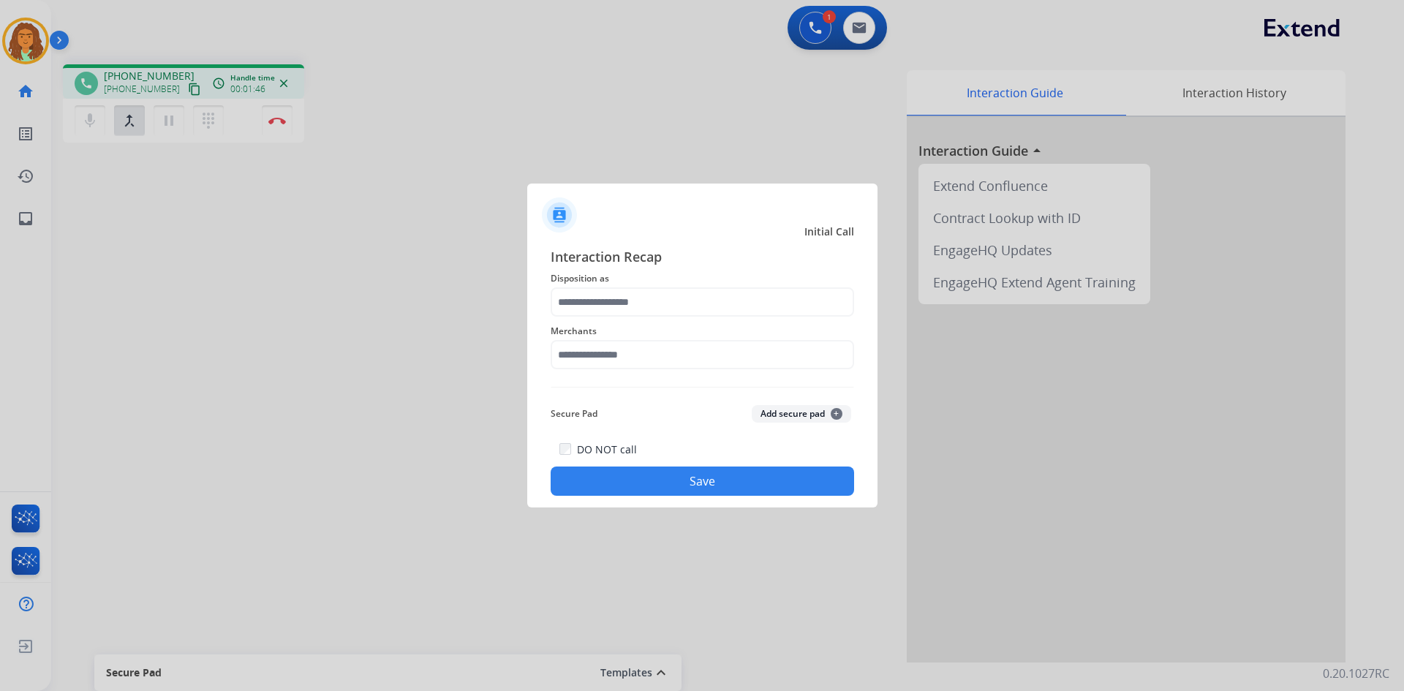
click at [276, 127] on div at bounding box center [702, 345] width 1404 height 691
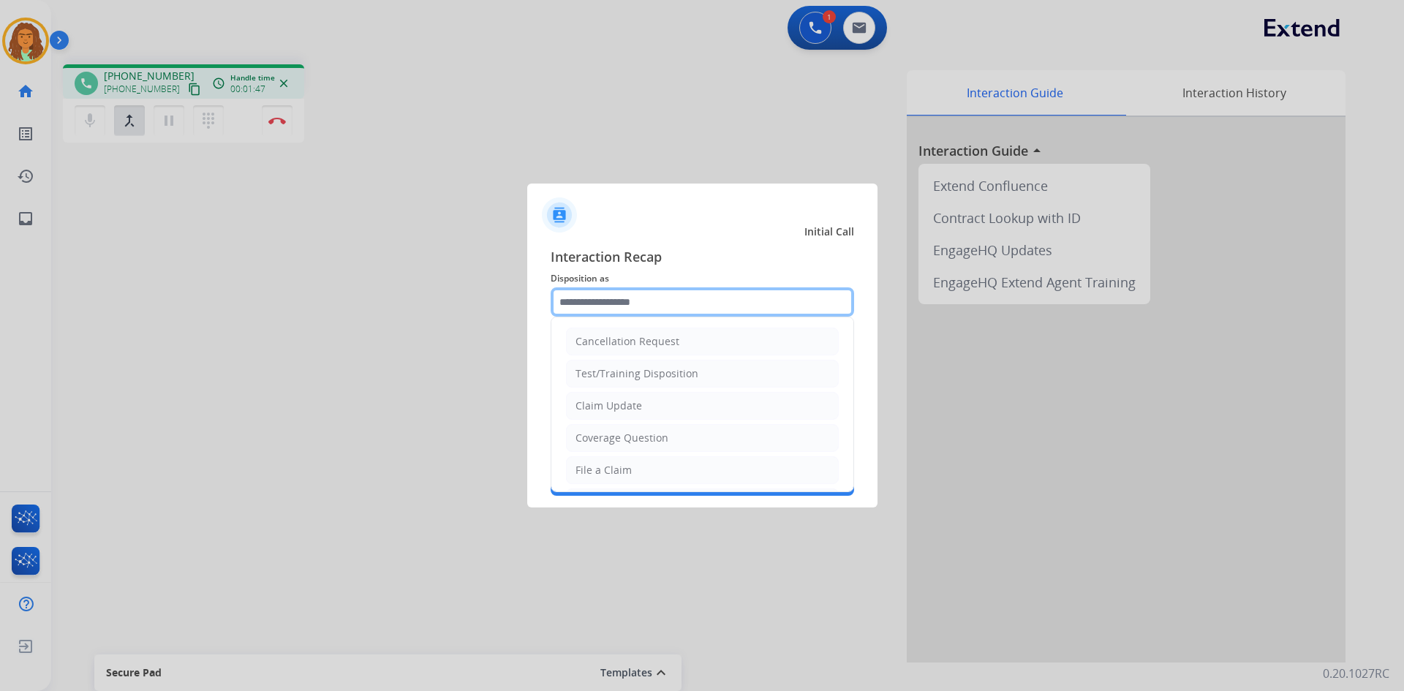
click at [603, 302] on input "text" at bounding box center [702, 301] width 303 height 29
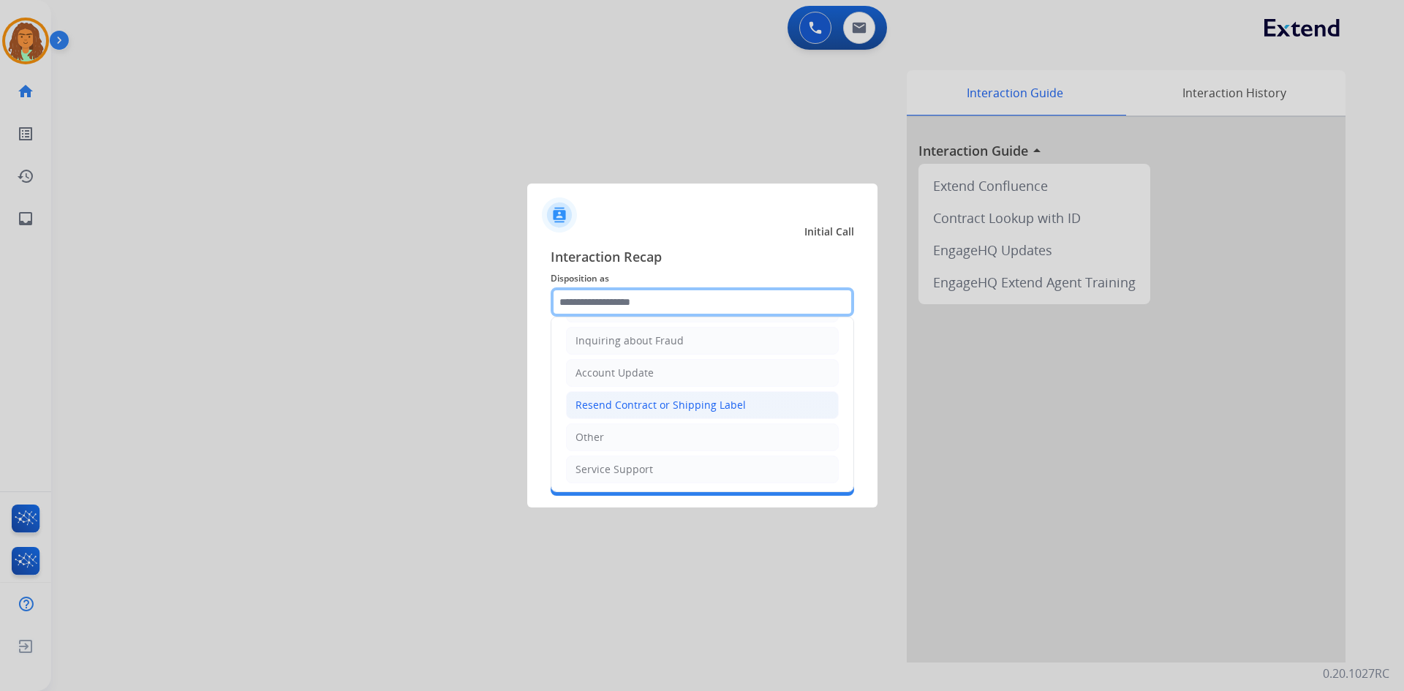
scroll to position [228, 0]
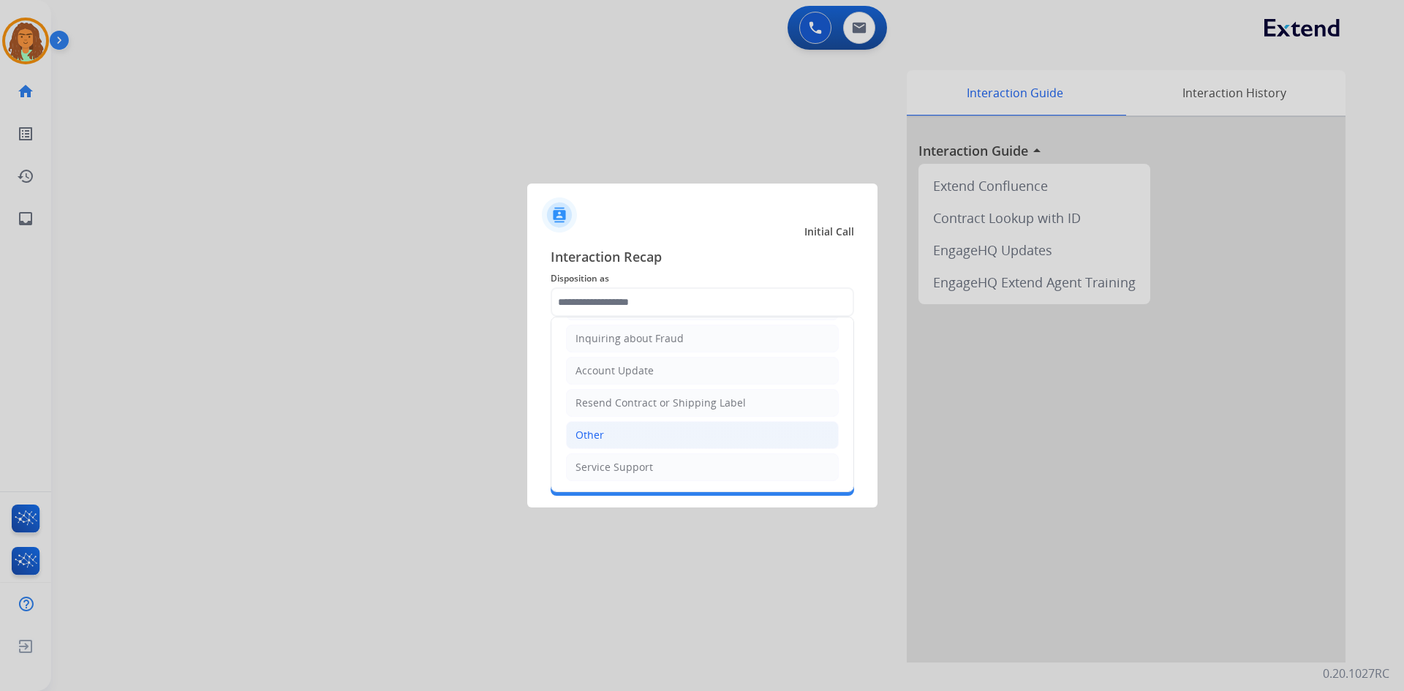
click at [608, 437] on li "Other" at bounding box center [702, 435] width 273 height 28
type input "*****"
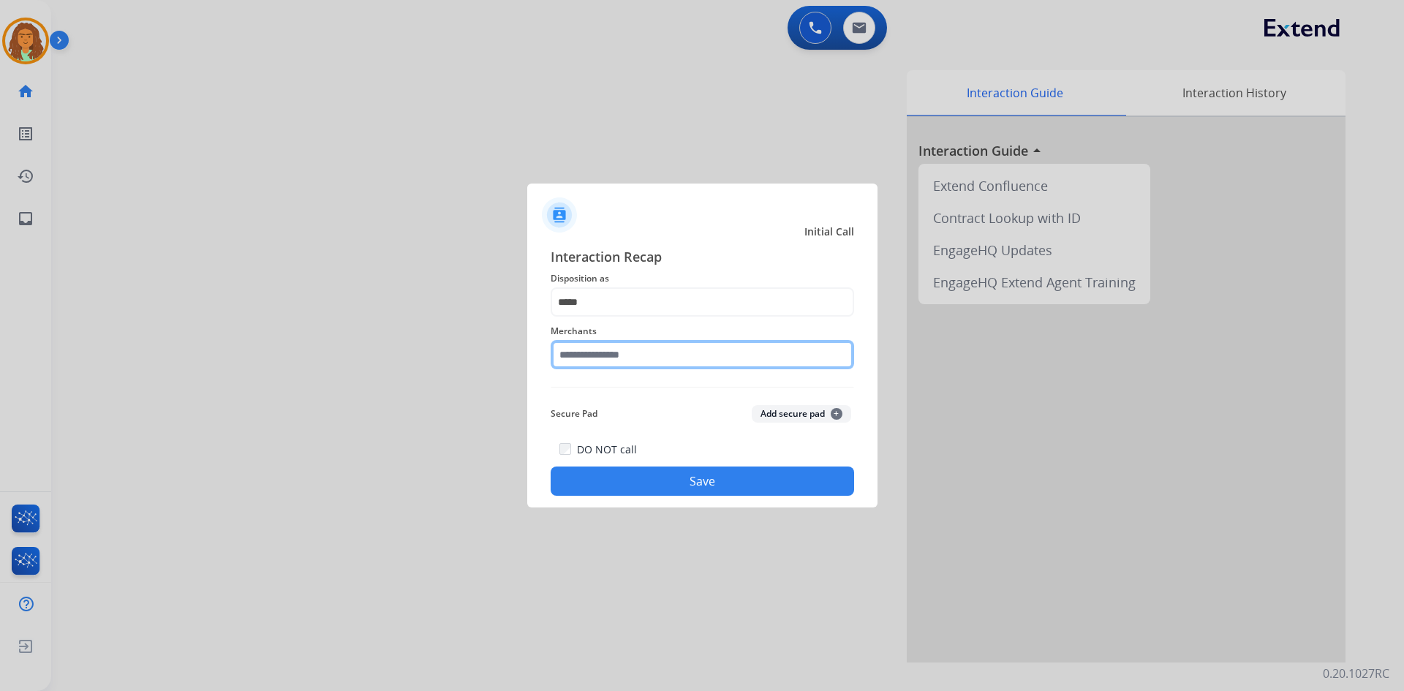
click at [627, 351] on input "text" at bounding box center [702, 354] width 303 height 29
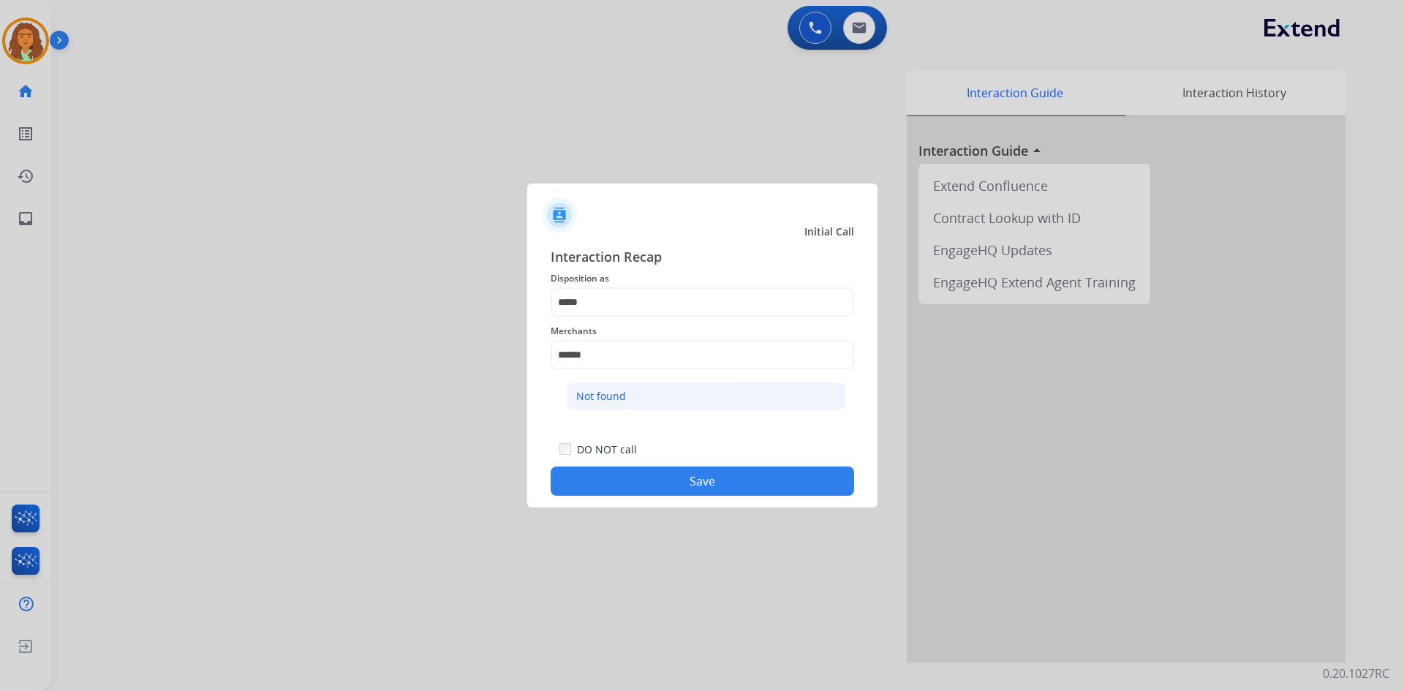
click at [599, 393] on div "Not found" at bounding box center [601, 396] width 50 height 15
type input "*********"
click at [672, 483] on button "Save" at bounding box center [702, 481] width 303 height 29
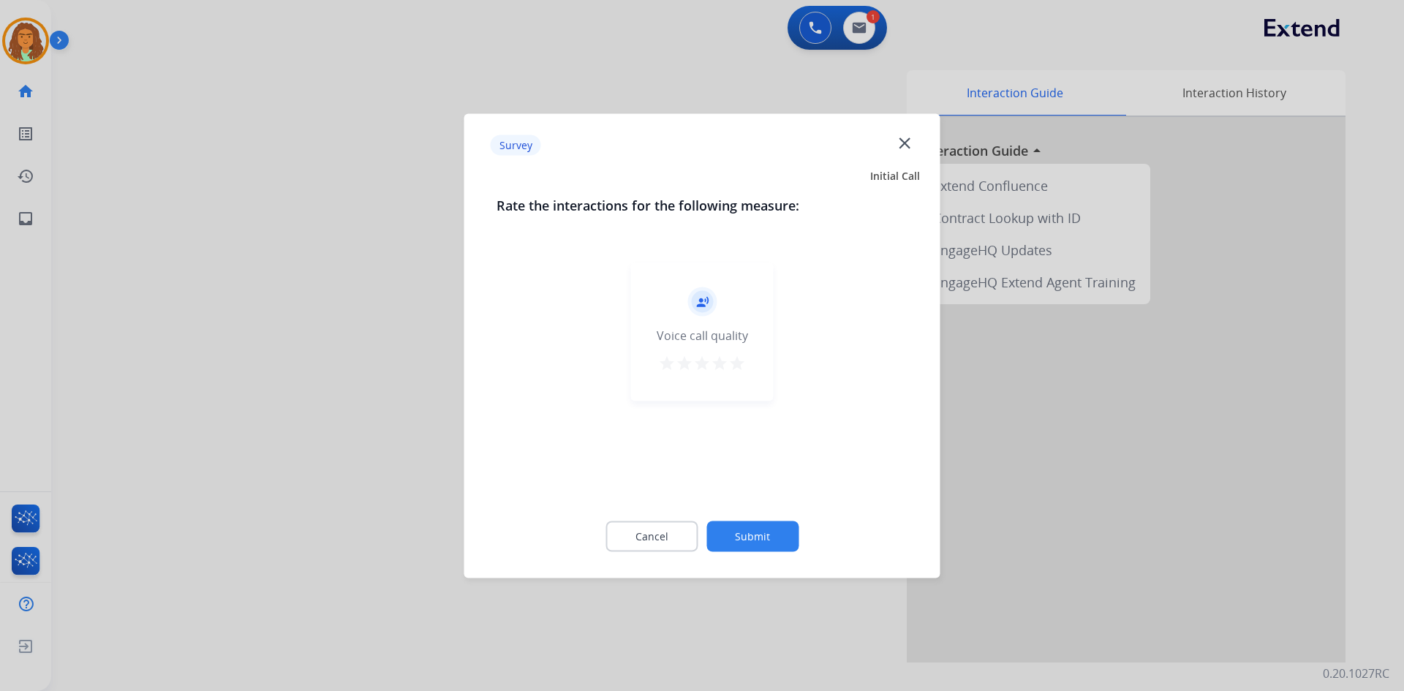
click at [679, 363] on mat-icon "star" at bounding box center [737, 363] width 18 height 18
click at [679, 537] on button "Submit" at bounding box center [752, 536] width 92 height 31
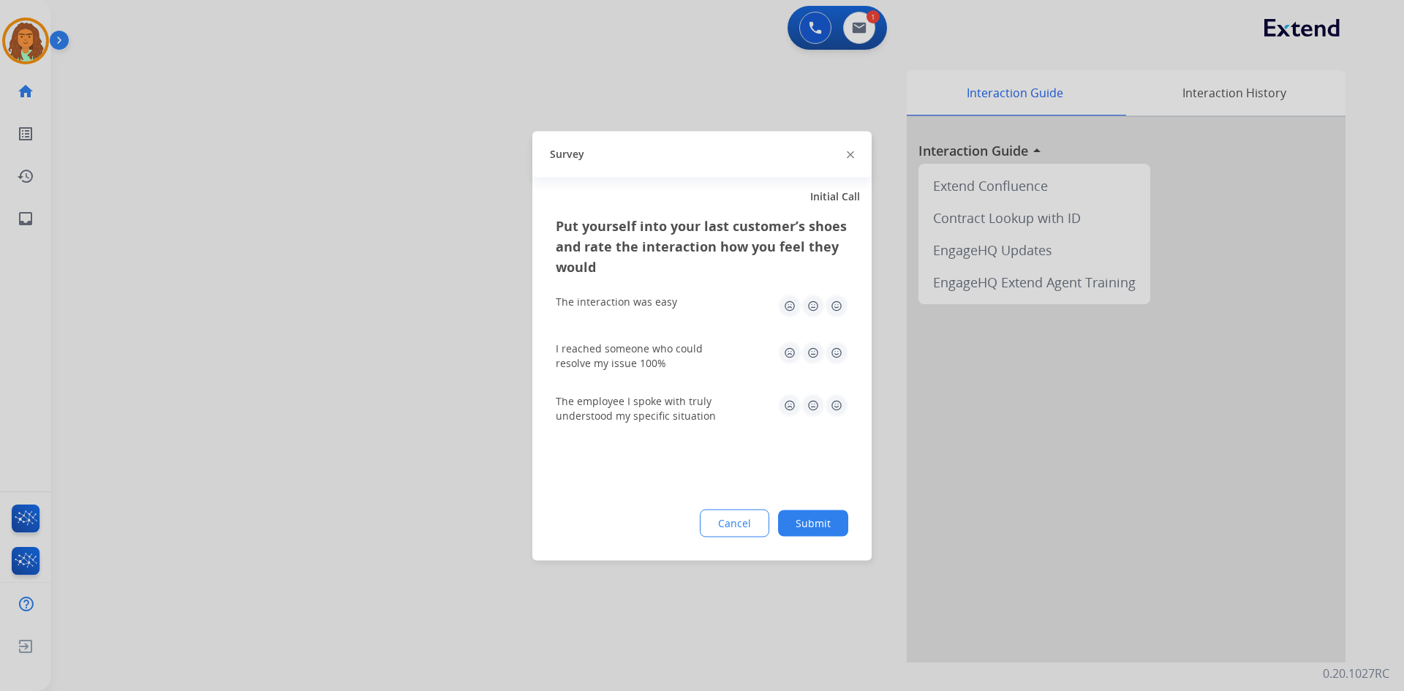
click at [679, 309] on img at bounding box center [836, 305] width 23 height 23
click at [679, 347] on img at bounding box center [836, 352] width 23 height 23
click at [679, 405] on img at bounding box center [836, 404] width 23 height 23
click at [679, 524] on button "Submit" at bounding box center [813, 523] width 70 height 26
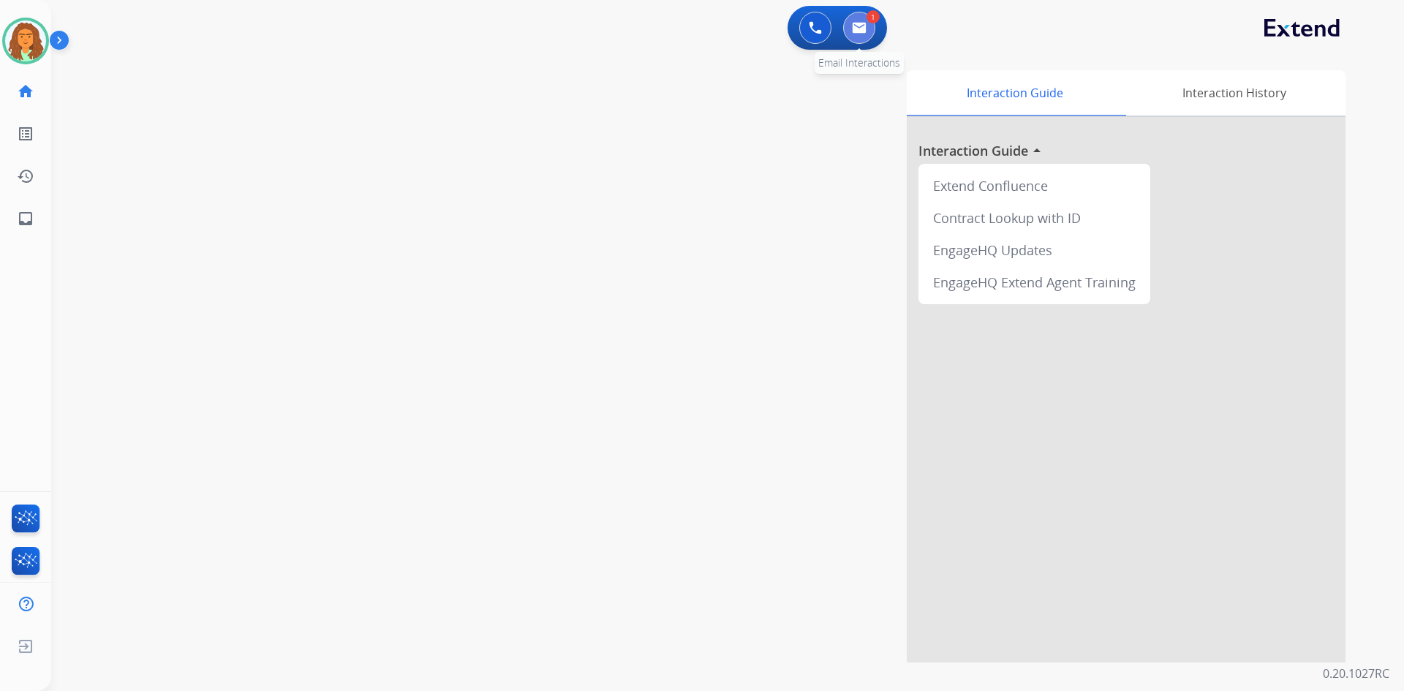
click at [679, 18] on button at bounding box center [859, 28] width 32 height 32
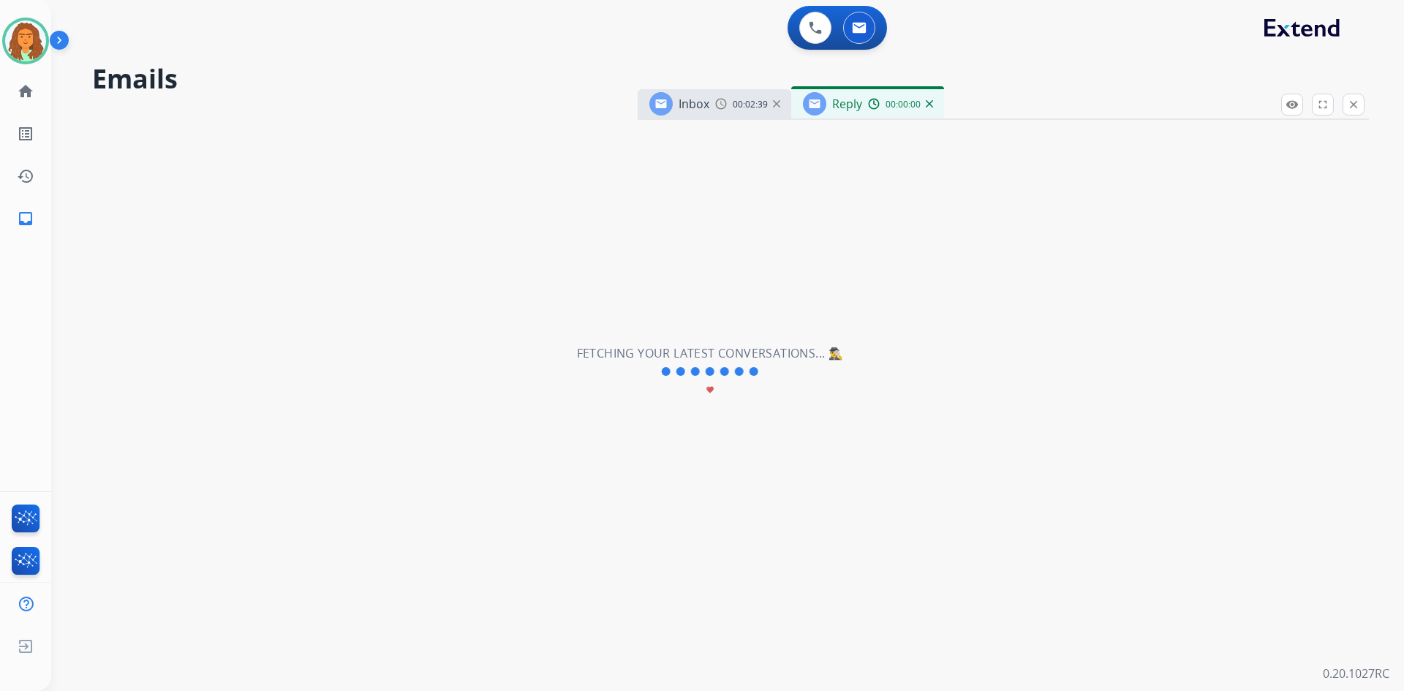
select select "**********"
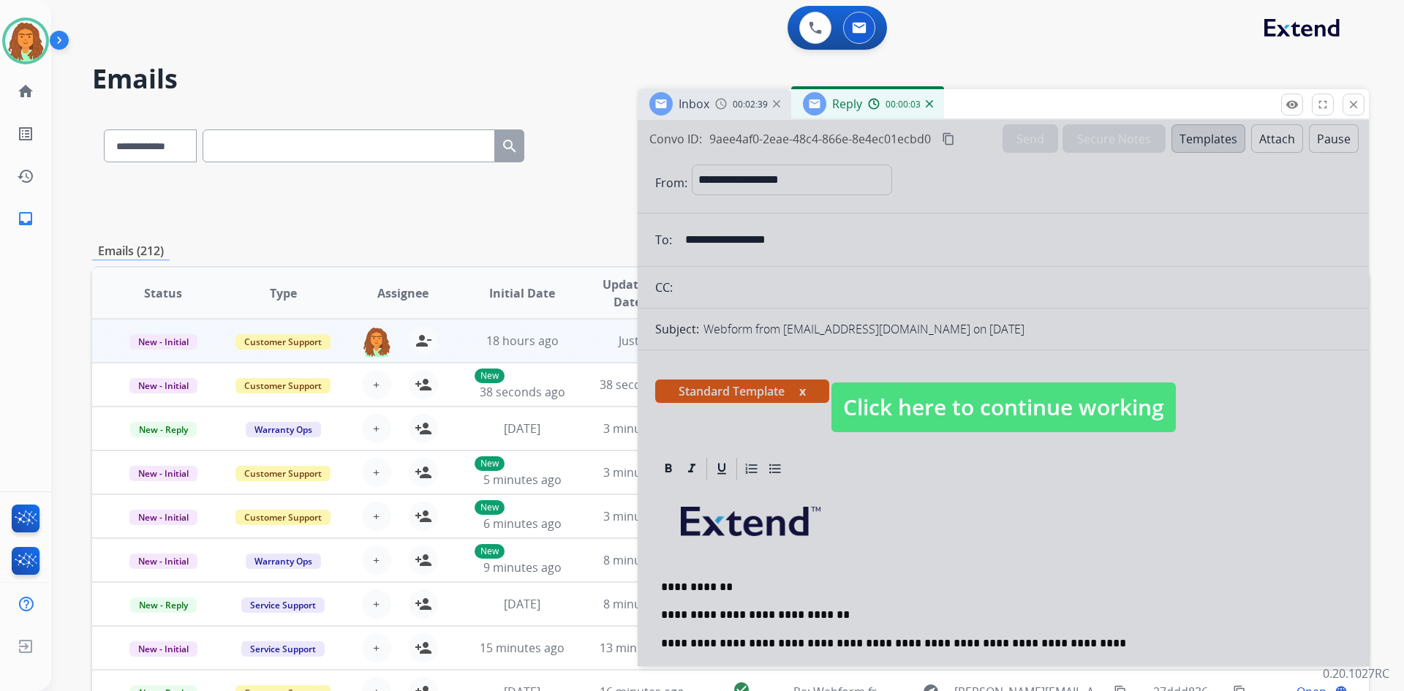
click at [679, 393] on span "Click here to continue working" at bounding box center [1003, 407] width 344 height 50
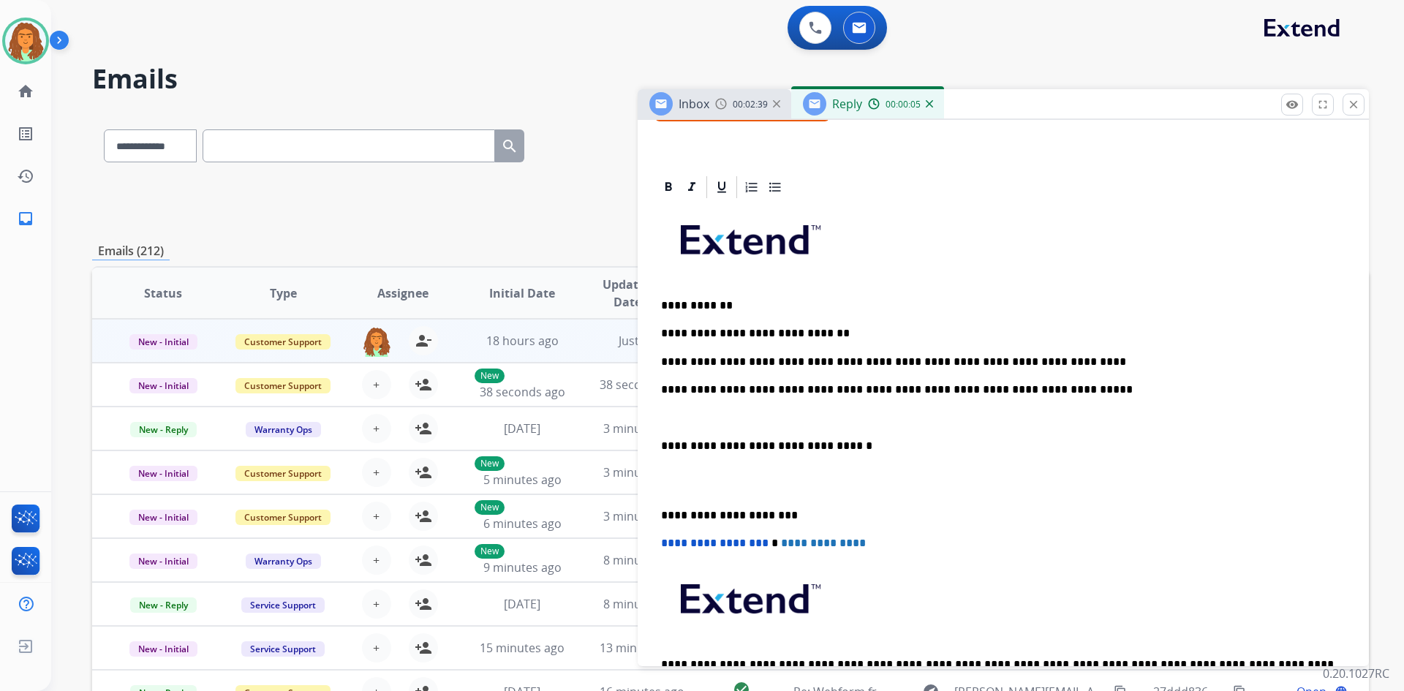
scroll to position [292, 0]
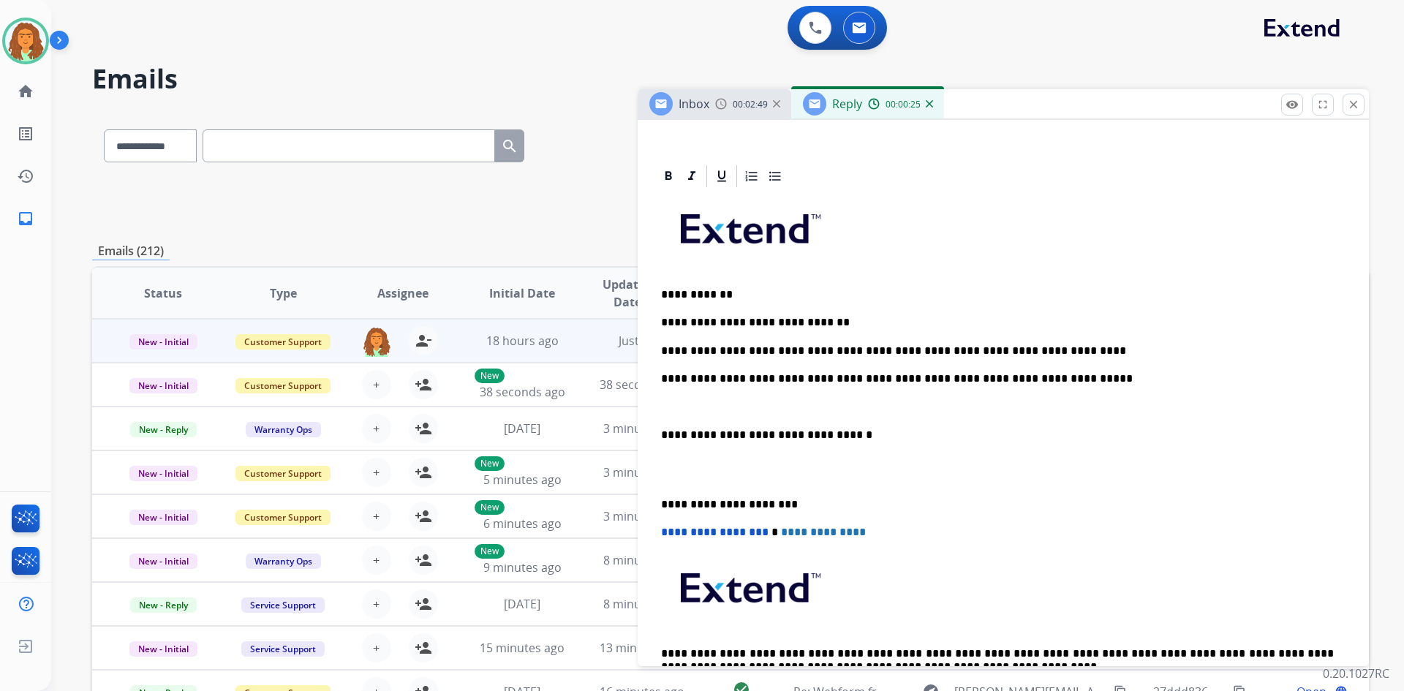
click at [679, 380] on p "**********" at bounding box center [997, 378] width 673 height 13
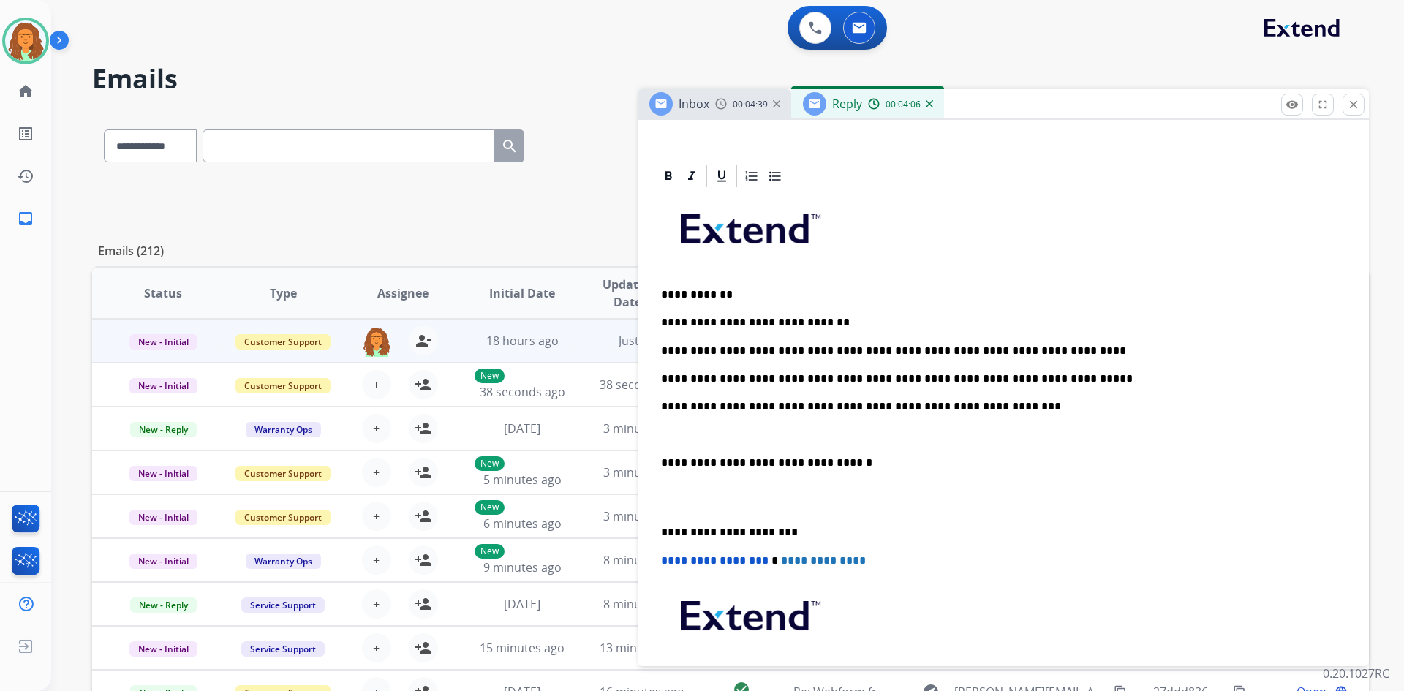
drag, startPoint x: 659, startPoint y: 458, endPoint x: 672, endPoint y: 447, distance: 16.7
click at [661, 458] on div "**********" at bounding box center [1003, 468] width 696 height 559
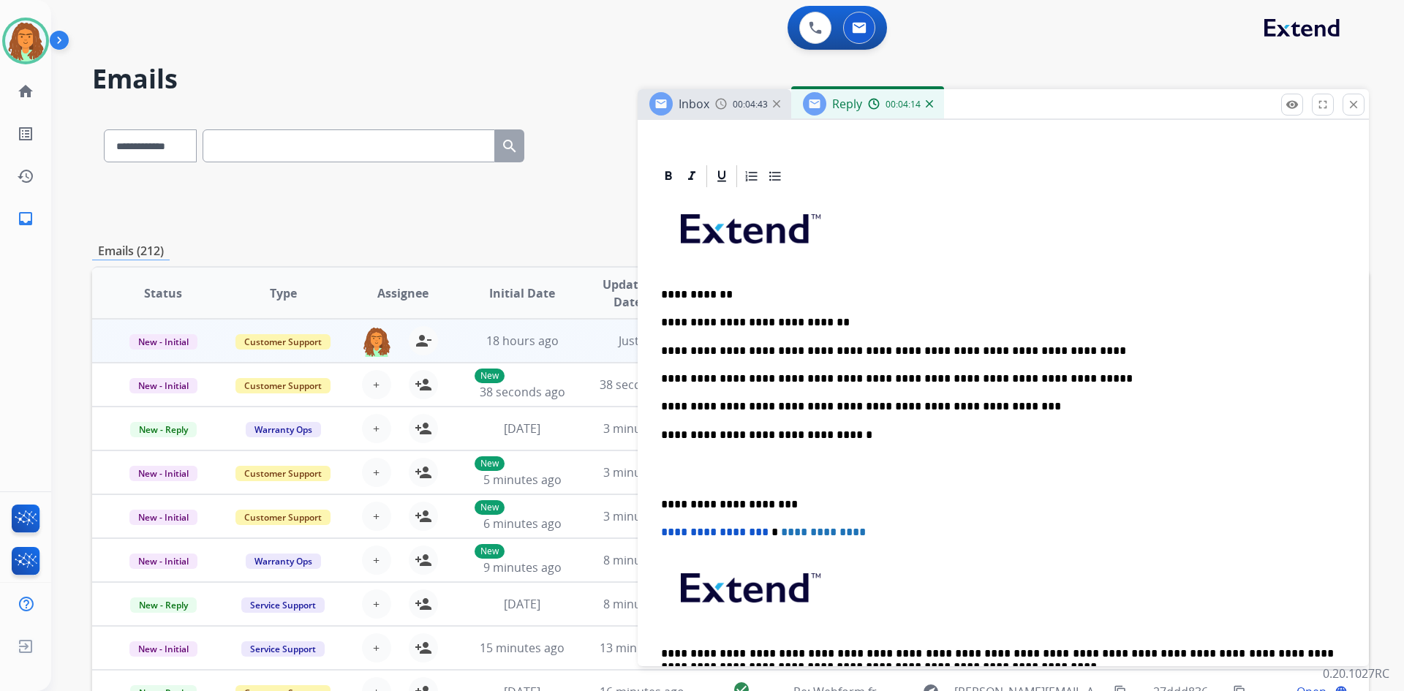
click at [657, 502] on div "**********" at bounding box center [1003, 455] width 696 height 532
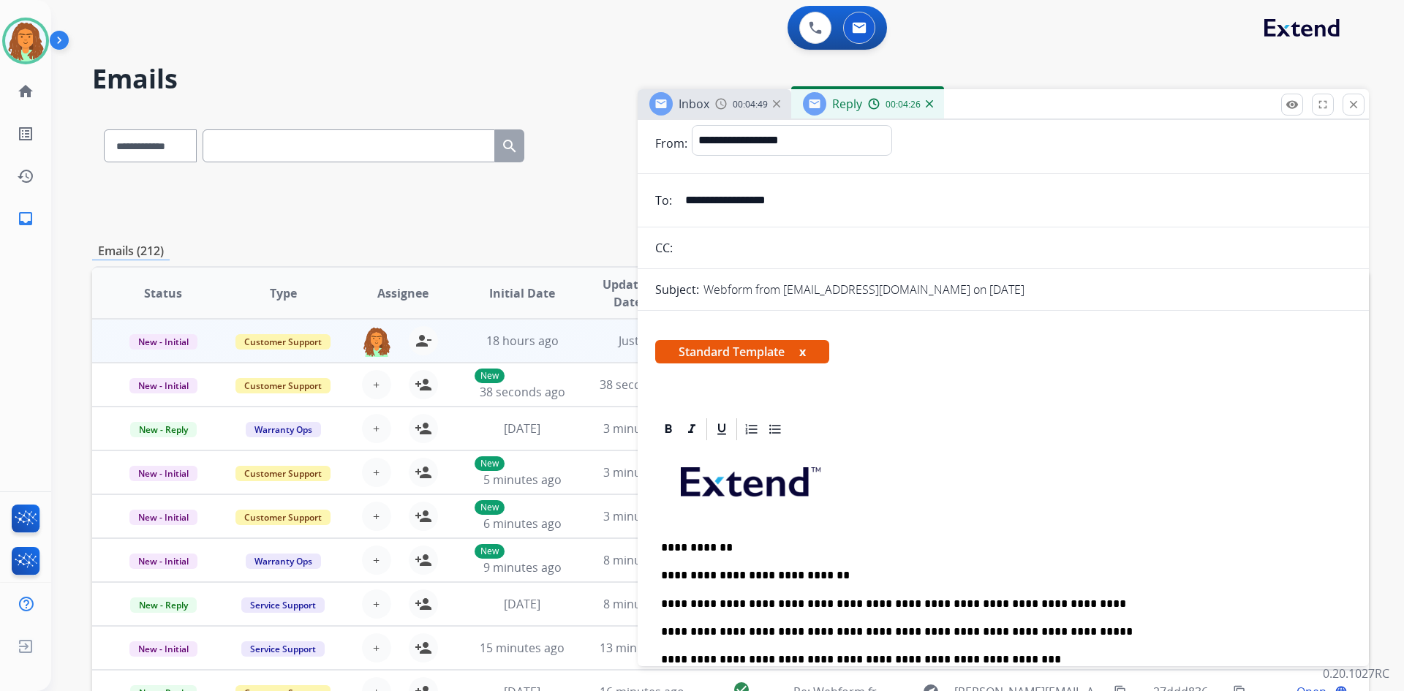
scroll to position [0, 0]
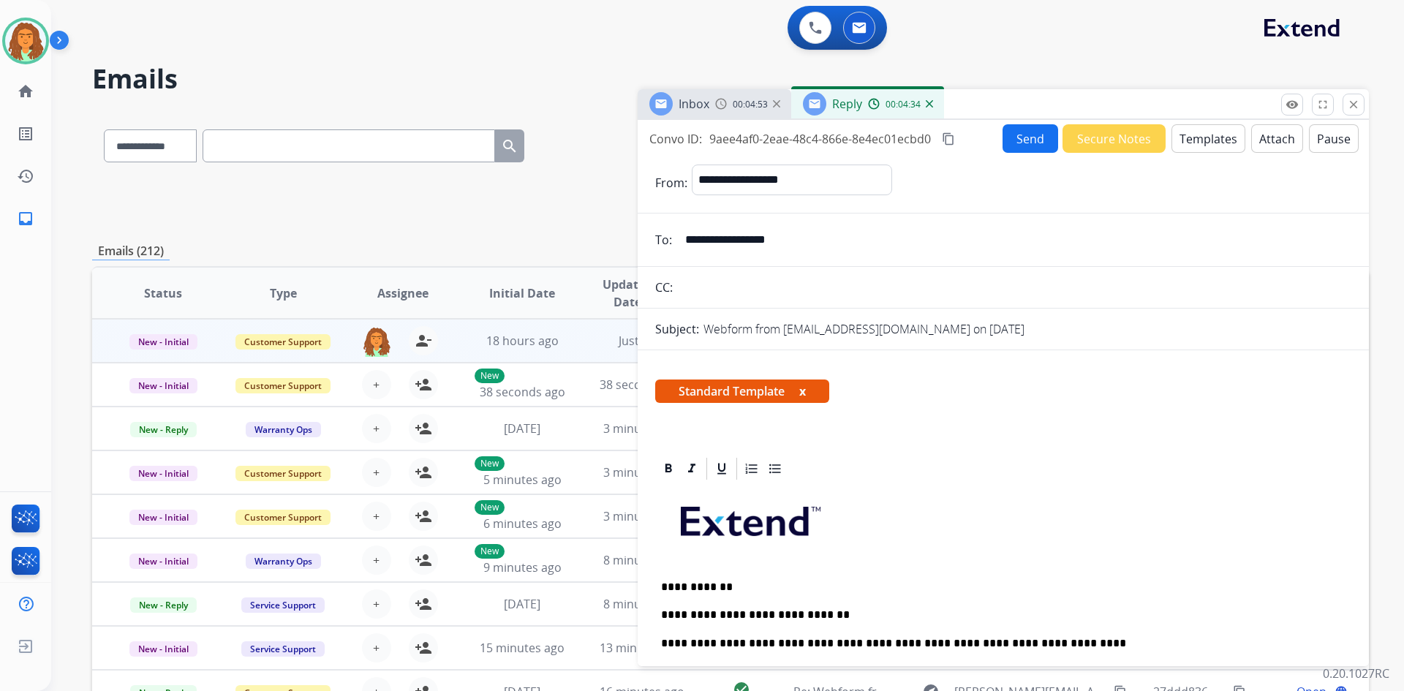
click at [679, 140] on mat-icon "content_copy" at bounding box center [948, 138] width 13 height 13
click at [679, 135] on button "Send" at bounding box center [1030, 138] width 56 height 29
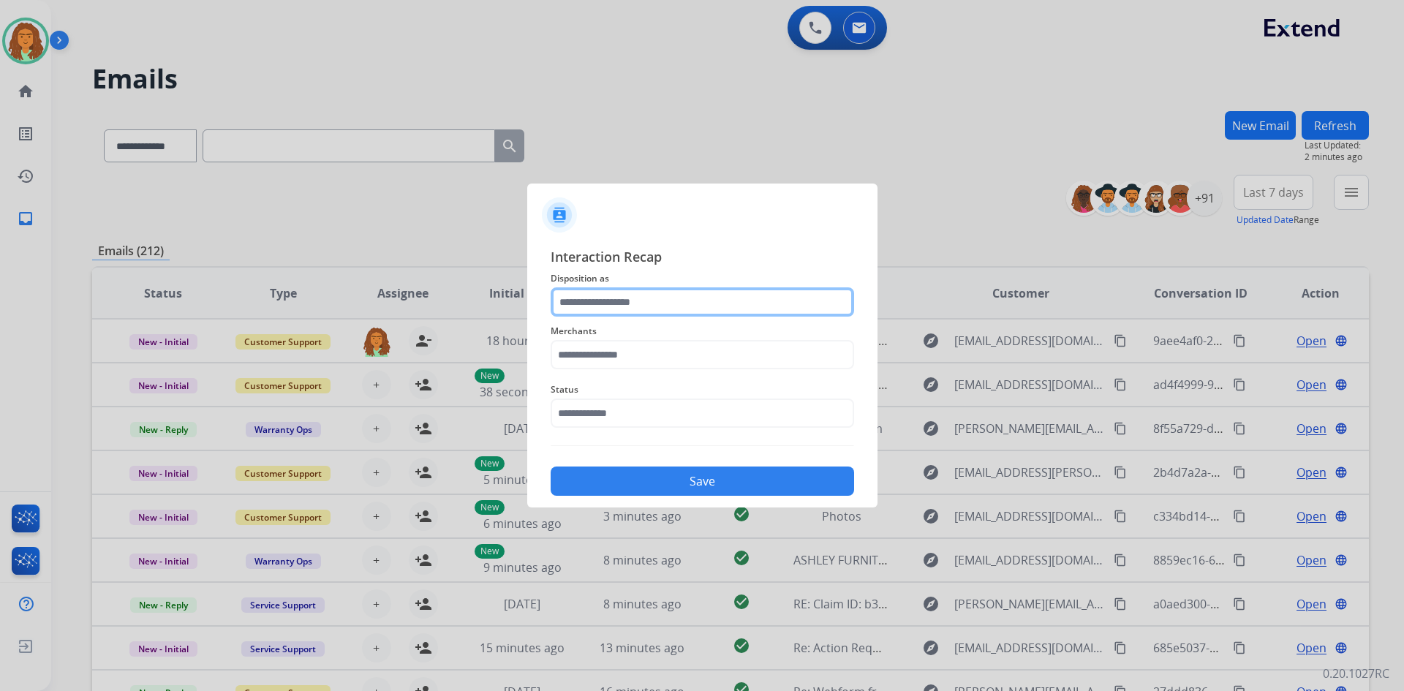
click at [593, 303] on input "text" at bounding box center [702, 301] width 303 height 29
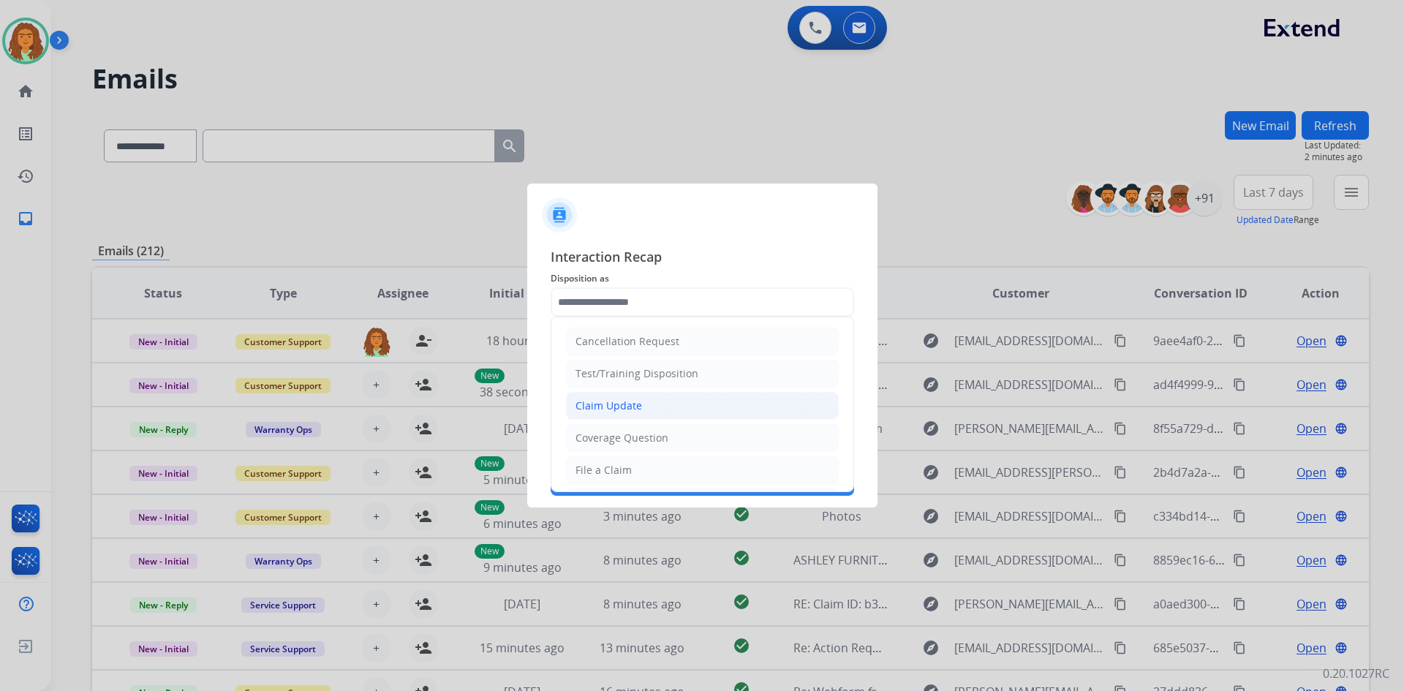
click at [644, 407] on li "Claim Update" at bounding box center [702, 406] width 273 height 28
type input "**********"
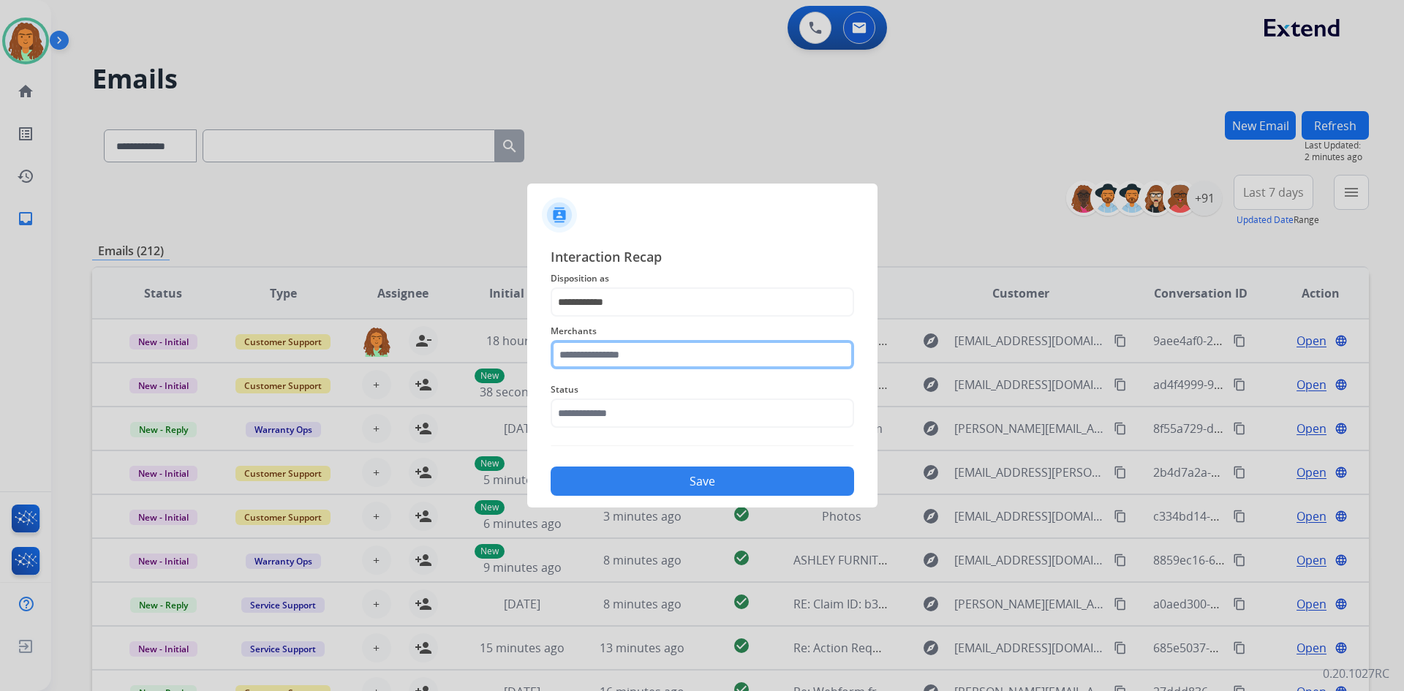
click at [613, 358] on input "text" at bounding box center [702, 354] width 303 height 29
type input "****"
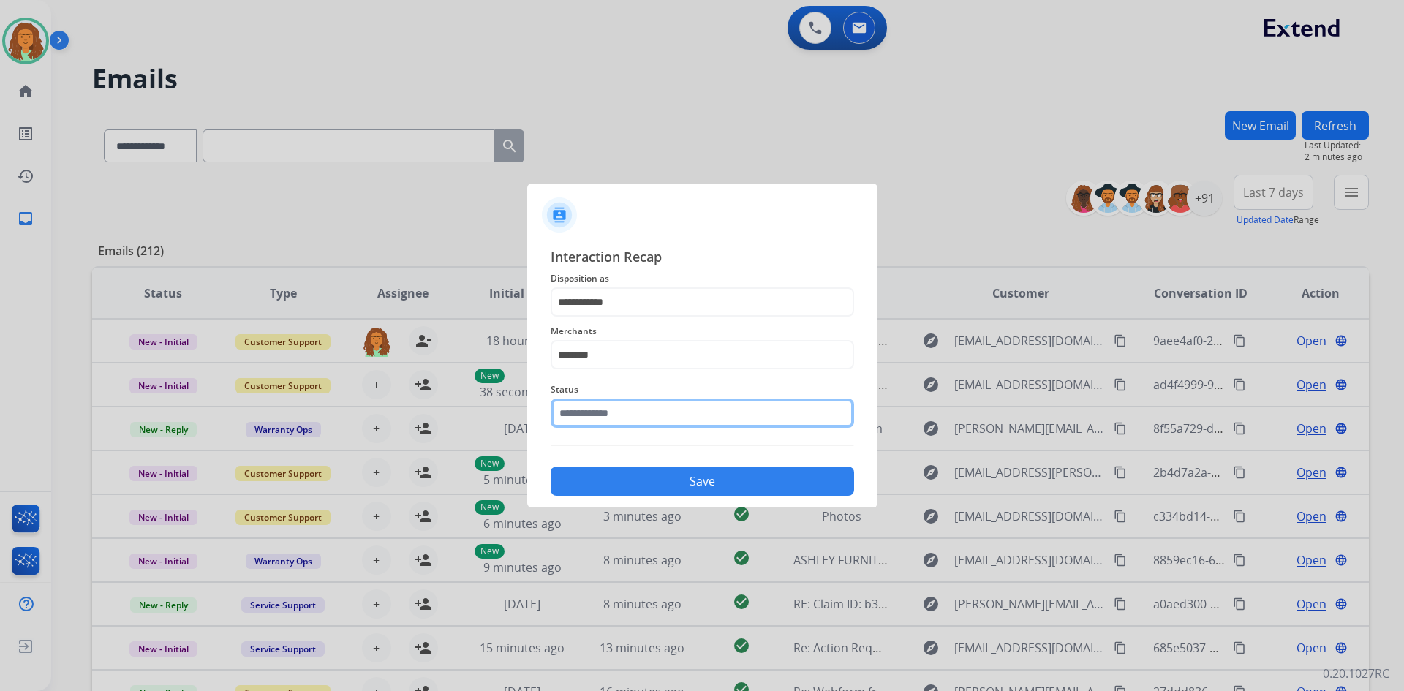
click at [613, 415] on input "text" at bounding box center [702, 413] width 303 height 29
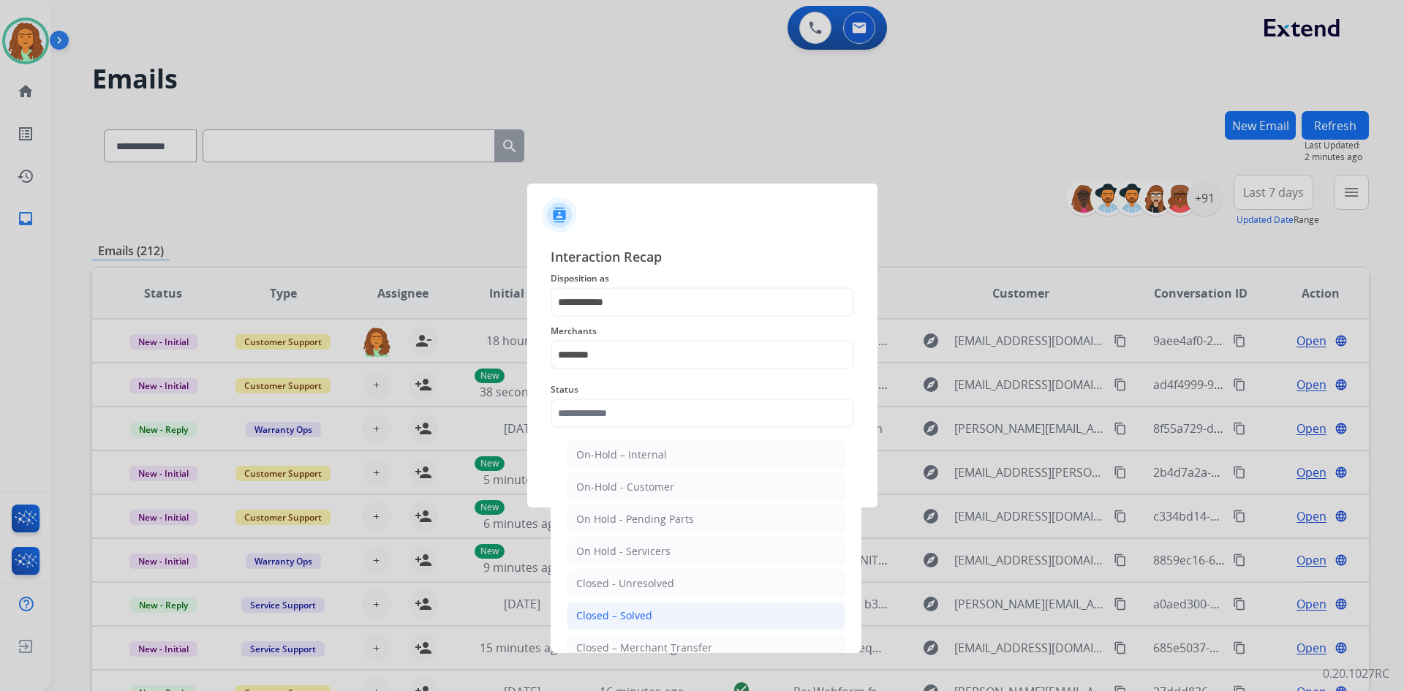
click at [623, 613] on div "Closed – Solved" at bounding box center [614, 615] width 76 height 15
type input "**********"
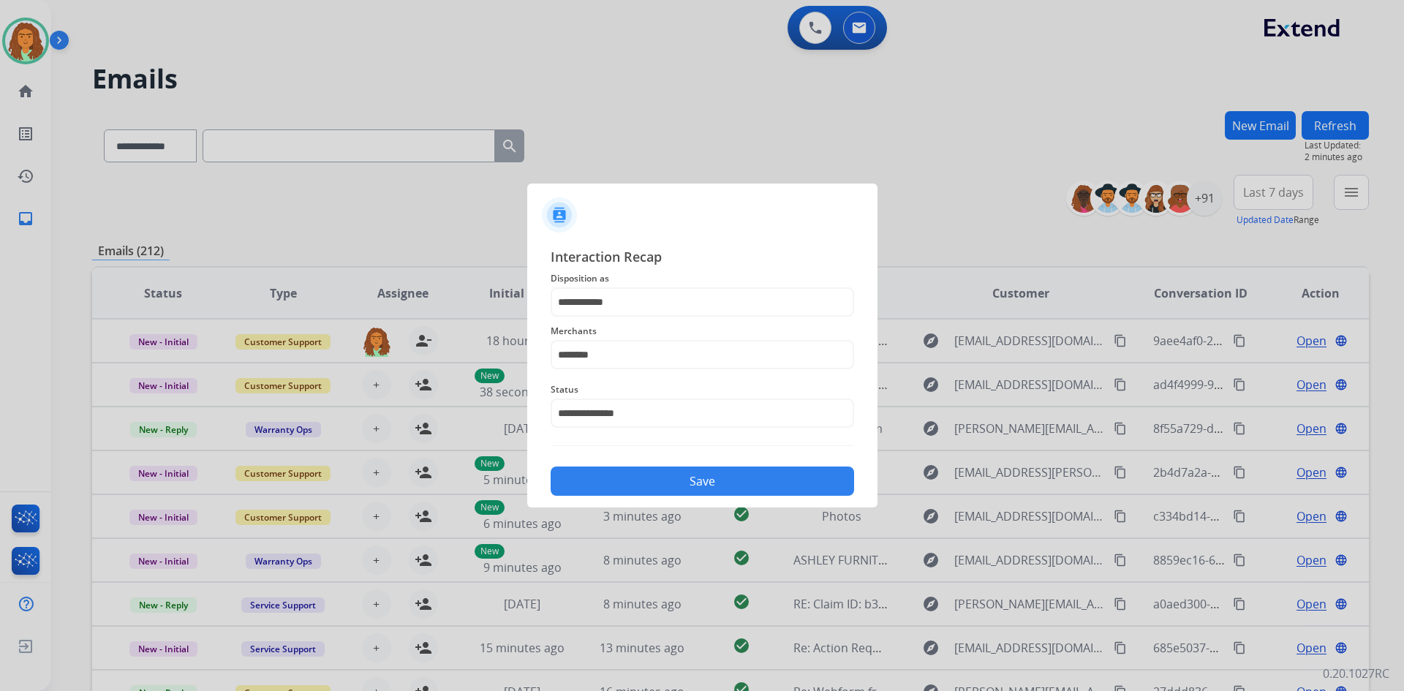
click at [671, 483] on button "Save" at bounding box center [702, 481] width 303 height 29
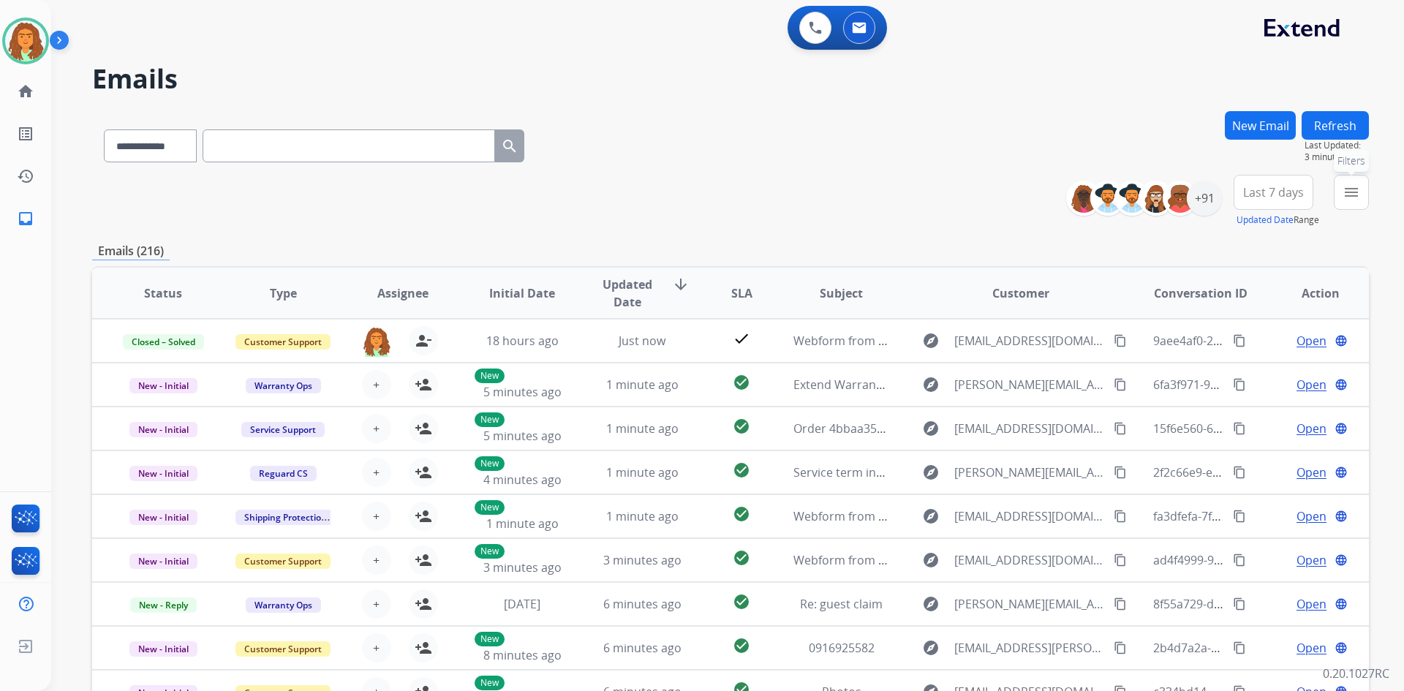
click at [1344, 189] on mat-icon "menu" at bounding box center [1351, 193] width 18 height 18
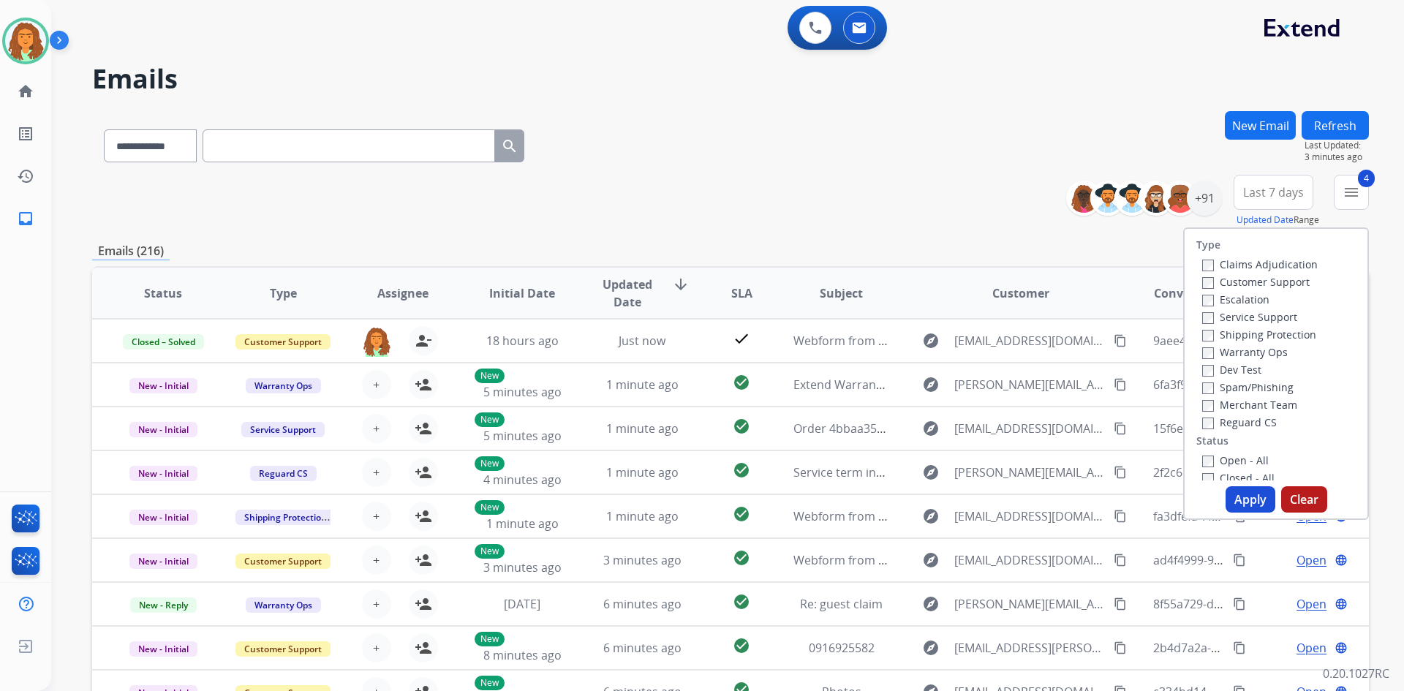
click at [1239, 503] on button "Apply" at bounding box center [1250, 499] width 50 height 26
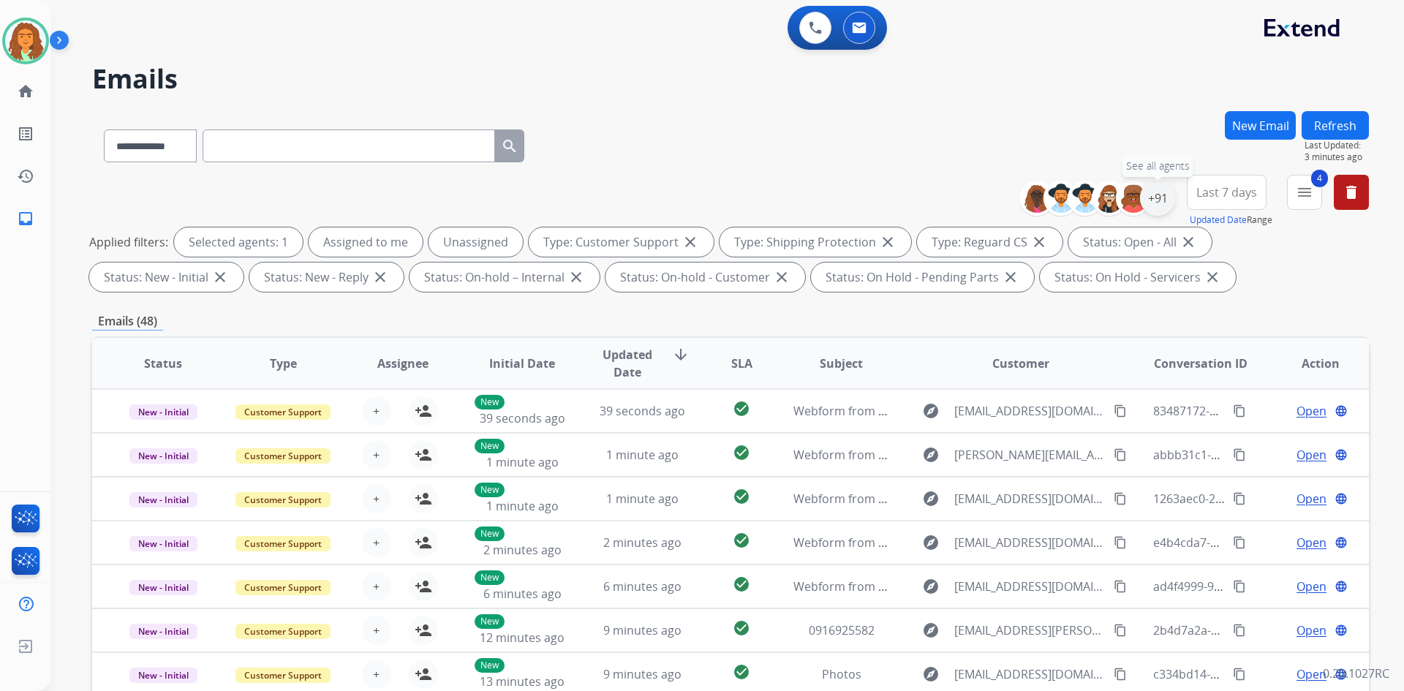
click at [1161, 197] on div "+91" at bounding box center [1157, 198] width 35 height 35
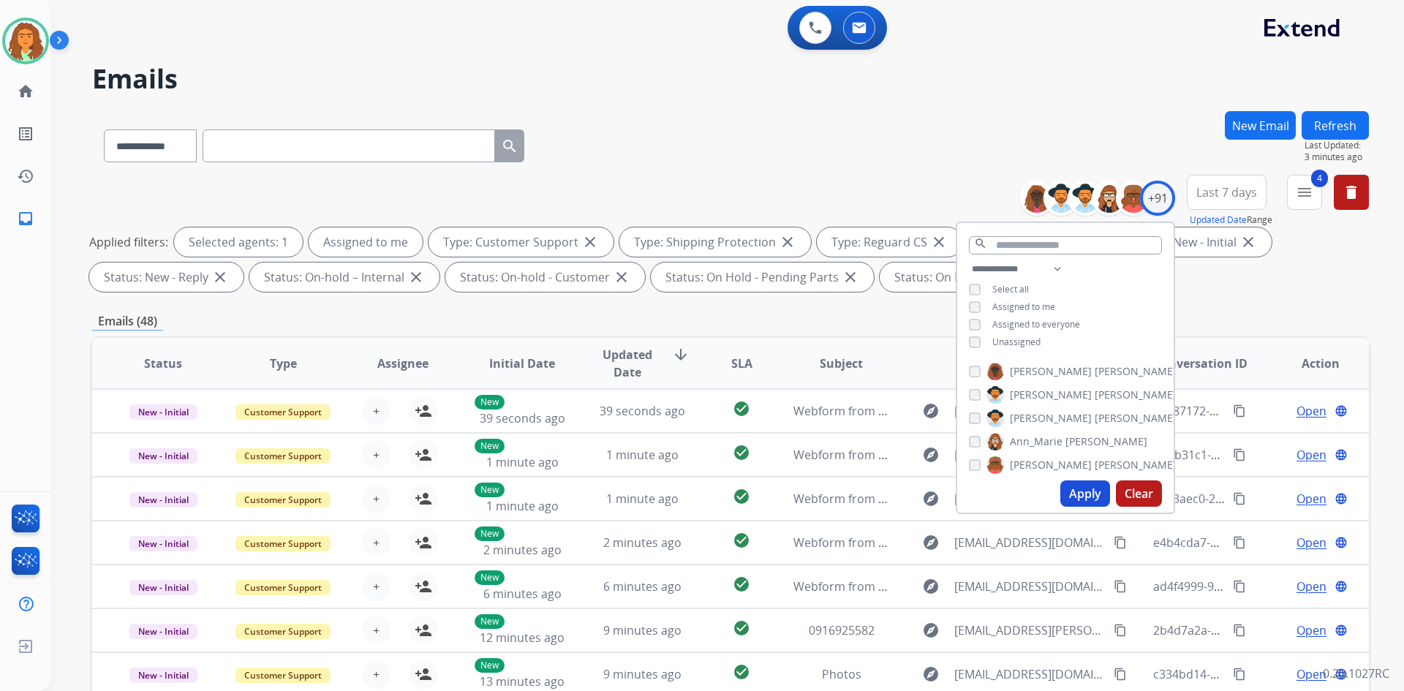
click at [1074, 494] on button "Apply" at bounding box center [1085, 493] width 50 height 26
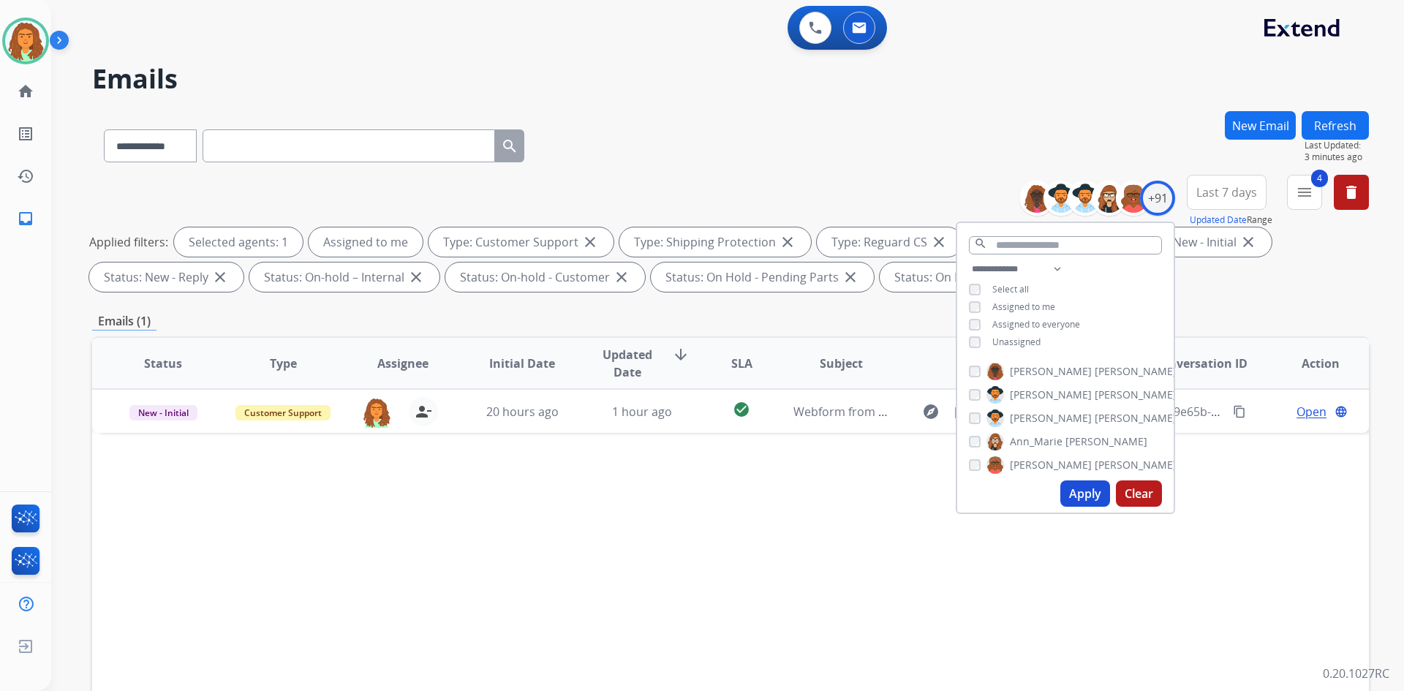
click at [1232, 293] on div "**********" at bounding box center [730, 236] width 1277 height 123
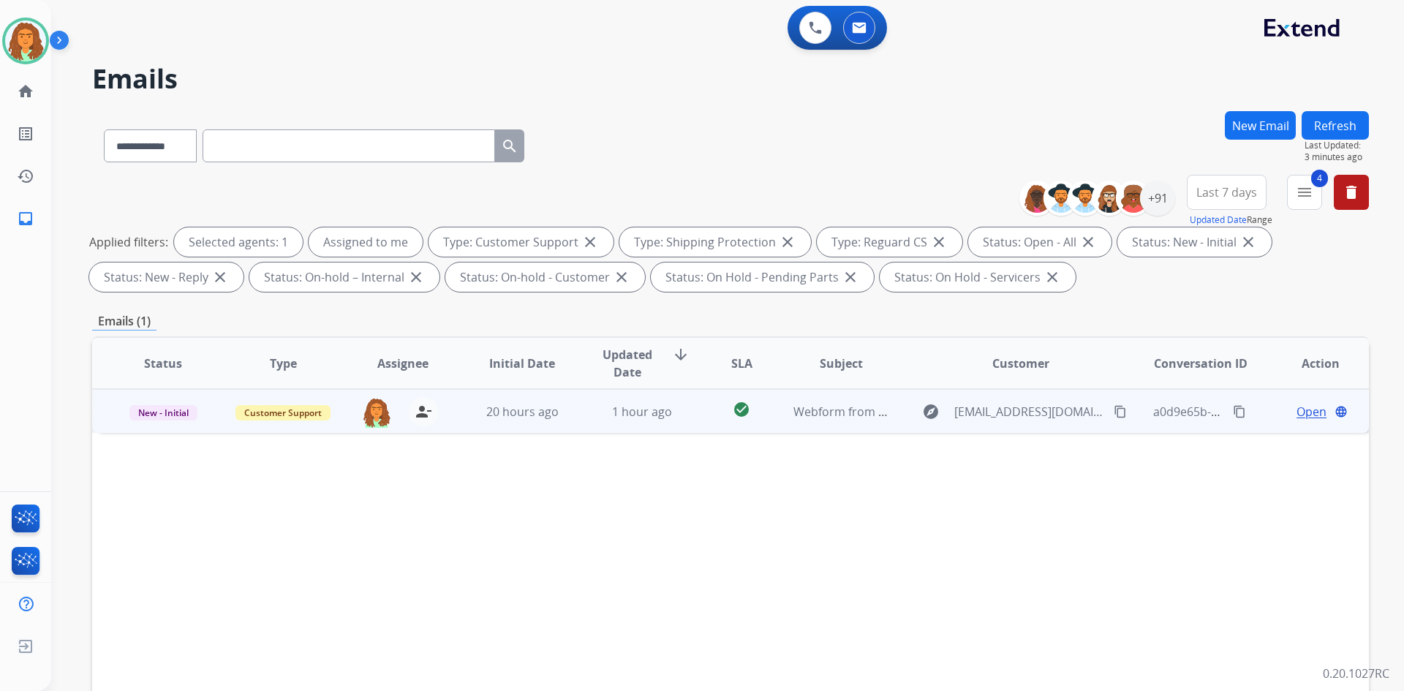
click at [690, 423] on td "check_circle" at bounding box center [730, 411] width 80 height 44
click at [1297, 410] on span "Open" at bounding box center [1311, 411] width 30 height 18
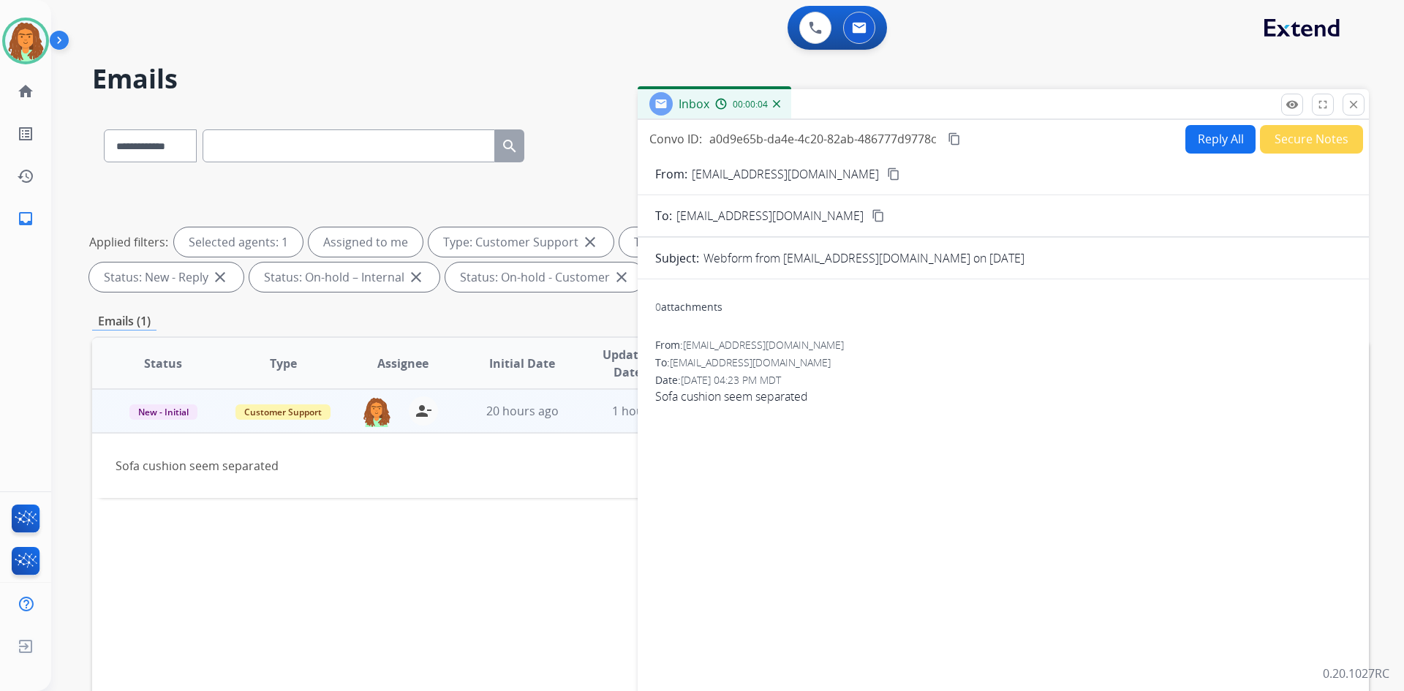
click at [887, 174] on mat-icon "content_copy" at bounding box center [893, 173] width 13 height 13
click at [1190, 143] on button "Reply All" at bounding box center [1220, 139] width 70 height 29
select select "**********"
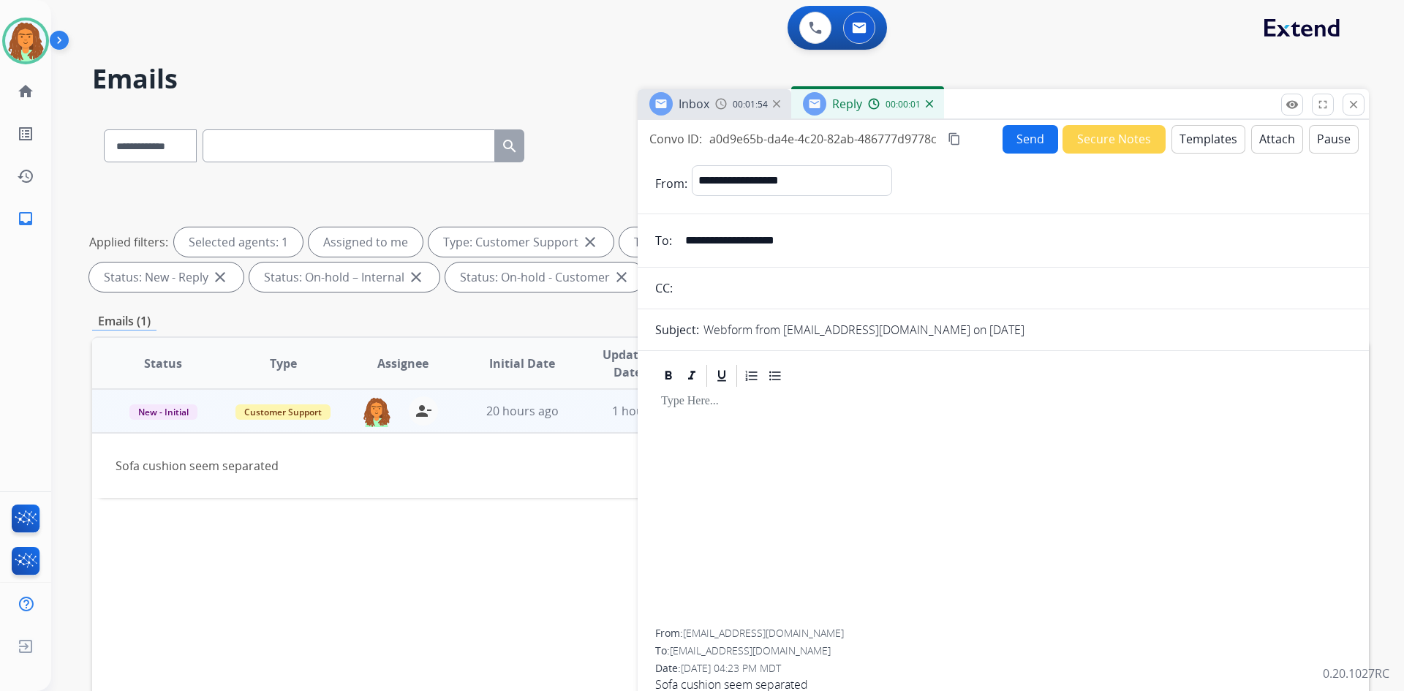
click at [1187, 143] on button "Templates" at bounding box center [1208, 139] width 74 height 29
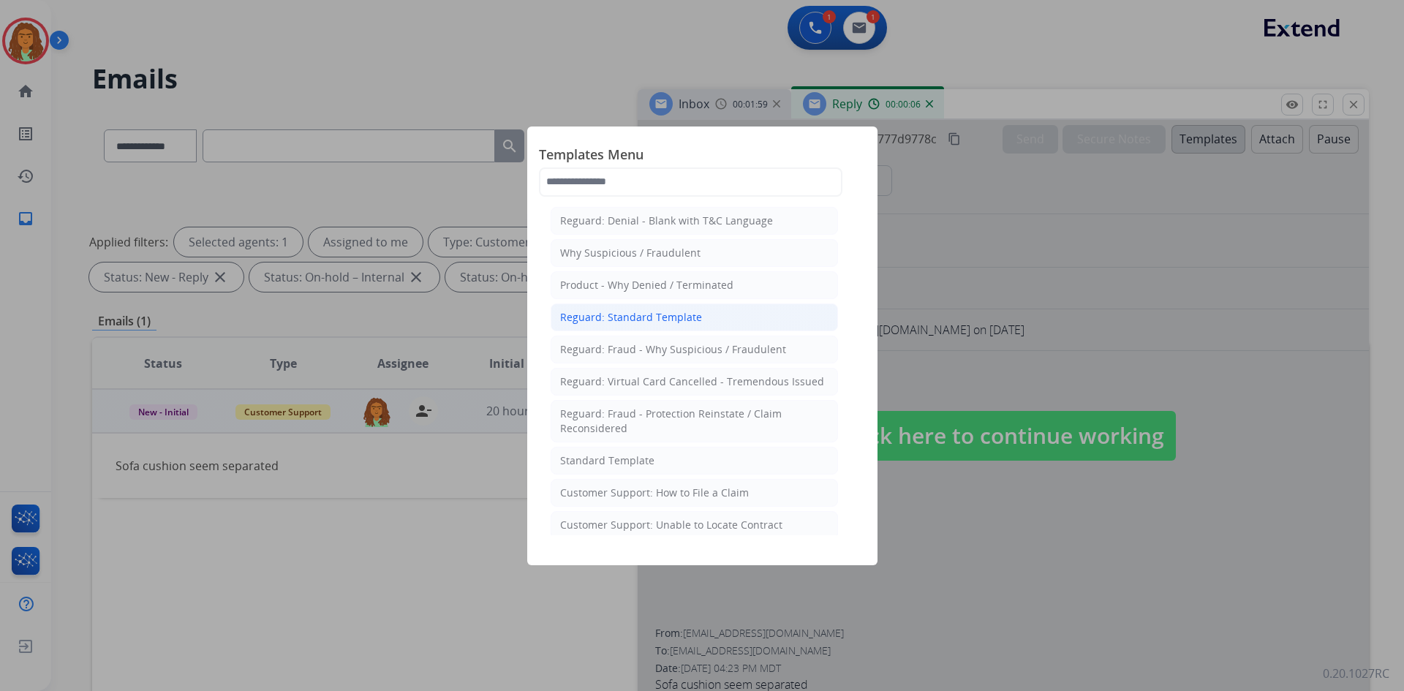
click at [624, 317] on div "Reguard: Standard Template" at bounding box center [631, 317] width 142 height 15
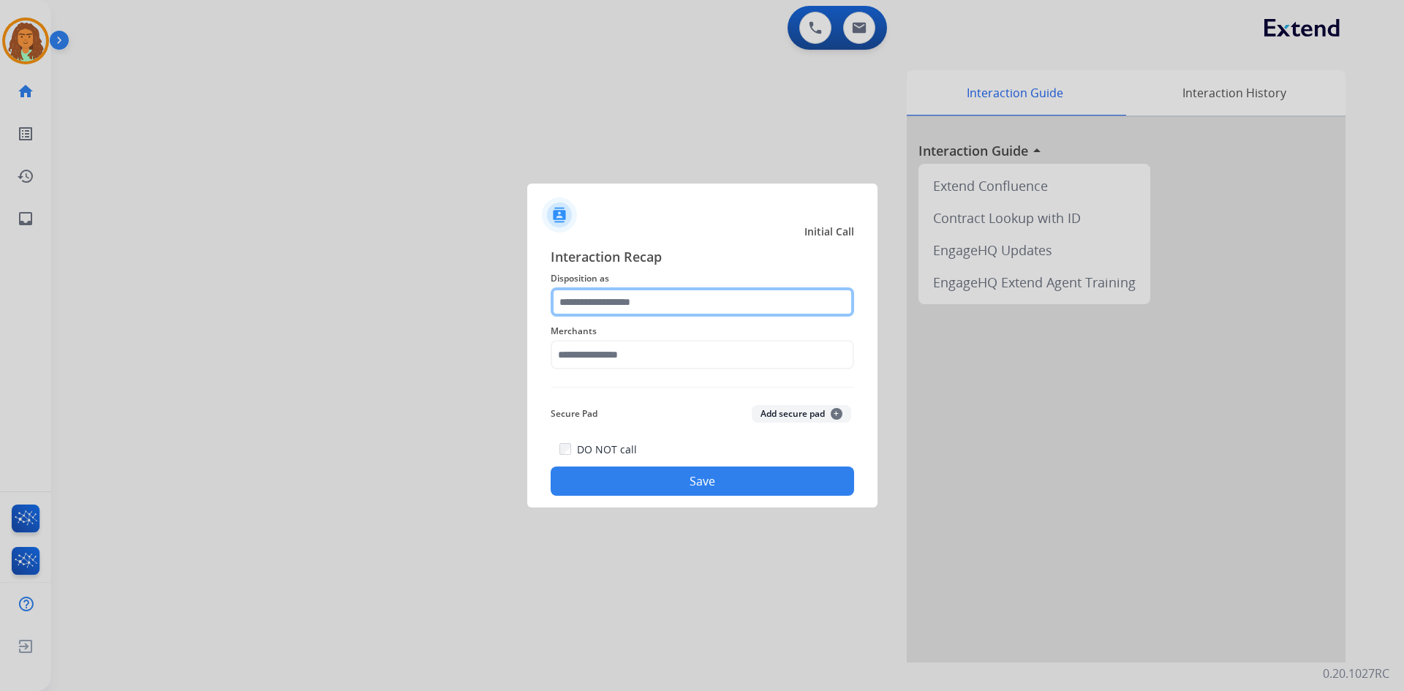
click at [576, 303] on input "text" at bounding box center [702, 301] width 303 height 29
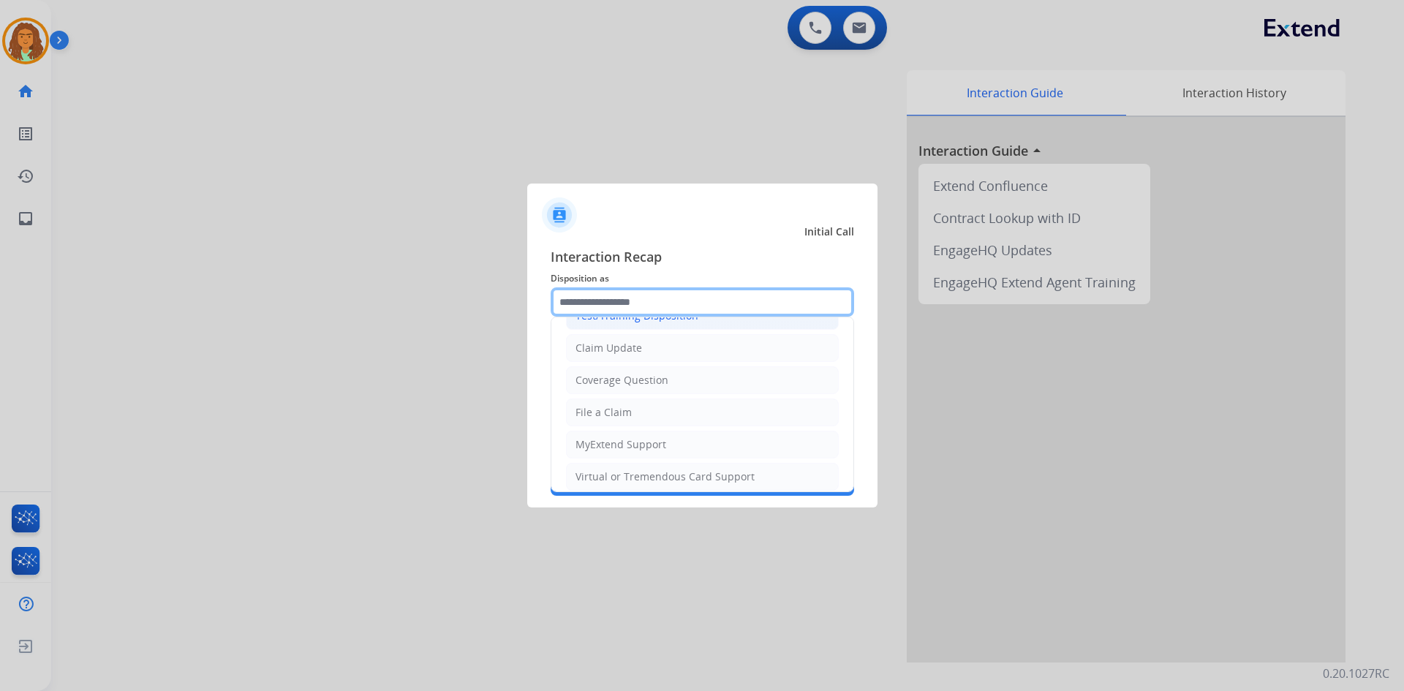
scroll to position [228, 0]
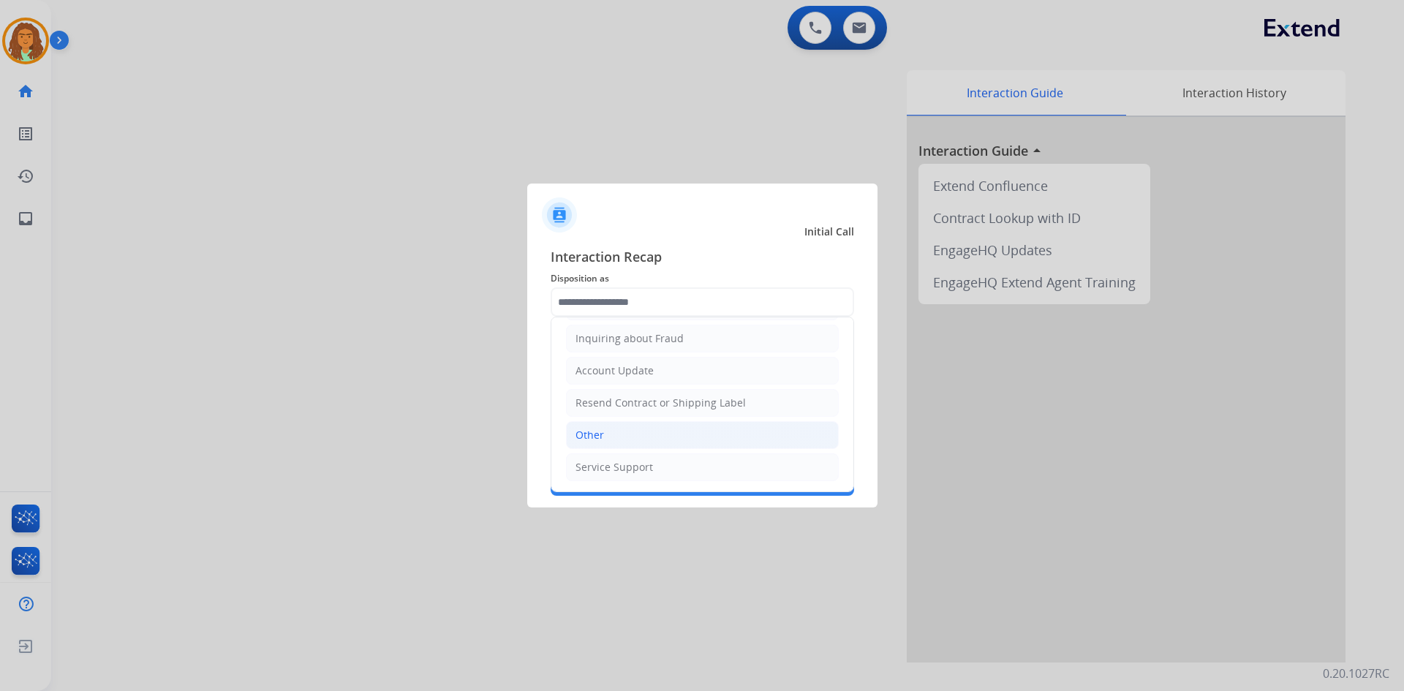
click at [591, 437] on div "Other" at bounding box center [589, 435] width 29 height 15
type input "*****"
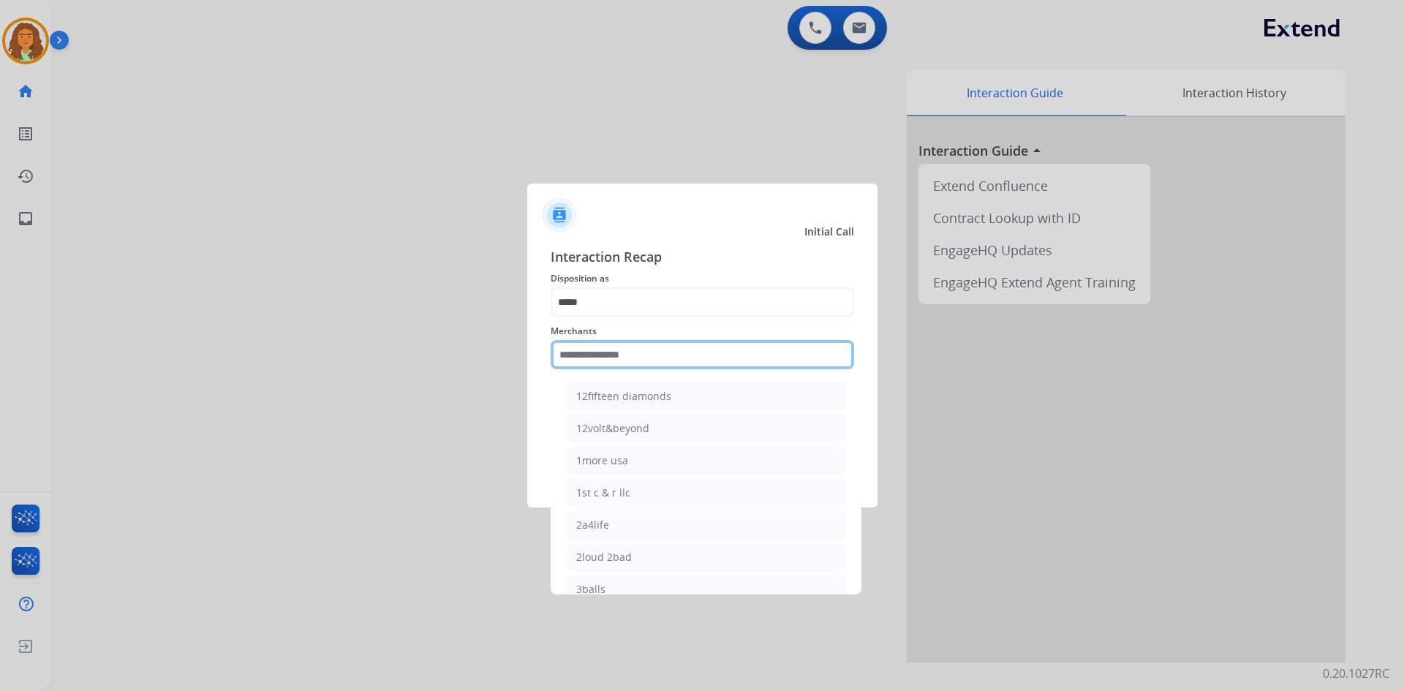
click at [582, 353] on input "text" at bounding box center [702, 354] width 303 height 29
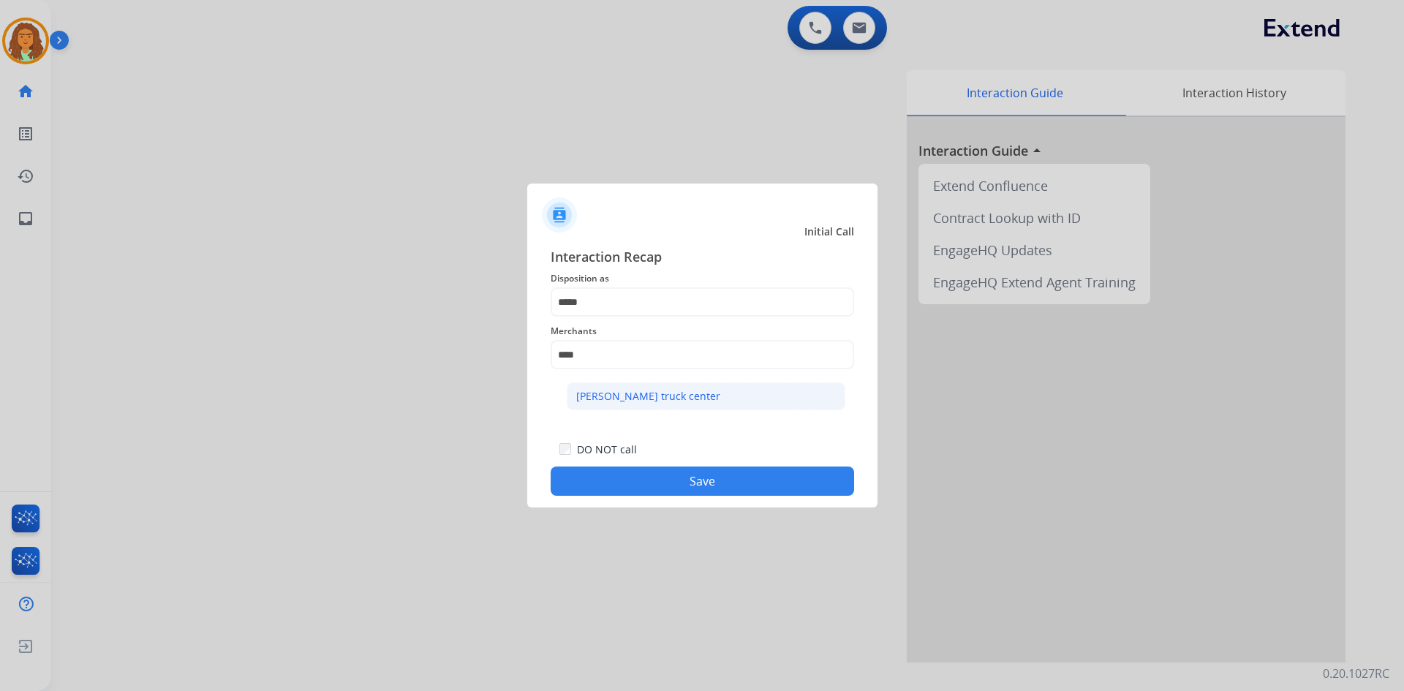
click at [616, 393] on div "Raney's truck center" at bounding box center [648, 396] width 144 height 15
type input "**********"
click at [696, 483] on button "Save" at bounding box center [702, 481] width 303 height 29
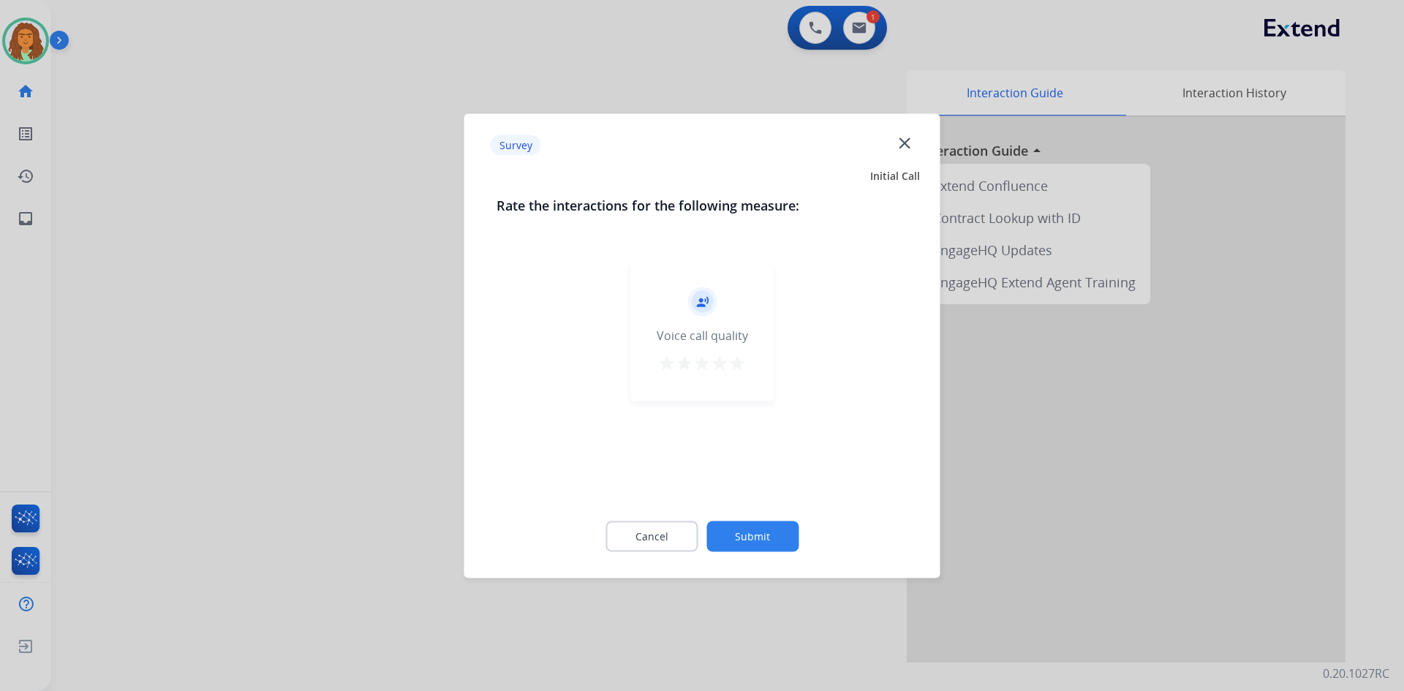
click at [740, 364] on mat-icon "star" at bounding box center [737, 363] width 18 height 18
click at [758, 533] on button "Submit" at bounding box center [752, 536] width 92 height 31
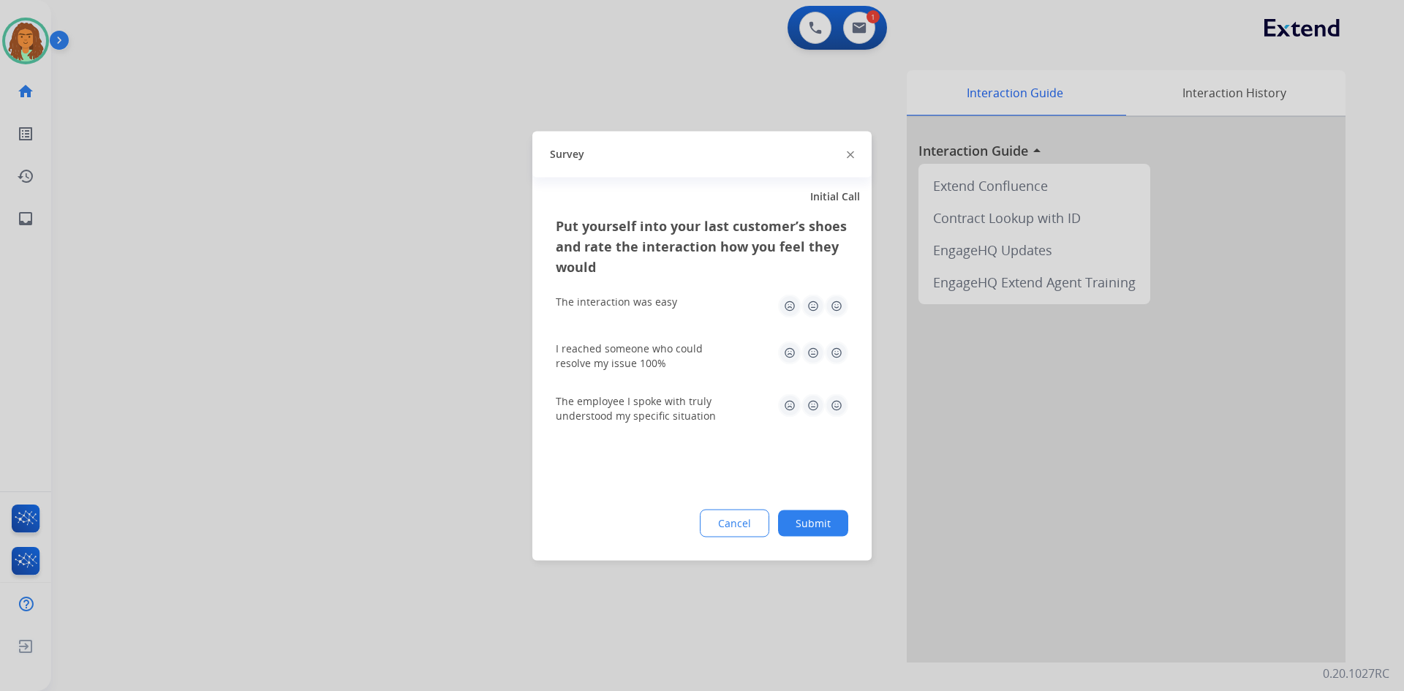
click at [834, 303] on img at bounding box center [836, 305] width 23 height 23
drag, startPoint x: 836, startPoint y: 352, endPoint x: 841, endPoint y: 374, distance: 21.7
click at [836, 352] on img at bounding box center [836, 352] width 23 height 23
drag, startPoint x: 832, startPoint y: 407, endPoint x: 839, endPoint y: 424, distance: 19.0
click at [832, 407] on img at bounding box center [836, 404] width 23 height 23
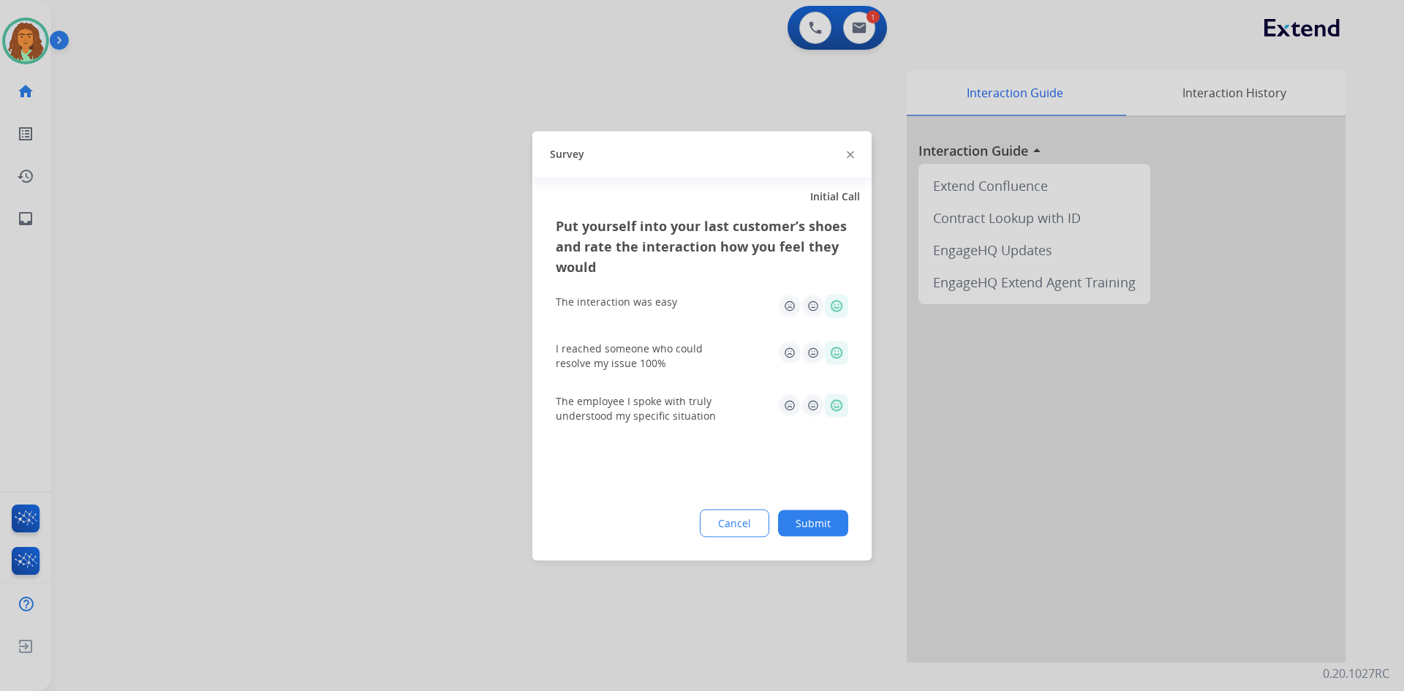
click at [814, 524] on button "Submit" at bounding box center [813, 523] width 70 height 26
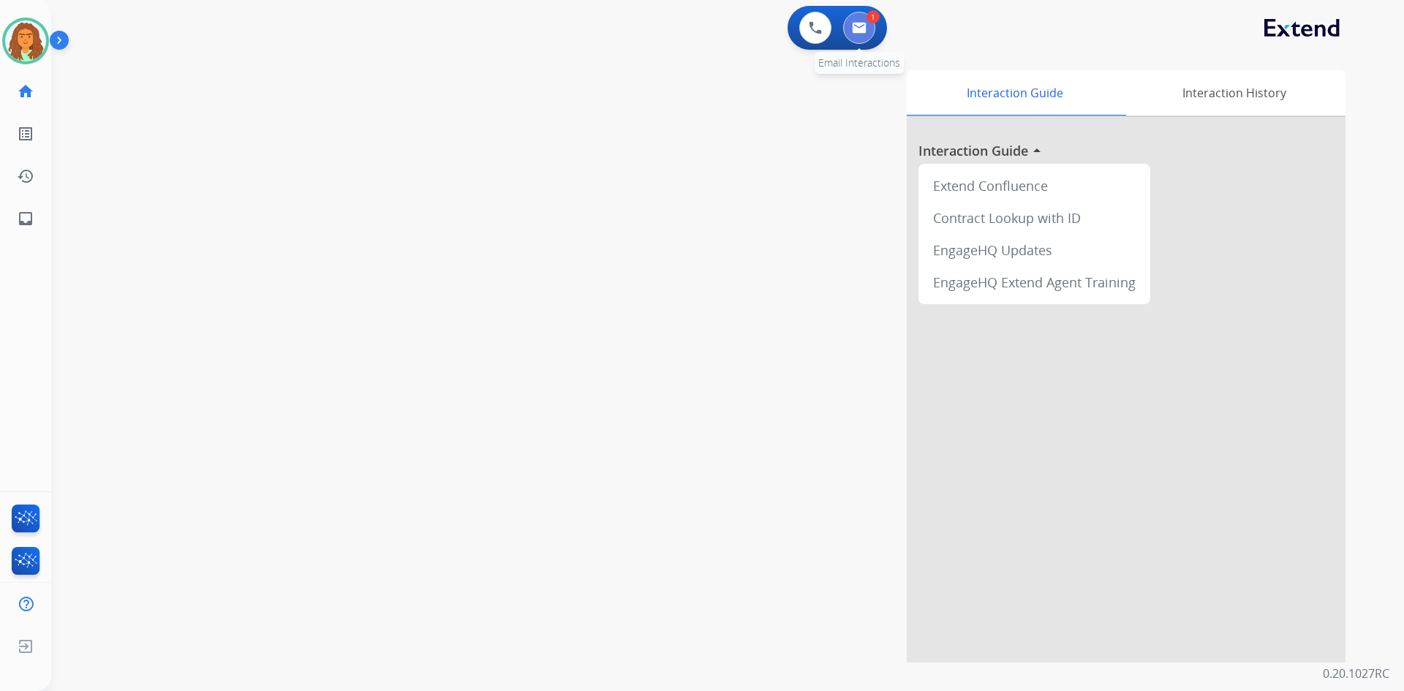
click at [861, 31] on img at bounding box center [859, 28] width 15 height 12
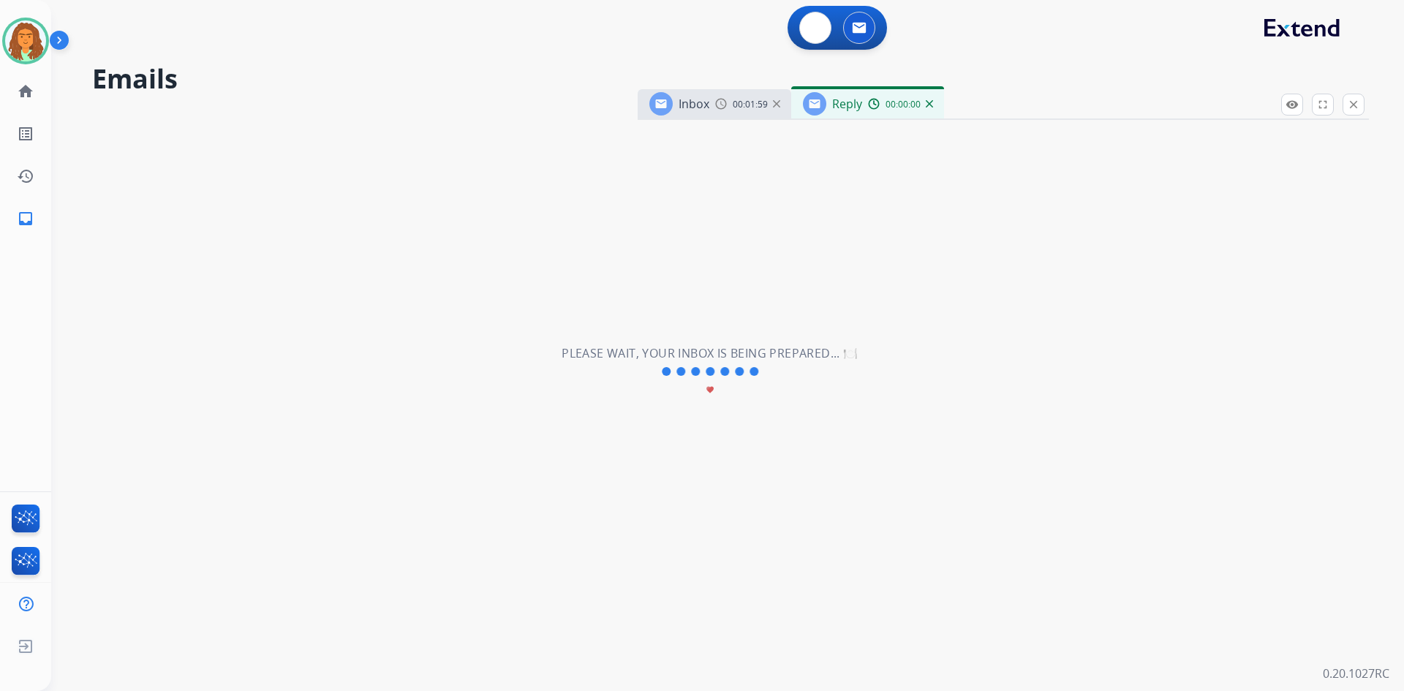
select select "**********"
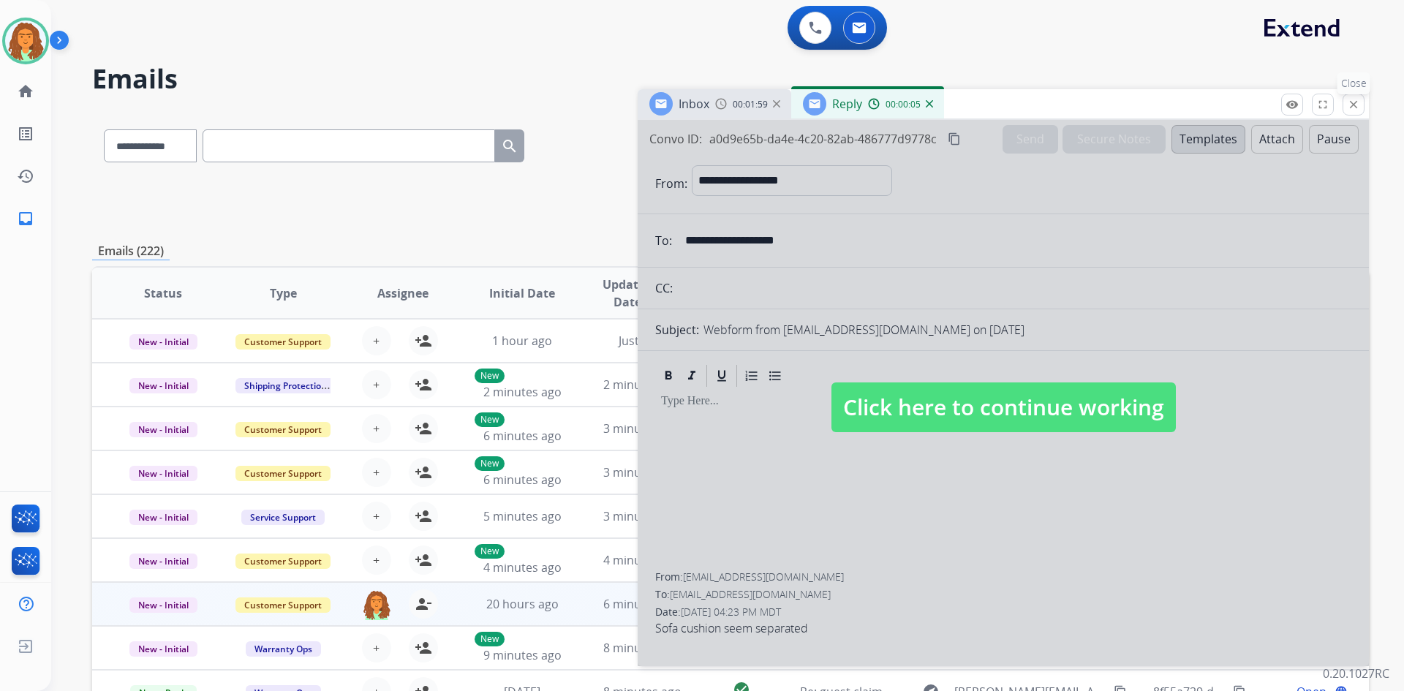
click at [1351, 110] on mat-icon "close" at bounding box center [1353, 104] width 13 height 13
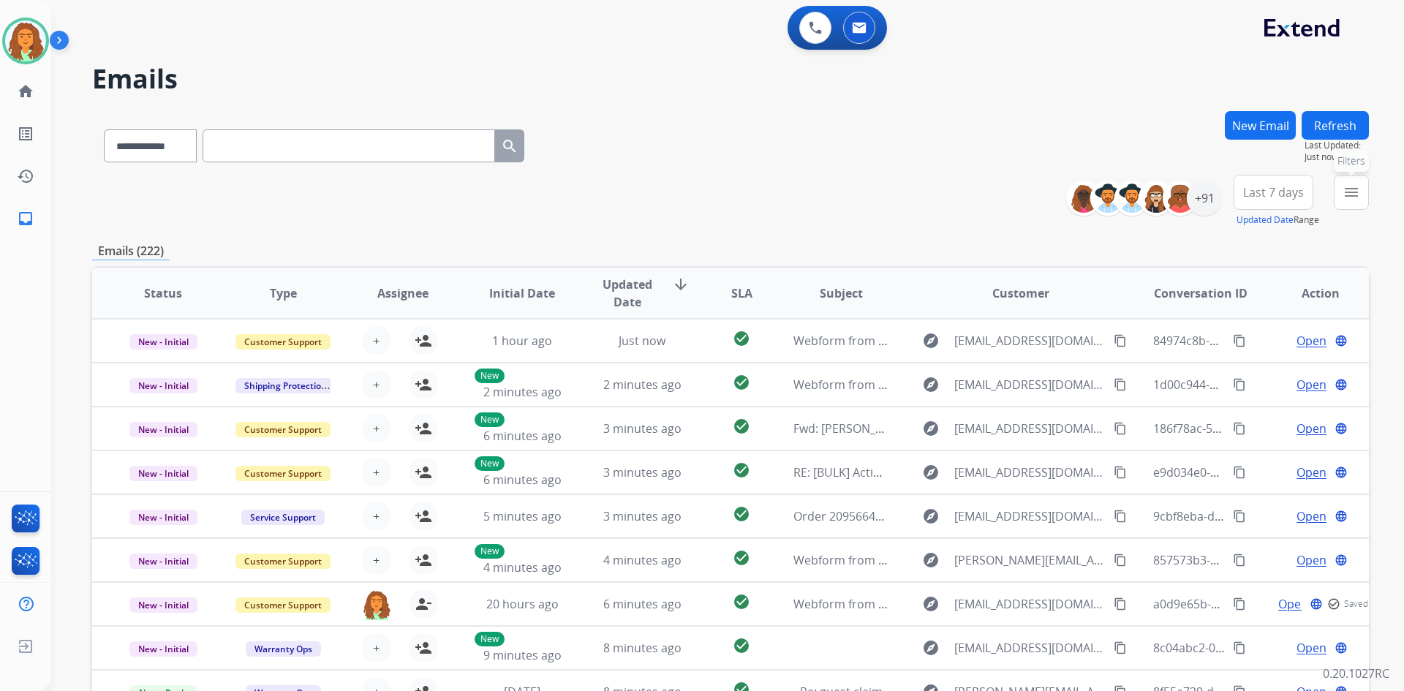
click at [1353, 195] on mat-icon "menu" at bounding box center [1351, 193] width 18 height 18
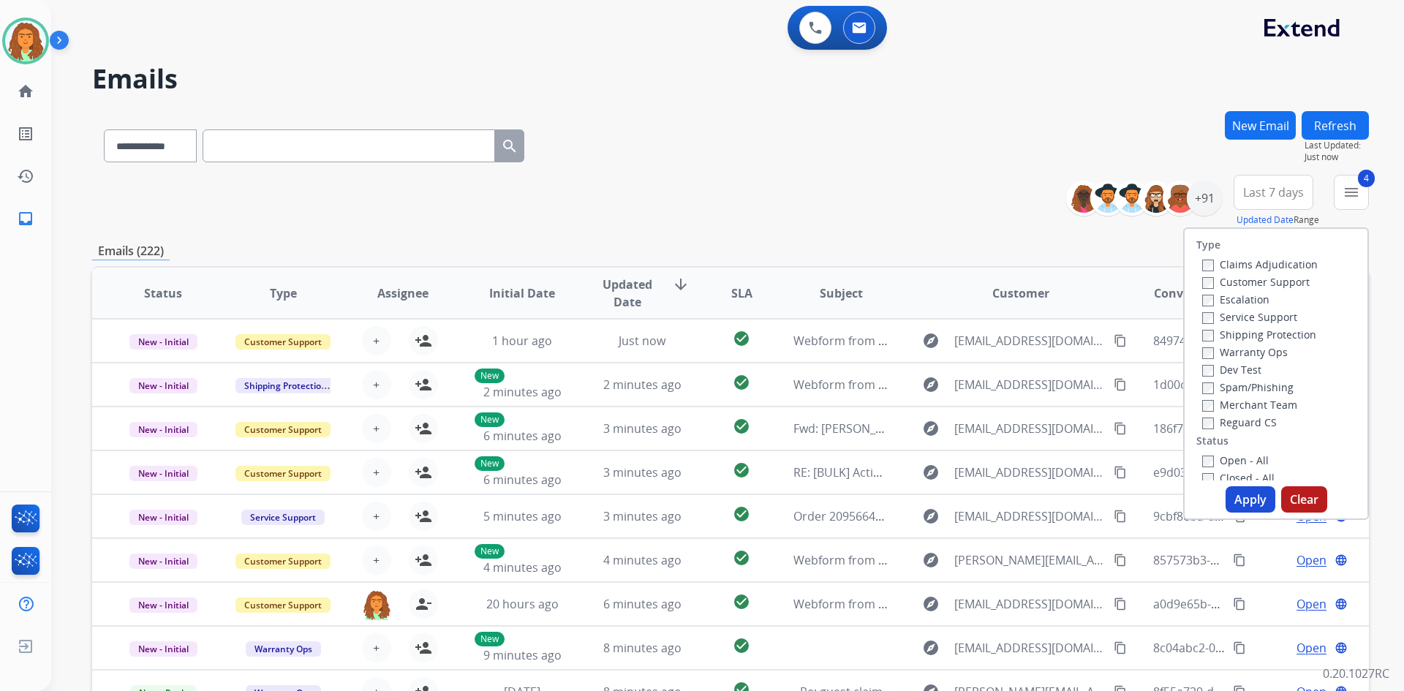
click at [1242, 505] on button "Apply" at bounding box center [1250, 499] width 50 height 26
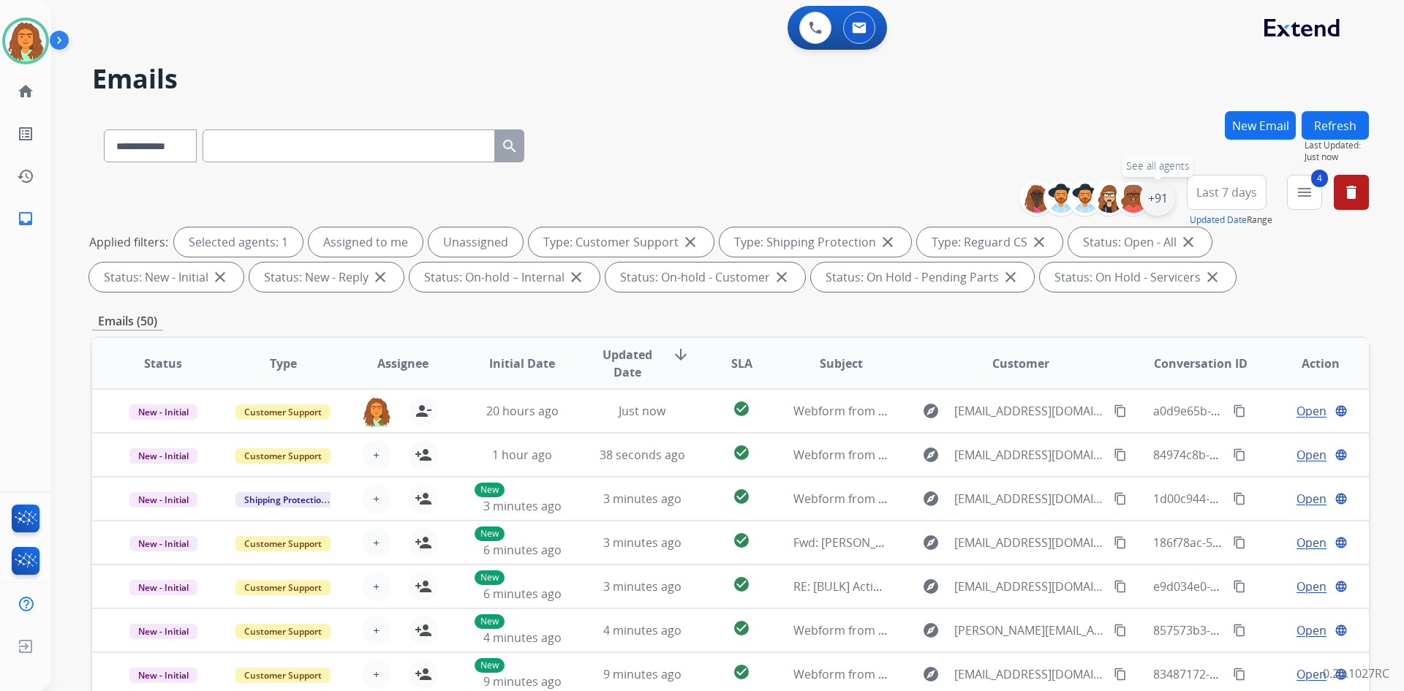
click at [1157, 193] on div "+91" at bounding box center [1157, 198] width 35 height 35
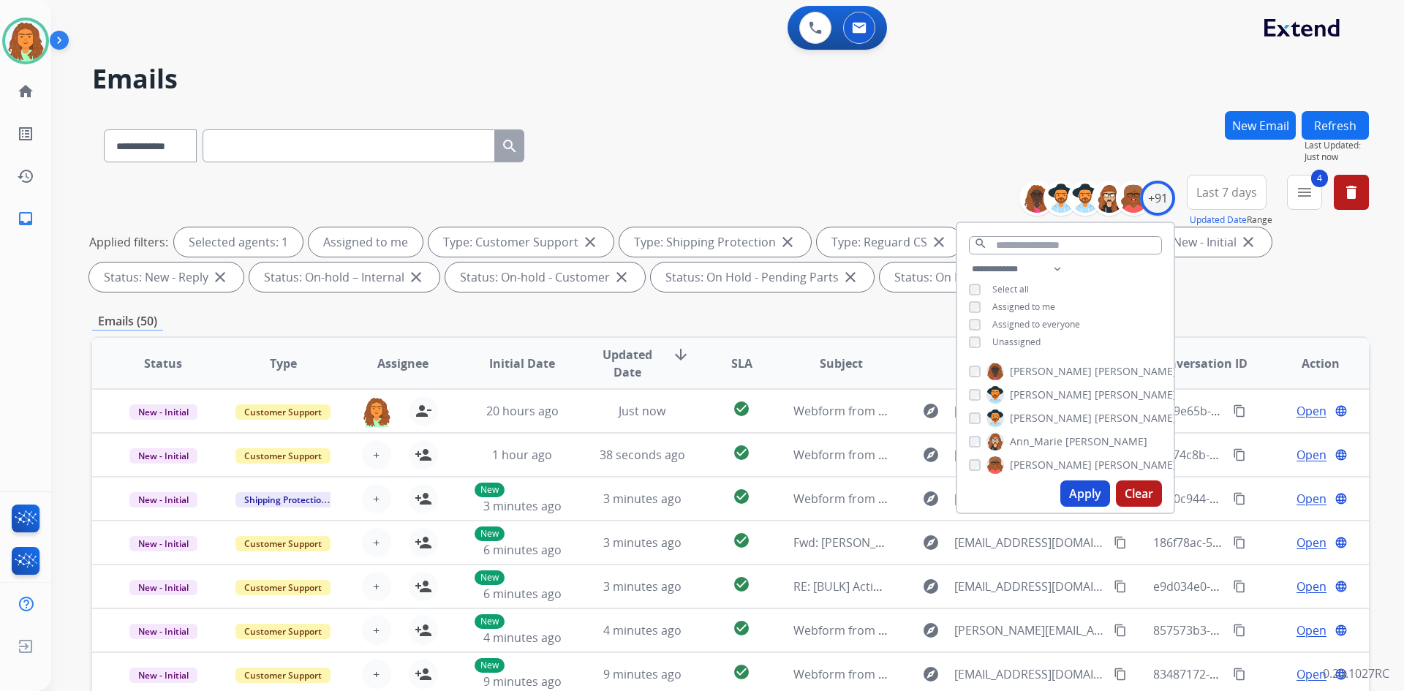
click at [1130, 306] on div "**********" at bounding box center [1065, 307] width 216 height 94
click at [1072, 491] on button "Apply" at bounding box center [1085, 493] width 50 height 26
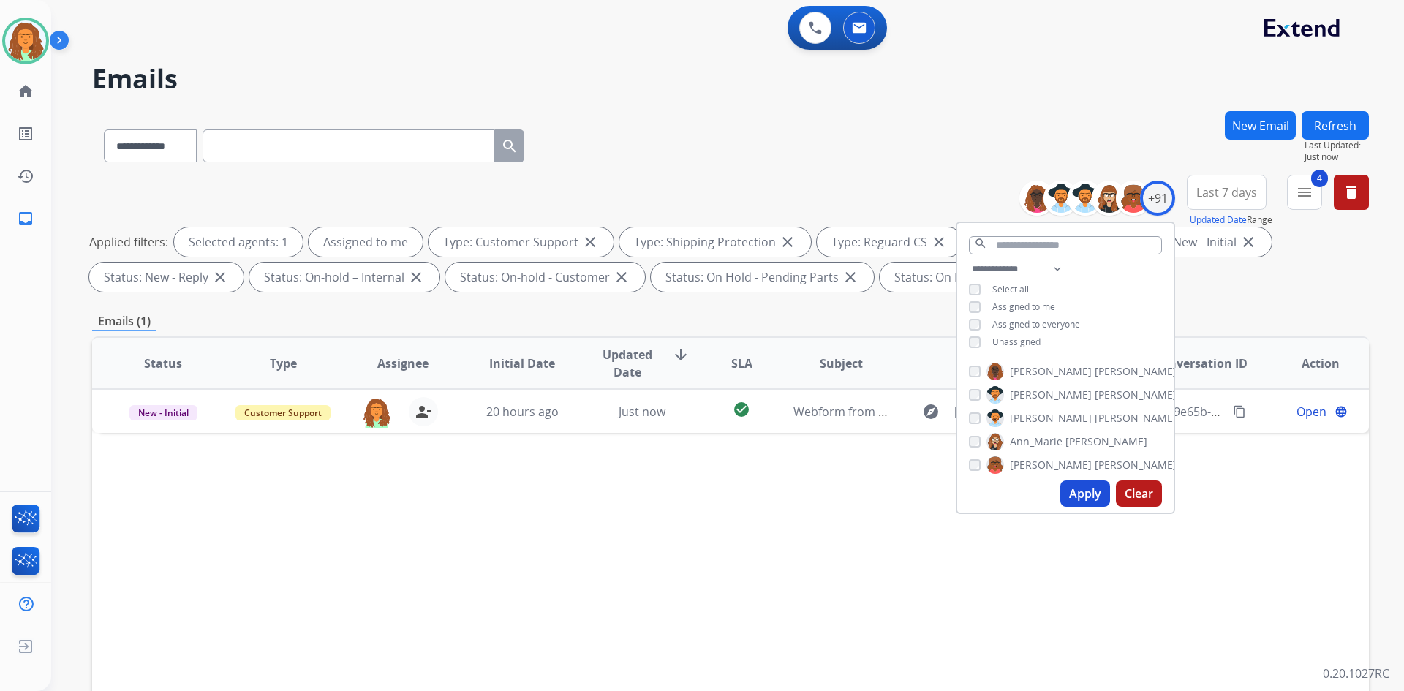
click at [774, 646] on div "Status Type Assignee Initial Date Updated Date arrow_downward SLA Subject Custo…" at bounding box center [730, 581] width 1277 height 490
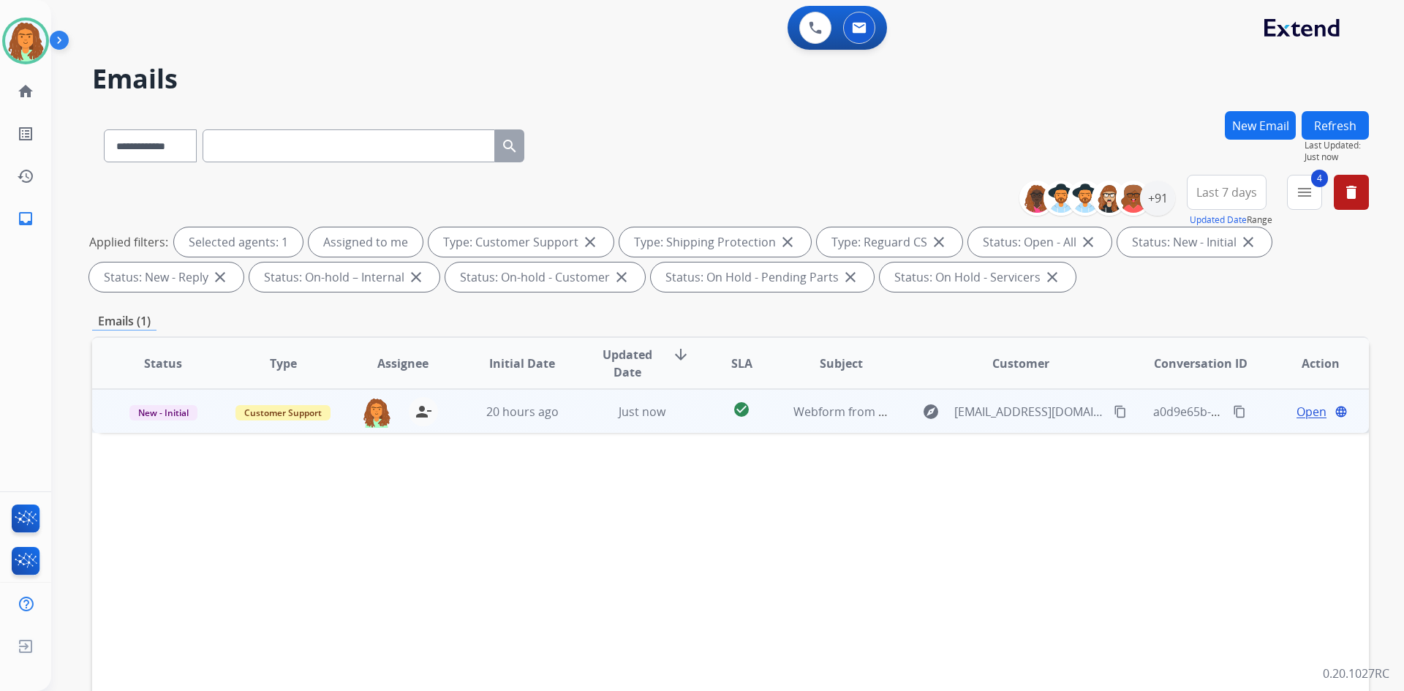
click at [1297, 409] on span "Open" at bounding box center [1311, 412] width 30 height 18
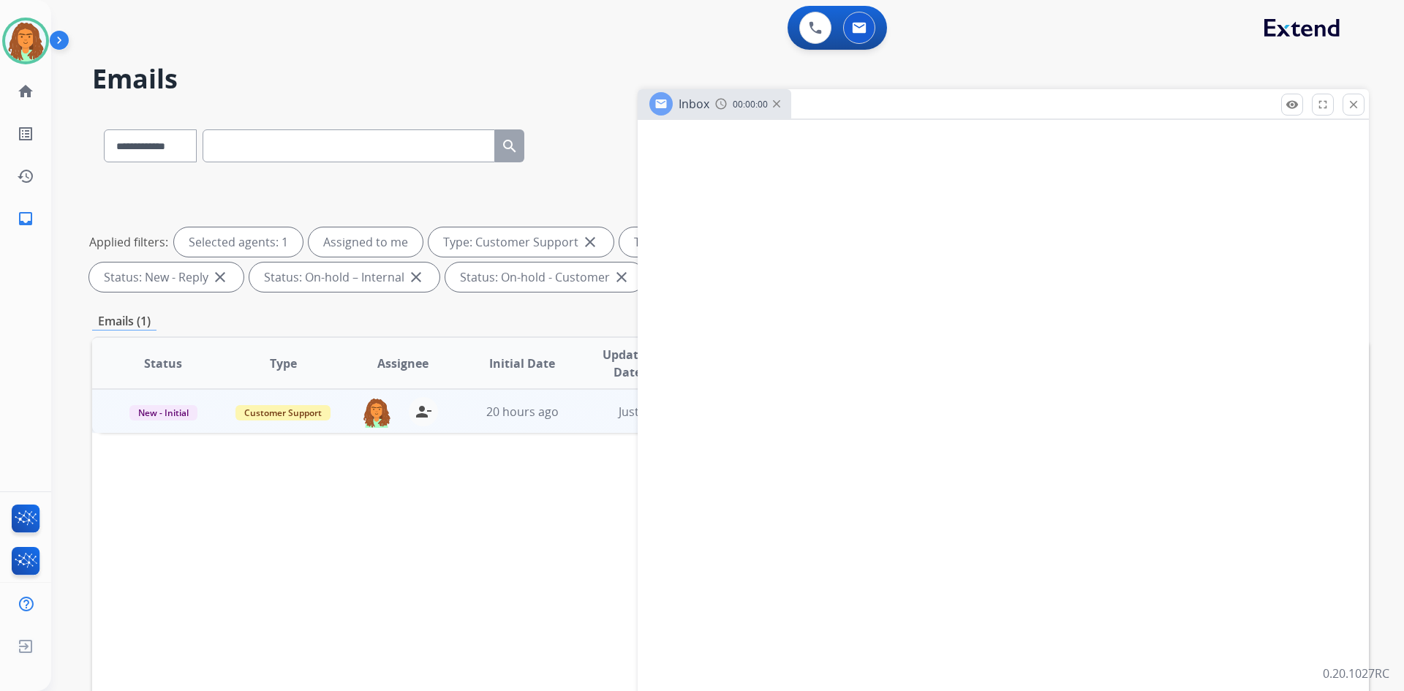
select select "**********"
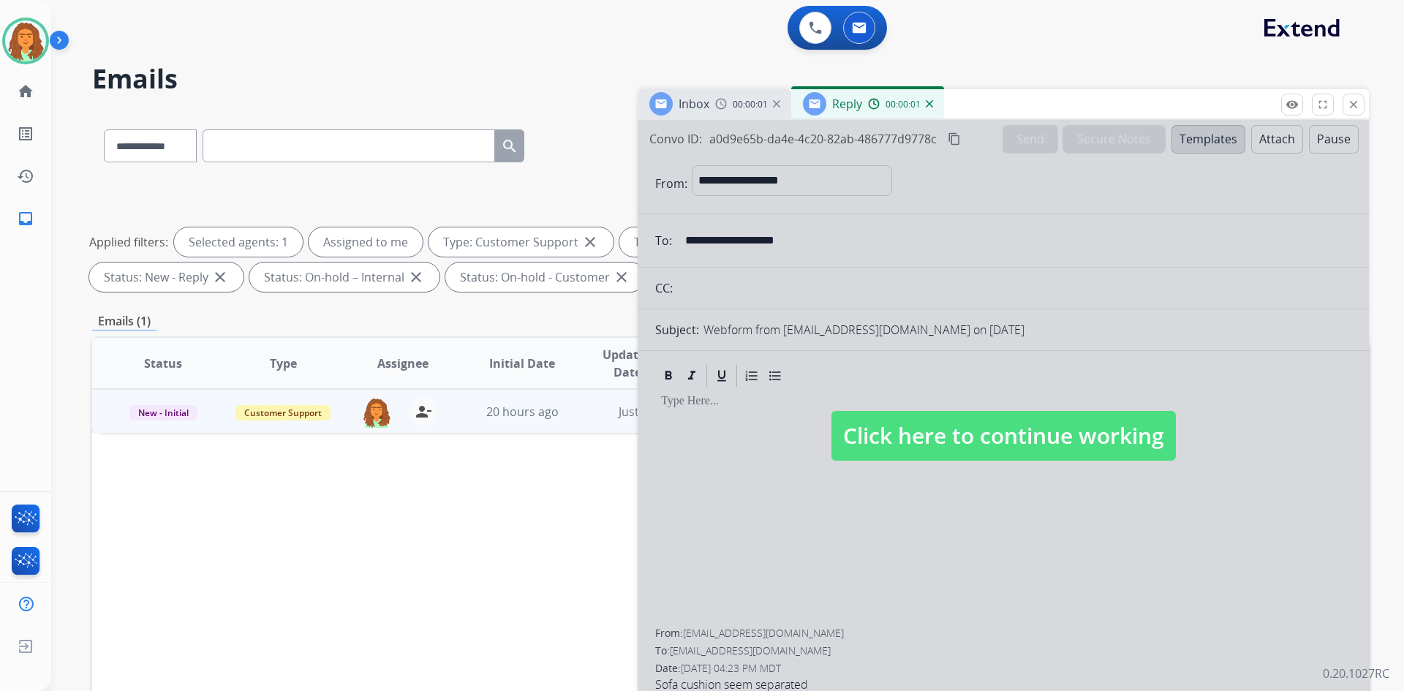
click at [888, 442] on span "Click here to continue working" at bounding box center [1003, 436] width 344 height 50
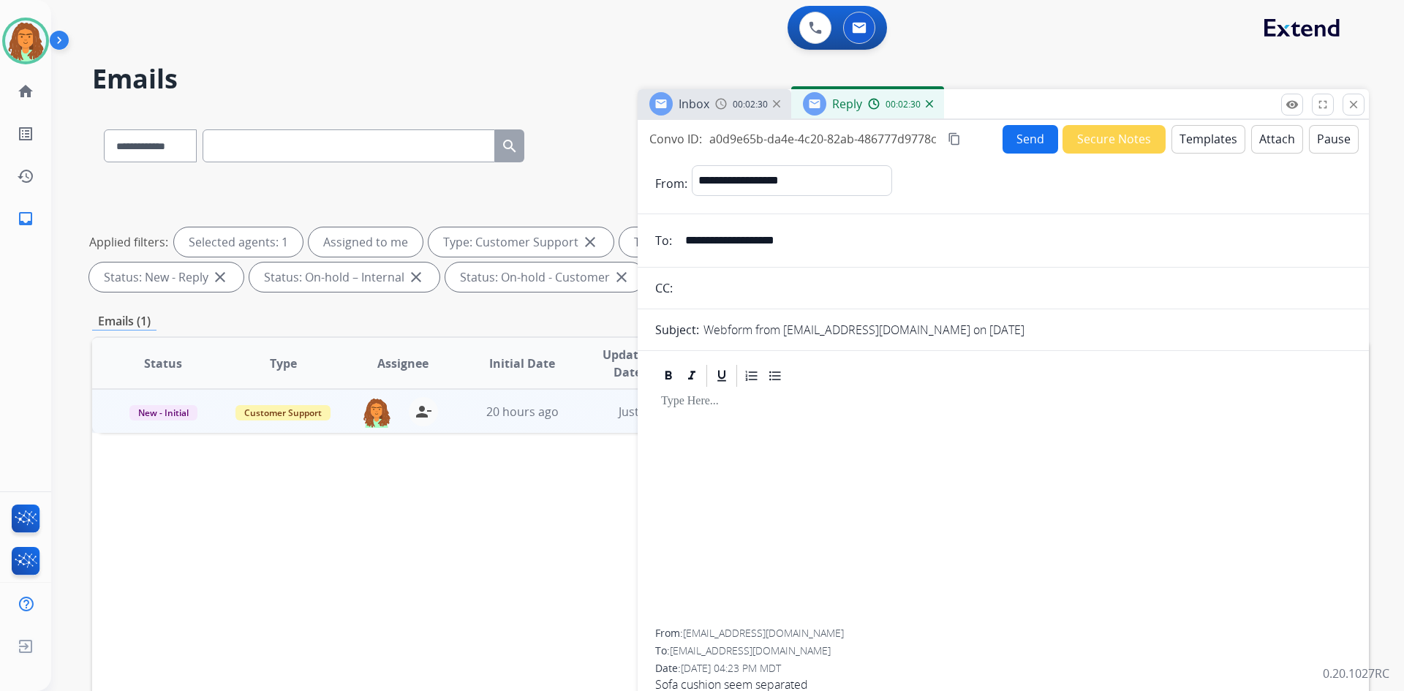
click at [1196, 138] on button "Templates" at bounding box center [1208, 139] width 74 height 29
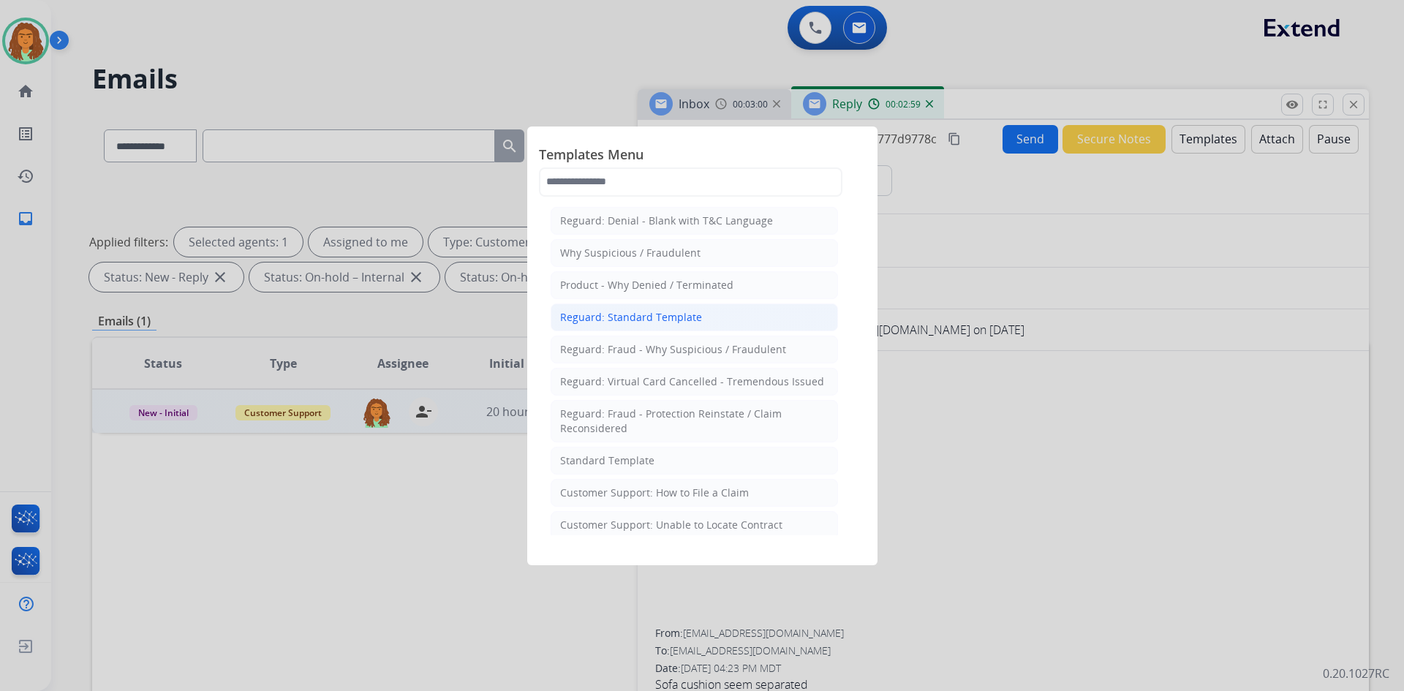
click at [676, 319] on div "Reguard: Standard Template" at bounding box center [631, 317] width 142 height 15
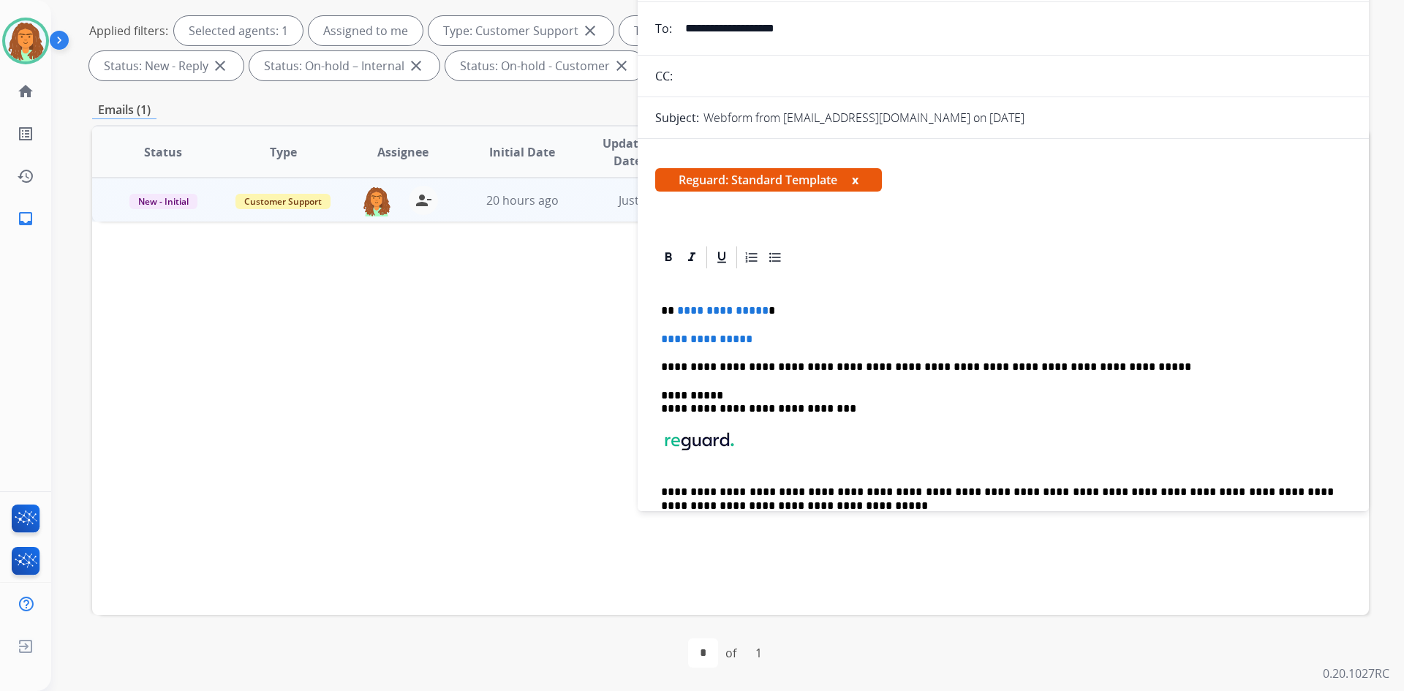
click at [764, 311] on p "**********" at bounding box center [997, 310] width 673 height 13
drag, startPoint x: 763, startPoint y: 337, endPoint x: 653, endPoint y: 334, distance: 110.5
click at [653, 334] on div "**********" at bounding box center [1003, 439] width 731 height 391
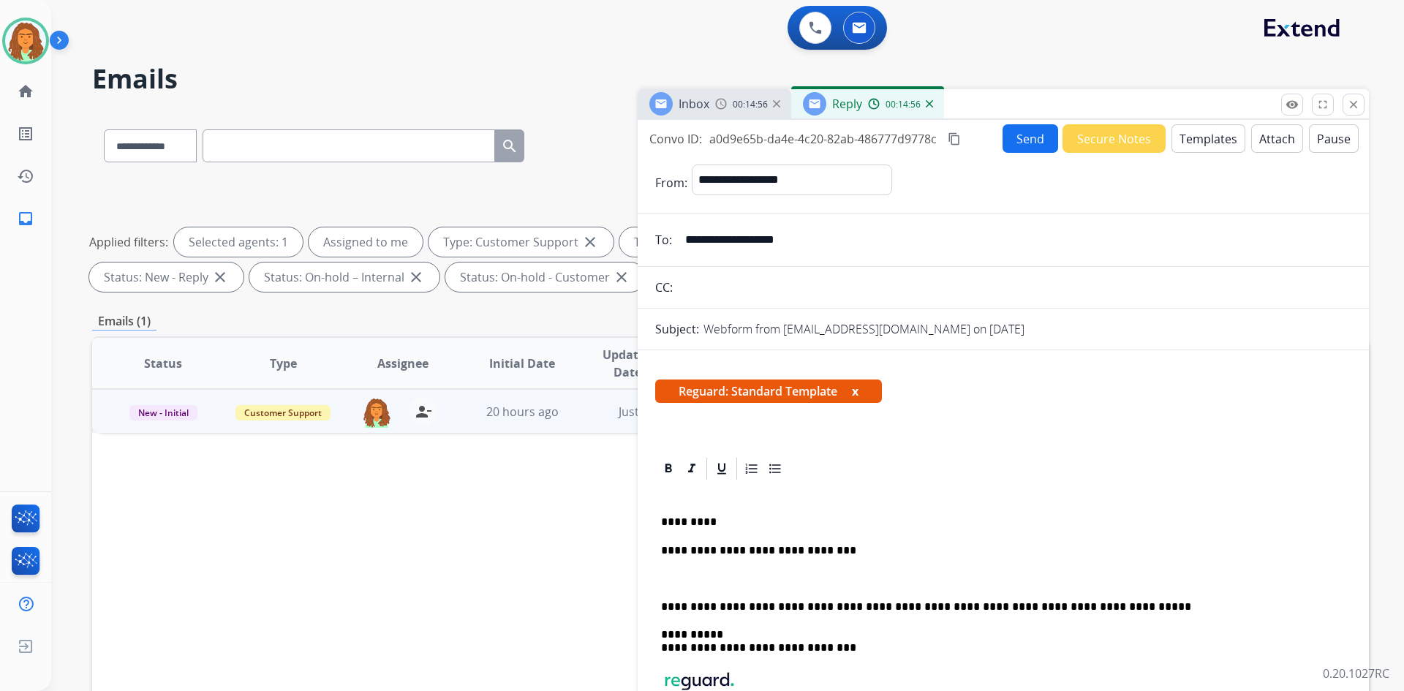
click at [835, 551] on p "**********" at bounding box center [997, 550] width 673 height 13
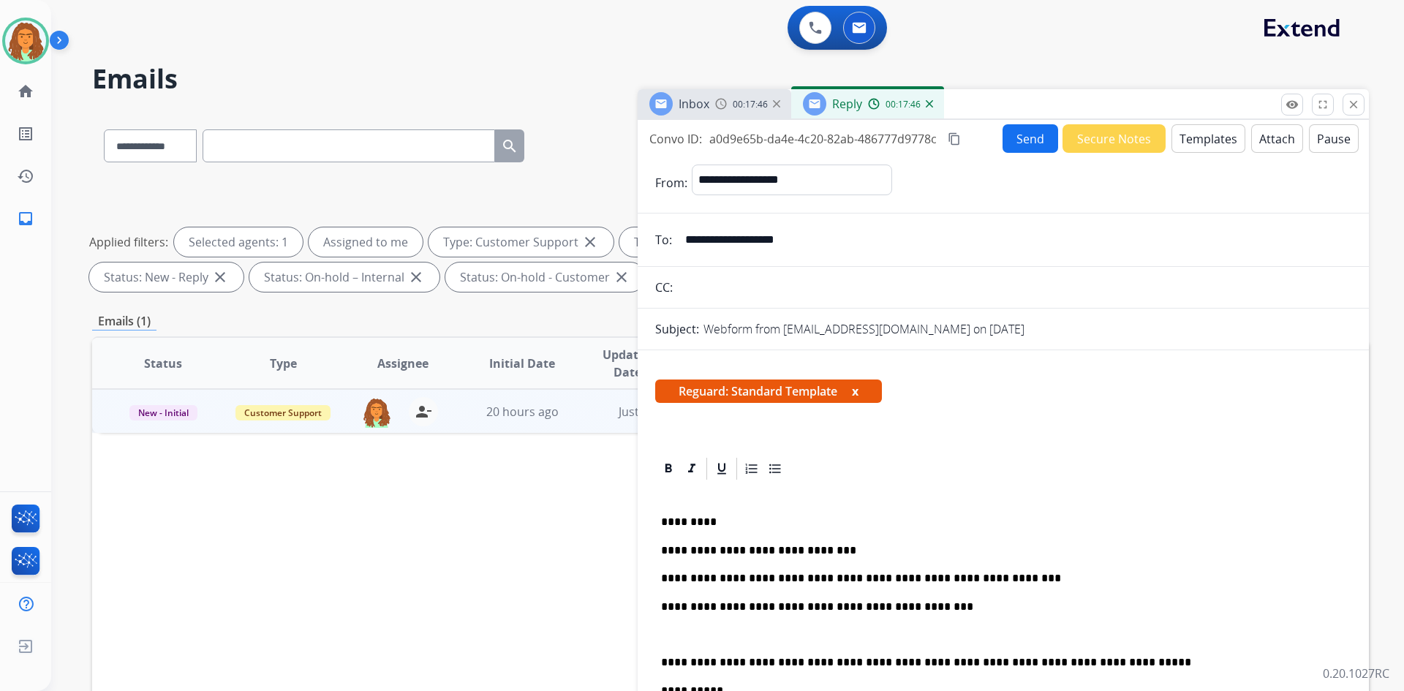
click at [658, 661] on div "**********" at bounding box center [1003, 668] width 696 height 373
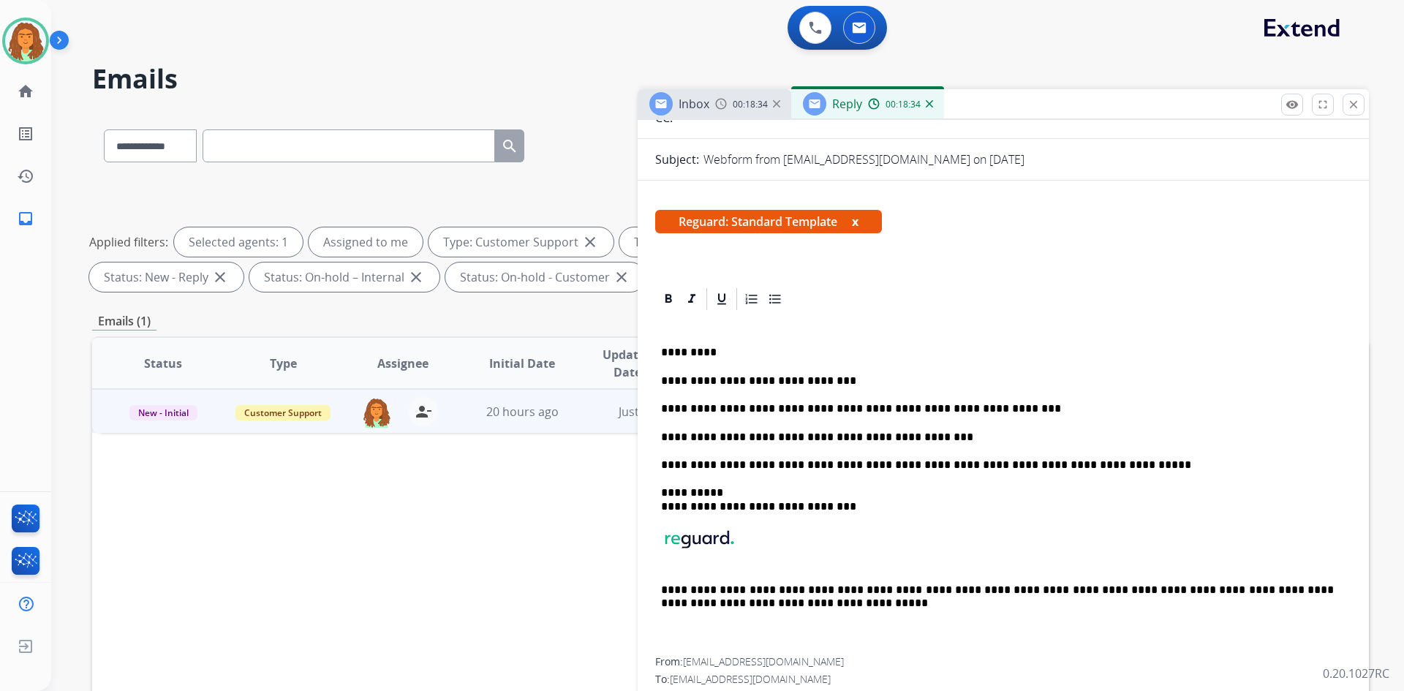
scroll to position [192, 0]
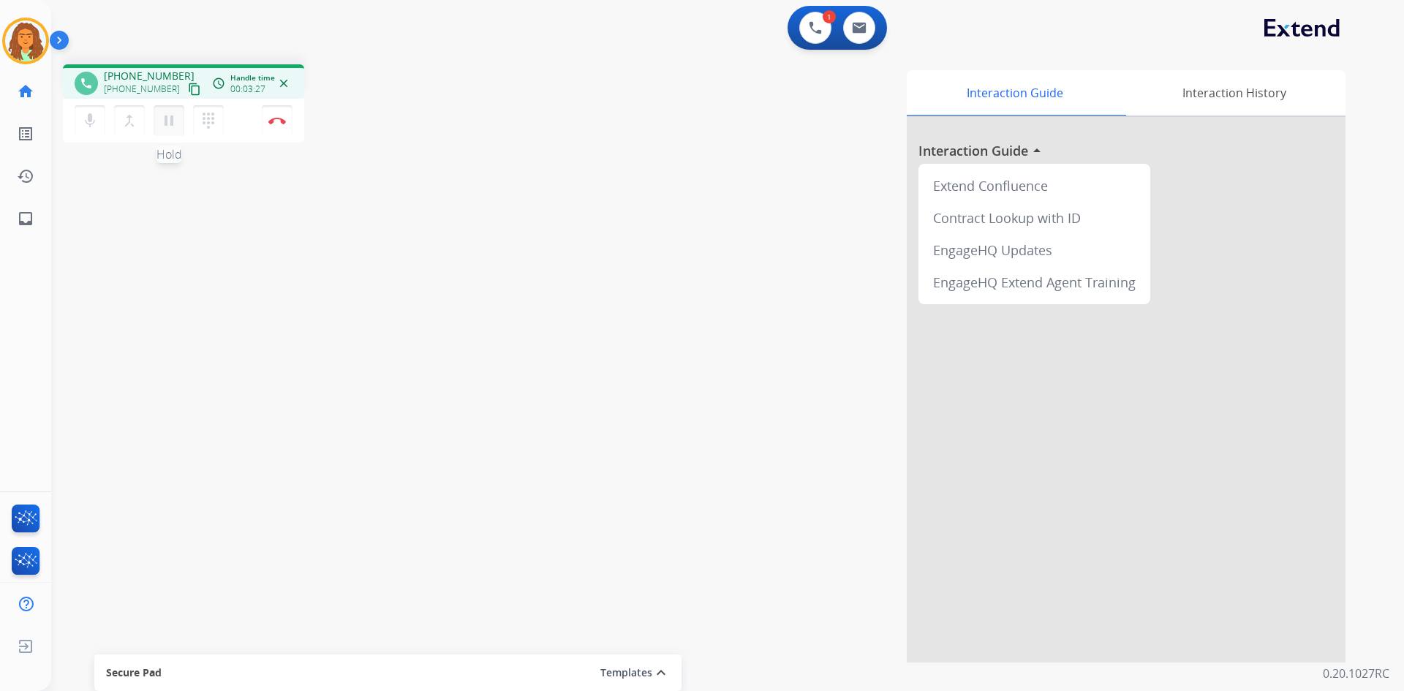
click at [168, 117] on mat-icon "pause" at bounding box center [169, 121] width 18 height 18
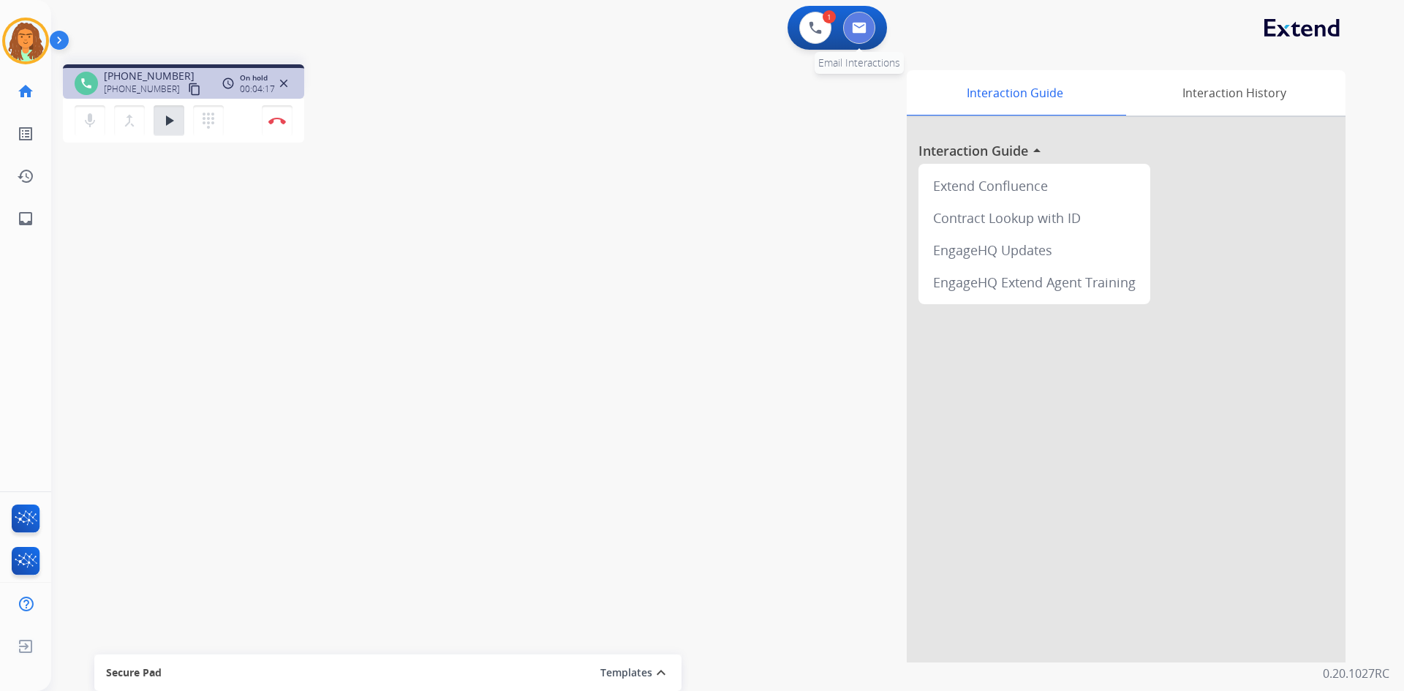
click at [854, 20] on button at bounding box center [859, 28] width 32 height 32
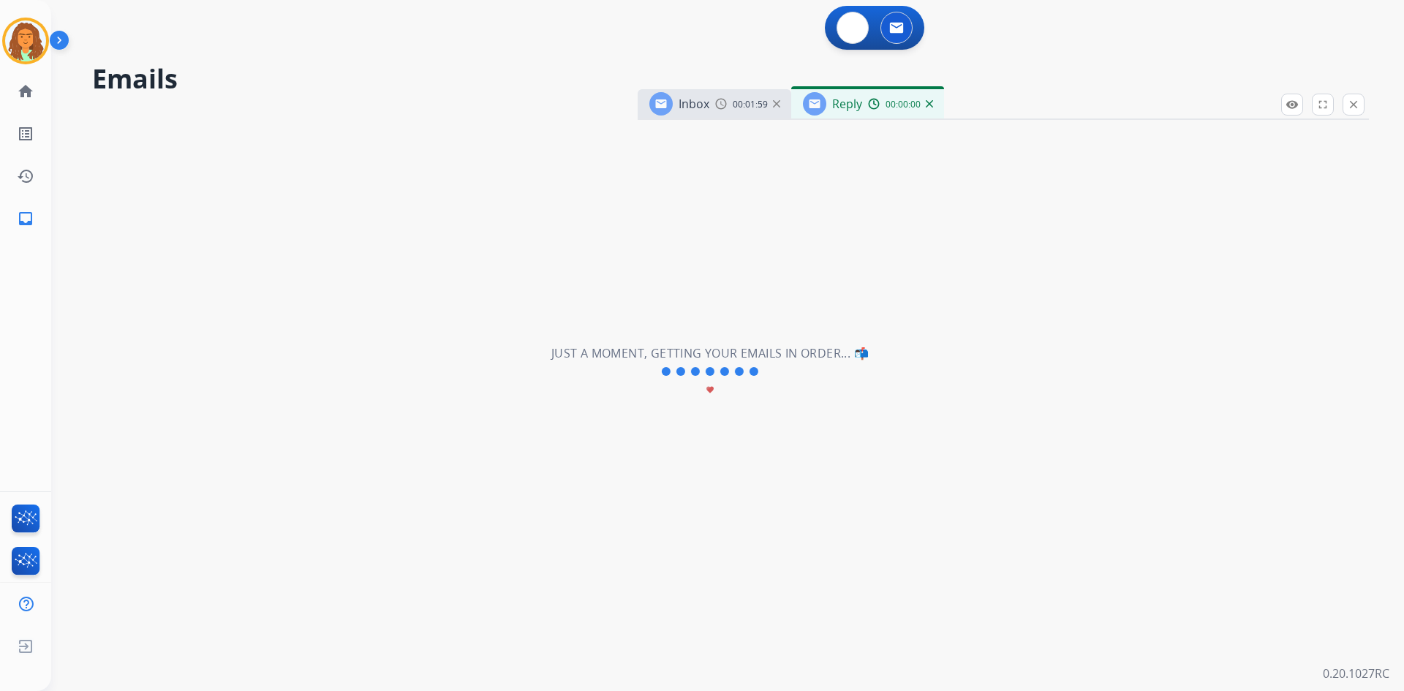
select select "**********"
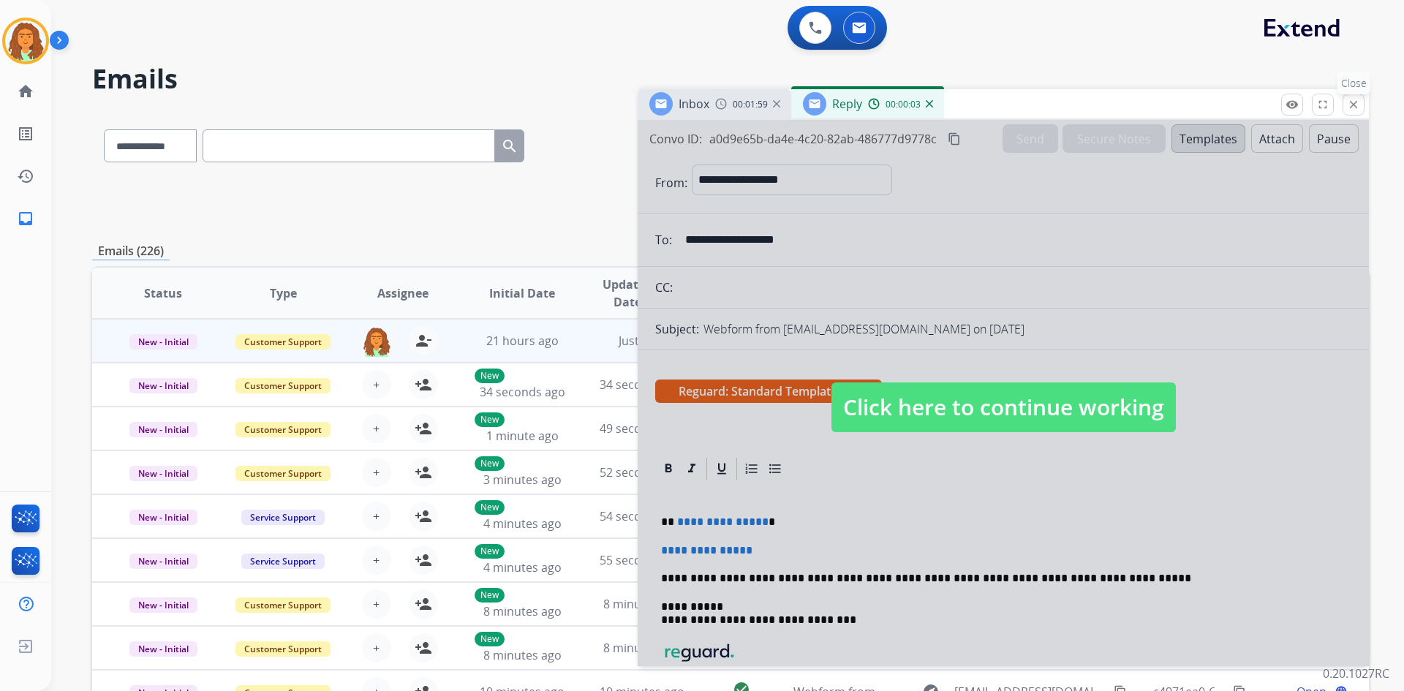
click at [1352, 104] on mat-icon "close" at bounding box center [1353, 104] width 13 height 13
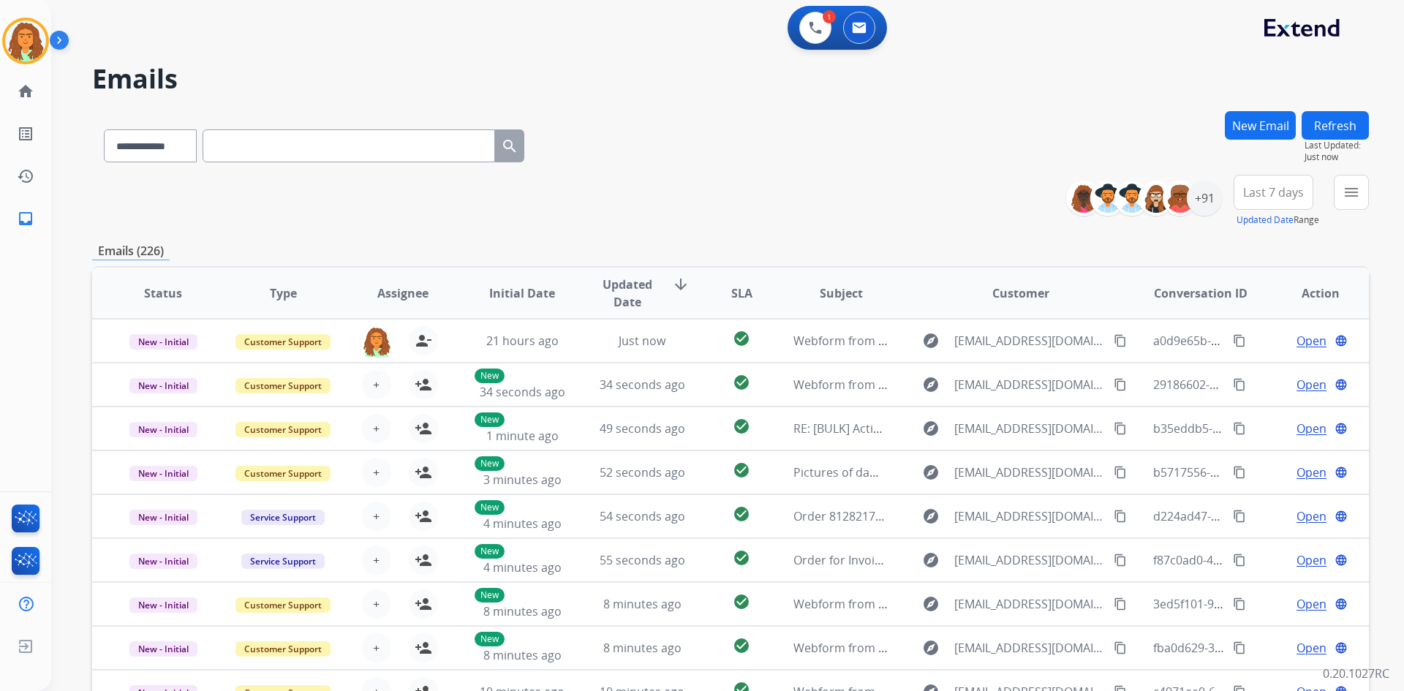
paste input "**********"
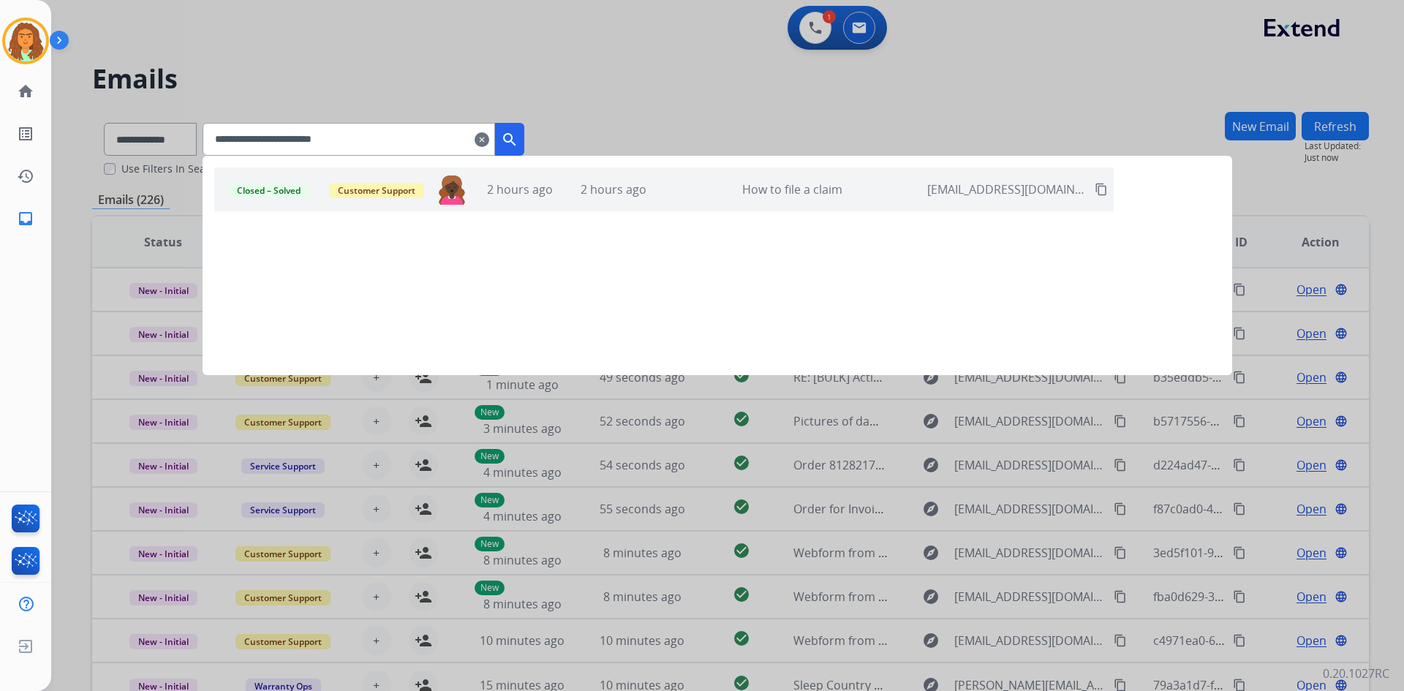
type input "**********"
click at [518, 140] on mat-icon "search" at bounding box center [510, 140] width 18 height 18
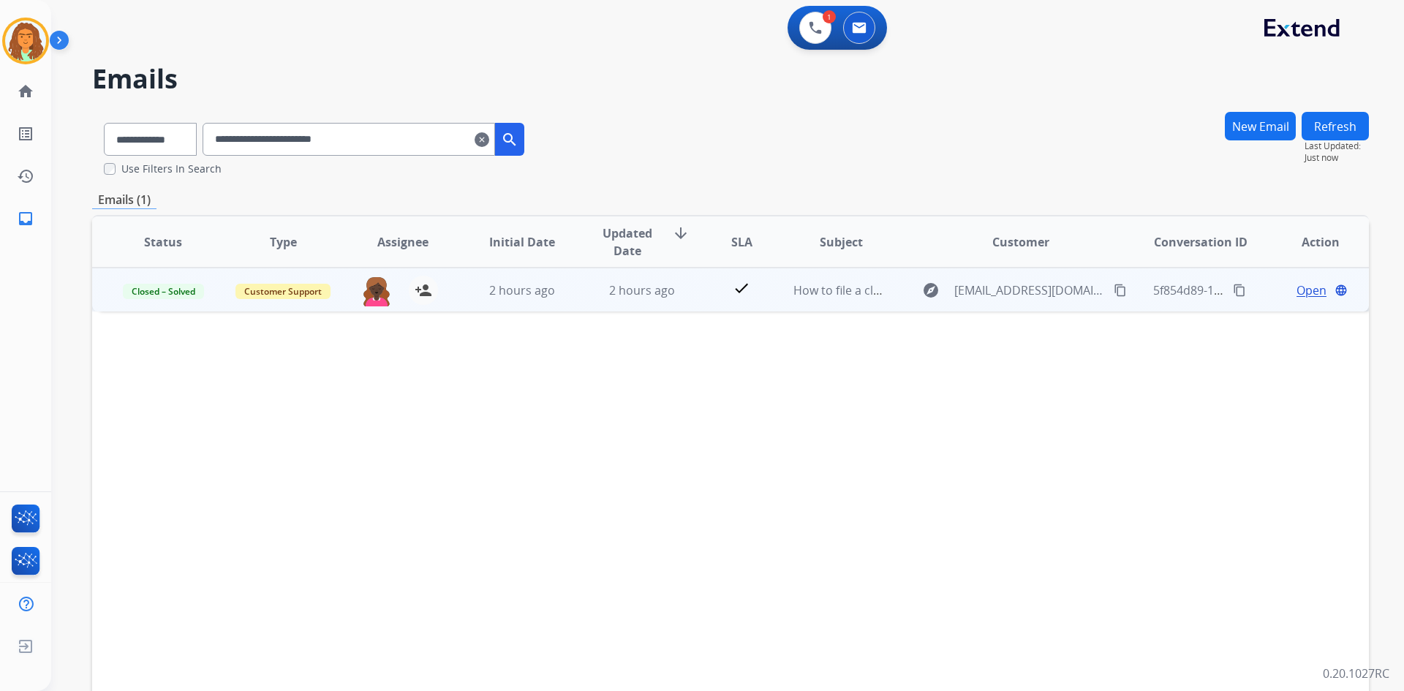
click at [1297, 290] on span "Open" at bounding box center [1311, 291] width 30 height 18
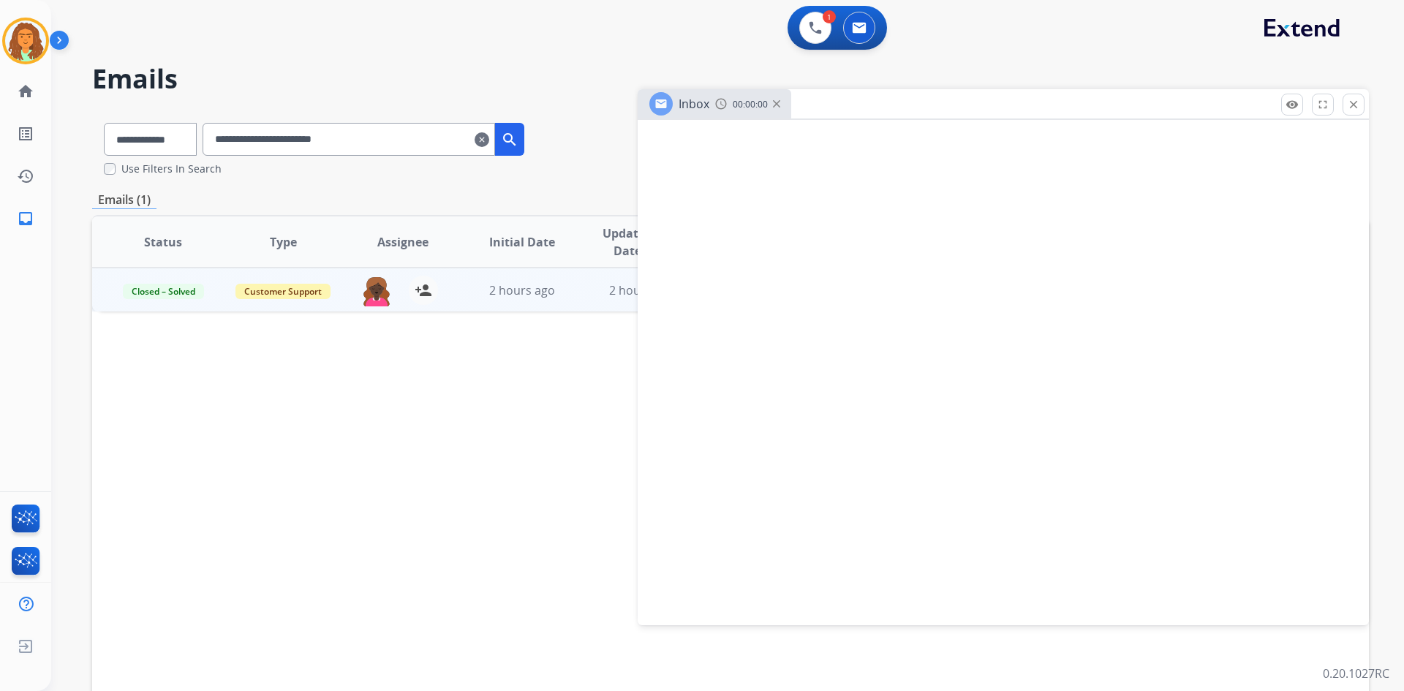
select select "**********"
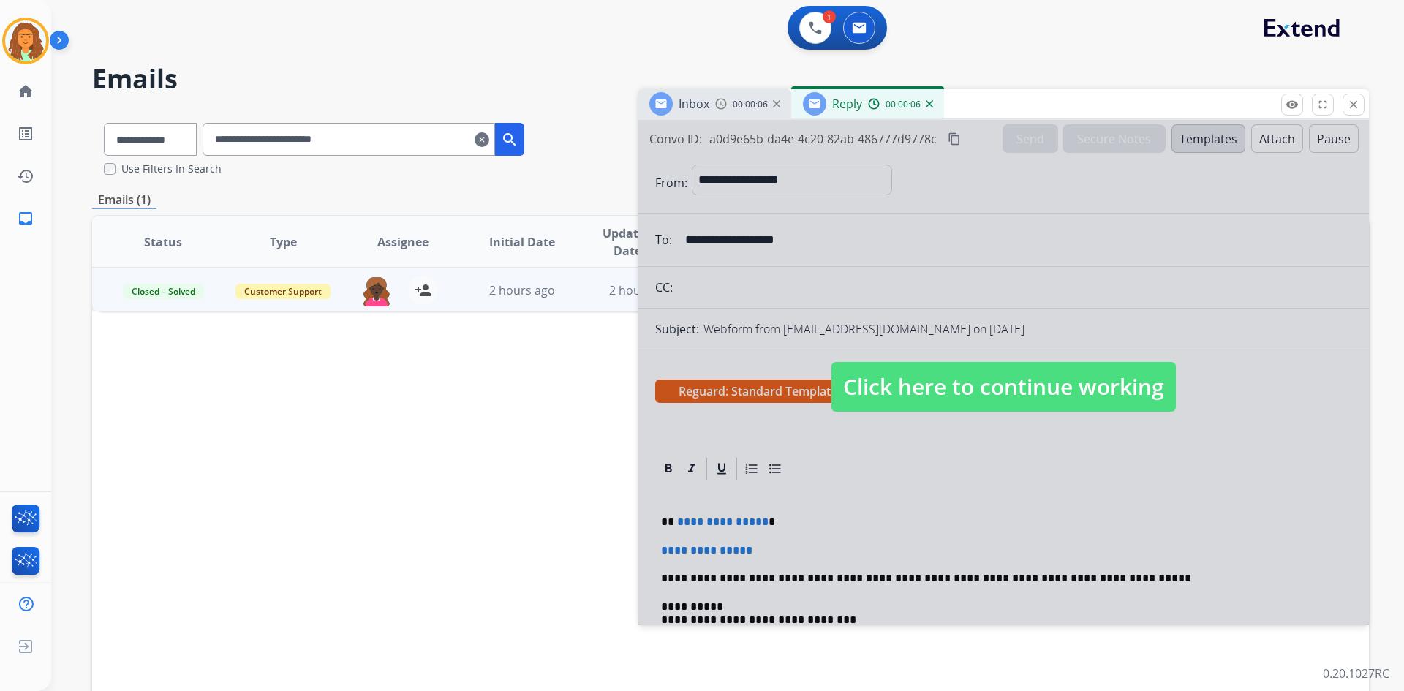
click at [932, 389] on span "Click here to continue working" at bounding box center [1003, 387] width 344 height 50
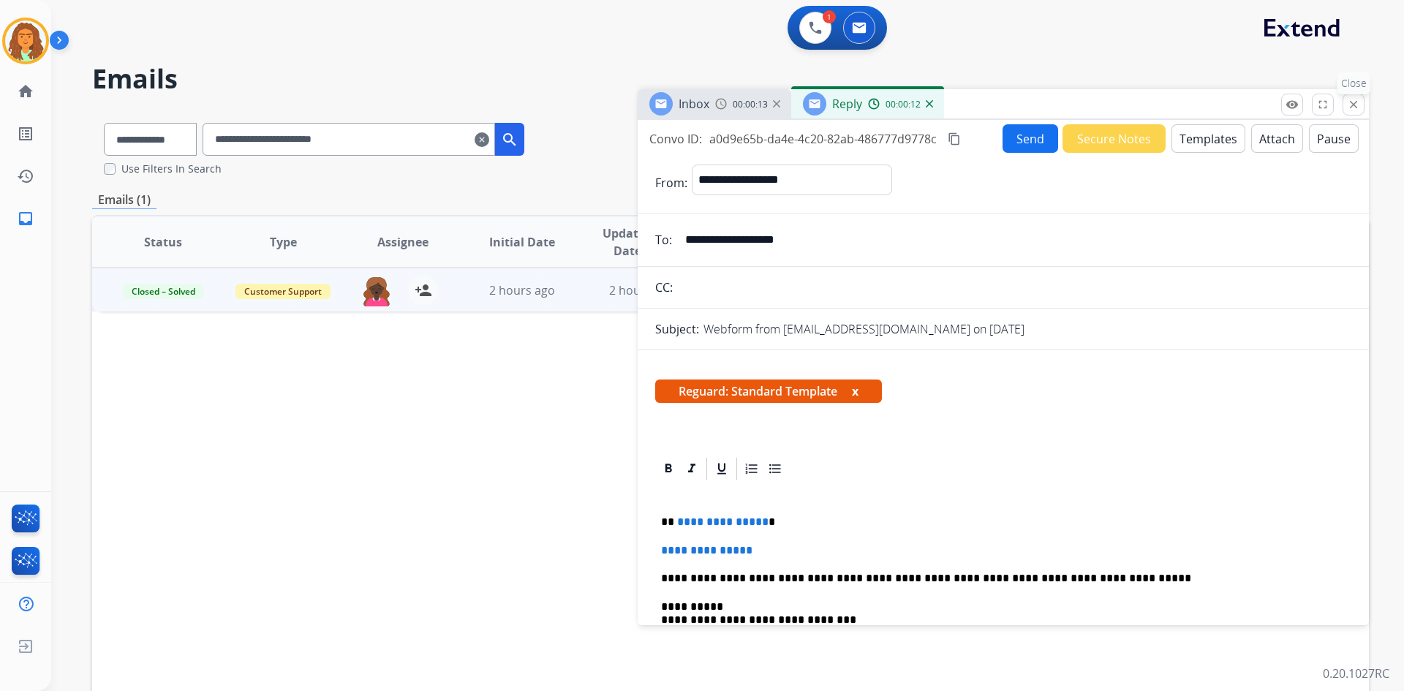
click at [1355, 103] on mat-icon "close" at bounding box center [1353, 104] width 13 height 13
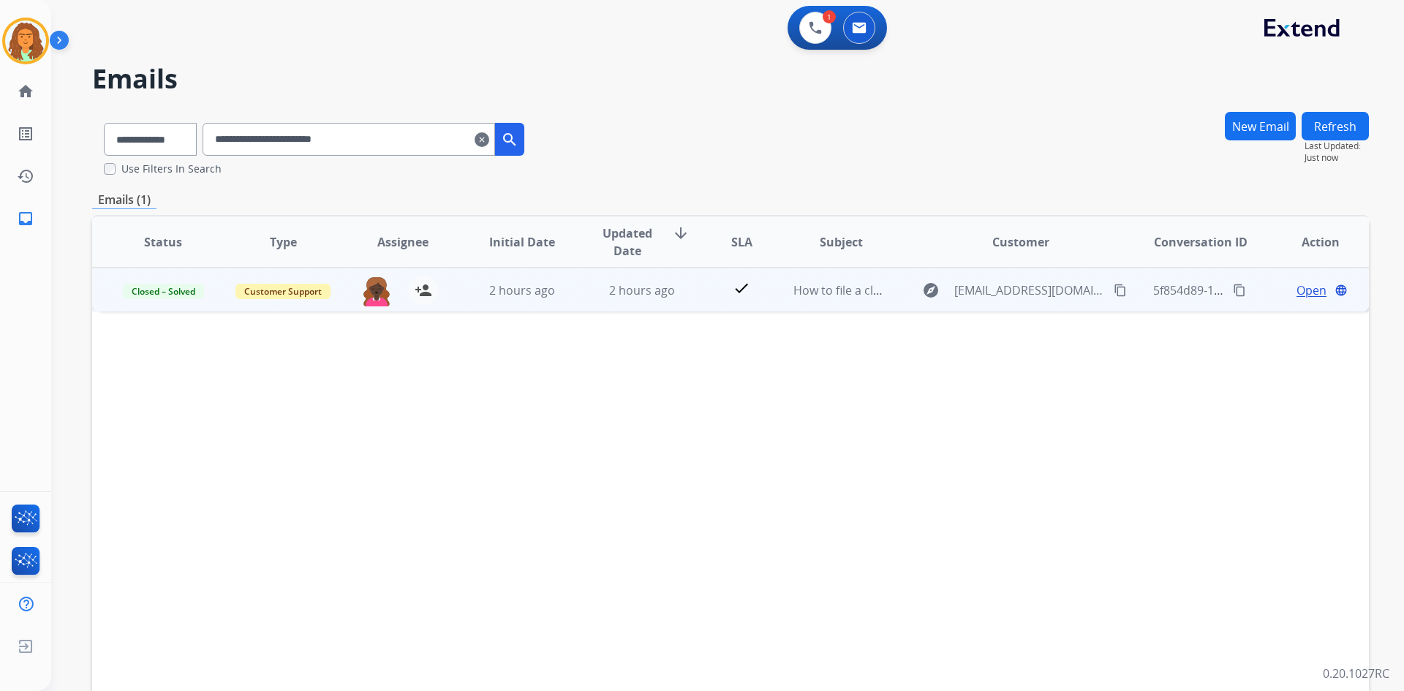
click at [1299, 290] on span "Open" at bounding box center [1311, 291] width 30 height 18
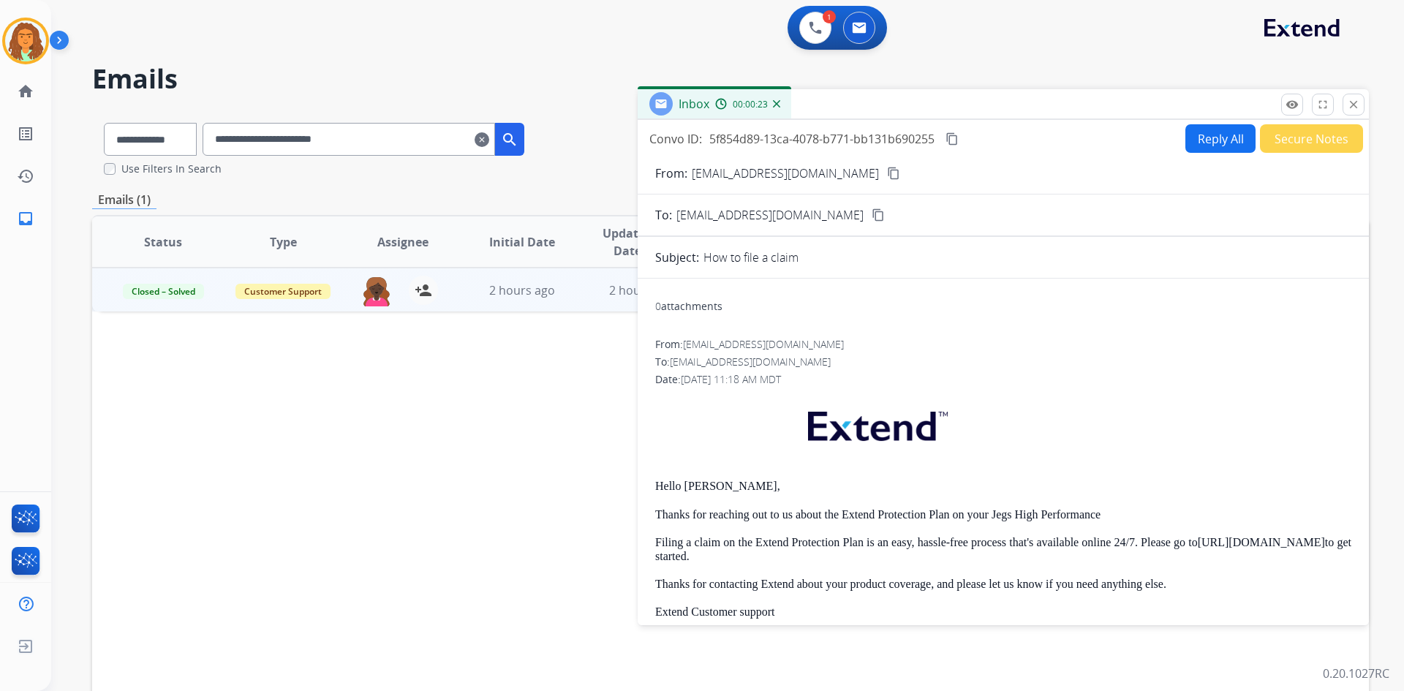
click at [483, 448] on div "Status Type Assignee Initial Date Updated Date arrow_downward SLA Subject Custo…" at bounding box center [730, 460] width 1277 height 490
click at [1356, 101] on mat-icon "close" at bounding box center [1353, 104] width 13 height 13
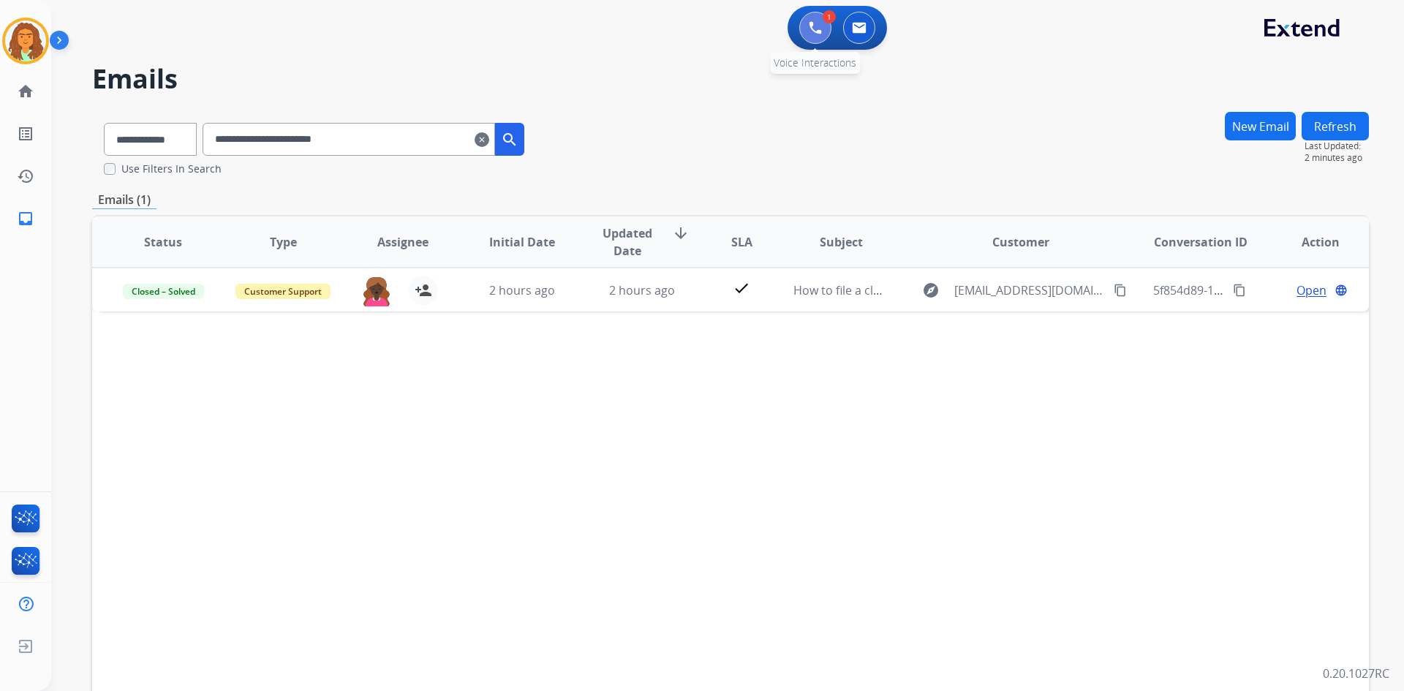
click at [818, 19] on button at bounding box center [815, 28] width 32 height 32
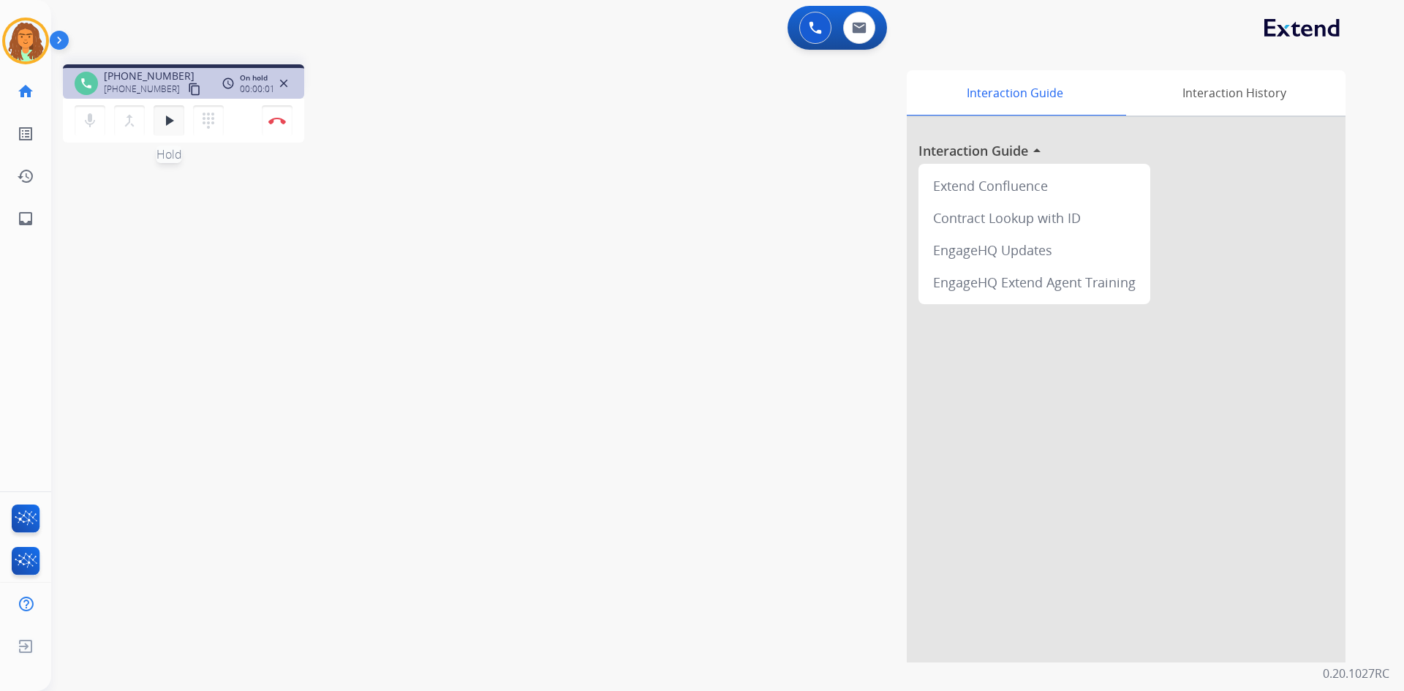
click at [170, 126] on mat-icon "play_arrow" at bounding box center [169, 121] width 18 height 18
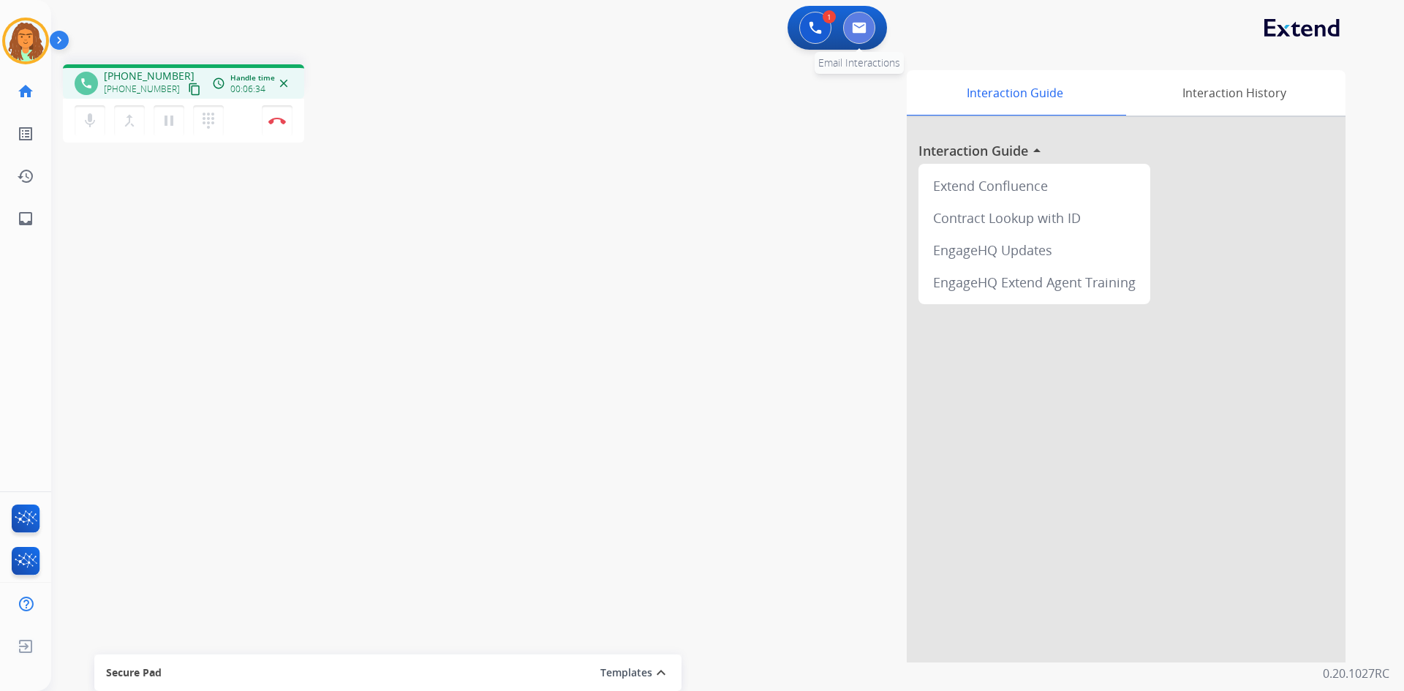
click at [874, 32] on button at bounding box center [859, 28] width 32 height 32
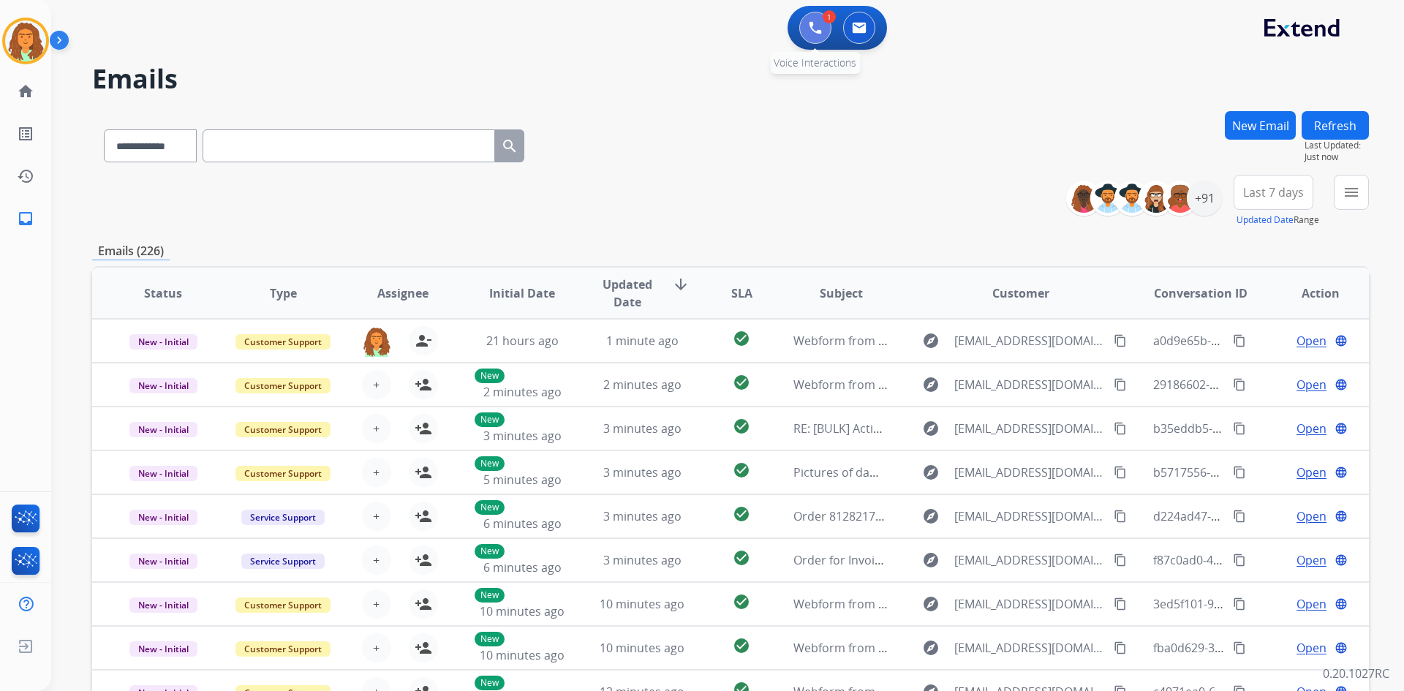
click at [803, 16] on div "1 Voice Interactions" at bounding box center [815, 28] width 44 height 32
click at [812, 26] on img at bounding box center [815, 27] width 13 height 13
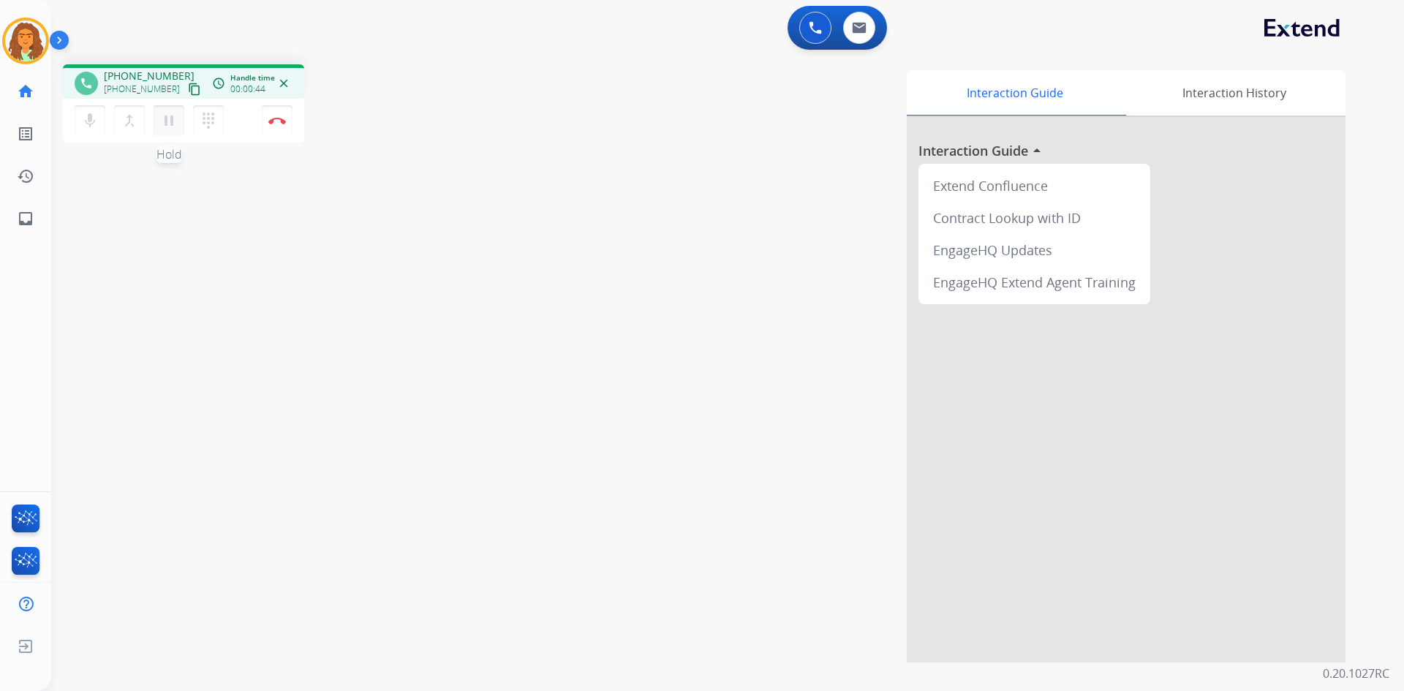
click at [170, 118] on mat-icon "pause" at bounding box center [169, 121] width 18 height 18
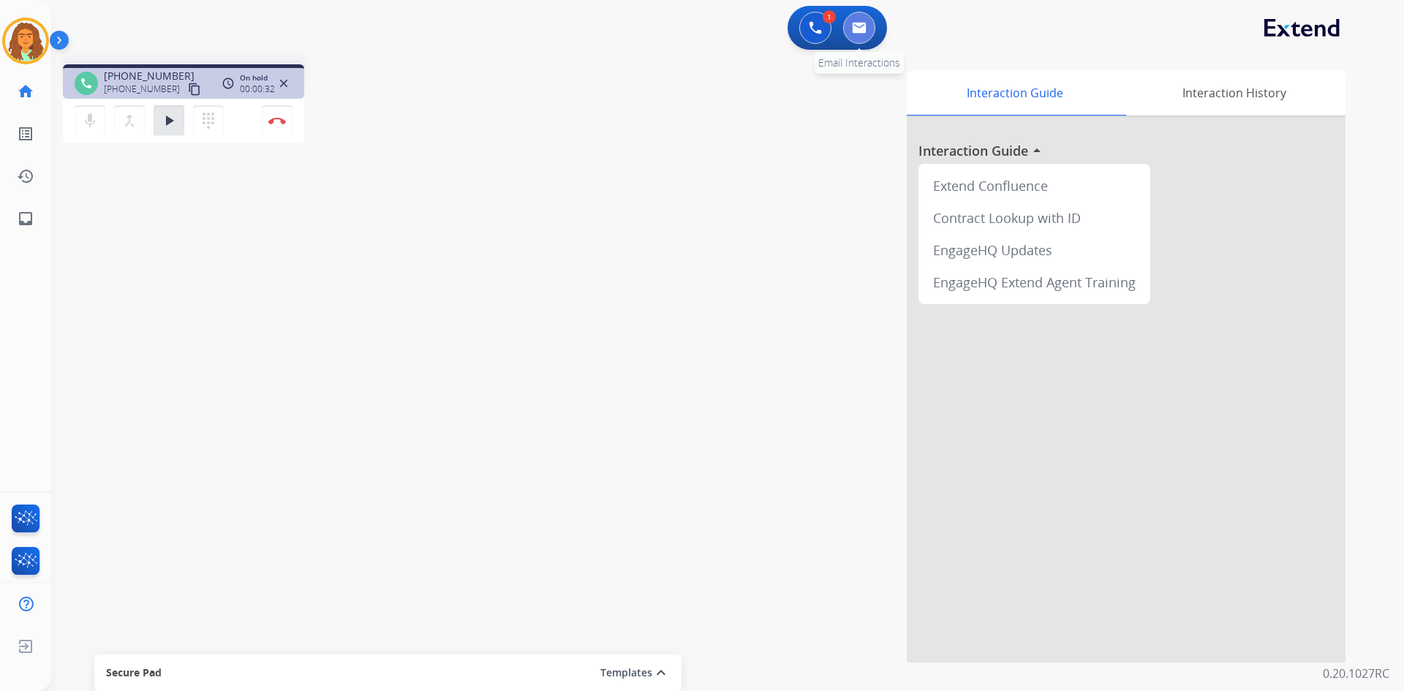
click at [866, 24] on img at bounding box center [859, 28] width 15 height 12
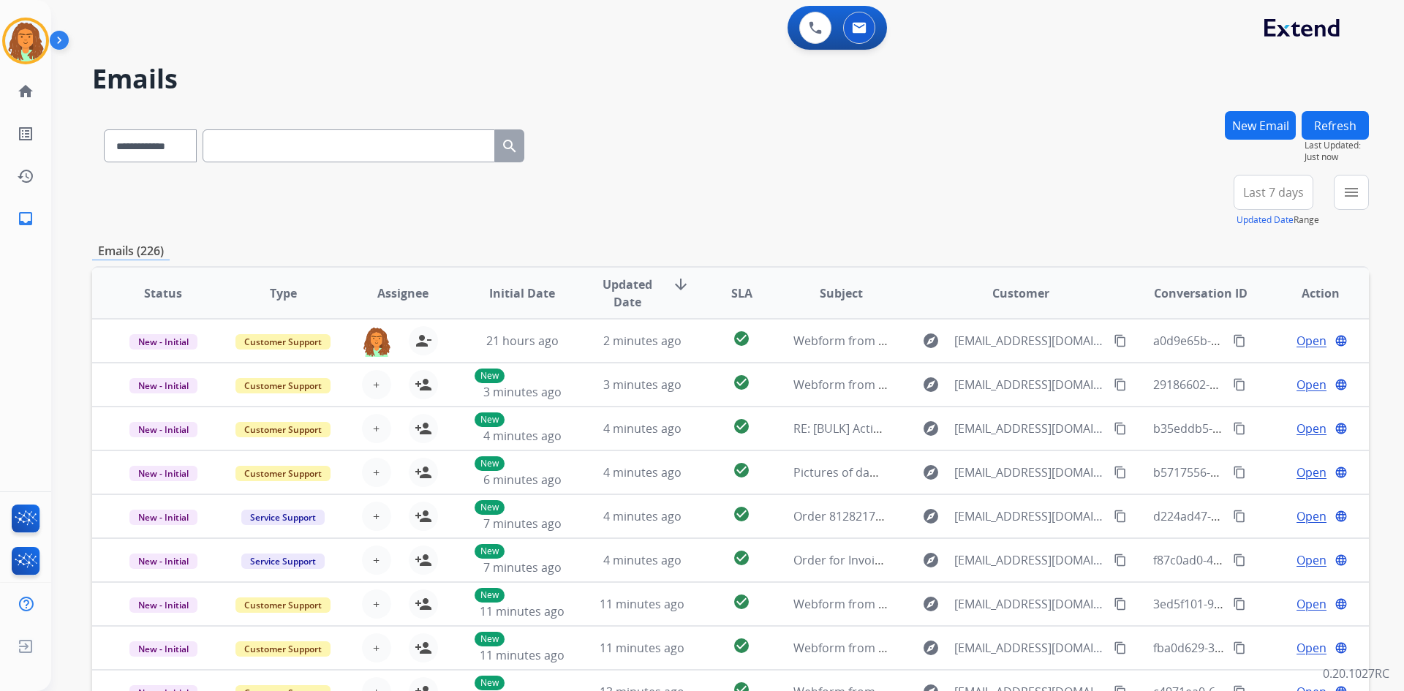
click at [229, 142] on input "text" at bounding box center [349, 145] width 292 height 33
paste input "**********"
type input "**********"
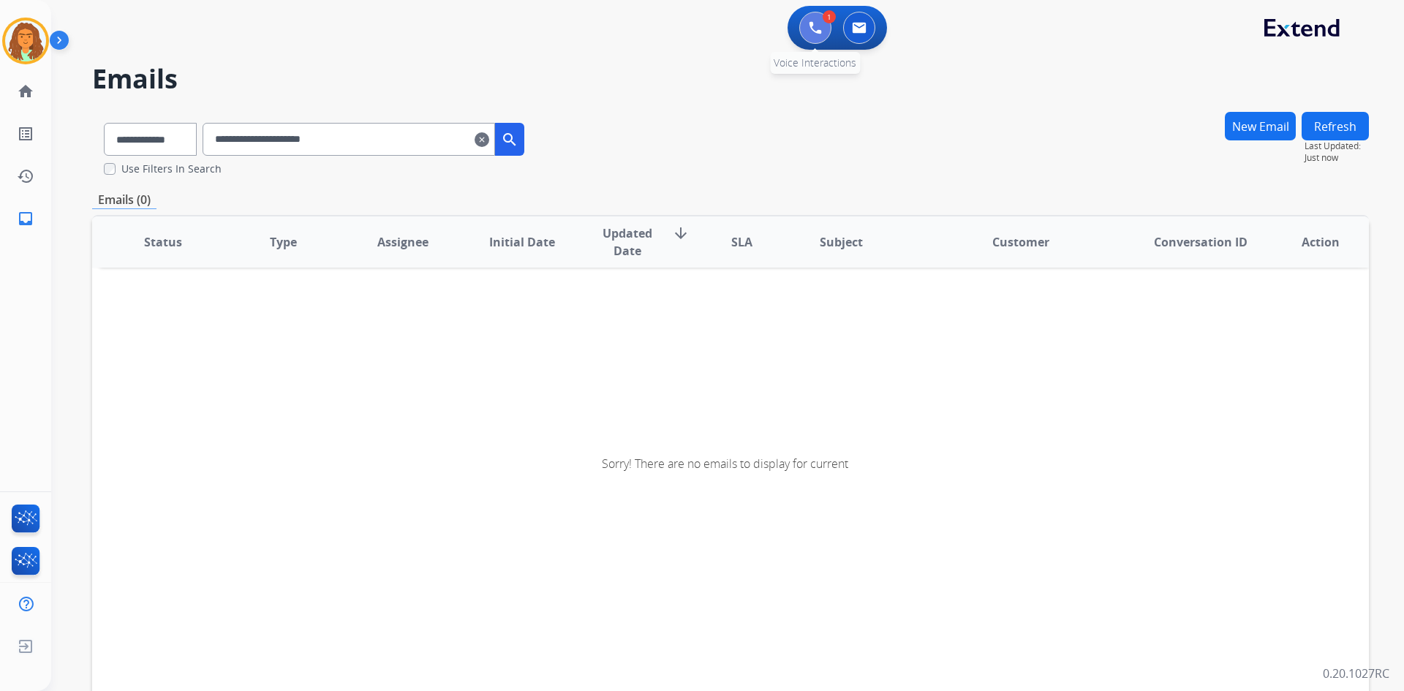
click at [816, 27] on img at bounding box center [815, 27] width 13 height 13
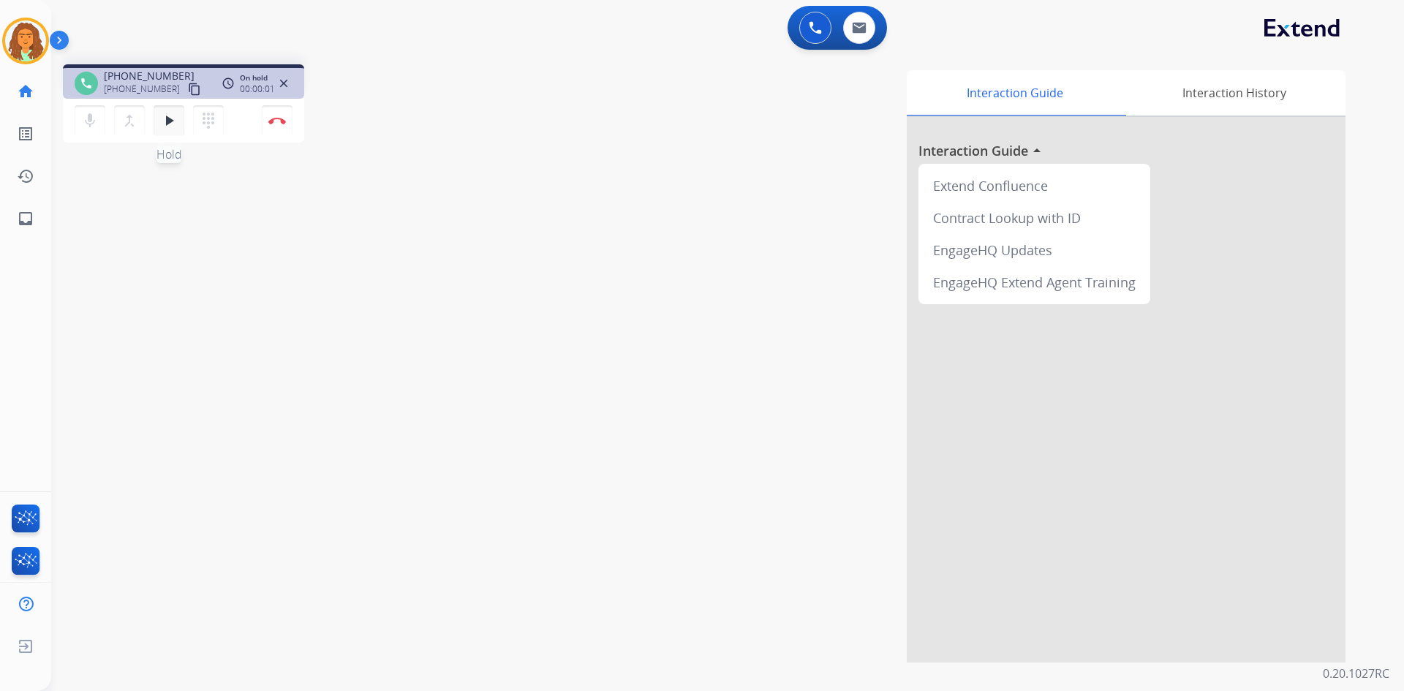
click at [177, 126] on mat-icon "play_arrow" at bounding box center [169, 121] width 18 height 18
click at [172, 119] on mat-icon "pause" at bounding box center [169, 121] width 18 height 18
click at [172, 119] on mat-icon "play_arrow" at bounding box center [169, 121] width 18 height 18
click at [167, 125] on mat-icon "pause" at bounding box center [169, 121] width 18 height 18
click at [205, 122] on mat-icon "dialpad" at bounding box center [209, 121] width 18 height 18
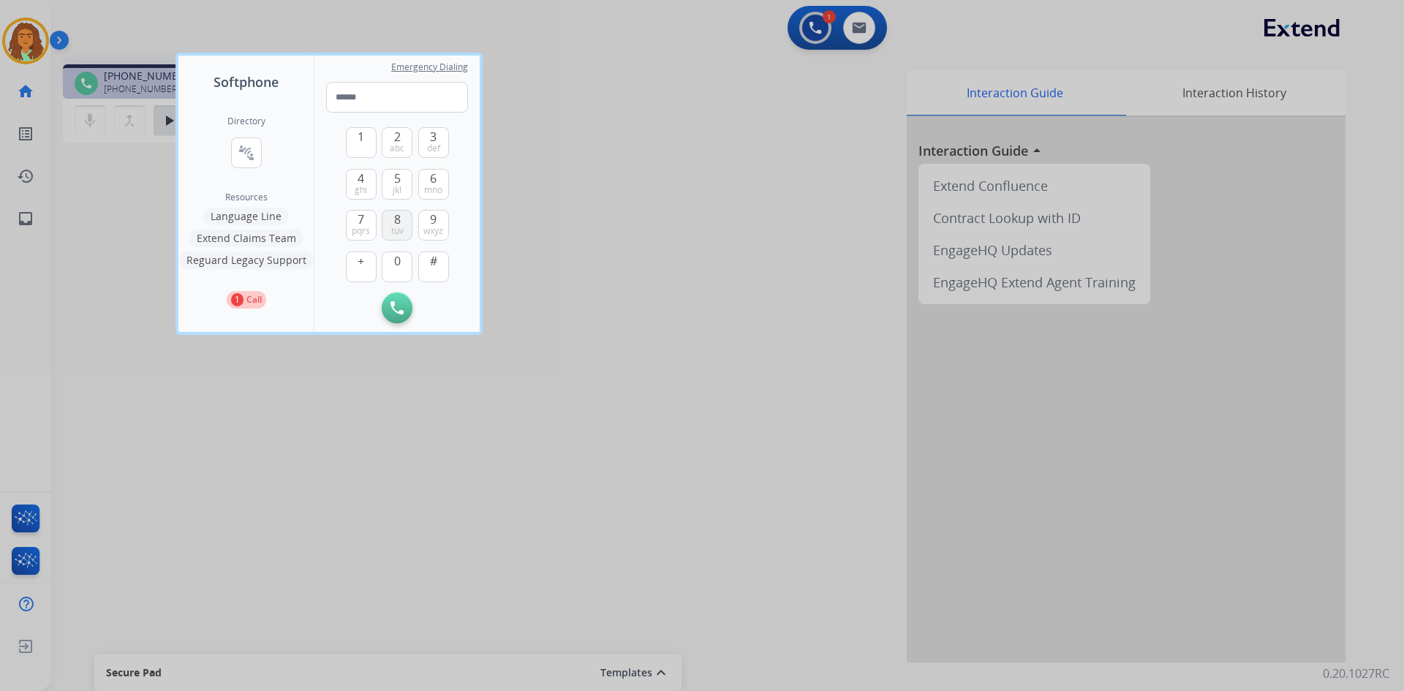
click at [398, 217] on span "8" at bounding box center [397, 220] width 7 height 18
click at [398, 259] on span "0" at bounding box center [397, 261] width 7 height 18
click at [423, 137] on button "3 def" at bounding box center [433, 142] width 31 height 31
click at [364, 180] on span "4" at bounding box center [361, 179] width 7 height 18
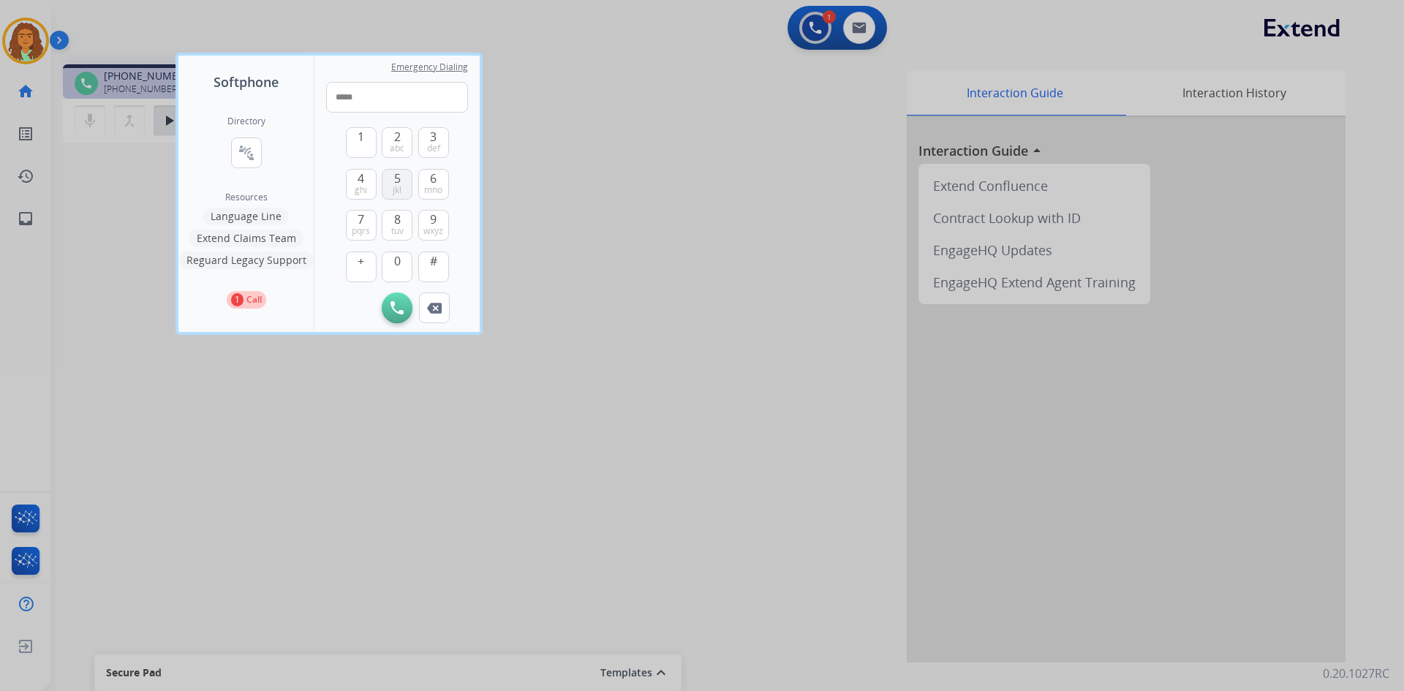
click at [387, 181] on button "5 jkl" at bounding box center [397, 184] width 31 height 31
click at [353, 184] on button "4 ghi" at bounding box center [361, 184] width 31 height 31
click at [393, 184] on span "jkl" at bounding box center [397, 190] width 9 height 12
click at [364, 189] on span "ghi" at bounding box center [361, 190] width 12 height 12
click at [390, 188] on button "5 jkl" at bounding box center [397, 184] width 31 height 31
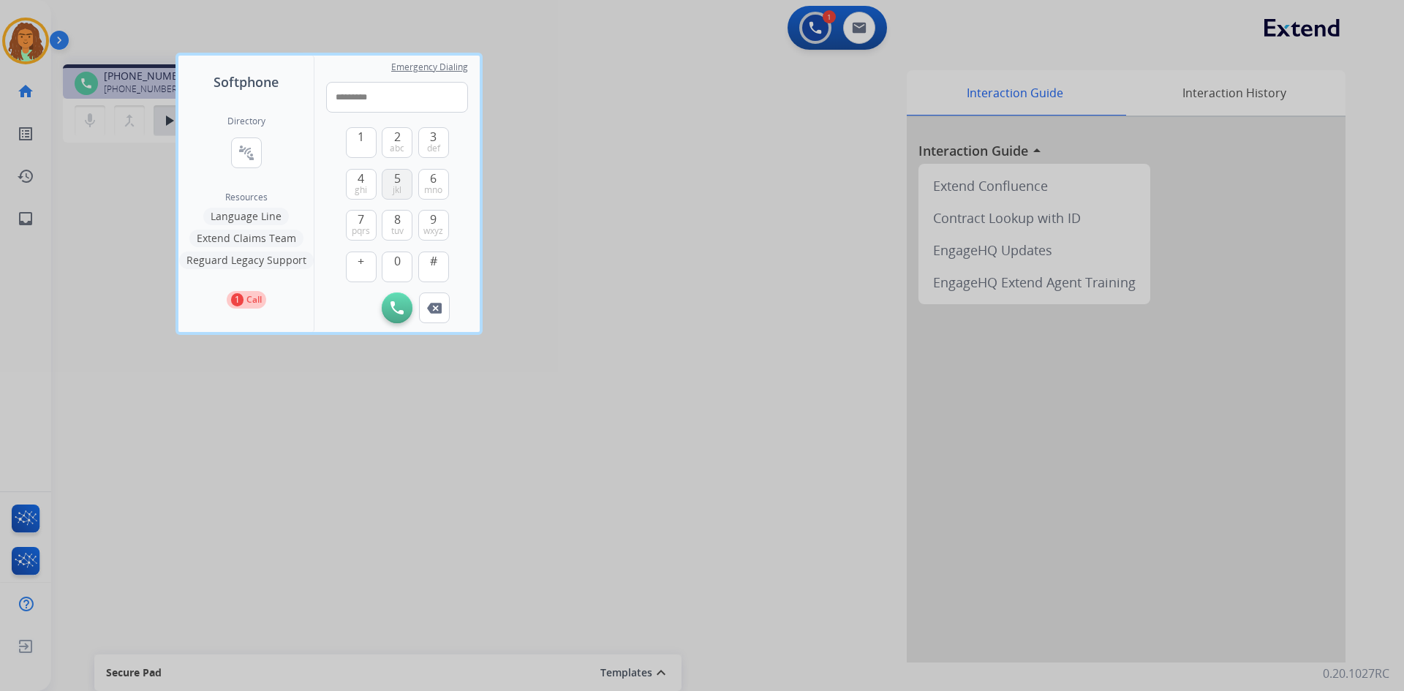
type input "**********"
click at [396, 312] on img at bounding box center [396, 307] width 13 height 13
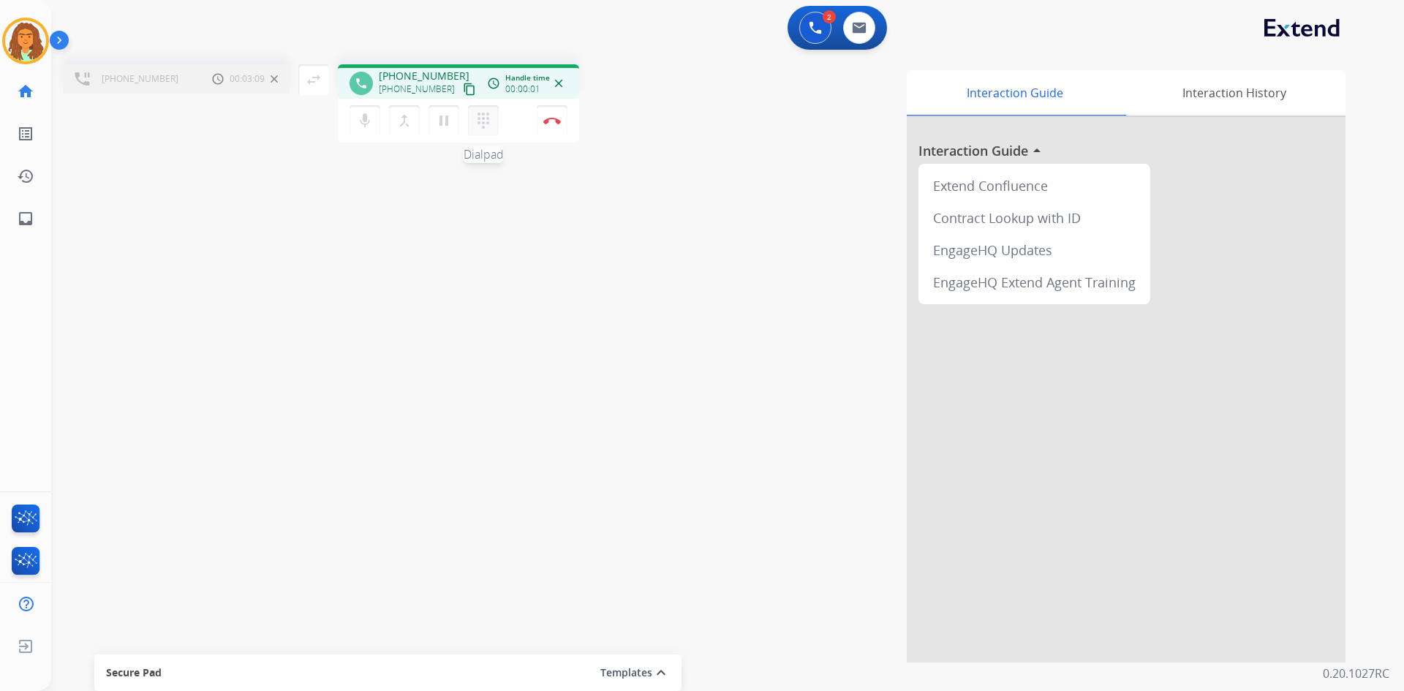
click at [483, 124] on mat-icon "dialpad" at bounding box center [484, 121] width 18 height 18
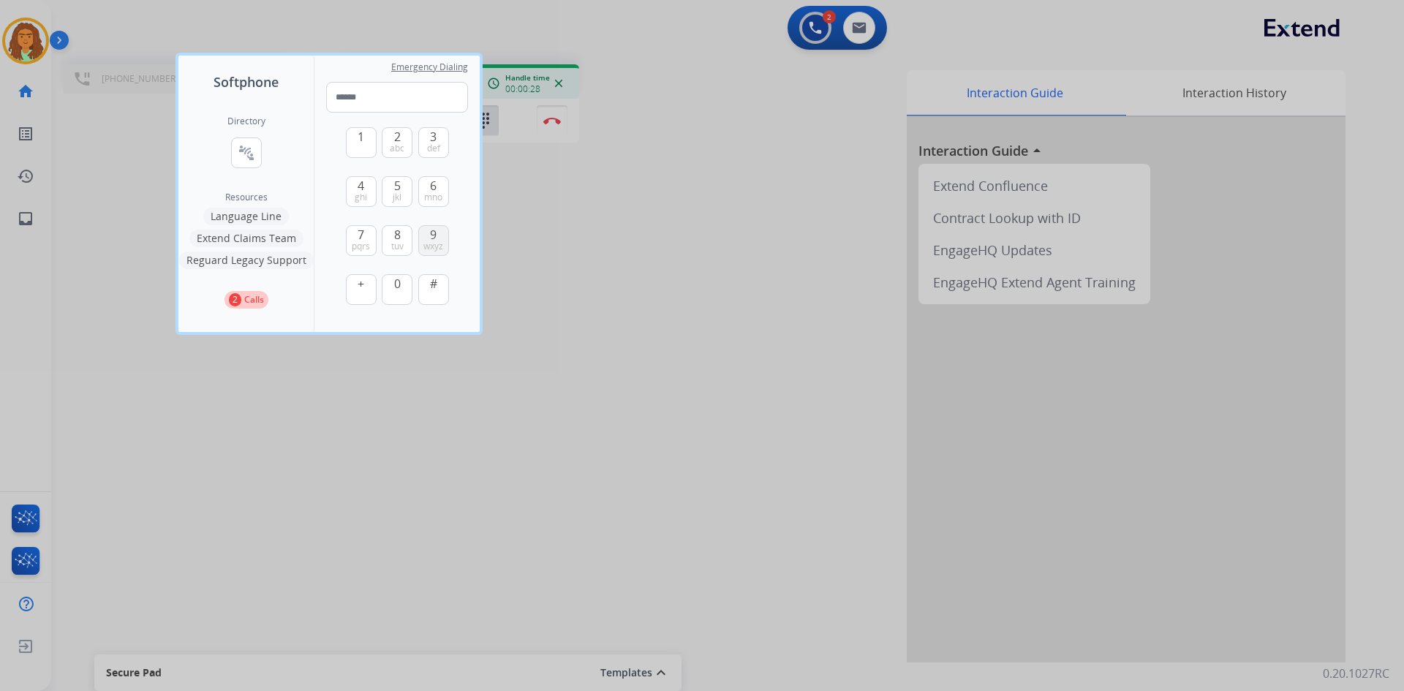
click at [438, 238] on button "9 wxyz" at bounding box center [433, 240] width 31 height 31
click at [396, 140] on span "2" at bounding box center [397, 137] width 7 height 18
click at [360, 238] on span "7" at bounding box center [361, 235] width 7 height 18
drag, startPoint x: 360, startPoint y: 238, endPoint x: 361, endPoint y: 230, distance: 7.5
click at [360, 235] on span "7" at bounding box center [361, 235] width 7 height 18
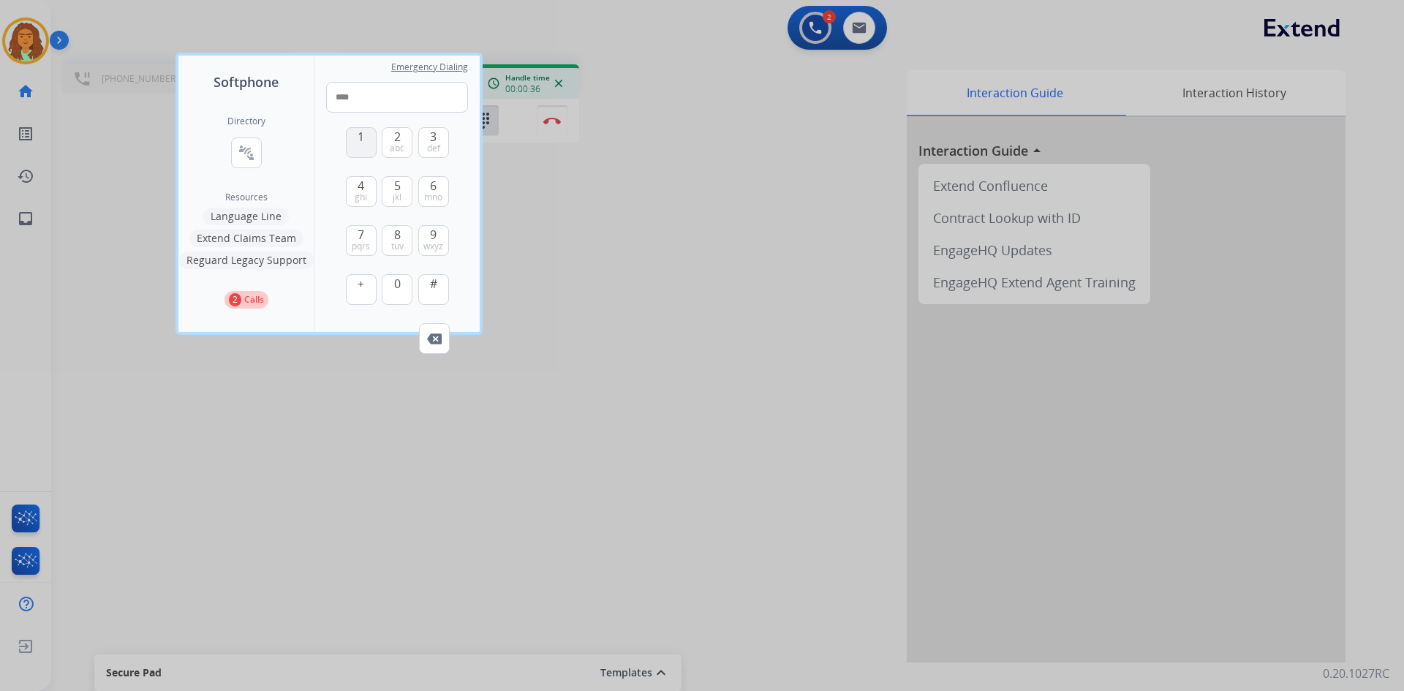
click at [357, 132] on button "1" at bounding box center [361, 142] width 31 height 31
click at [434, 336] on img at bounding box center [434, 338] width 15 height 11
click at [438, 341] on img at bounding box center [434, 338] width 15 height 11
click at [434, 338] on img at bounding box center [434, 338] width 15 height 11
click at [434, 337] on img at bounding box center [434, 338] width 15 height 11
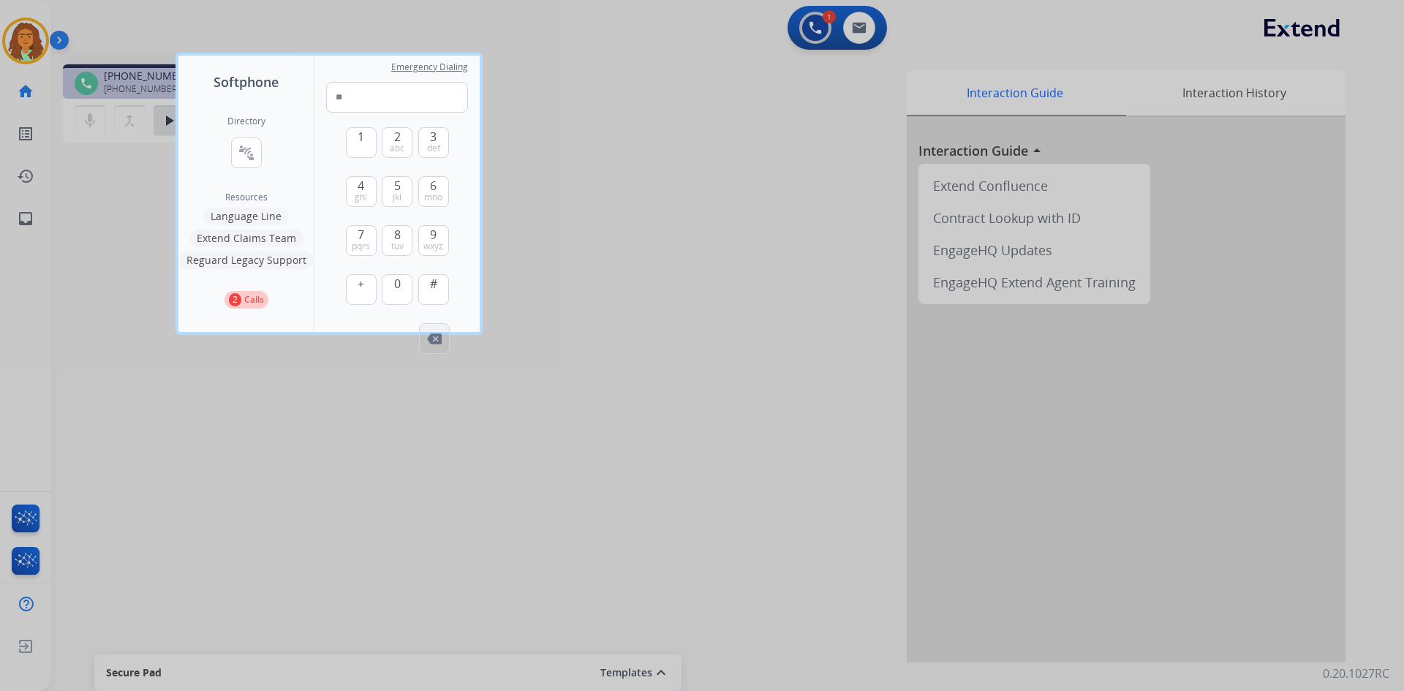
type input "*"
click at [434, 337] on img at bounding box center [434, 338] width 15 height 11
click at [132, 190] on div at bounding box center [702, 345] width 1404 height 691
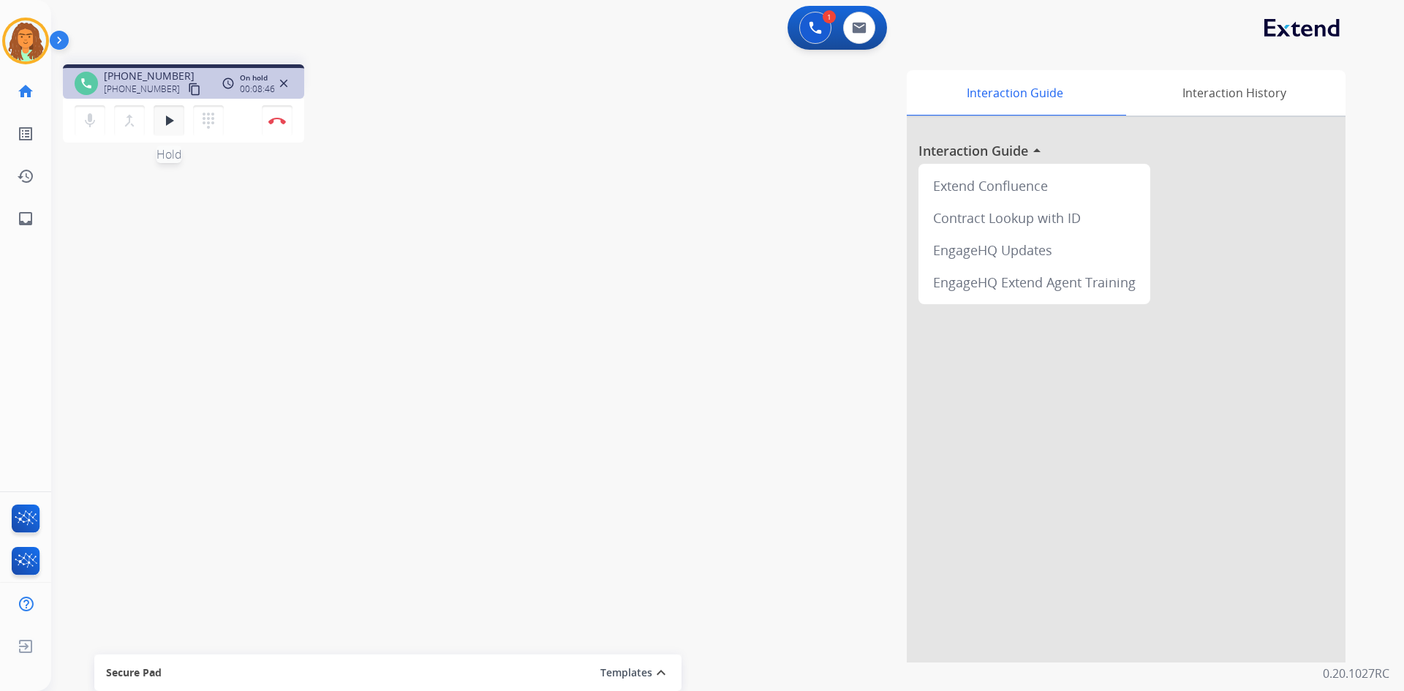
click at [175, 126] on mat-icon "play_arrow" at bounding box center [169, 121] width 18 height 18
click at [173, 116] on mat-icon "pause" at bounding box center [169, 121] width 18 height 18
click at [162, 118] on mat-icon "play_arrow" at bounding box center [169, 121] width 18 height 18
click at [173, 128] on mat-icon "pause" at bounding box center [169, 121] width 18 height 18
click at [216, 123] on mat-icon "dialpad" at bounding box center [209, 121] width 18 height 18
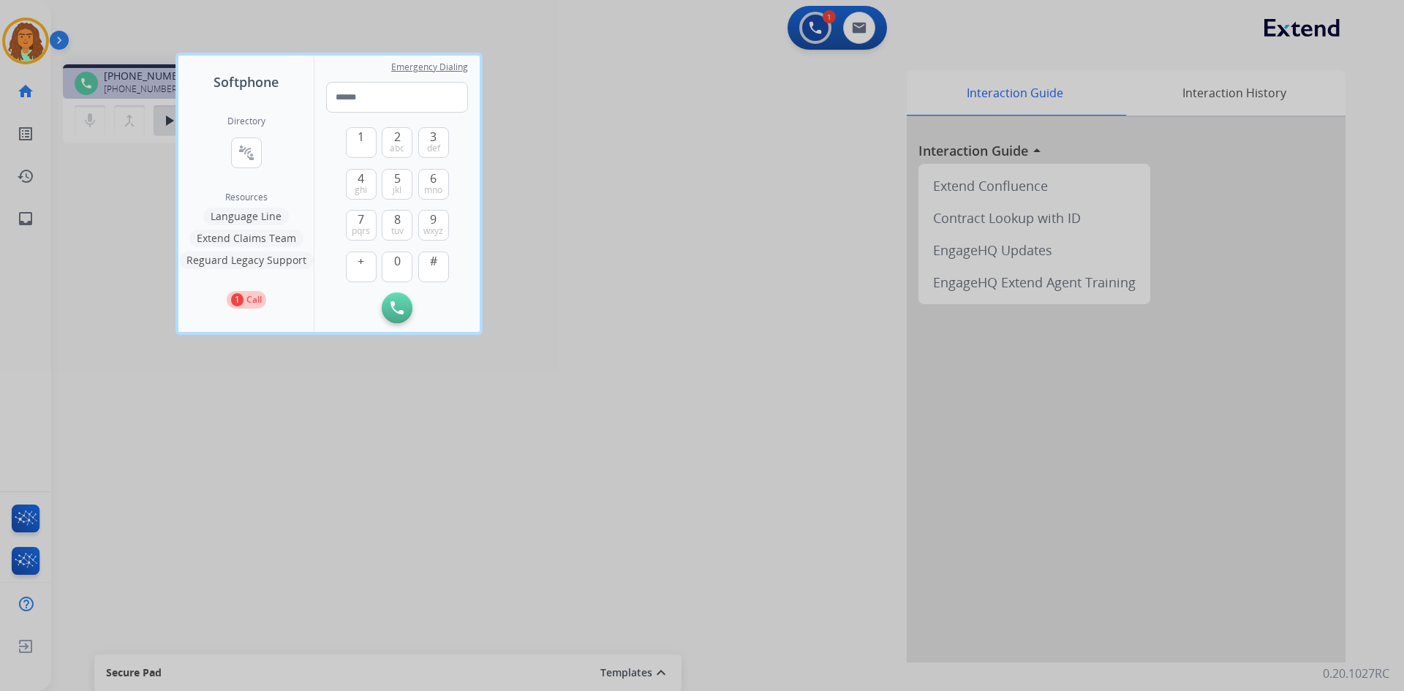
click at [256, 167] on div "Directory connect_without_contact Resource Directory" at bounding box center [246, 154] width 38 height 76
click at [252, 140] on button "connect_without_contact Resource Directory" at bounding box center [246, 152] width 31 height 31
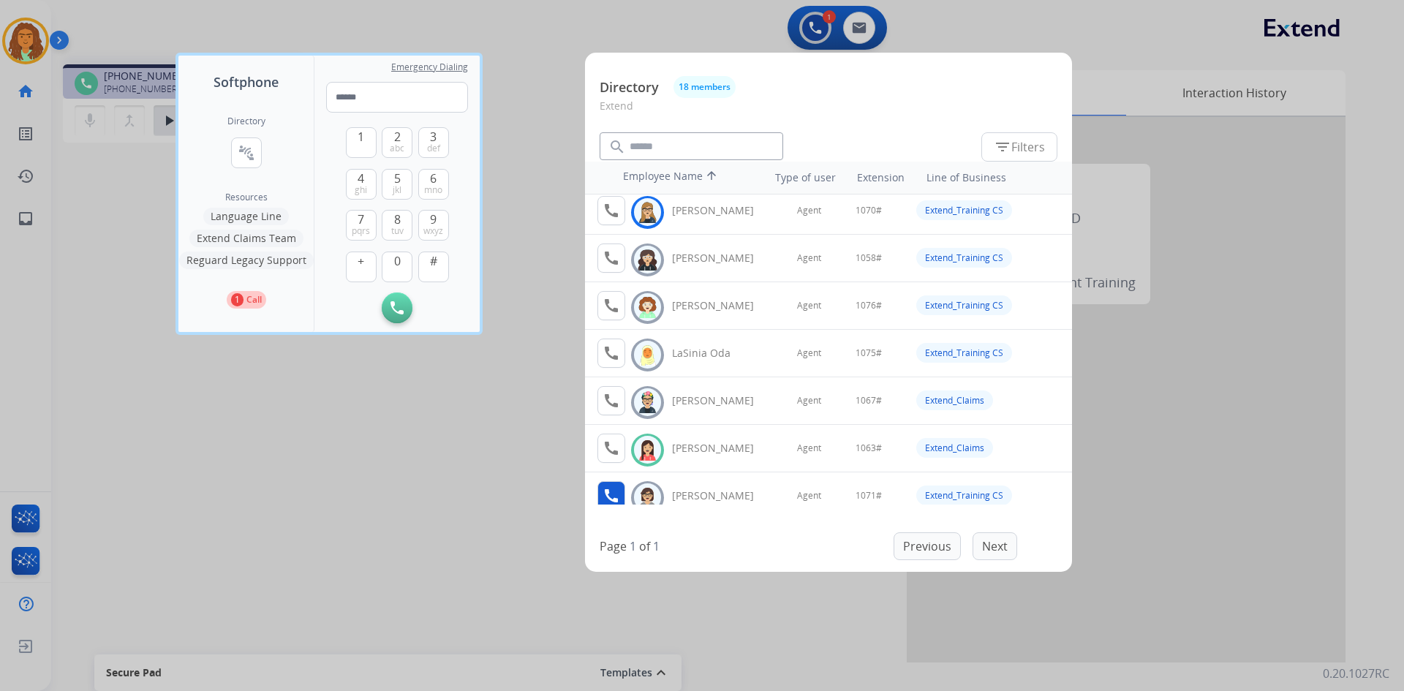
scroll to position [366, 0]
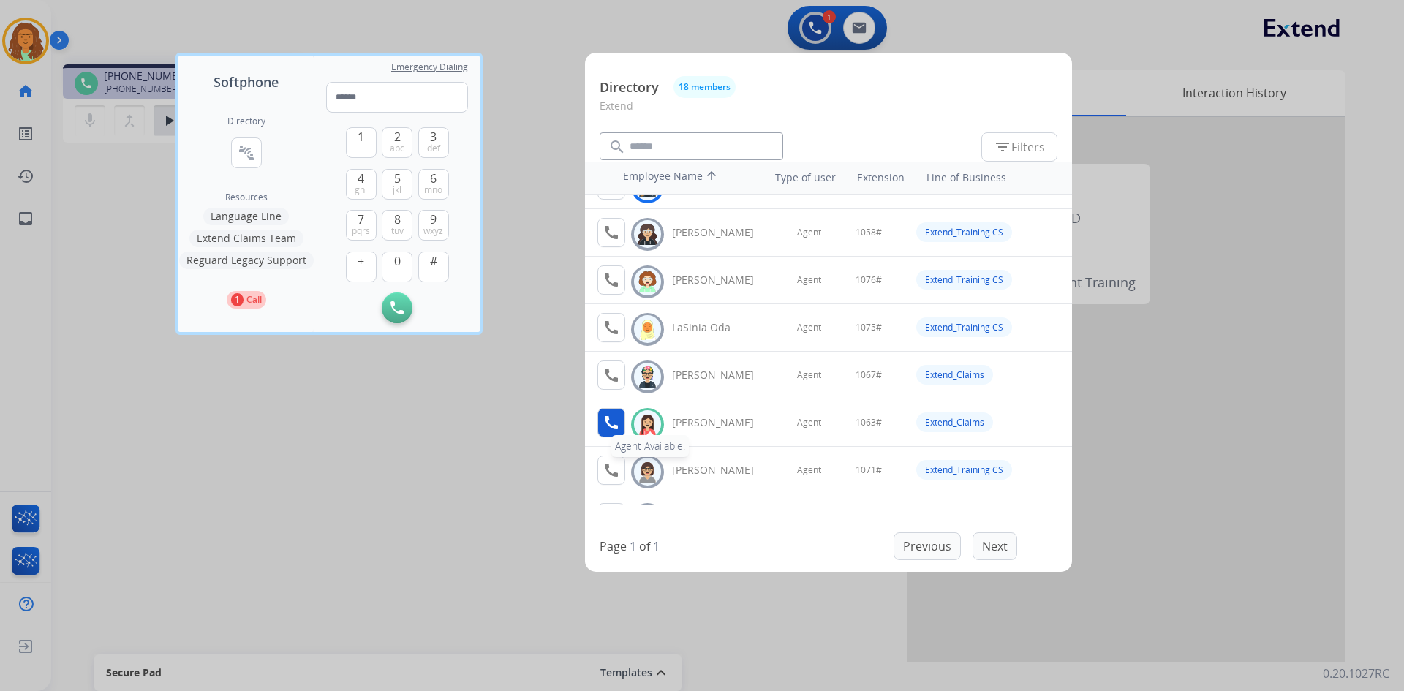
click at [609, 421] on mat-icon "call" at bounding box center [612, 423] width 18 height 18
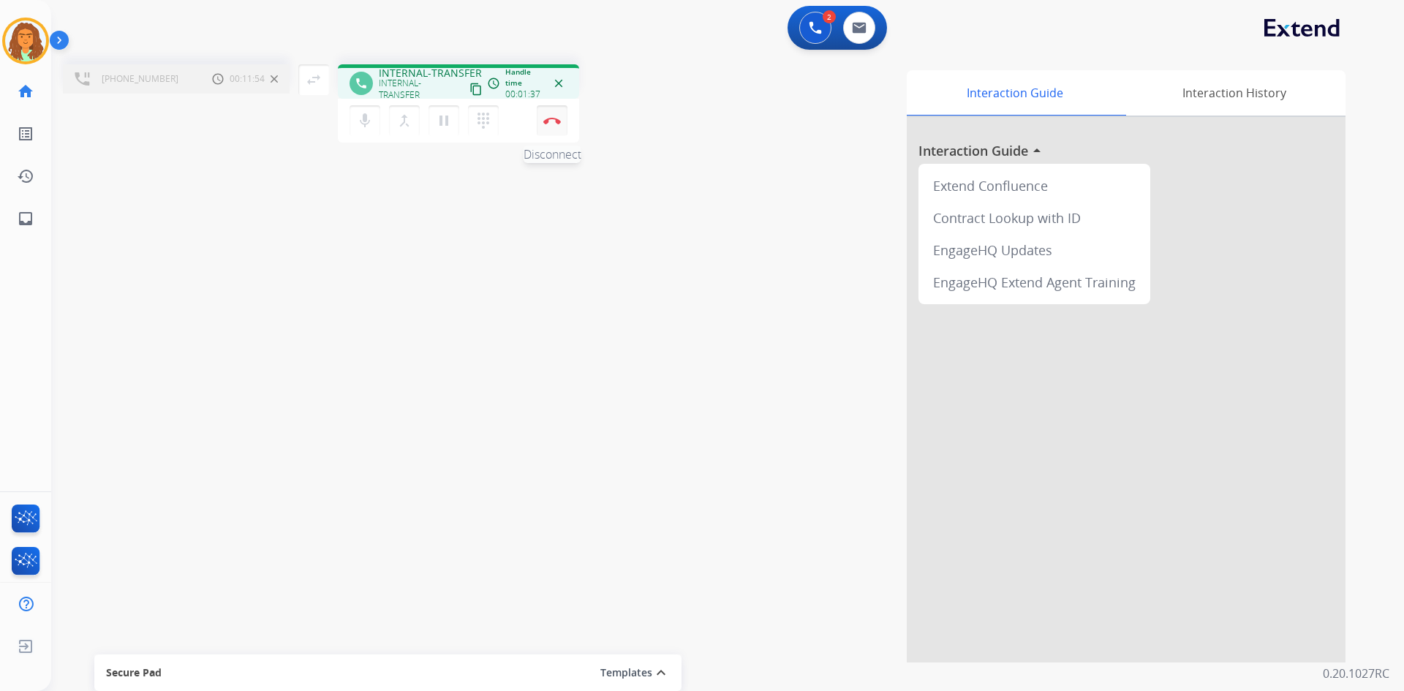
click at [557, 123] on img at bounding box center [552, 120] width 18 height 7
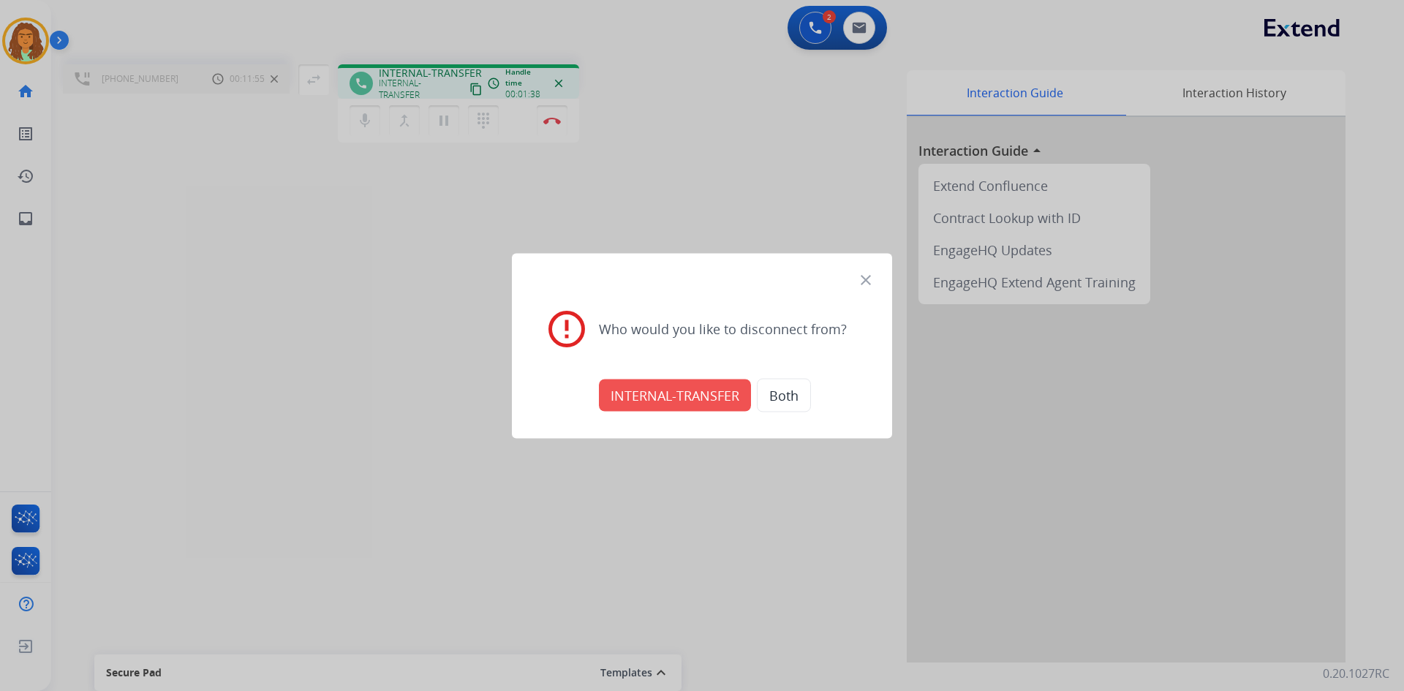
click at [662, 406] on button "INTERNAL-TRANSFER" at bounding box center [675, 395] width 152 height 32
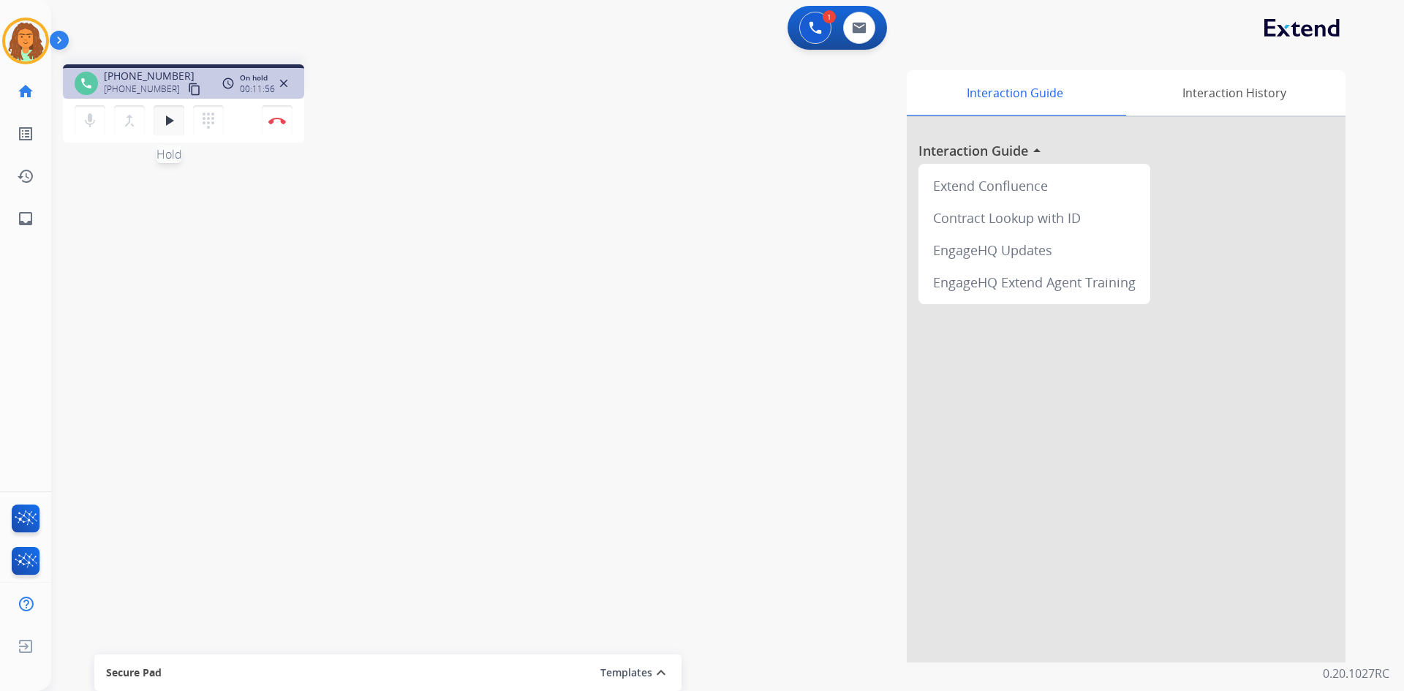
click at [170, 118] on mat-icon "play_arrow" at bounding box center [169, 121] width 18 height 18
click at [159, 127] on button "pause Hold" at bounding box center [169, 120] width 31 height 31
click at [209, 125] on mat-icon "dialpad" at bounding box center [209, 121] width 18 height 18
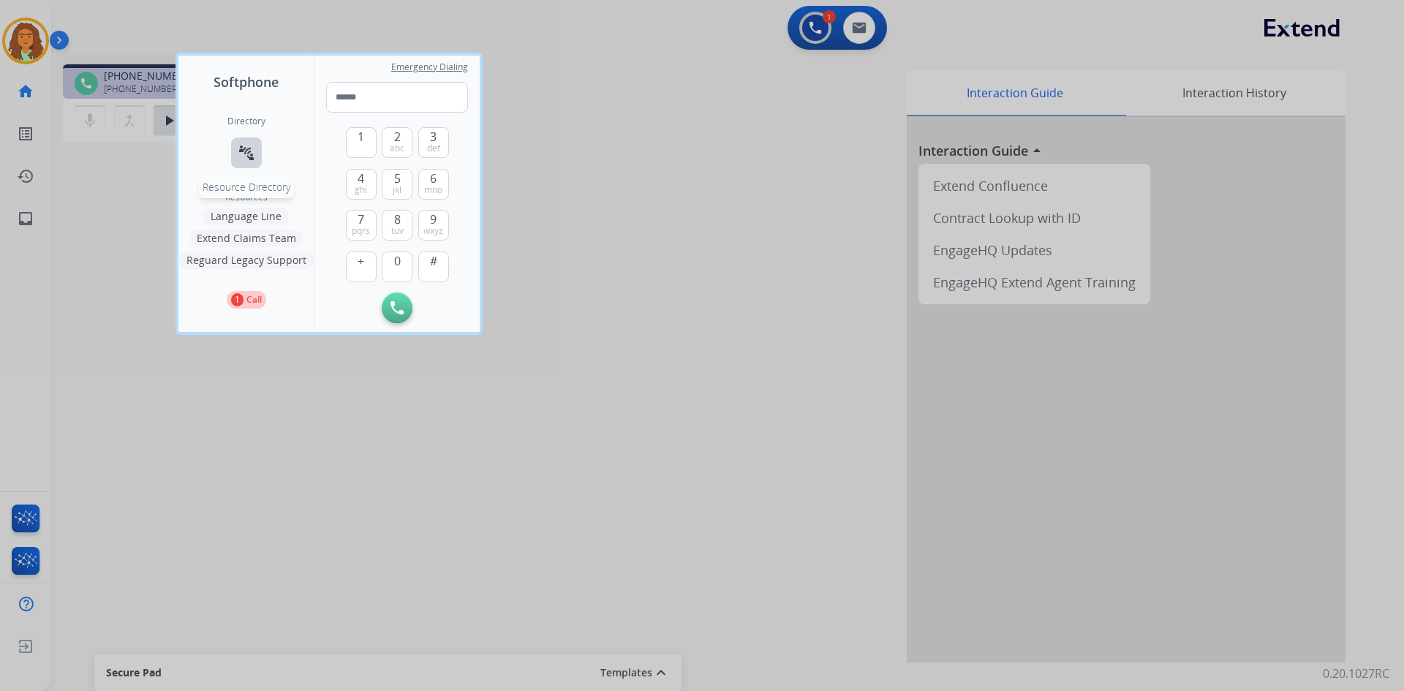
click at [239, 156] on mat-icon "connect_without_contact" at bounding box center [247, 153] width 18 height 18
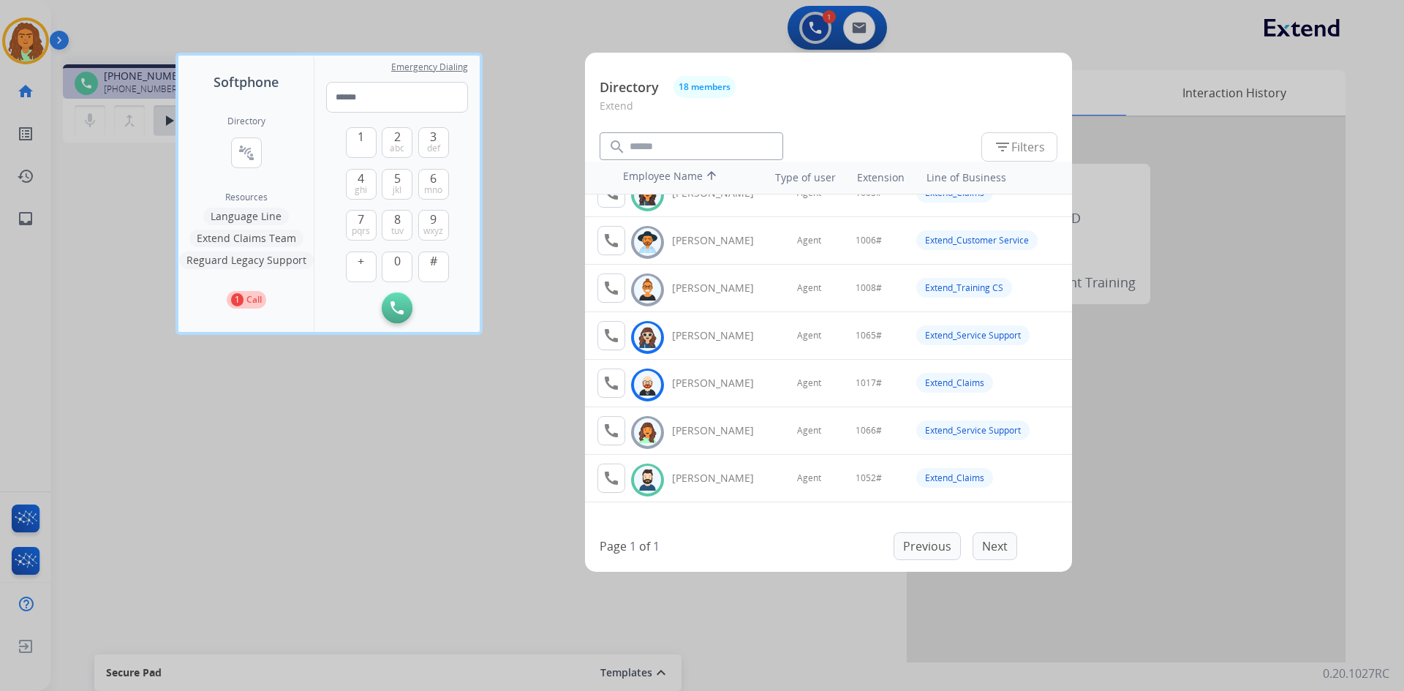
scroll to position [0, 0]
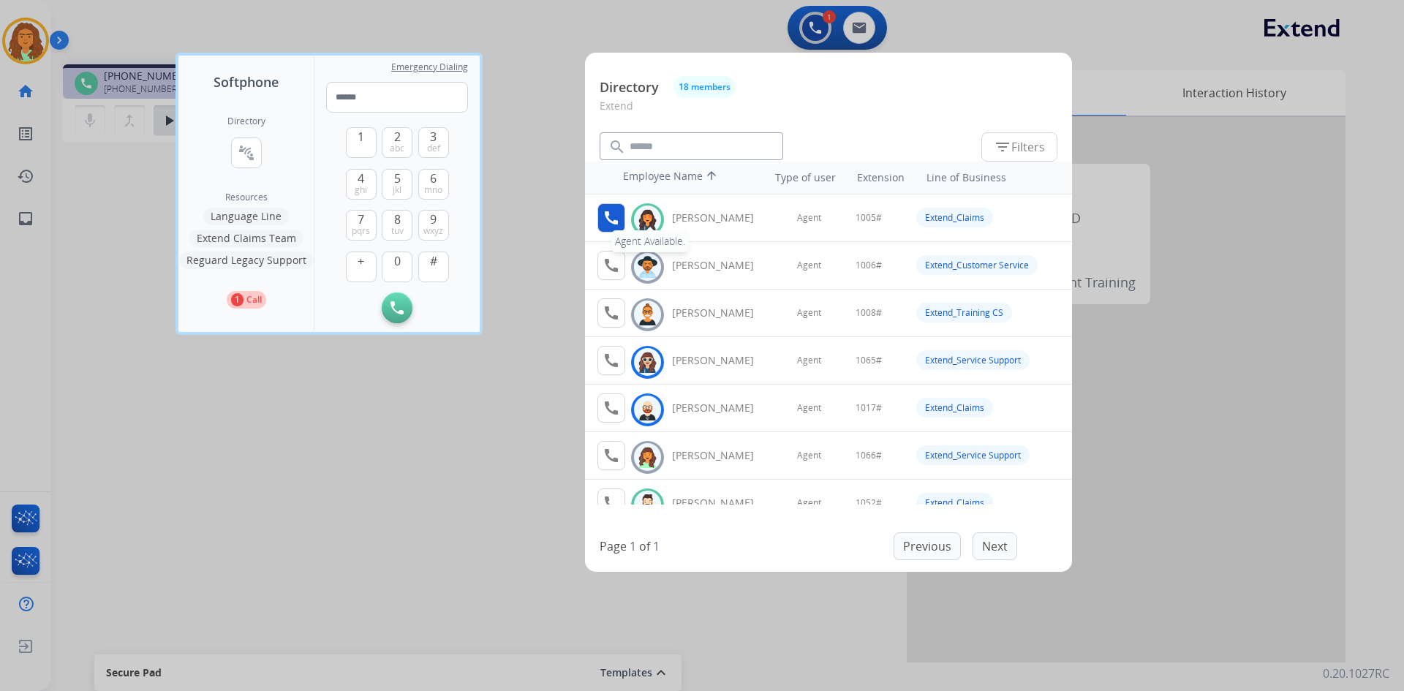
click at [610, 224] on mat-icon "call" at bounding box center [612, 218] width 18 height 18
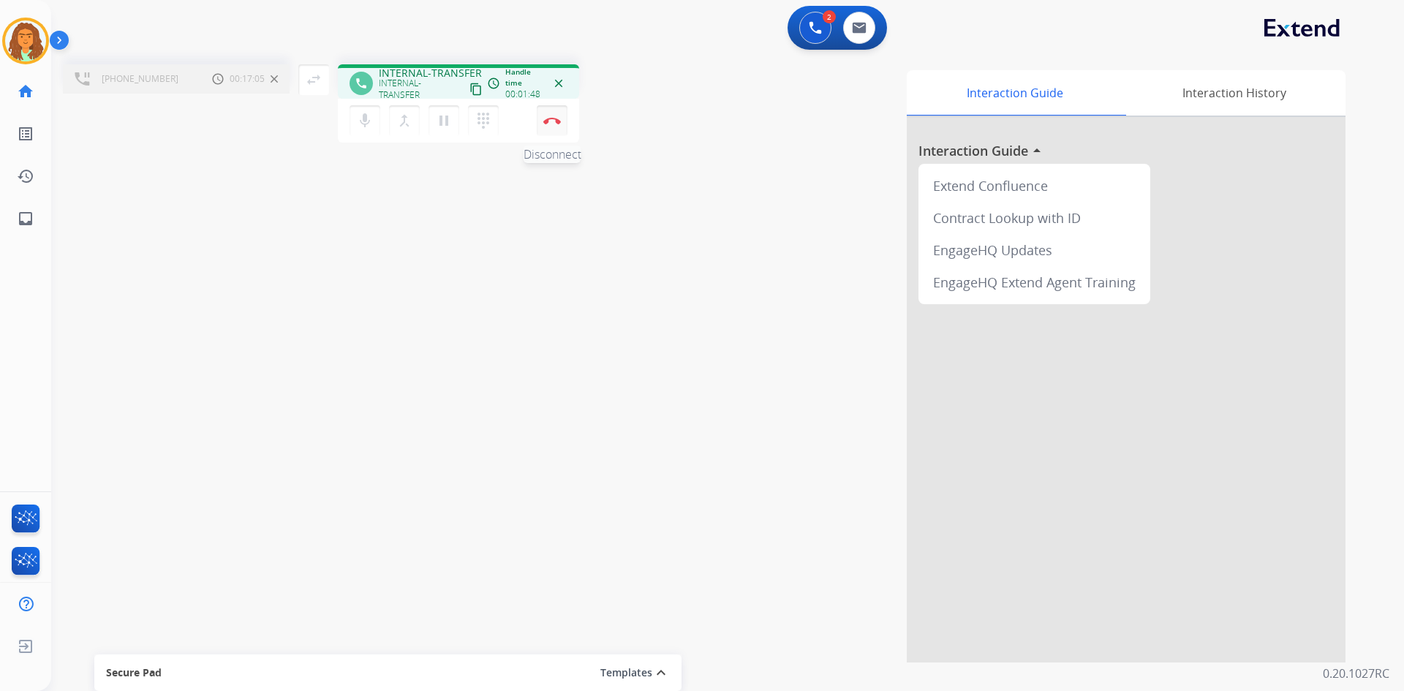
click at [543, 121] on img at bounding box center [552, 120] width 18 height 7
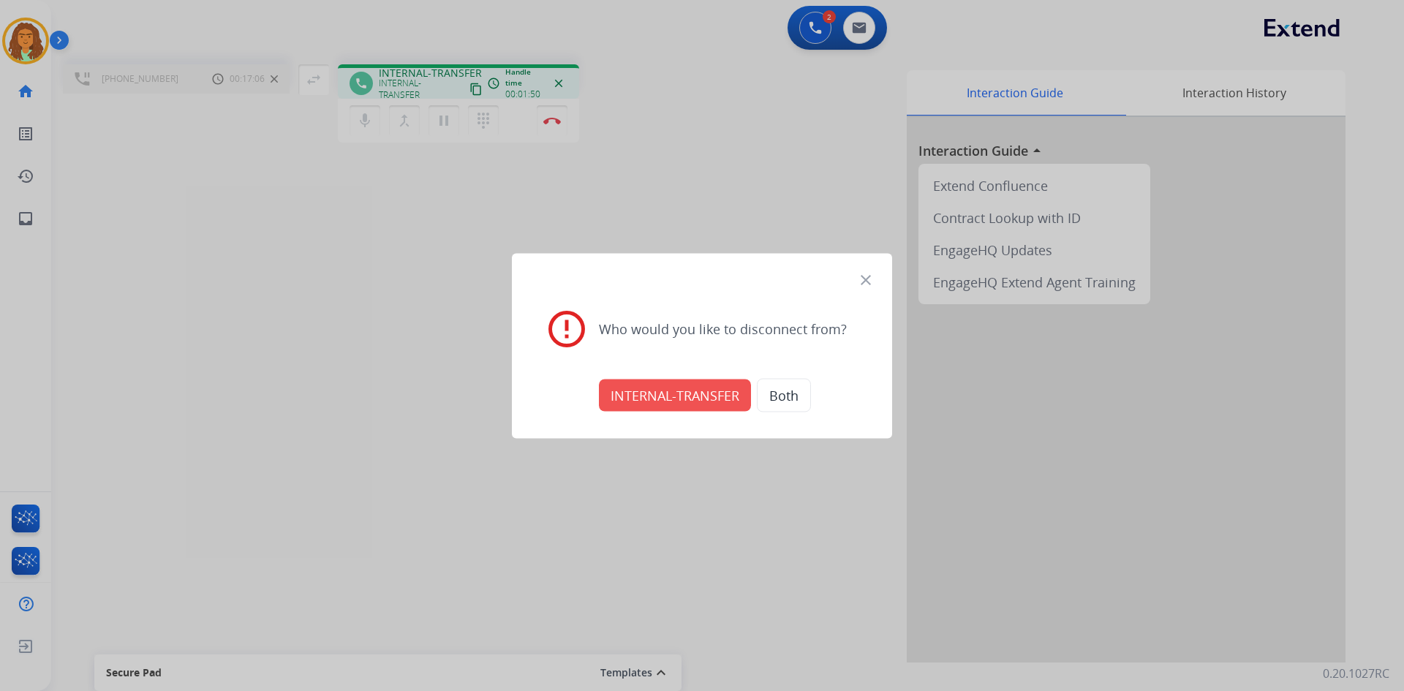
click at [668, 392] on button "INTERNAL-TRANSFER" at bounding box center [675, 395] width 152 height 32
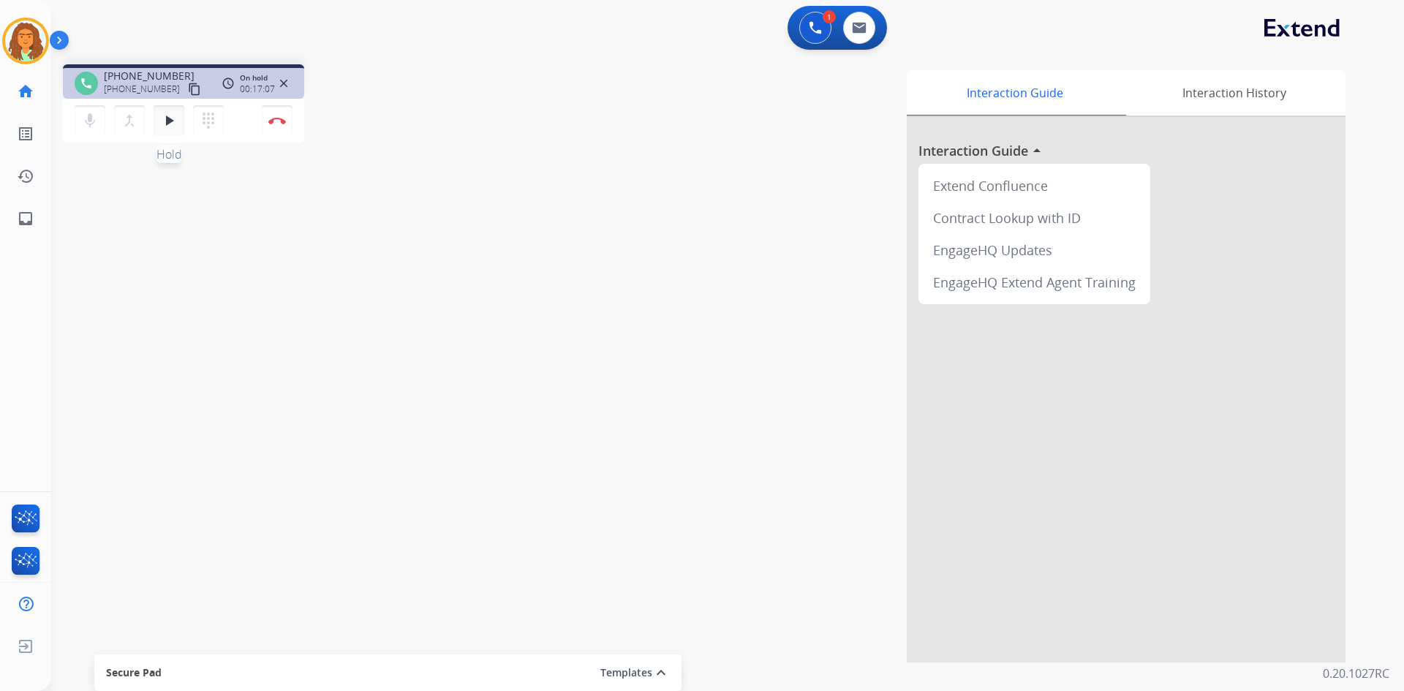
click at [175, 133] on button "play_arrow Hold" at bounding box center [169, 120] width 31 height 31
click at [175, 132] on button "play_arrow Hold" at bounding box center [169, 120] width 31 height 31
click at [175, 131] on button "pause Hold" at bounding box center [169, 120] width 31 height 31
click at [162, 119] on mat-icon "play_arrow" at bounding box center [169, 121] width 18 height 18
click at [285, 128] on button "Disconnect" at bounding box center [277, 120] width 31 height 31
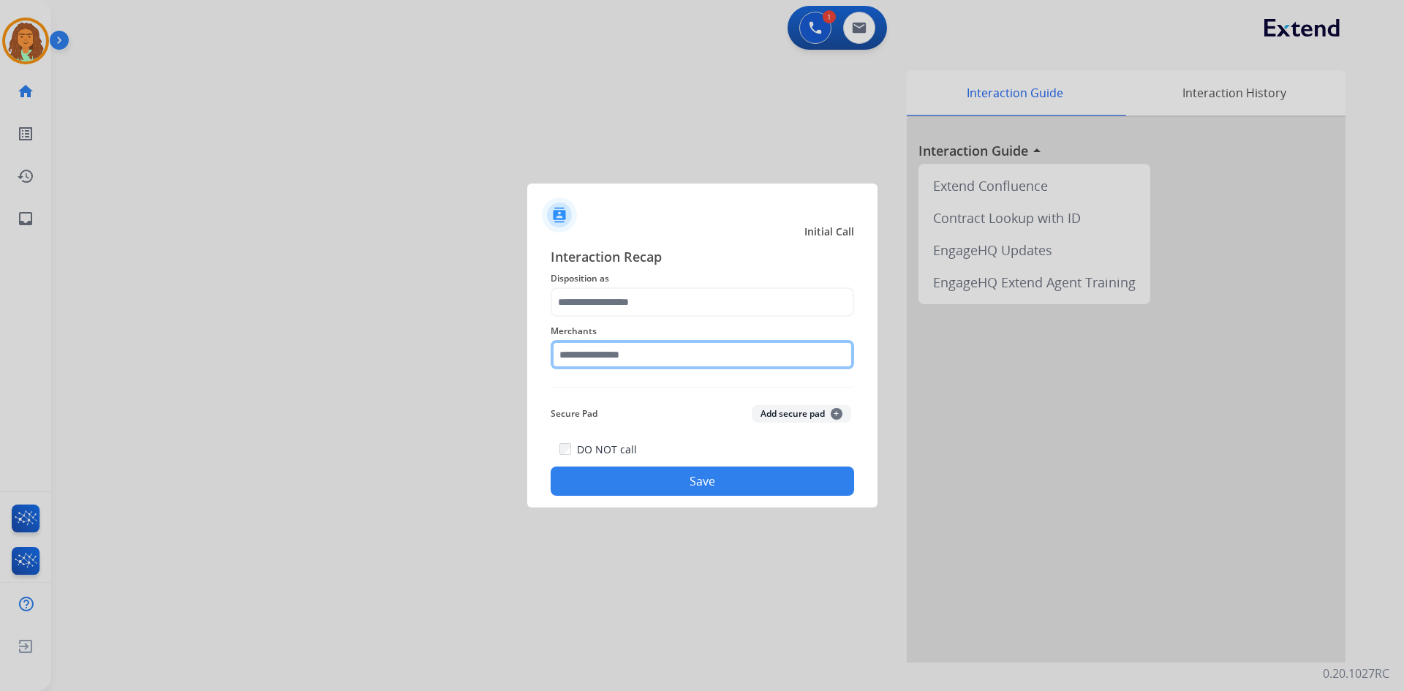
click at [690, 365] on input "text" at bounding box center [702, 354] width 303 height 29
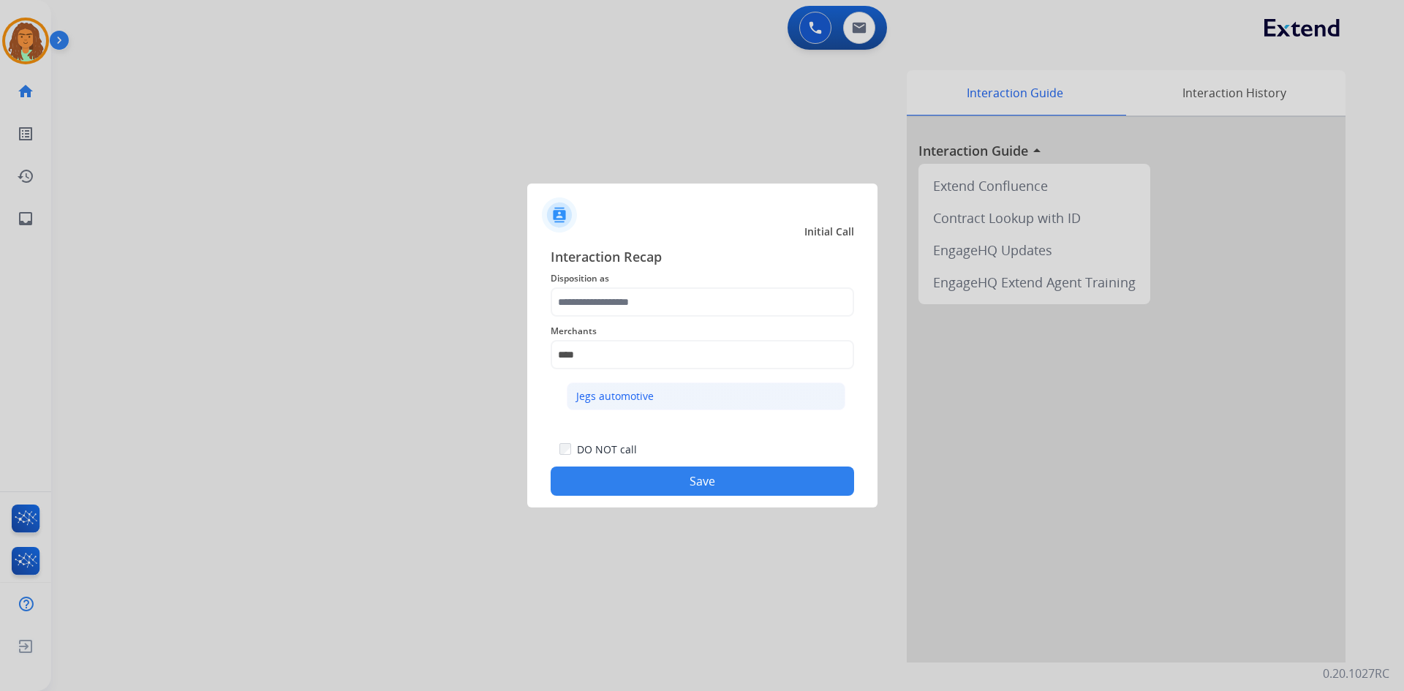
click at [647, 399] on div "Jegs automotive" at bounding box center [615, 396] width 78 height 15
type input "**********"
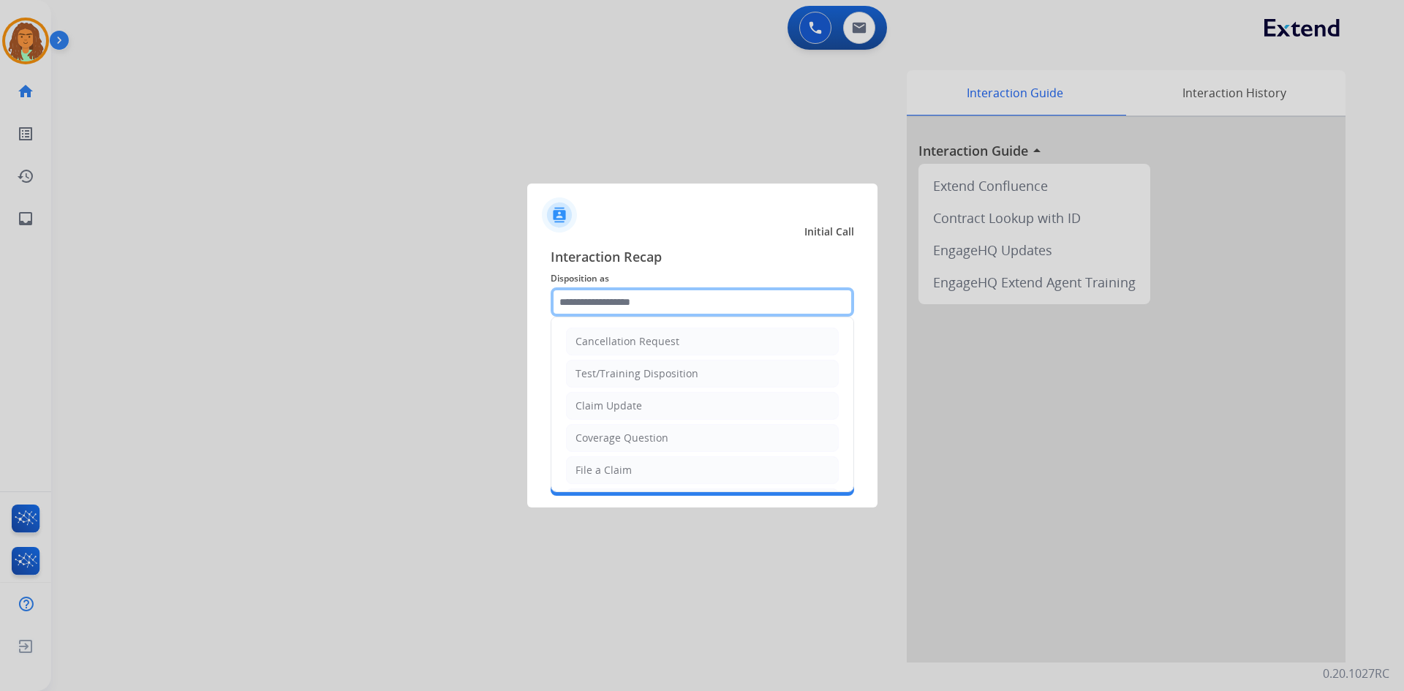
click at [651, 303] on input "text" at bounding box center [702, 301] width 303 height 29
click at [641, 416] on li "Claim Update" at bounding box center [702, 406] width 273 height 28
type input "**********"
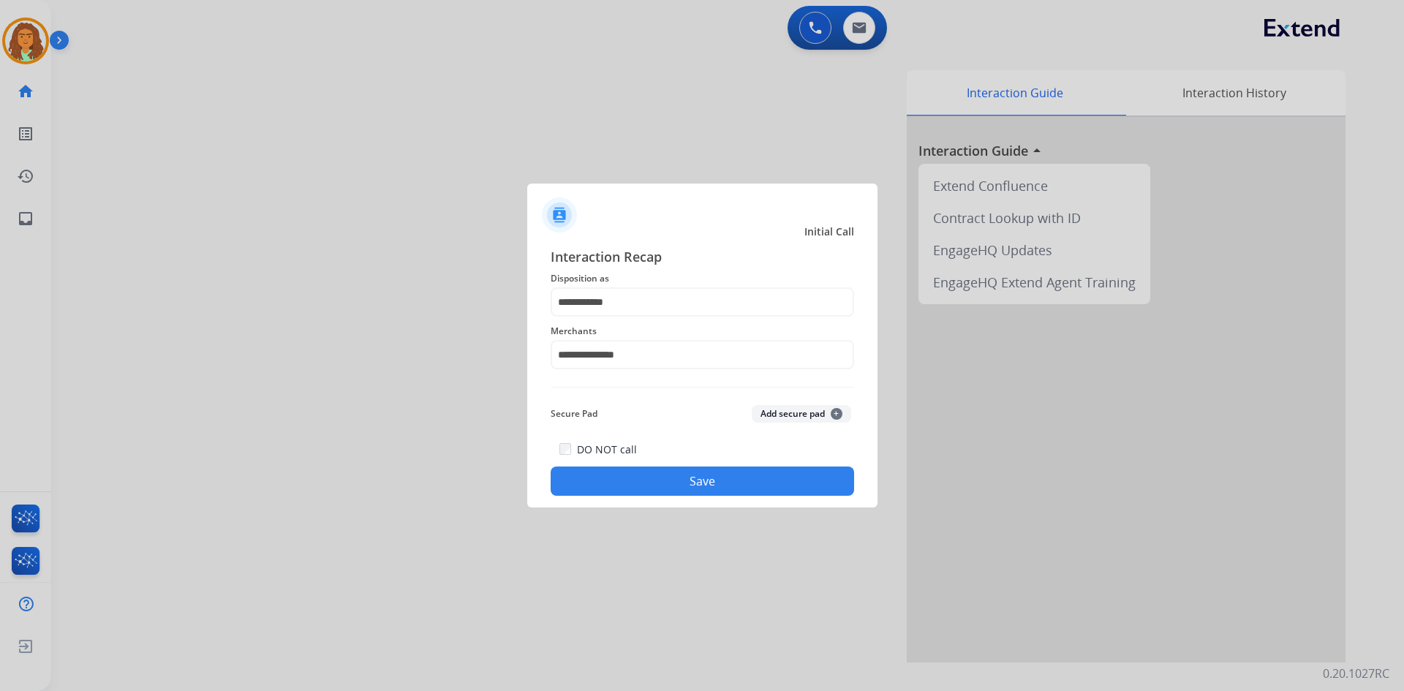
click at [654, 484] on button "Save" at bounding box center [702, 481] width 303 height 29
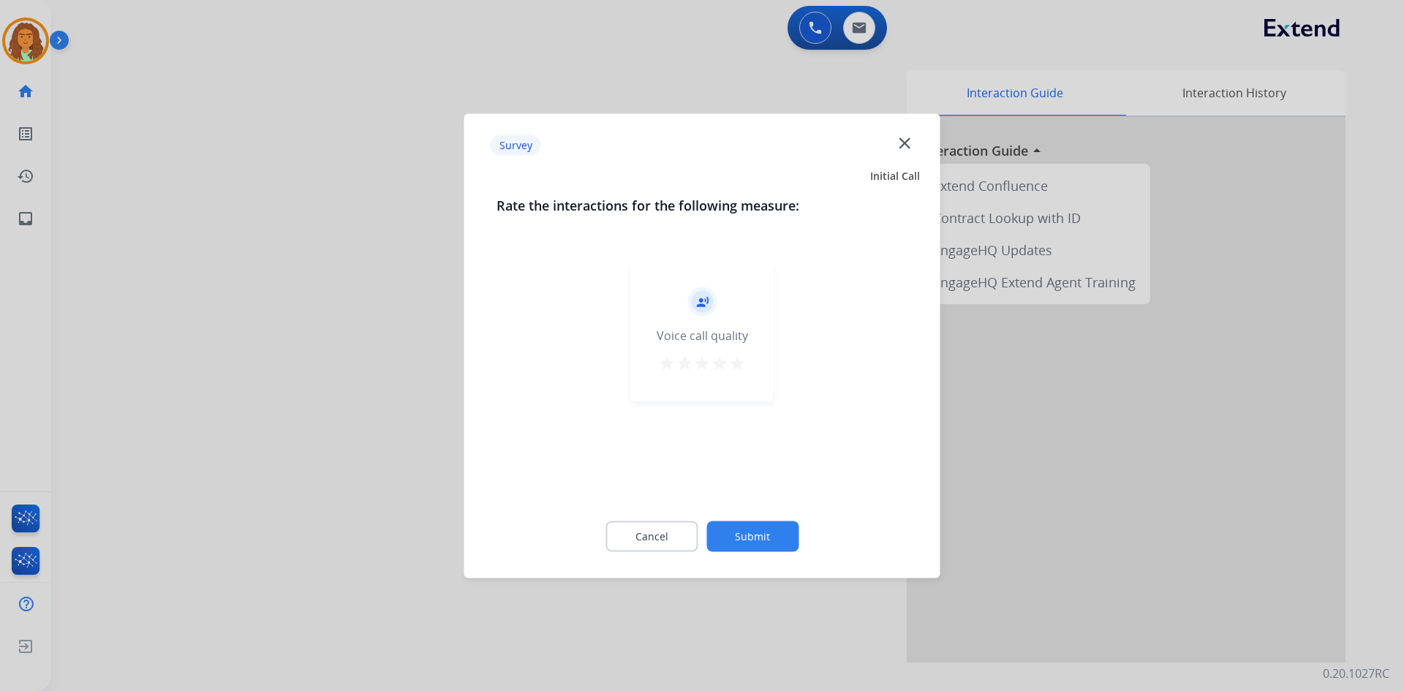
click at [406, 356] on div at bounding box center [702, 345] width 1404 height 691
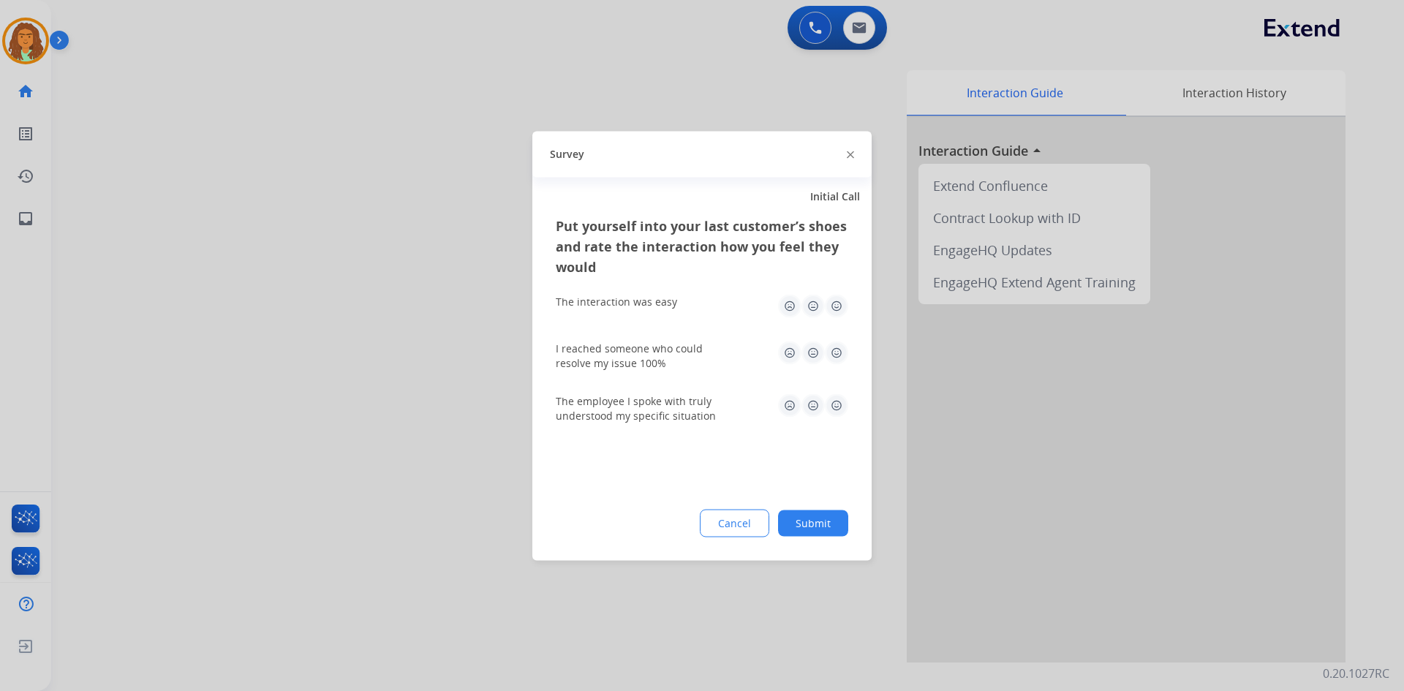
click at [386, 355] on div at bounding box center [702, 345] width 1404 height 691
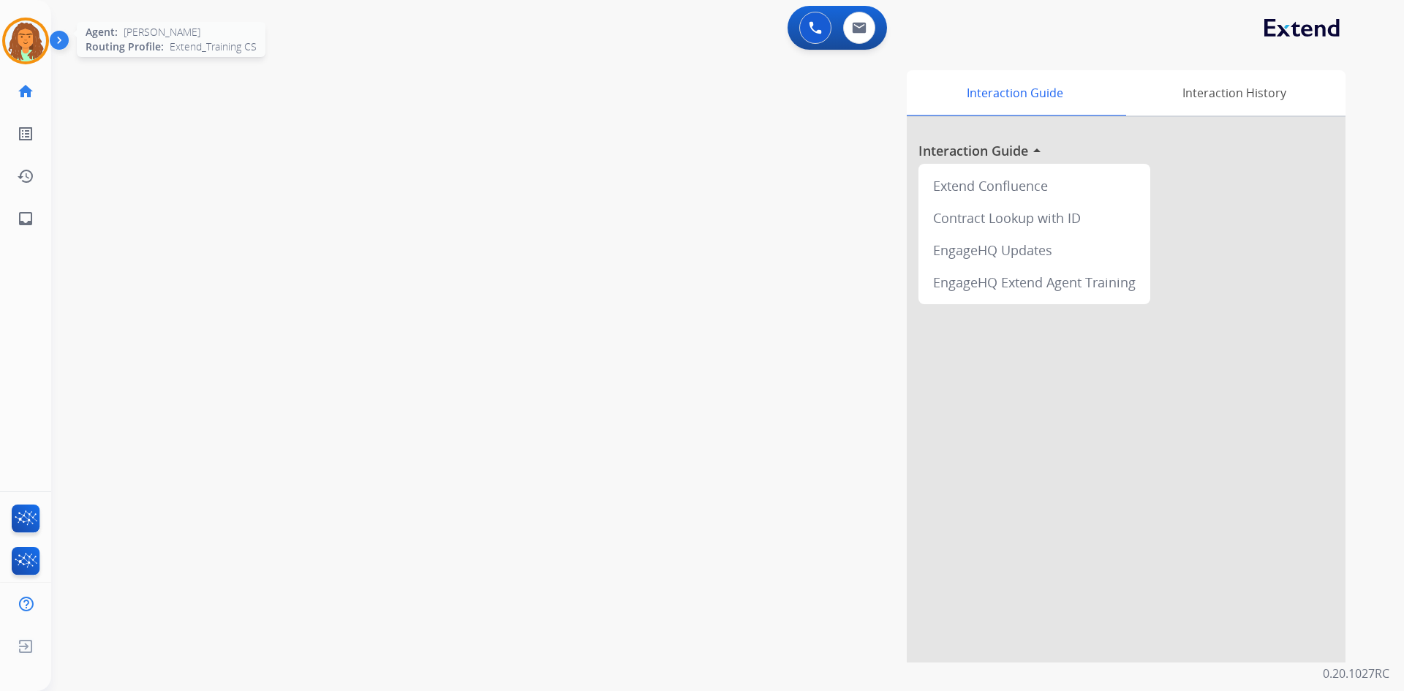
click at [33, 27] on img at bounding box center [25, 40] width 41 height 41
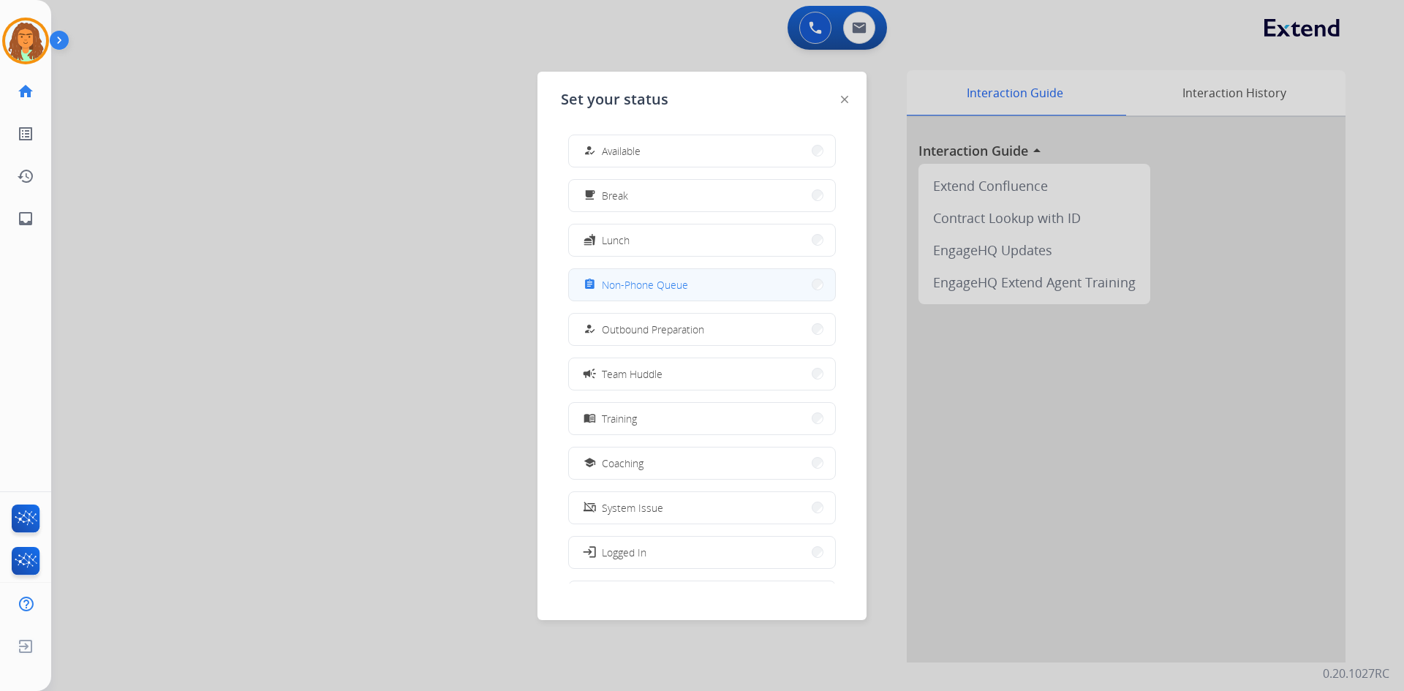
click at [657, 284] on span "Non-Phone Queue" at bounding box center [645, 284] width 86 height 15
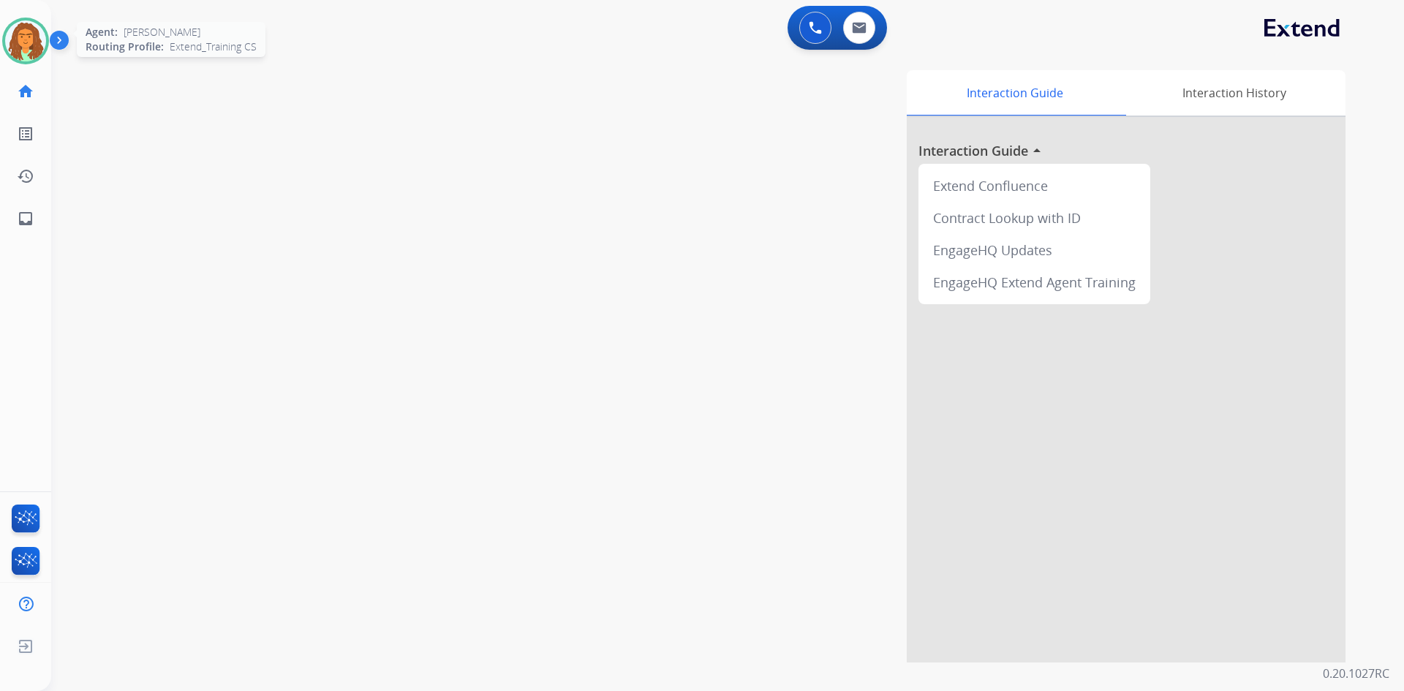
drag, startPoint x: 28, startPoint y: 42, endPoint x: 45, endPoint y: 41, distance: 17.6
click at [29, 42] on img at bounding box center [25, 40] width 41 height 41
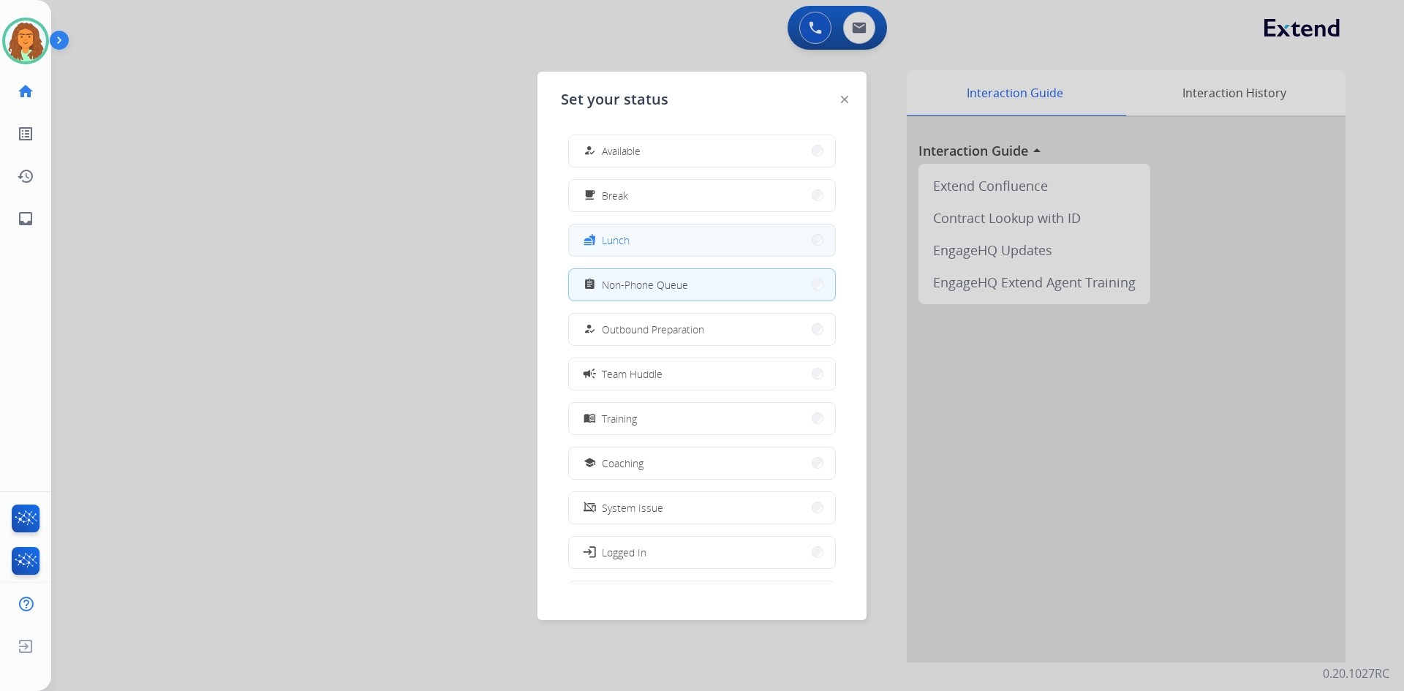
click at [697, 235] on button "fastfood Lunch" at bounding box center [702, 239] width 266 height 31
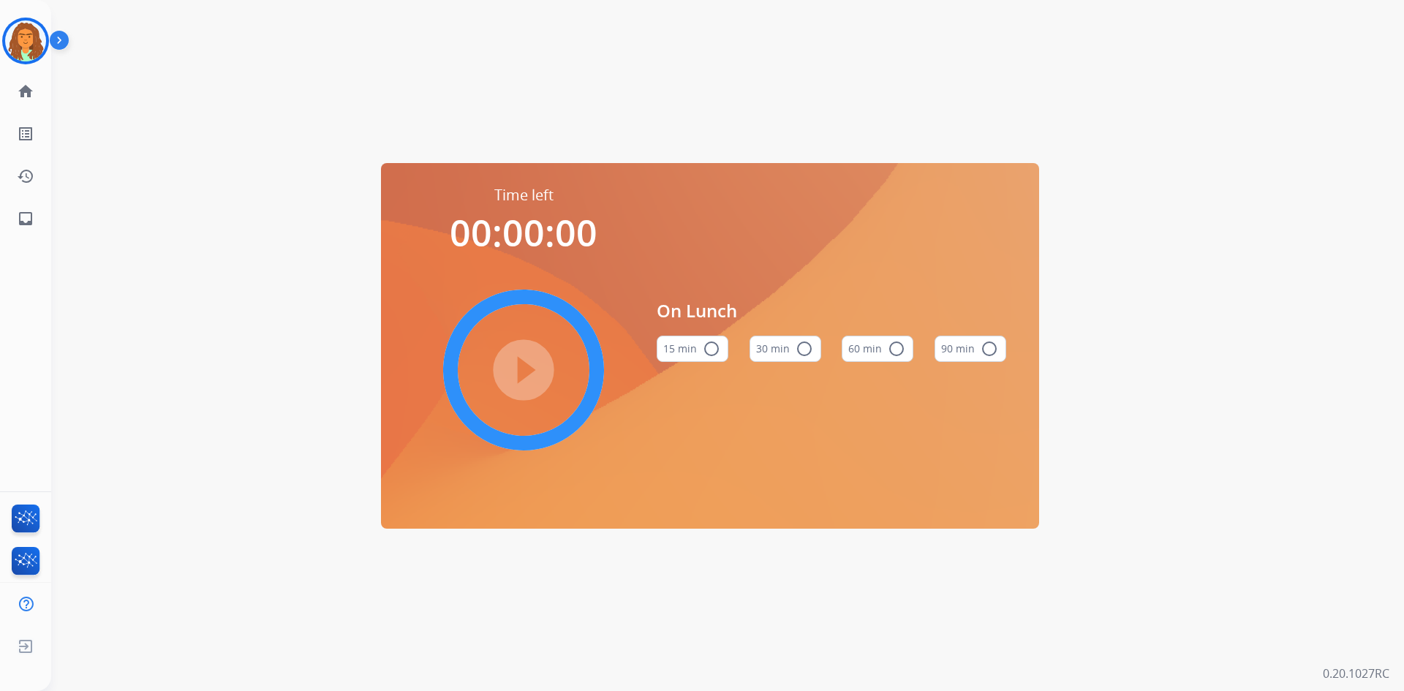
drag, startPoint x: 782, startPoint y: 352, endPoint x: 711, endPoint y: 363, distance: 71.8
click at [785, 355] on button "30 min radio_button_unchecked" at bounding box center [785, 349] width 72 height 26
click at [532, 361] on mat-icon "play_circle_filled" at bounding box center [524, 370] width 18 height 18
click at [12, 29] on div "Agent: DeShawn Routing Profile: Extend_Training CS" at bounding box center [25, 41] width 47 height 47
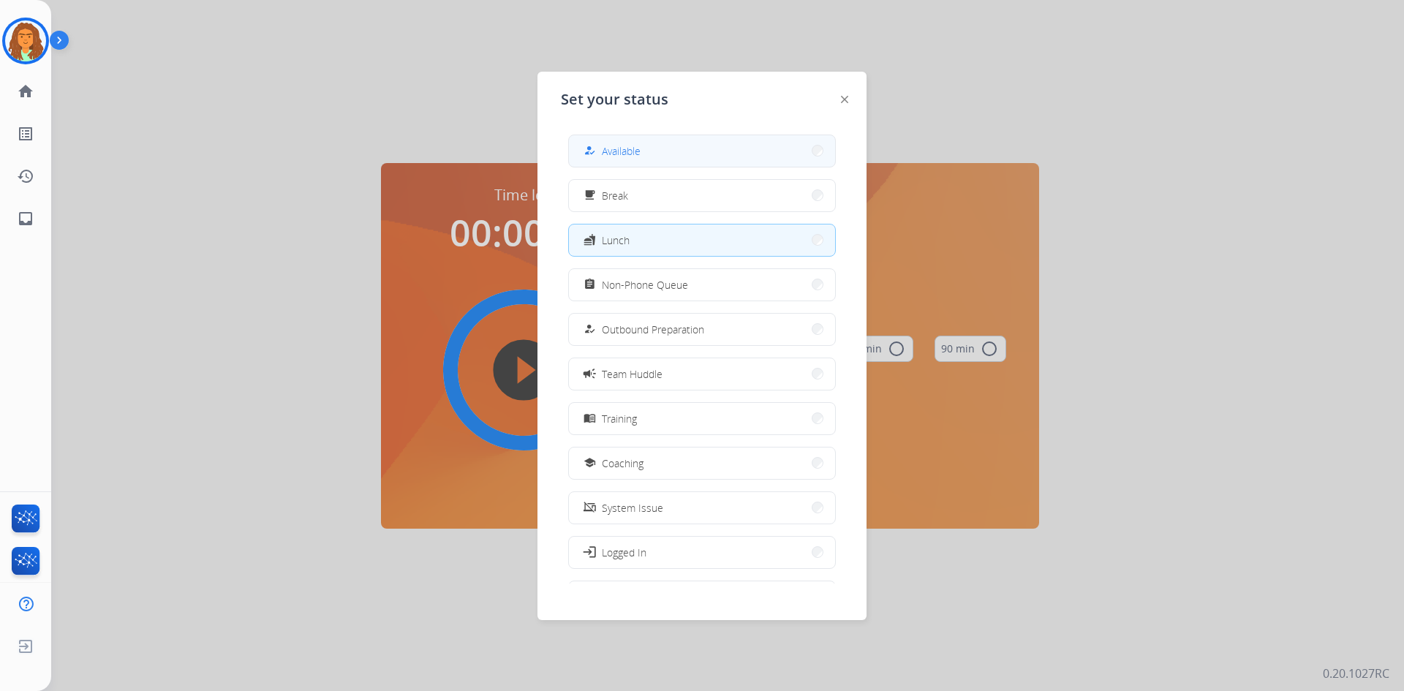
click at [650, 151] on button "how_to_reg Available" at bounding box center [702, 150] width 266 height 31
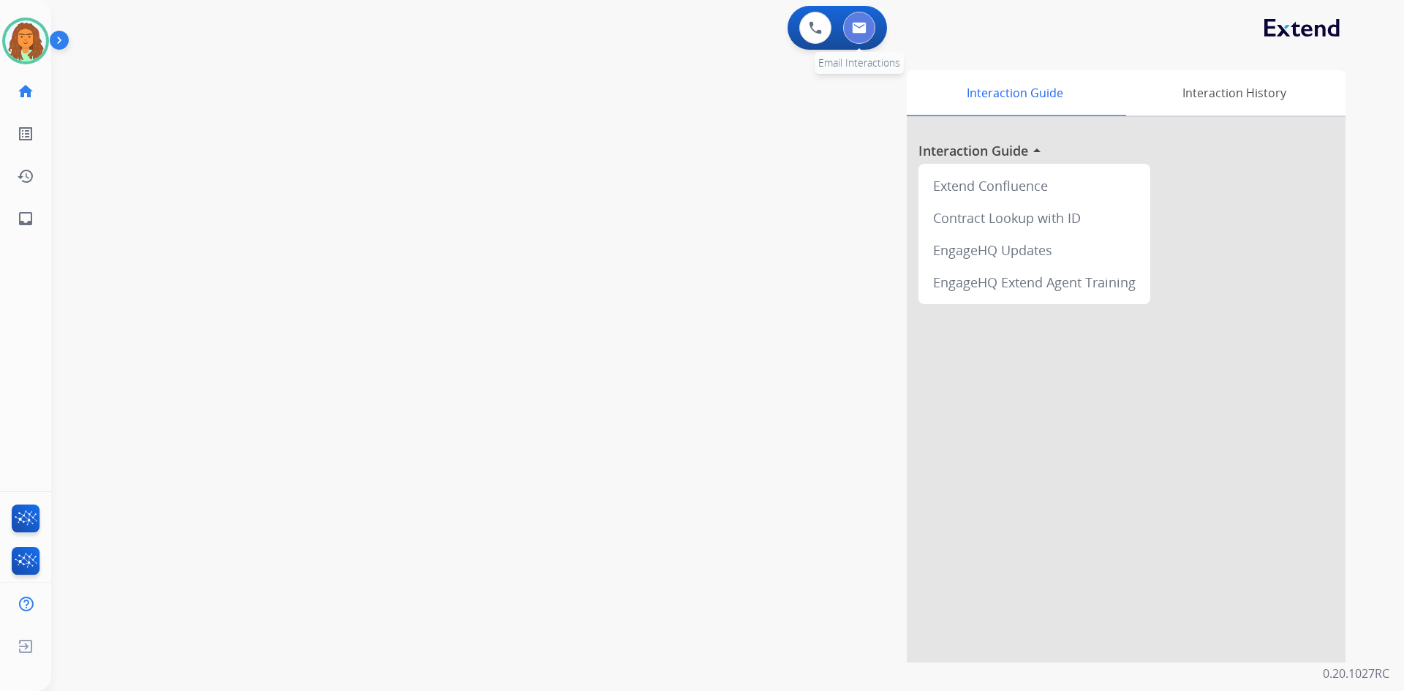
click at [869, 30] on button at bounding box center [859, 28] width 32 height 32
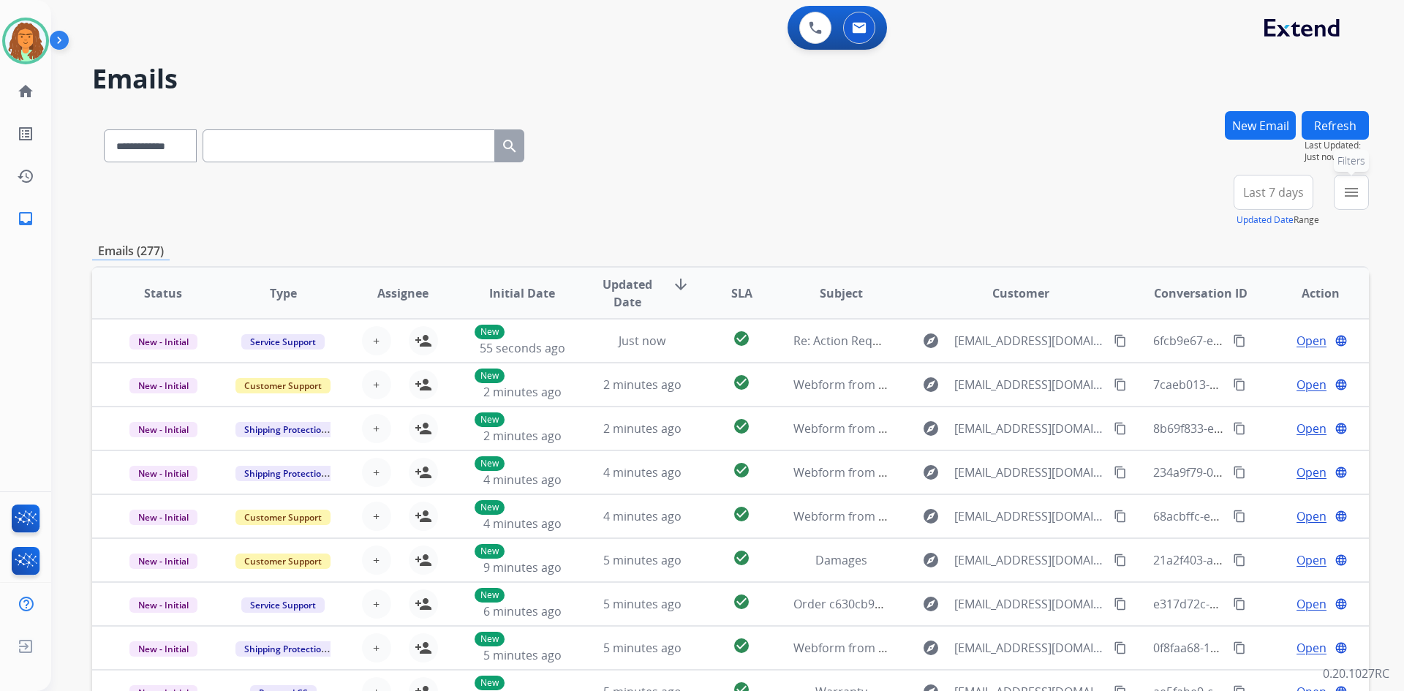
click at [1351, 194] on mat-icon "menu" at bounding box center [1351, 193] width 18 height 18
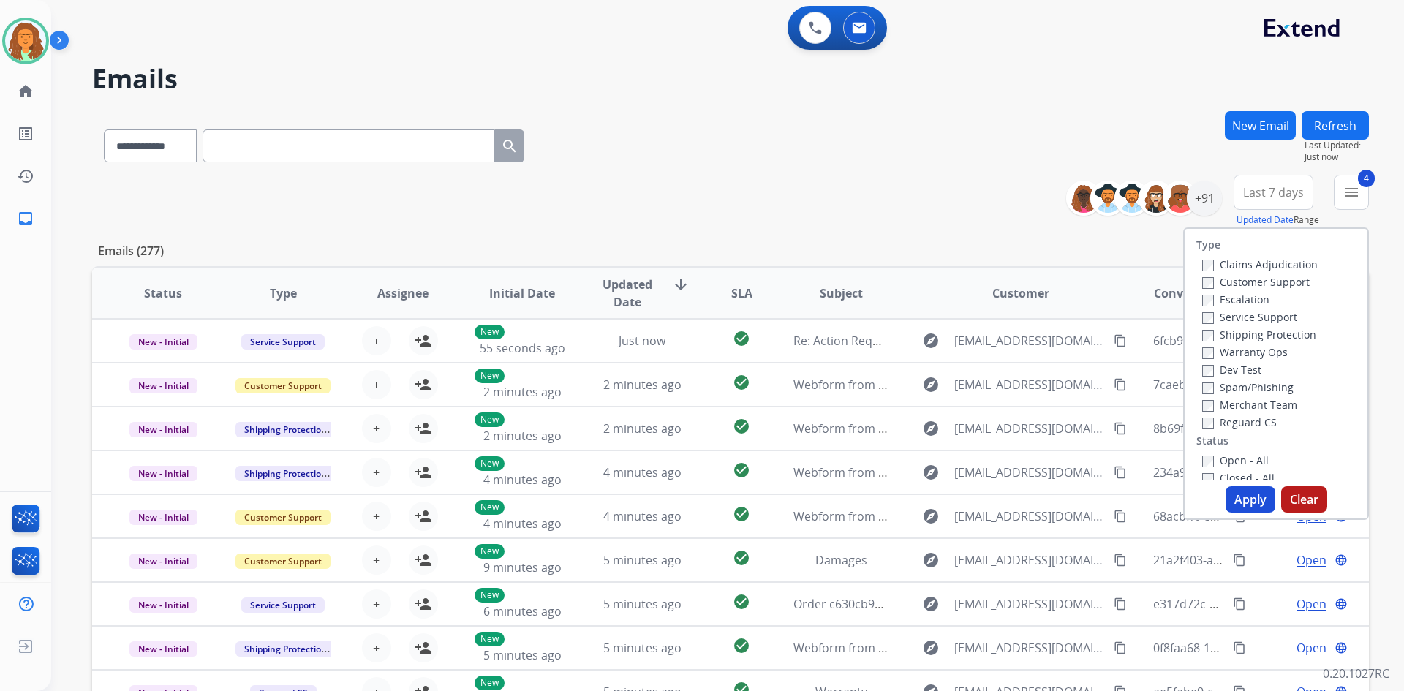
click at [1242, 499] on button "Apply" at bounding box center [1250, 499] width 50 height 26
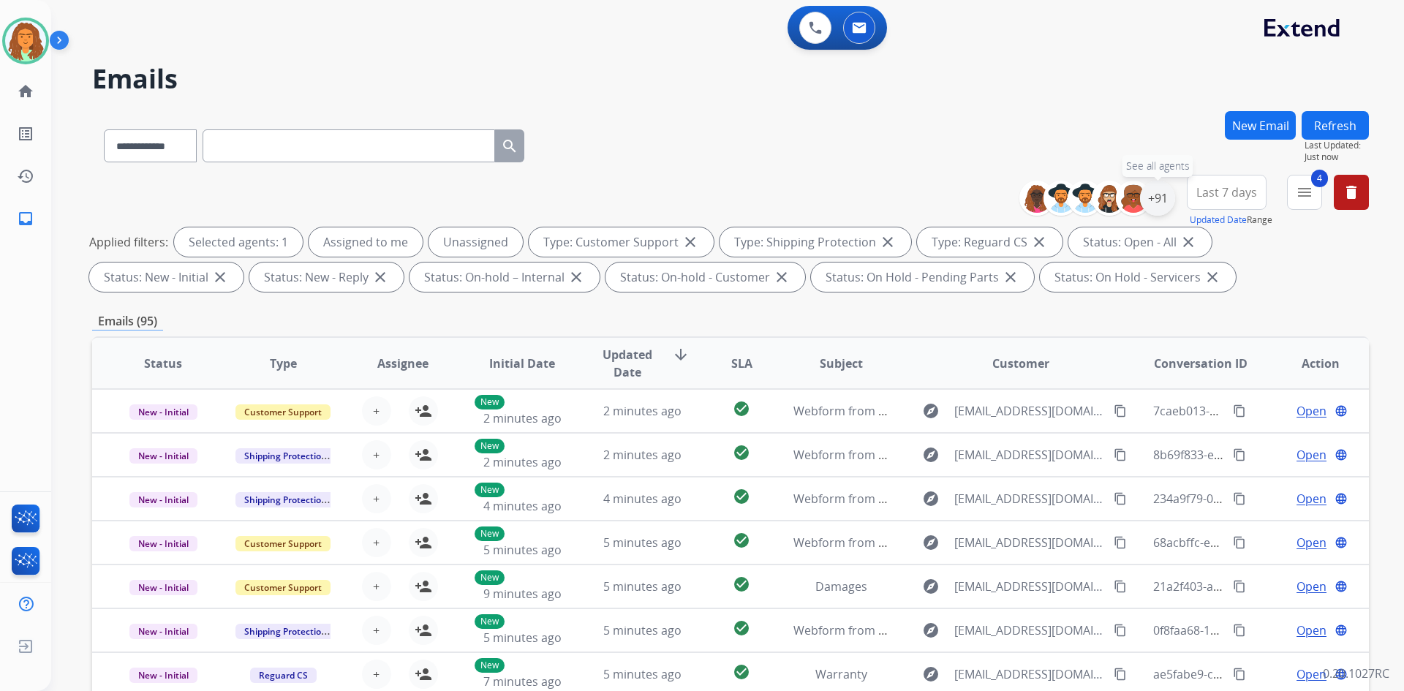
click at [1160, 201] on div "+91" at bounding box center [1157, 198] width 35 height 35
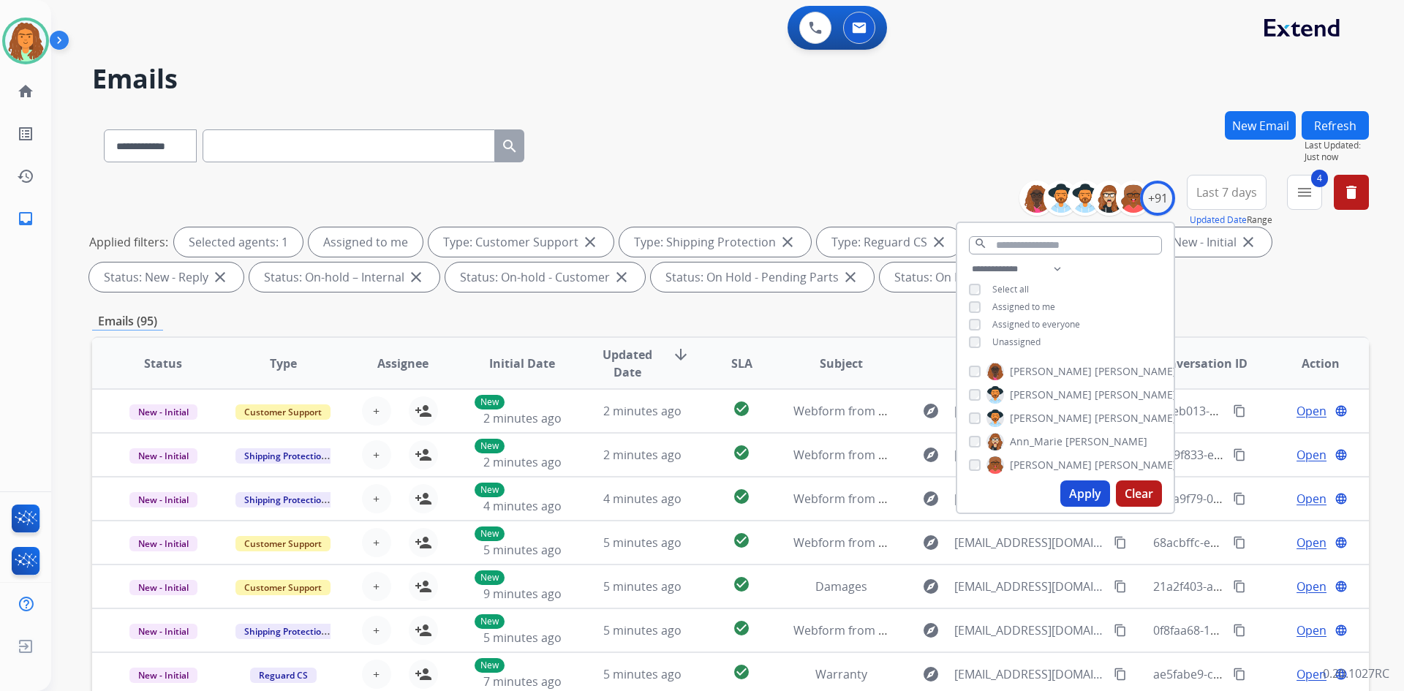
click at [1080, 496] on button "Apply" at bounding box center [1085, 493] width 50 height 26
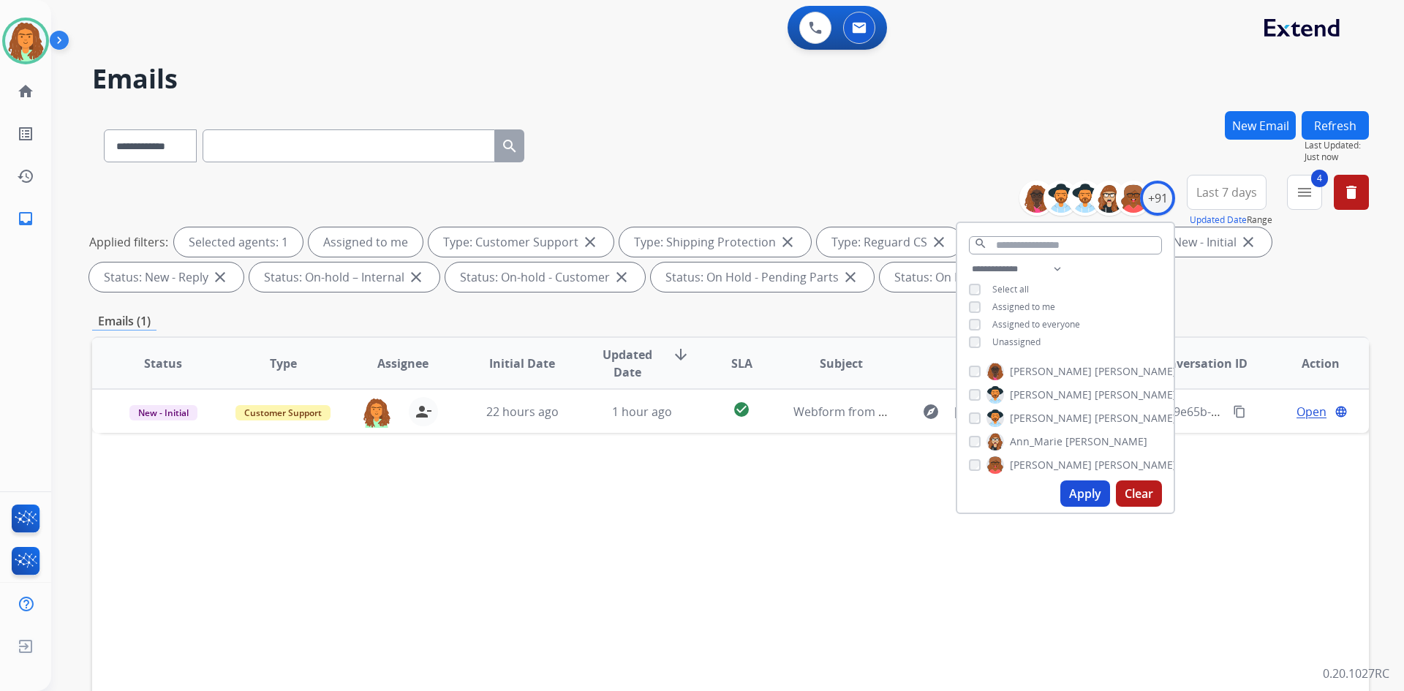
click at [886, 325] on div "Emails (1)" at bounding box center [730, 321] width 1277 height 18
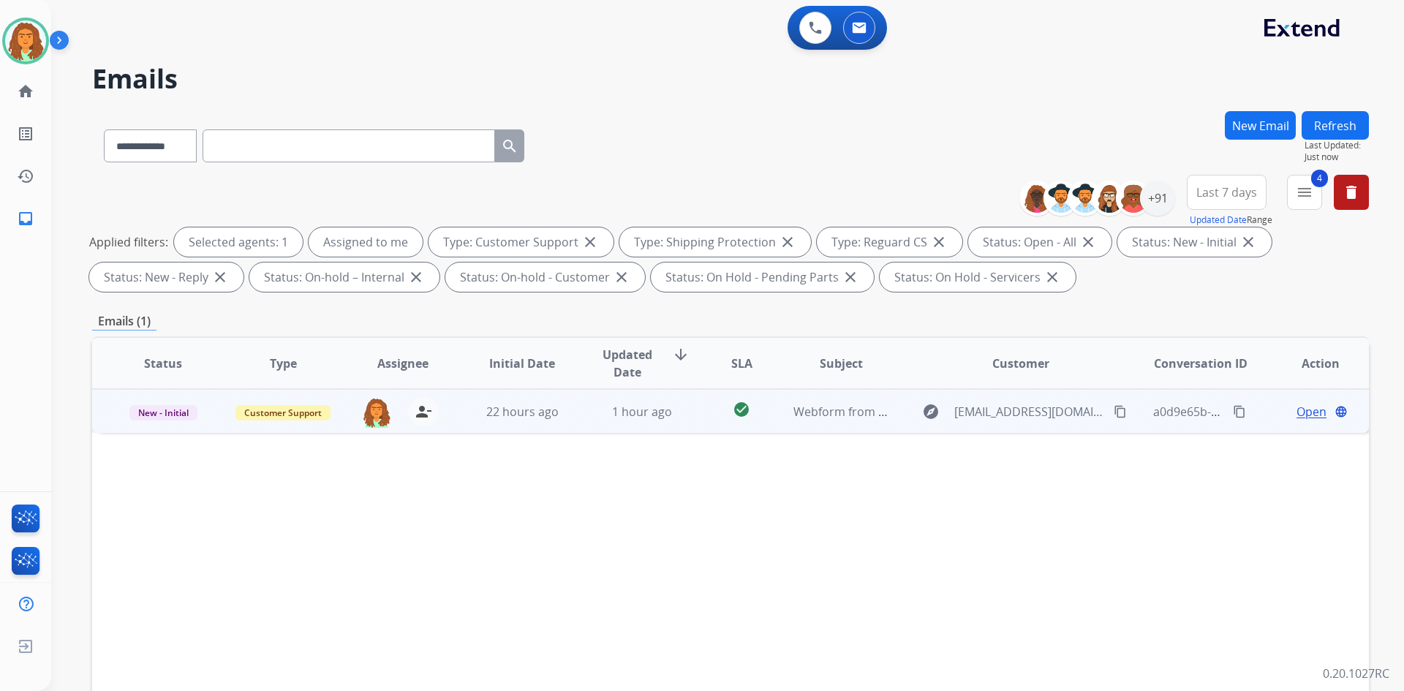
click at [777, 423] on td "Webform from Anngew1964@yahoo.com on 08/10/2025" at bounding box center [830, 411] width 120 height 44
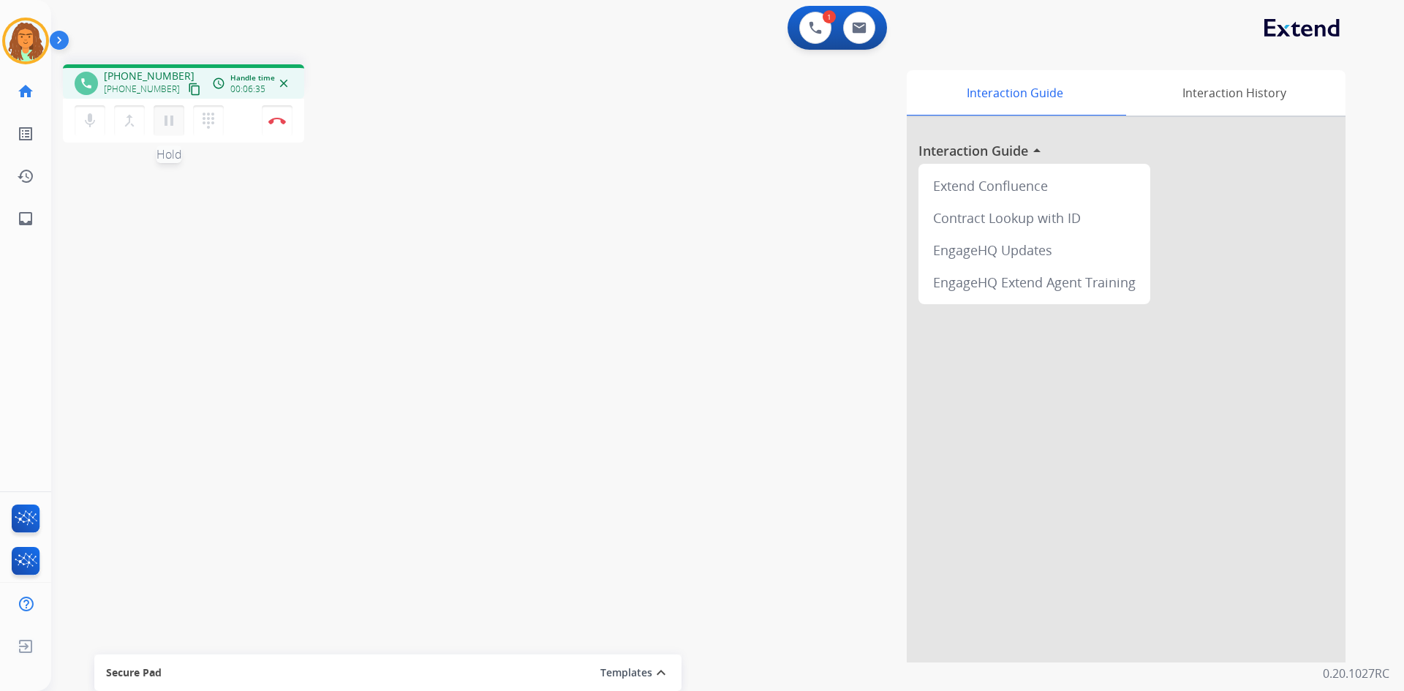
click at [167, 121] on mat-icon "pause" at bounding box center [169, 121] width 18 height 18
click at [171, 120] on mat-icon "play_arrow" at bounding box center [169, 121] width 18 height 18
click at [163, 121] on mat-icon "pause" at bounding box center [169, 121] width 18 height 18
click at [165, 123] on mat-icon "play_arrow" at bounding box center [169, 121] width 18 height 18
click at [165, 121] on mat-icon "pause" at bounding box center [169, 121] width 18 height 18
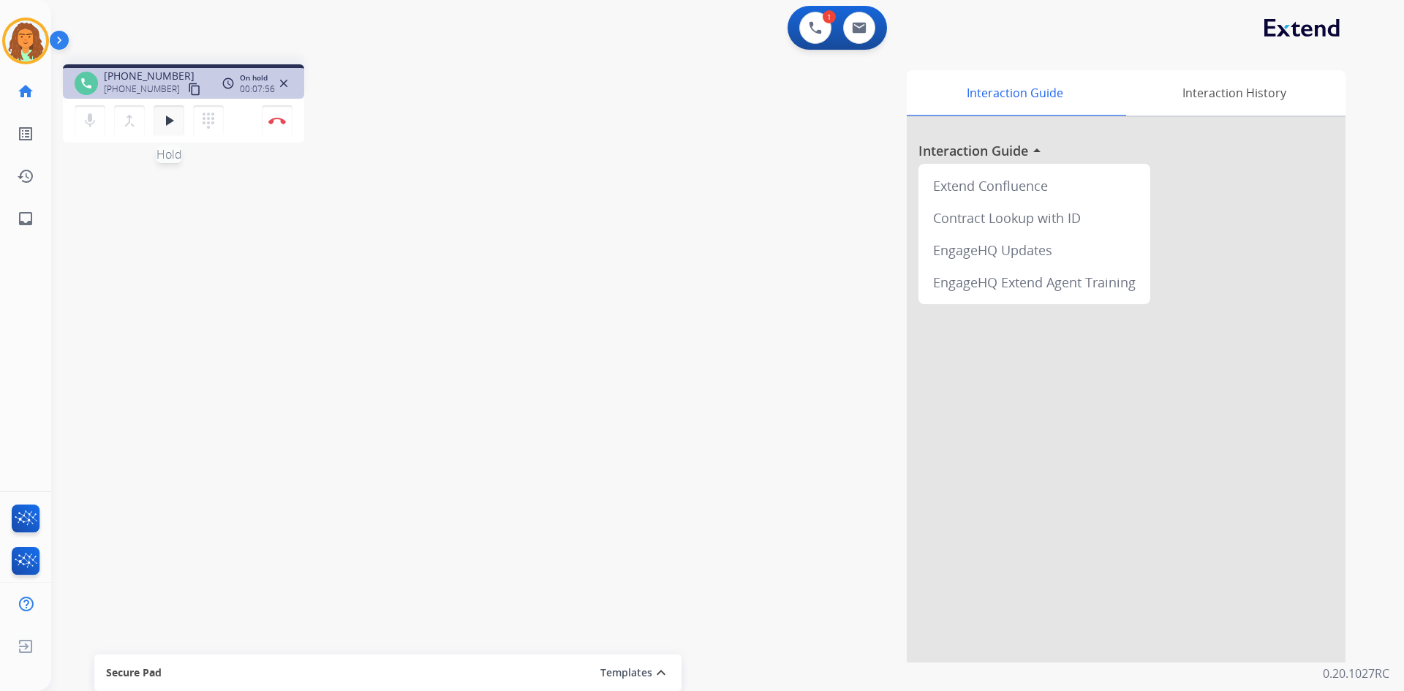
click at [166, 118] on mat-icon "play_arrow" at bounding box center [169, 121] width 18 height 18
click at [166, 123] on mat-icon "pause" at bounding box center [169, 121] width 18 height 18
click at [168, 116] on mat-icon "play_arrow" at bounding box center [169, 121] width 18 height 18
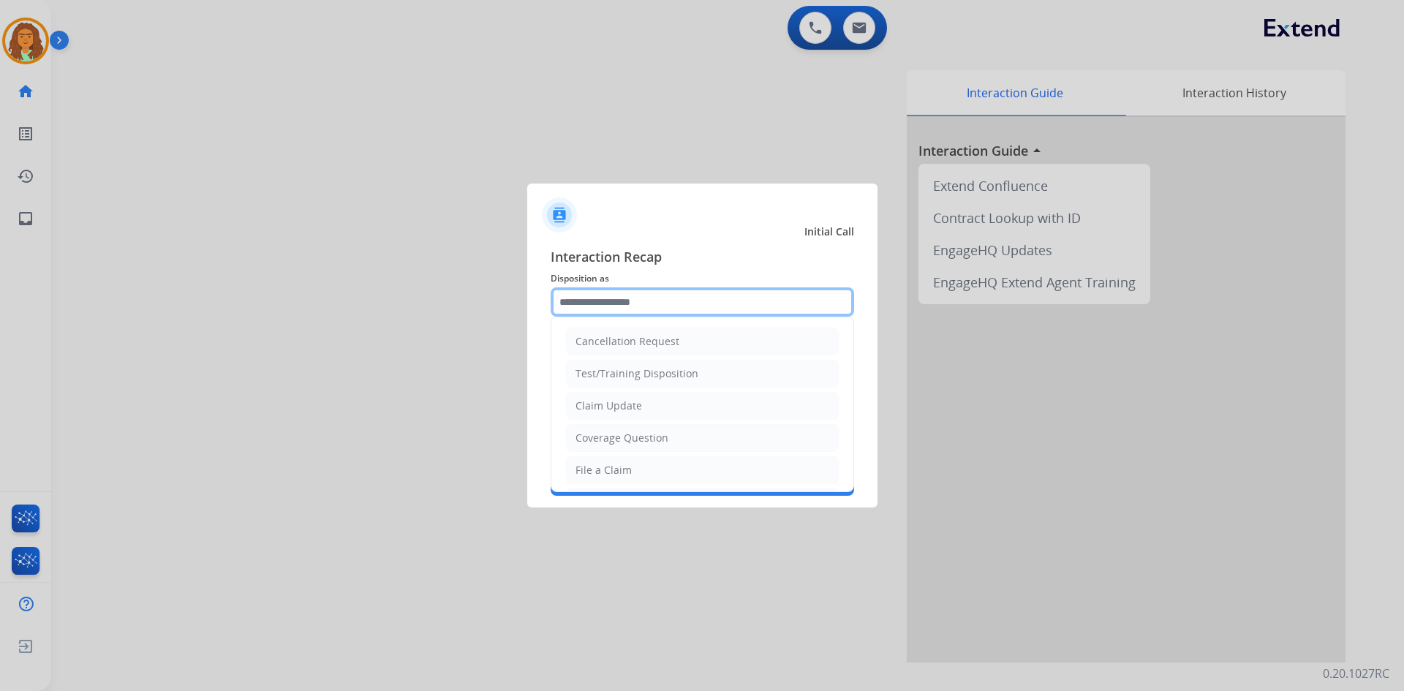
click at [570, 306] on input "text" at bounding box center [702, 301] width 303 height 29
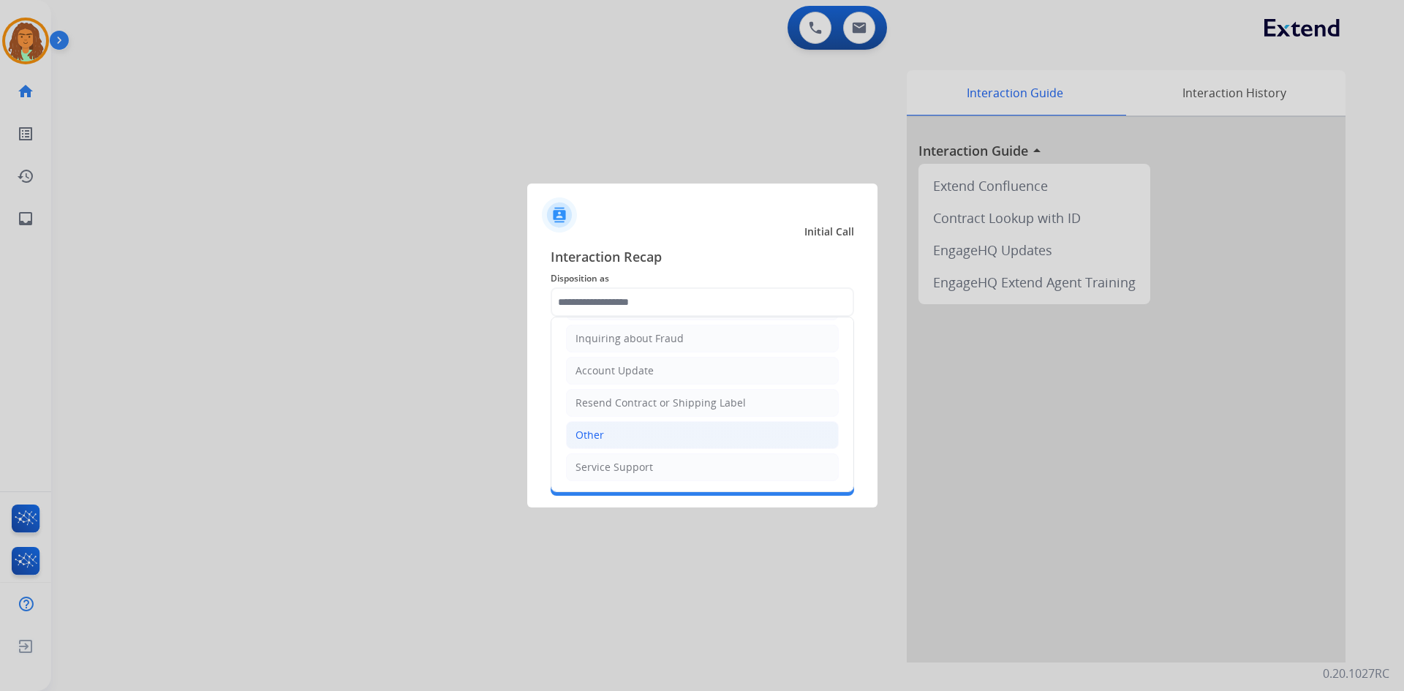
click at [592, 434] on div "Other" at bounding box center [589, 435] width 29 height 15
type input "*****"
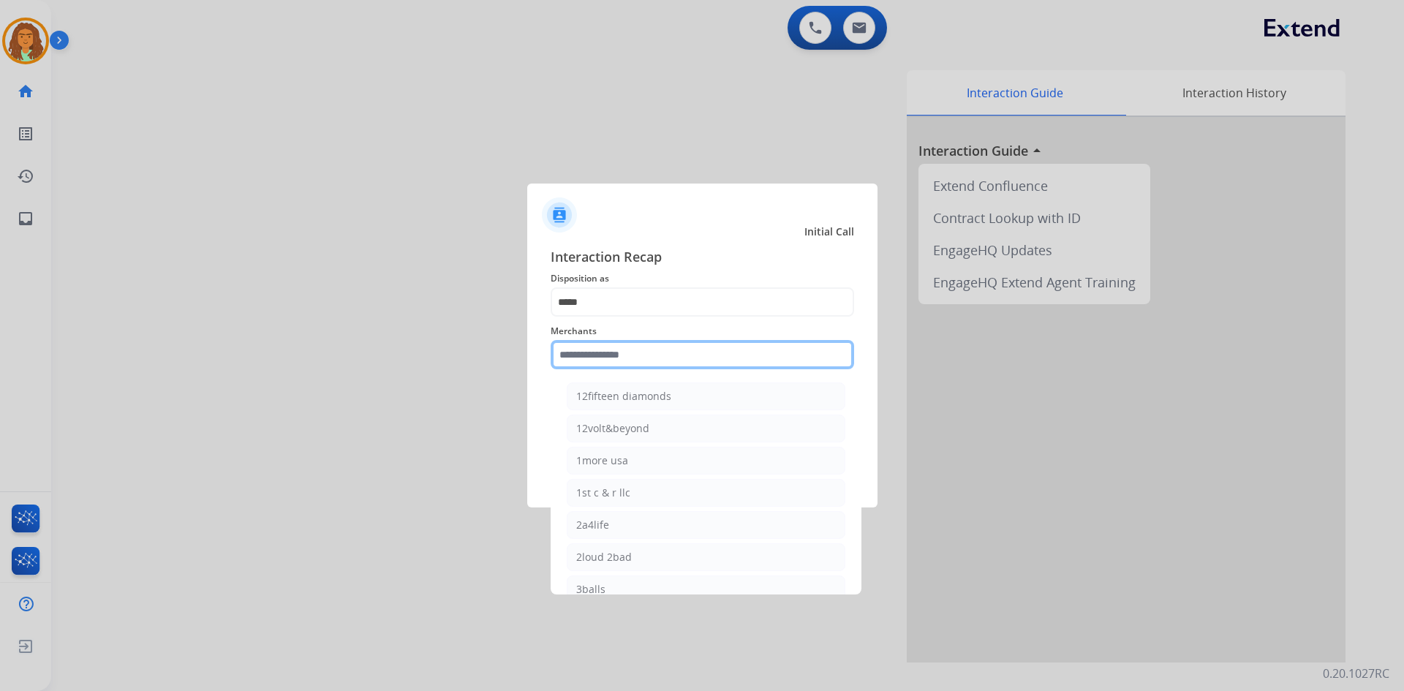
click at [575, 356] on input "text" at bounding box center [702, 354] width 303 height 29
click at [620, 390] on div "Bed bath & beyond" at bounding box center [623, 396] width 94 height 15
type input "**********"
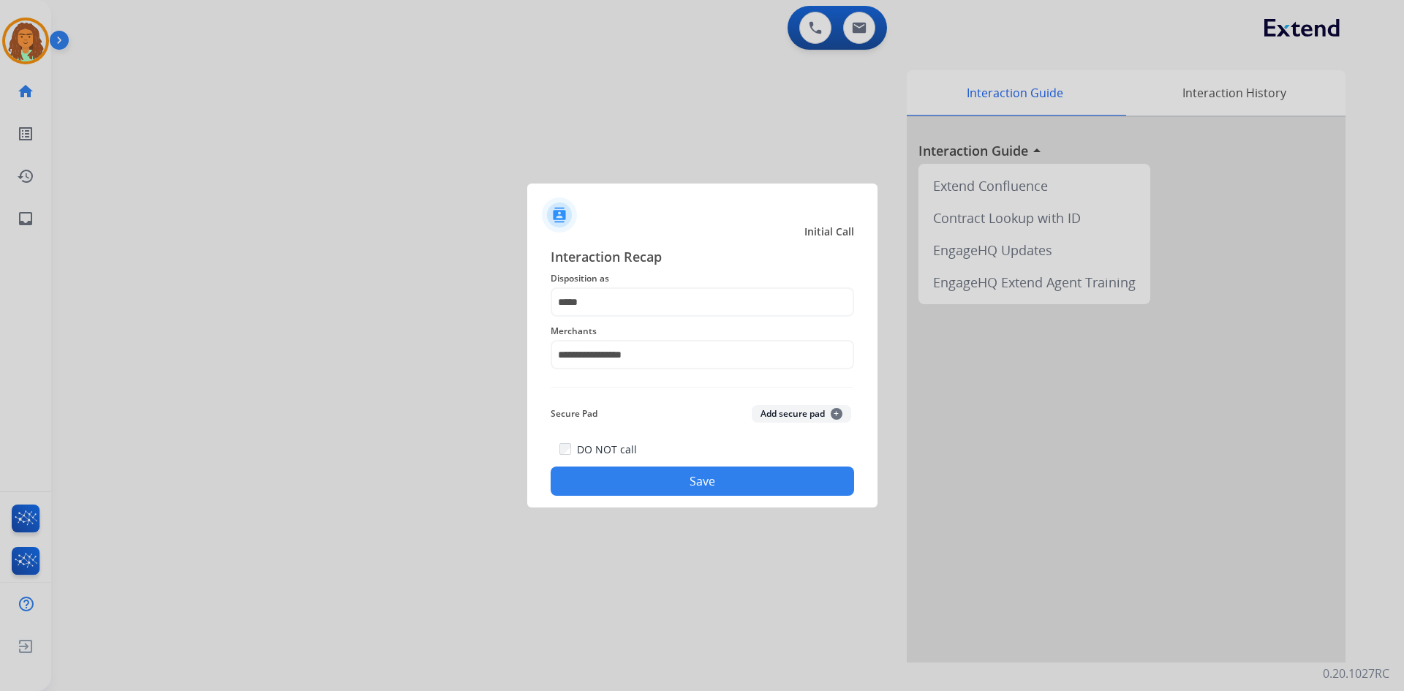
click at [684, 483] on button "Save" at bounding box center [702, 481] width 303 height 29
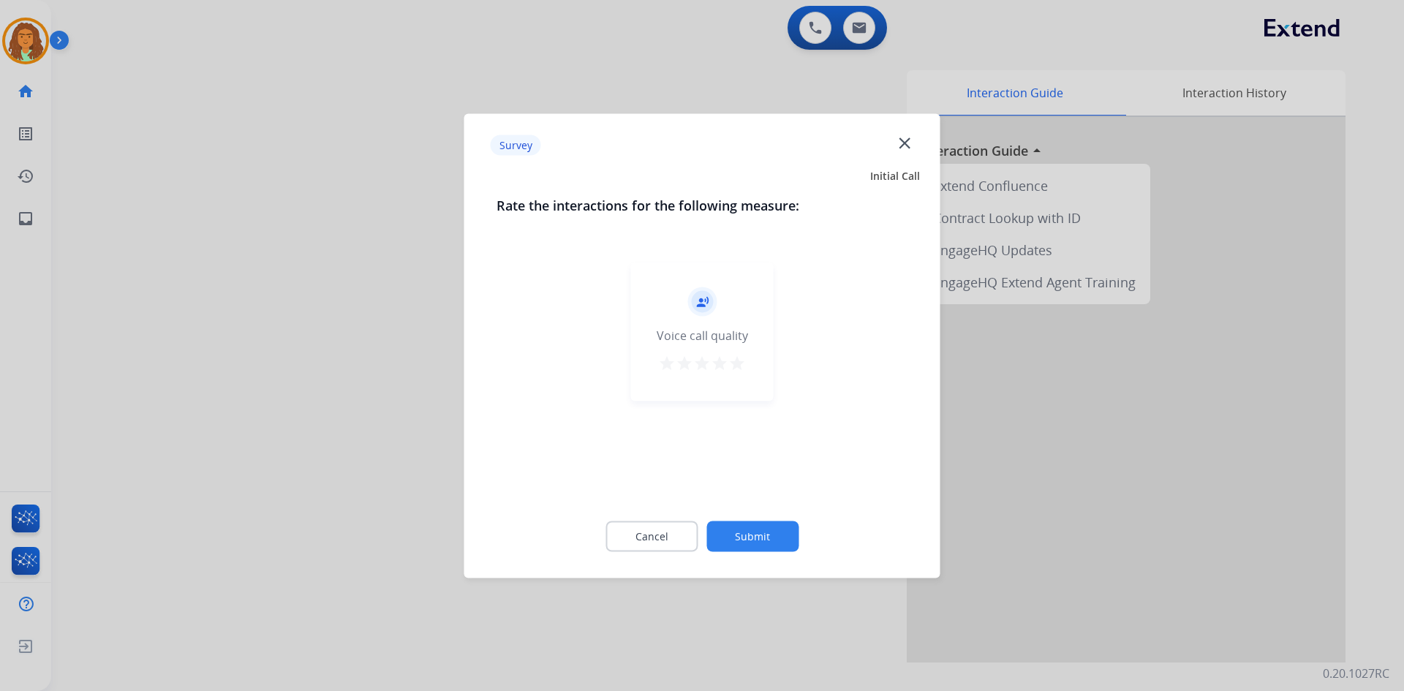
click at [738, 363] on mat-icon "star" at bounding box center [737, 363] width 18 height 18
click at [767, 536] on button "Submit" at bounding box center [752, 536] width 92 height 31
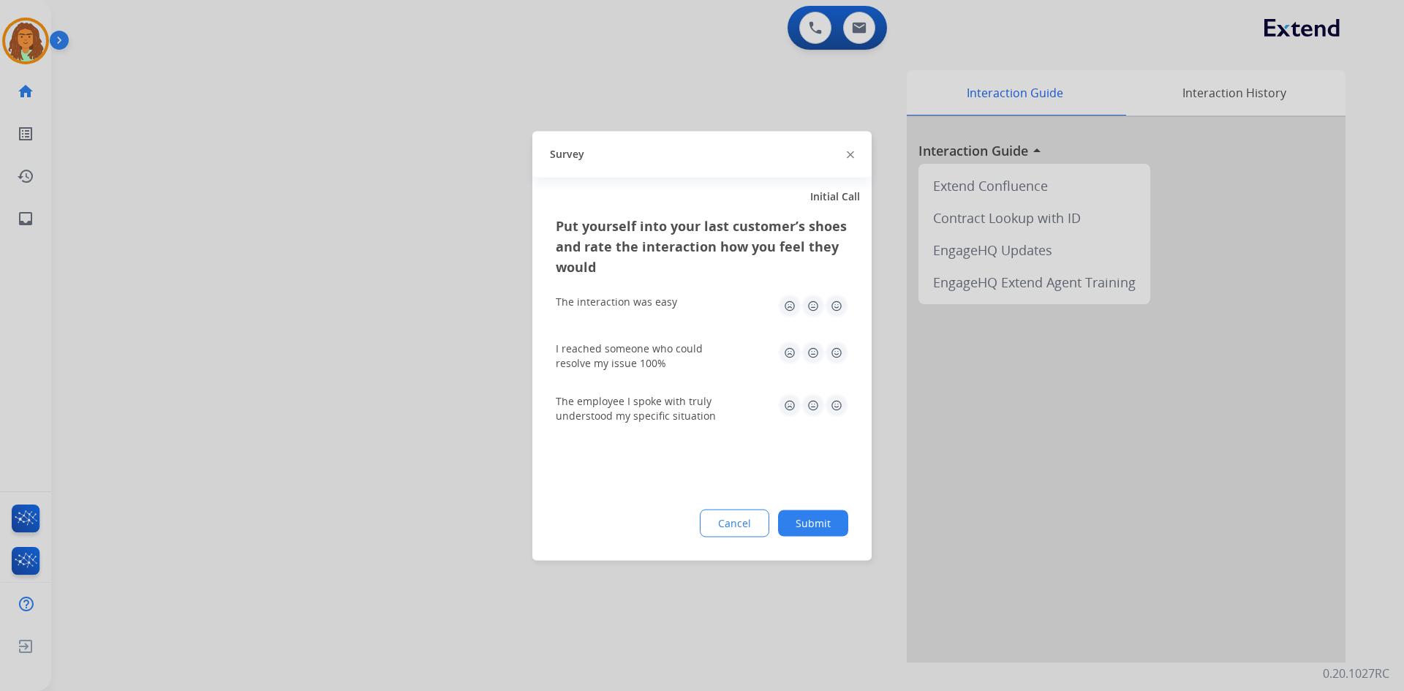
click at [839, 306] on img at bounding box center [836, 305] width 23 height 23
click at [836, 353] on img at bounding box center [836, 352] width 23 height 23
click at [837, 405] on img at bounding box center [836, 404] width 23 height 23
click at [823, 522] on button "Submit" at bounding box center [813, 523] width 70 height 26
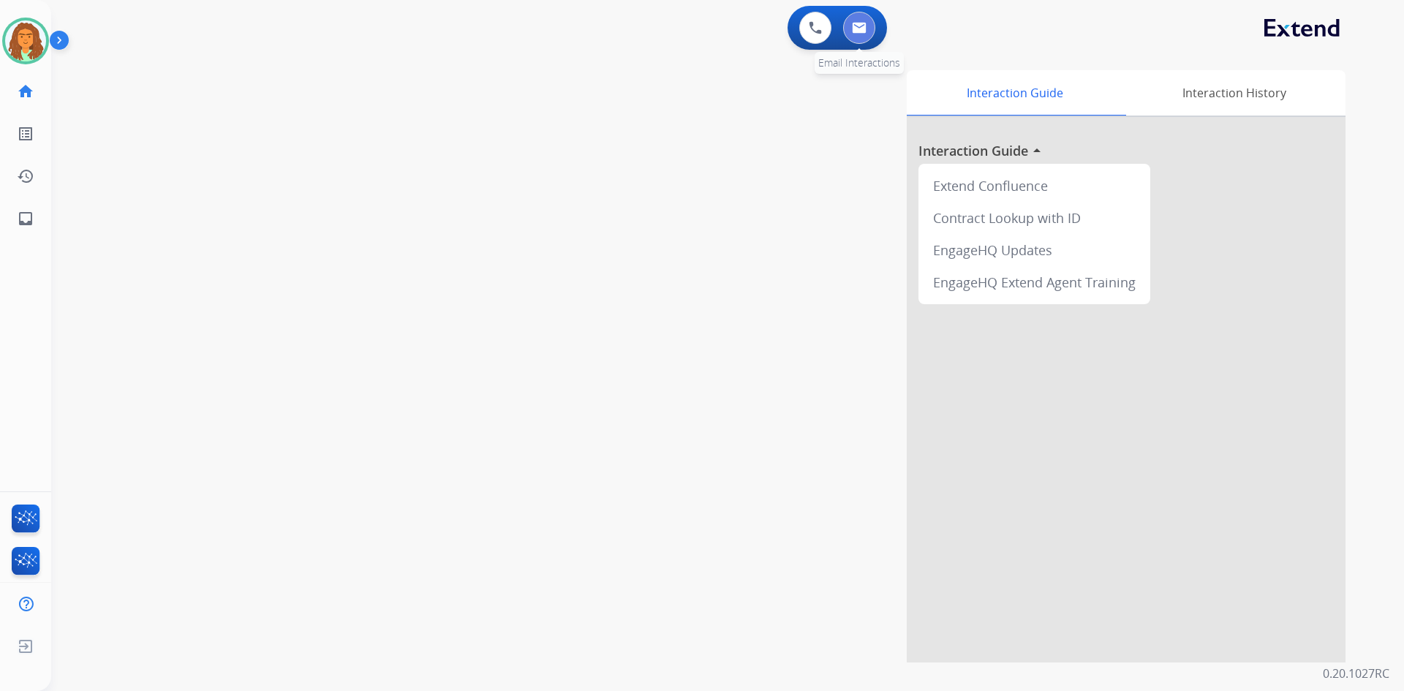
click at [866, 25] on img at bounding box center [859, 28] width 15 height 12
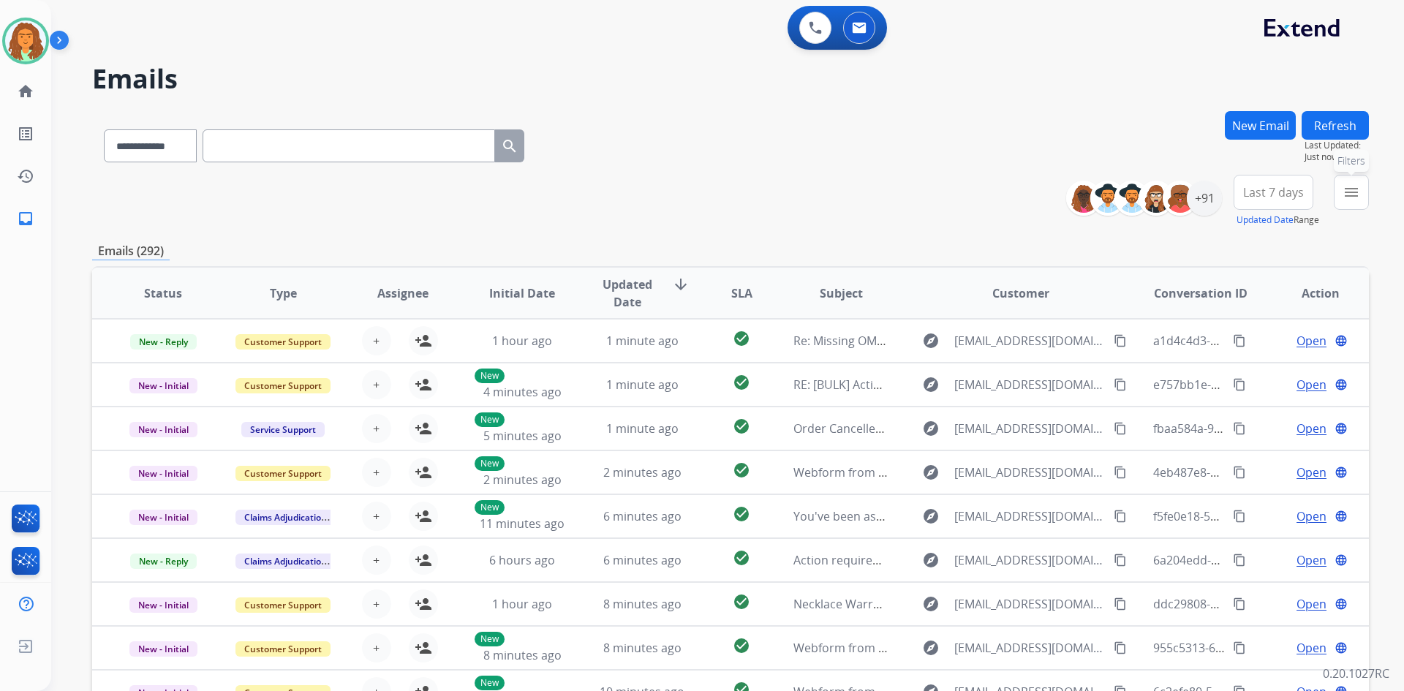
click at [1349, 196] on mat-icon "menu" at bounding box center [1351, 193] width 18 height 18
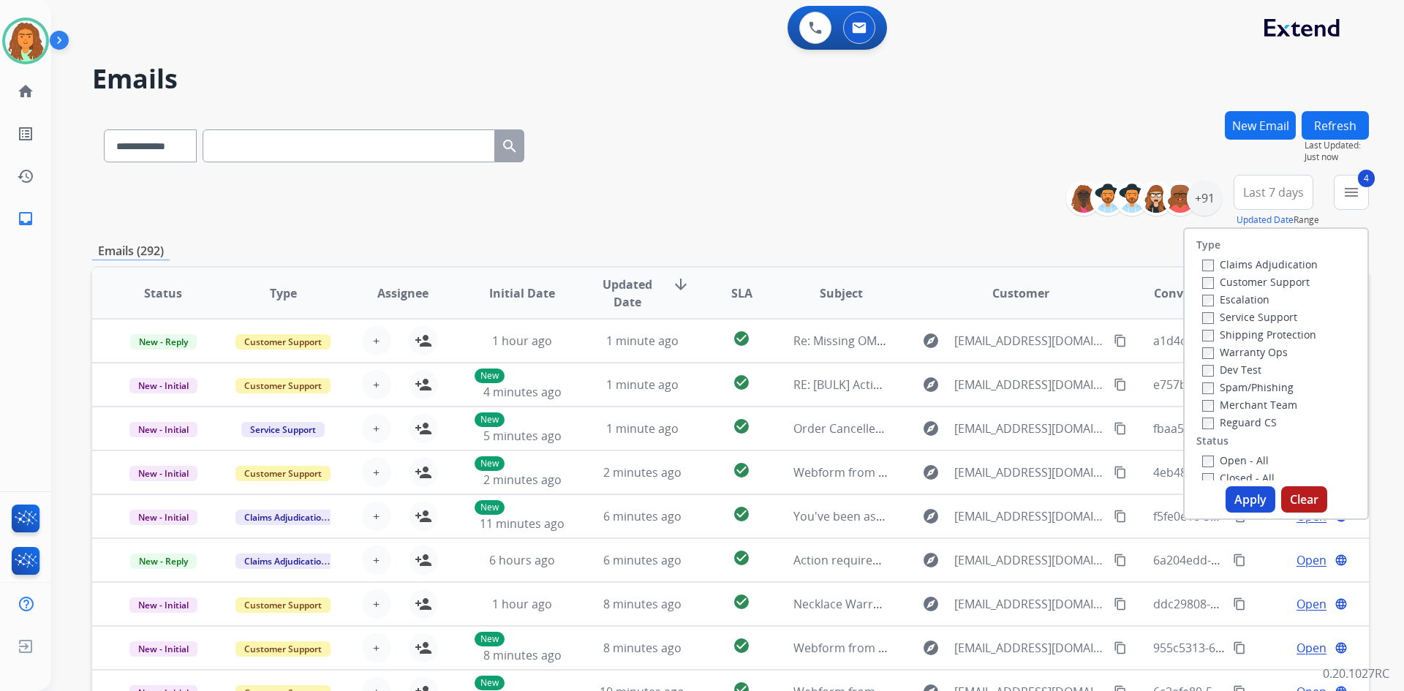
click at [1247, 496] on button "Apply" at bounding box center [1250, 499] width 50 height 26
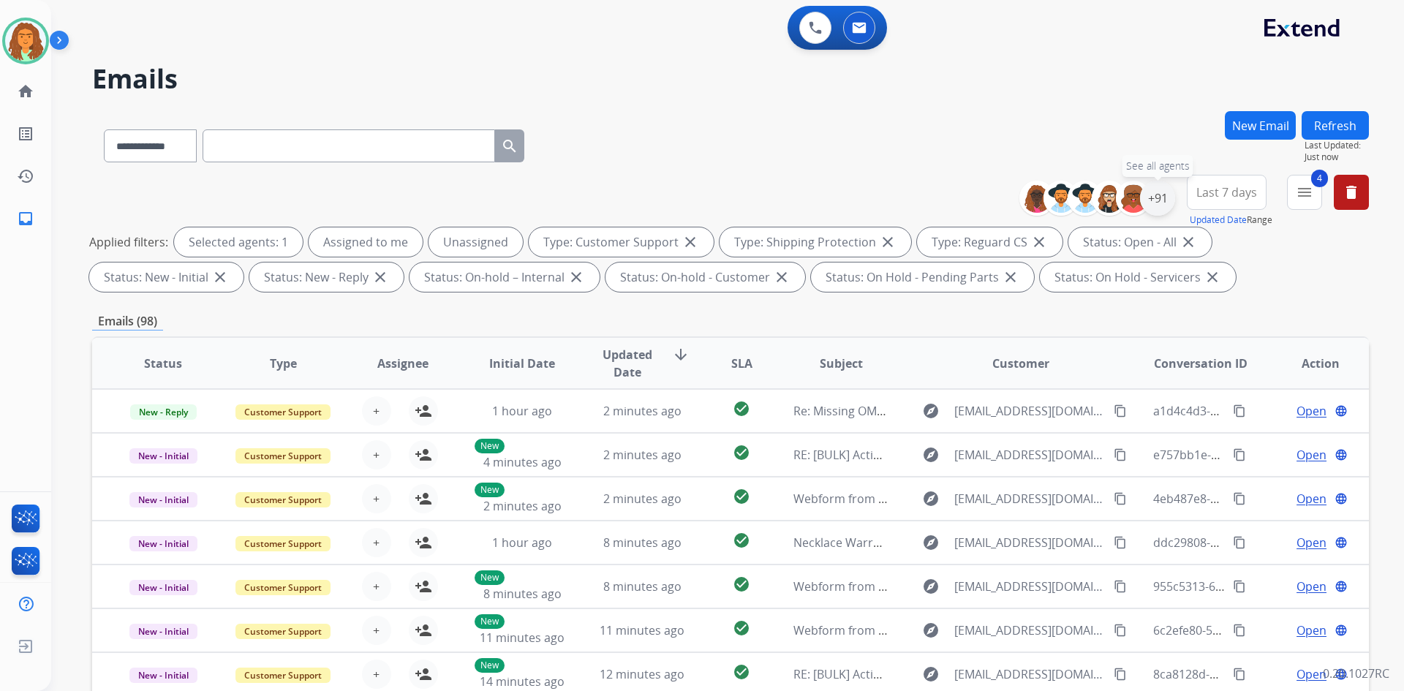
click at [1152, 193] on div "+91" at bounding box center [1157, 198] width 35 height 35
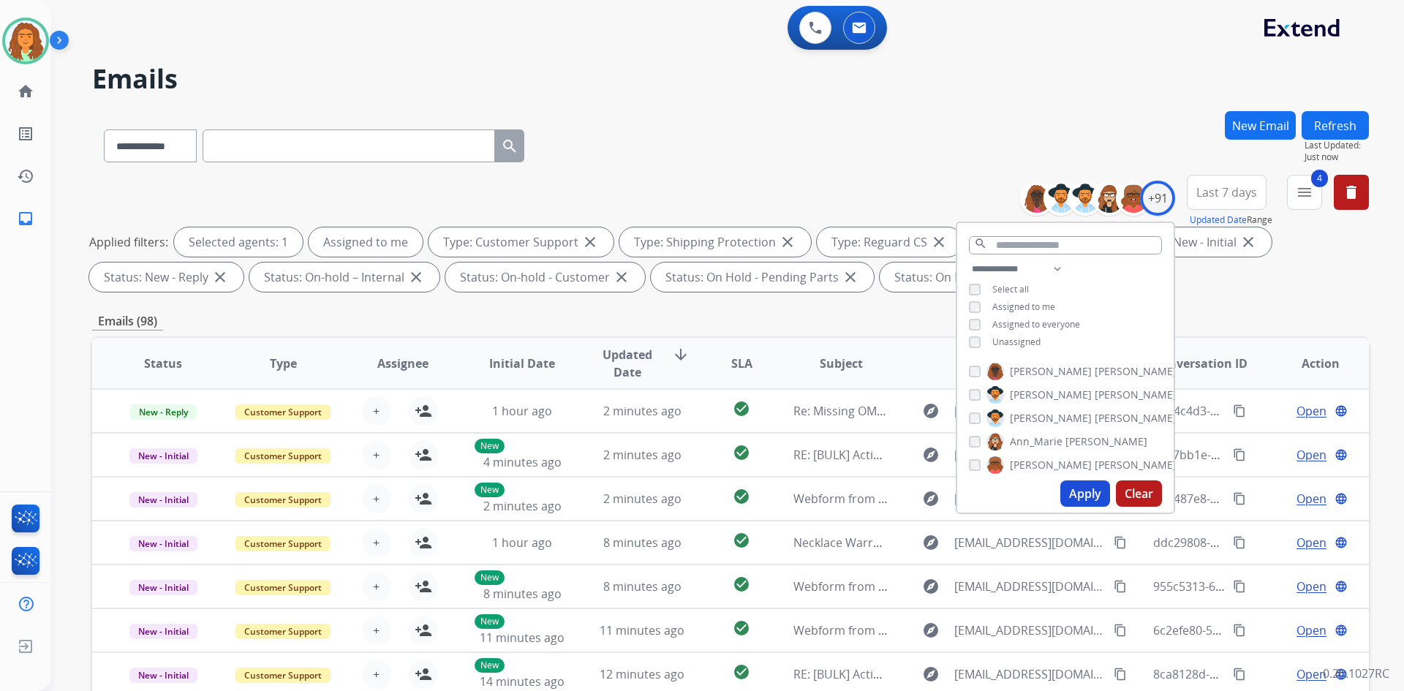
click at [1085, 495] on button "Apply" at bounding box center [1085, 493] width 50 height 26
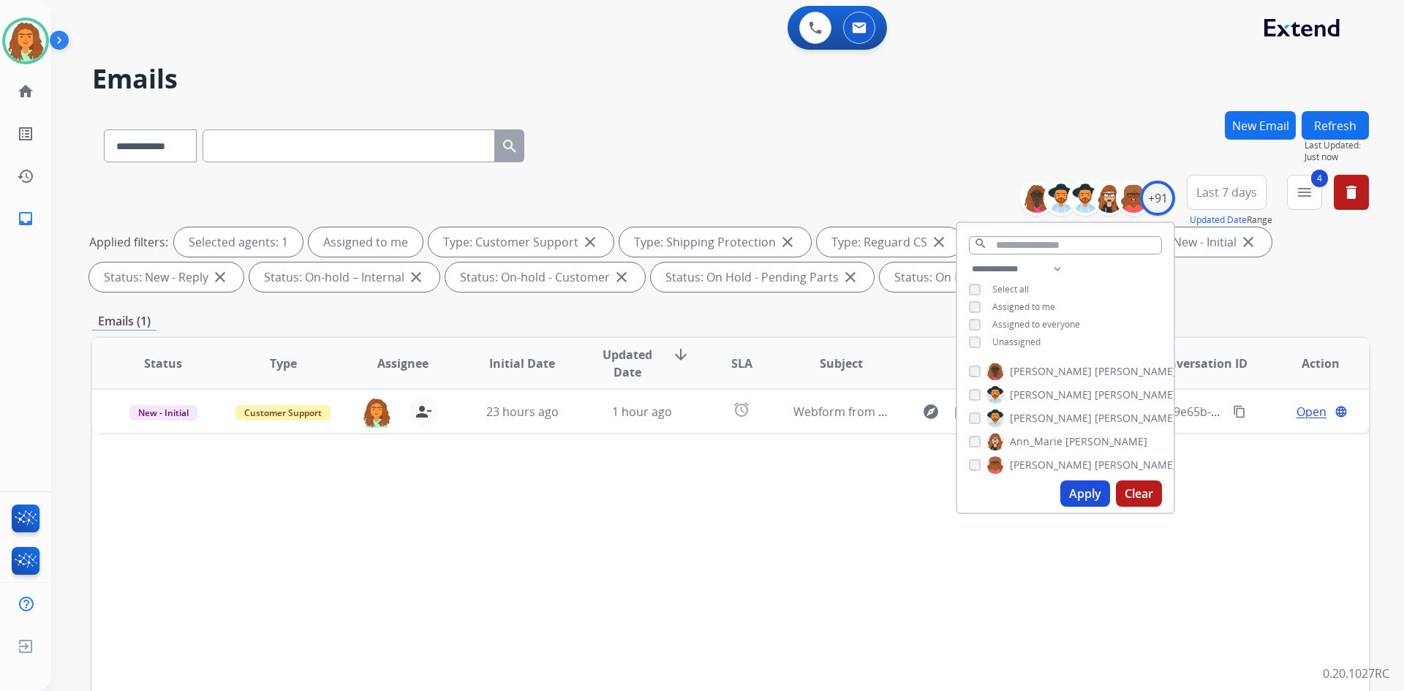
click at [915, 324] on div "Emails (1)" at bounding box center [730, 321] width 1277 height 18
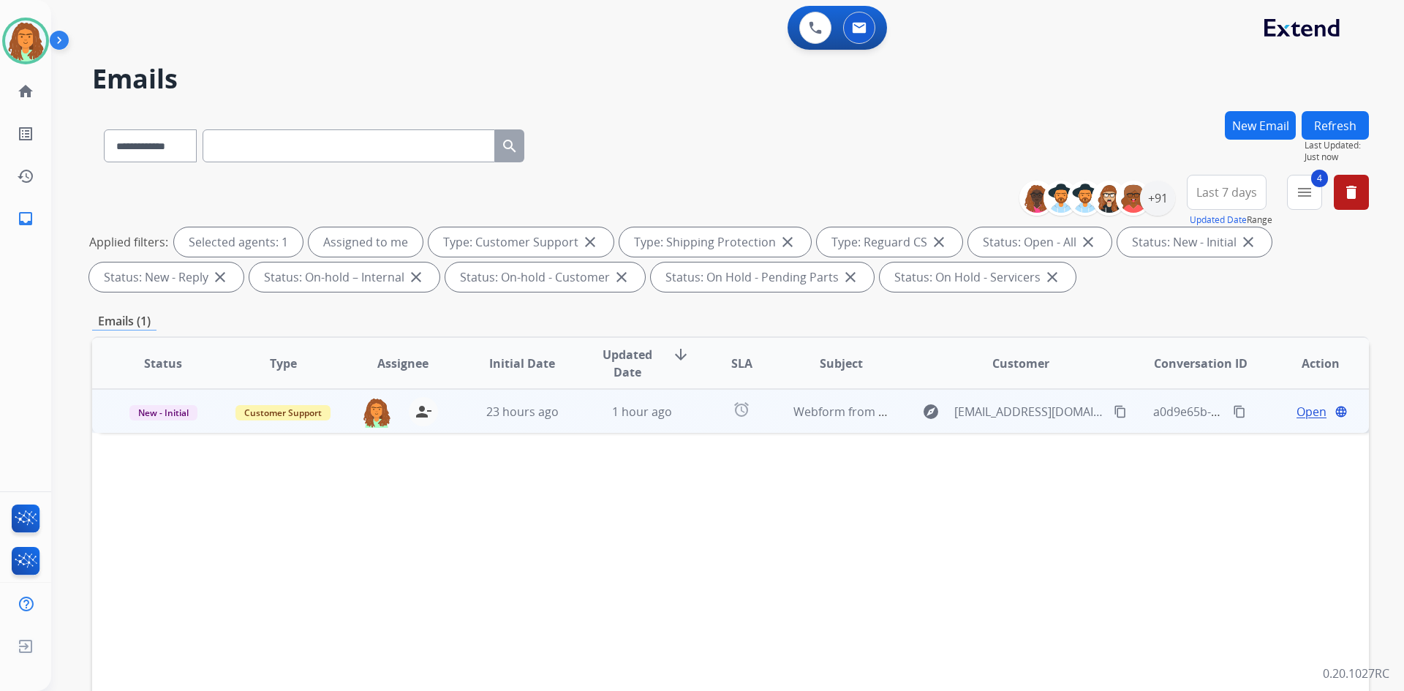
click at [1300, 412] on span "Open" at bounding box center [1311, 412] width 30 height 18
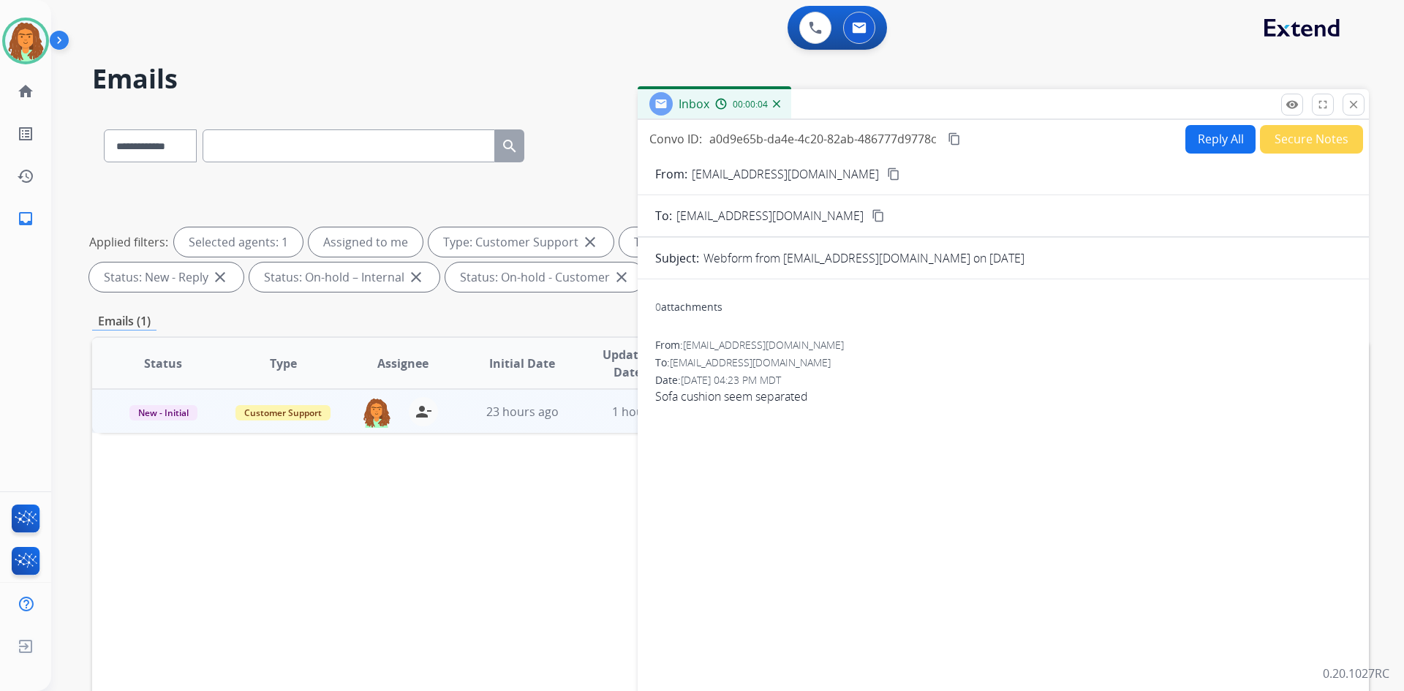
click at [1196, 139] on button "Reply All" at bounding box center [1220, 139] width 70 height 29
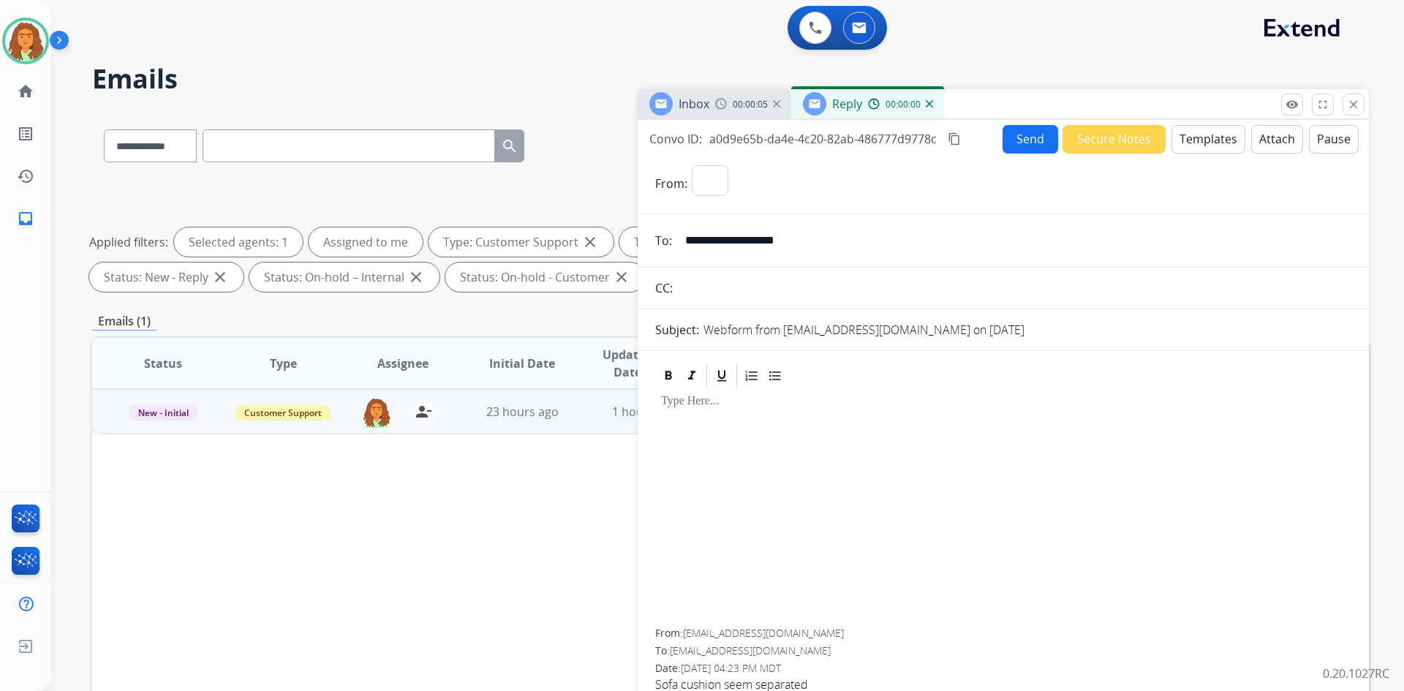
select select "**********"
click at [1201, 142] on button "Templates" at bounding box center [1208, 139] width 74 height 29
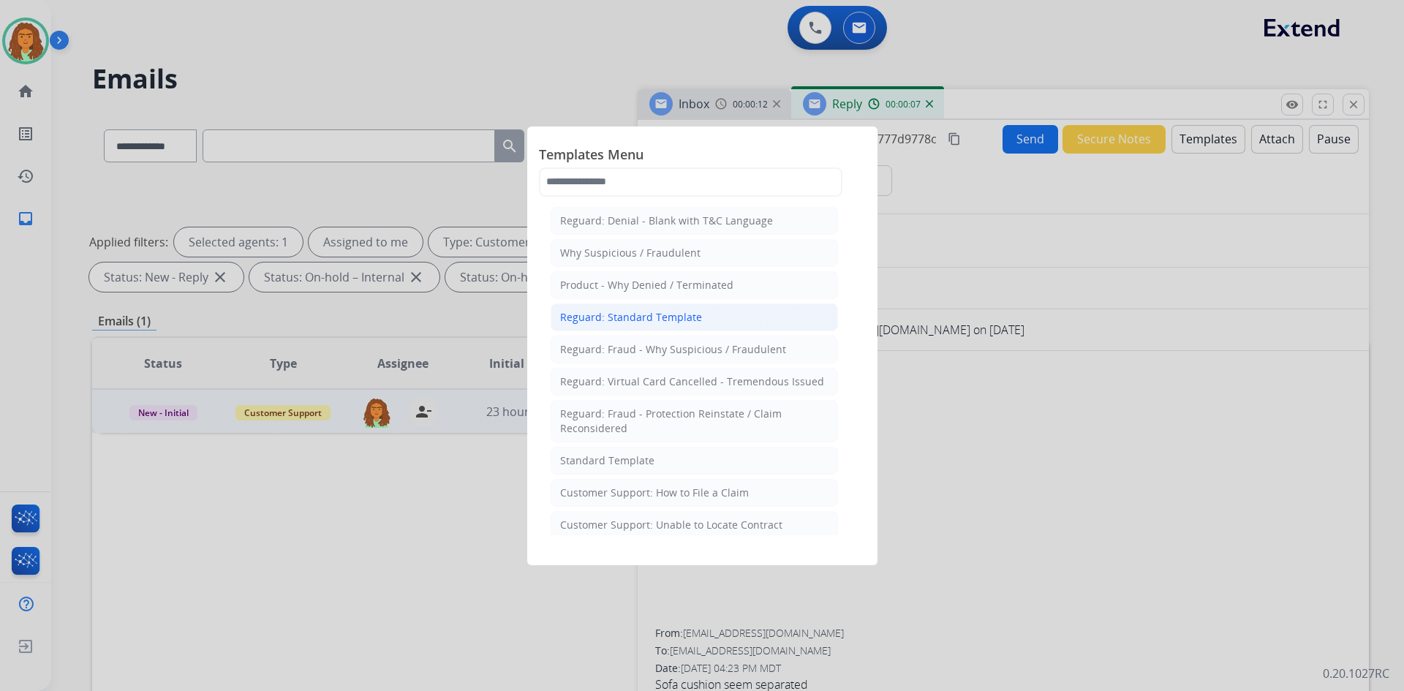
click at [645, 317] on div "Reguard: Standard Template" at bounding box center [631, 317] width 142 height 15
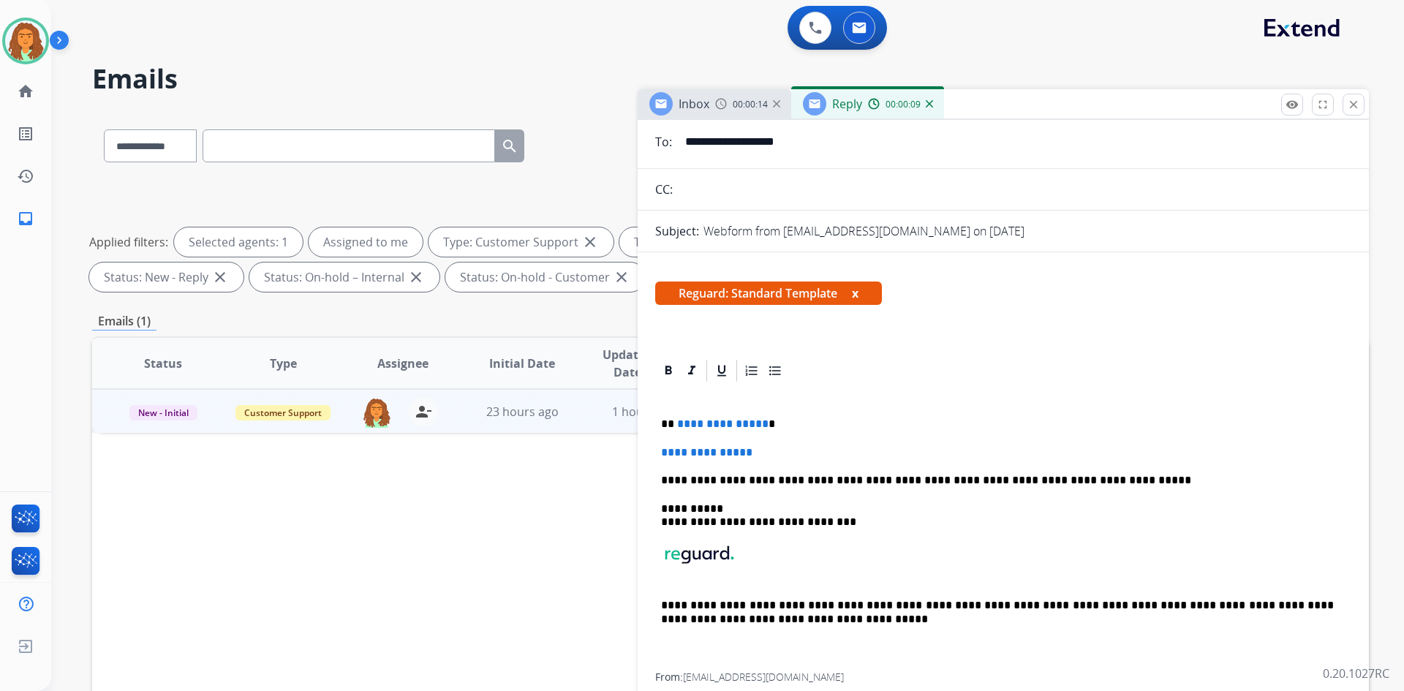
scroll to position [135, 0]
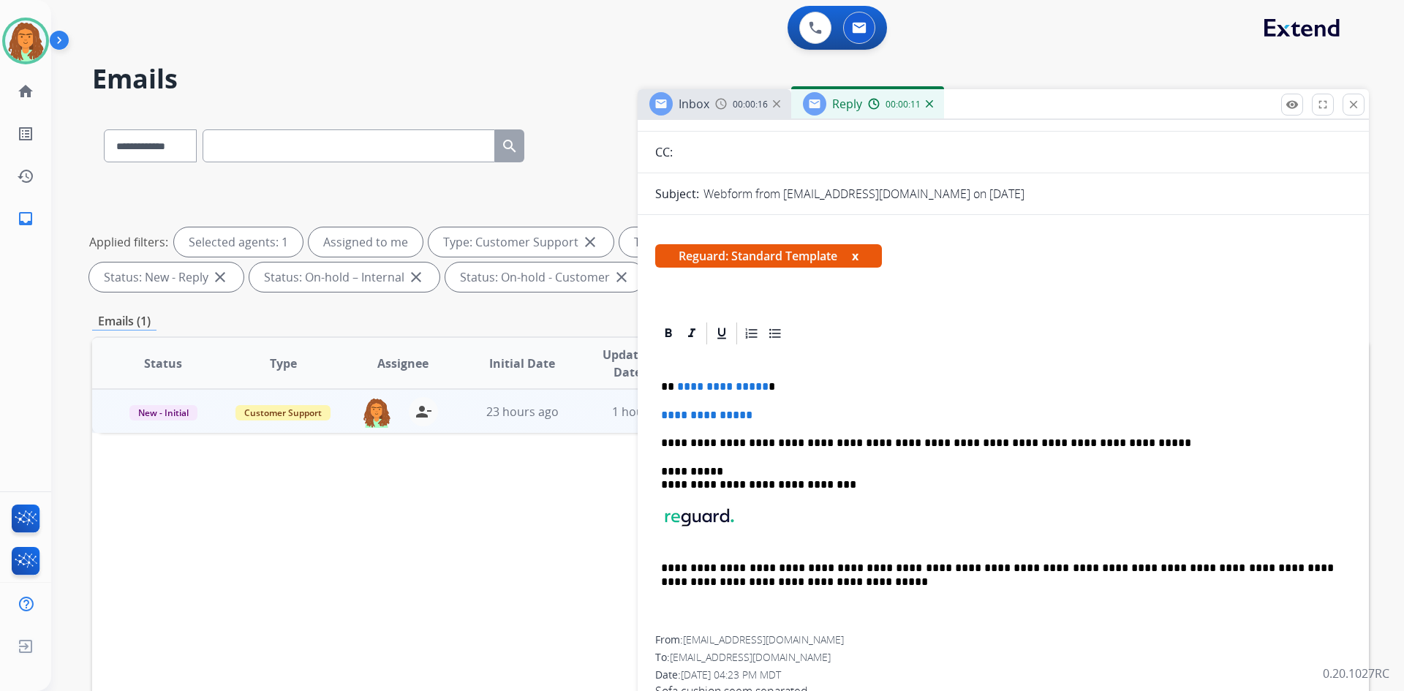
click at [762, 390] on p "**********" at bounding box center [997, 386] width 673 height 13
drag, startPoint x: 765, startPoint y: 415, endPoint x: 649, endPoint y: 416, distance: 115.5
click at [649, 416] on div "**********" at bounding box center [1003, 515] width 731 height 391
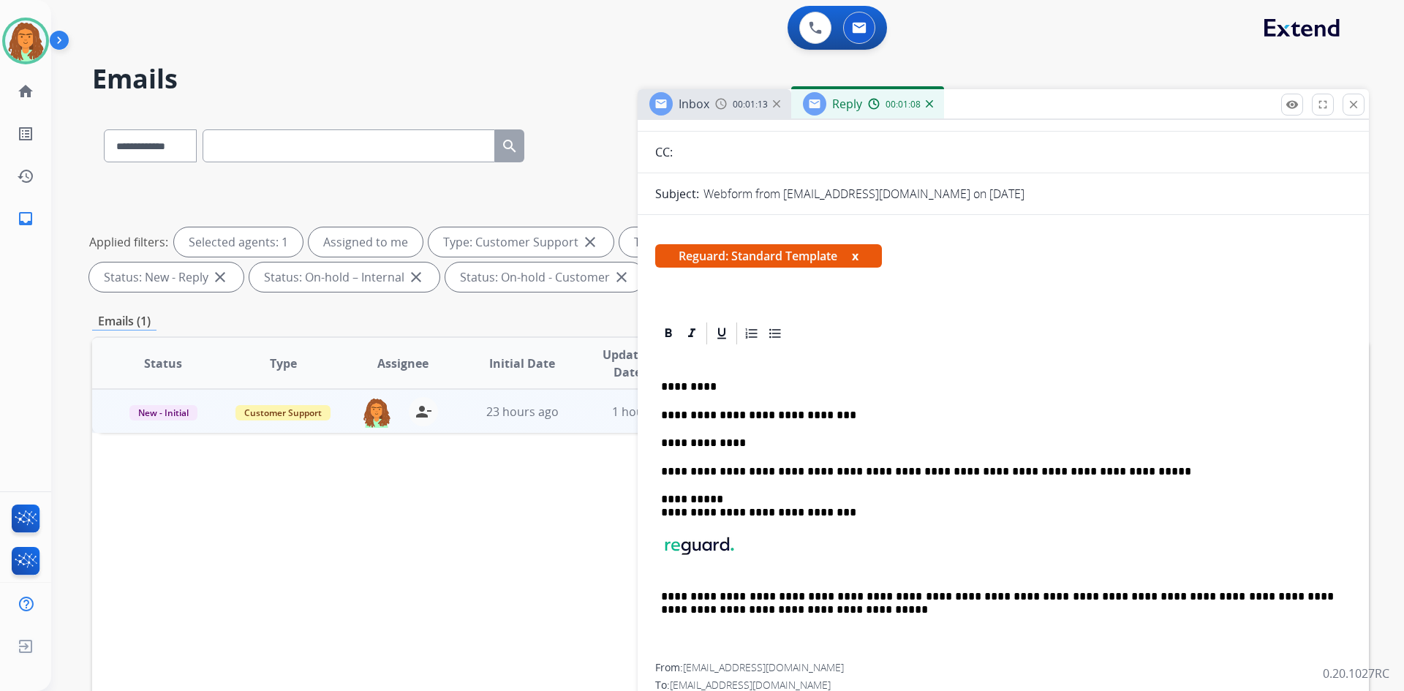
click at [740, 440] on p "**********" at bounding box center [997, 443] width 673 height 13
click at [769, 444] on p "**********" at bounding box center [997, 443] width 673 height 13
click at [866, 442] on p "**********" at bounding box center [997, 443] width 673 height 13
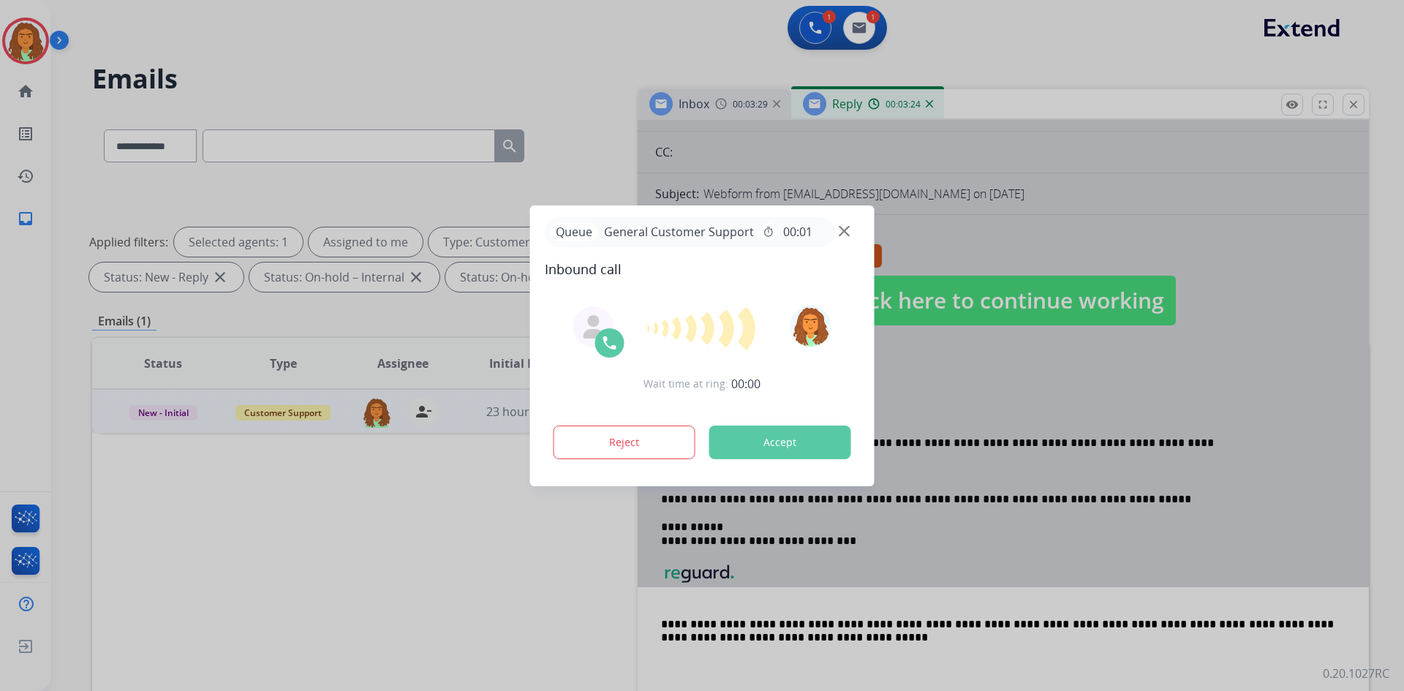
click at [790, 472] on div "Wait time at ring: 00:00 Reject Accept" at bounding box center [702, 384] width 315 height 181
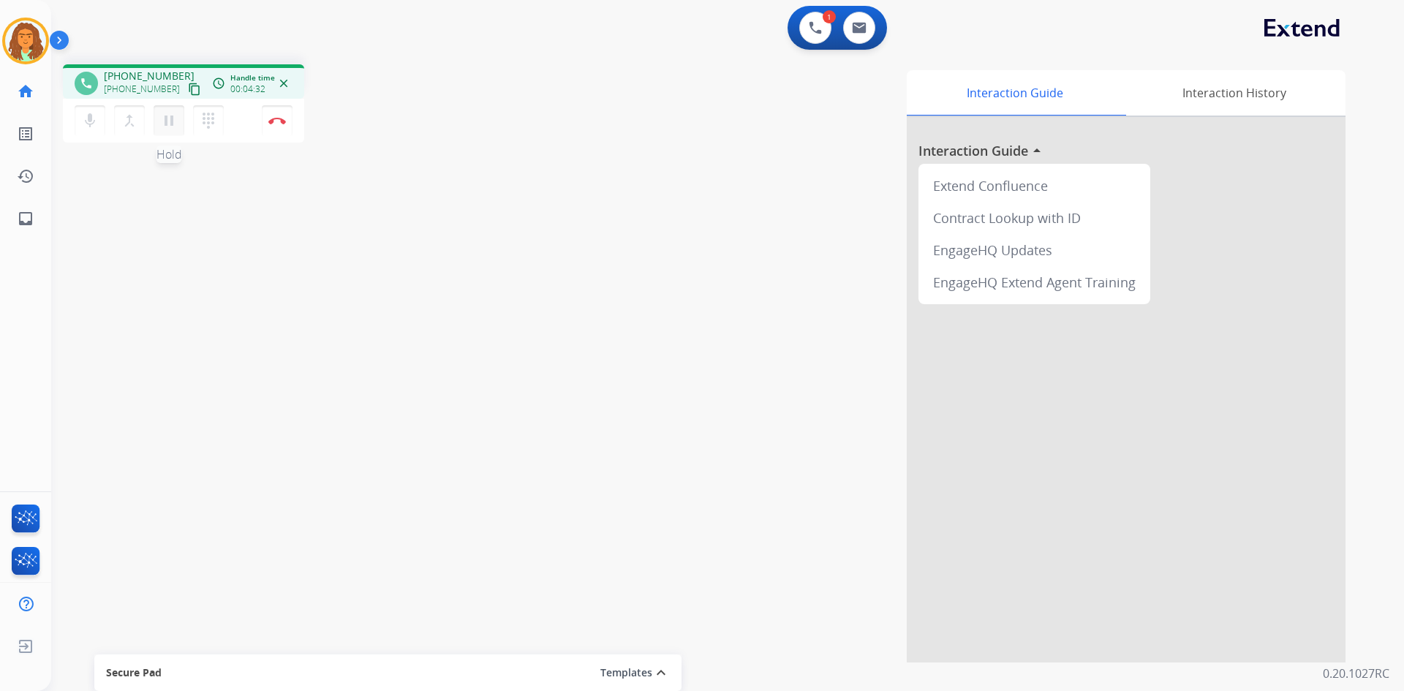
click at [164, 126] on mat-icon "pause" at bounding box center [169, 121] width 18 height 18
click at [166, 113] on mat-icon "play_arrow" at bounding box center [169, 121] width 18 height 18
click at [166, 121] on mat-icon "pause" at bounding box center [169, 121] width 18 height 18
click at [167, 124] on mat-icon "play_arrow" at bounding box center [169, 121] width 18 height 18
click at [168, 118] on mat-icon "pause" at bounding box center [169, 121] width 18 height 18
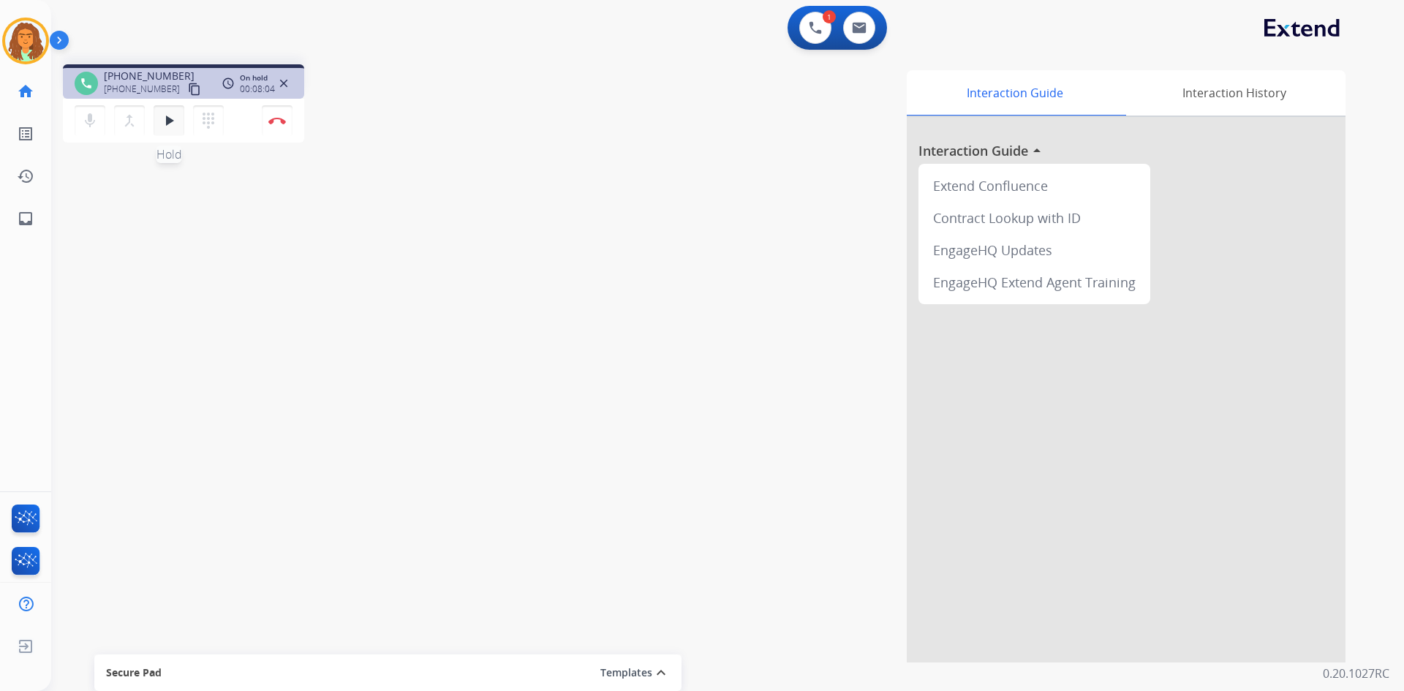
click at [167, 118] on mat-icon "play_arrow" at bounding box center [169, 121] width 18 height 18
click at [280, 121] on img at bounding box center [277, 120] width 18 height 7
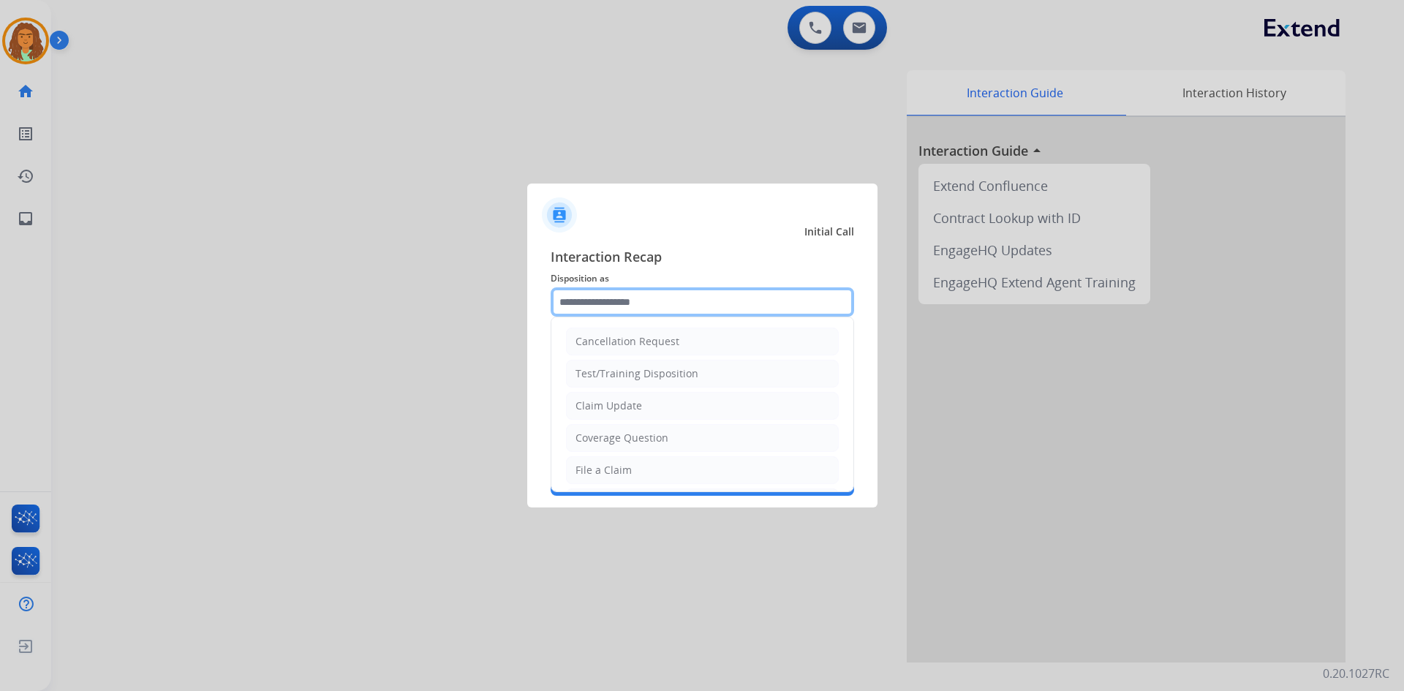
click at [569, 299] on input "text" at bounding box center [702, 301] width 303 height 29
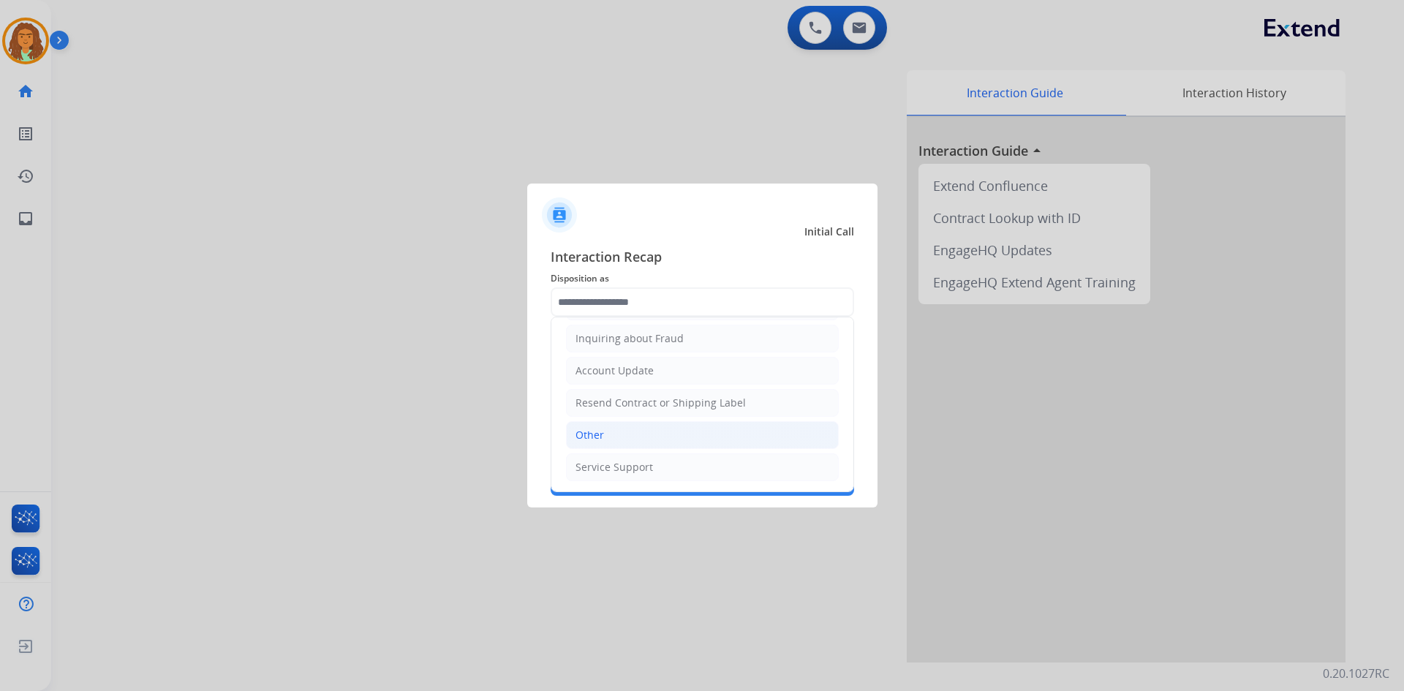
click at [603, 433] on li "Other" at bounding box center [702, 435] width 273 height 28
type input "*****"
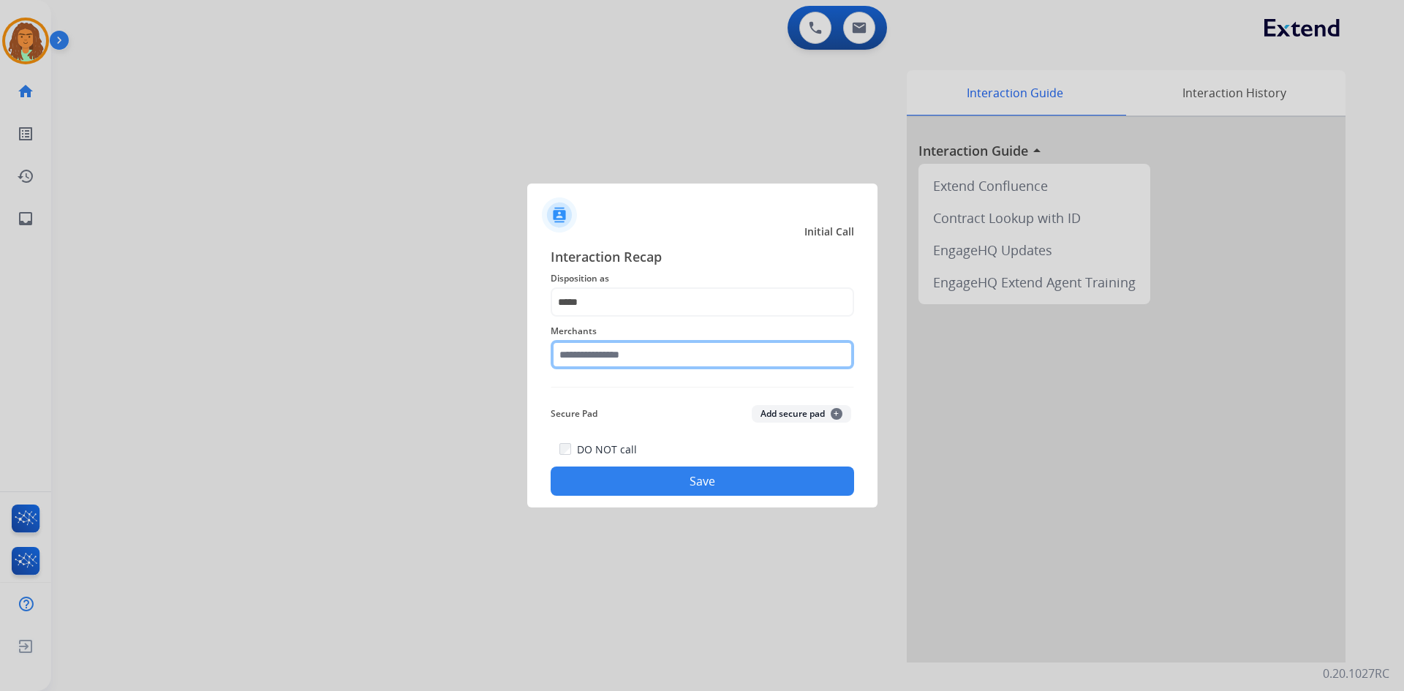
click at [600, 353] on input "text" at bounding box center [702, 354] width 303 height 29
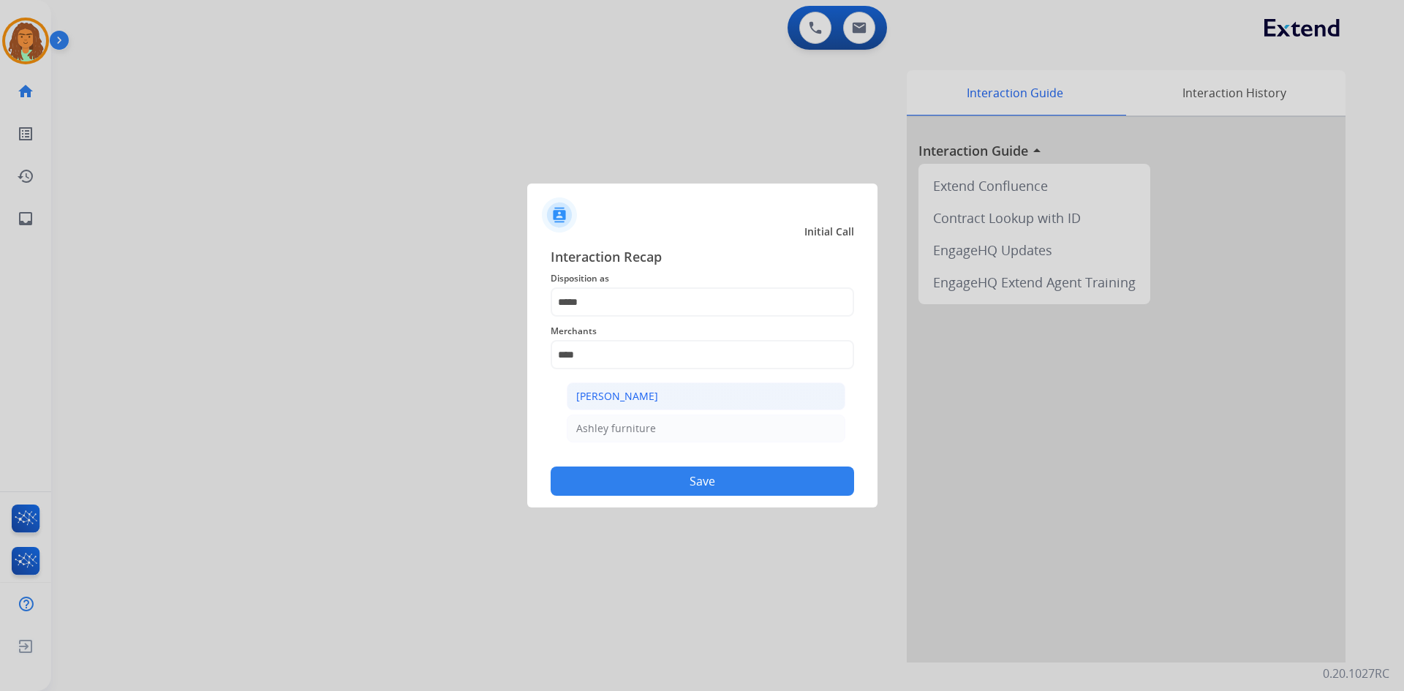
click at [629, 396] on div "Ashley - Reguard" at bounding box center [617, 396] width 82 height 15
type input "**********"
click at [698, 485] on button "Save" at bounding box center [702, 481] width 303 height 29
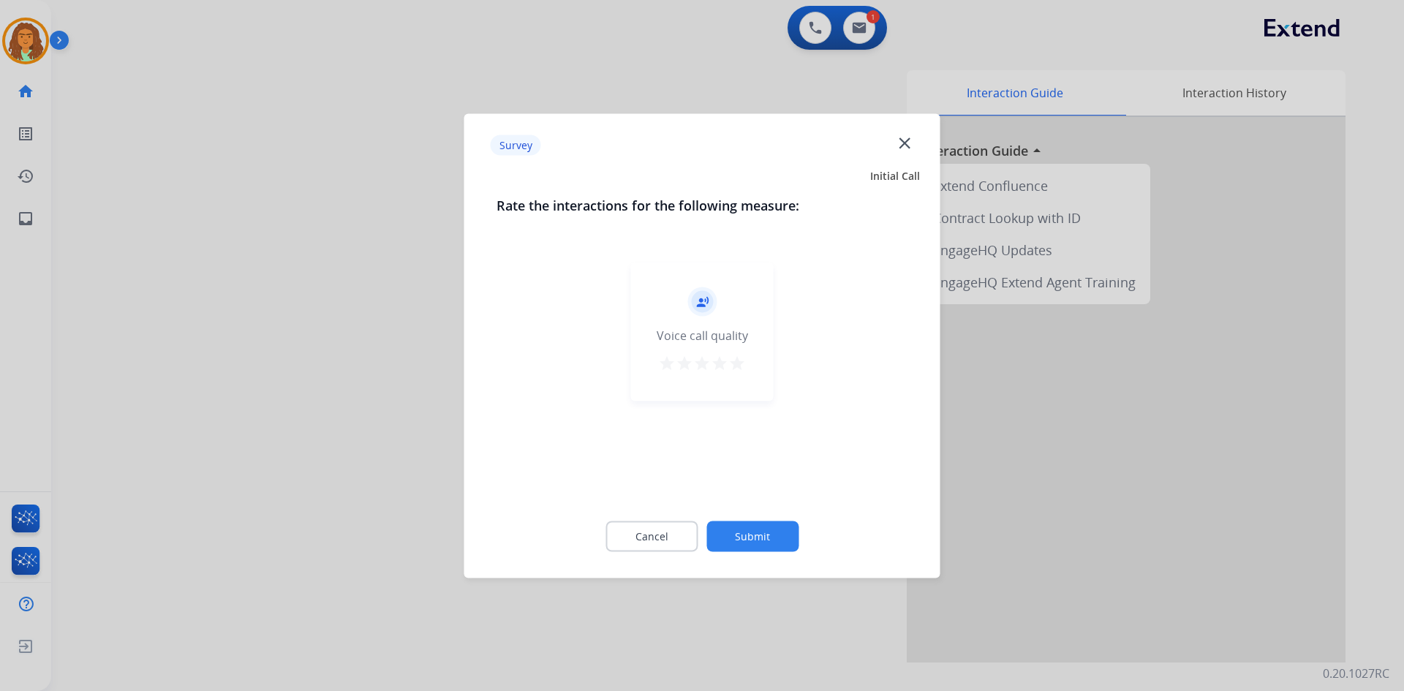
click at [736, 361] on mat-icon "star" at bounding box center [737, 363] width 18 height 18
click at [750, 535] on button "Submit" at bounding box center [752, 536] width 92 height 31
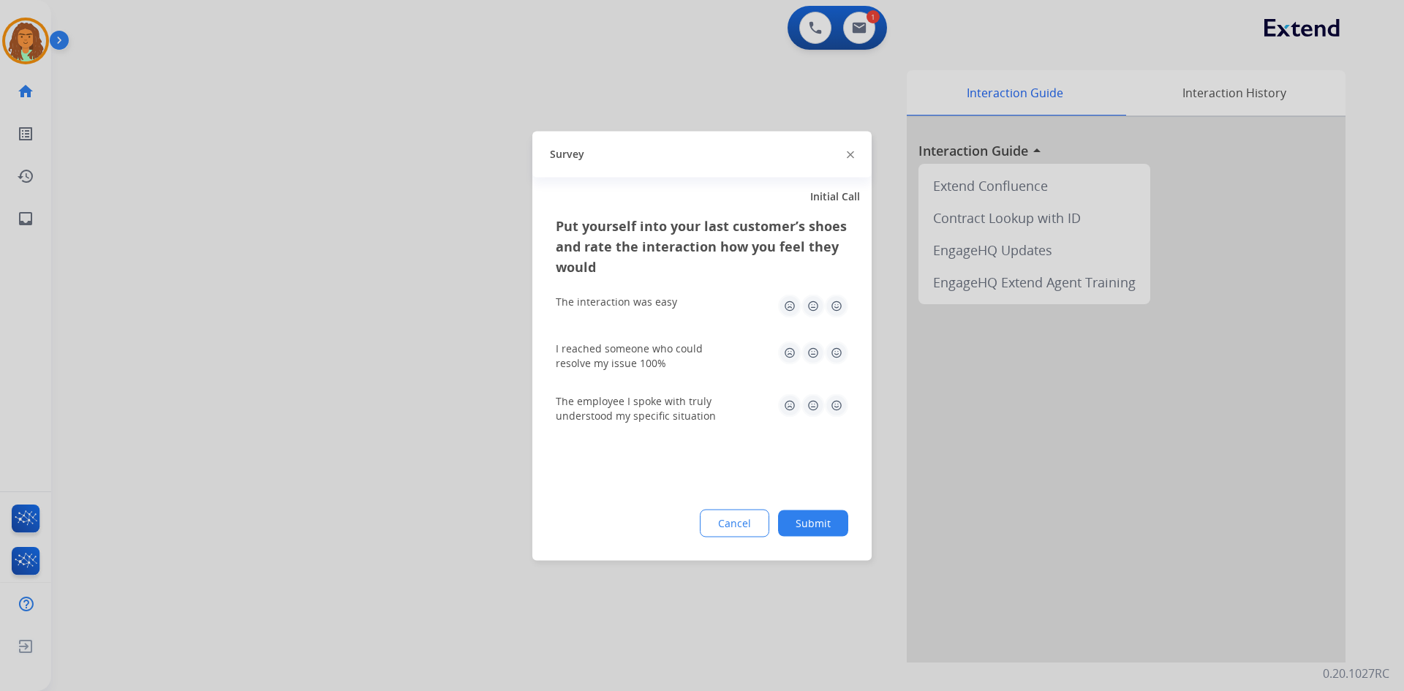
click at [838, 304] on img at bounding box center [836, 305] width 23 height 23
click at [834, 350] on img at bounding box center [836, 352] width 23 height 23
click at [836, 405] on img at bounding box center [836, 404] width 23 height 23
click at [816, 524] on button "Submit" at bounding box center [813, 523] width 70 height 26
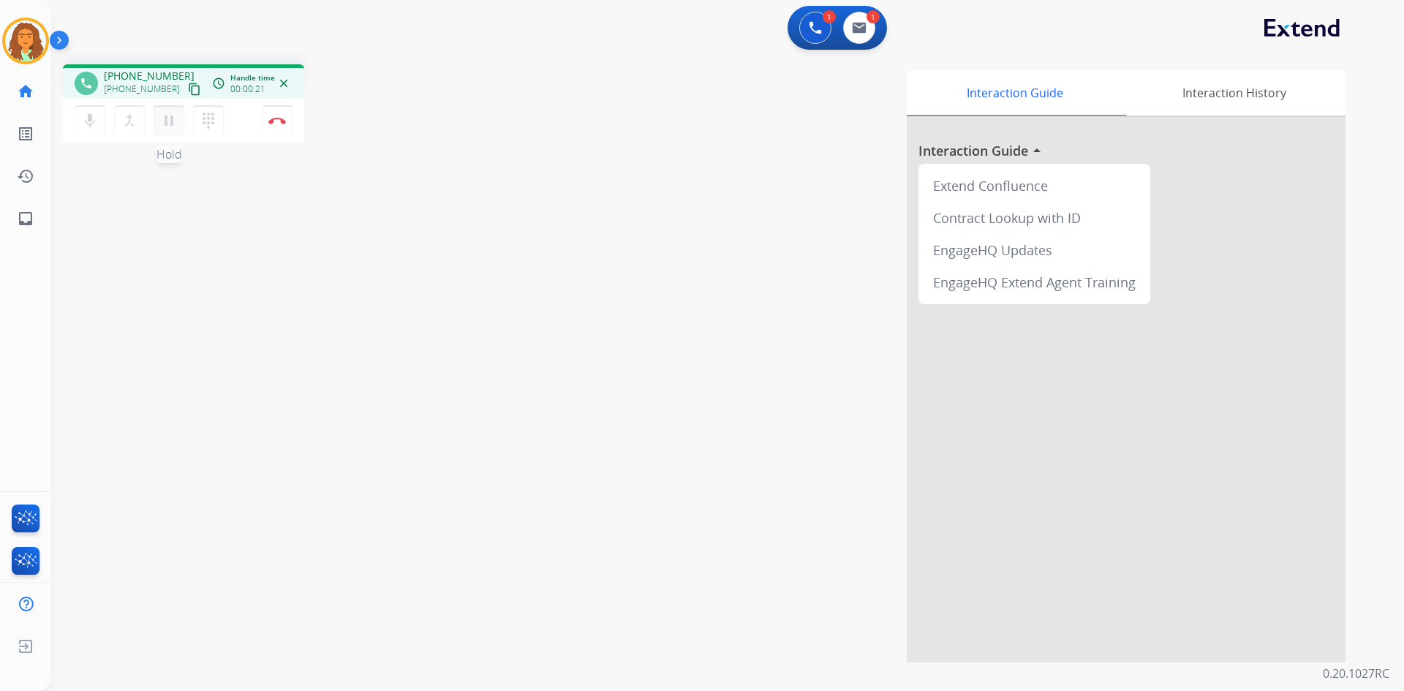
click at [162, 126] on mat-icon "pause" at bounding box center [169, 121] width 18 height 18
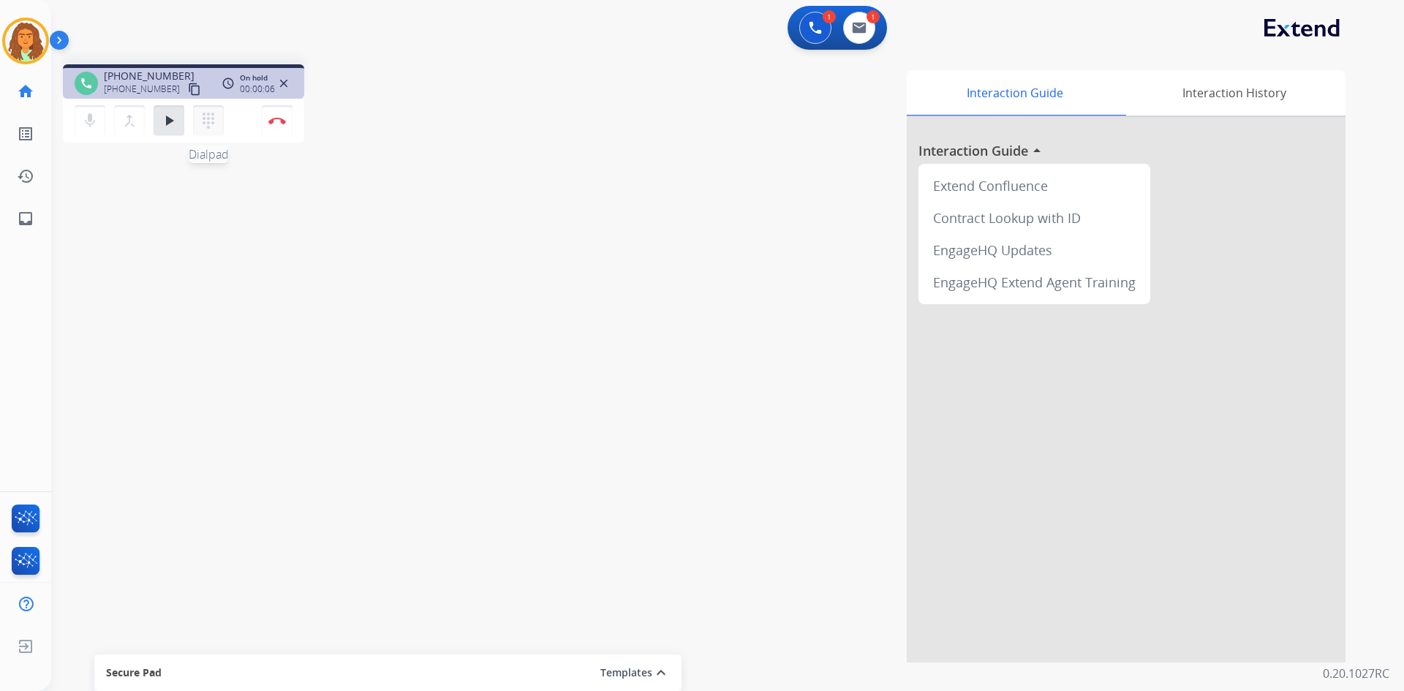
click at [206, 124] on mat-icon "dialpad" at bounding box center [209, 121] width 18 height 18
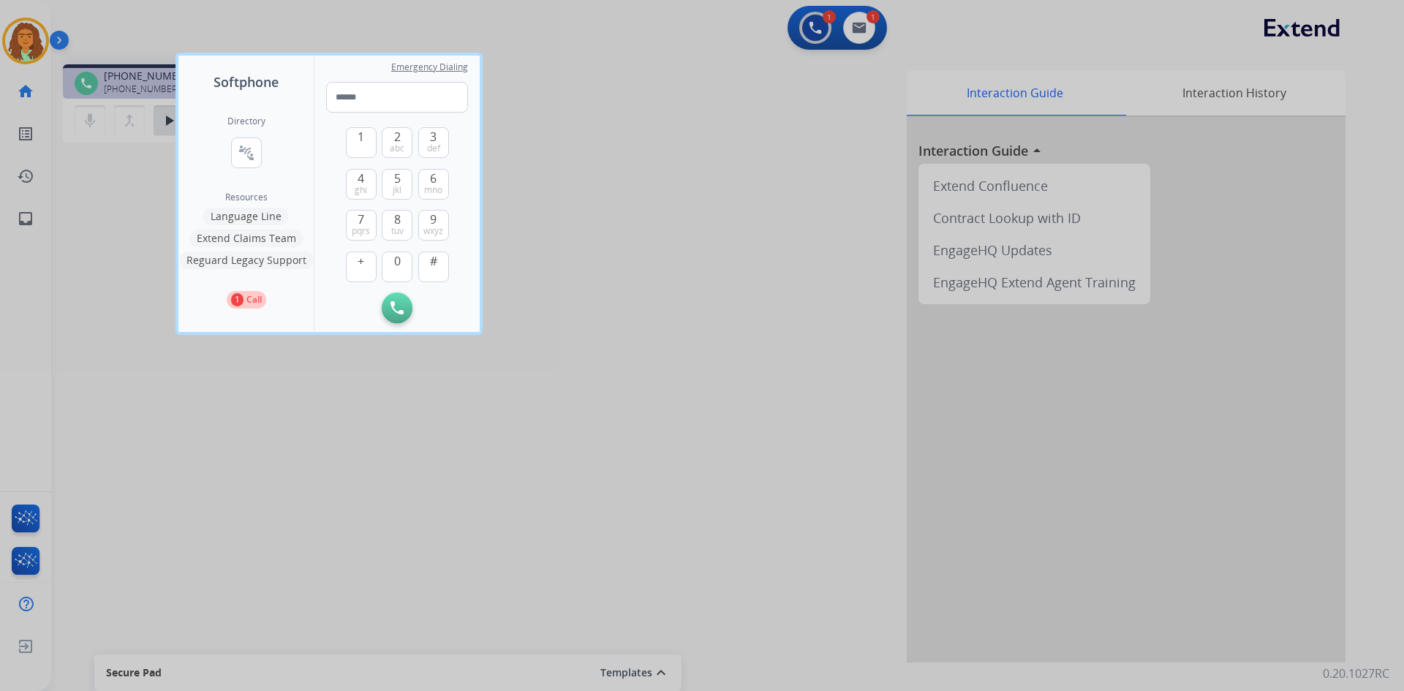
click at [259, 216] on button "Language Line" at bounding box center [246, 217] width 86 height 18
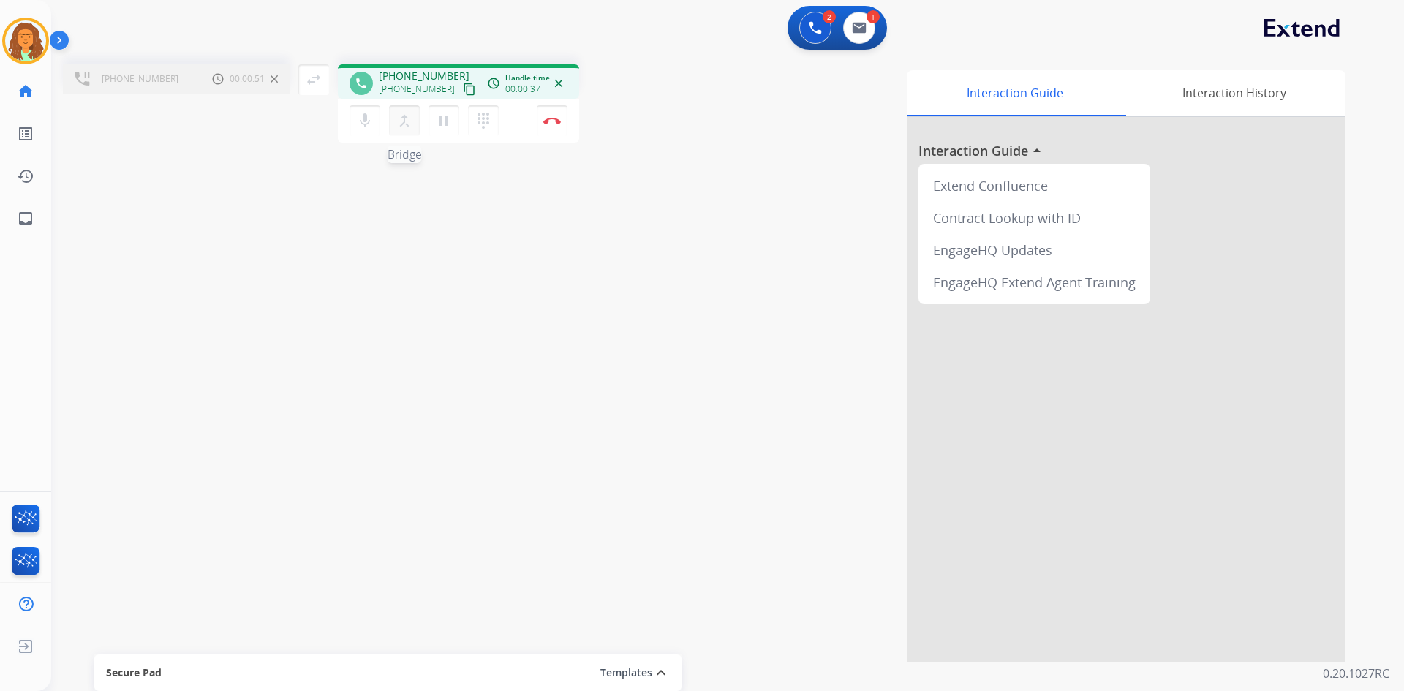
click at [405, 122] on mat-icon "merge_type" at bounding box center [405, 121] width 18 height 18
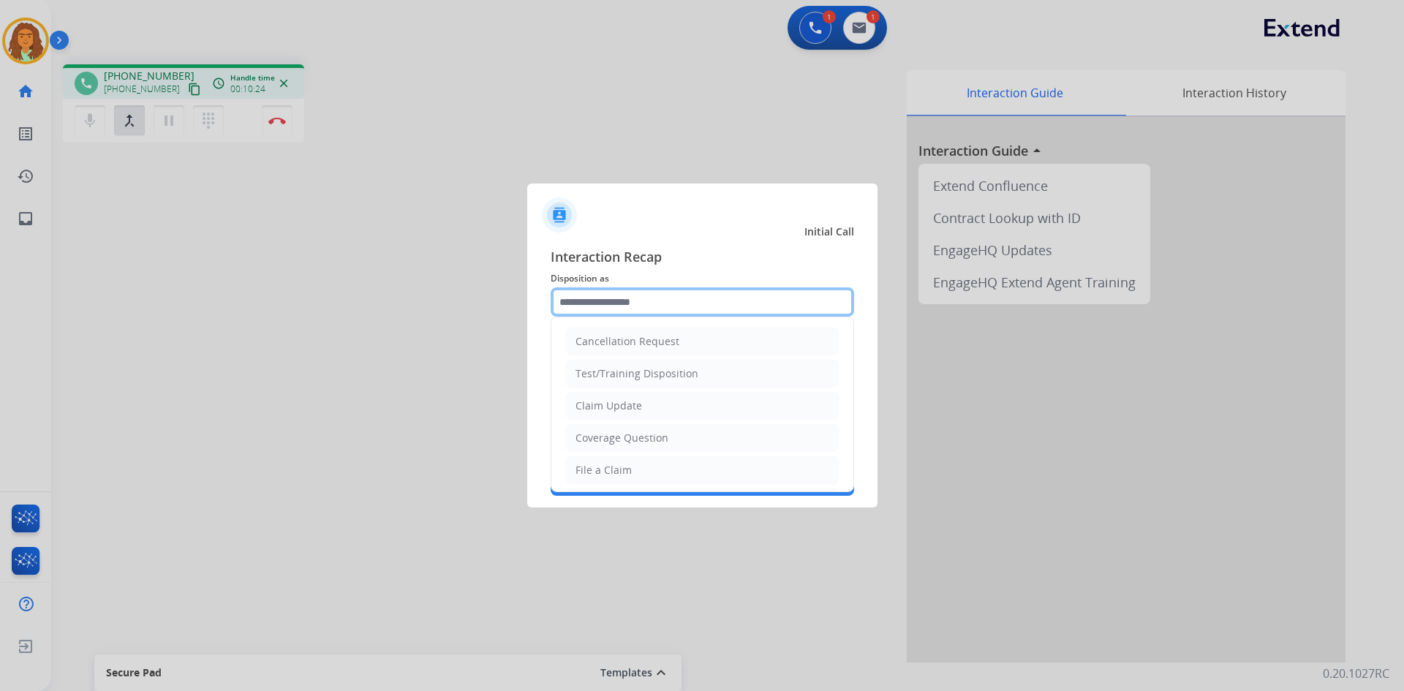
click at [643, 301] on input "text" at bounding box center [702, 301] width 303 height 29
click at [283, 122] on div at bounding box center [702, 345] width 1404 height 691
click at [631, 307] on input "text" at bounding box center [702, 301] width 303 height 29
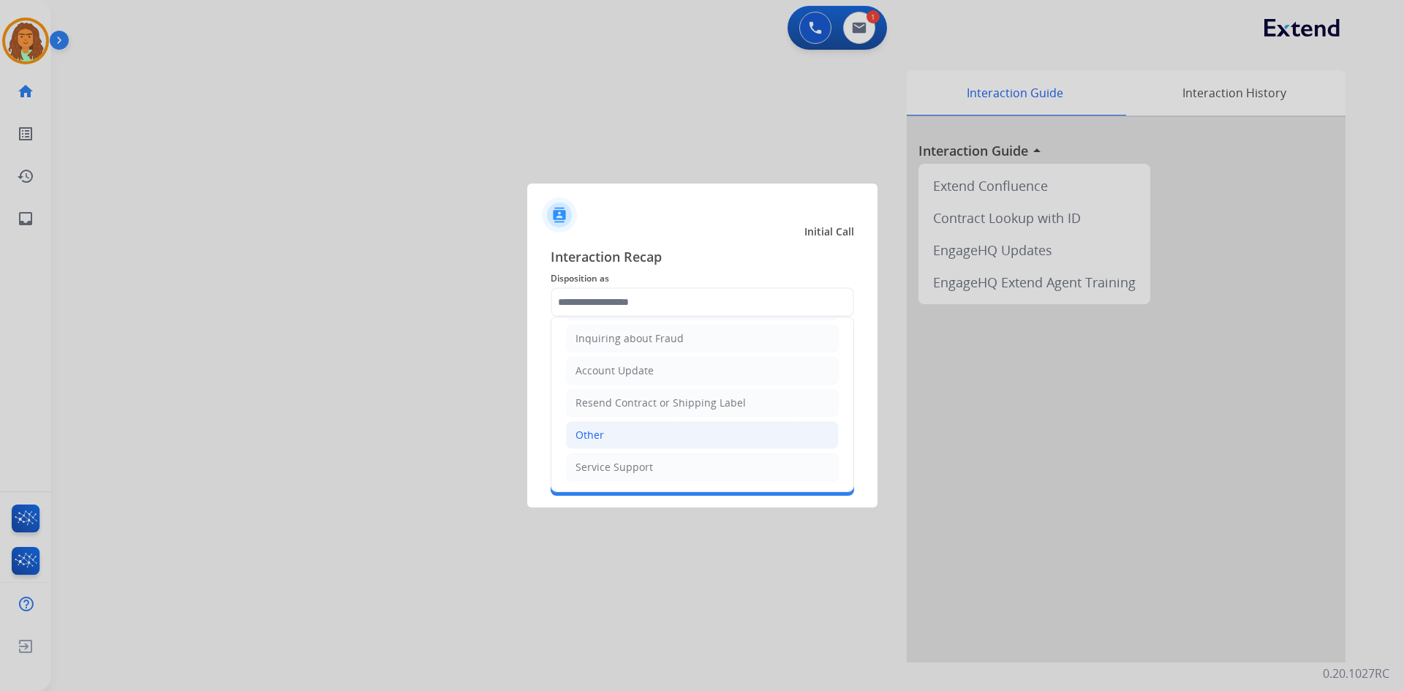
click at [610, 428] on li "Other" at bounding box center [702, 435] width 273 height 28
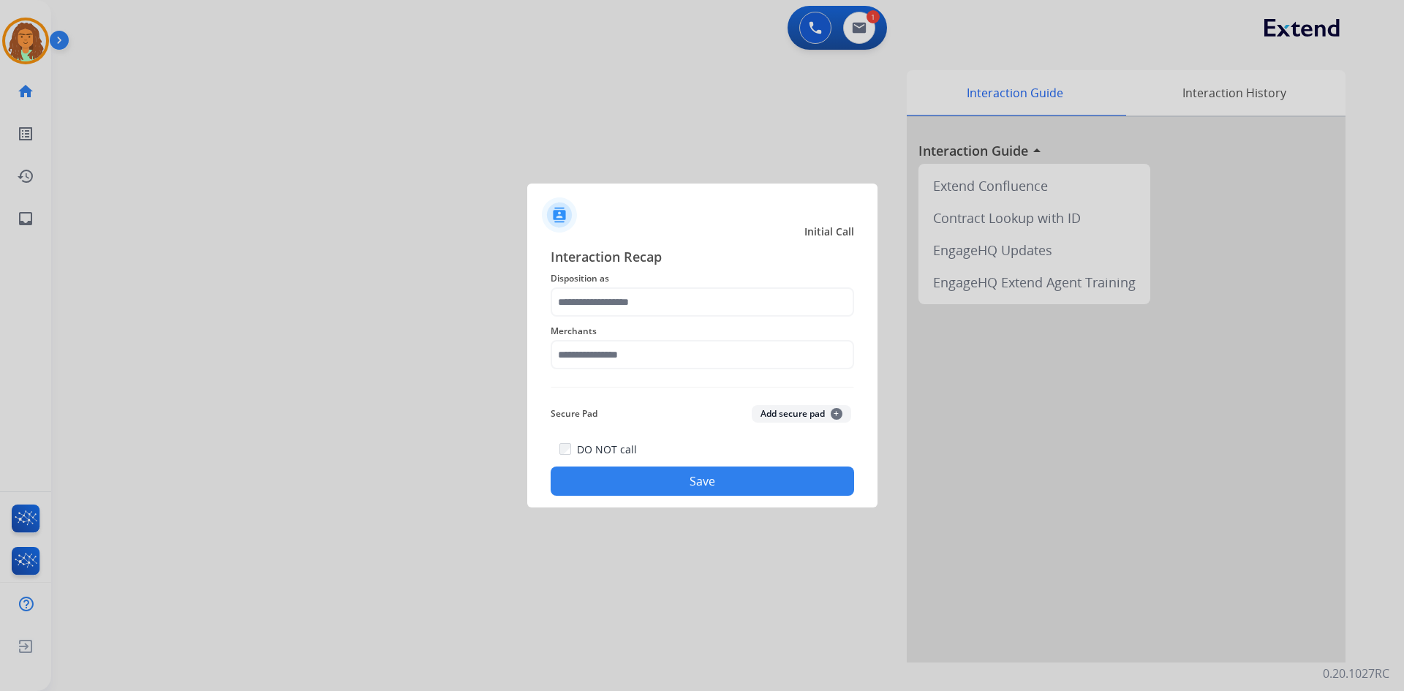
type input "*****"
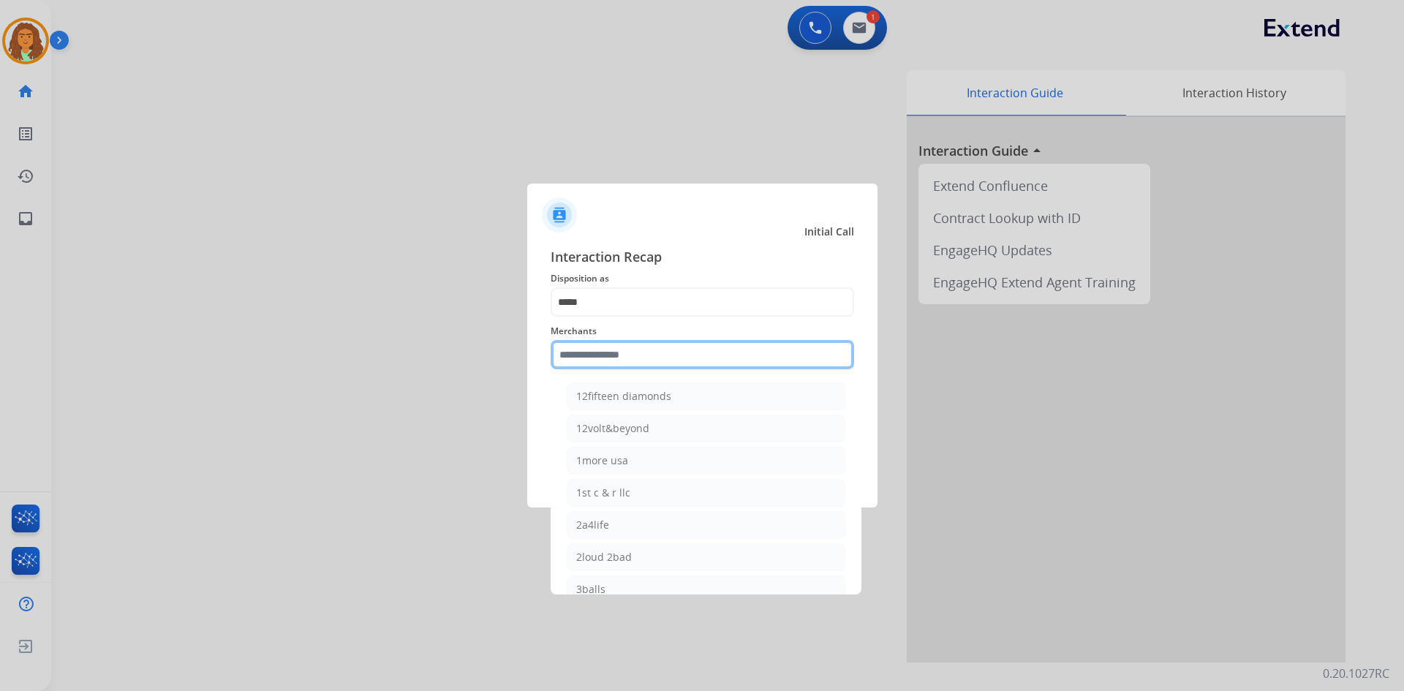
click at [637, 350] on input "text" at bounding box center [702, 354] width 303 height 29
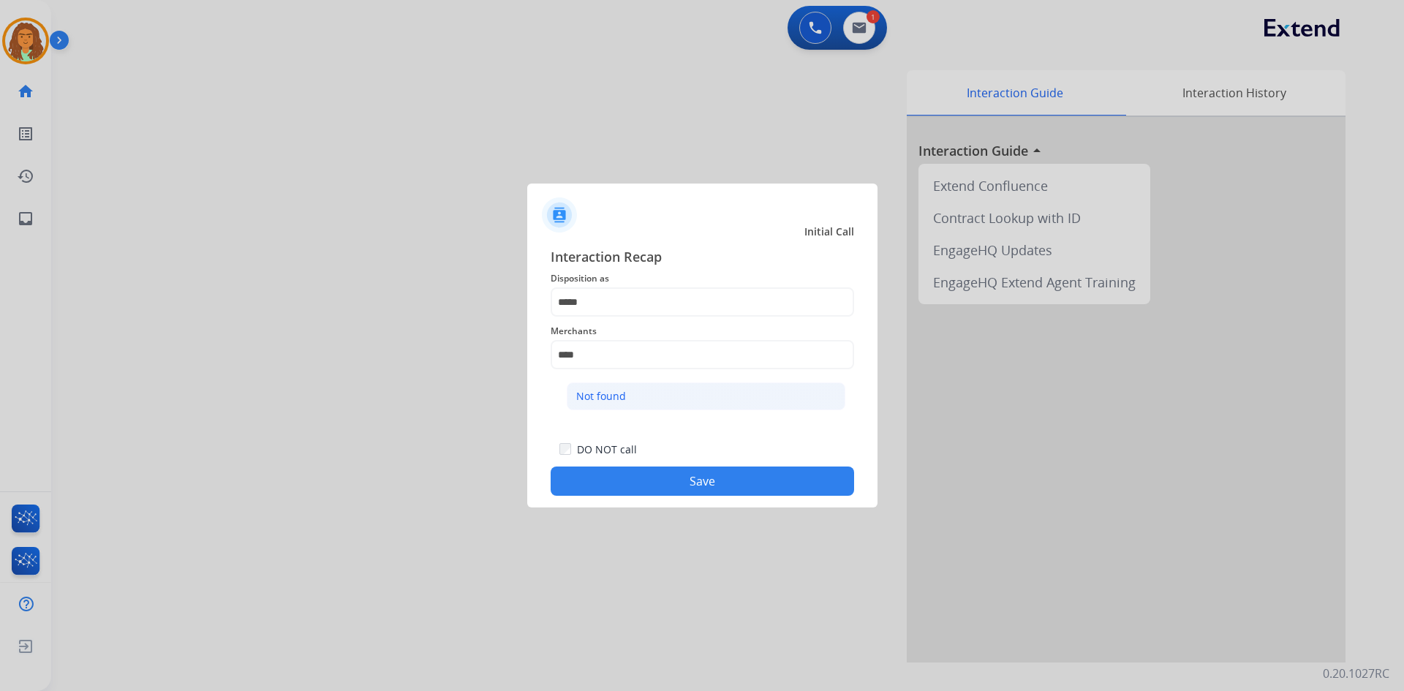
click at [612, 399] on div "Not found" at bounding box center [601, 396] width 50 height 15
type input "*********"
click at [687, 479] on button "Save" at bounding box center [702, 481] width 303 height 29
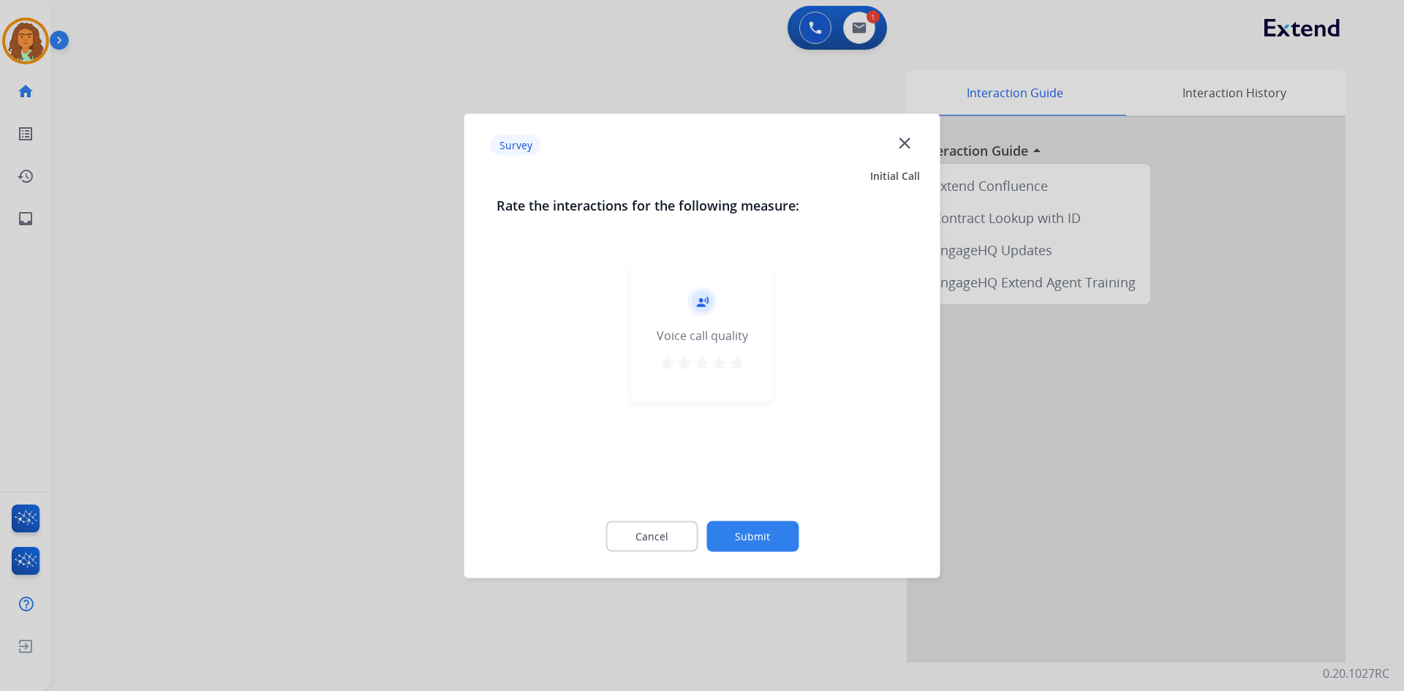
click at [738, 362] on mat-icon "star" at bounding box center [737, 363] width 18 height 18
click at [760, 534] on button "Submit" at bounding box center [752, 536] width 92 height 31
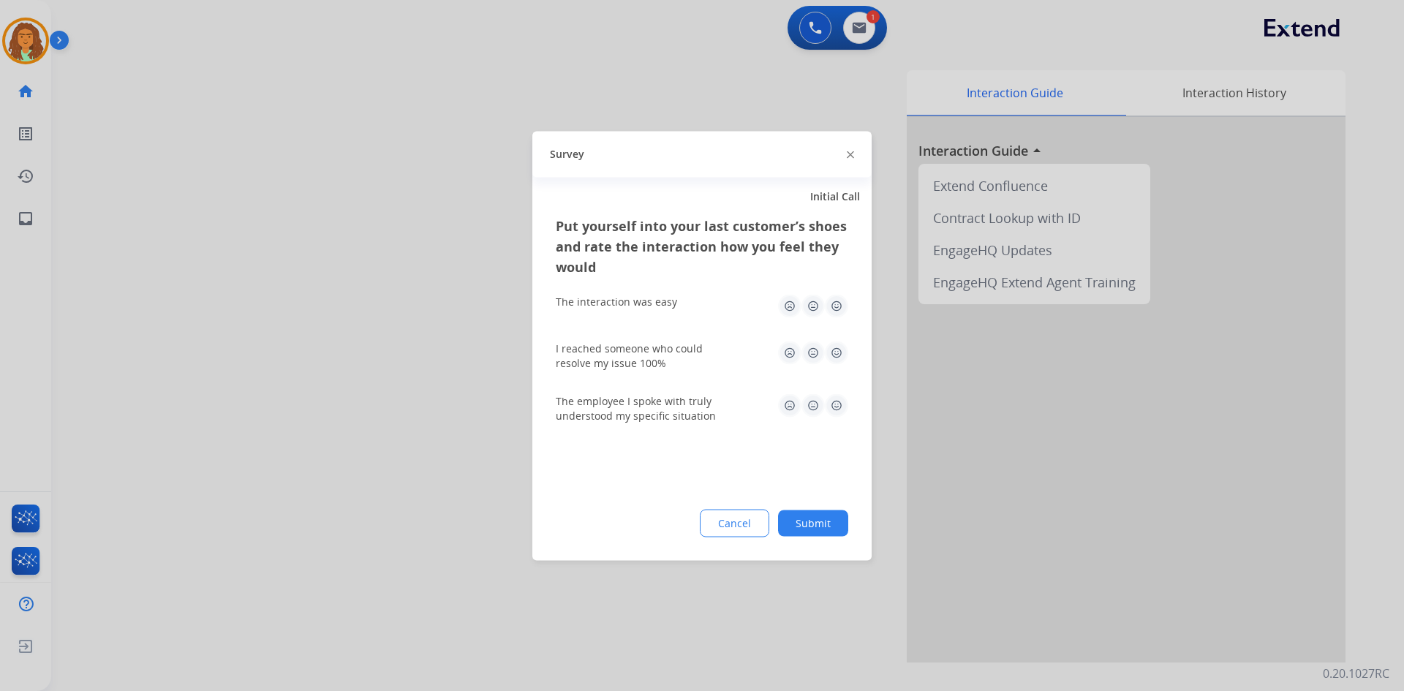
click at [838, 300] on img at bounding box center [836, 305] width 23 height 23
click at [834, 347] on img at bounding box center [836, 352] width 23 height 23
click at [836, 404] on img at bounding box center [836, 404] width 23 height 23
click at [835, 517] on button "Submit" at bounding box center [813, 523] width 70 height 26
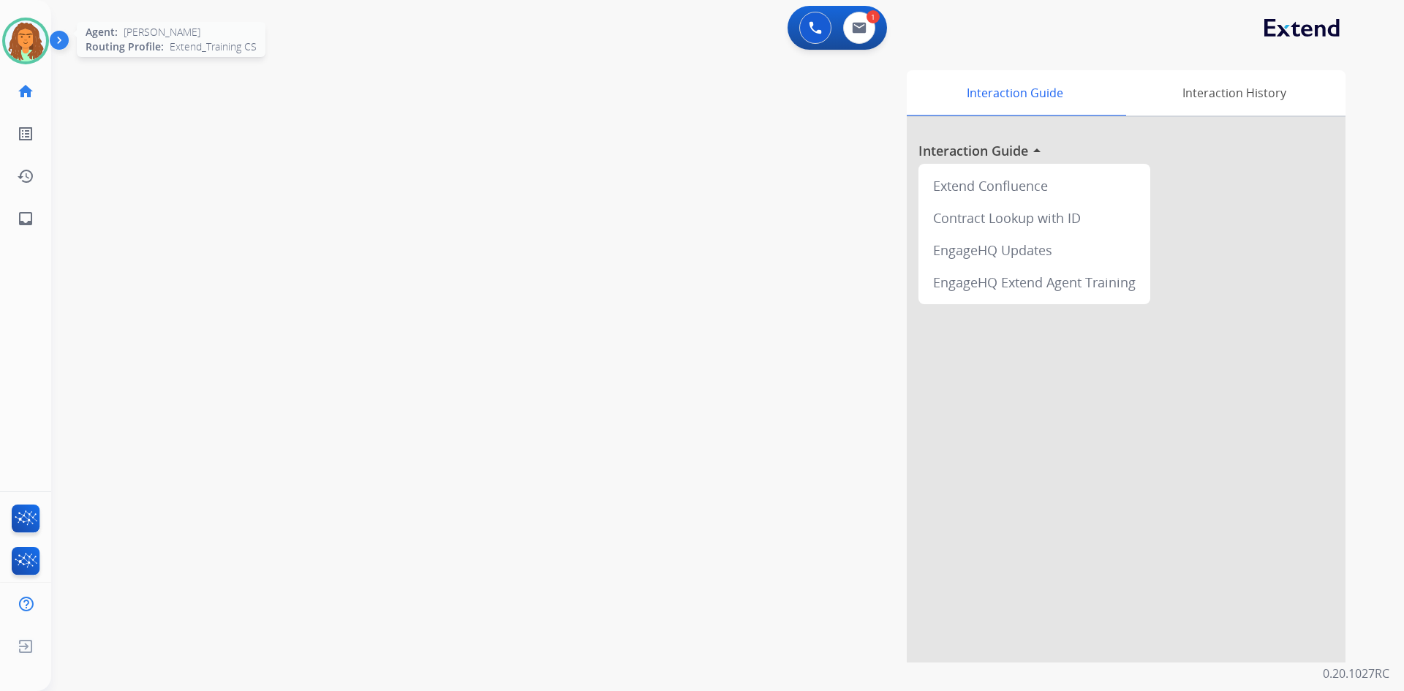
click at [28, 23] on img at bounding box center [25, 40] width 41 height 41
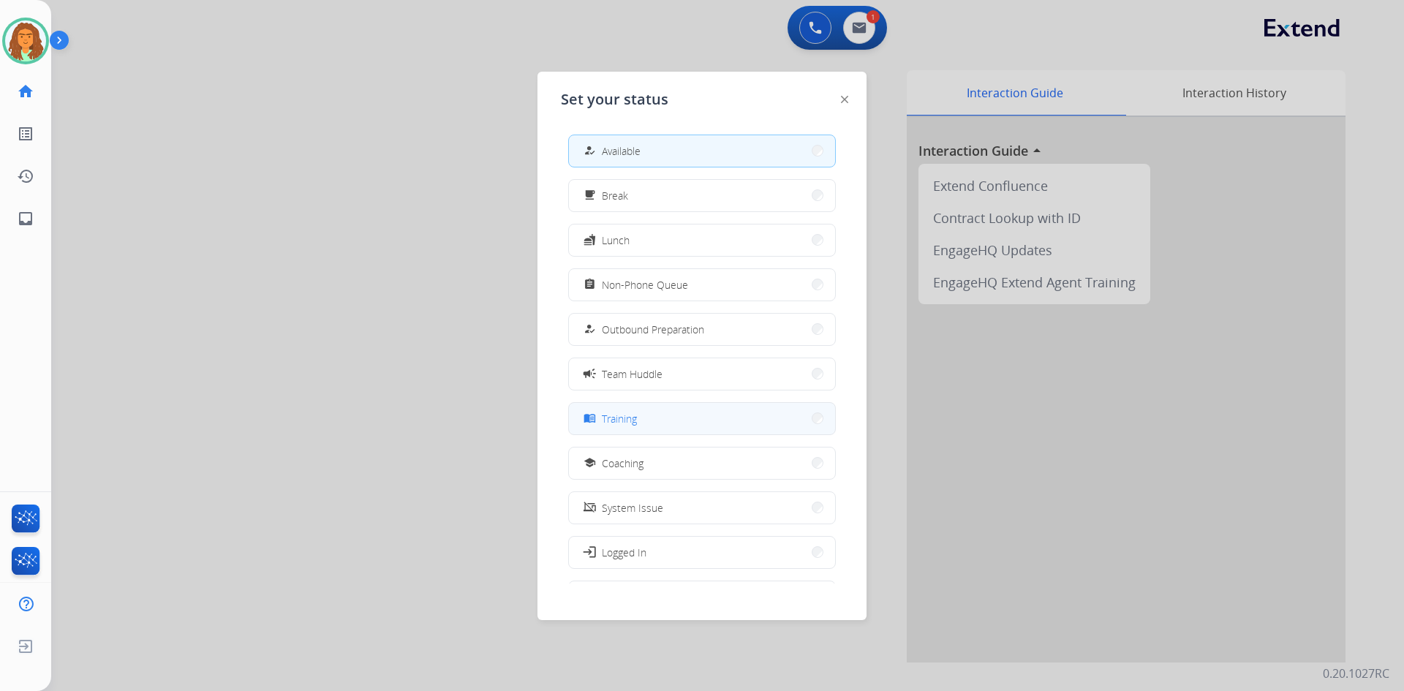
click at [629, 417] on span "Training" at bounding box center [619, 418] width 35 height 15
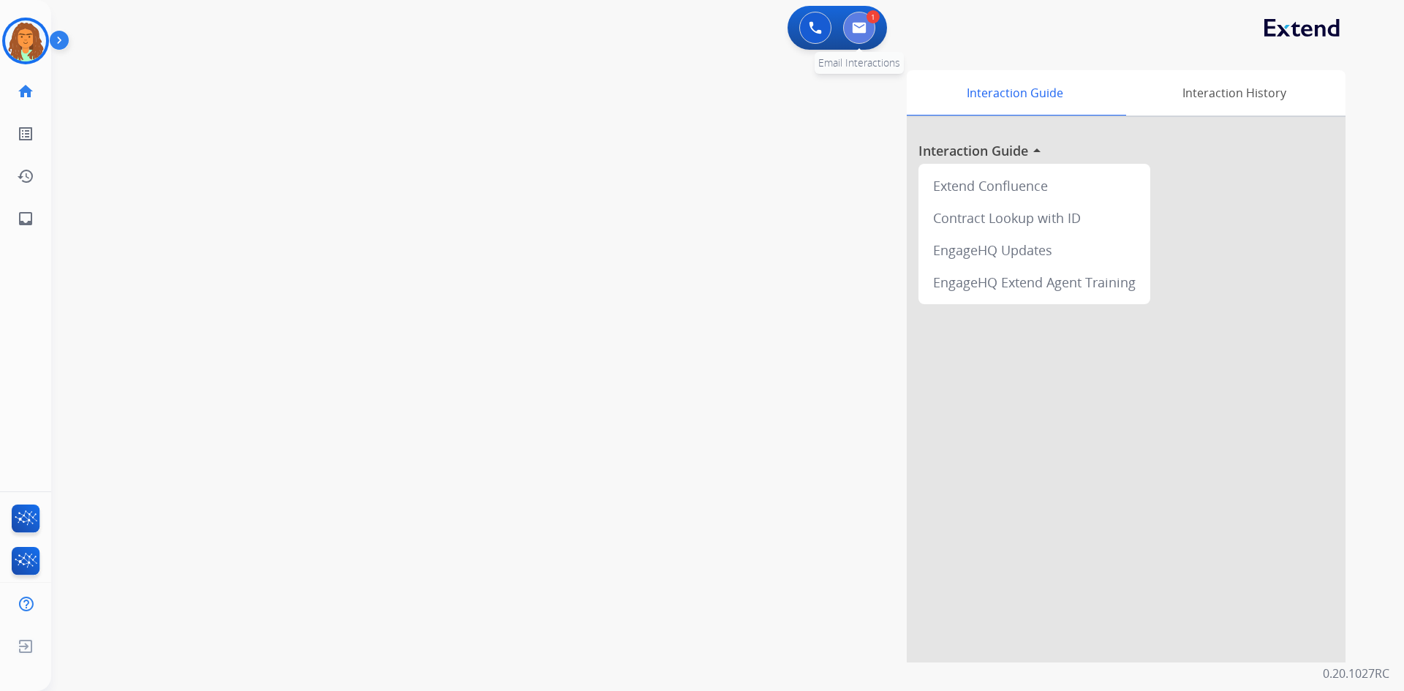
click at [864, 20] on button at bounding box center [859, 28] width 32 height 32
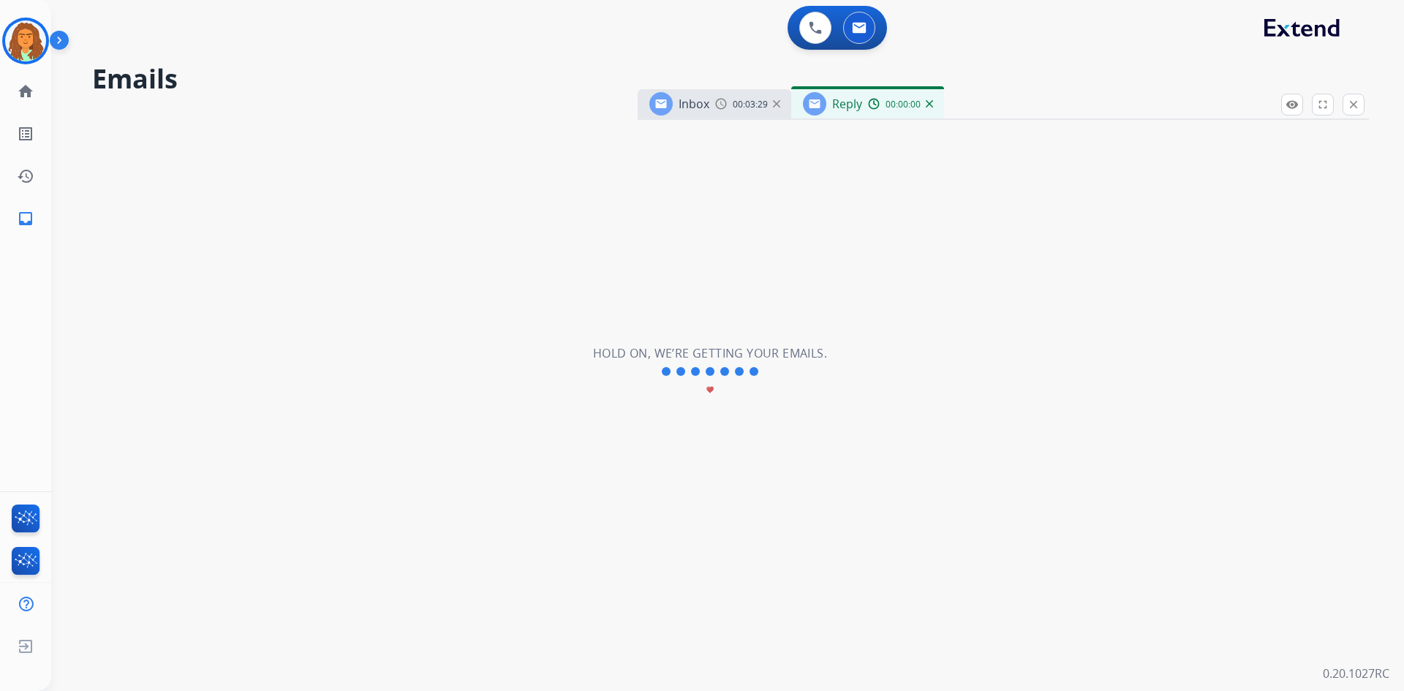
select select "**********"
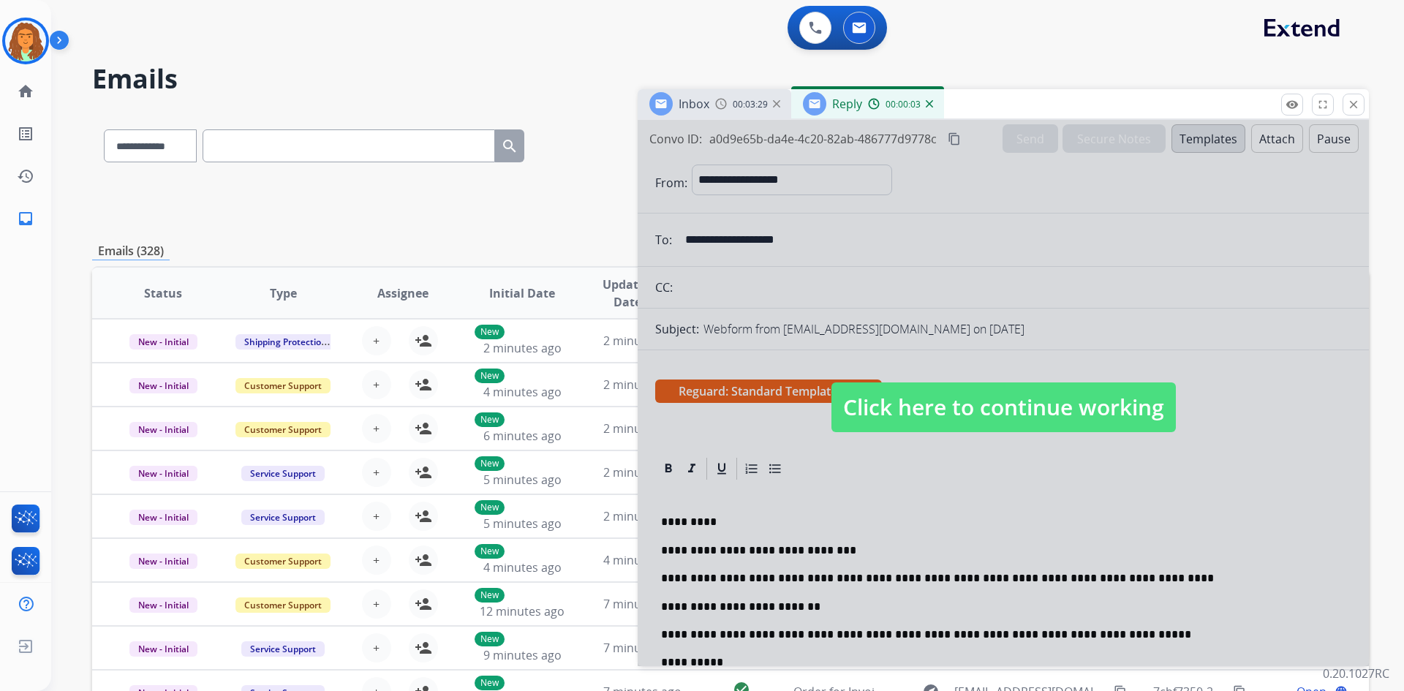
click at [929, 410] on span "Click here to continue working" at bounding box center [1003, 407] width 344 height 50
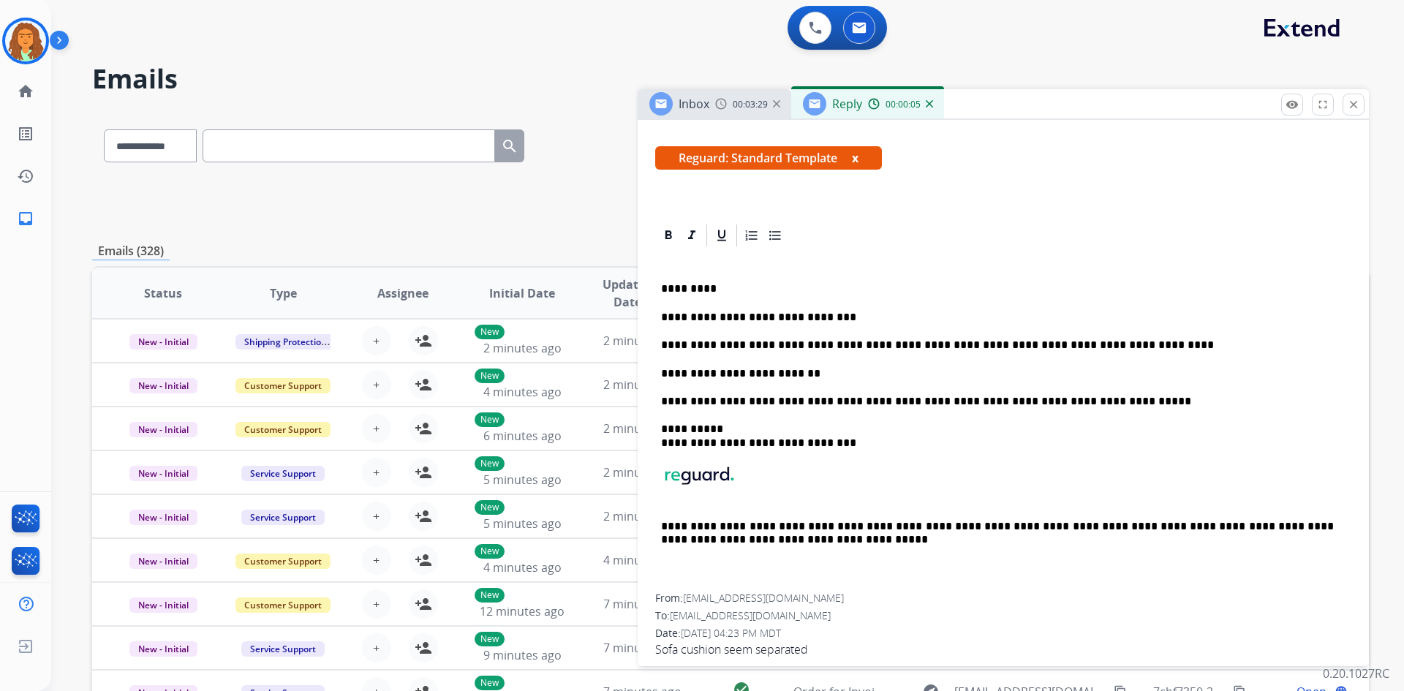
scroll to position [248, 0]
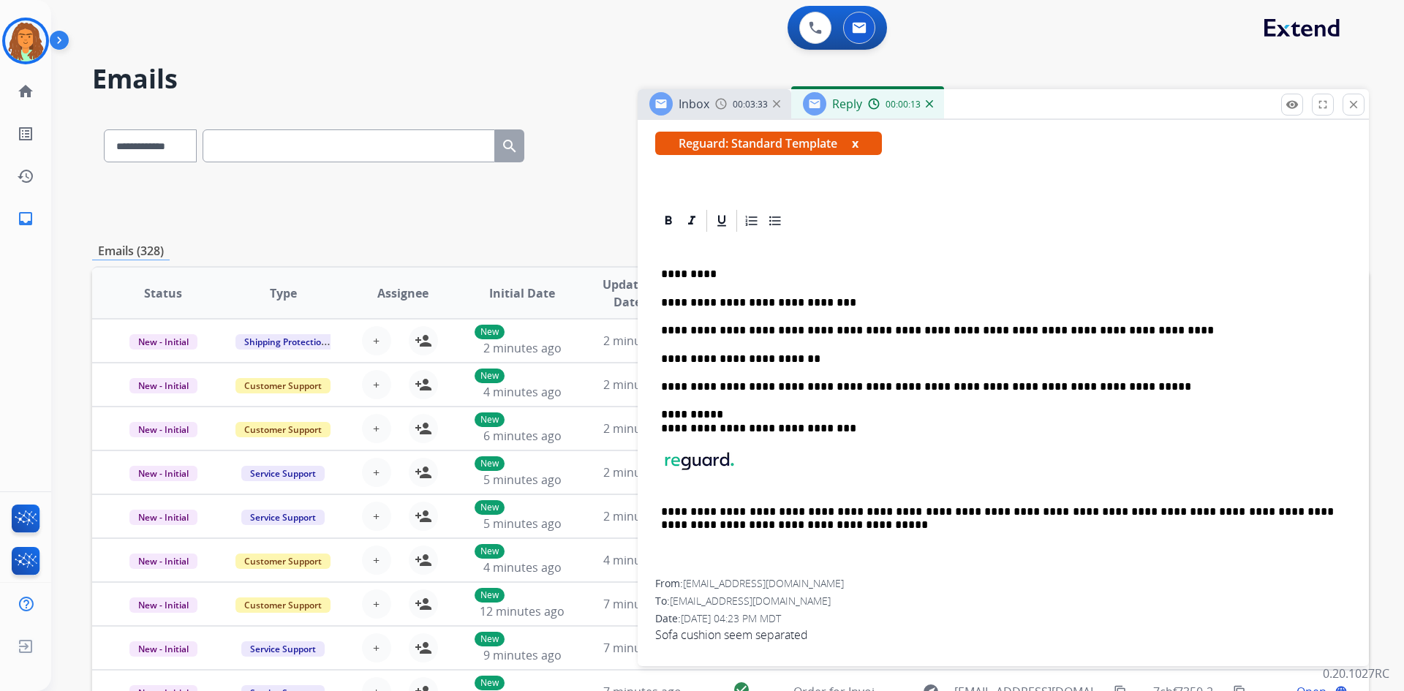
click at [787, 362] on p "**********" at bounding box center [997, 358] width 673 height 13
click at [894, 360] on p "**********" at bounding box center [997, 358] width 673 height 13
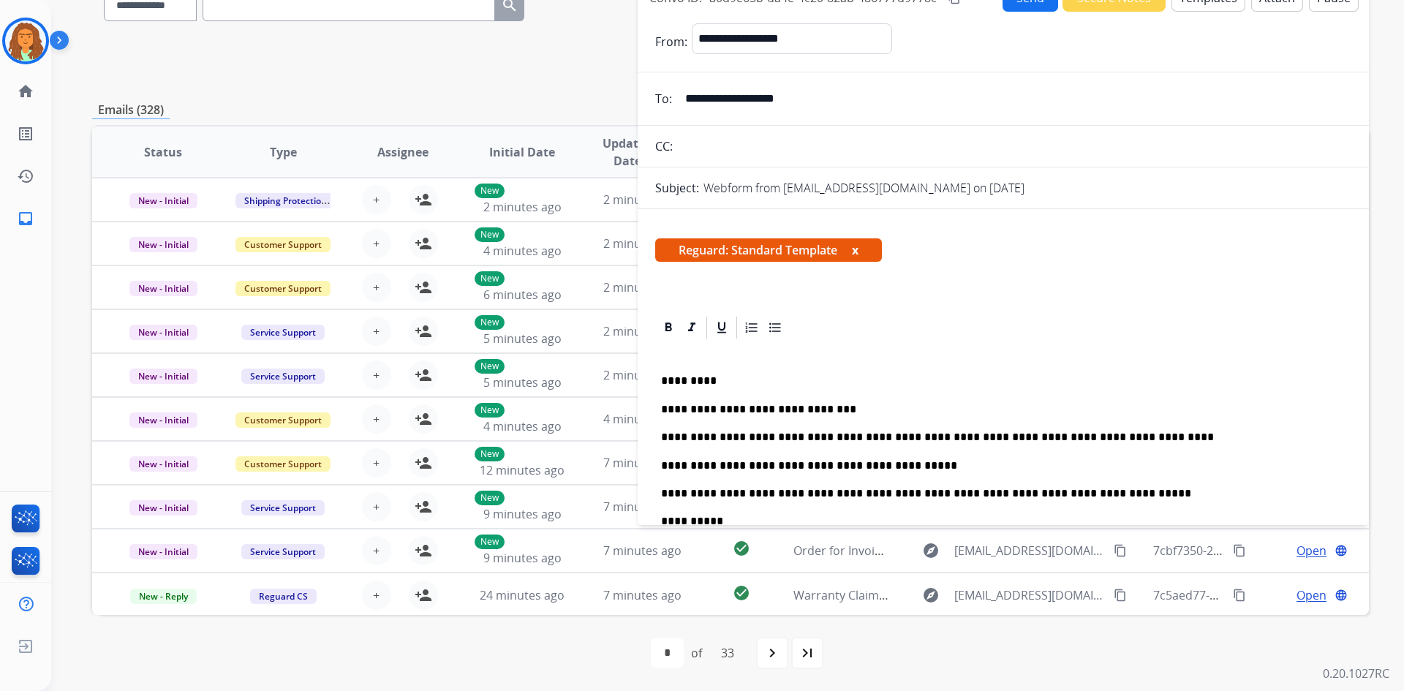
scroll to position [0, 0]
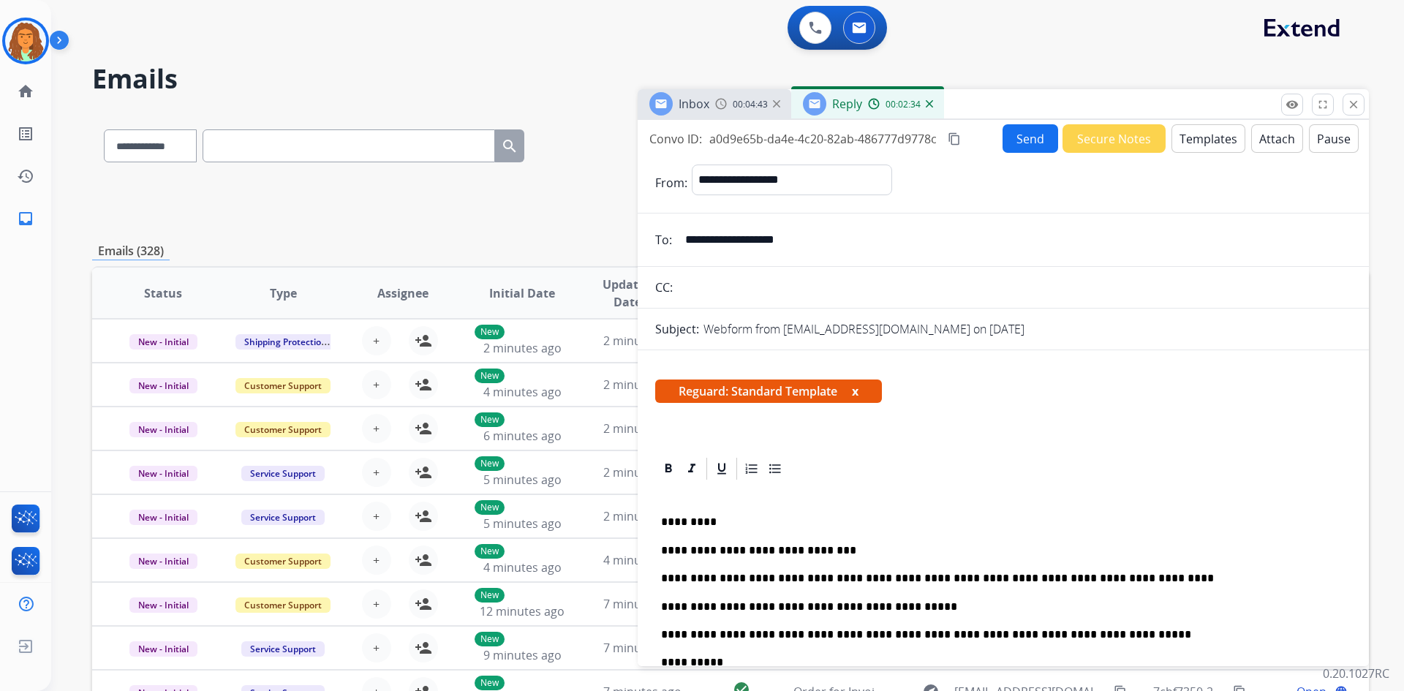
click at [955, 140] on mat-icon "content_copy" at bounding box center [954, 138] width 13 height 13
click at [956, 139] on mat-icon "content_copy" at bounding box center [954, 138] width 13 height 13
click at [828, 184] on select "**********" at bounding box center [791, 179] width 199 height 29
select select "**********"
click at [692, 165] on select "**********" at bounding box center [791, 179] width 199 height 29
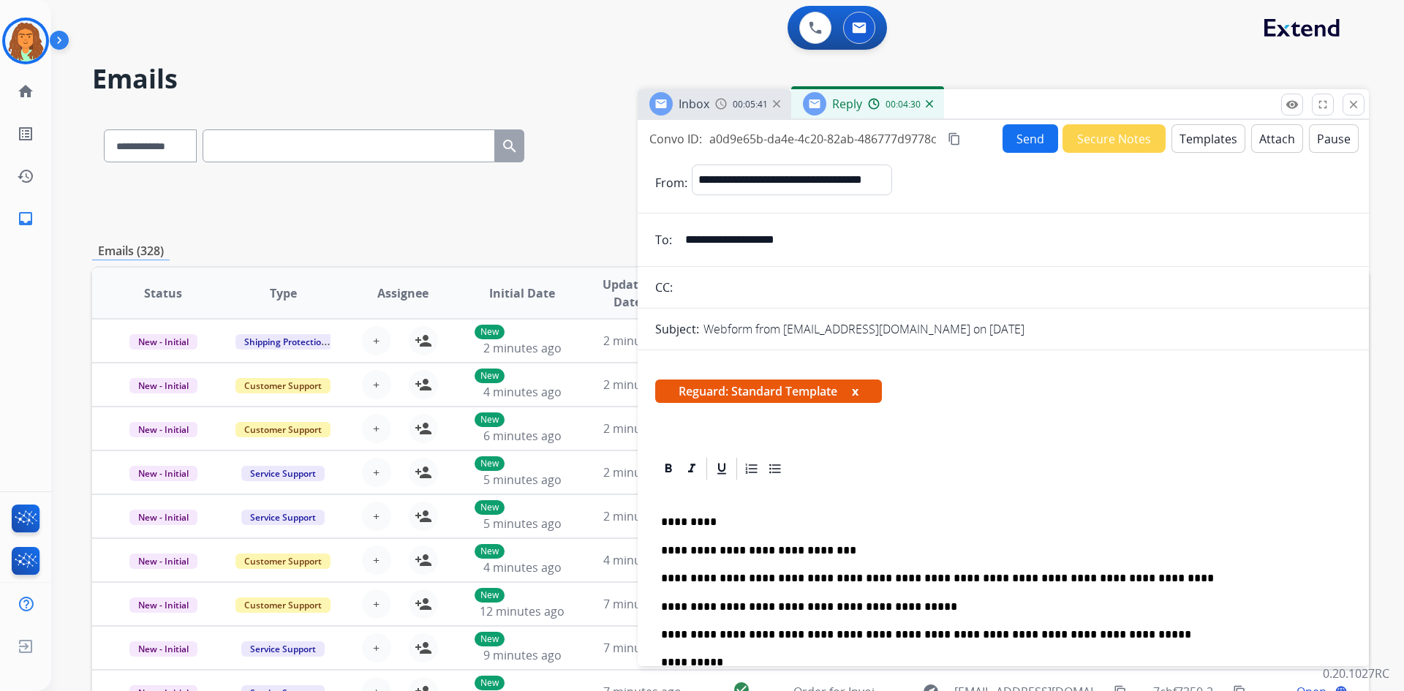
click at [1028, 137] on button "Send" at bounding box center [1030, 138] width 56 height 29
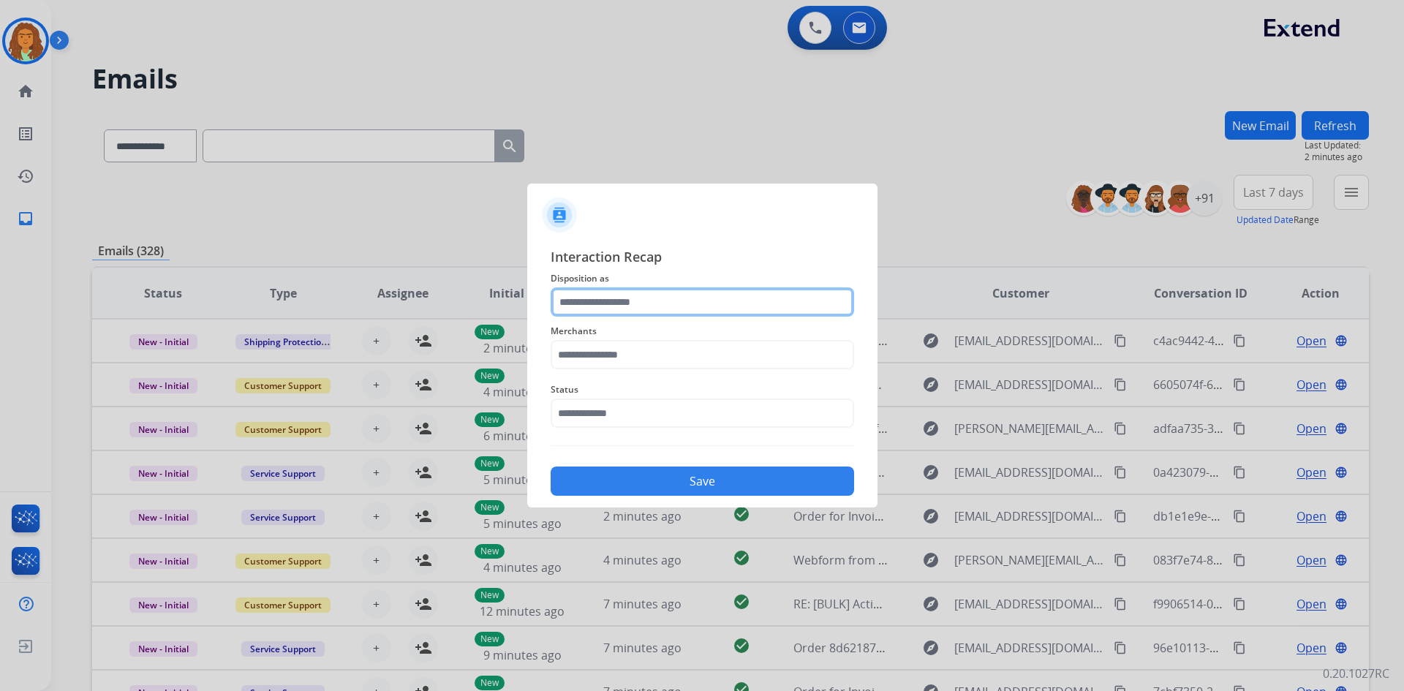
click at [597, 300] on input "text" at bounding box center [702, 301] width 303 height 29
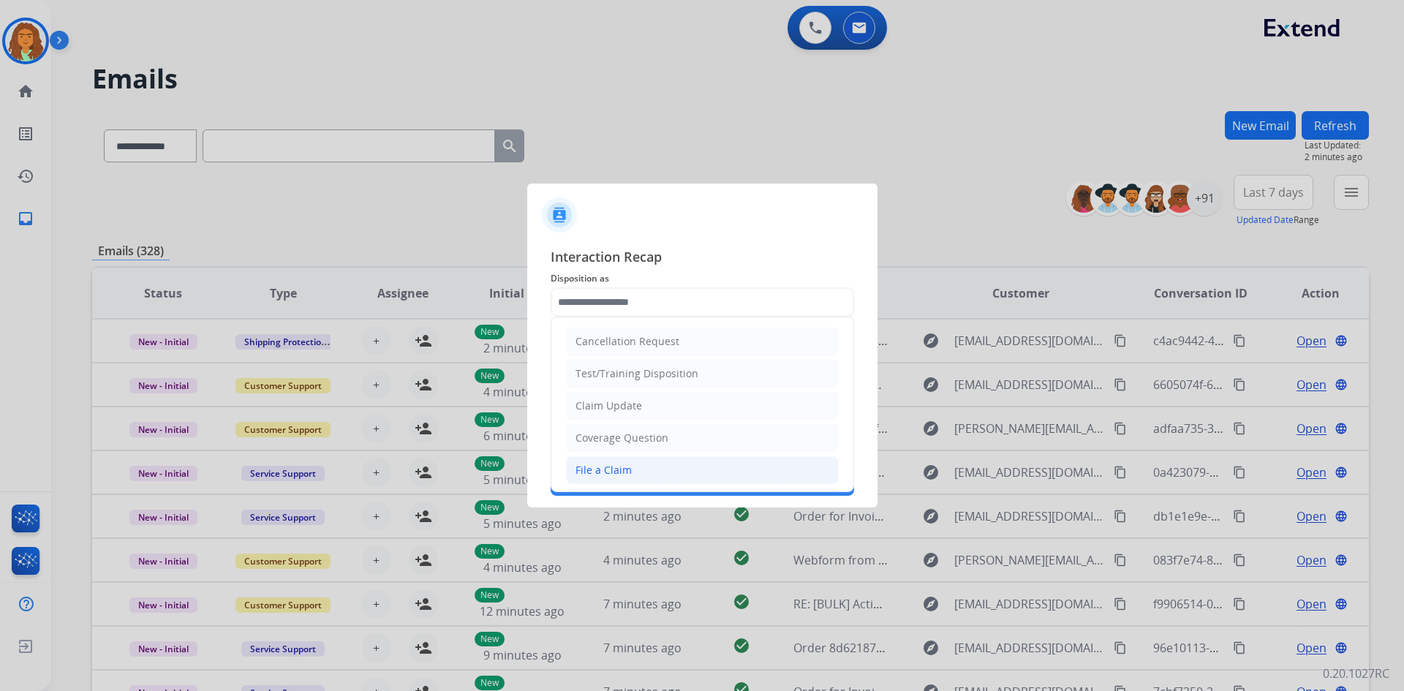
click at [603, 467] on div "File a Claim" at bounding box center [603, 470] width 56 height 15
type input "**********"
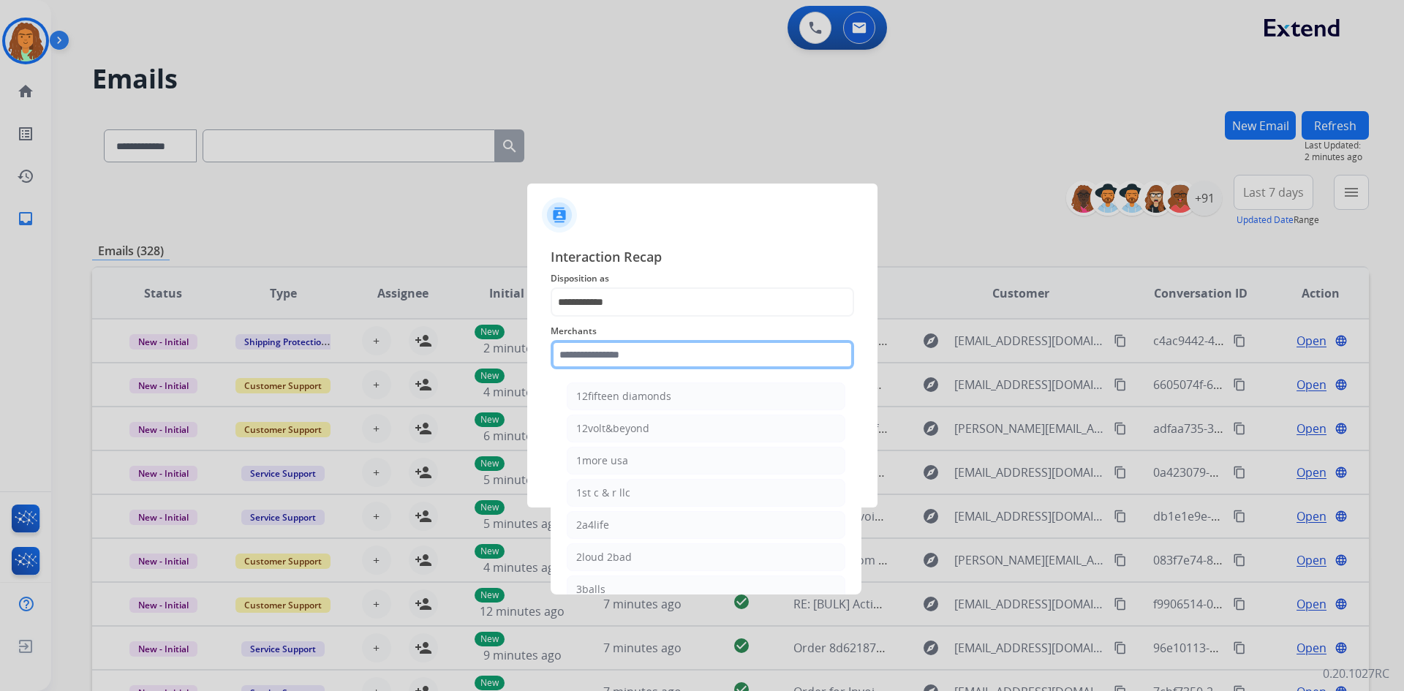
click at [595, 355] on input "text" at bounding box center [702, 354] width 303 height 29
type input "*"
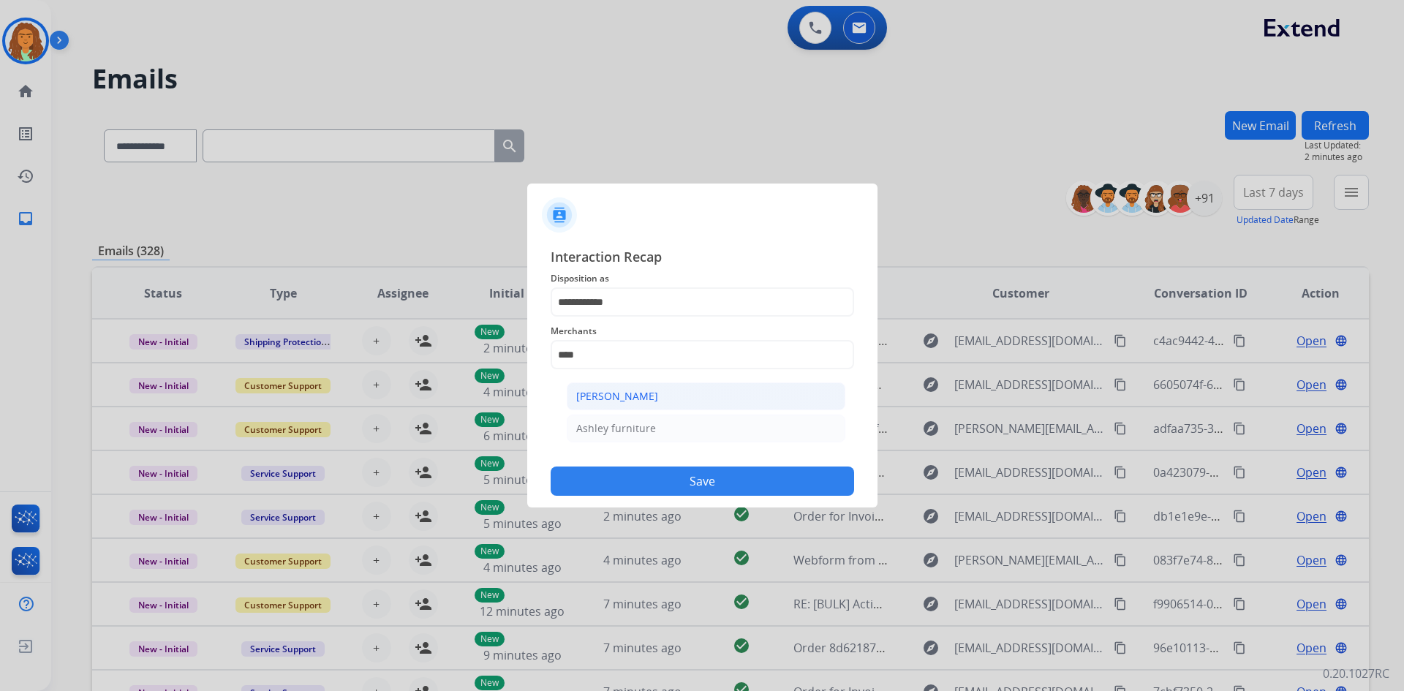
click at [619, 388] on li "Ashley - Reguard" at bounding box center [706, 396] width 279 height 28
type input "**********"
click at [632, 416] on input "text" at bounding box center [702, 413] width 303 height 29
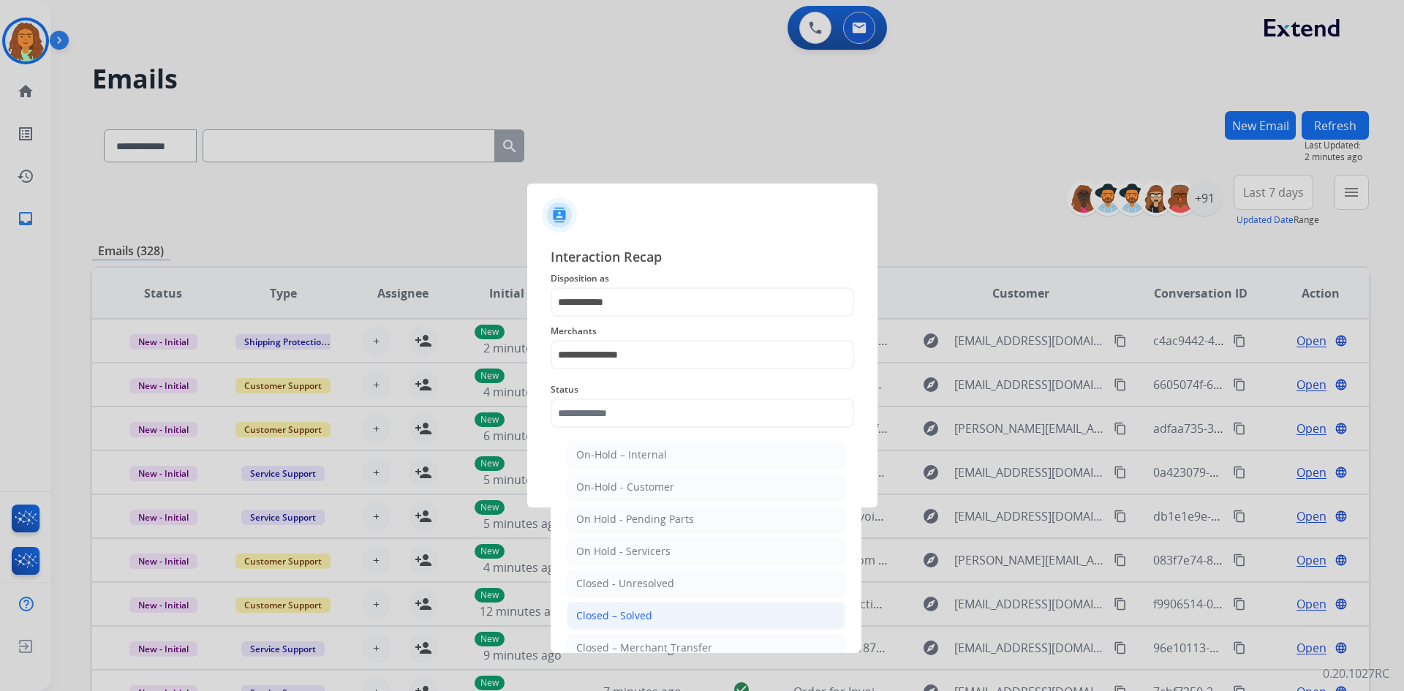
click at [611, 613] on div "Closed – Solved" at bounding box center [614, 615] width 76 height 15
type input "**********"
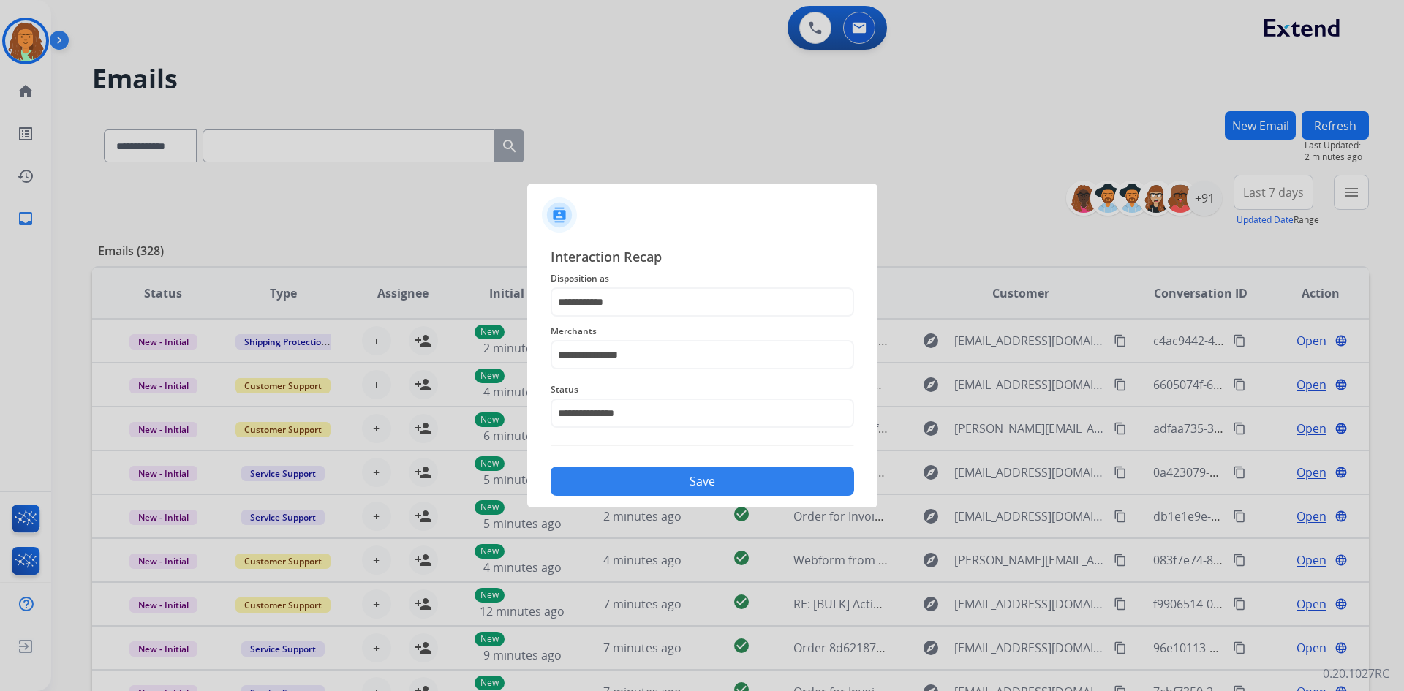
click at [686, 477] on button "Save" at bounding box center [702, 481] width 303 height 29
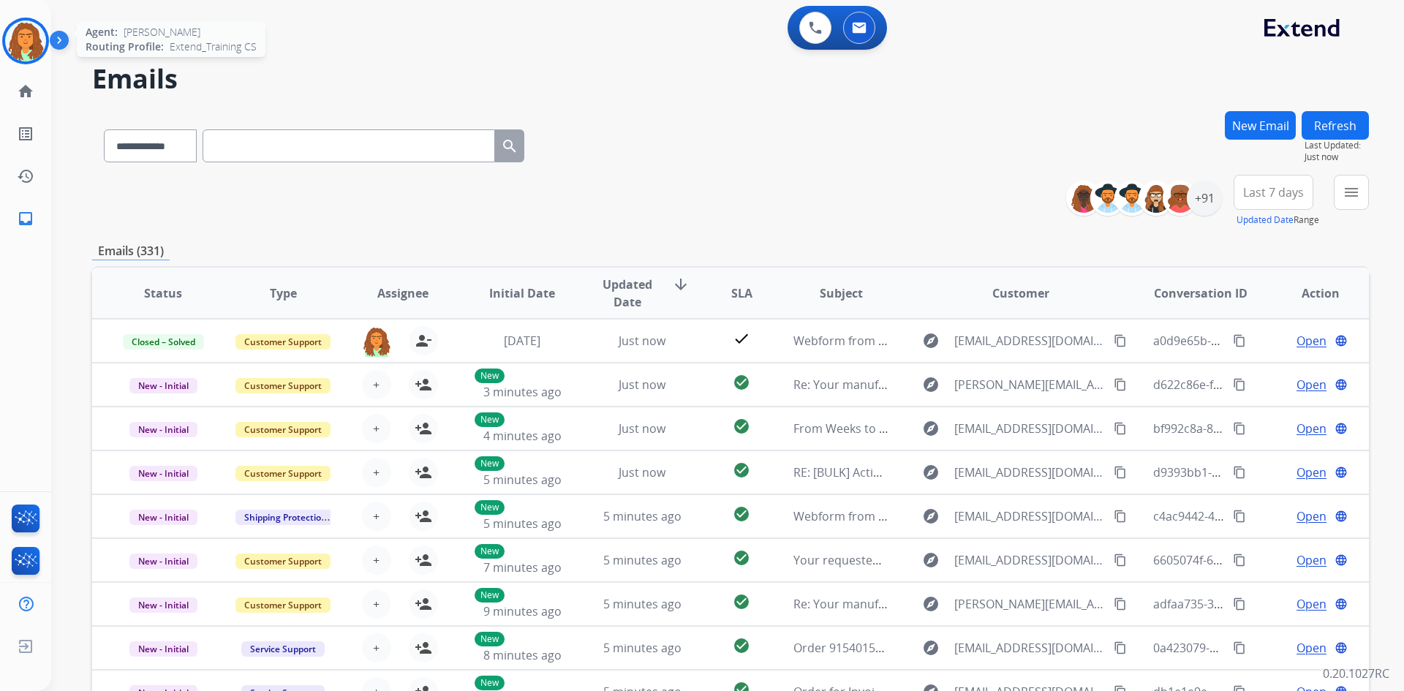
click at [34, 40] on img at bounding box center [25, 40] width 41 height 41
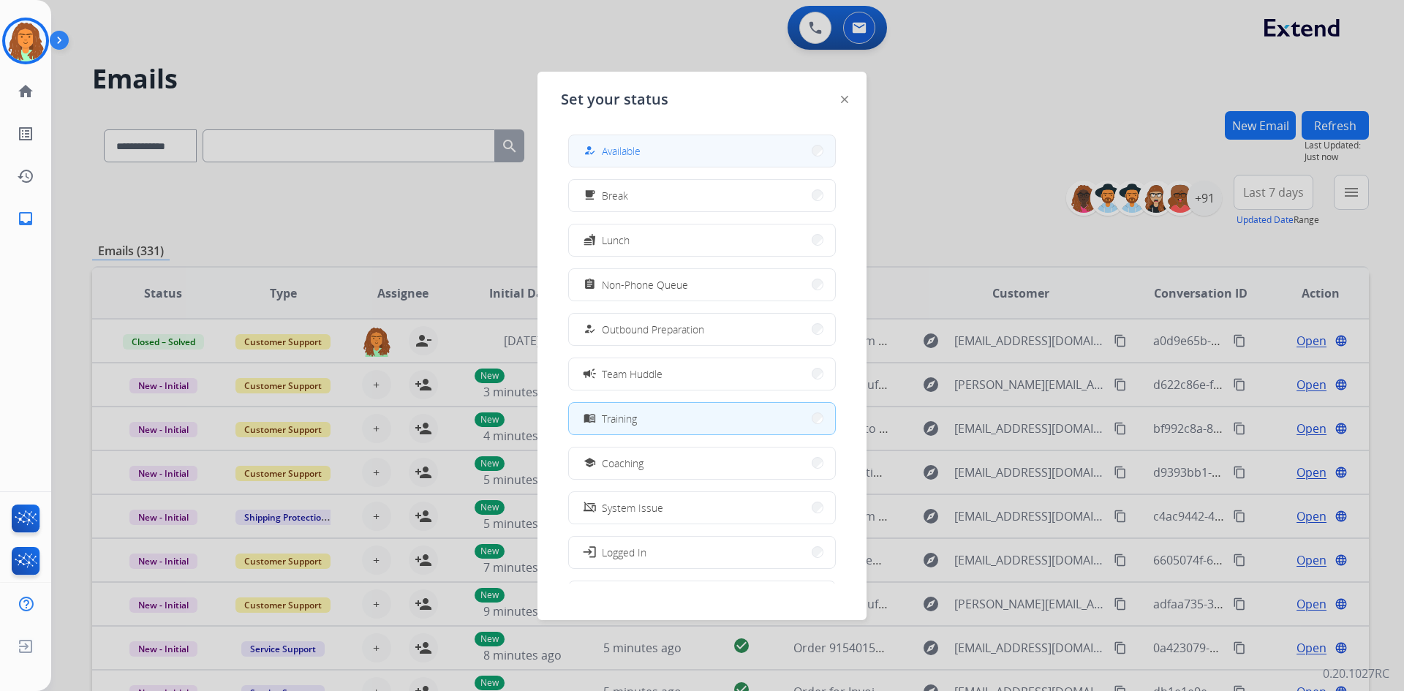
click at [627, 151] on span "Available" at bounding box center [621, 150] width 39 height 15
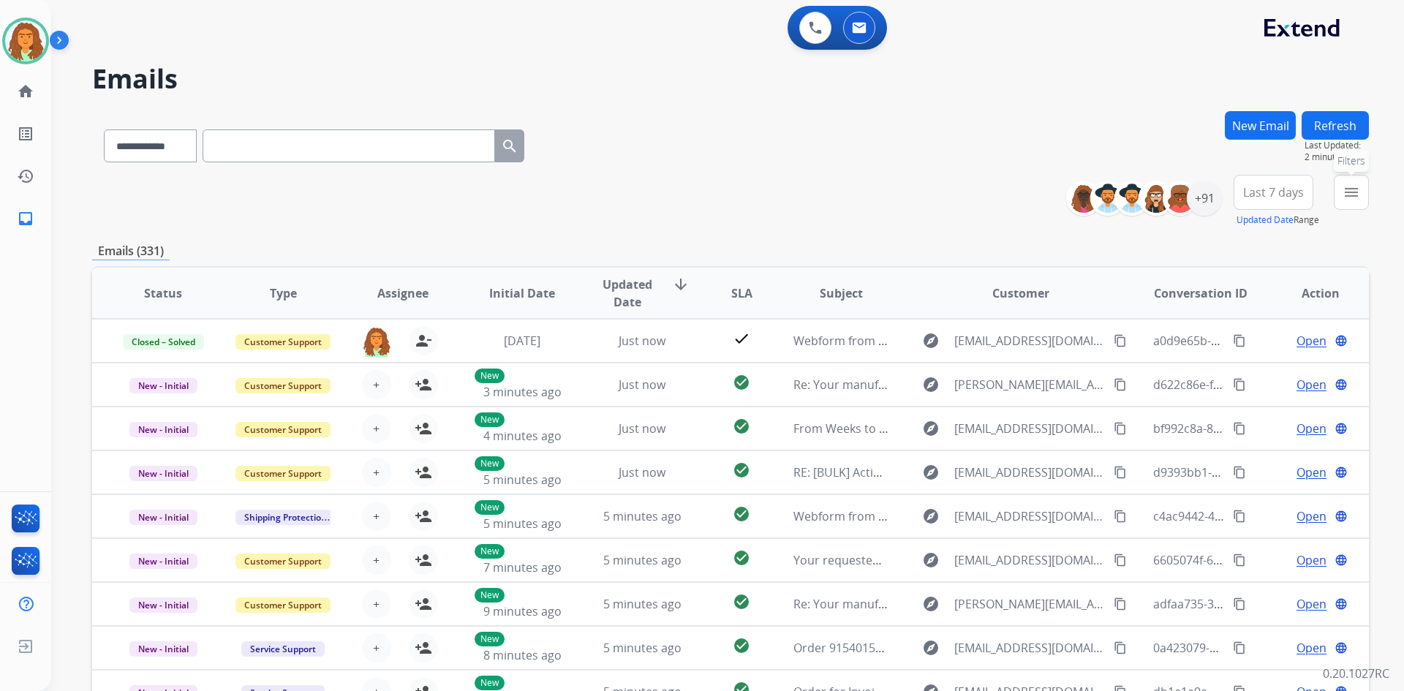
click at [1340, 187] on button "menu Filters" at bounding box center [1351, 192] width 35 height 35
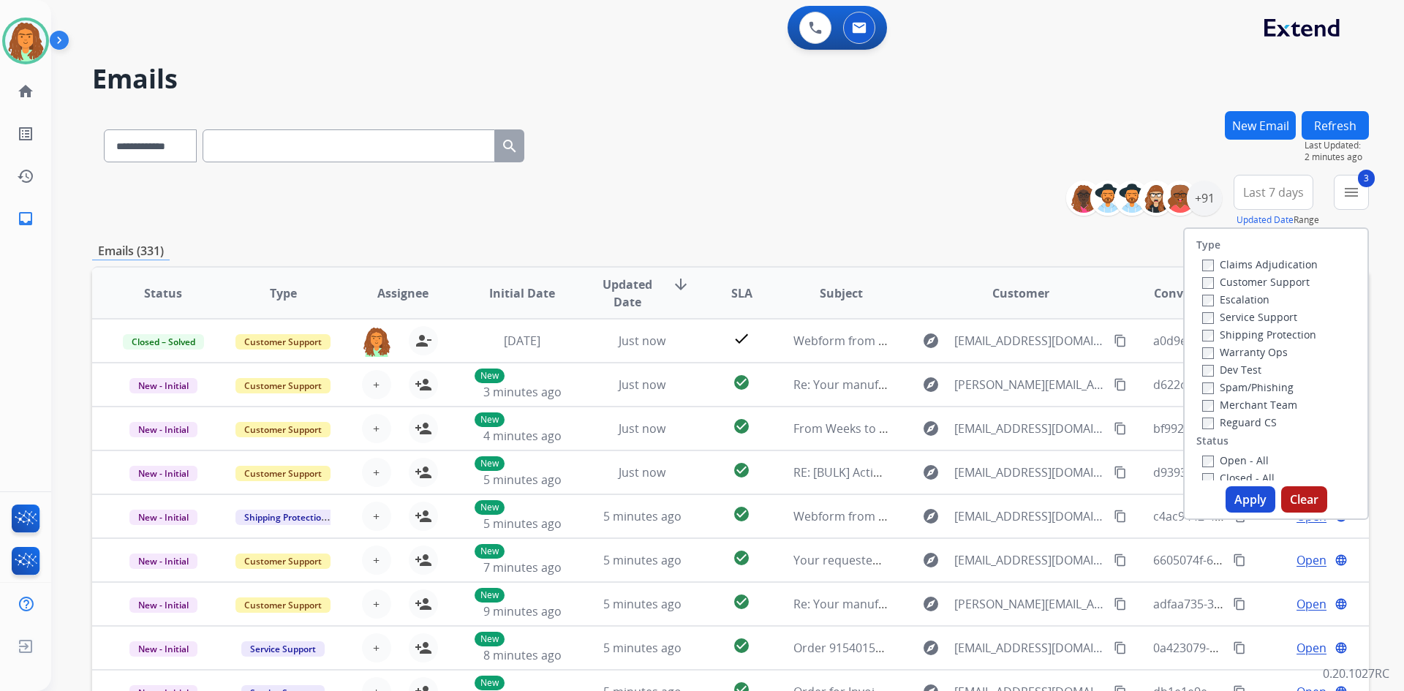
click at [1245, 496] on button "Apply" at bounding box center [1250, 499] width 50 height 26
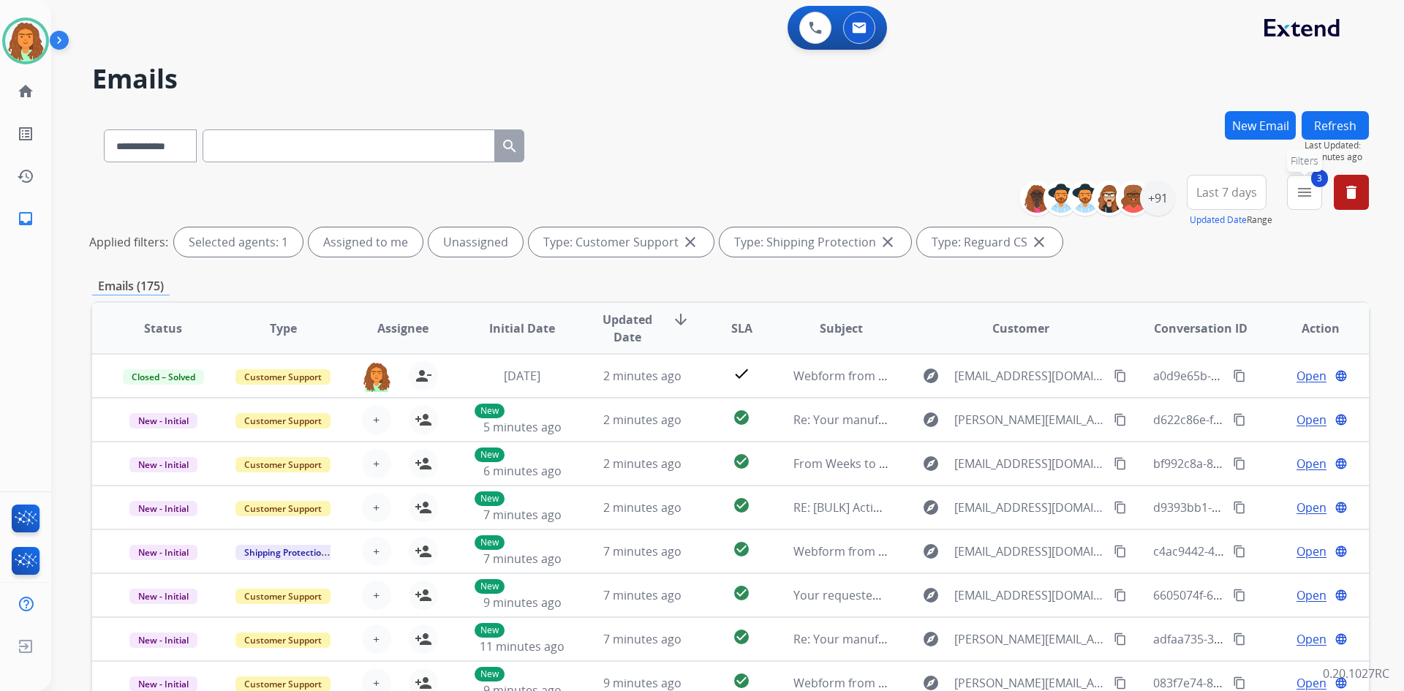
click at [1299, 193] on mat-icon "menu" at bounding box center [1305, 193] width 18 height 18
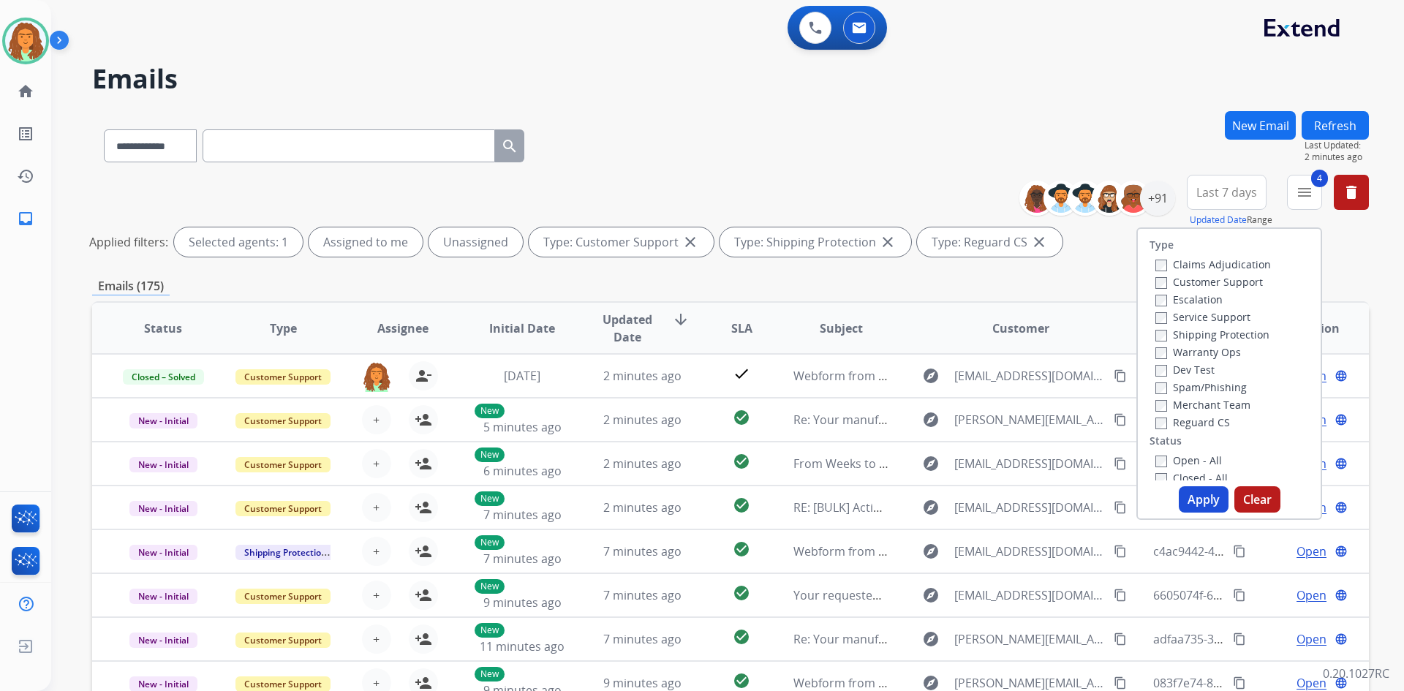
click at [1189, 493] on button "Apply" at bounding box center [1204, 499] width 50 height 26
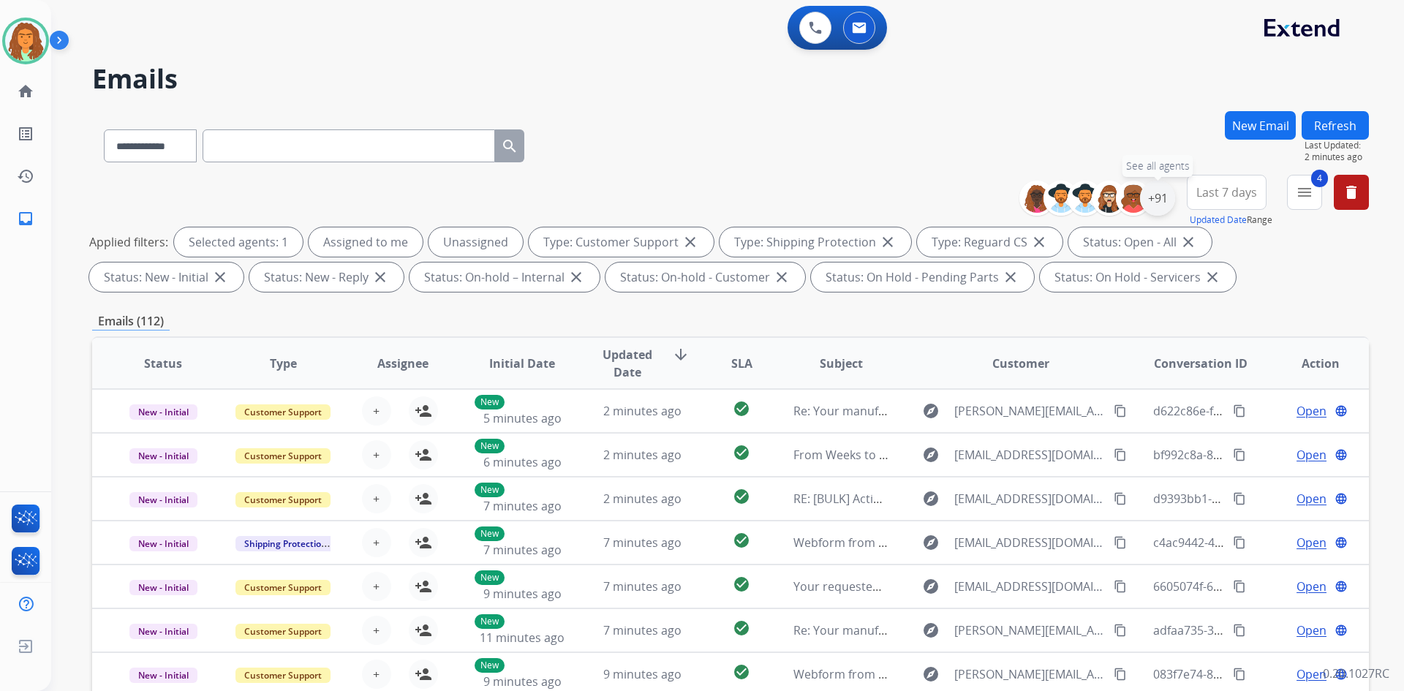
click at [1155, 199] on div "+91" at bounding box center [1157, 198] width 35 height 35
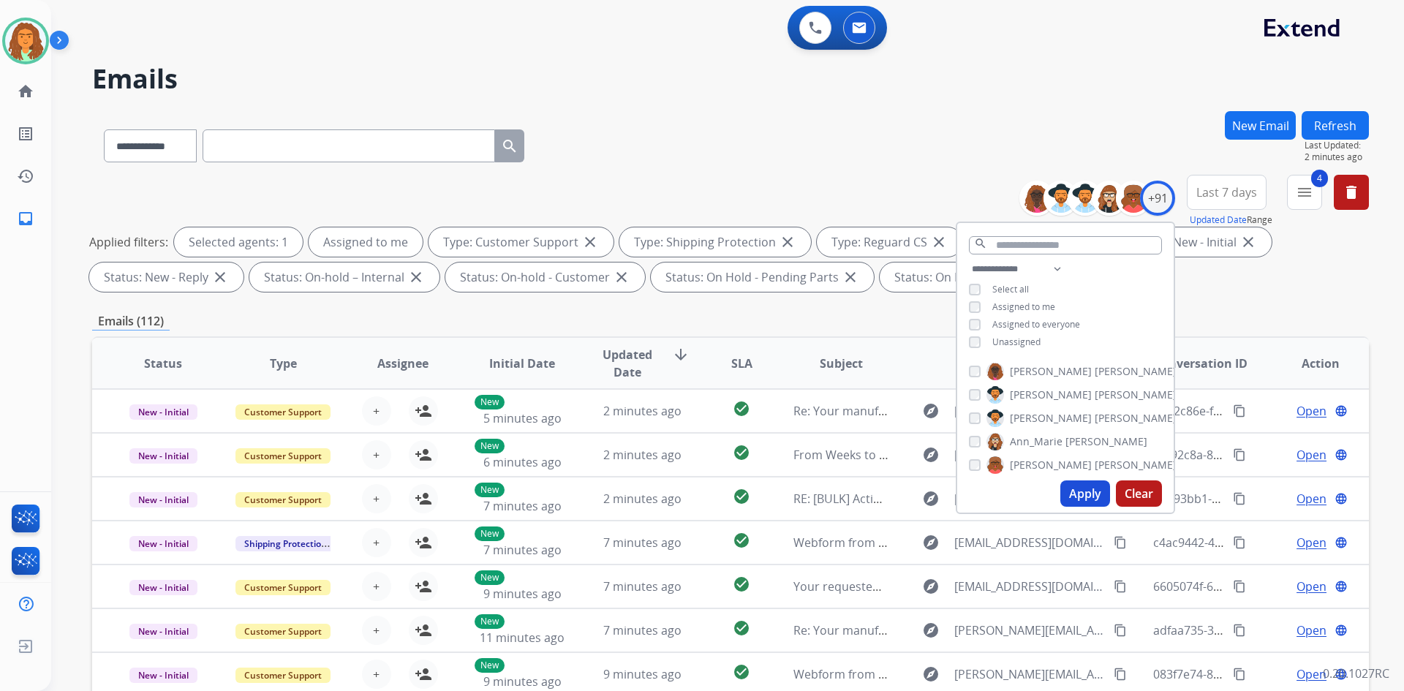
click at [1076, 492] on button "Apply" at bounding box center [1085, 493] width 50 height 26
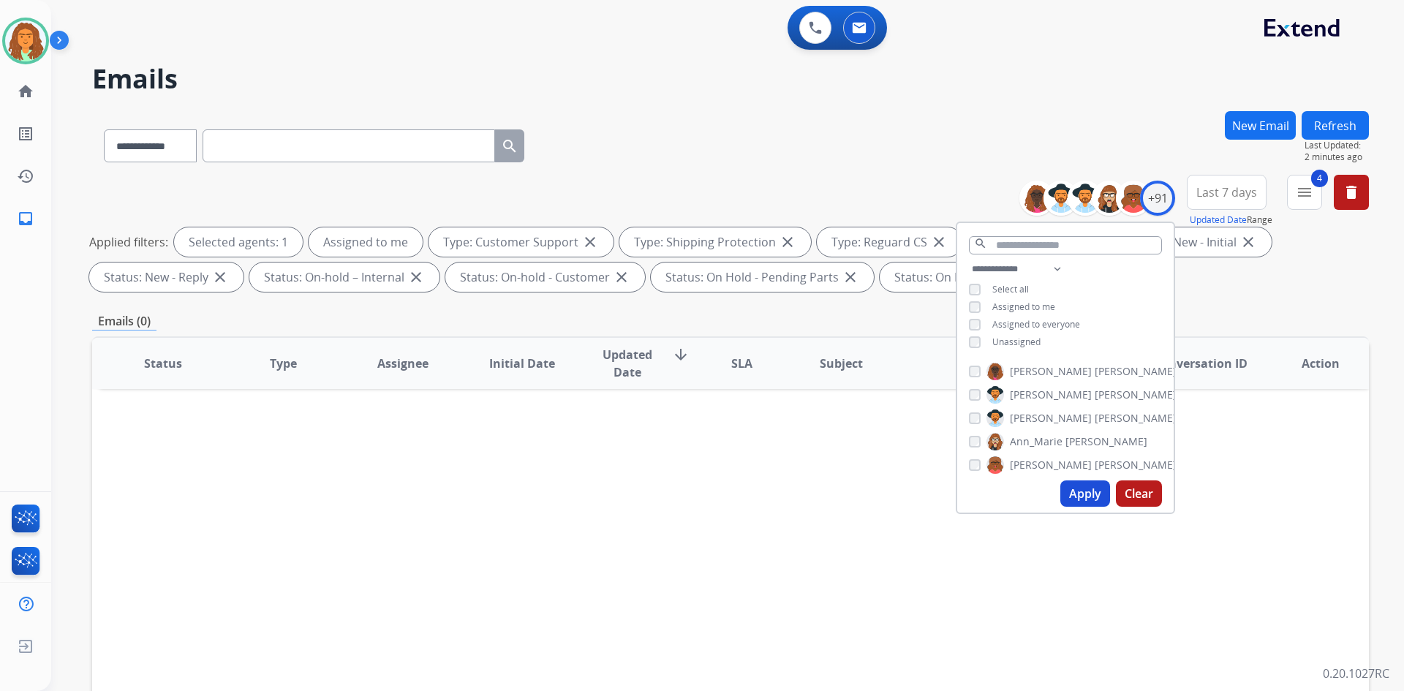
click at [847, 326] on div "Emails (0)" at bounding box center [730, 321] width 1277 height 18
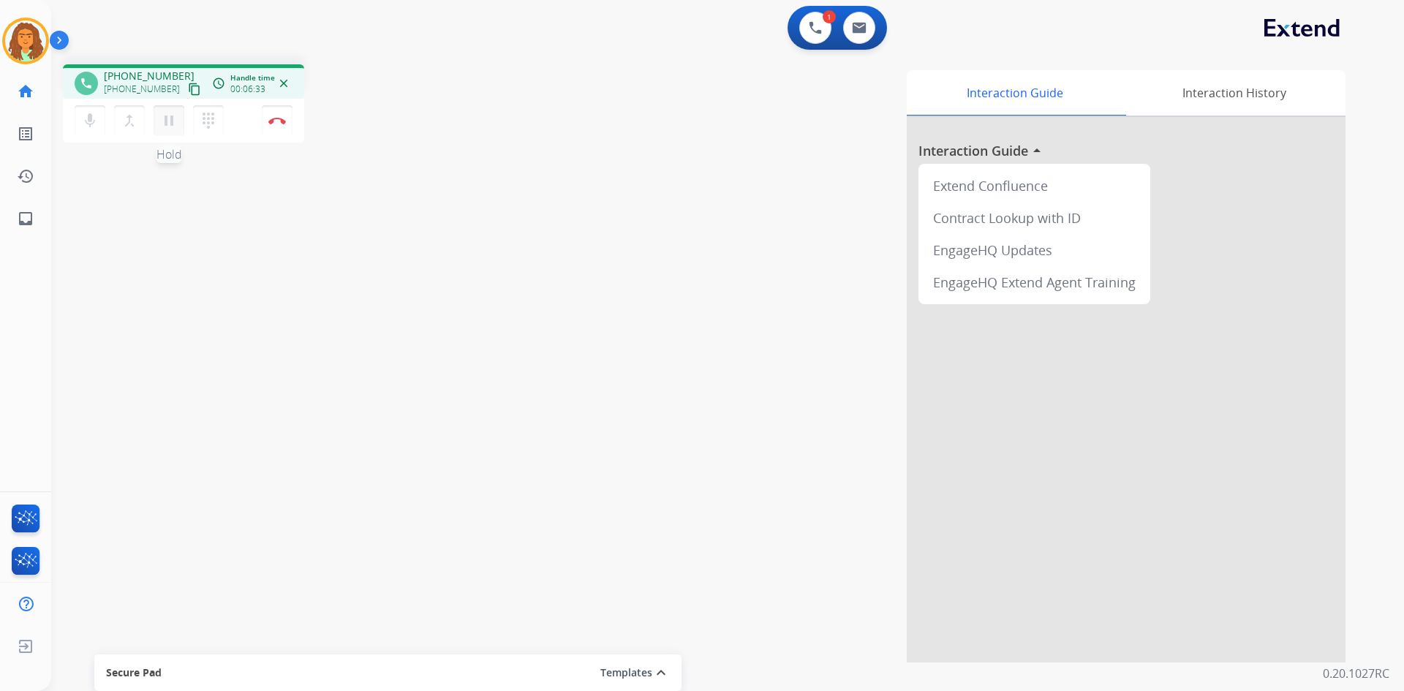
click at [170, 107] on button "pause Hold" at bounding box center [169, 120] width 31 height 31
click at [172, 116] on mat-icon "play_arrow" at bounding box center [169, 121] width 18 height 18
click at [165, 122] on mat-icon "pause" at bounding box center [169, 121] width 18 height 18
click at [170, 121] on mat-icon "play_arrow" at bounding box center [169, 121] width 18 height 18
click at [279, 127] on button "Disconnect" at bounding box center [277, 120] width 31 height 31
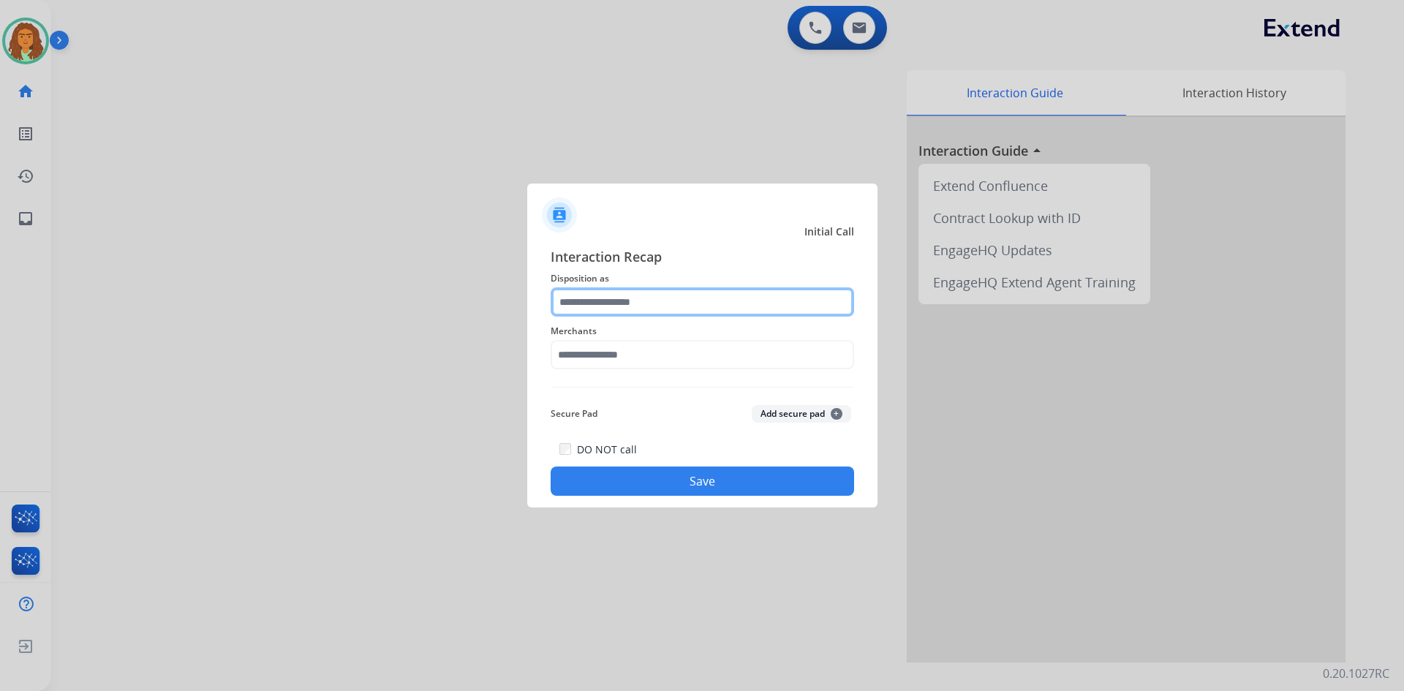
click at [584, 292] on input "text" at bounding box center [702, 301] width 303 height 29
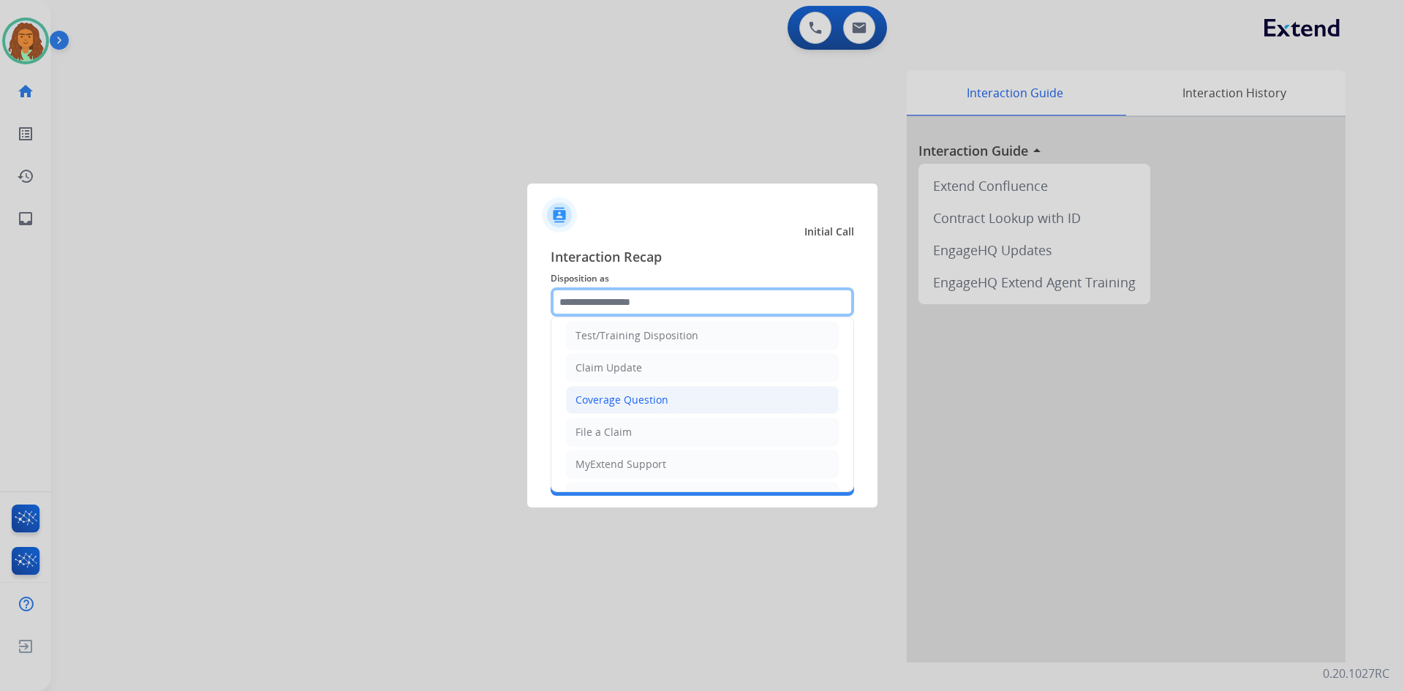
scroll to position [73, 0]
click at [616, 394] on div "File a Claim" at bounding box center [603, 397] width 56 height 15
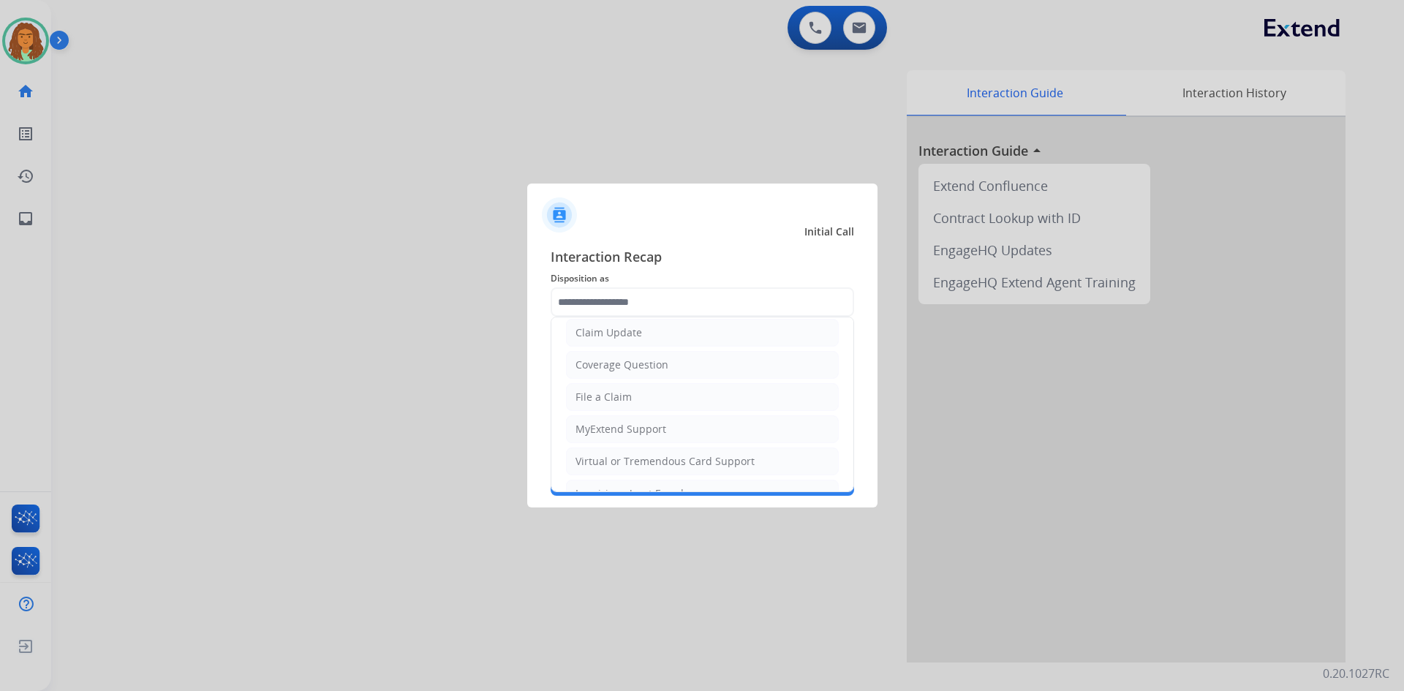
type input "**********"
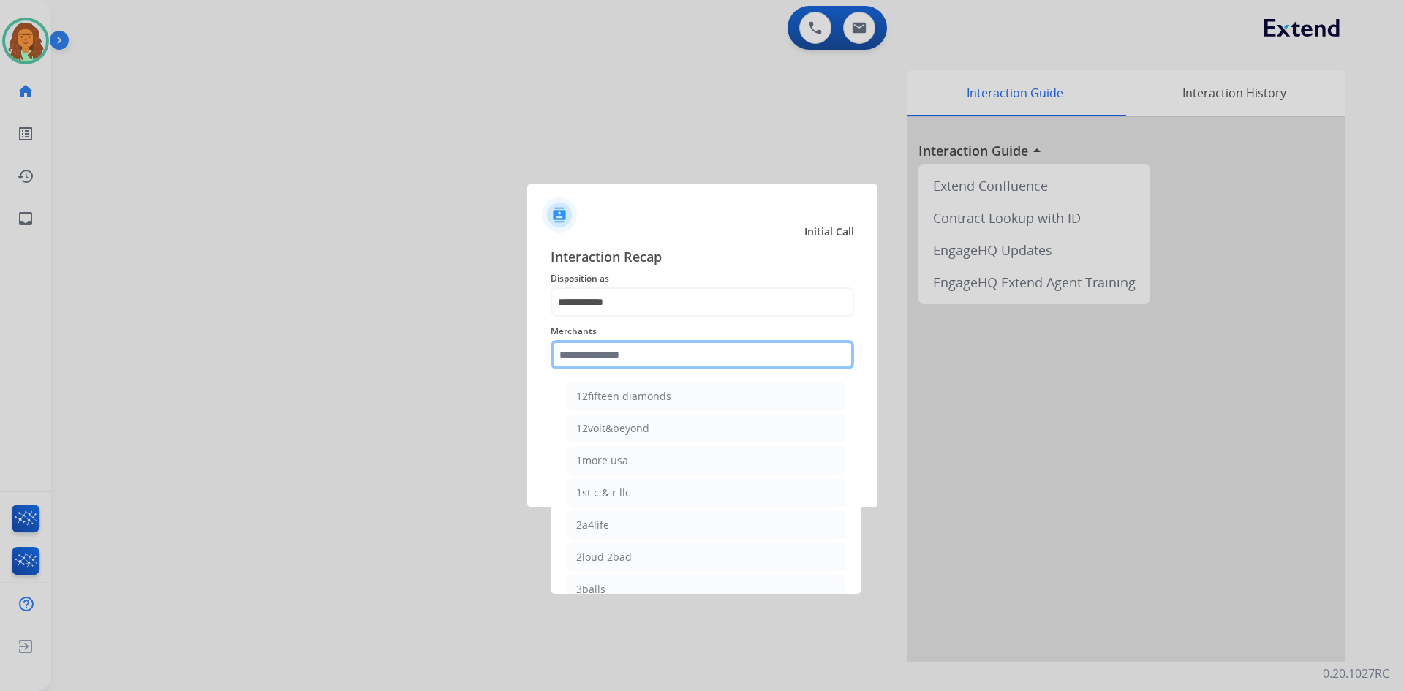
click at [598, 352] on input "text" at bounding box center [702, 354] width 303 height 29
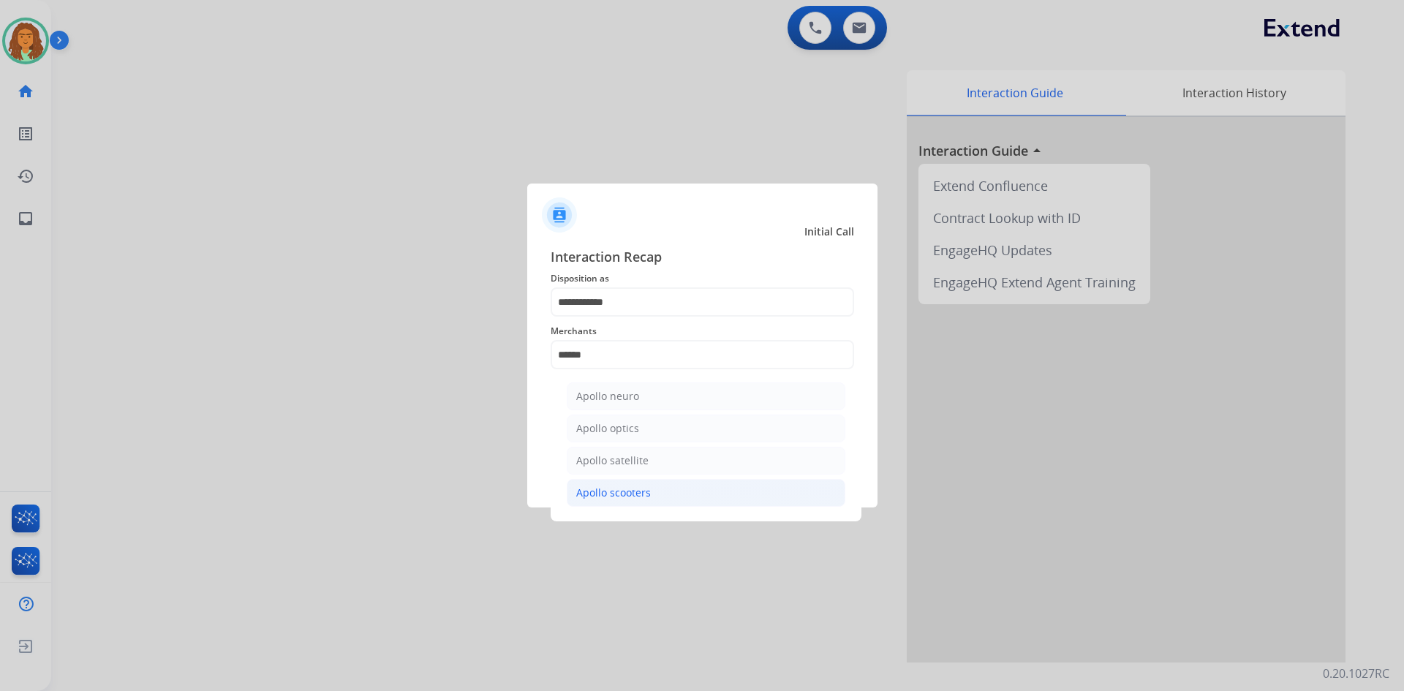
click at [643, 489] on div "Apollo scooters" at bounding box center [613, 493] width 75 height 15
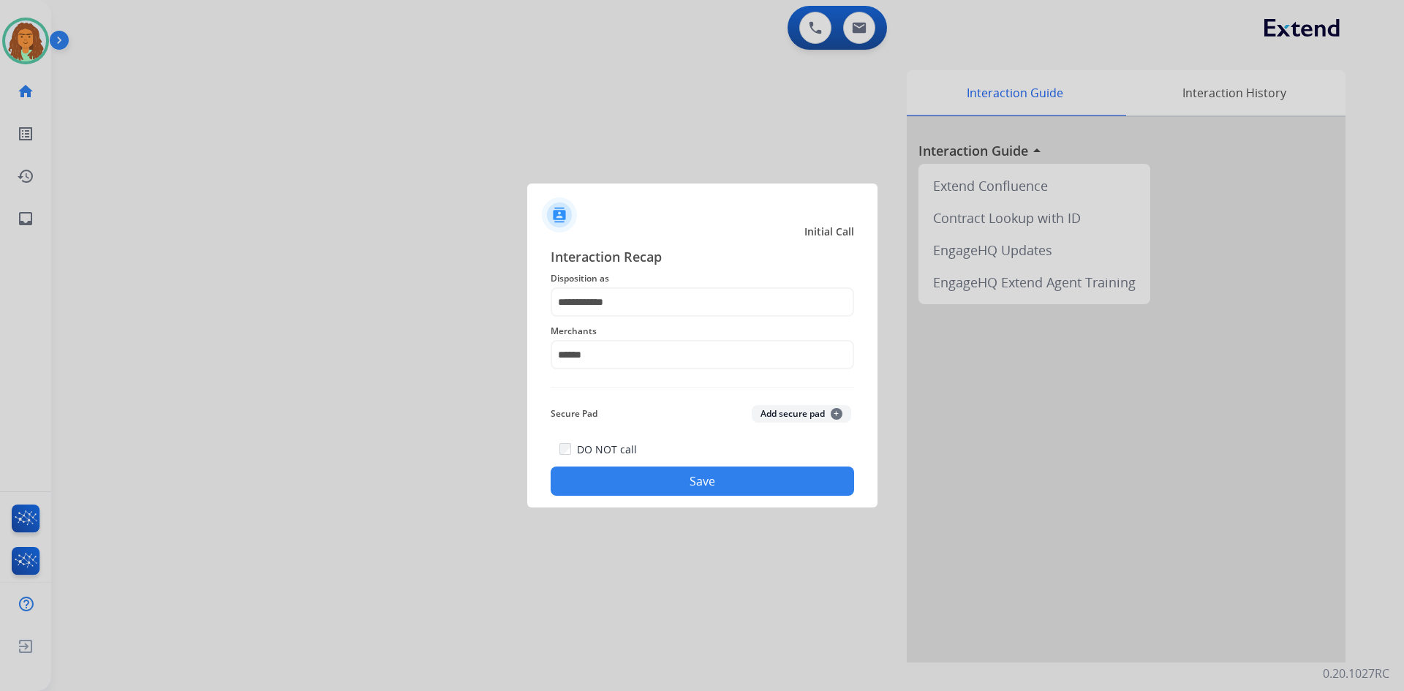
type input "**********"
click at [671, 475] on button "Save" at bounding box center [702, 481] width 303 height 29
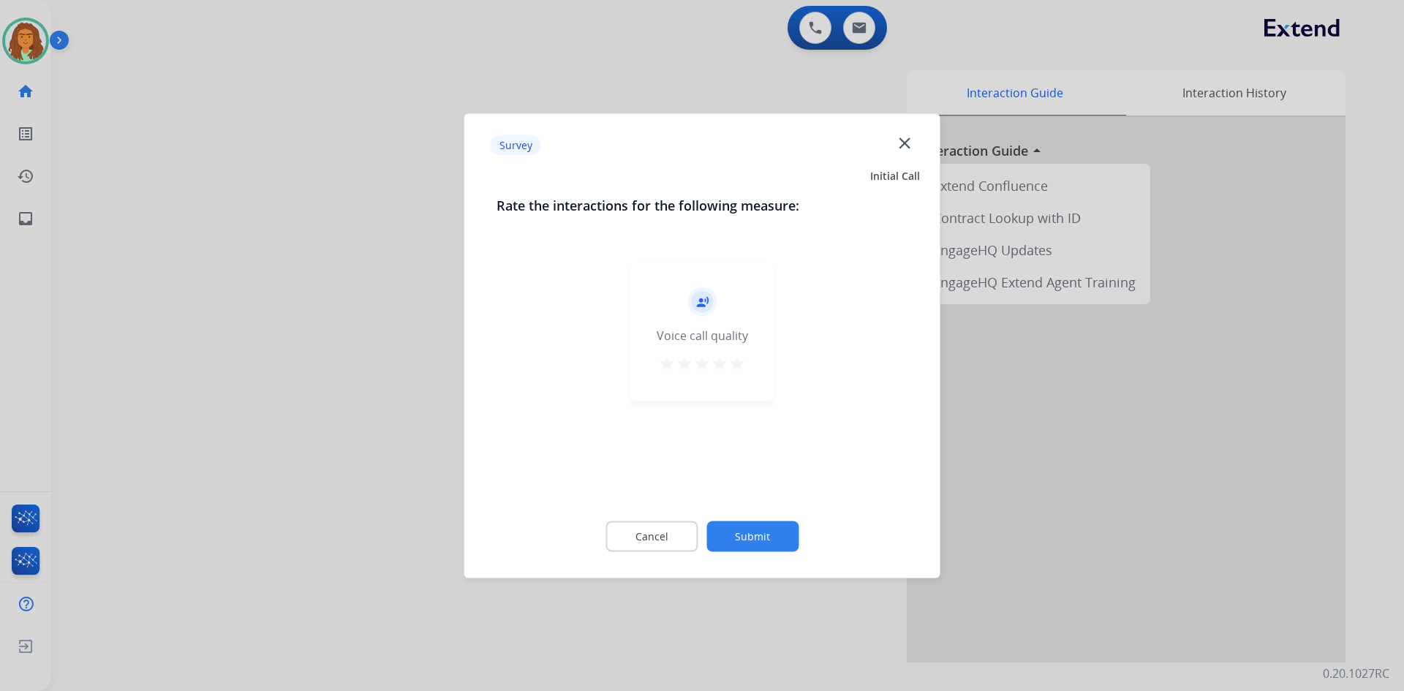
click at [733, 359] on mat-icon "star" at bounding box center [737, 363] width 18 height 18
click at [754, 537] on button "Submit" at bounding box center [752, 536] width 92 height 31
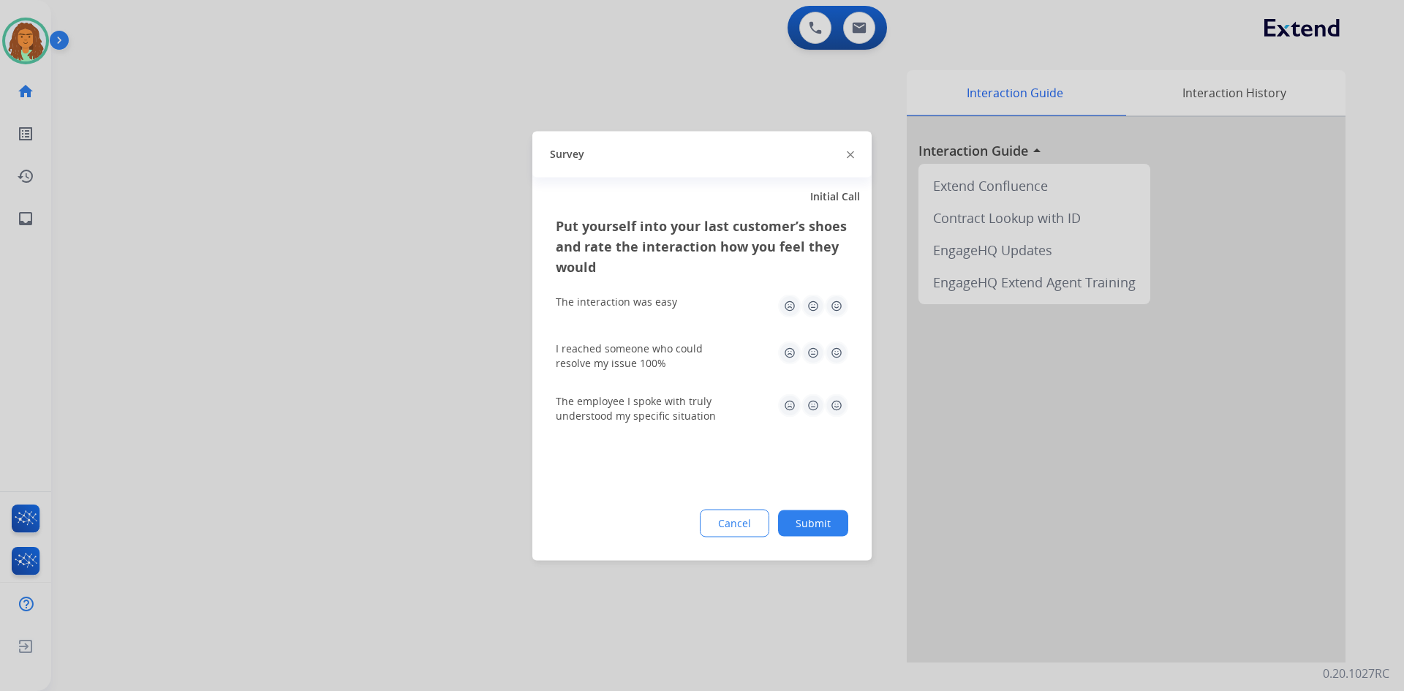
click at [834, 309] on img at bounding box center [836, 305] width 23 height 23
click at [839, 353] on img at bounding box center [836, 352] width 23 height 23
click at [837, 405] on img at bounding box center [836, 404] width 23 height 23
click at [834, 524] on button "Submit" at bounding box center [813, 523] width 70 height 26
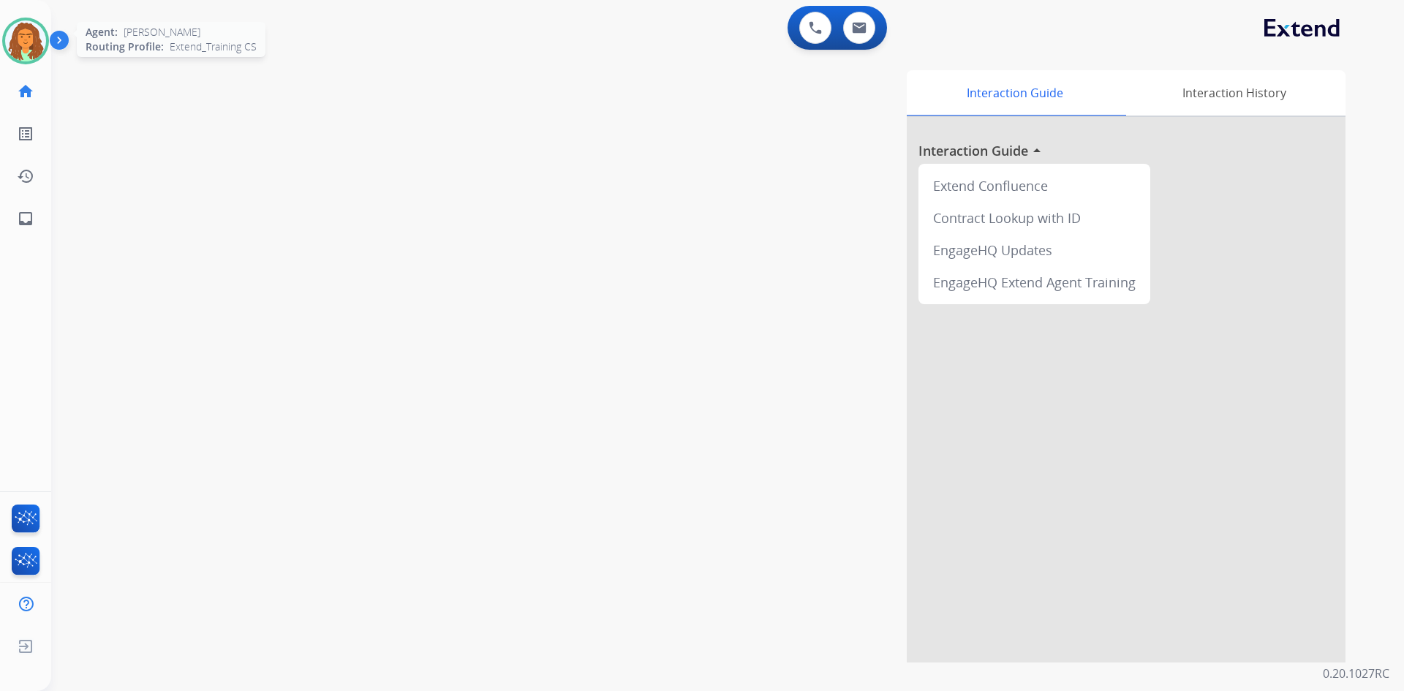
click at [34, 41] on img at bounding box center [25, 40] width 41 height 41
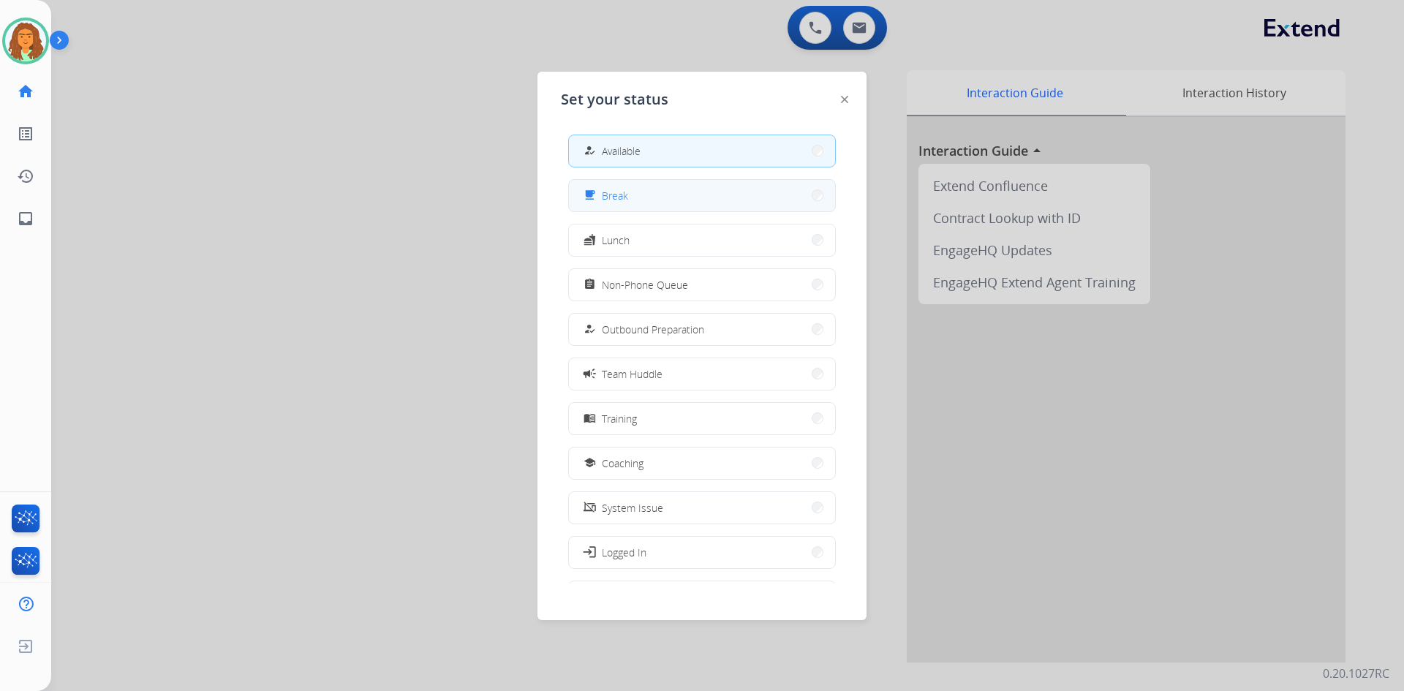
click at [619, 195] on span "Break" at bounding box center [615, 195] width 26 height 15
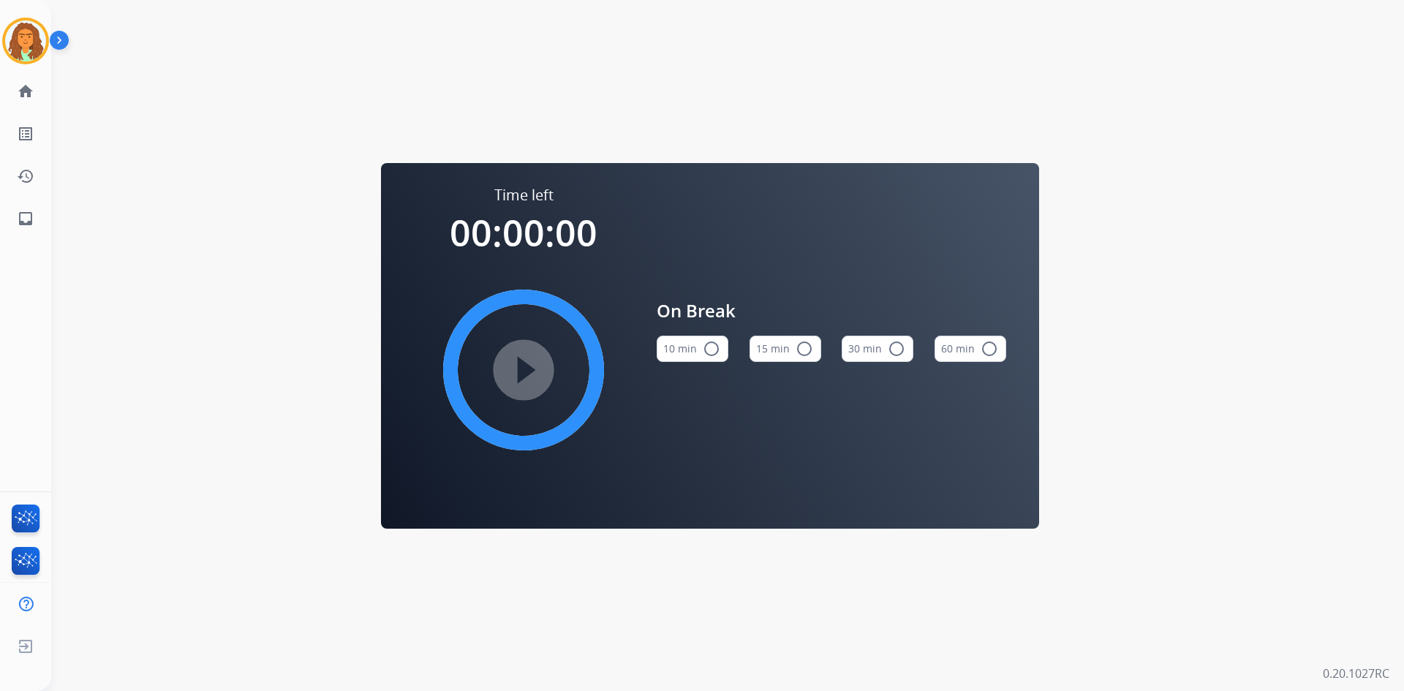
drag, startPoint x: 709, startPoint y: 347, endPoint x: 700, endPoint y: 339, distance: 11.4
click at [709, 347] on mat-icon "radio_button_unchecked" at bounding box center [712, 349] width 18 height 18
click at [21, 40] on img at bounding box center [25, 40] width 41 height 41
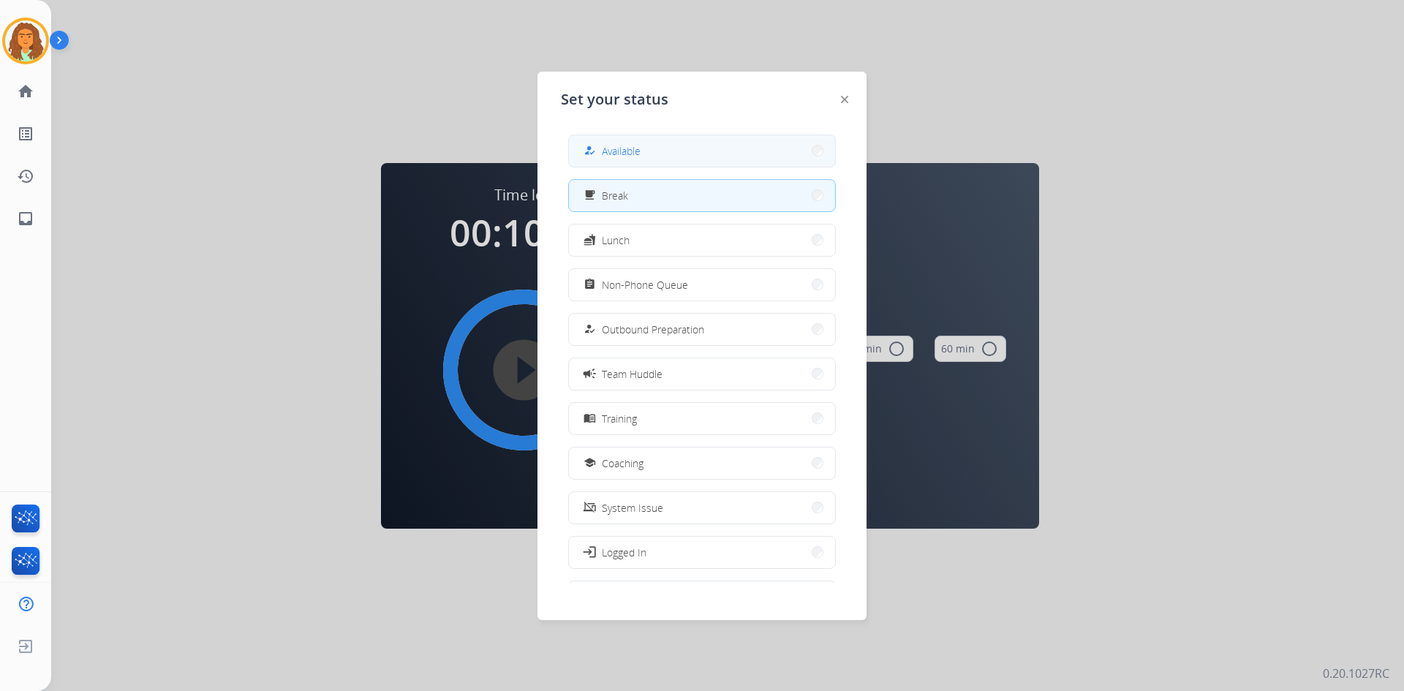
click at [620, 156] on span "Available" at bounding box center [621, 150] width 39 height 15
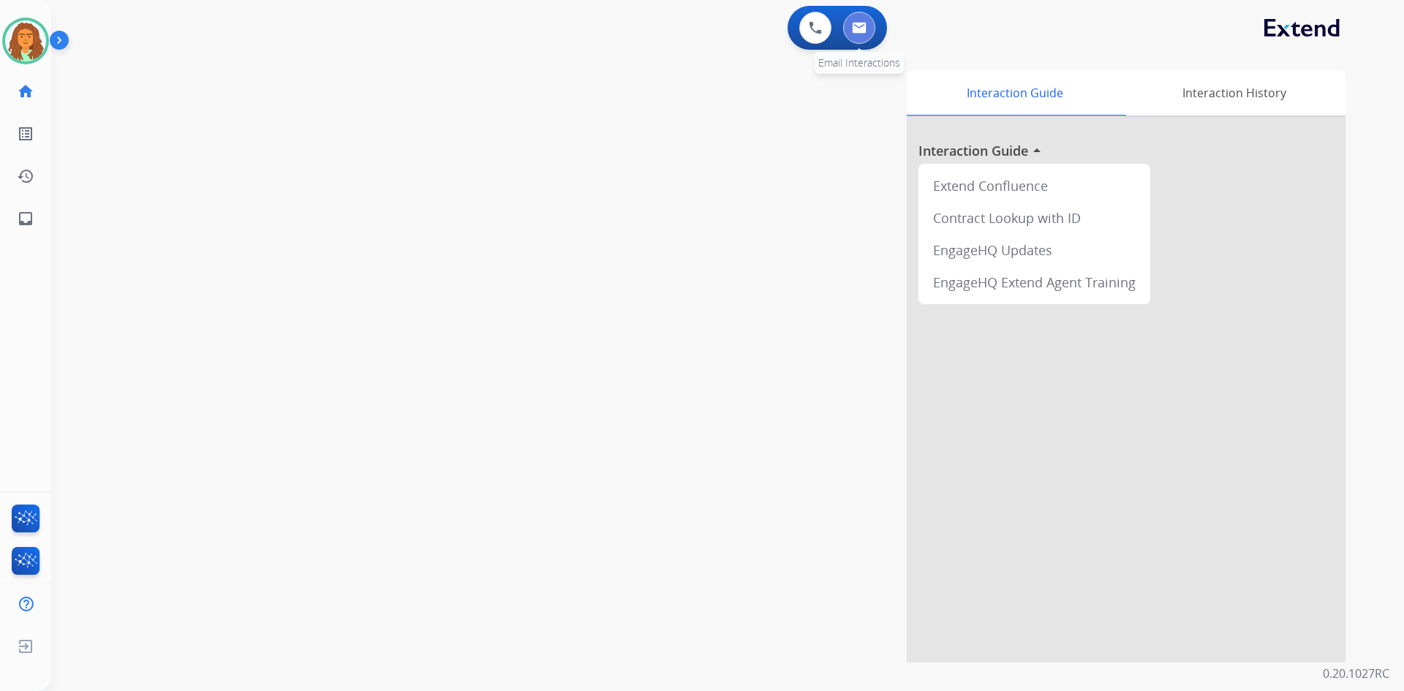
click at [868, 29] on button at bounding box center [859, 28] width 32 height 32
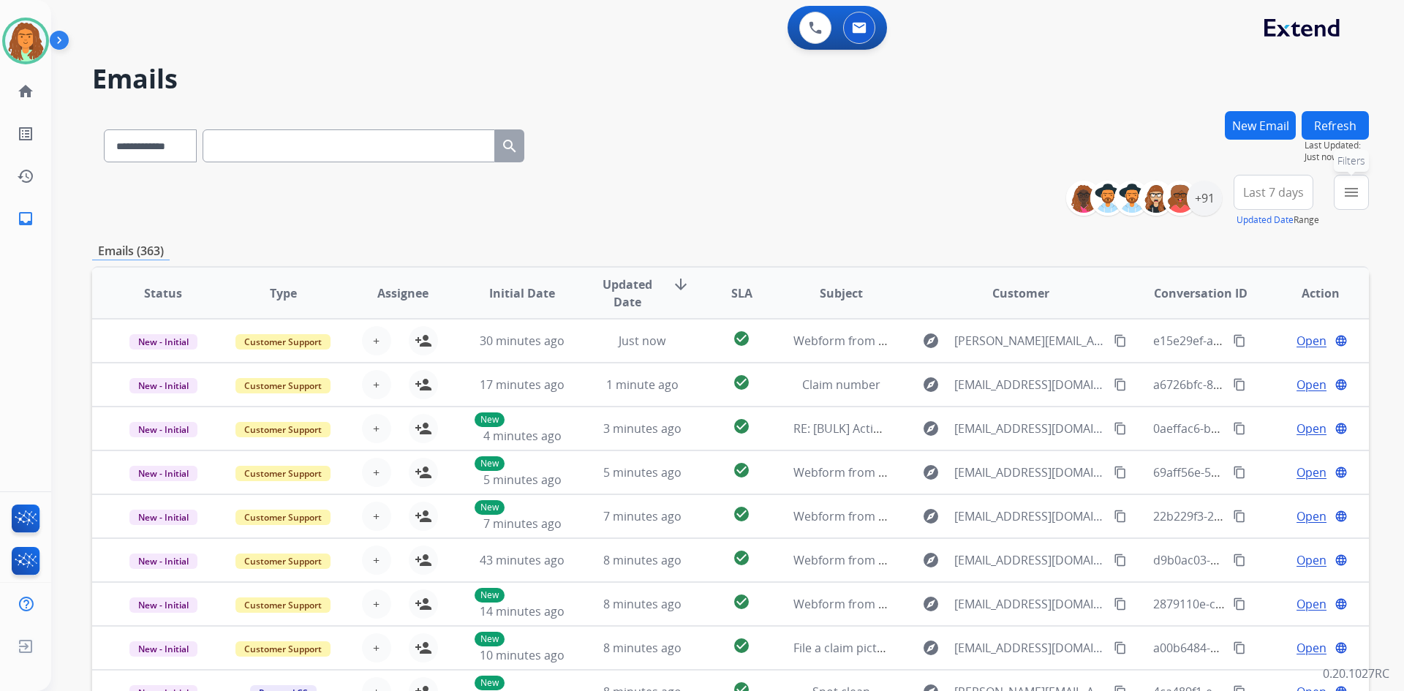
click at [1358, 189] on mat-icon "menu" at bounding box center [1351, 193] width 18 height 18
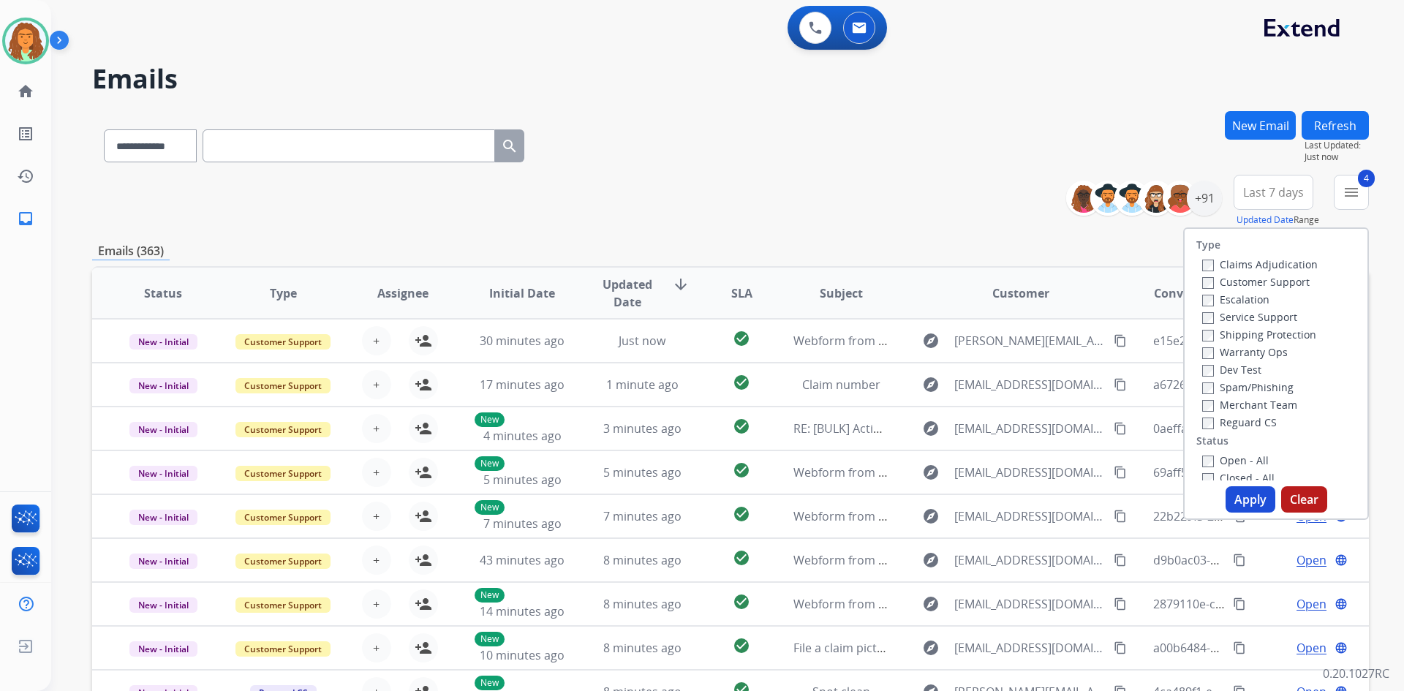
click at [1242, 502] on button "Apply" at bounding box center [1250, 499] width 50 height 26
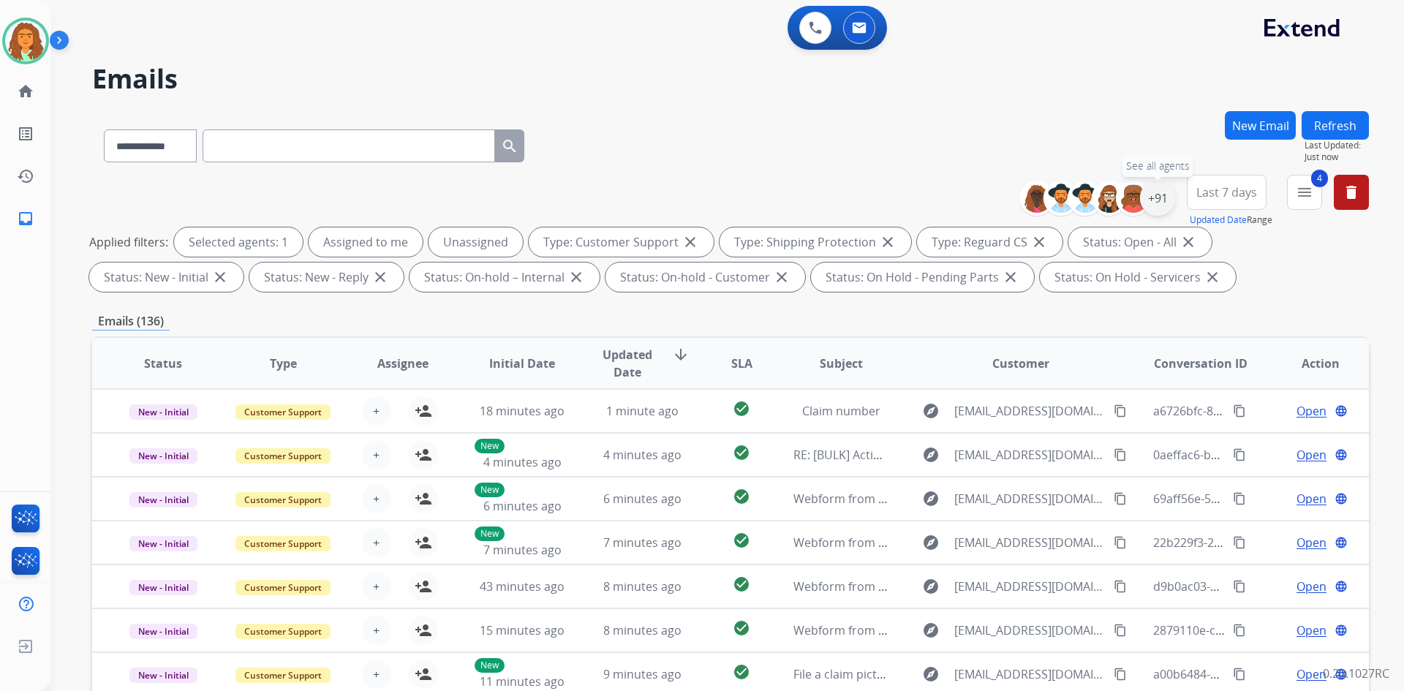
click at [1157, 192] on div "+91" at bounding box center [1157, 198] width 35 height 35
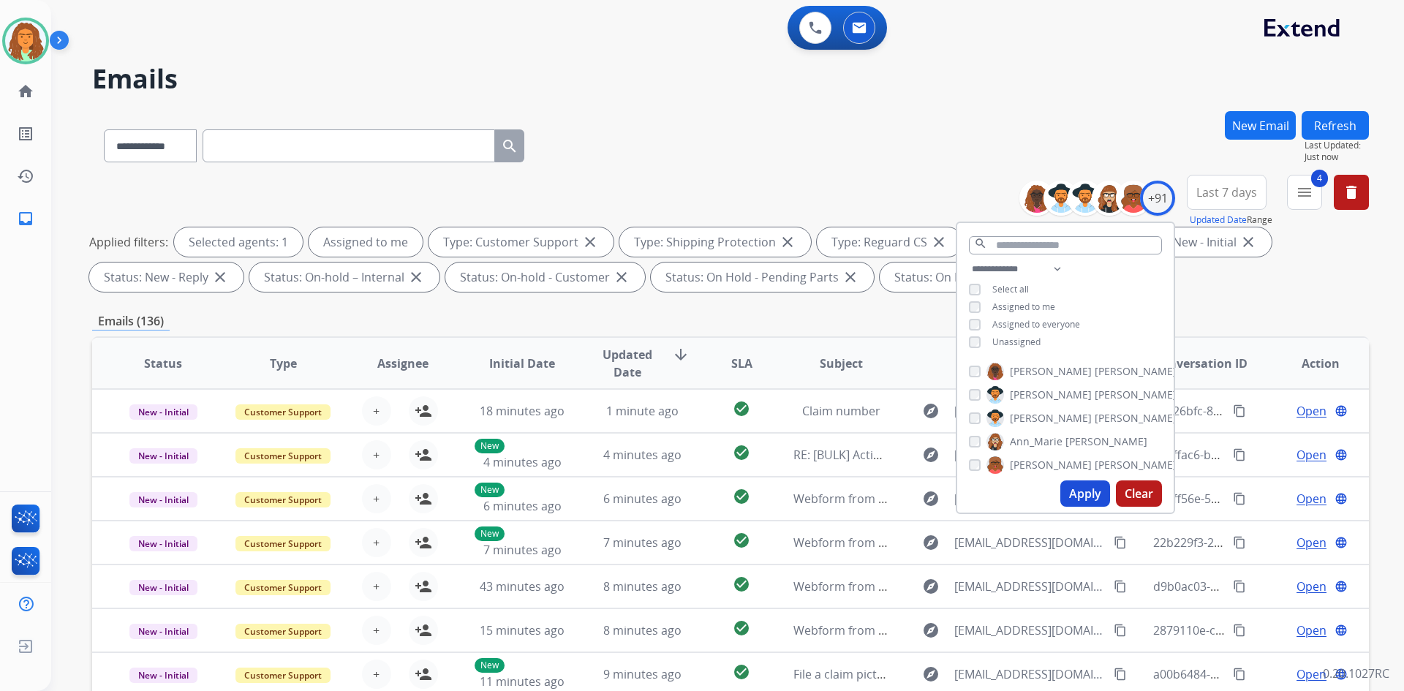
click at [1081, 491] on button "Apply" at bounding box center [1085, 493] width 50 height 26
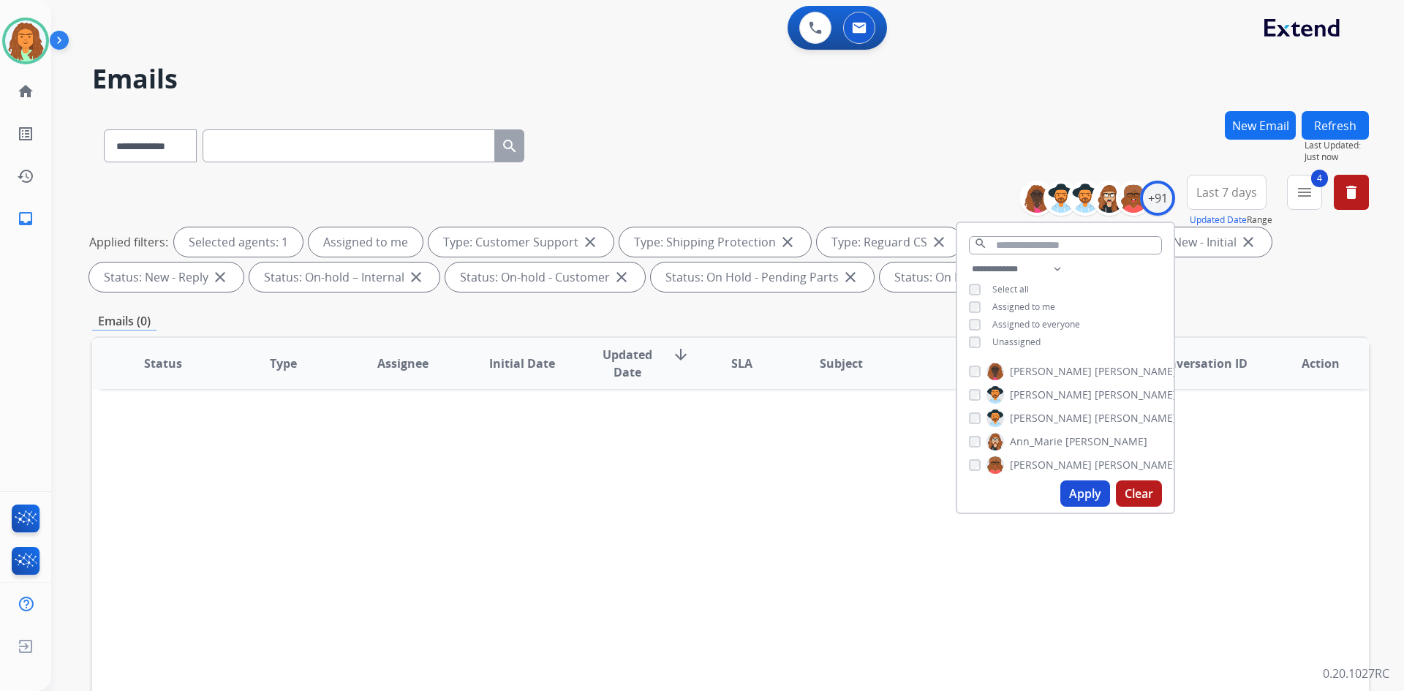
click at [883, 170] on div "**********" at bounding box center [730, 143] width 1277 height 64
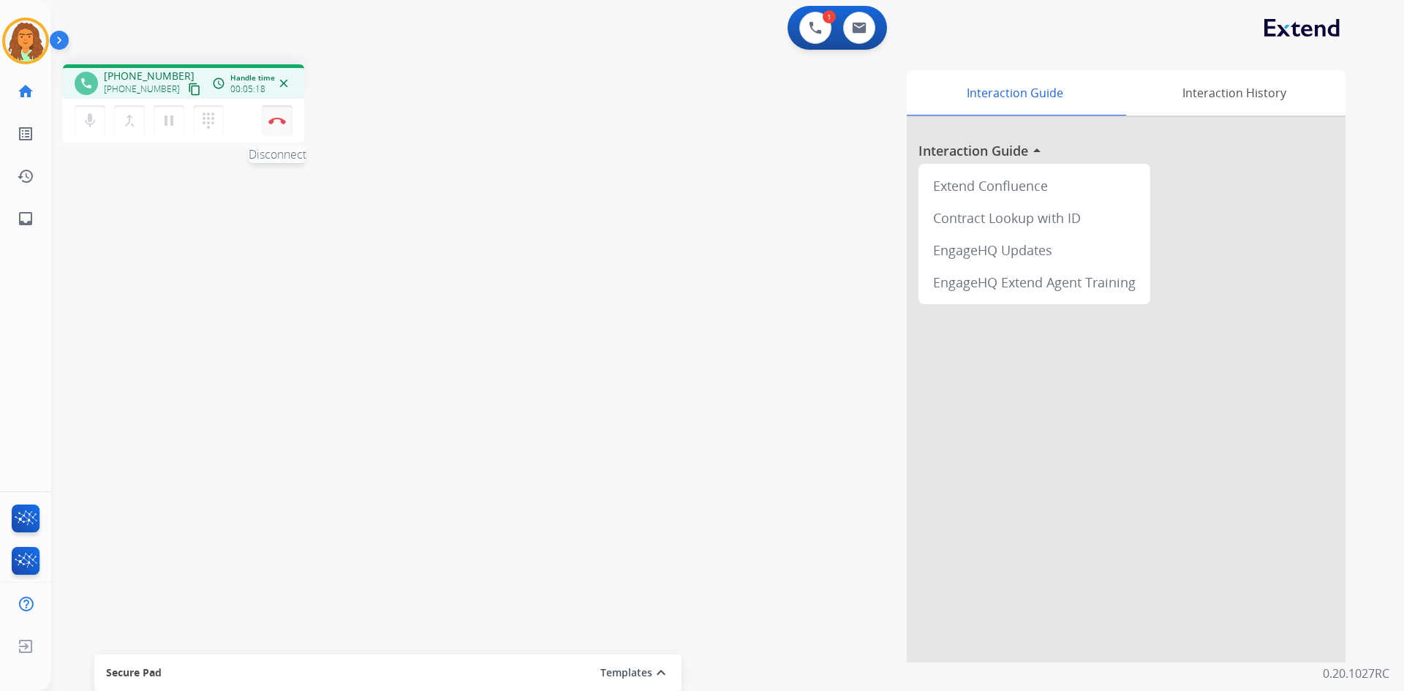
click at [277, 118] on img at bounding box center [277, 120] width 18 height 7
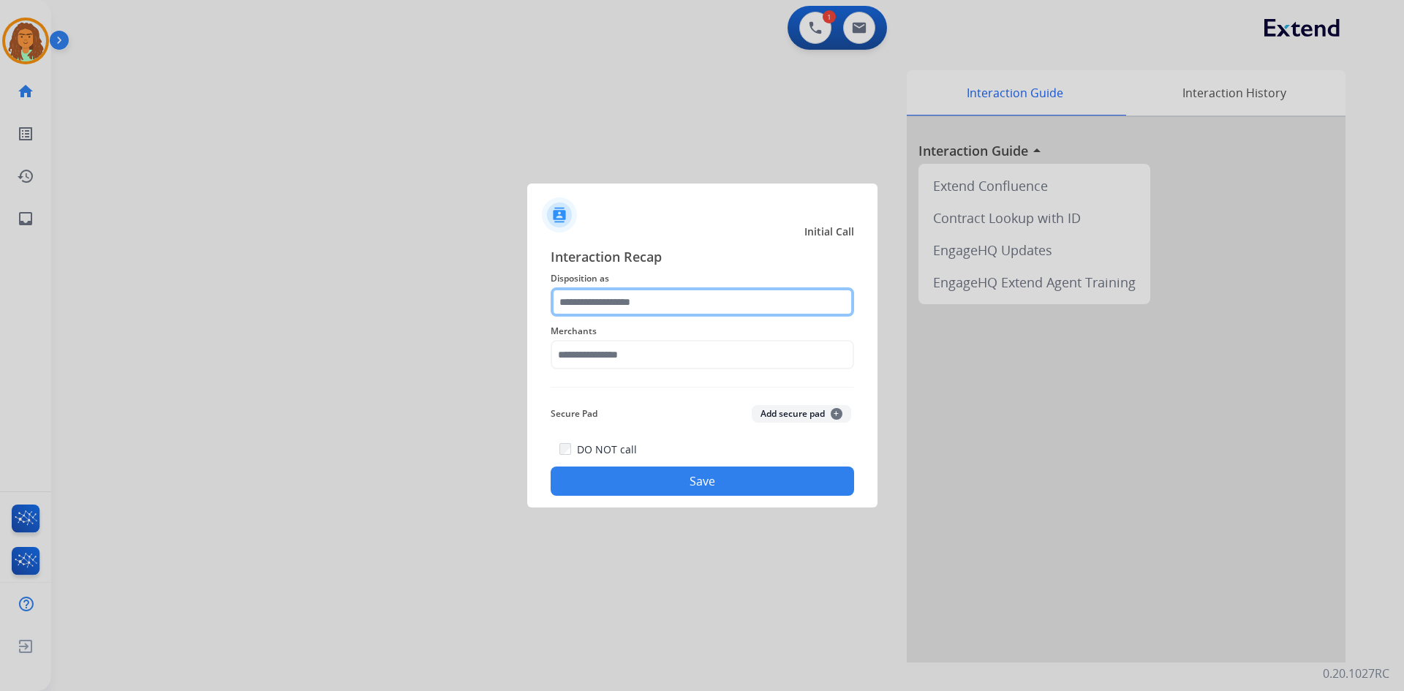
click at [695, 306] on input "text" at bounding box center [702, 301] width 303 height 29
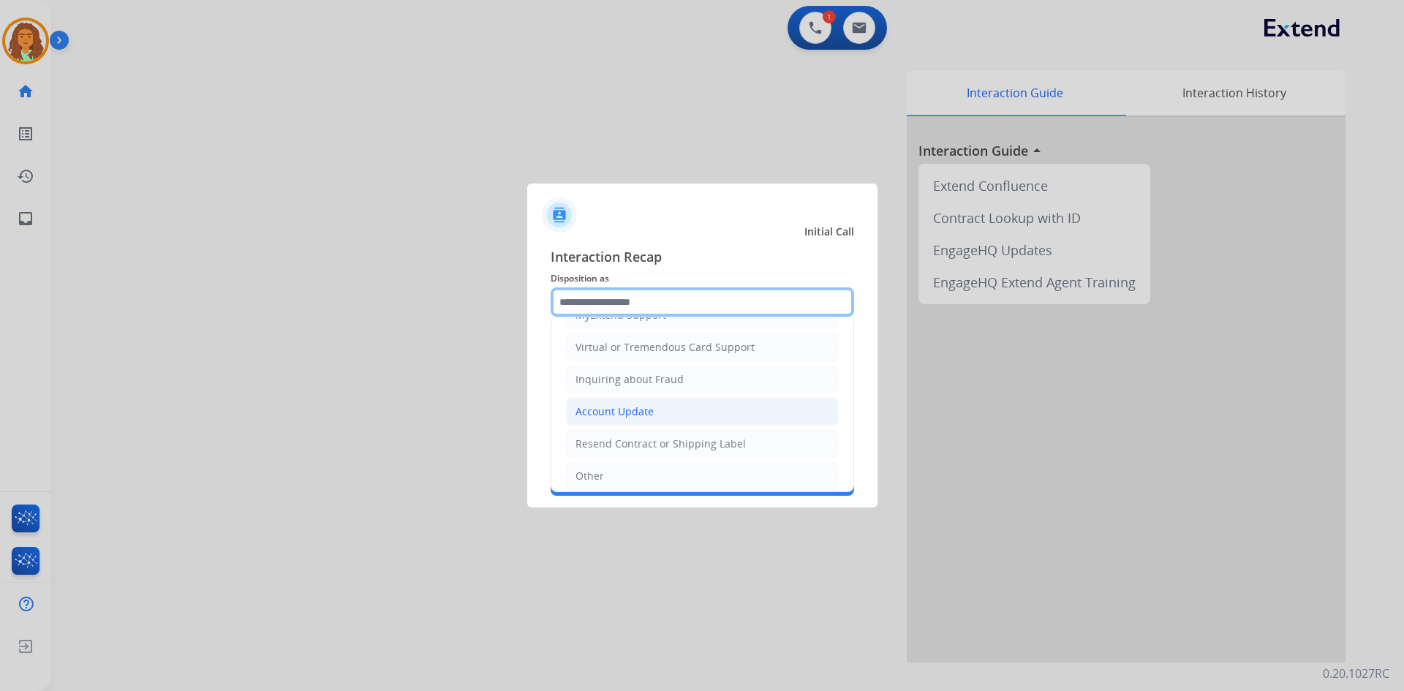
scroll to position [228, 0]
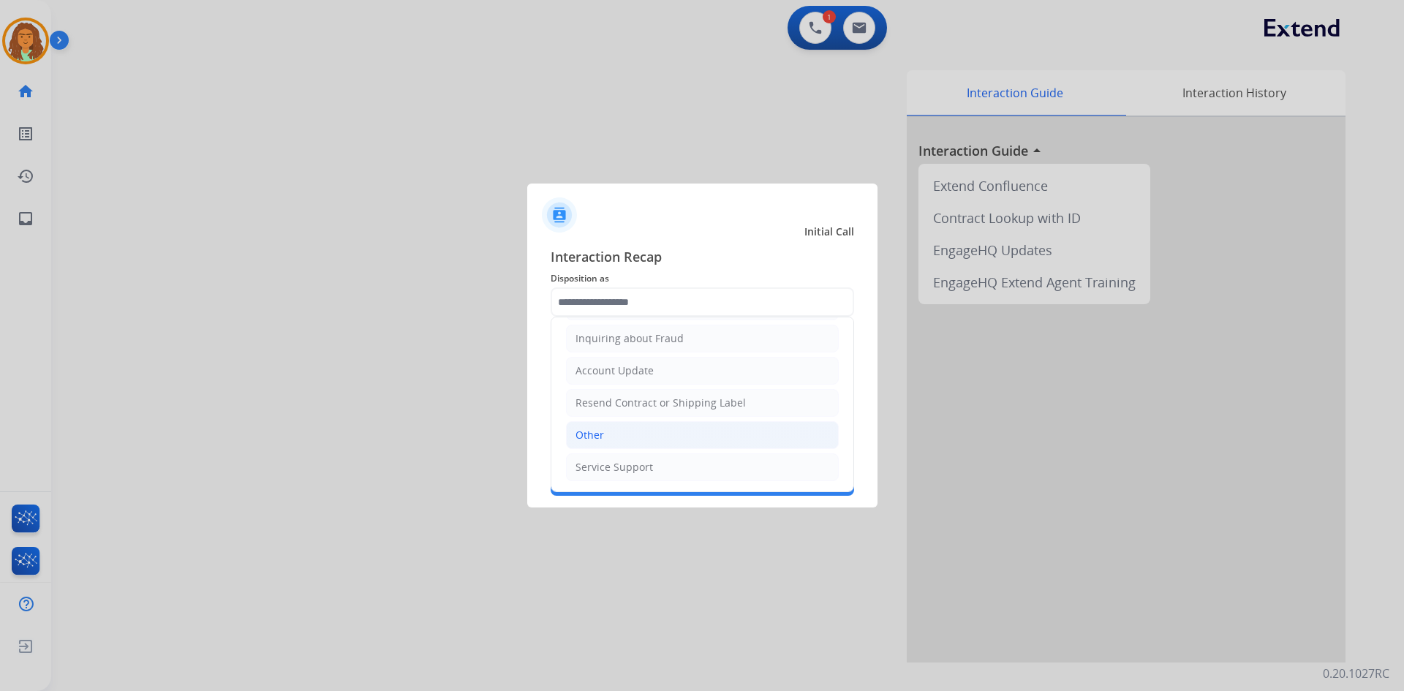
click at [602, 439] on div "Other" at bounding box center [589, 435] width 29 height 15
type input "*****"
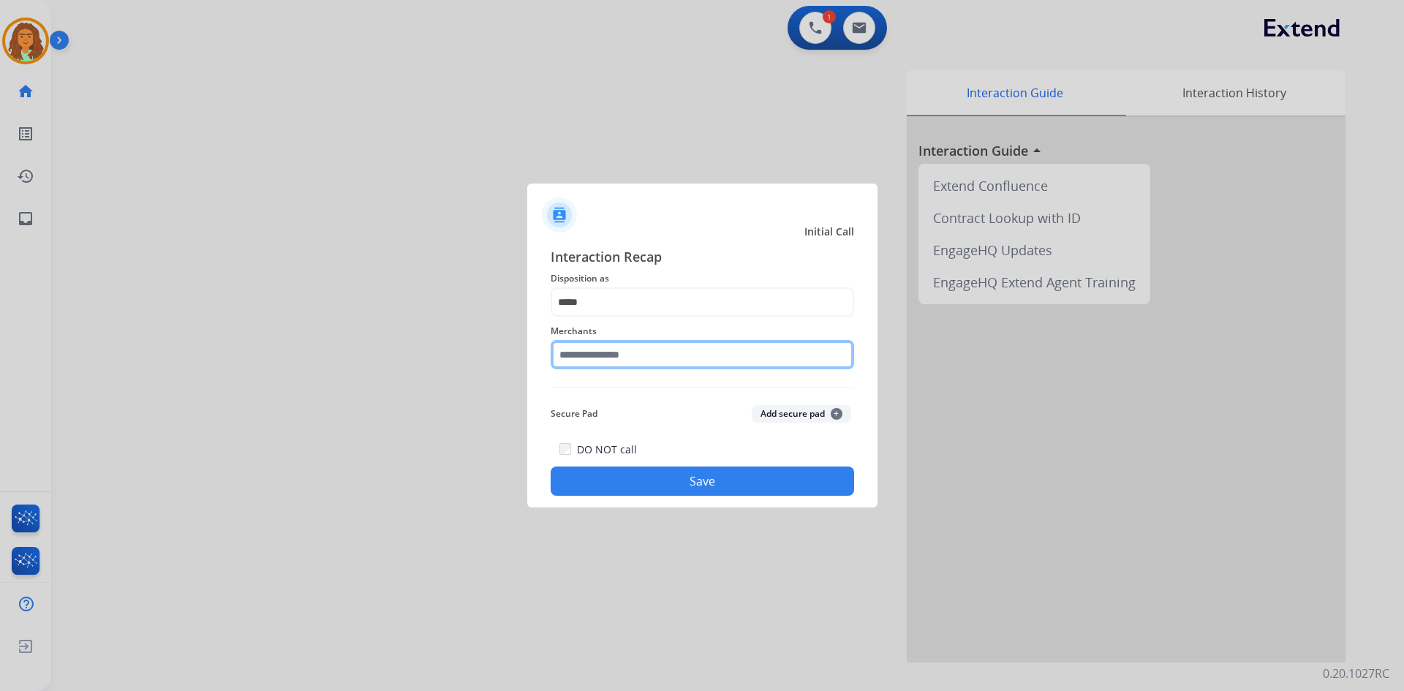
click at [603, 355] on input "text" at bounding box center [702, 354] width 303 height 29
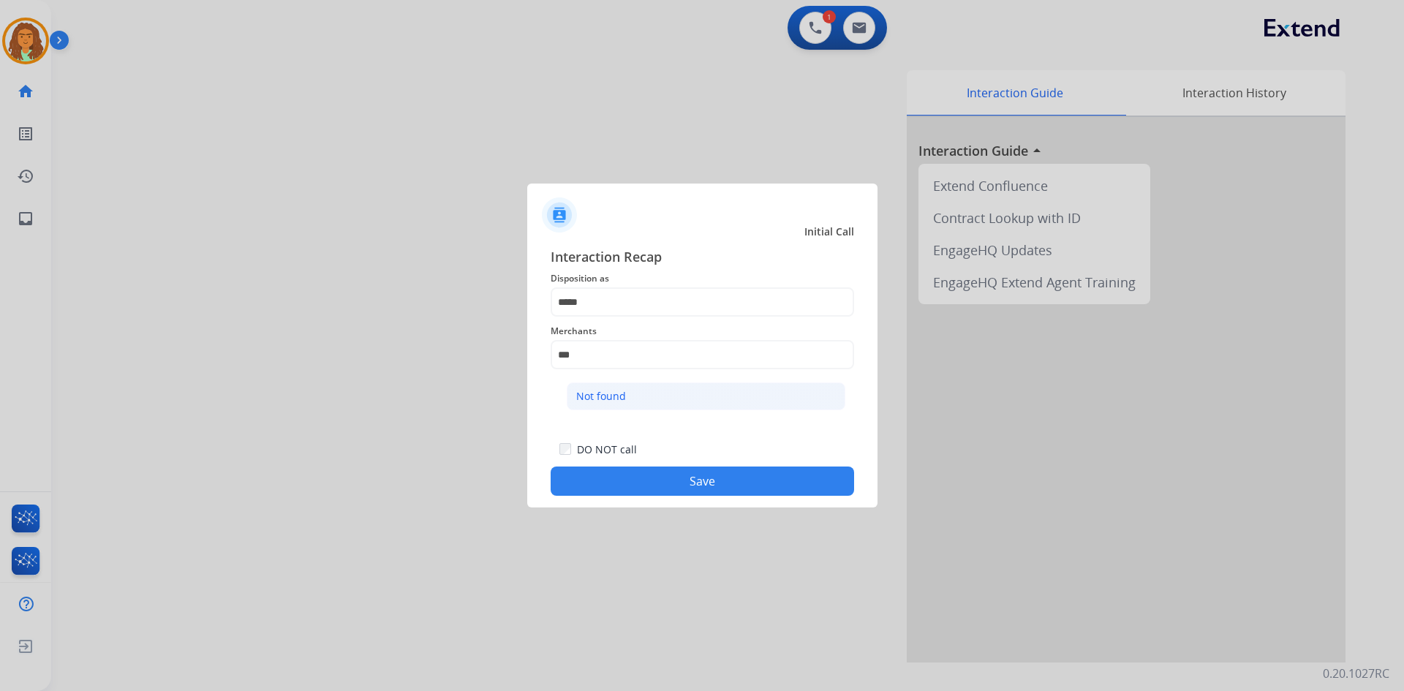
click at [617, 390] on div "Not found" at bounding box center [601, 396] width 50 height 15
type input "*********"
click at [652, 482] on button "Save" at bounding box center [702, 481] width 303 height 29
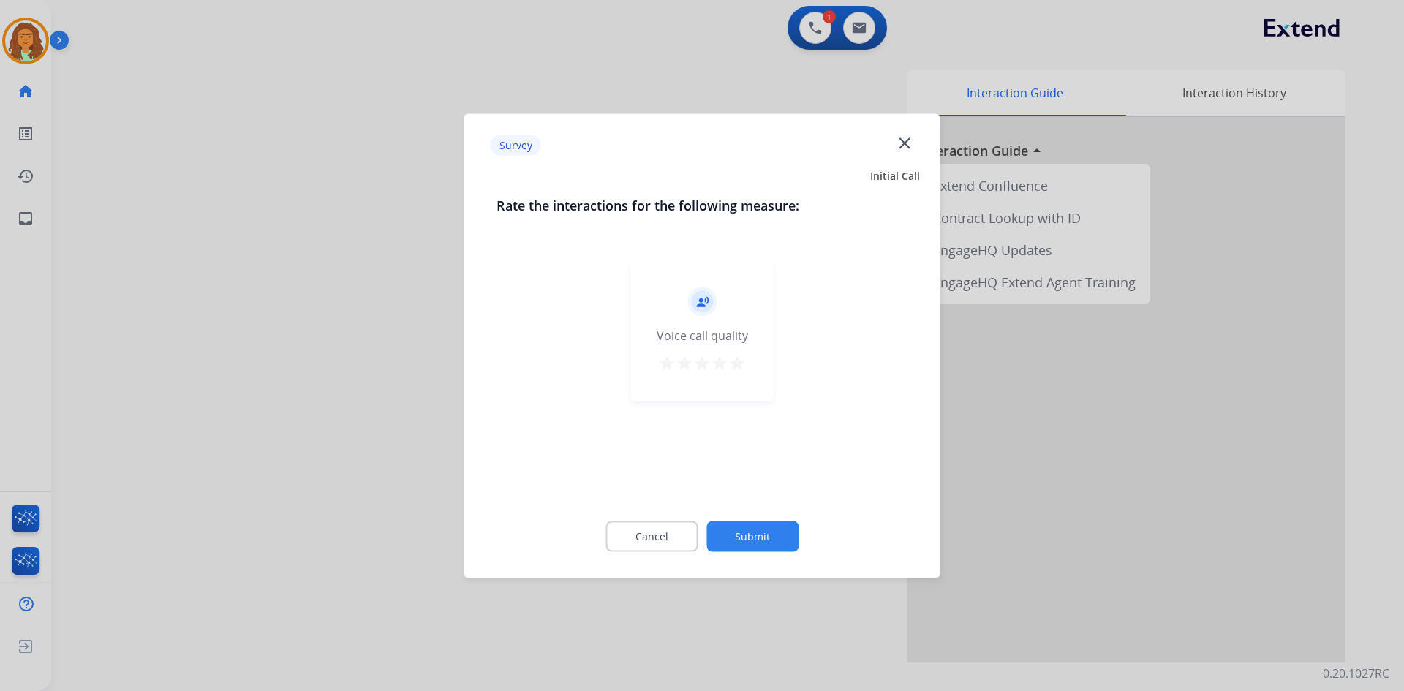
click at [739, 361] on mat-icon "star" at bounding box center [737, 363] width 18 height 18
click at [749, 524] on button "Submit" at bounding box center [752, 536] width 92 height 31
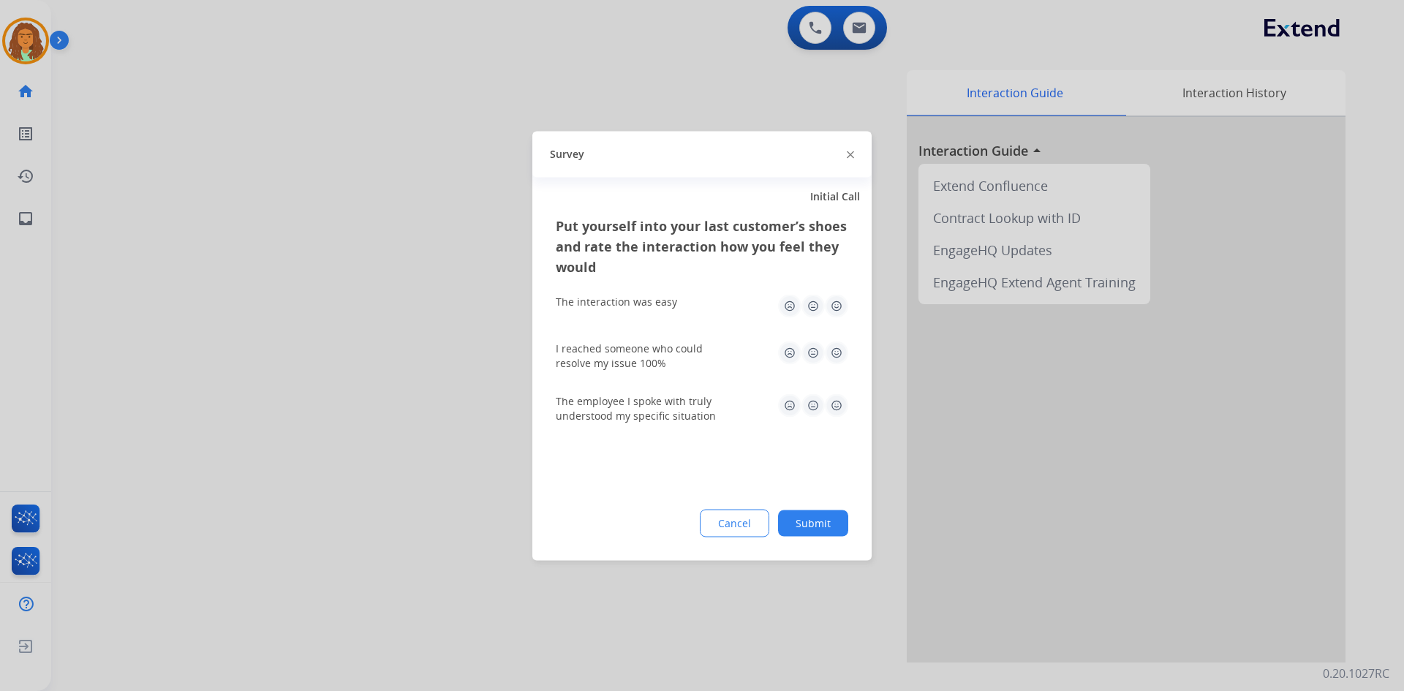
click at [836, 301] on img at bounding box center [836, 305] width 23 height 23
click at [841, 347] on img at bounding box center [836, 352] width 23 height 23
click at [835, 401] on img at bounding box center [836, 404] width 23 height 23
click at [823, 521] on button "Submit" at bounding box center [813, 523] width 70 height 26
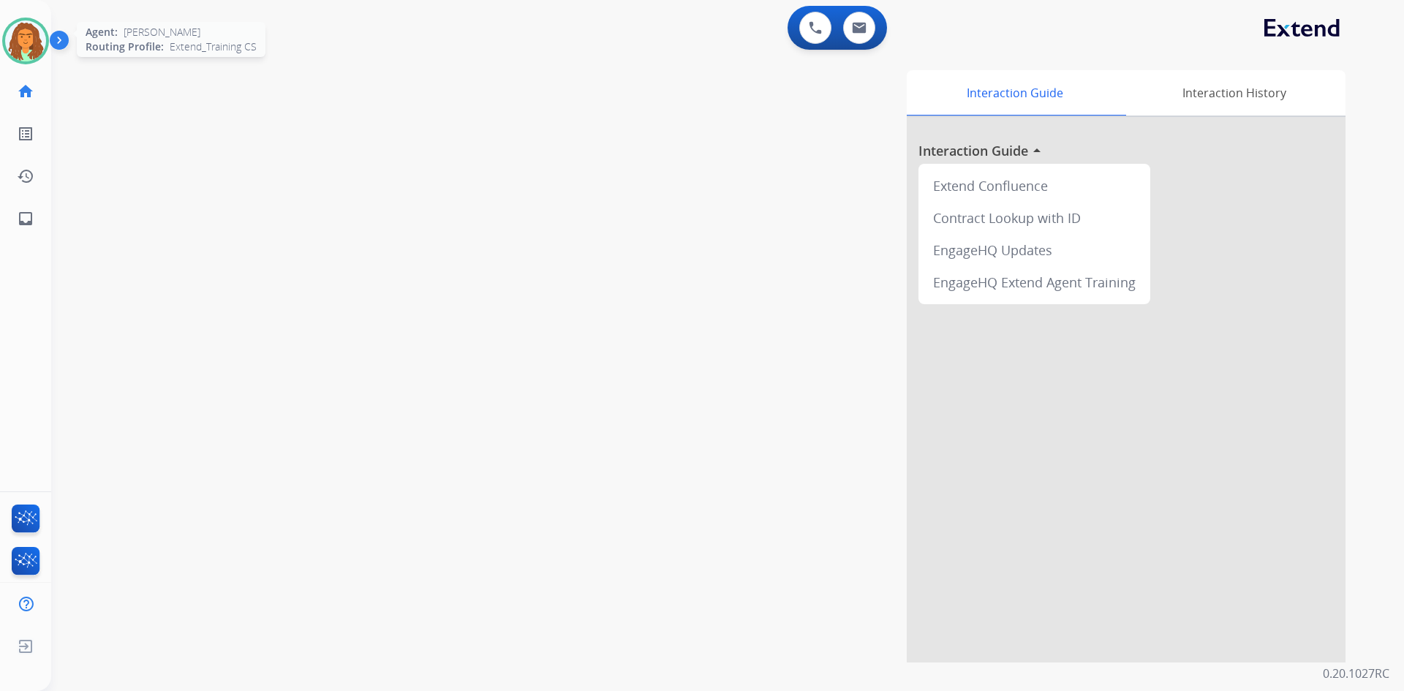
click at [37, 29] on img at bounding box center [25, 40] width 41 height 41
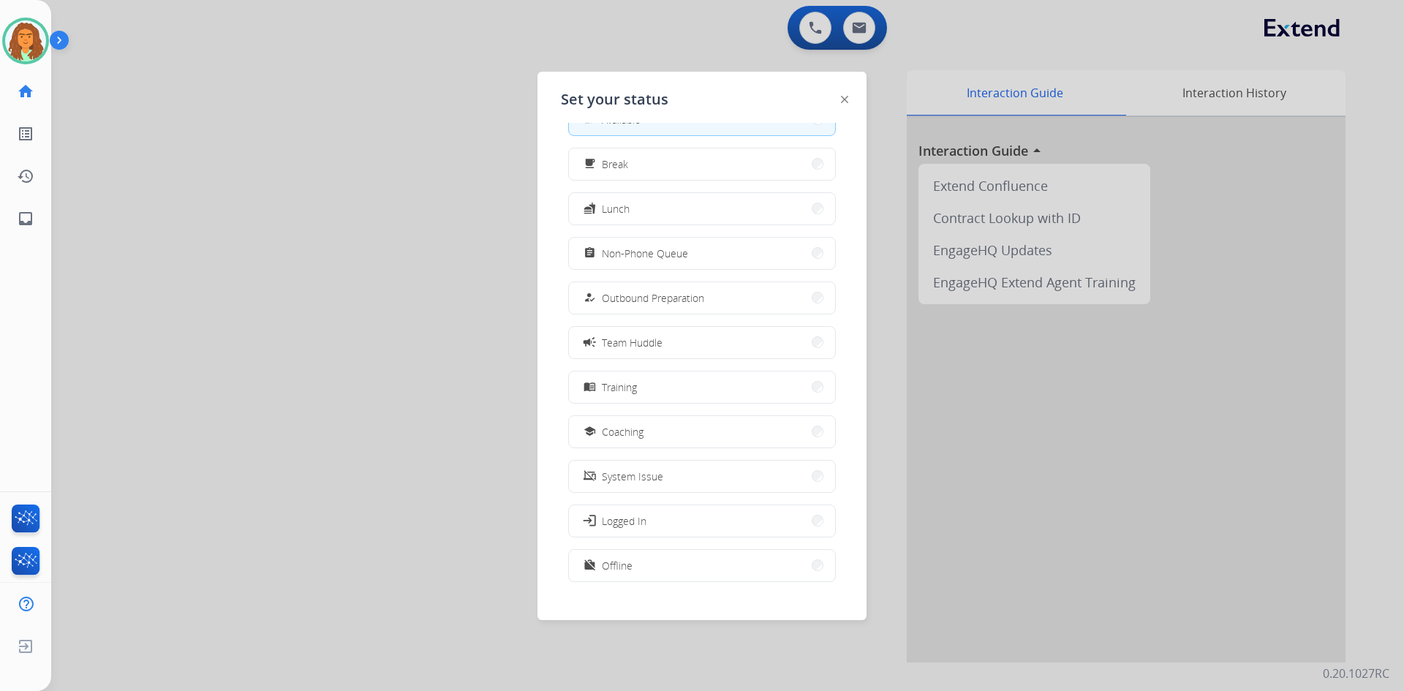
scroll to position [49, 0]
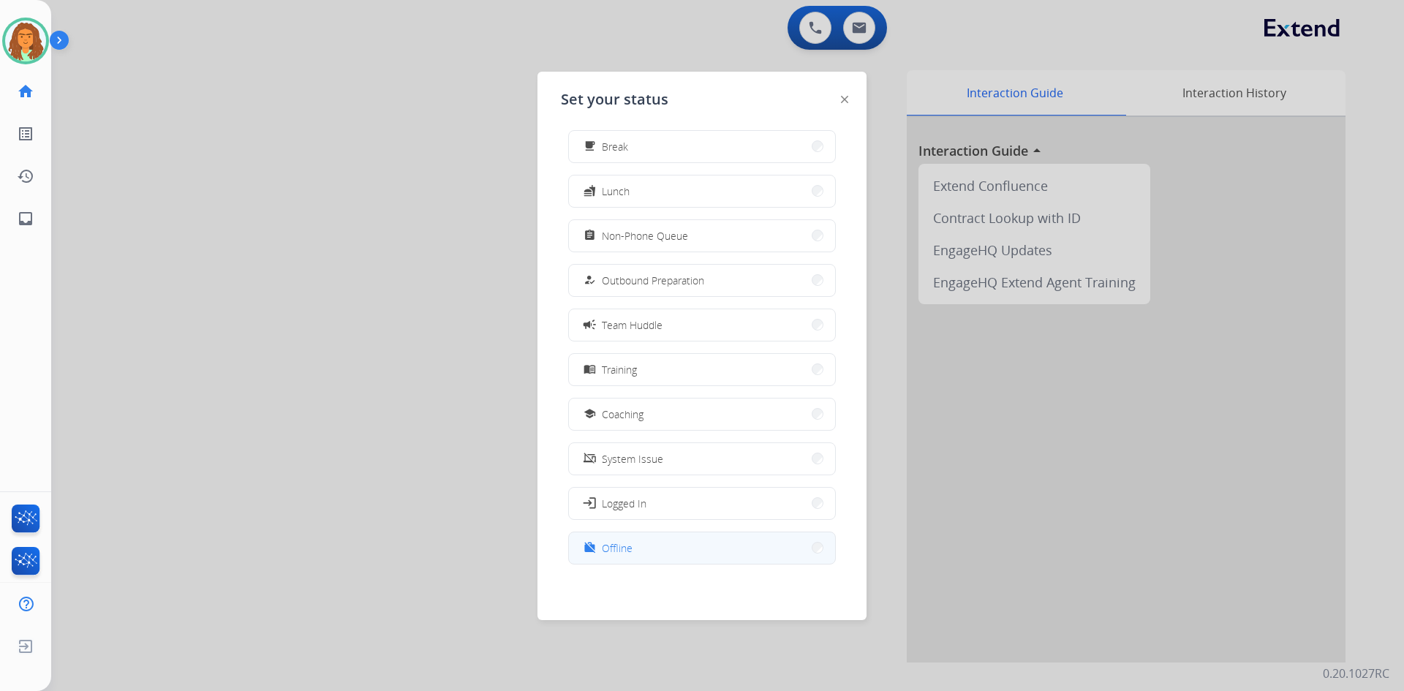
click at [625, 546] on span "Offline" at bounding box center [617, 547] width 31 height 15
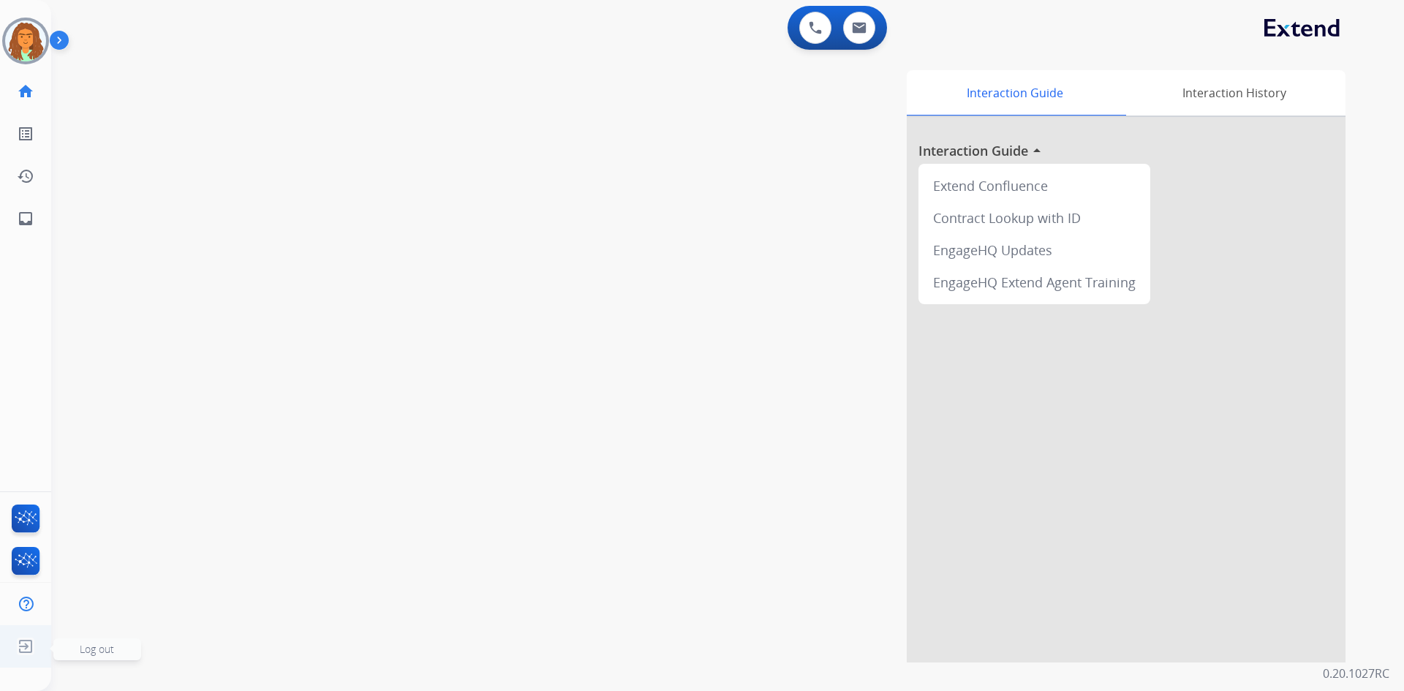
click at [35, 645] on img at bounding box center [25, 646] width 26 height 28
